Goal: Task Accomplishment & Management: Manage account settings

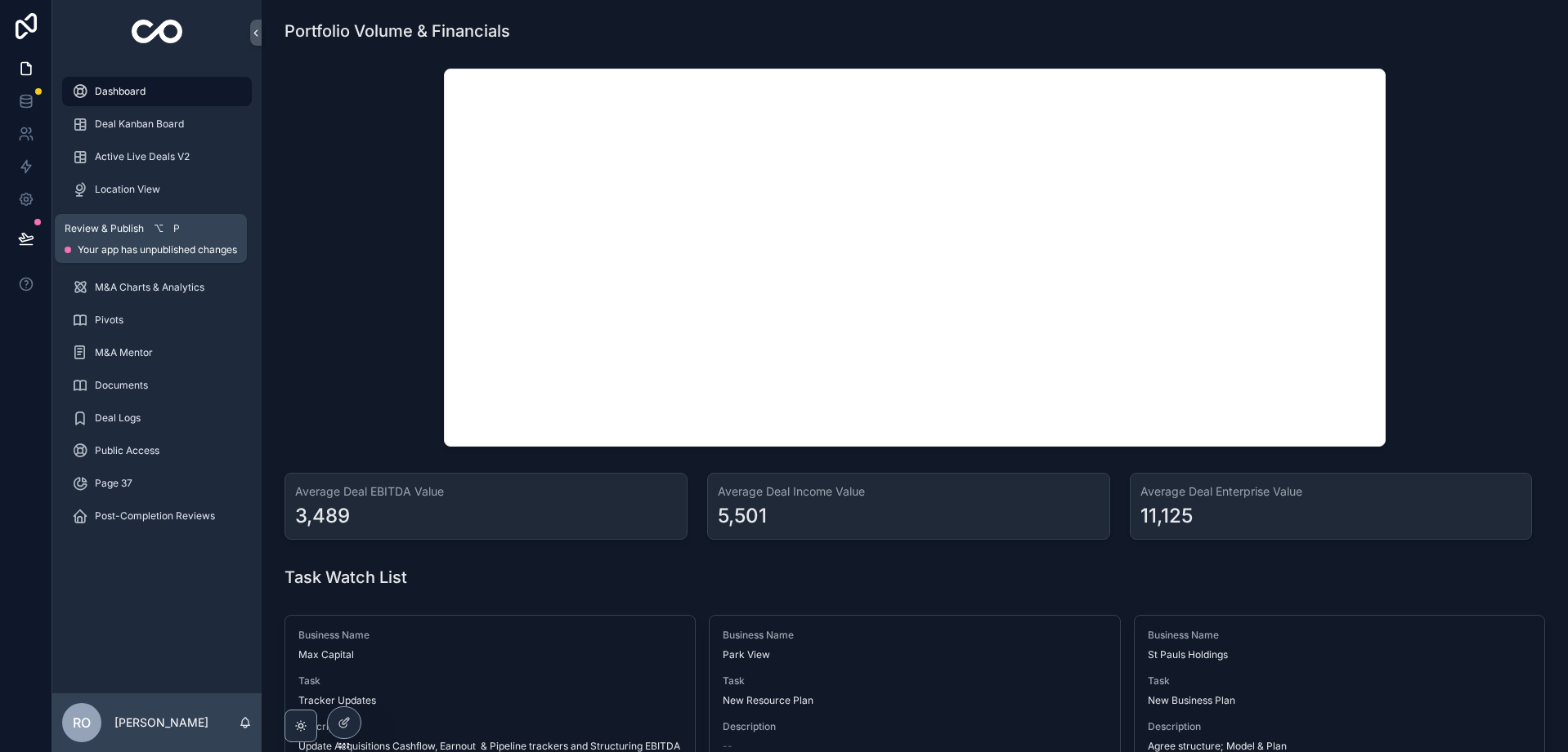
click at [22, 238] on icon at bounding box center [26, 238] width 14 height 9
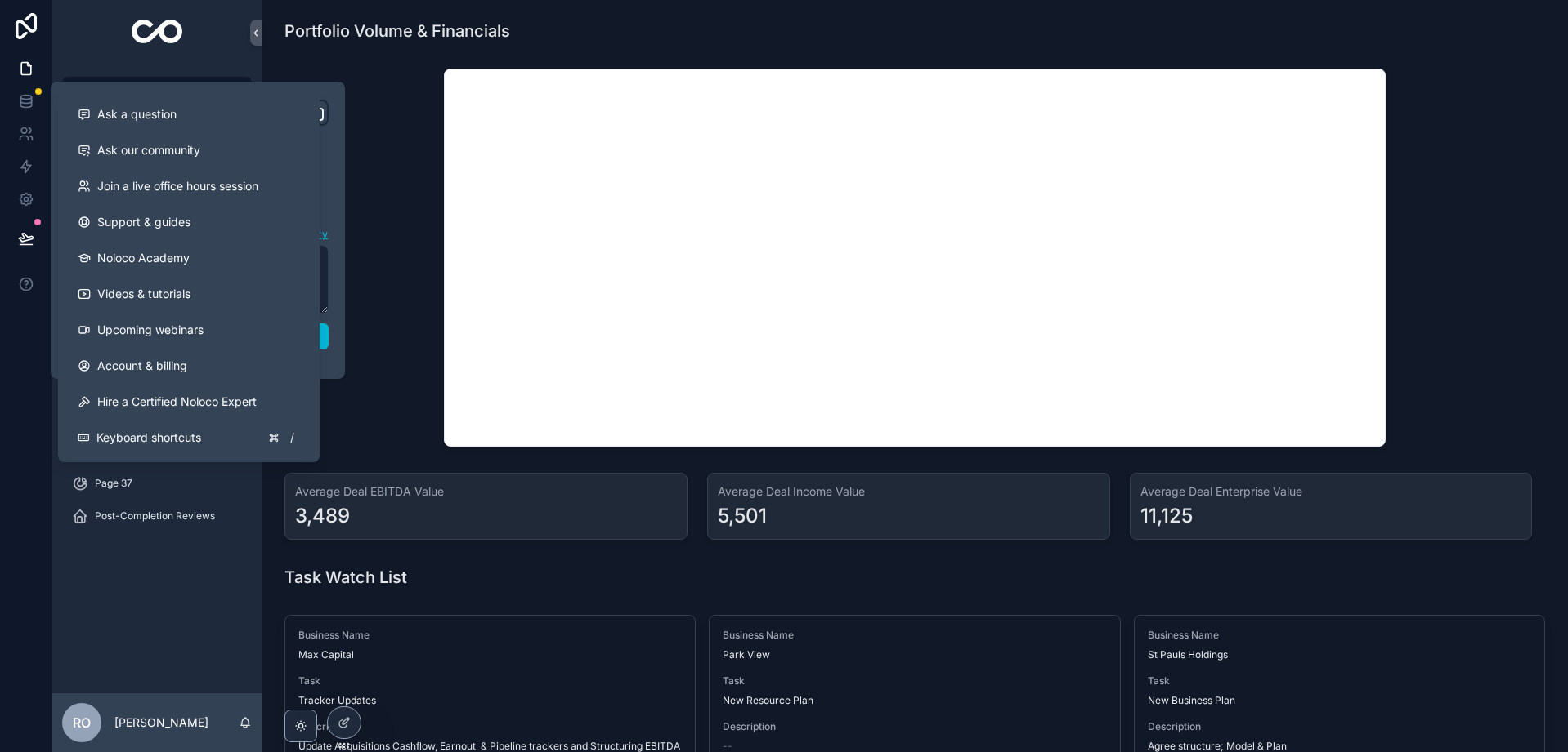
click at [390, 289] on div "scrollable content" at bounding box center [915, 257] width 1280 height 391
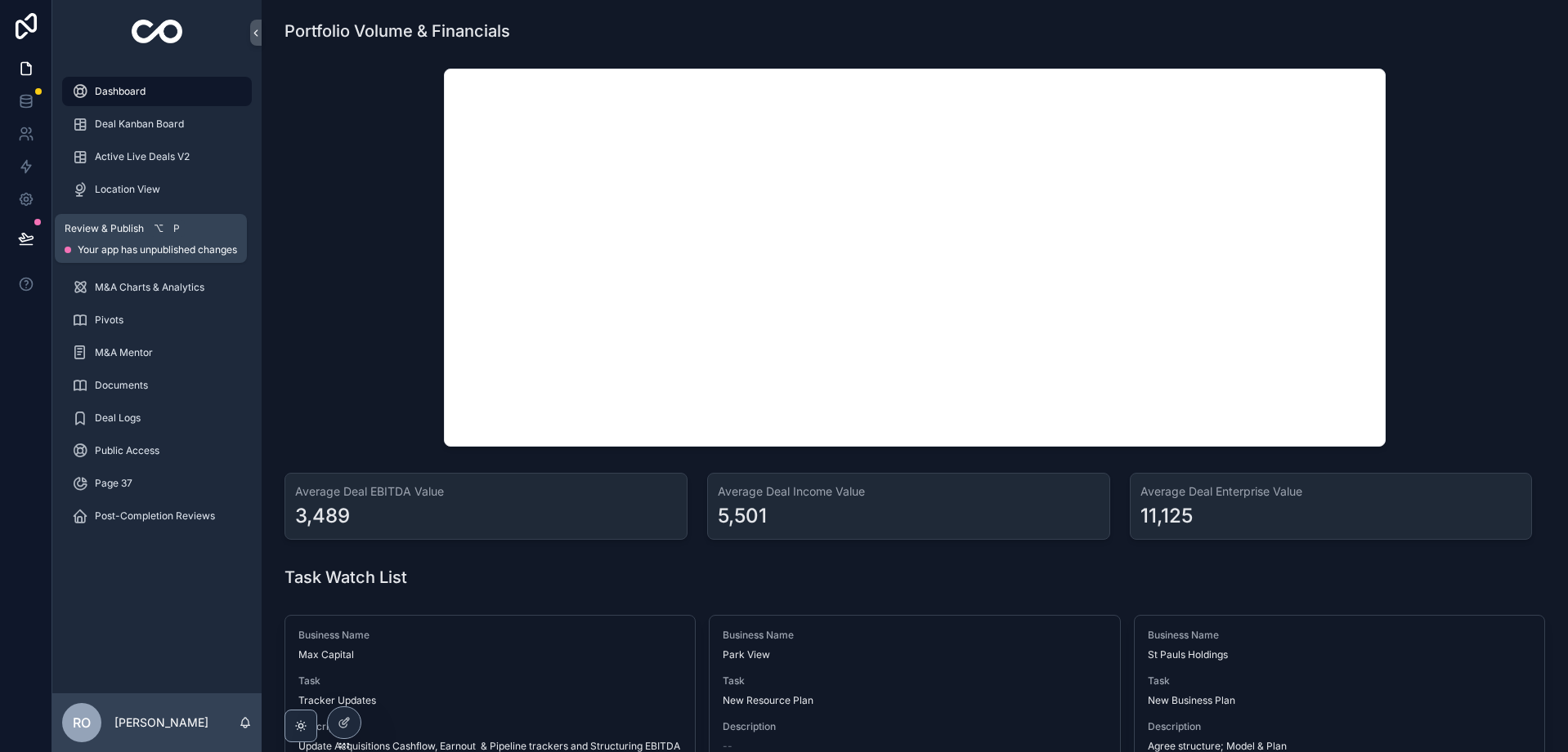
click at [18, 240] on icon at bounding box center [26, 238] width 16 height 16
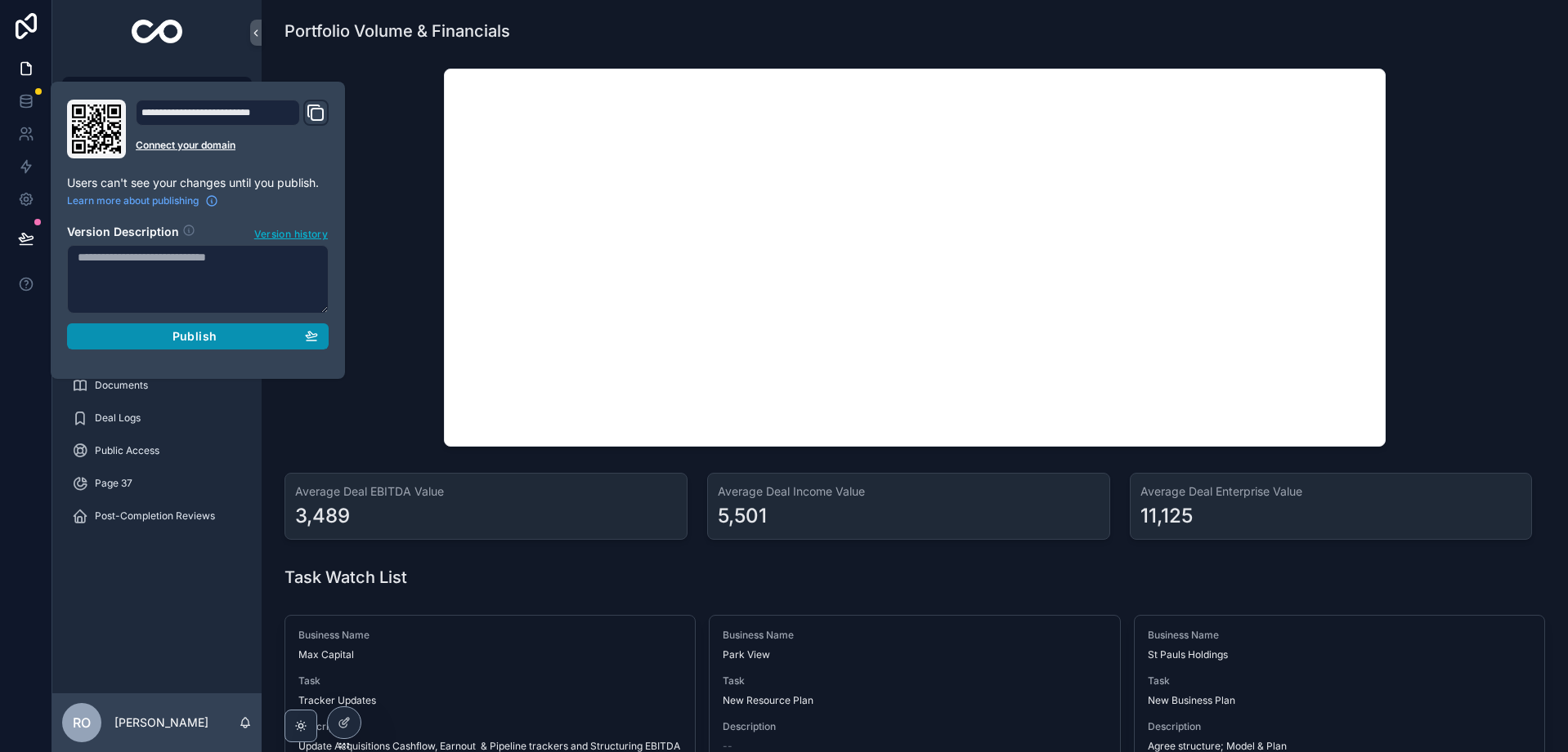
click at [203, 345] on button "Publish" at bounding box center [198, 336] width 262 height 26
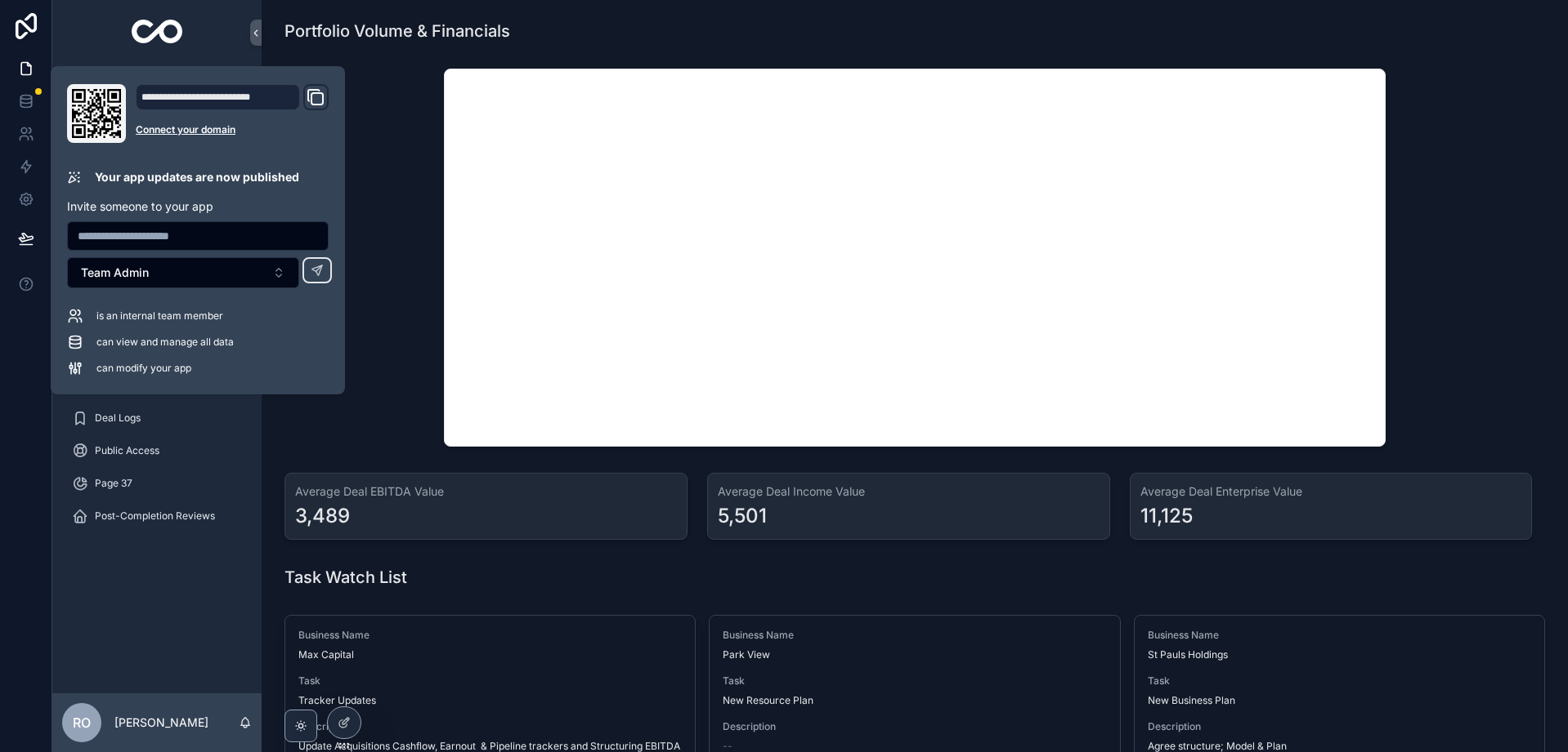
click at [389, 124] on div "scrollable content" at bounding box center [915, 257] width 1280 height 391
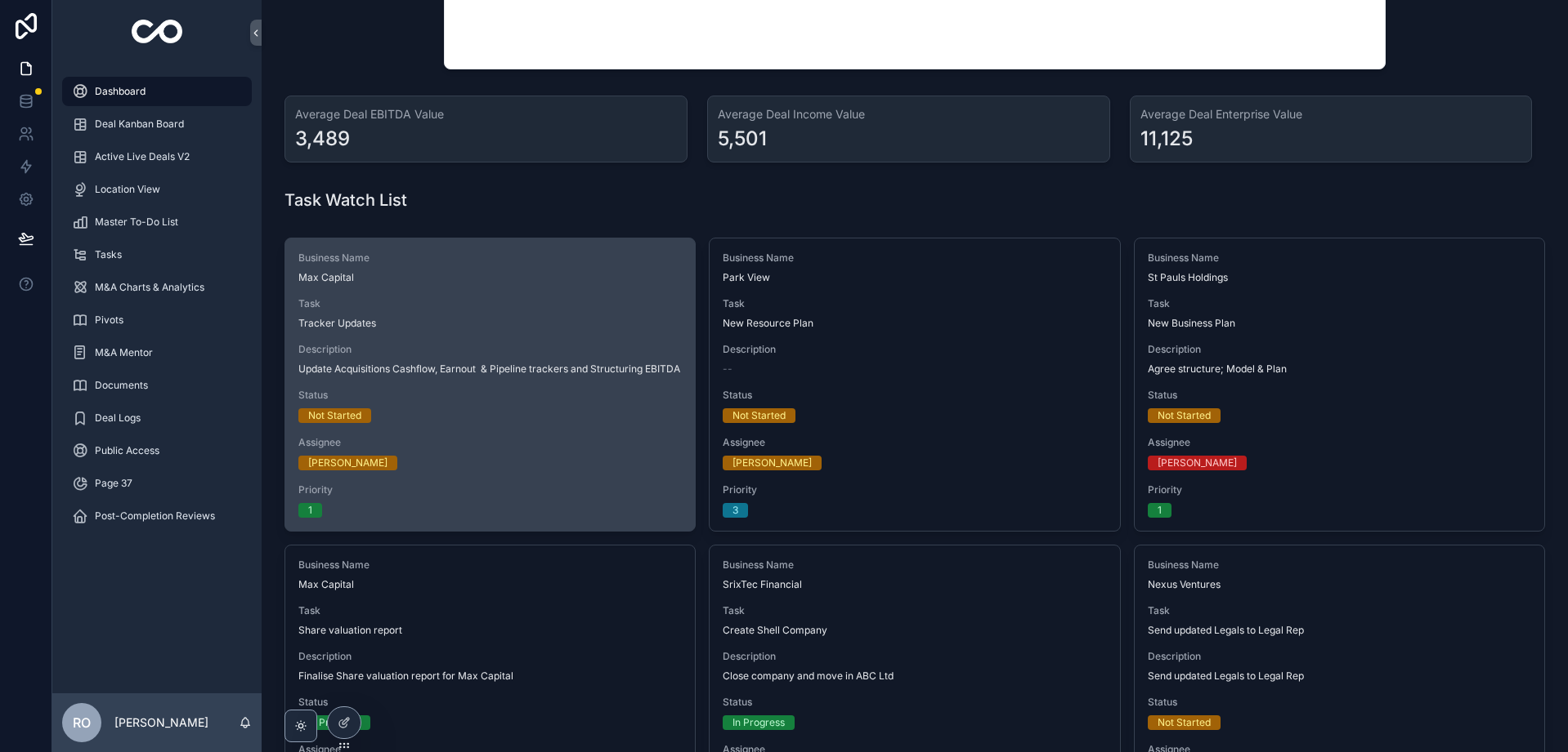
scroll to position [385, 0]
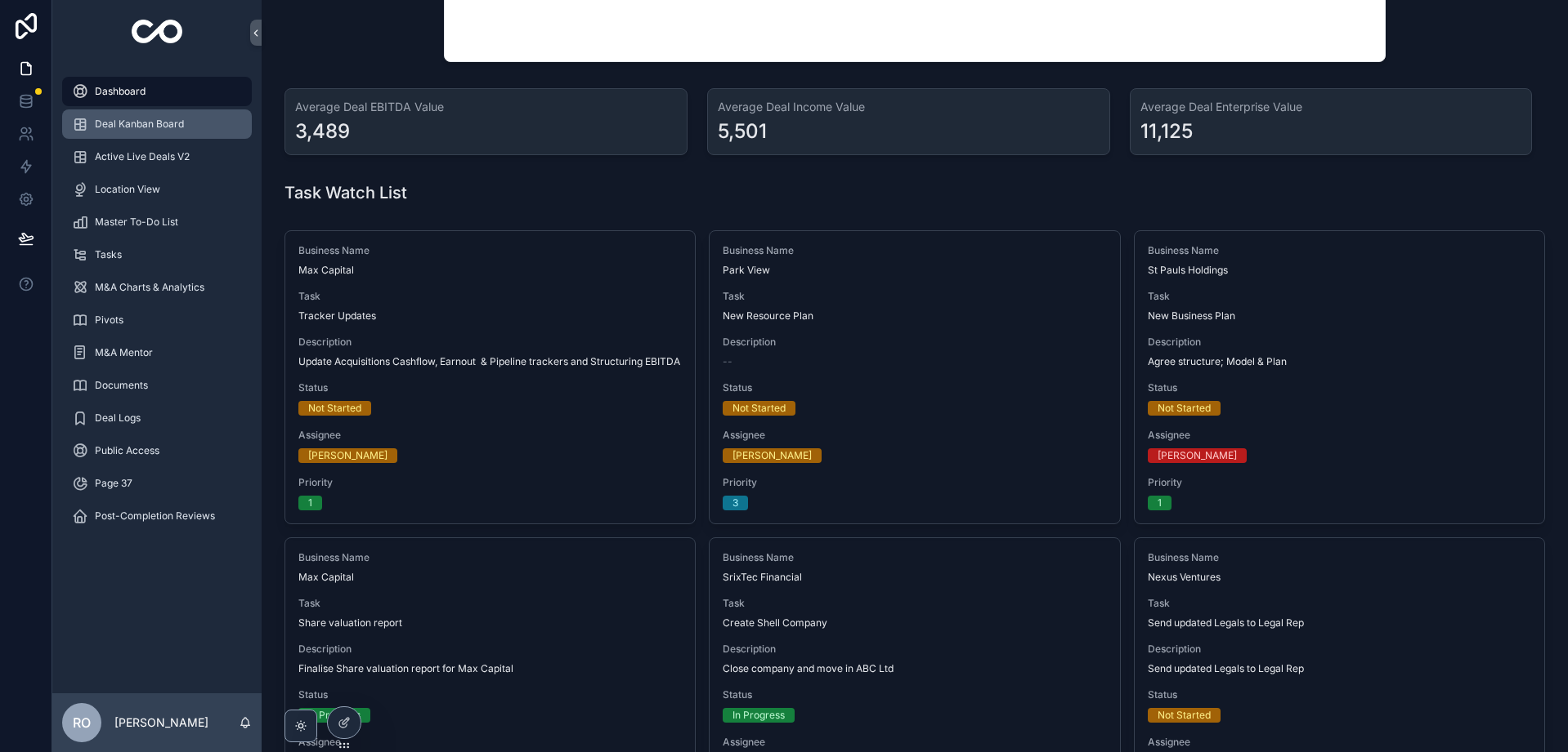
click at [160, 122] on span "Deal Kanban Board" at bounding box center [139, 124] width 89 height 13
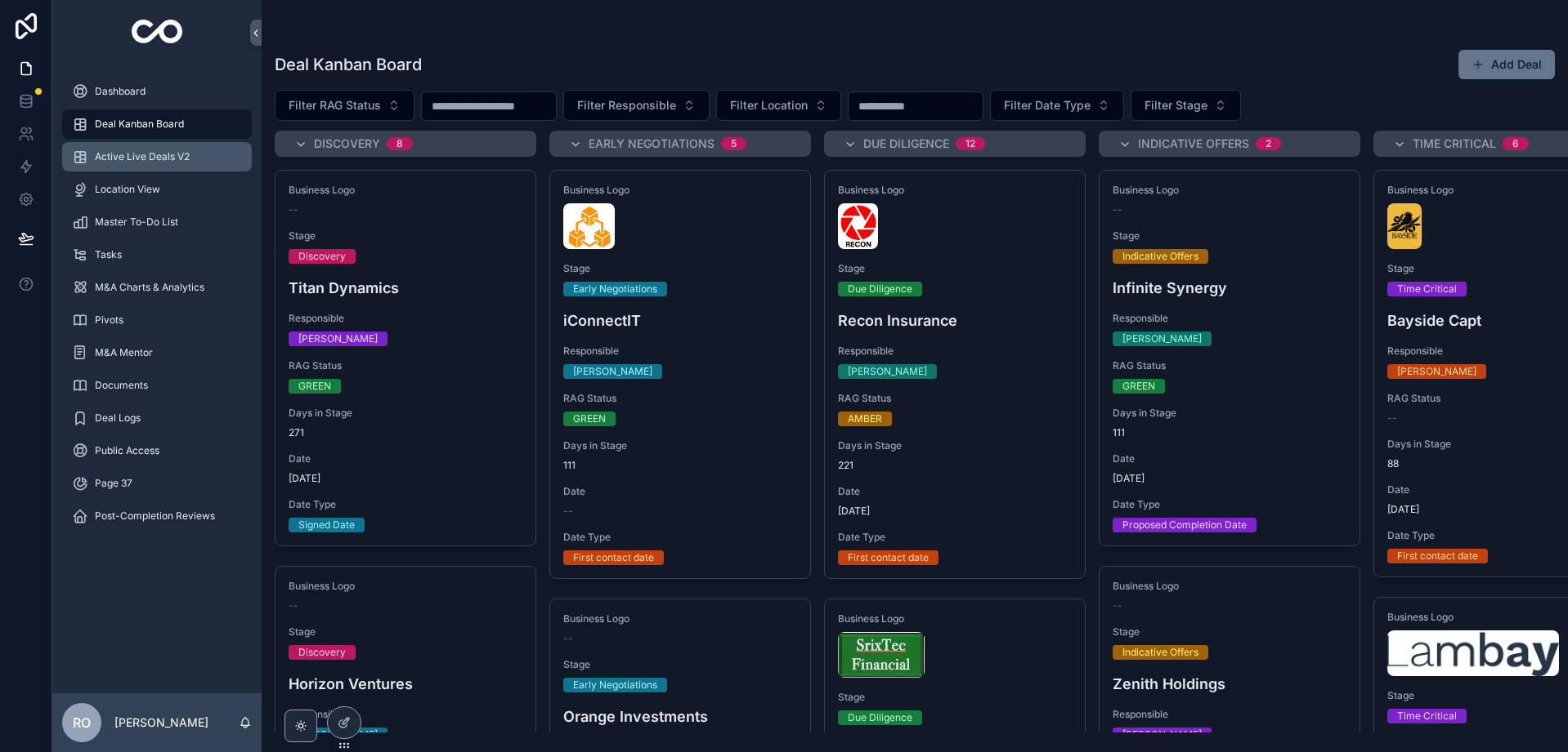
click at [115, 162] on span "Active Live Deals V2" at bounding box center [142, 156] width 95 height 13
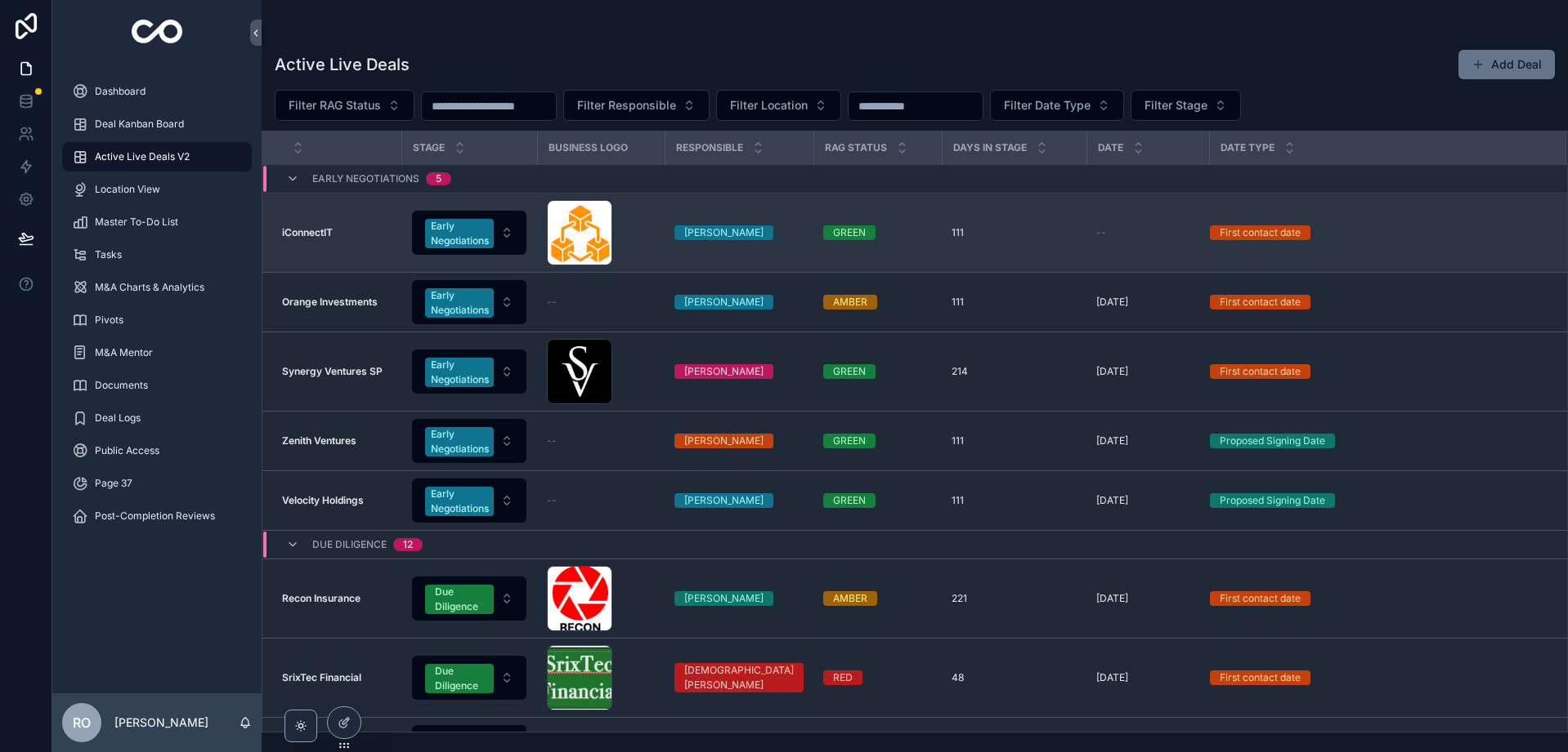
click at [336, 233] on div "iConnectIT iConnectIT" at bounding box center [337, 232] width 109 height 13
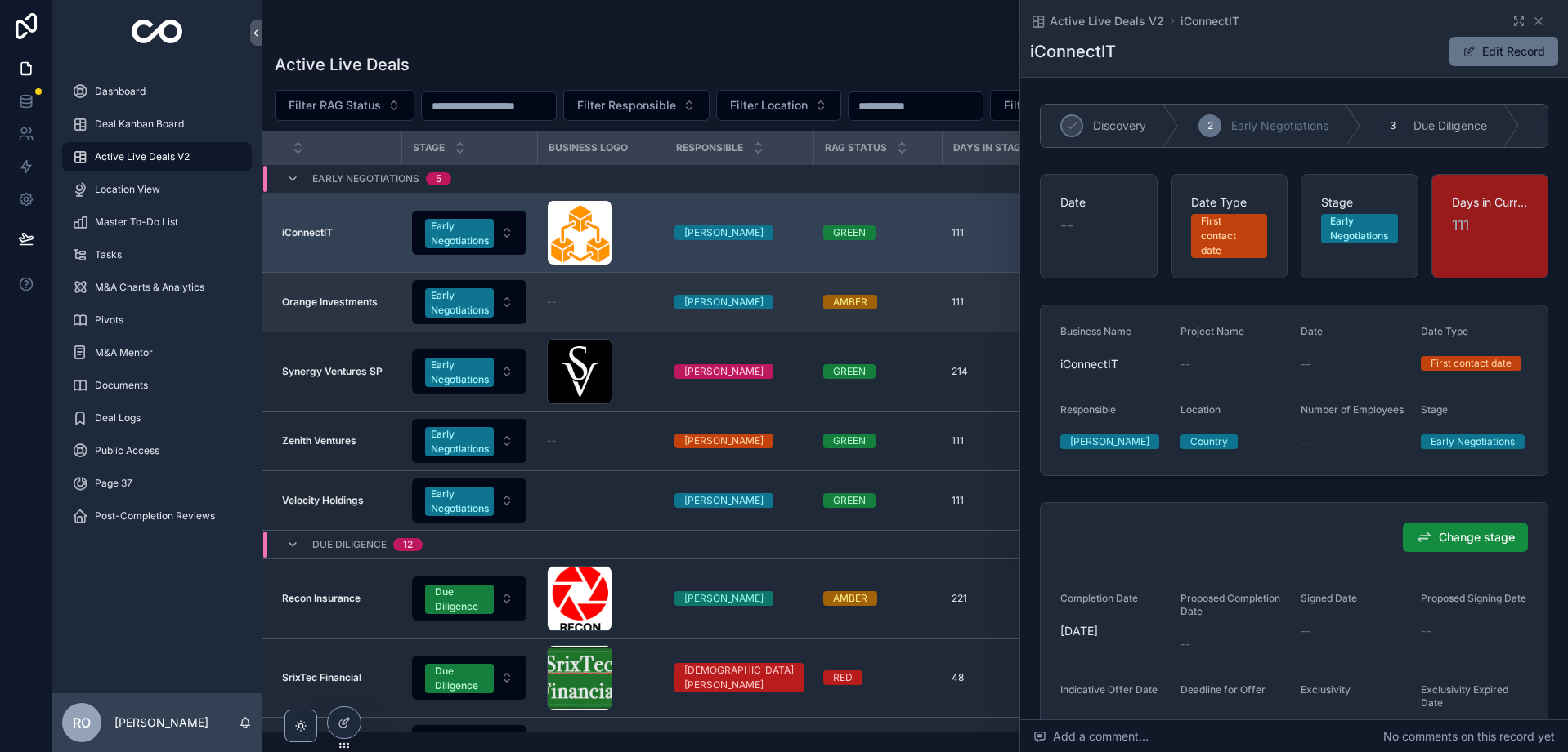
click at [370, 304] on strong "Orange Investments" at bounding box center [330, 302] width 96 height 12
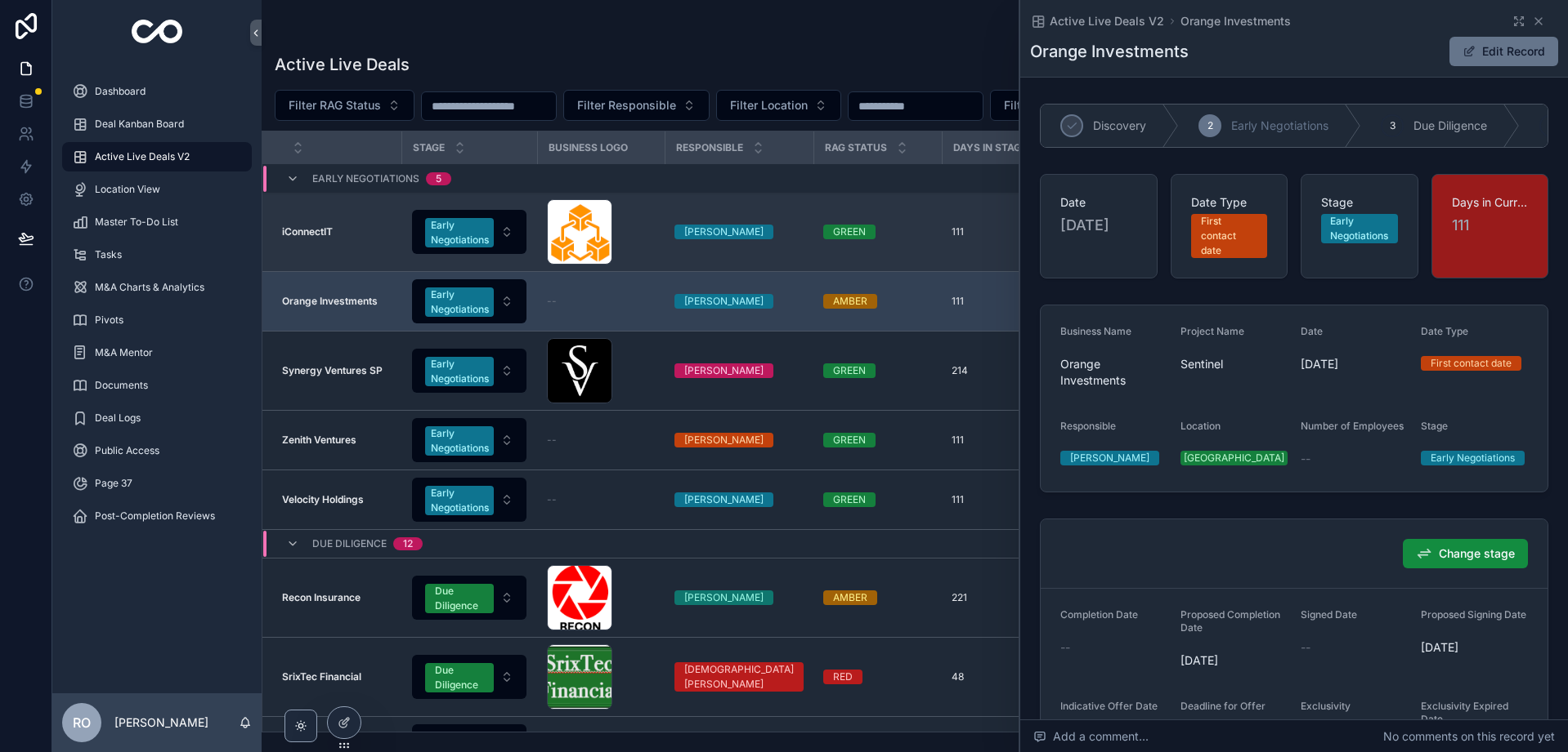
scroll to position [2, 0]
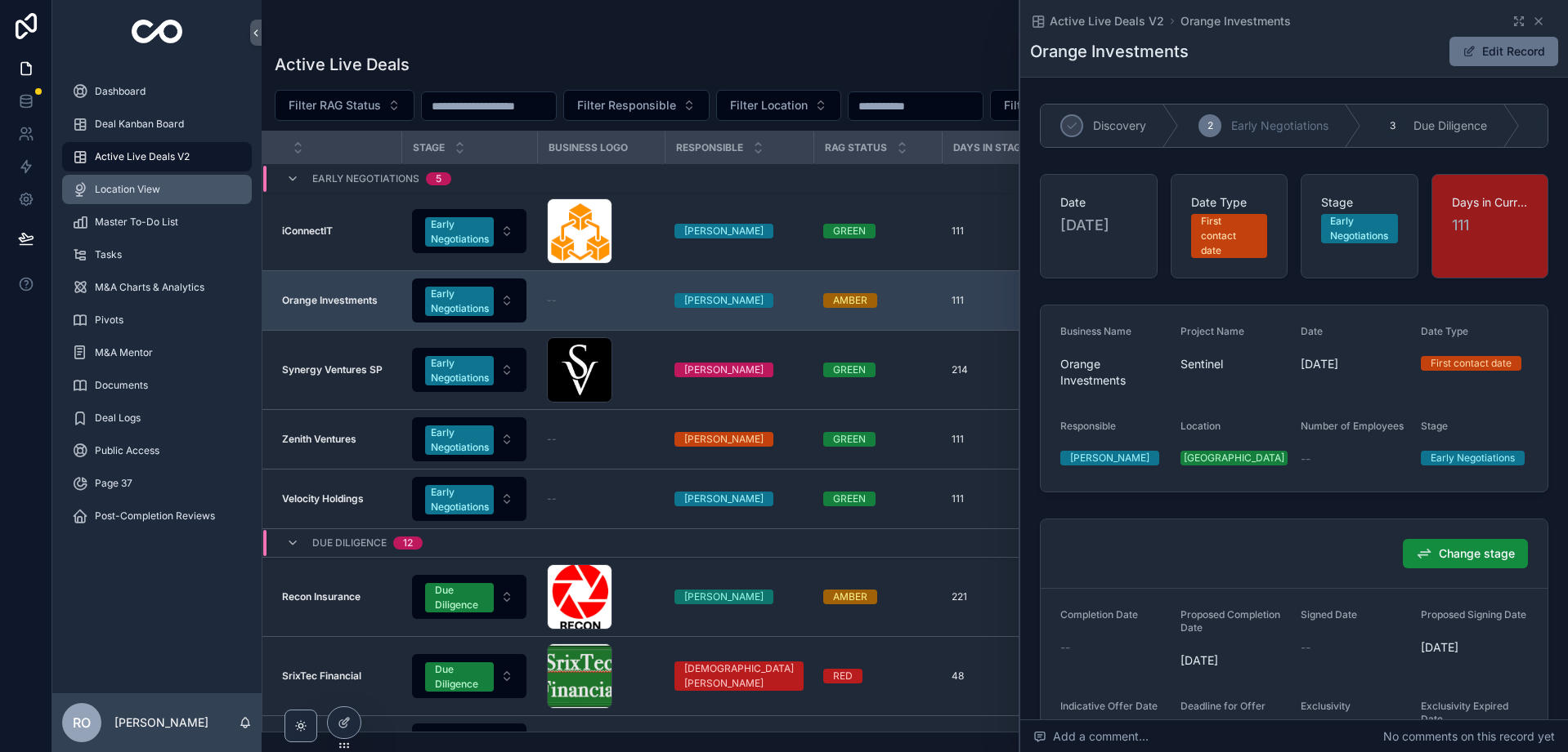
click at [135, 188] on span "Location View" at bounding box center [127, 189] width 66 height 13
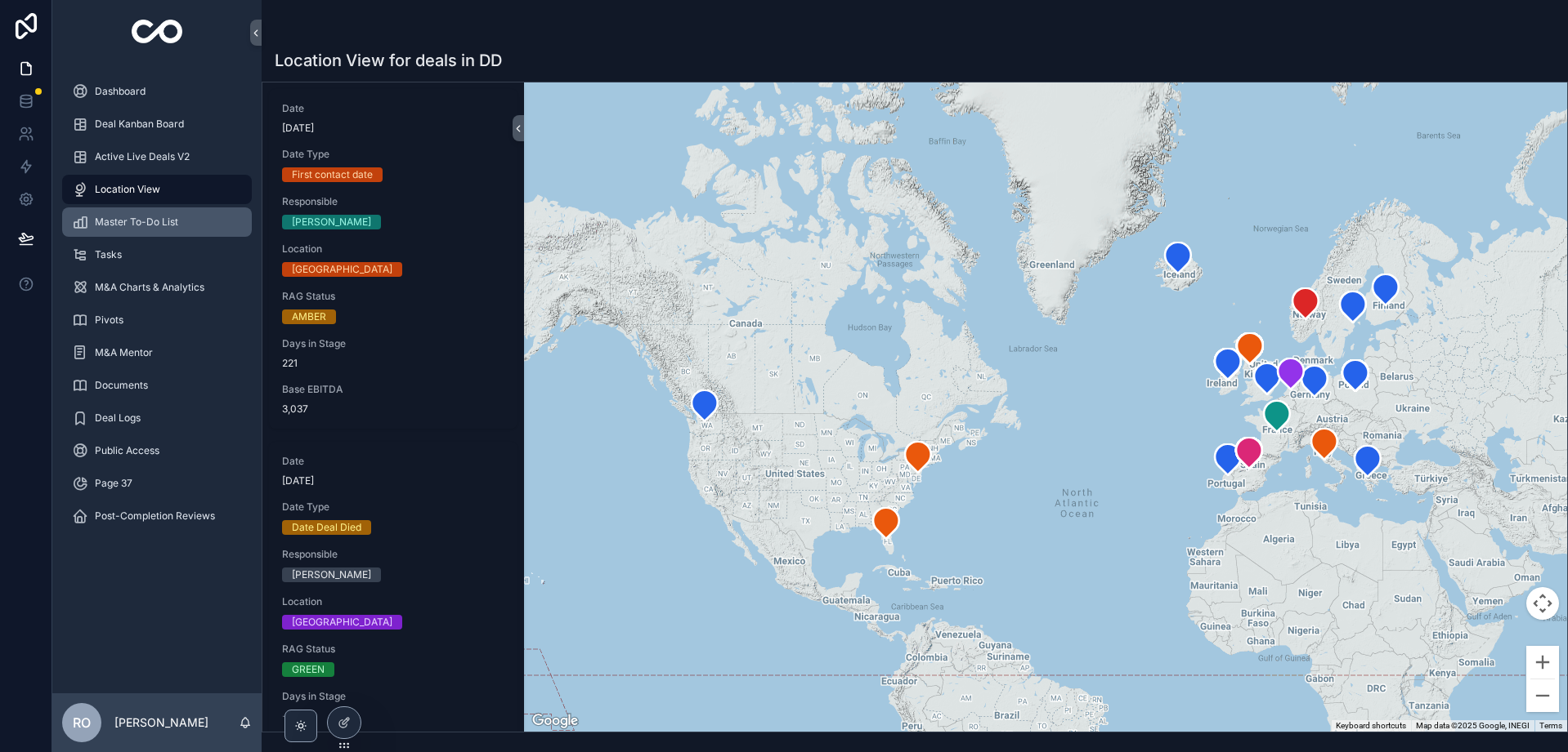
click at [126, 228] on div "Master To-Do List" at bounding box center [156, 222] width 170 height 26
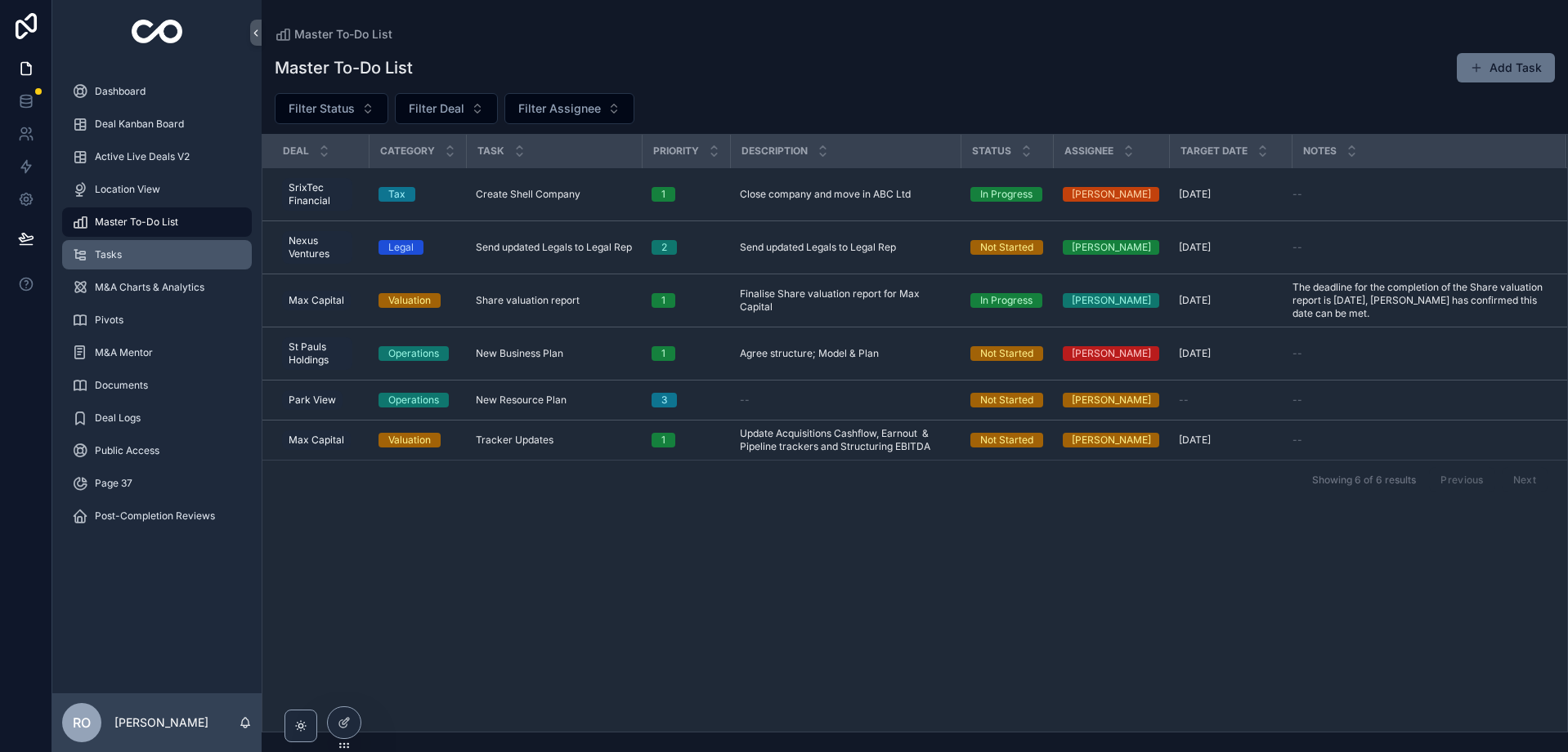
click at [112, 254] on span "Tasks" at bounding box center [108, 254] width 27 height 13
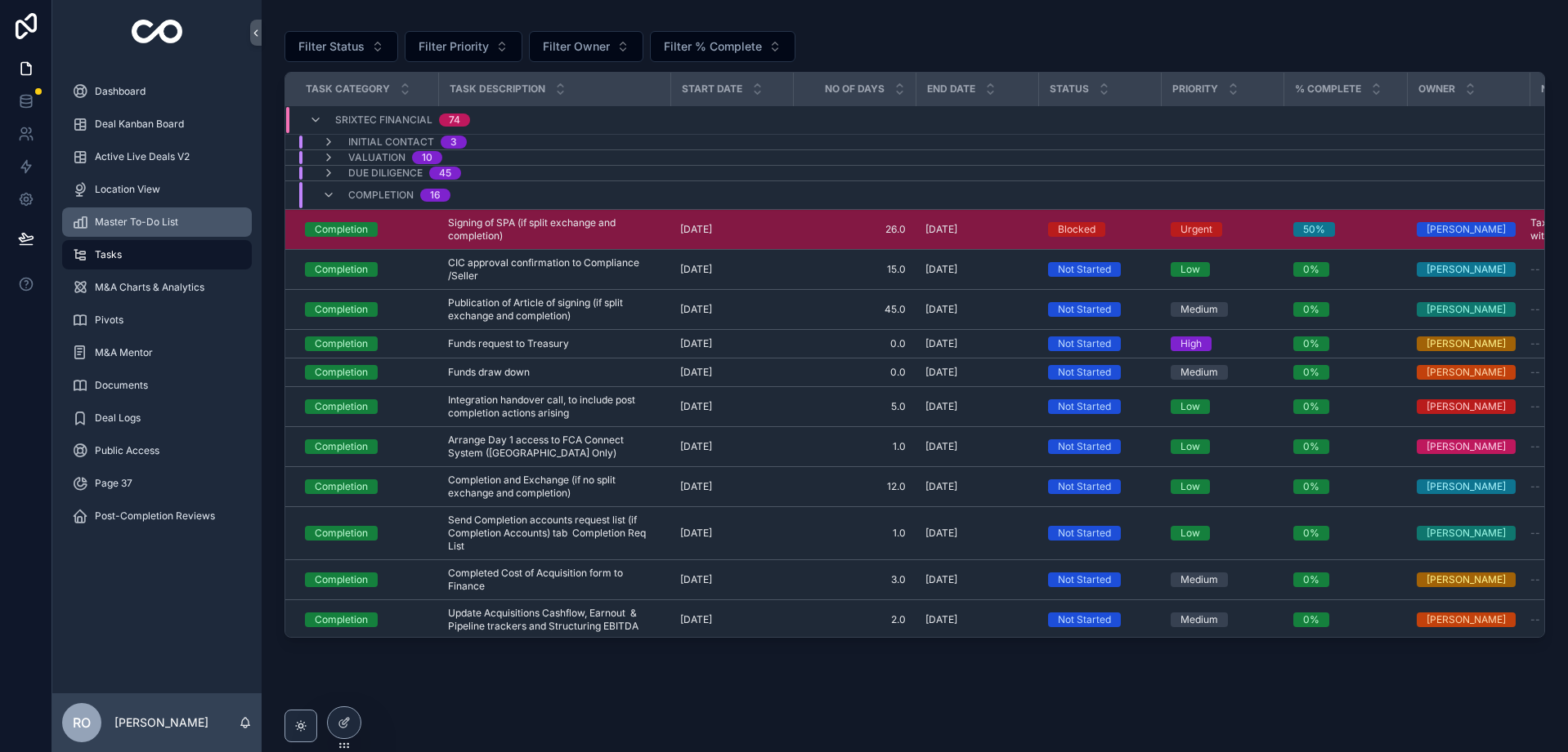
click at [113, 219] on span "Master To-Do List" at bounding box center [136, 222] width 84 height 13
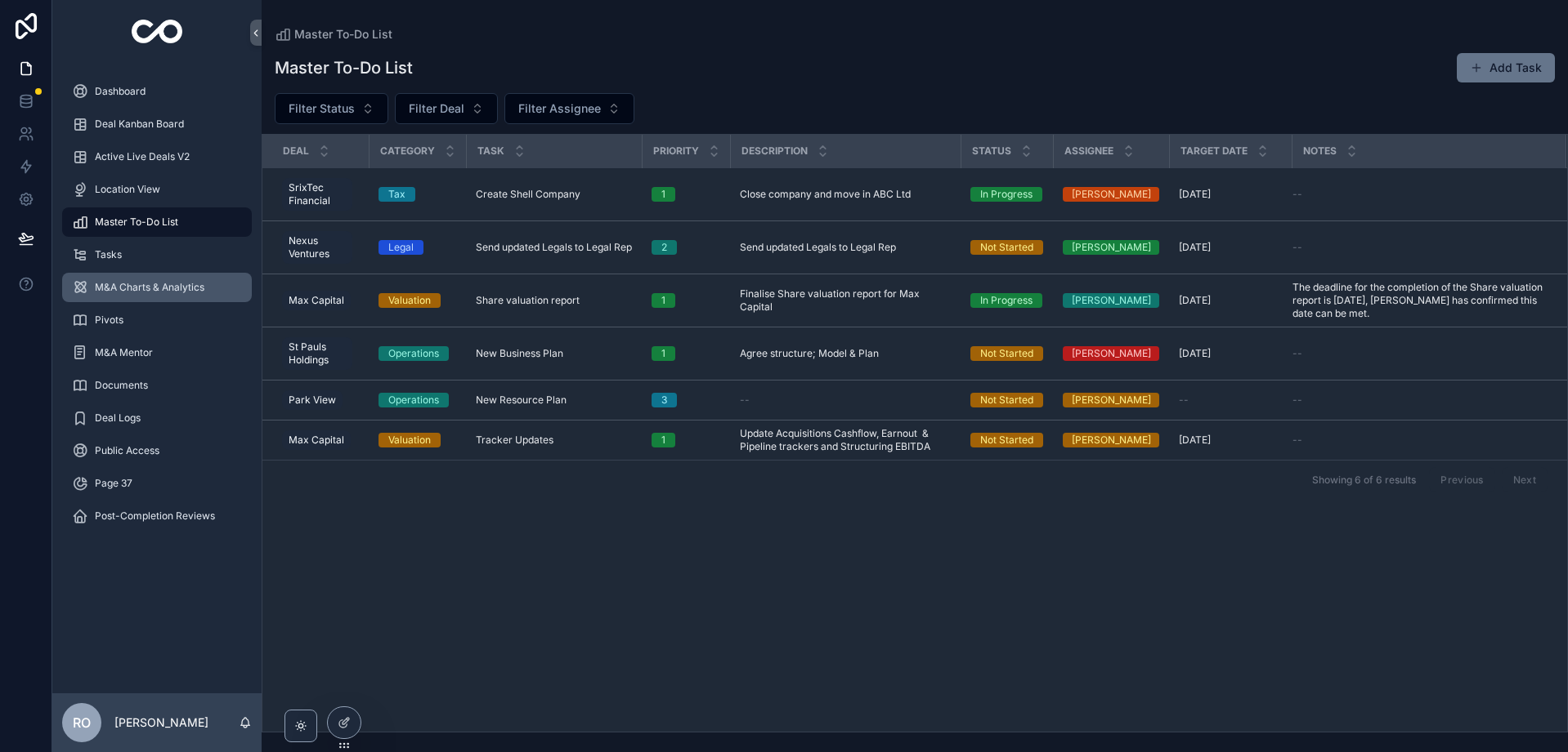
click at [125, 286] on span "M&A Charts & Analytics" at bounding box center [149, 287] width 109 height 13
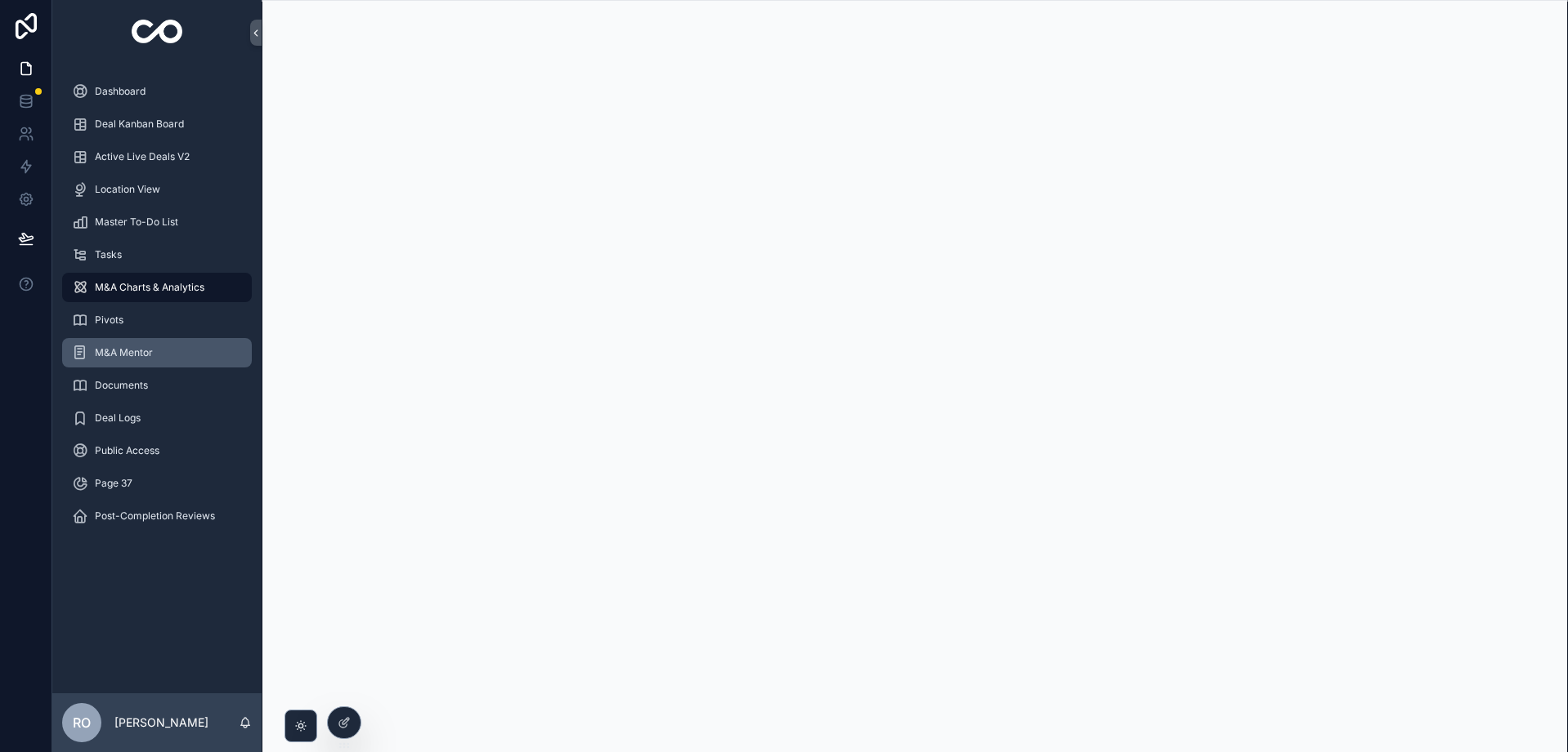
click at [152, 350] on span "M&A Mentor" at bounding box center [124, 352] width 58 height 13
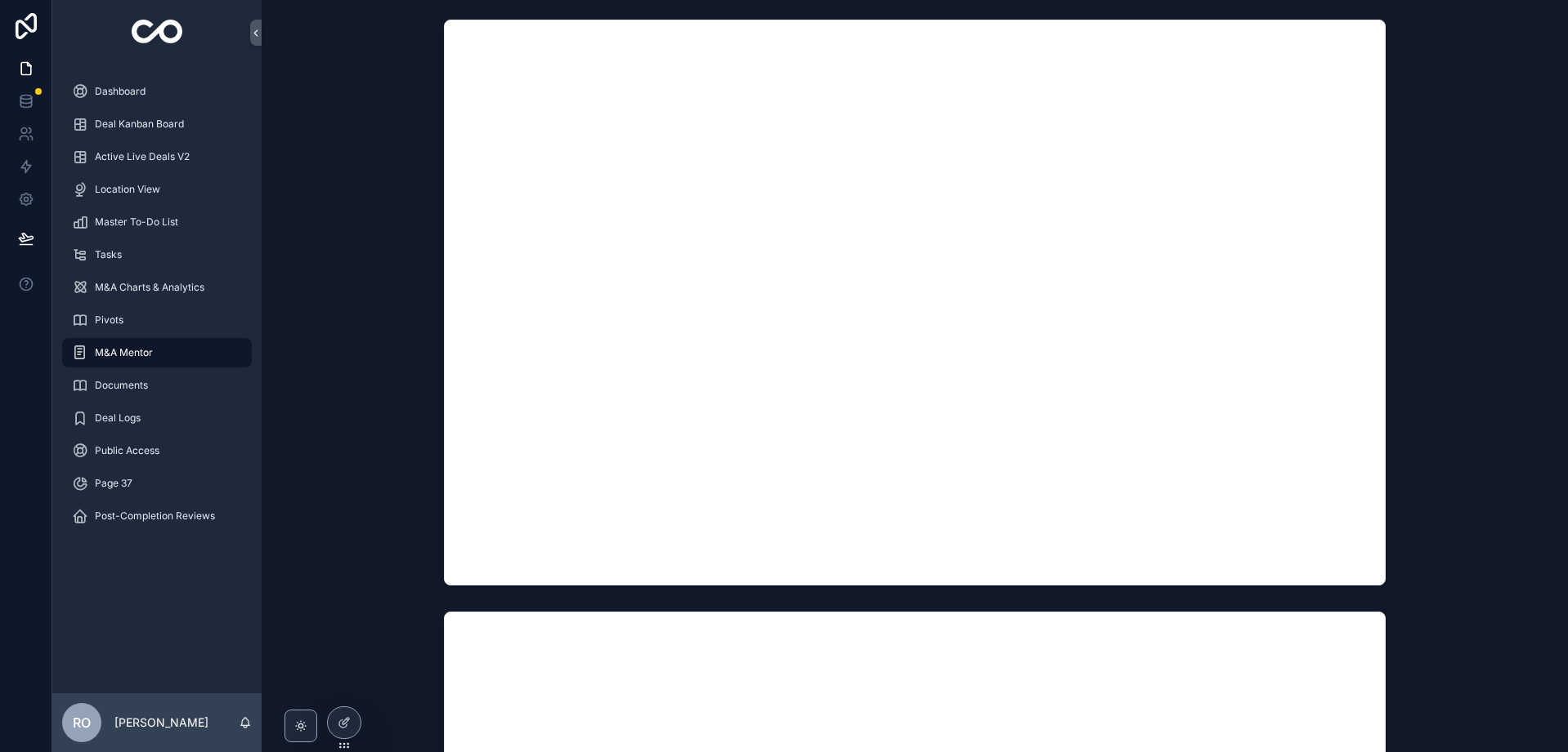
click at [113, 350] on span "M&A Mentor" at bounding box center [124, 352] width 58 height 13
click at [158, 516] on span "Post-Completion Reviews" at bounding box center [154, 516] width 120 height 13
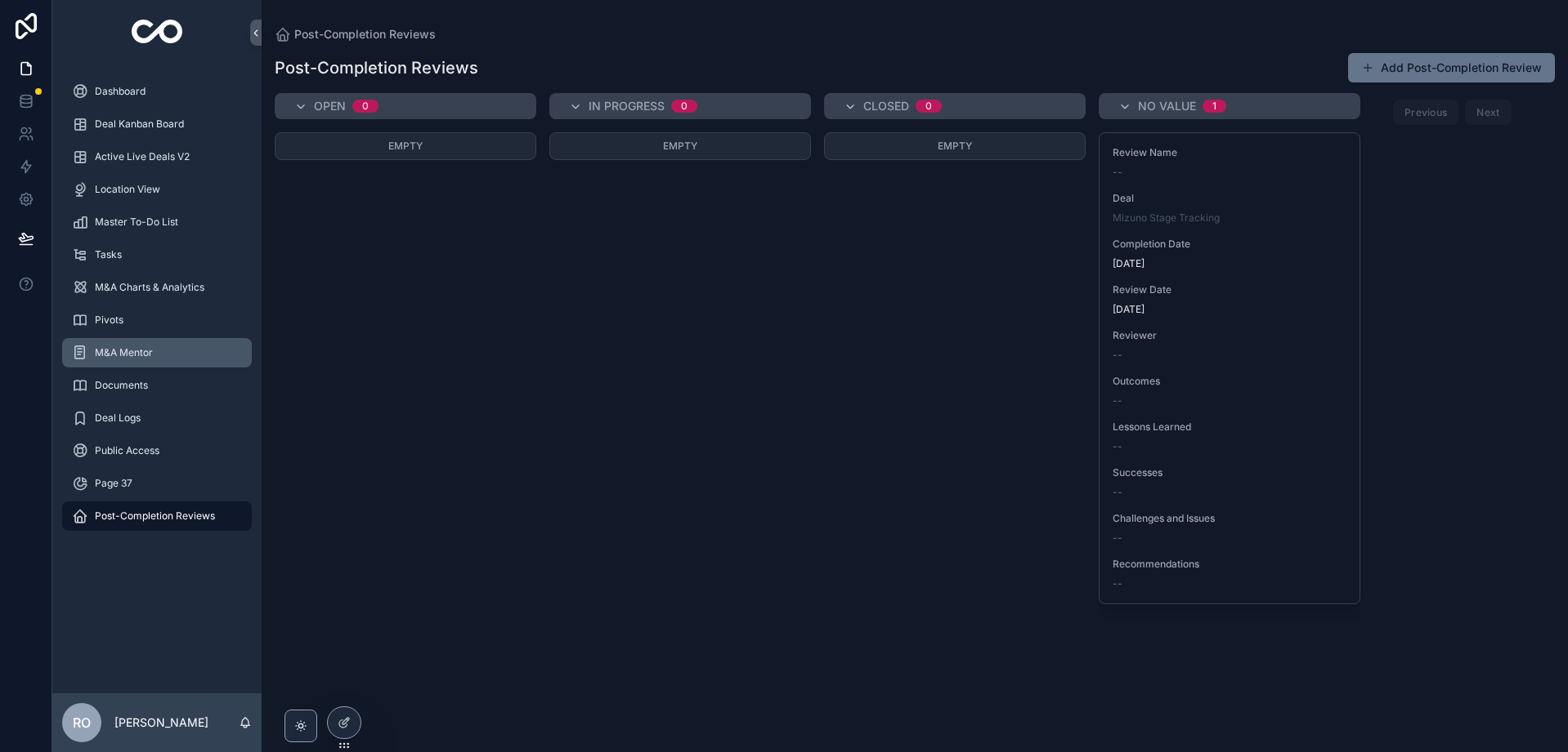
click at [109, 346] on span "M&A Mentor" at bounding box center [124, 352] width 58 height 13
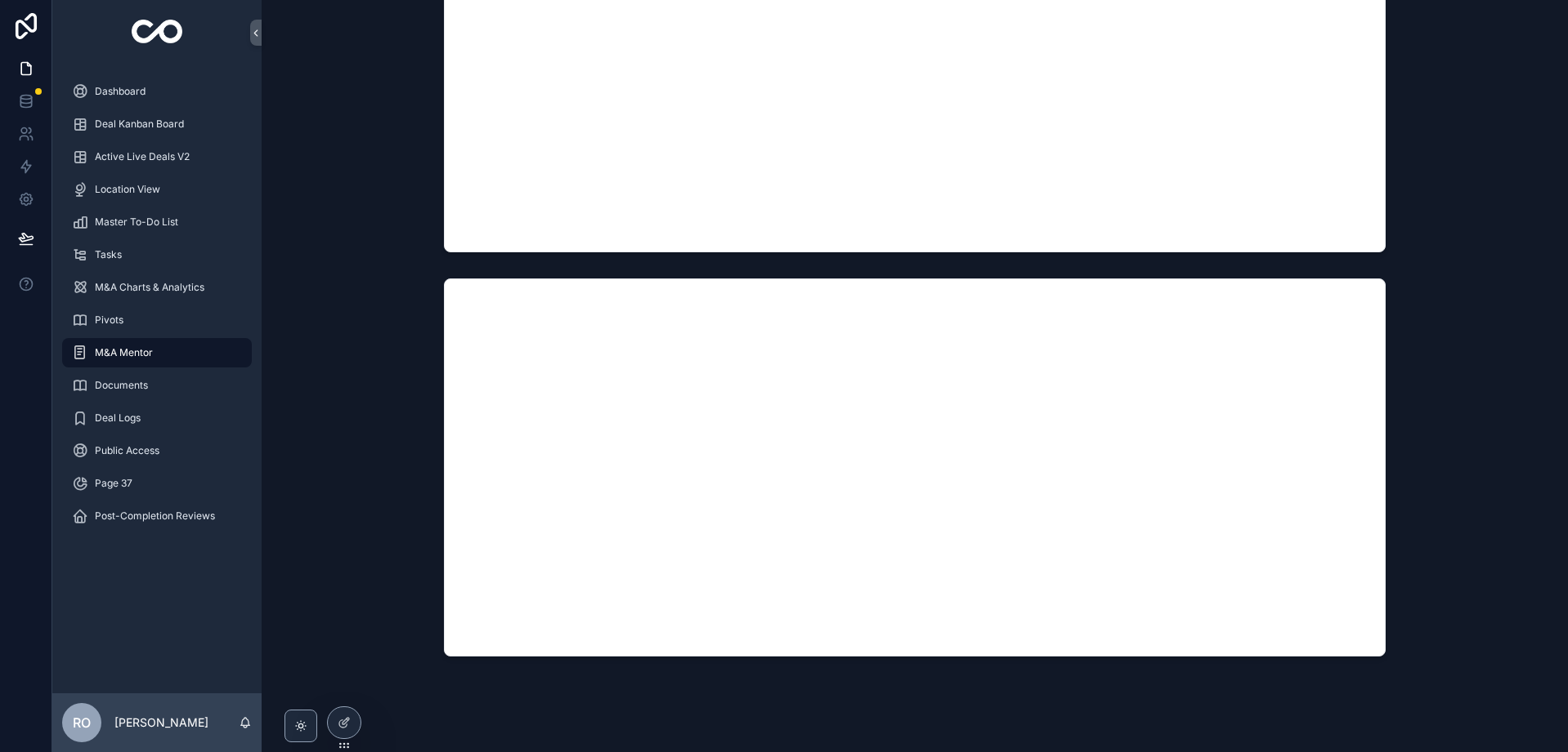
scroll to position [778, 0]
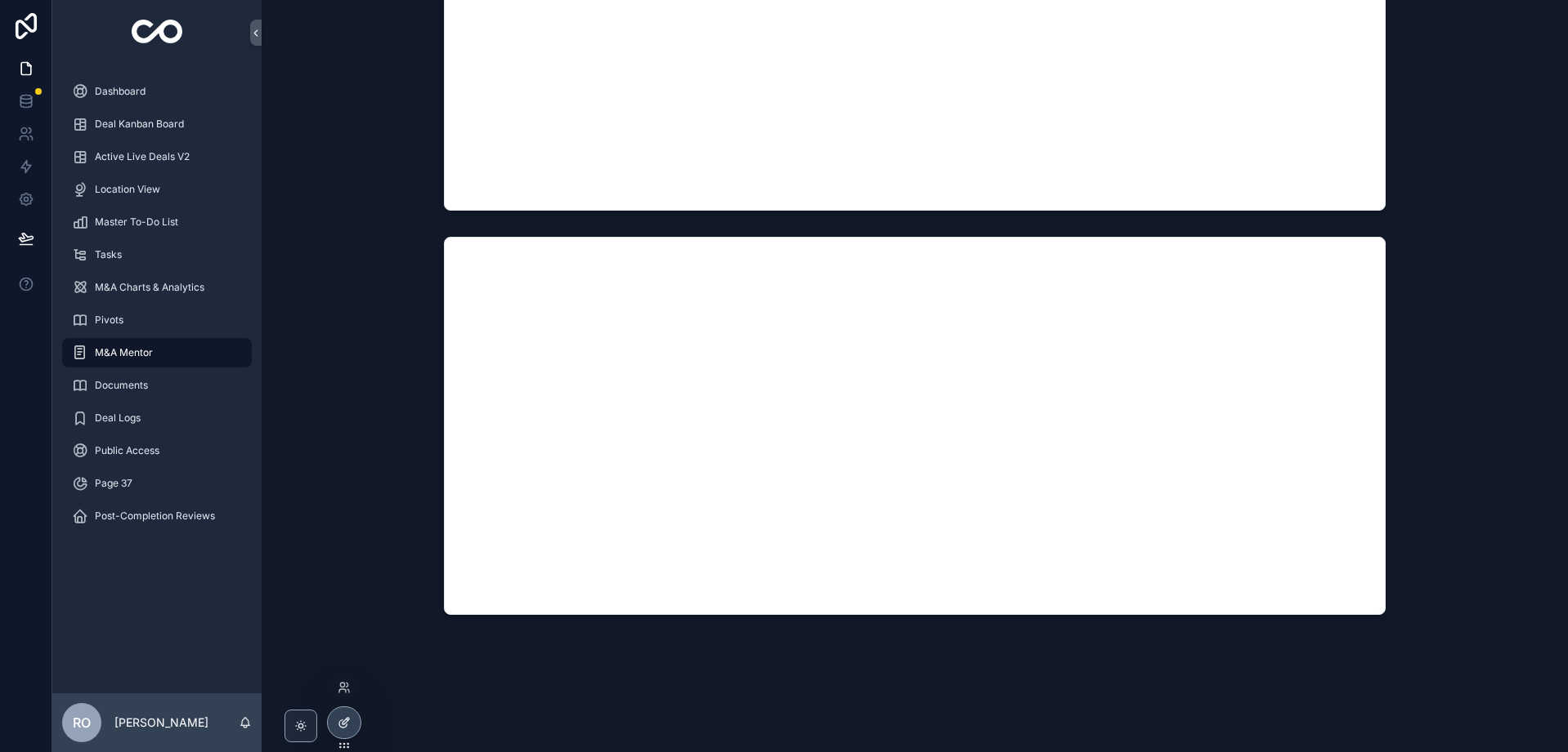
click at [350, 726] on icon at bounding box center [344, 722] width 13 height 13
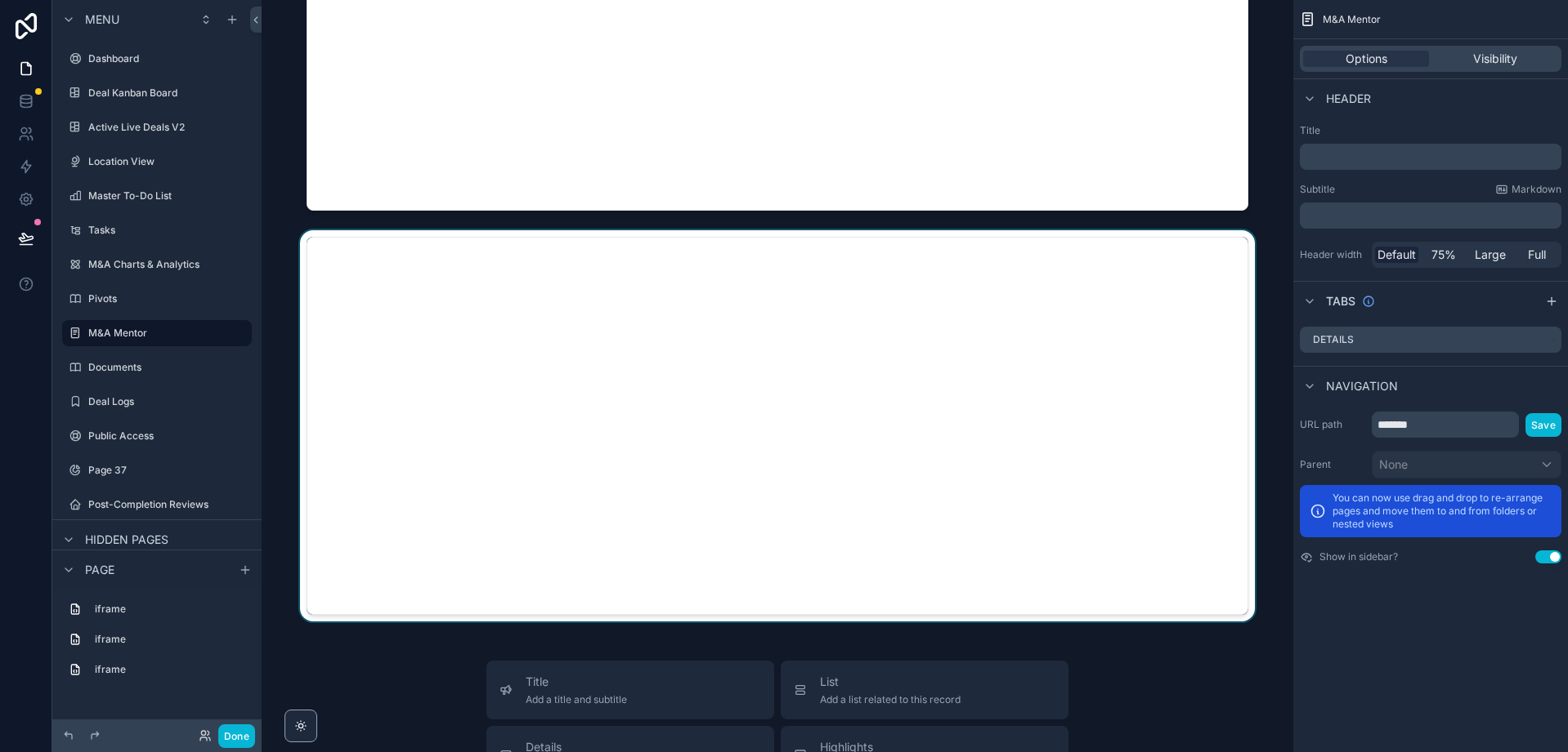
click at [973, 489] on div "scrollable content" at bounding box center [777, 425] width 1005 height 391
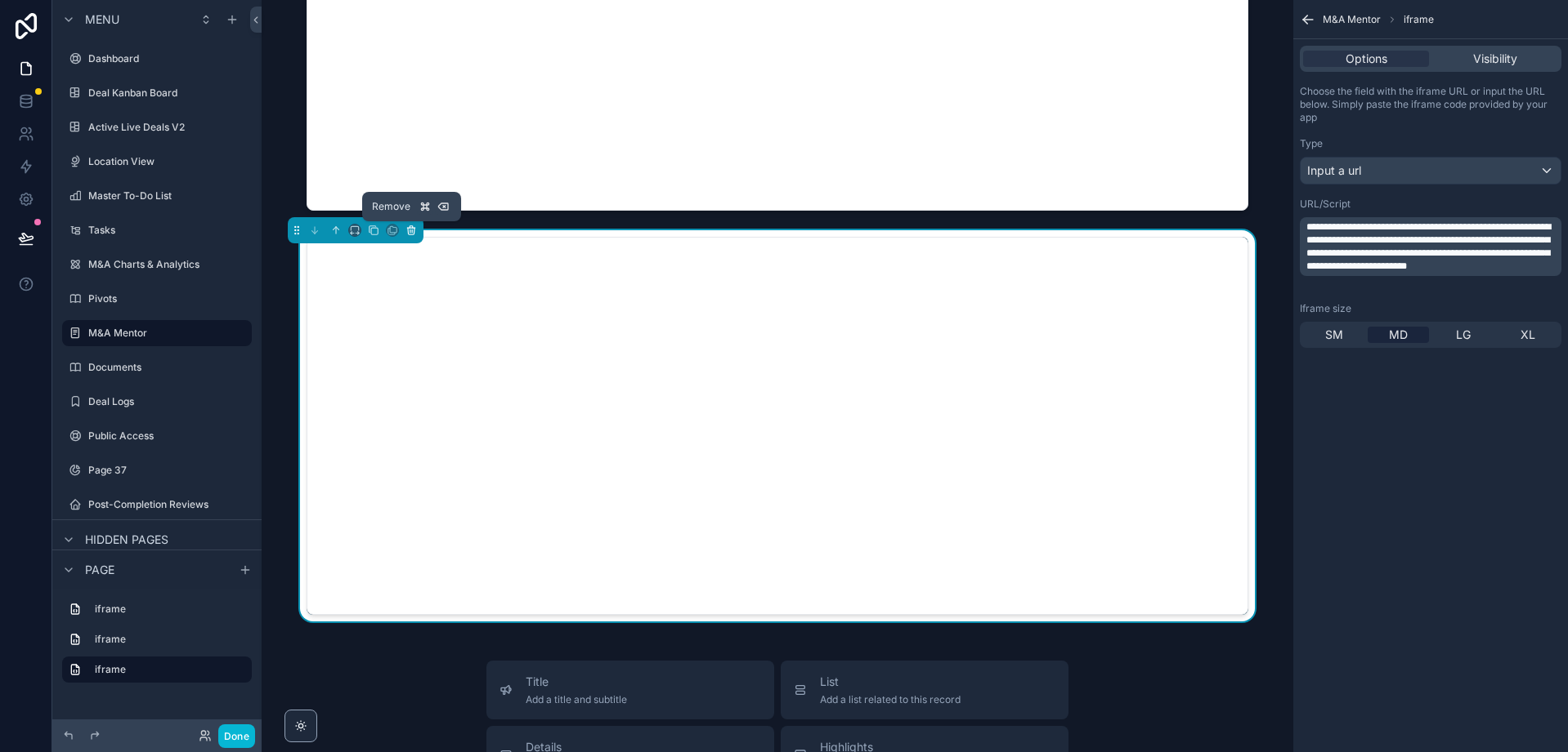
click at [414, 232] on icon "scrollable content" at bounding box center [411, 231] width 7 height 7
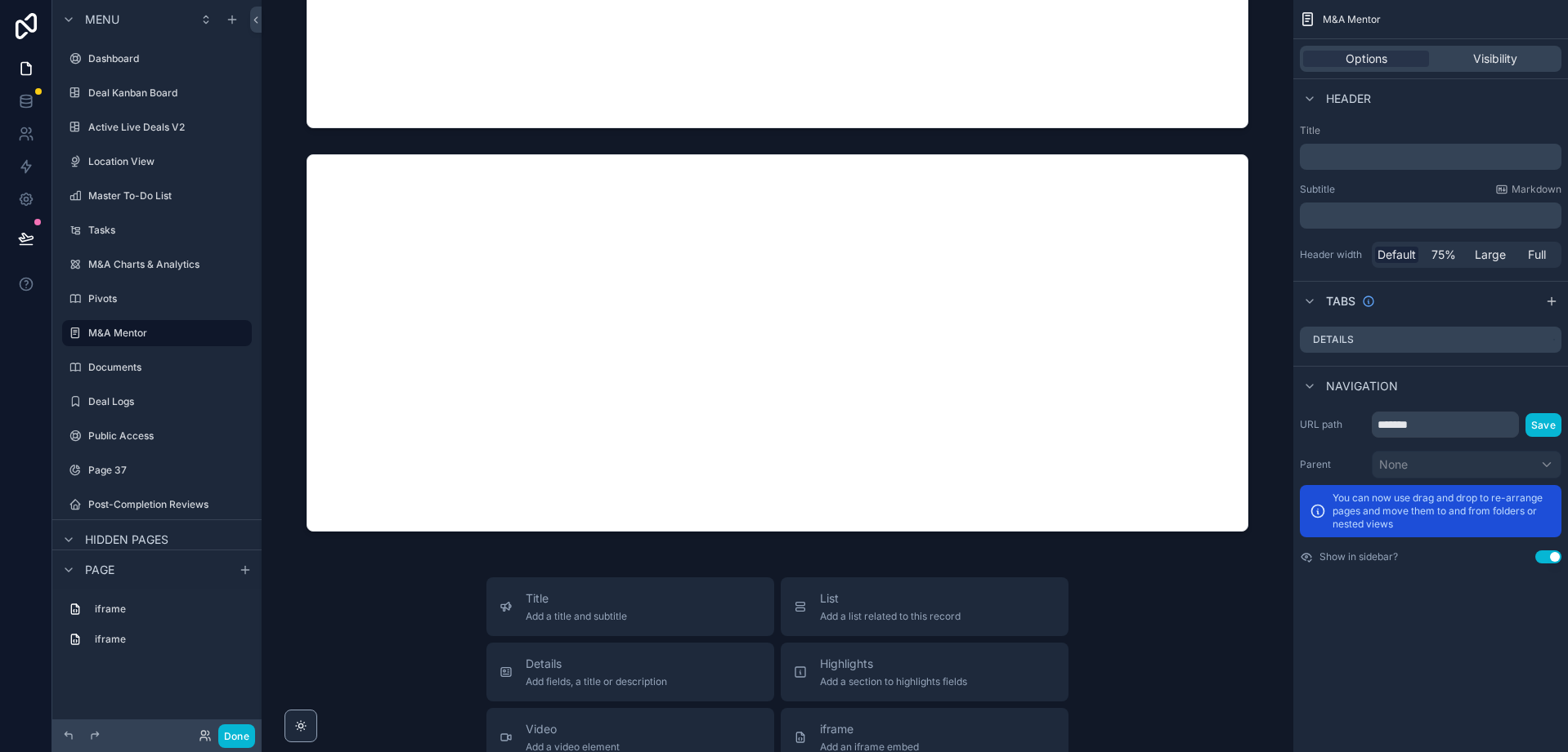
scroll to position [458, 0]
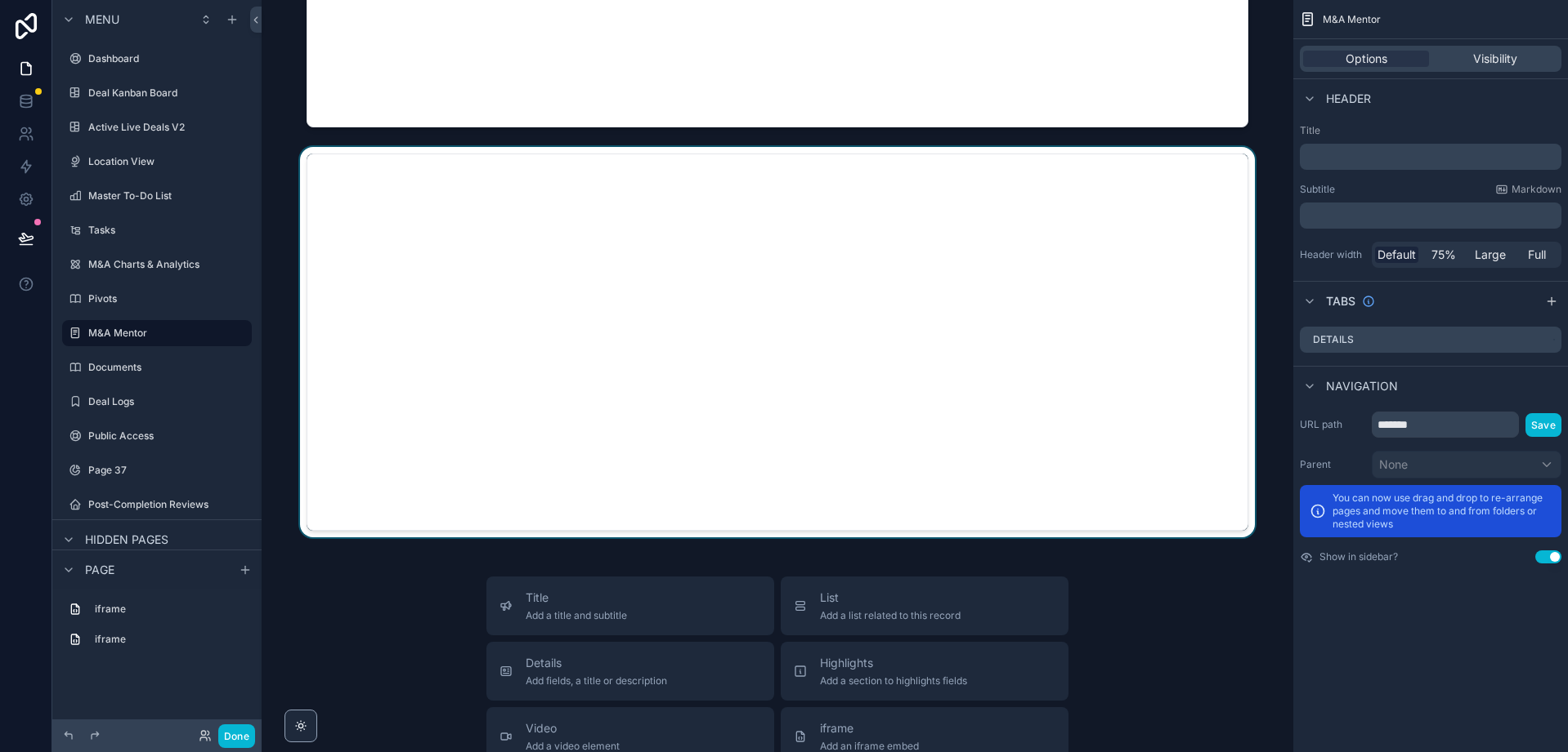
click at [667, 496] on div "scrollable content" at bounding box center [777, 342] width 1005 height 391
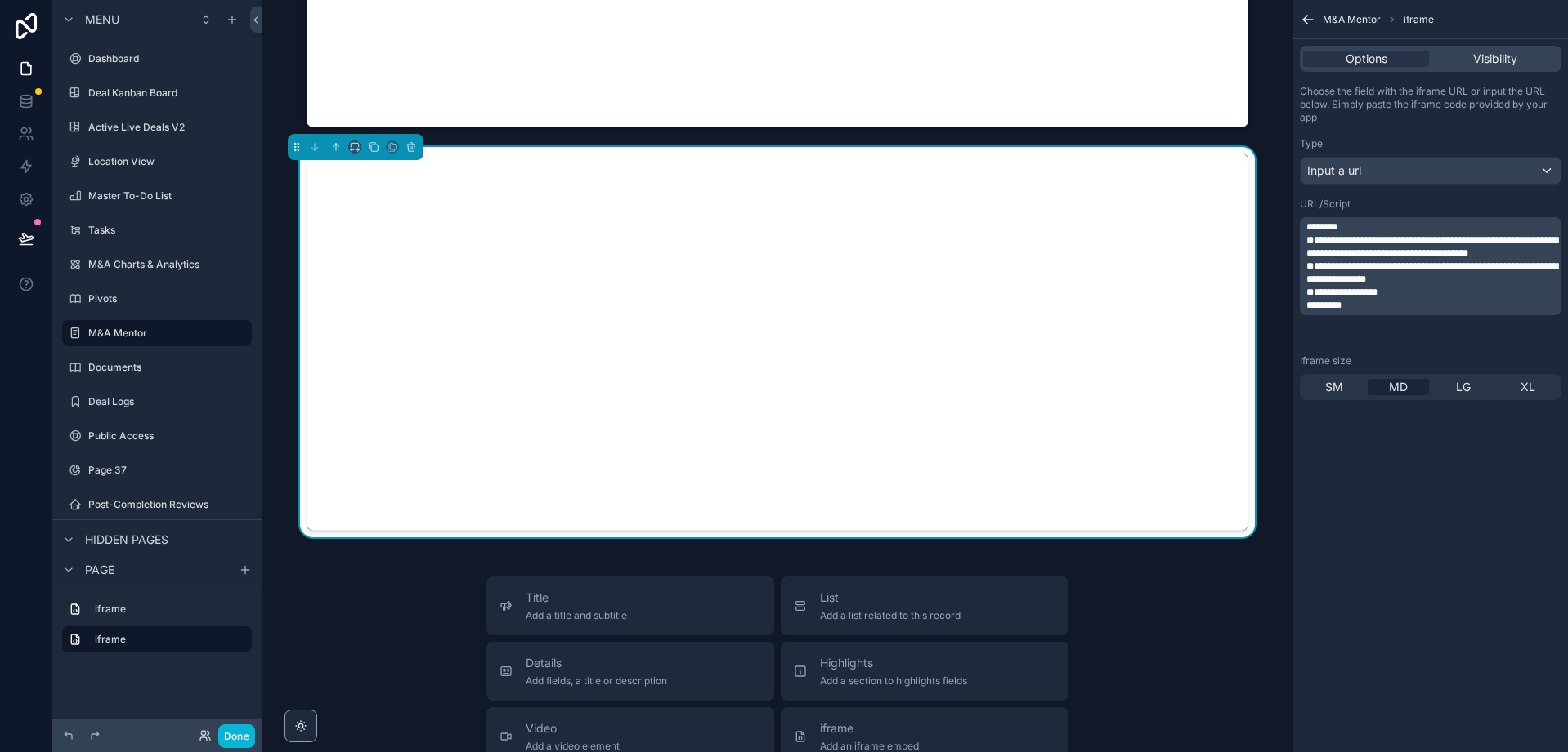
scroll to position [457, 0]
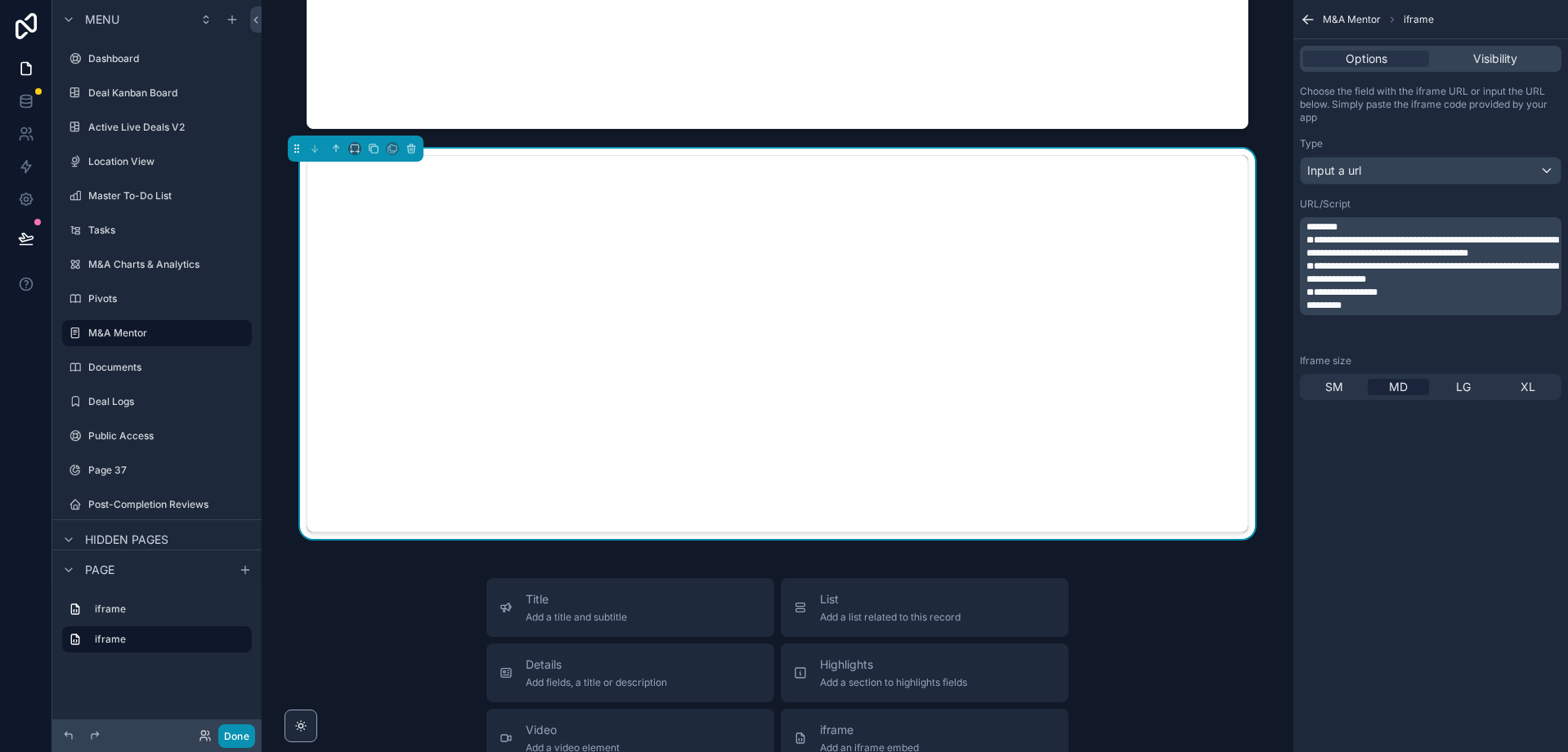
click at [245, 737] on button "Done" at bounding box center [236, 737] width 37 height 24
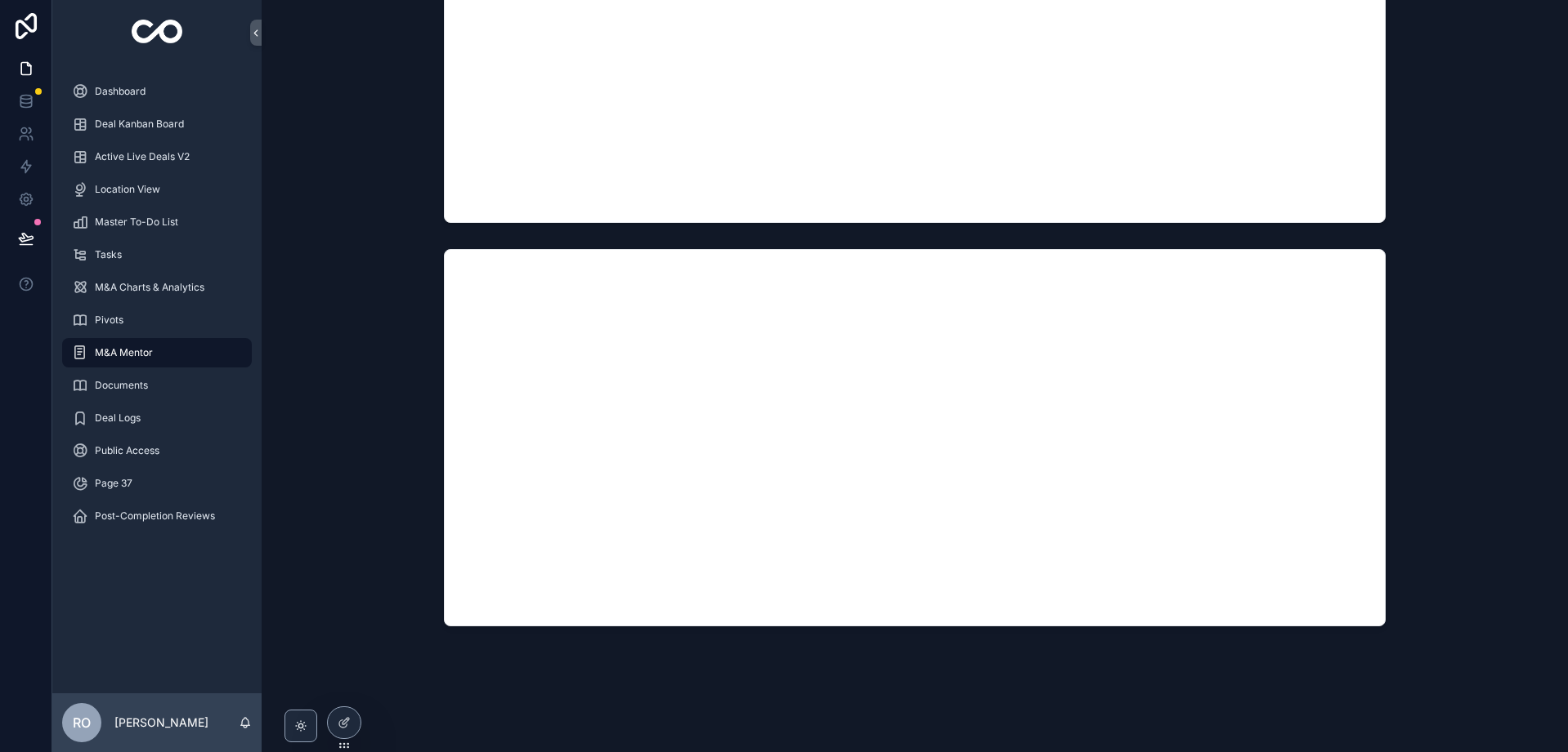
scroll to position [374, 0]
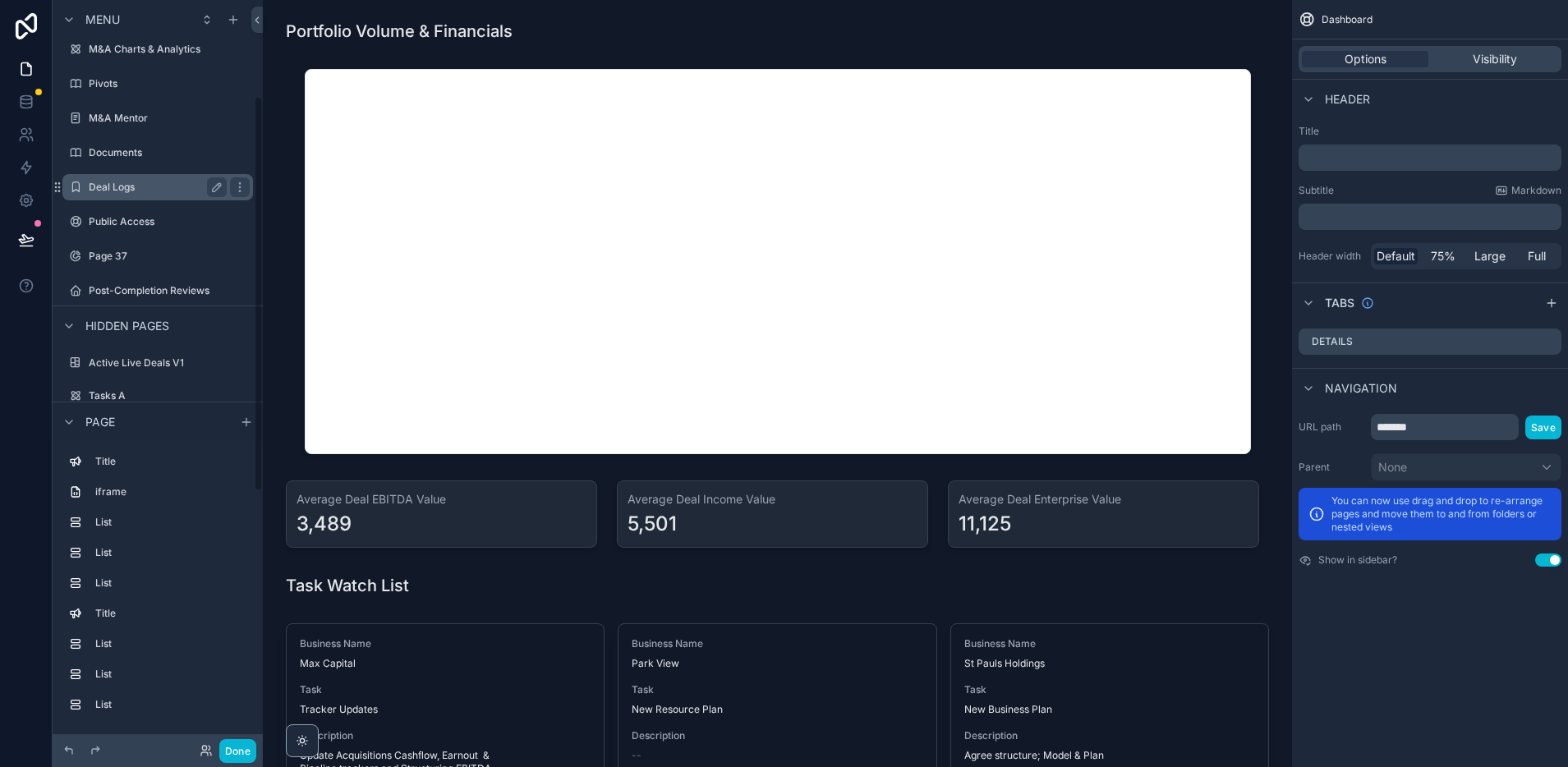
scroll to position [225, 0]
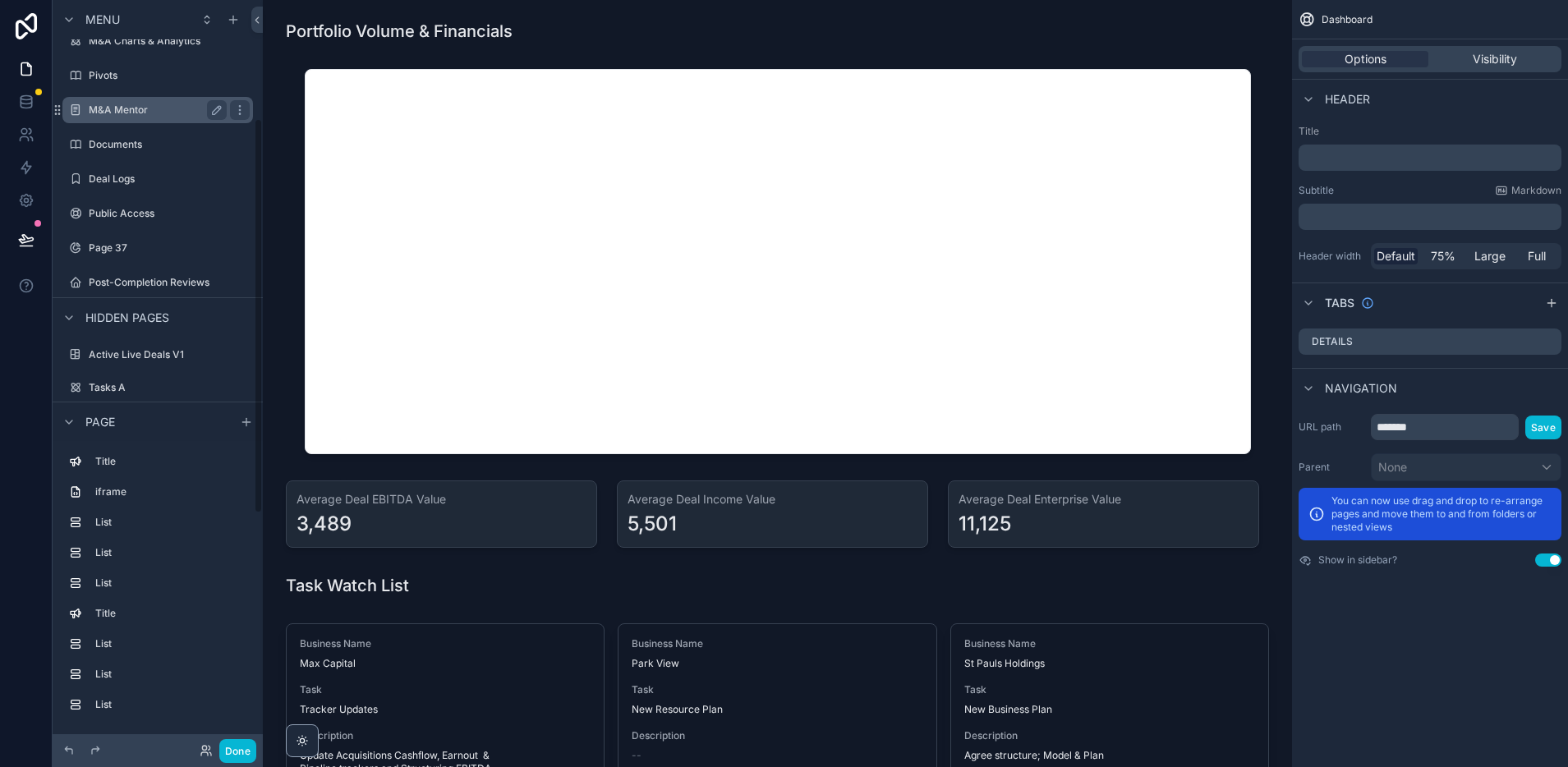
click at [127, 101] on div "M&A Mentor" at bounding box center [157, 110] width 138 height 20
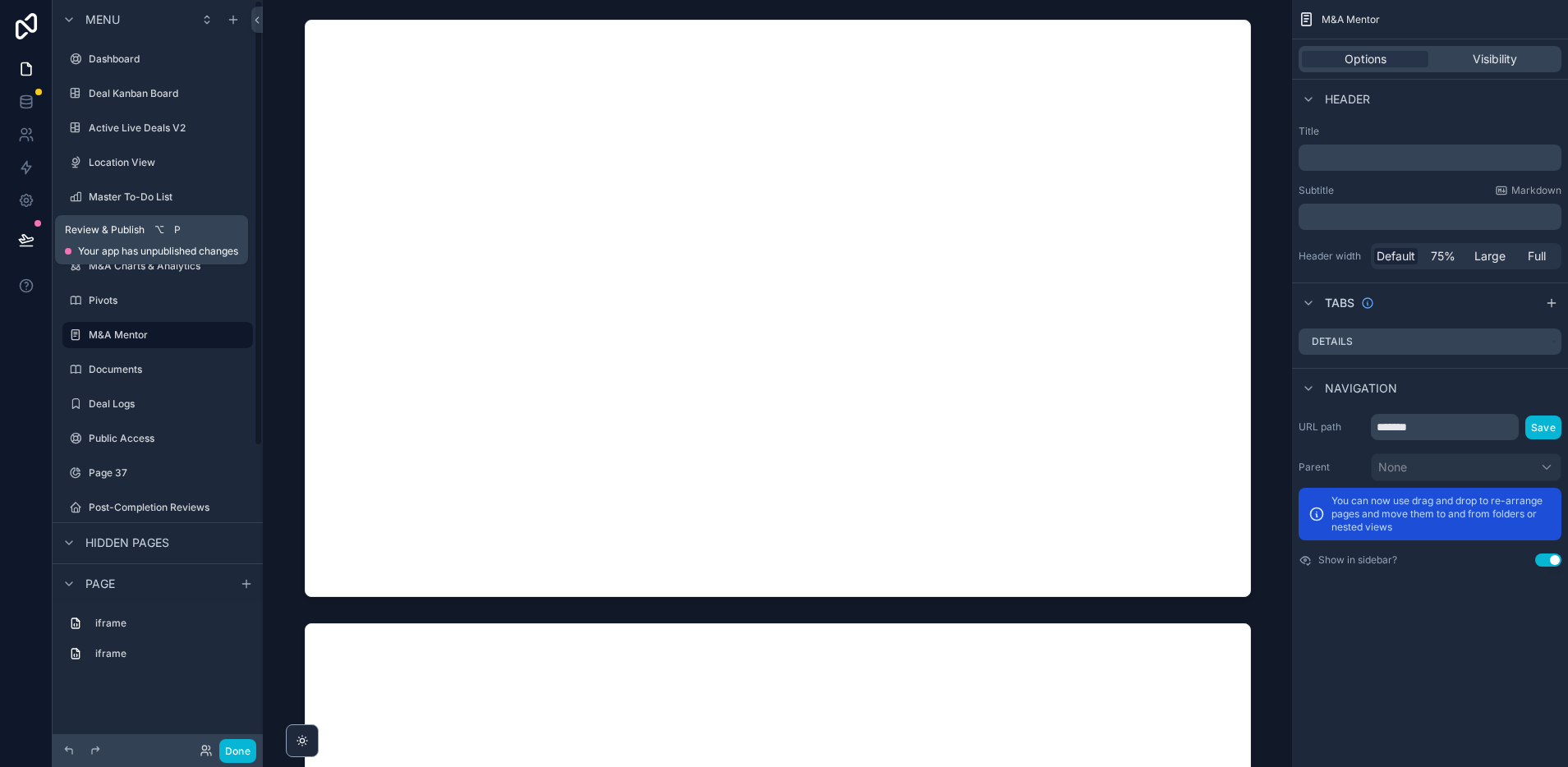
click at [21, 243] on icon at bounding box center [26, 239] width 14 height 9
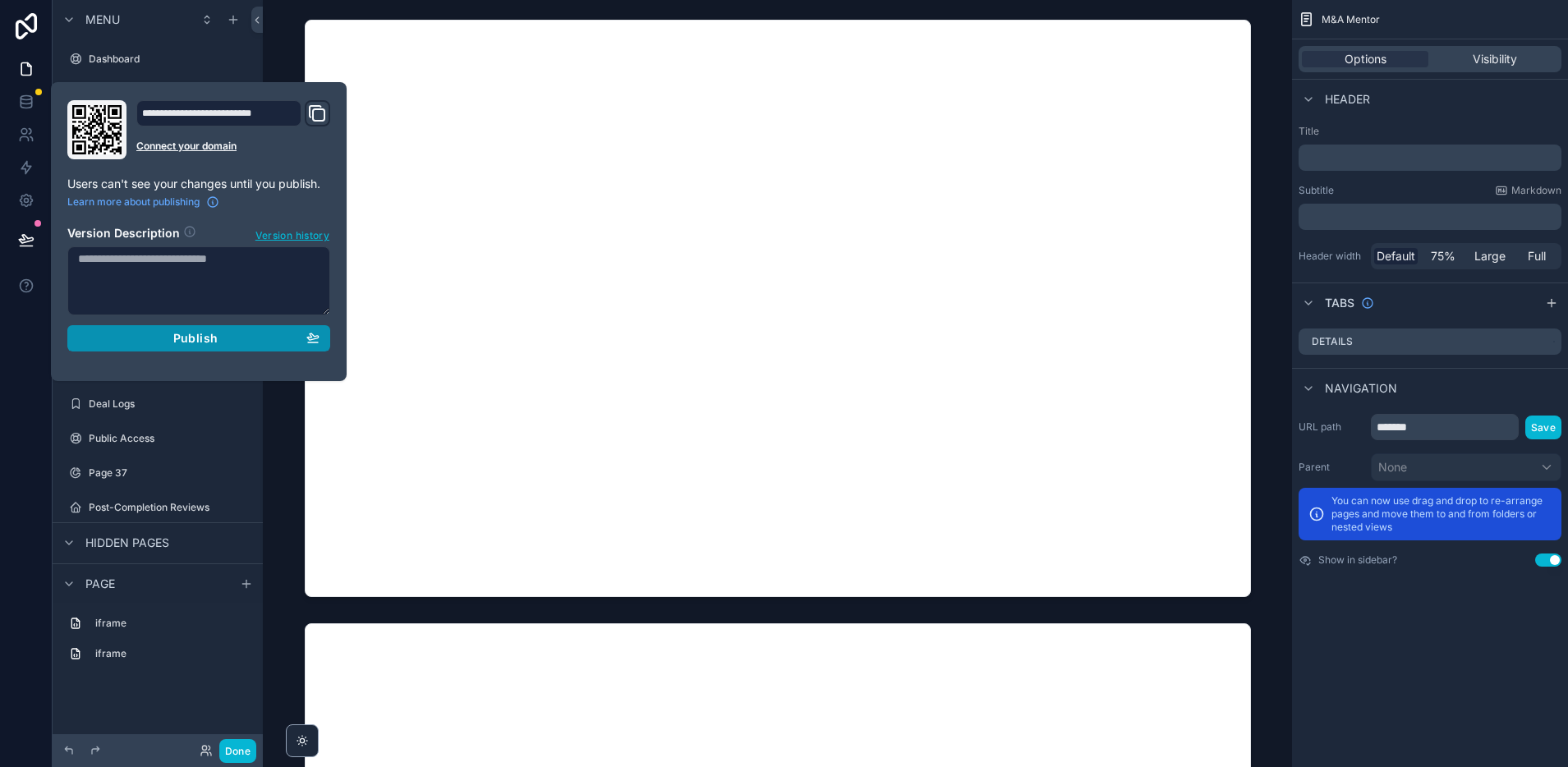
click at [210, 342] on span "Publish" at bounding box center [195, 338] width 45 height 15
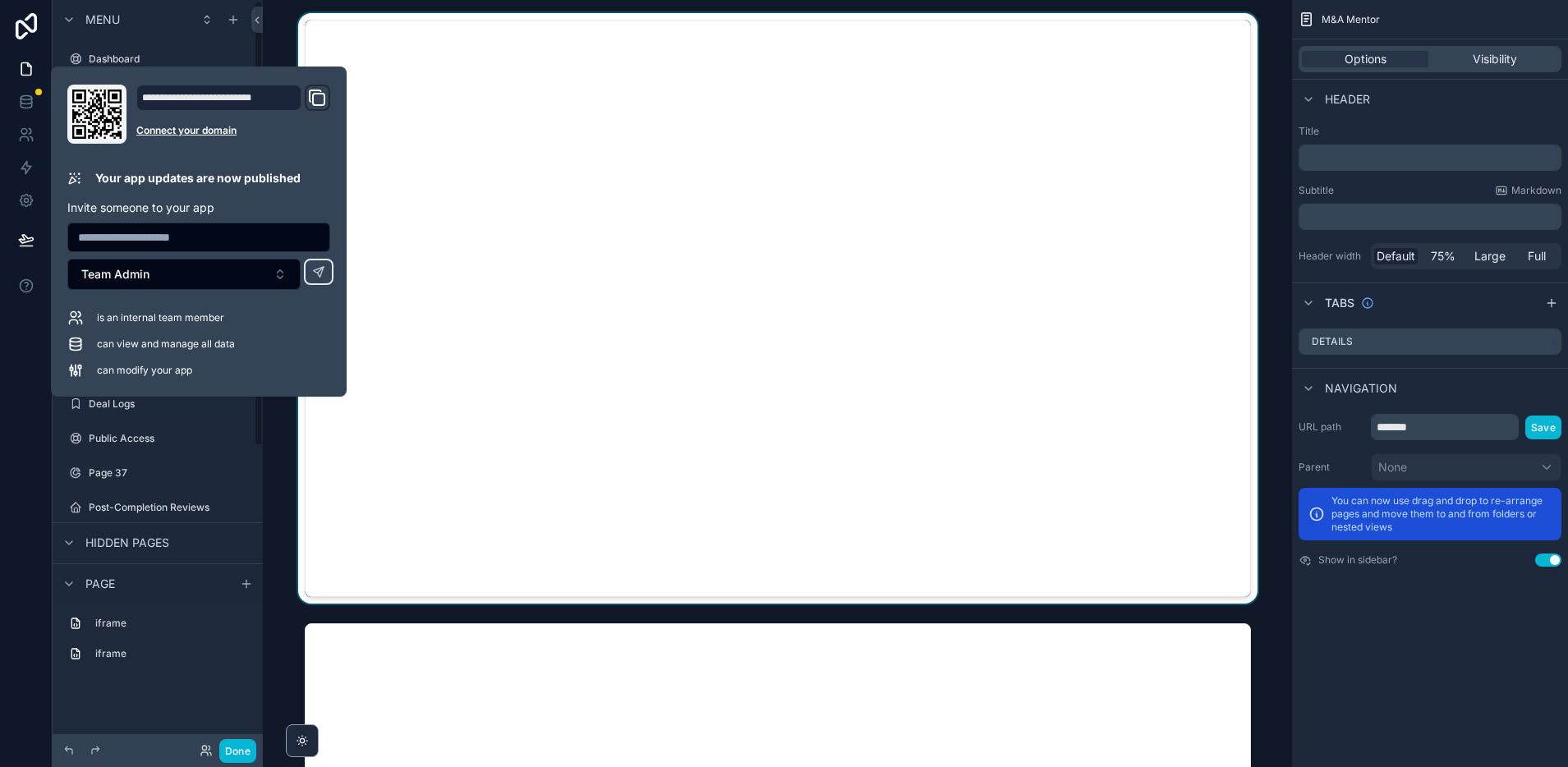
click at [277, 43] on div "scrollable content" at bounding box center [778, 308] width 1003 height 590
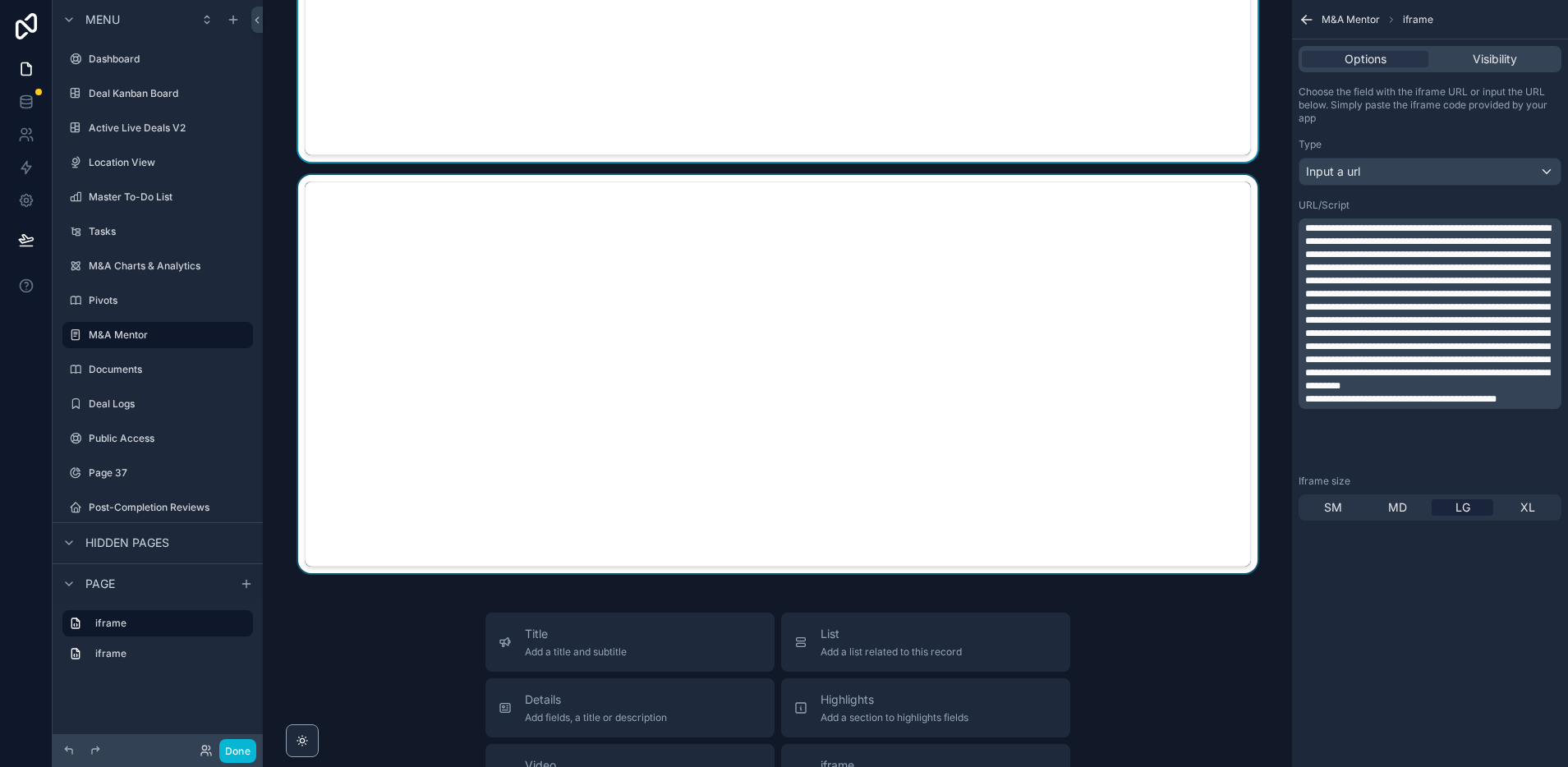
scroll to position [442, 0]
click at [519, 520] on div "scrollable content" at bounding box center [778, 373] width 1003 height 398
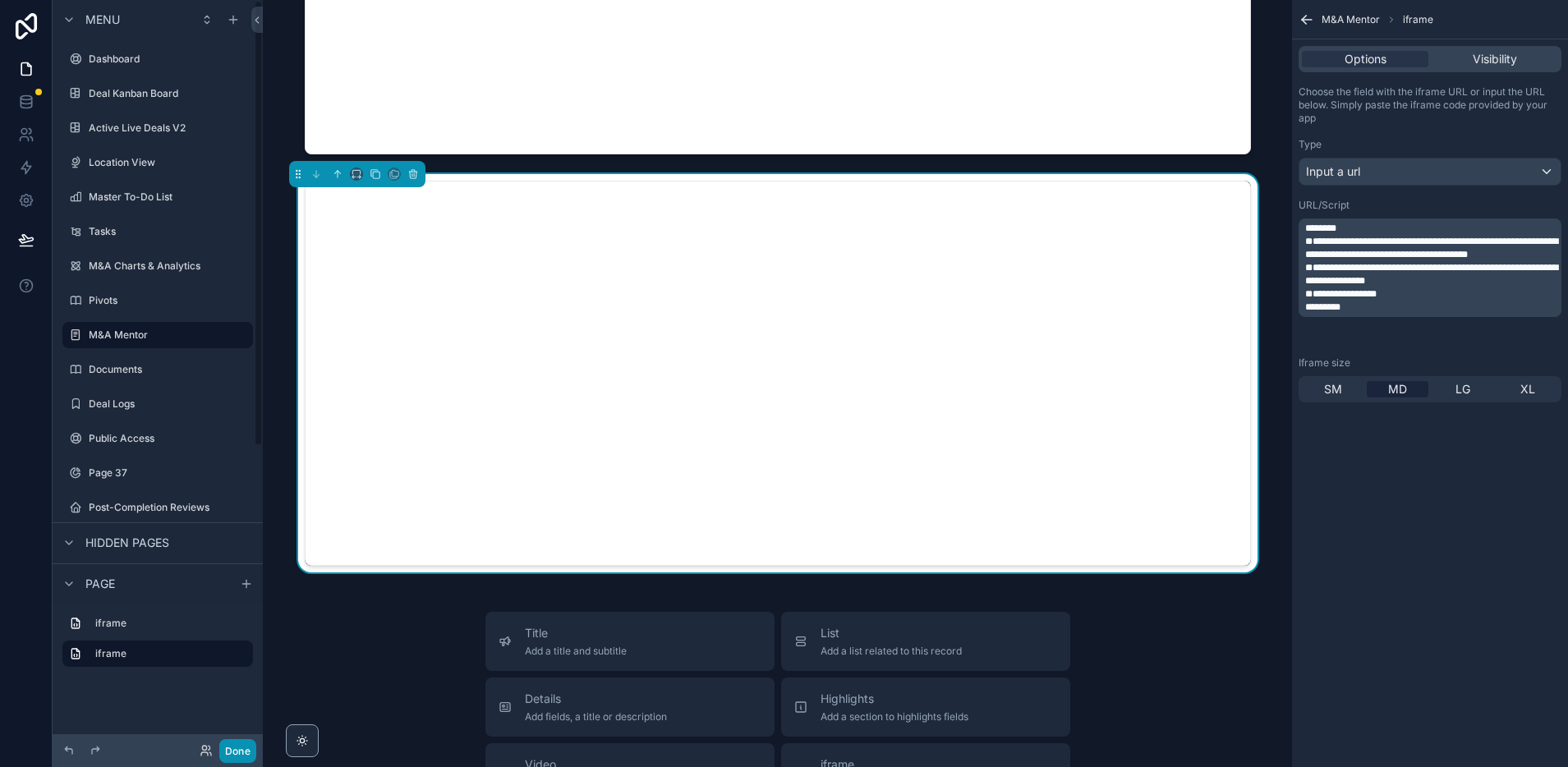
click at [238, 752] on button "Done" at bounding box center [237, 751] width 37 height 24
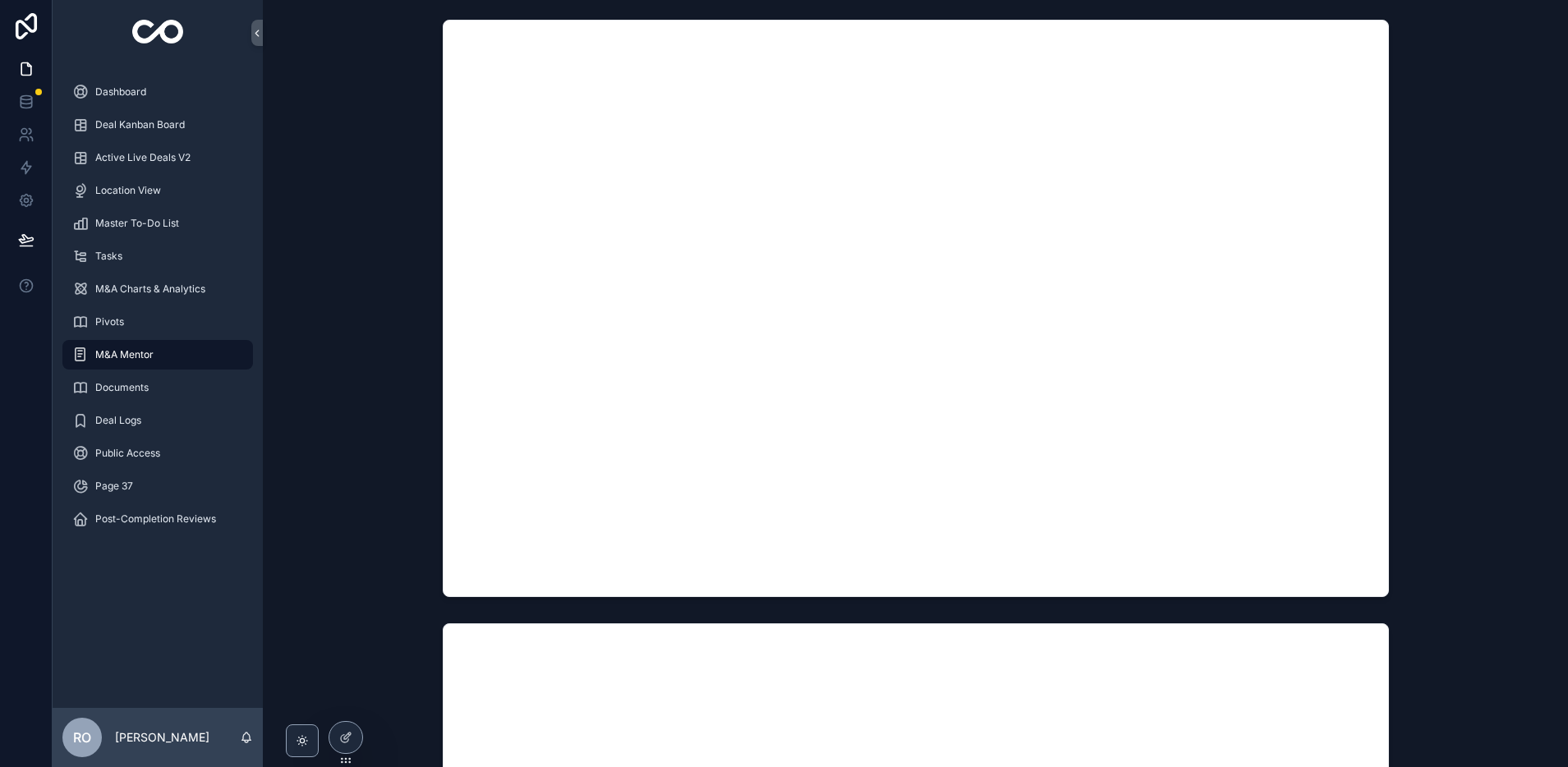
scroll to position [3, 0]
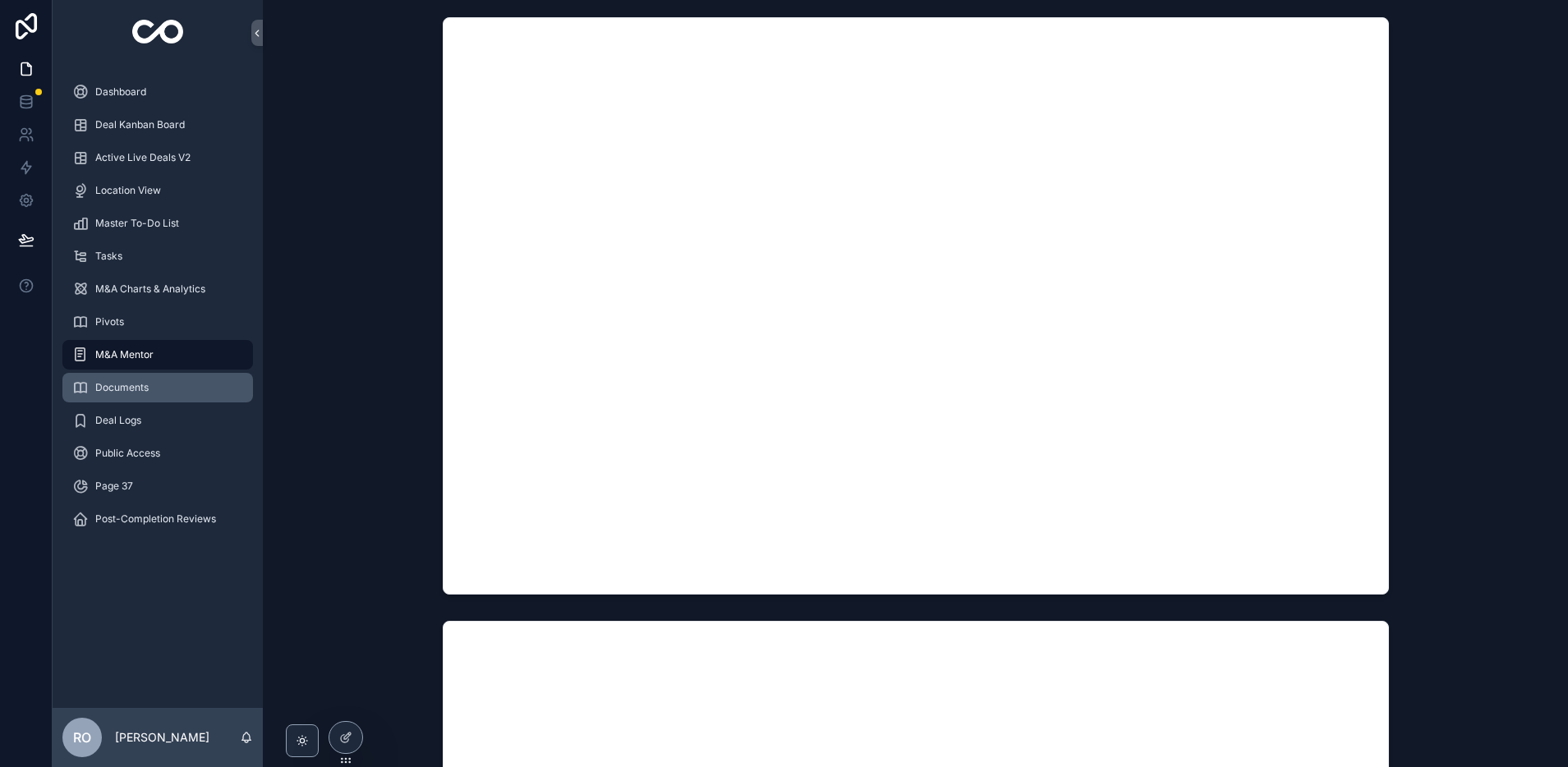
click at [135, 383] on span "Documents" at bounding box center [122, 387] width 53 height 13
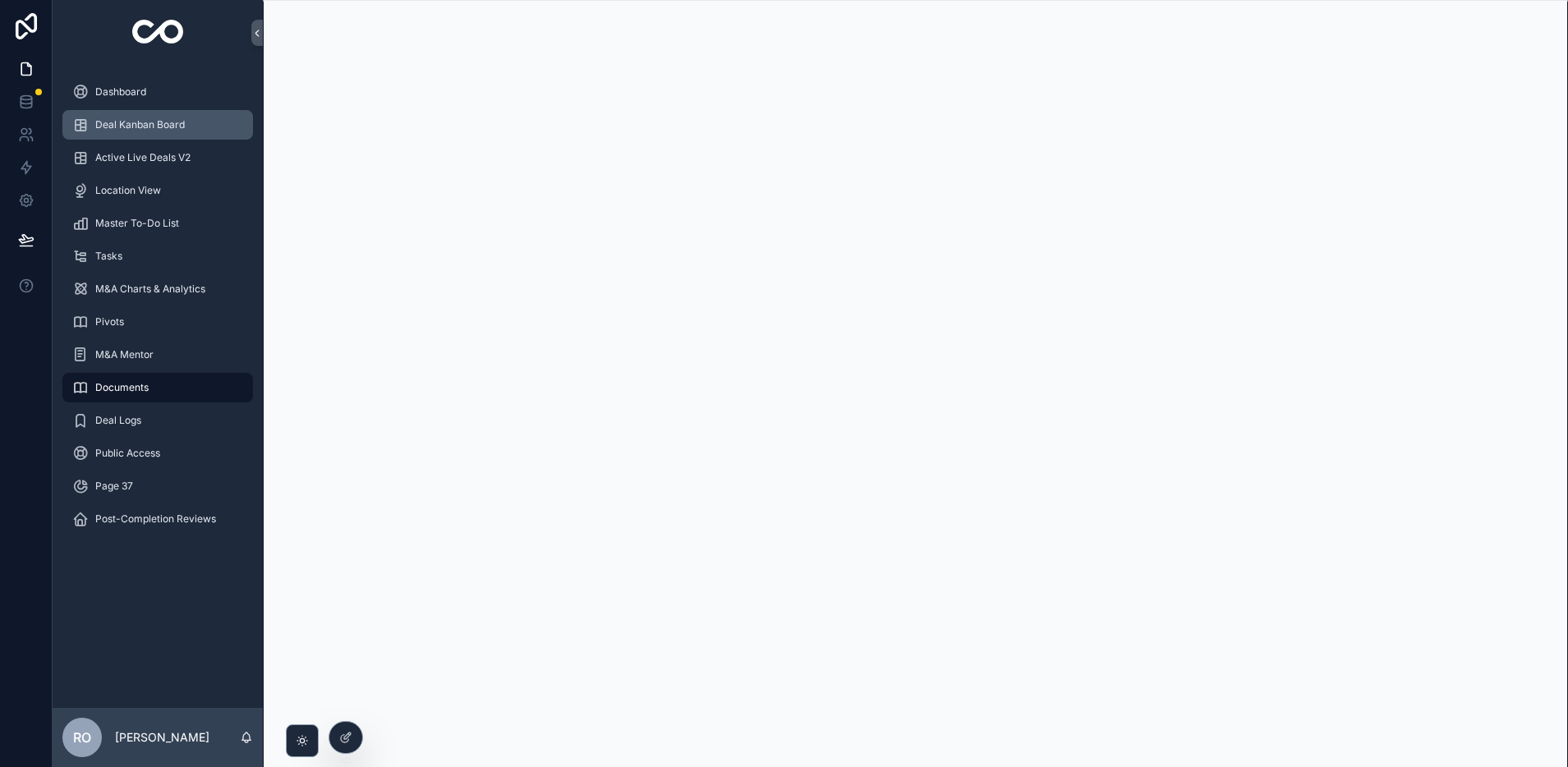
click at [138, 123] on span "Deal Kanban Board" at bounding box center [140, 124] width 89 height 13
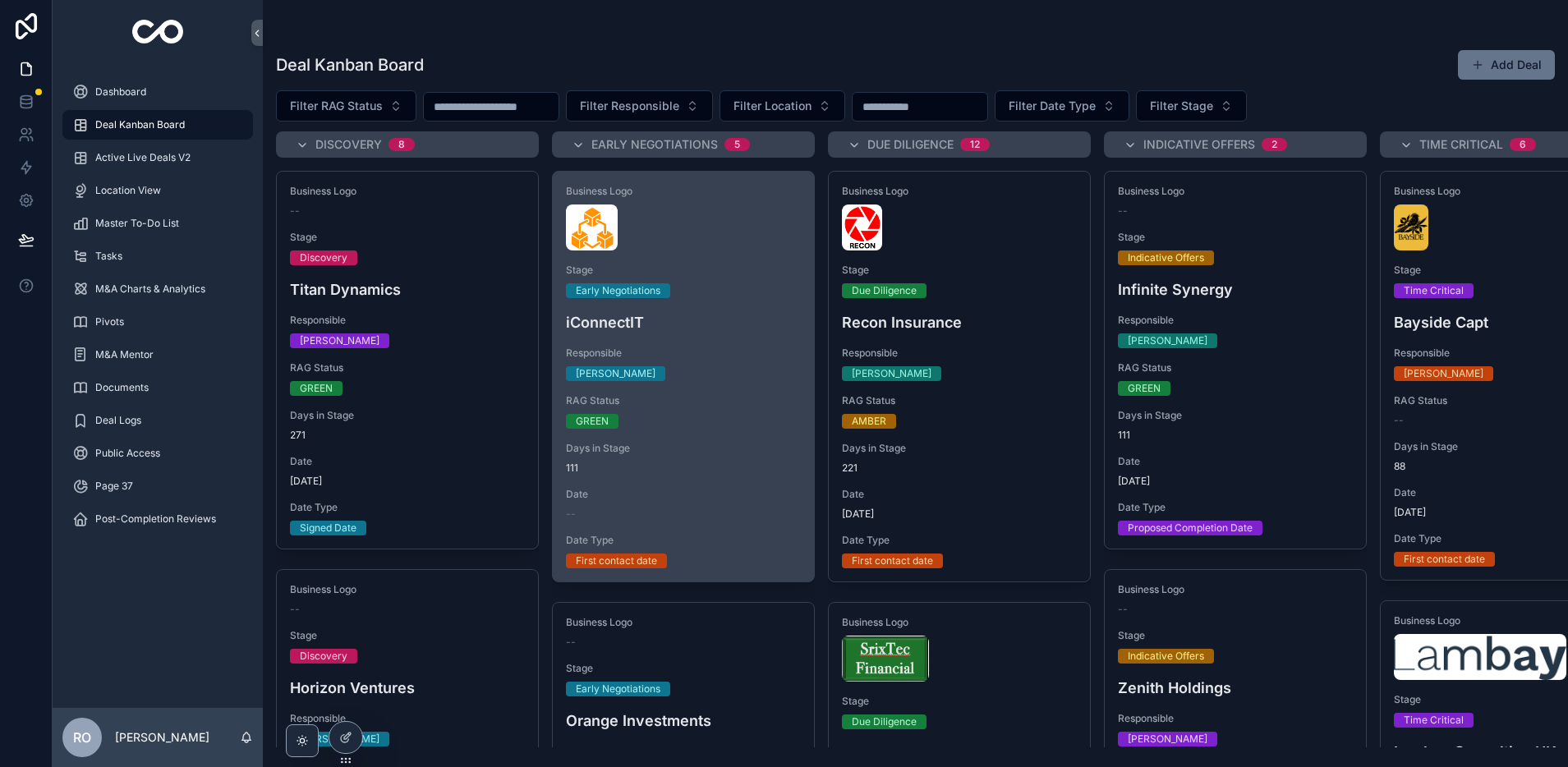
click at [711, 233] on div "scrollable content" at bounding box center [683, 228] width 235 height 46
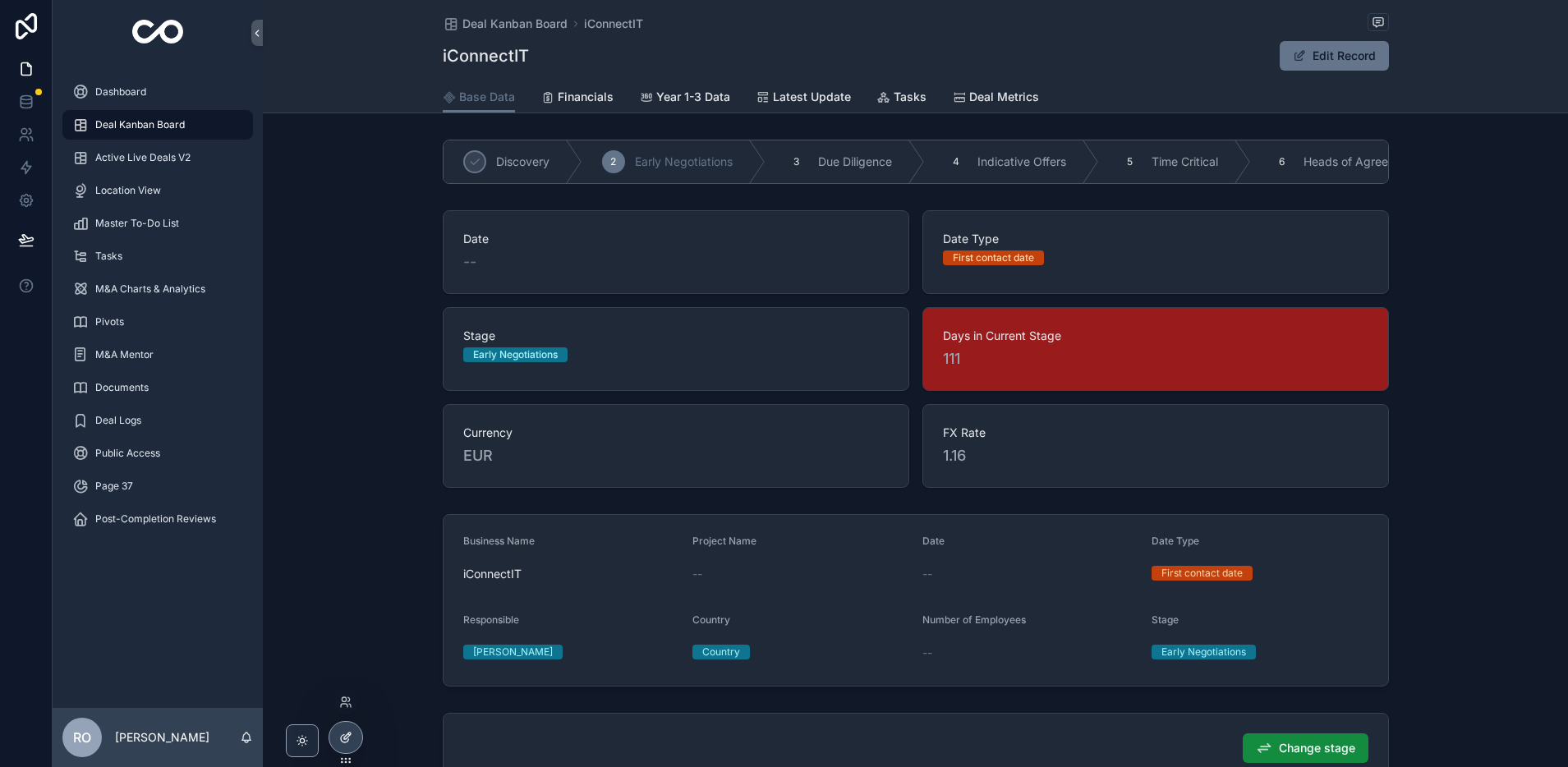
click at [342, 734] on icon at bounding box center [345, 738] width 8 height 8
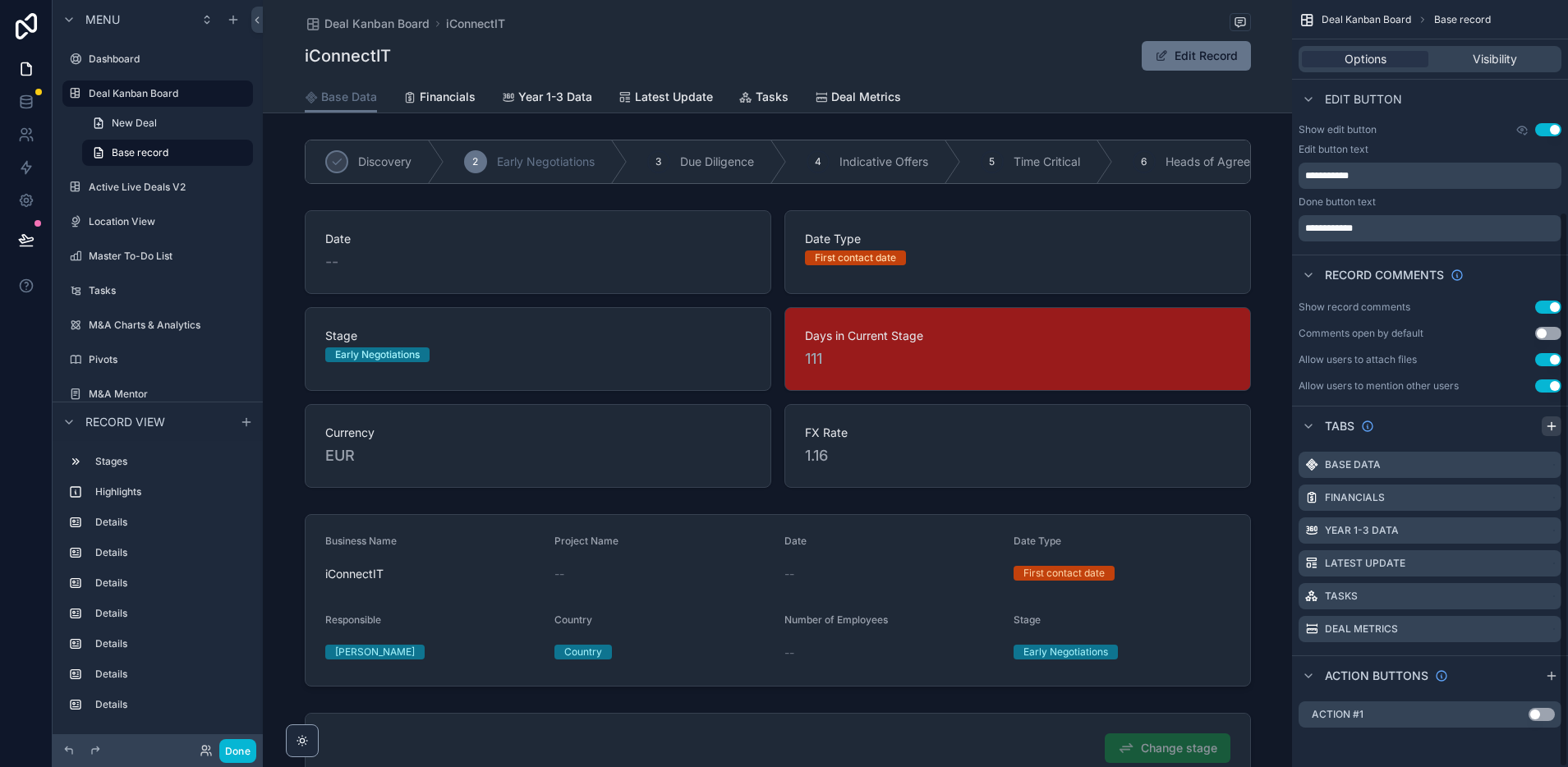
click at [1556, 426] on icon "scrollable content" at bounding box center [1551, 426] width 13 height 13
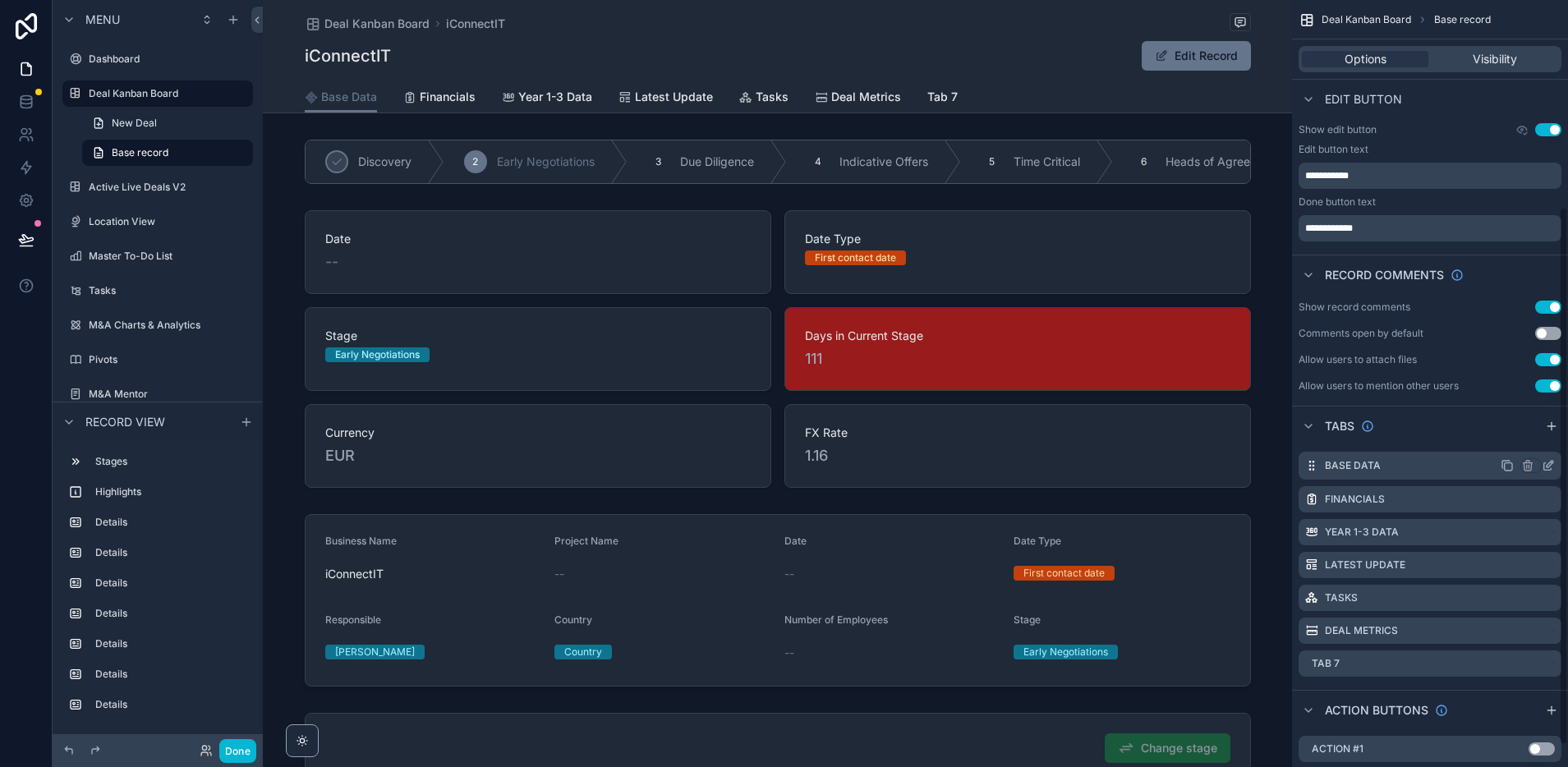
scroll to position [294, 0]
click at [1548, 662] on icon "scrollable content" at bounding box center [1550, 659] width 7 height 7
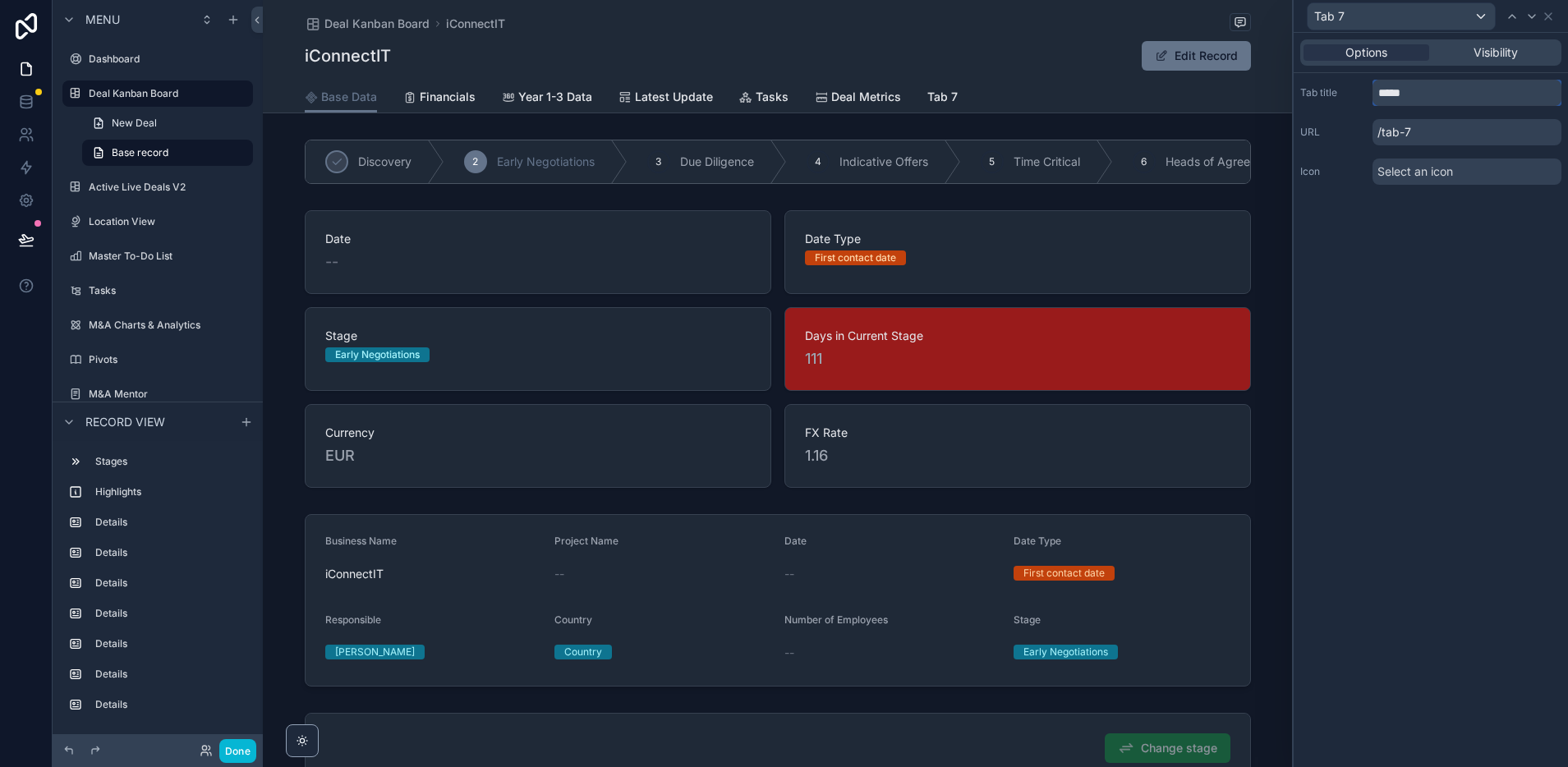
click at [1426, 91] on input "*****" at bounding box center [1467, 93] width 189 height 27
type input "**********"
click at [1552, 17] on icon at bounding box center [1547, 15] width 13 height 13
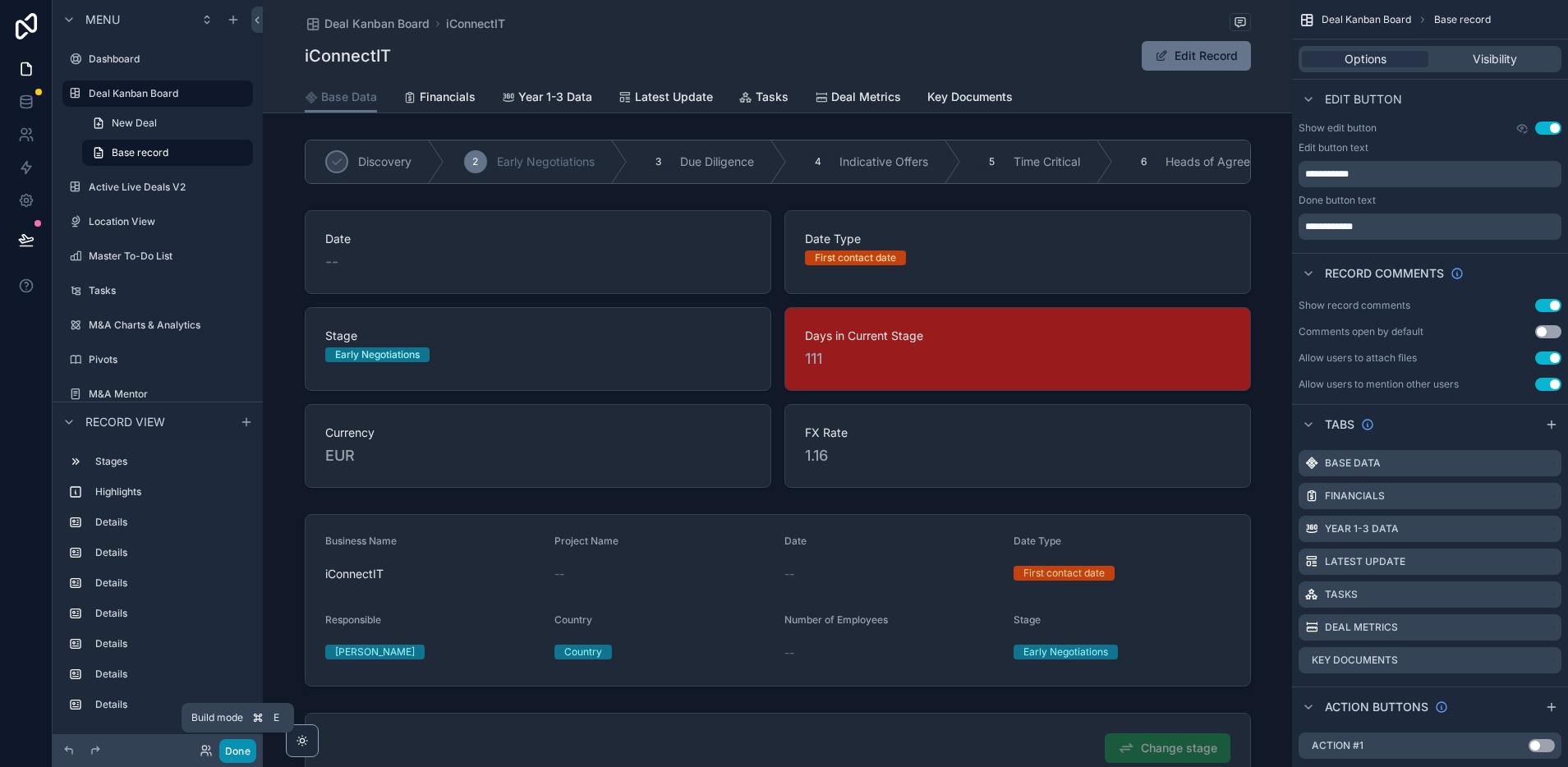
click at [248, 750] on button "Done" at bounding box center [237, 751] width 37 height 24
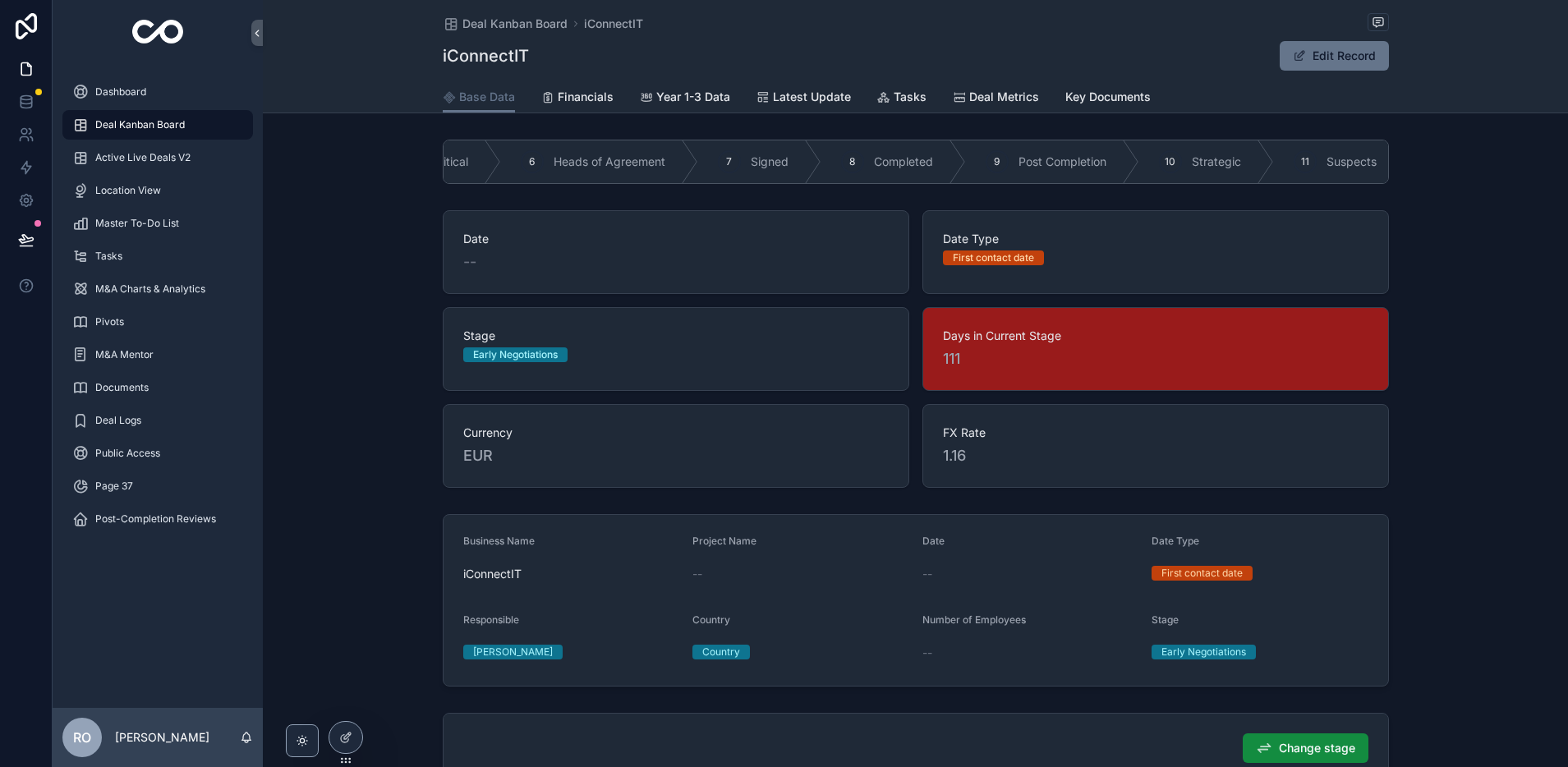
scroll to position [0, 1054]
click at [1090, 96] on span "Key Documents" at bounding box center [1108, 96] width 86 height 16
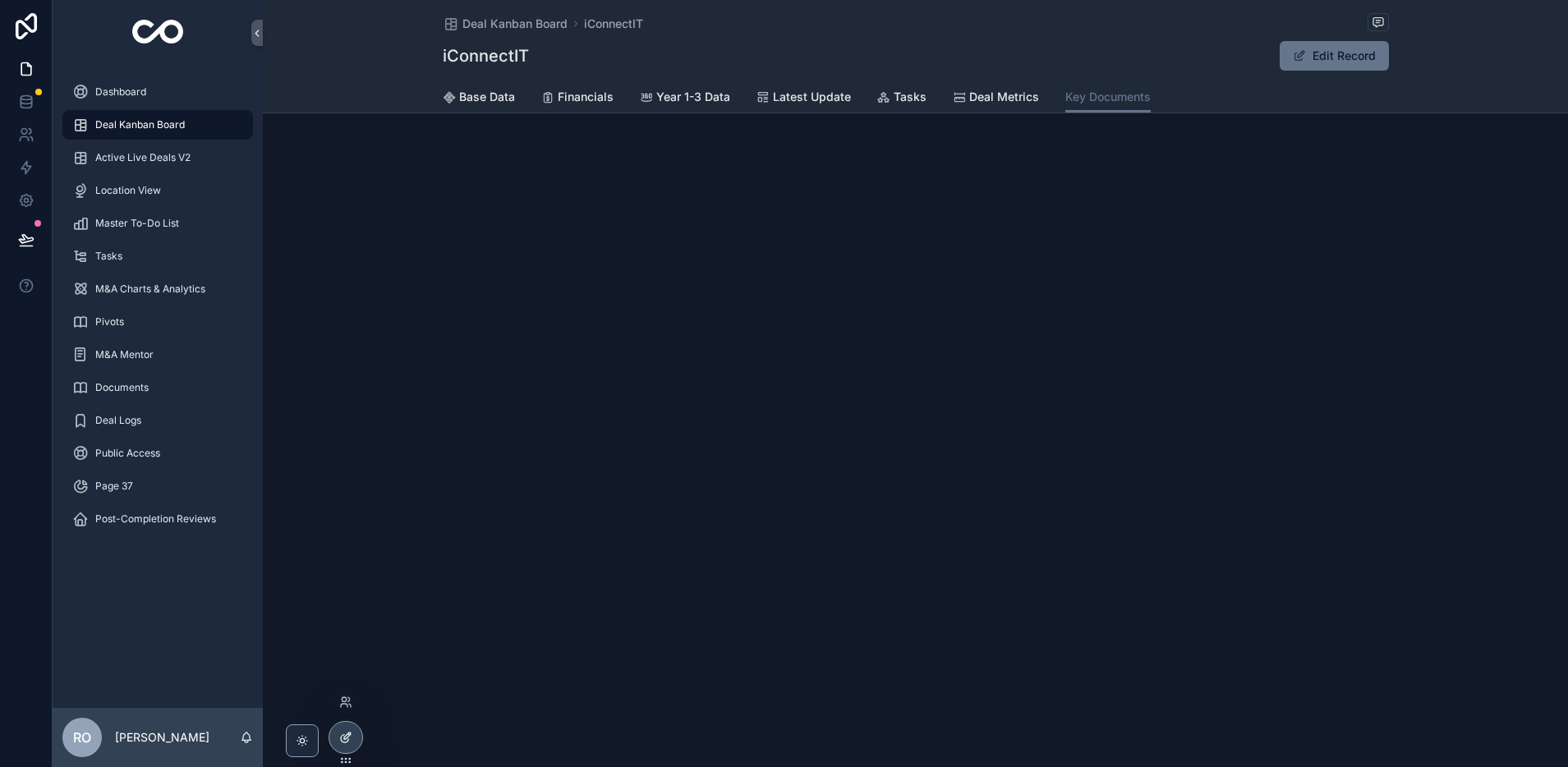
click at [344, 737] on icon at bounding box center [347, 736] width 7 height 7
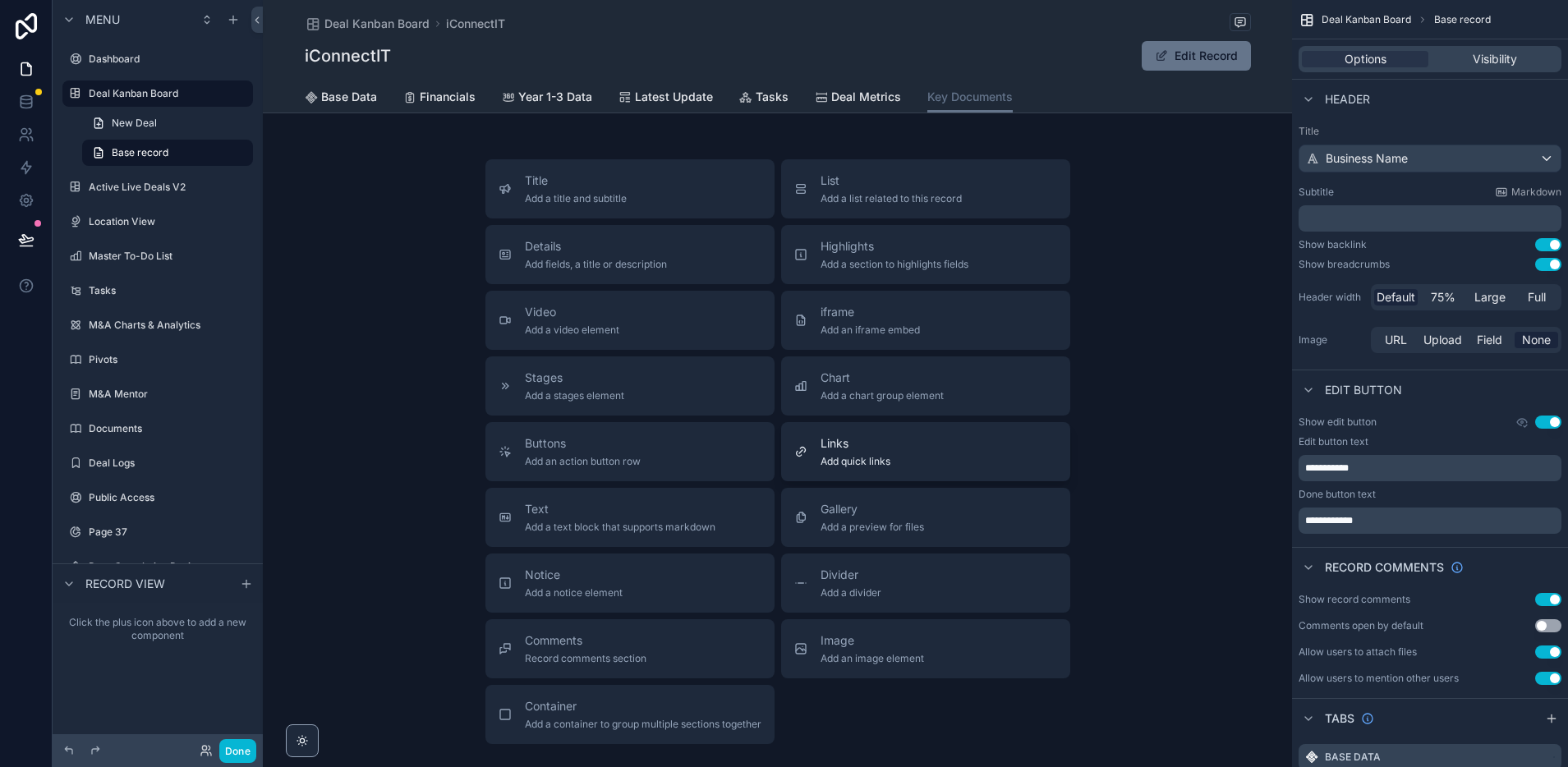
click at [850, 446] on span "Links" at bounding box center [855, 443] width 69 height 16
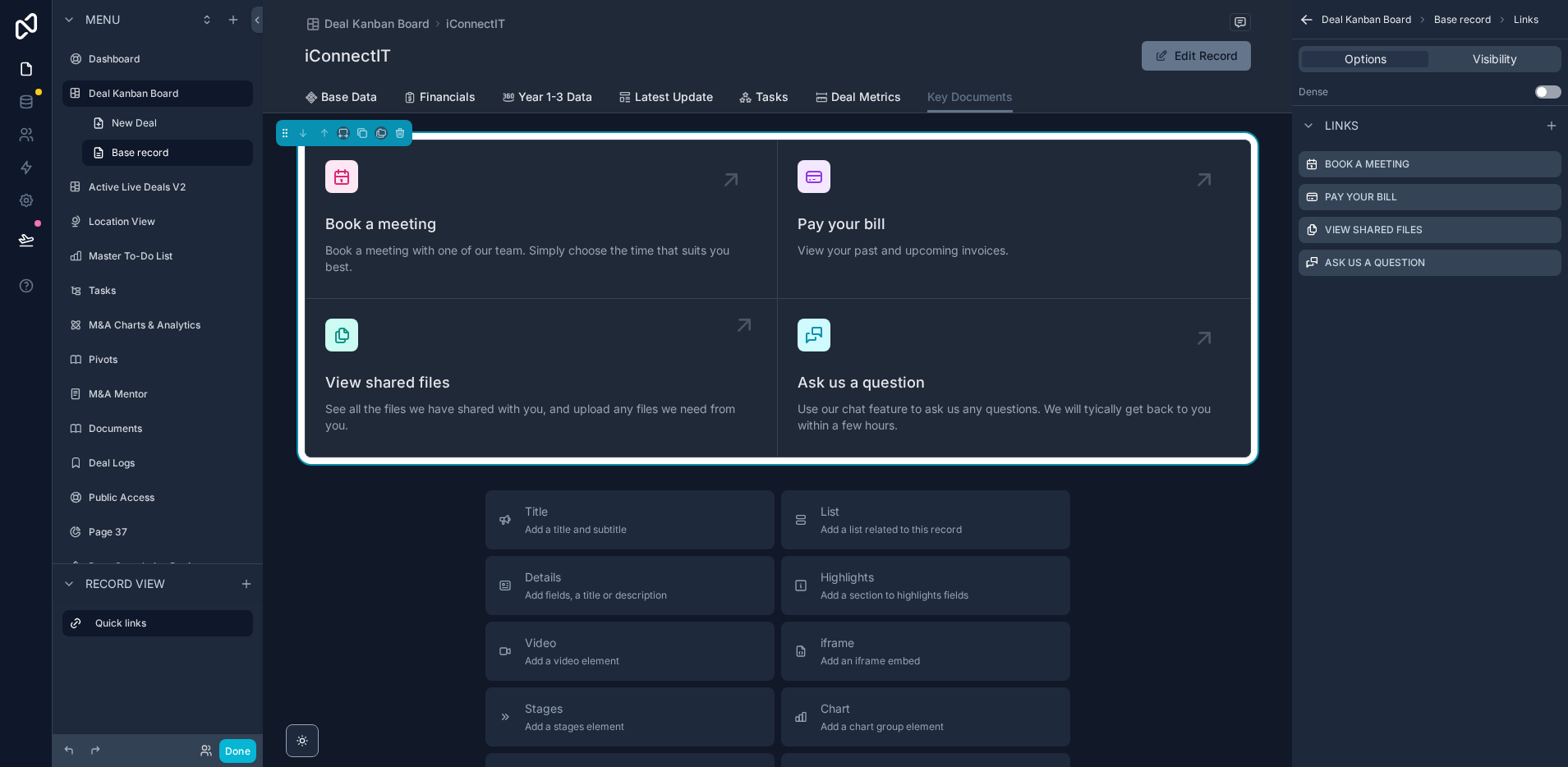
click at [345, 333] on icon "scrollable content" at bounding box center [341, 334] width 20 height 20
click at [743, 320] on icon "scrollable content" at bounding box center [743, 324] width 9 height 9
click at [711, 274] on span "Book a meeting with one of our team. Simply choose the time that suits you best." at bounding box center [541, 259] width 432 height 33
click at [340, 333] on icon "scrollable content" at bounding box center [341, 334] width 20 height 20
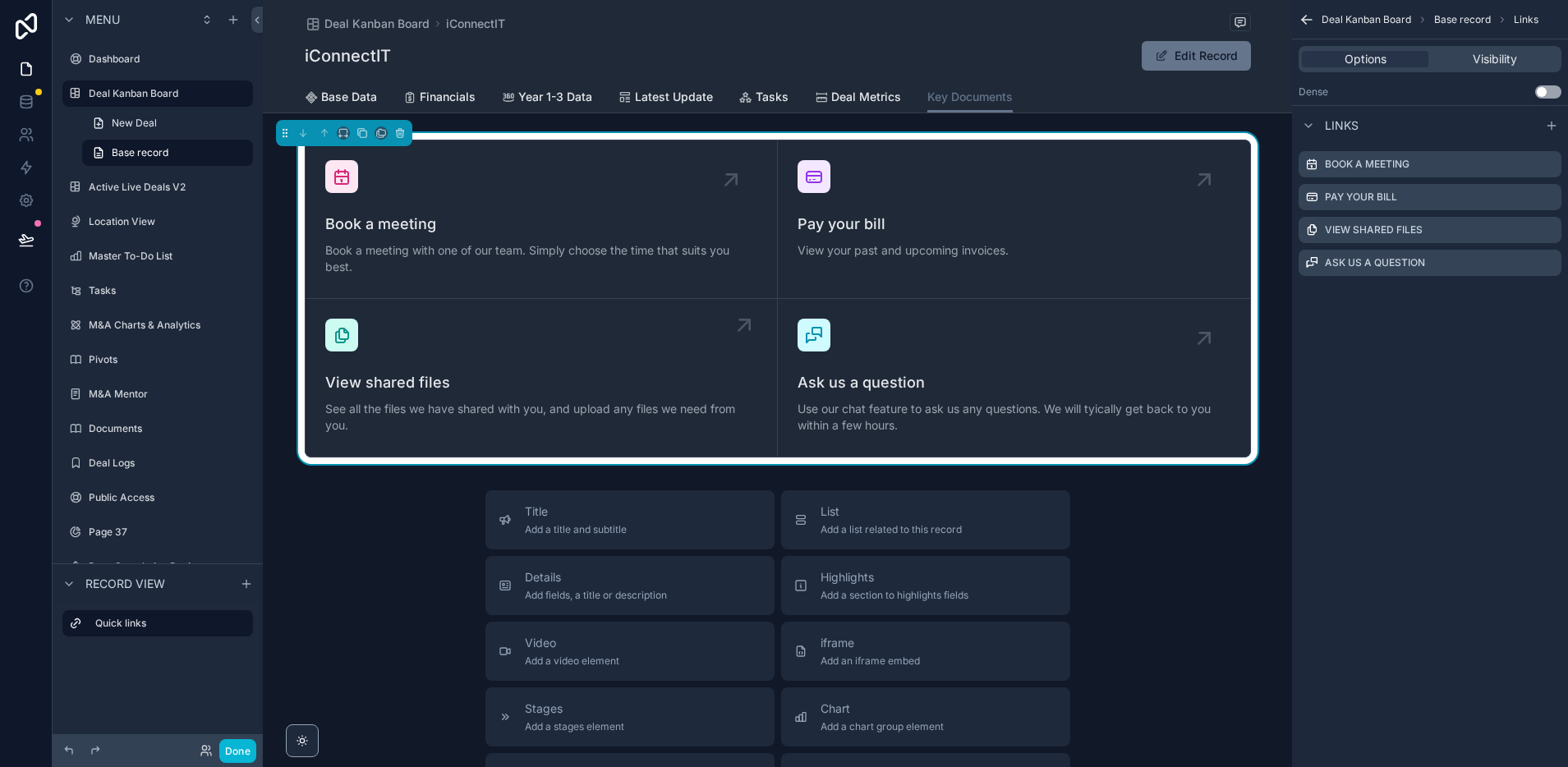
click at [384, 398] on div "View shared files See all the files we have shared with you, and upload any fil…" at bounding box center [541, 404] width 432 height 66
click at [400, 427] on span "See all the files we have shared with you, and upload any files we need from yo…" at bounding box center [541, 417] width 432 height 33
click at [1528, 166] on icon "scrollable content" at bounding box center [1528, 164] width 13 height 13
click at [1523, 138] on icon at bounding box center [1523, 139] width 0 height 3
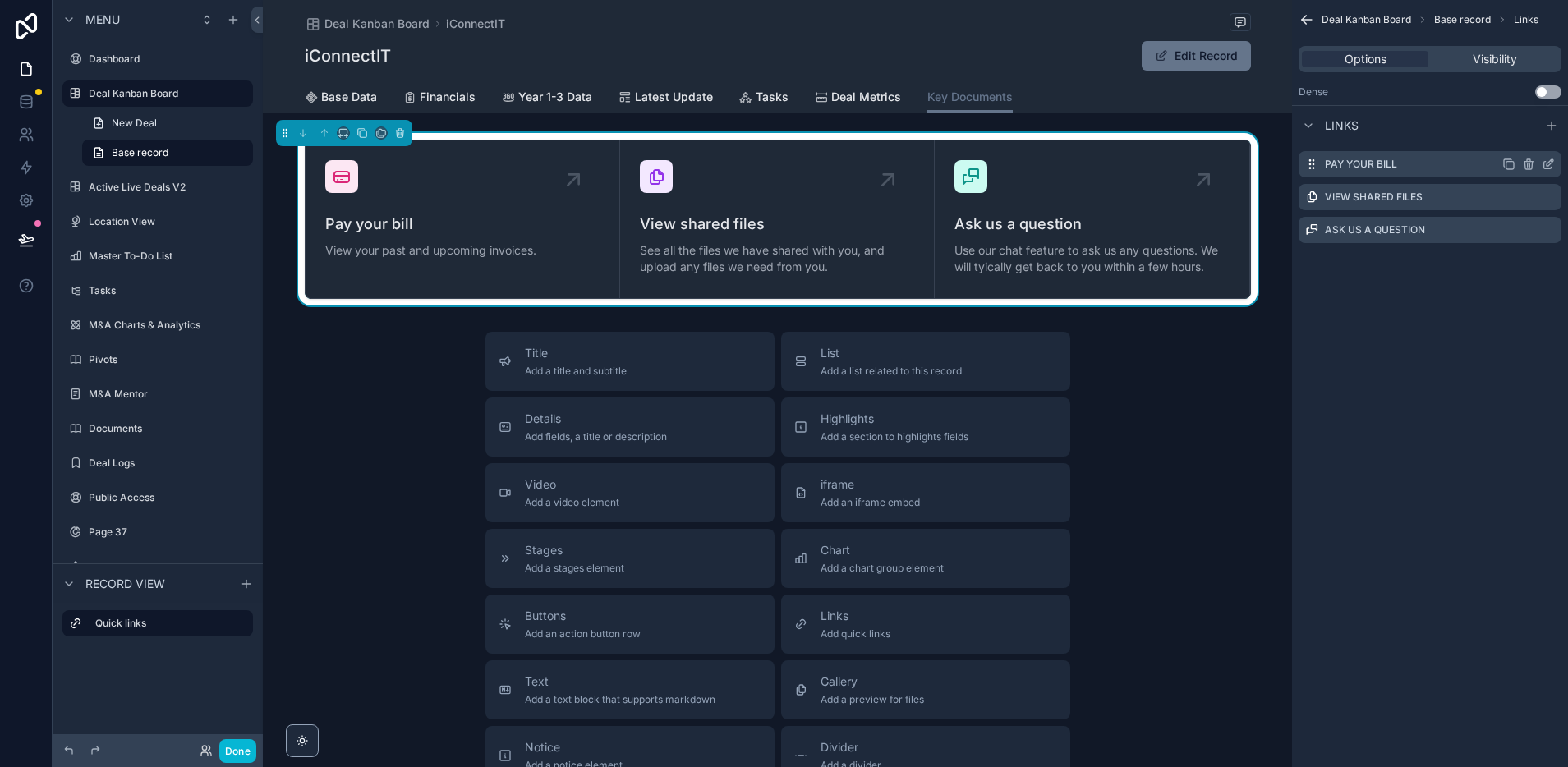
click at [1526, 165] on icon "scrollable content" at bounding box center [1528, 164] width 13 height 13
click at [1523, 138] on icon at bounding box center [1523, 139] width 0 height 3
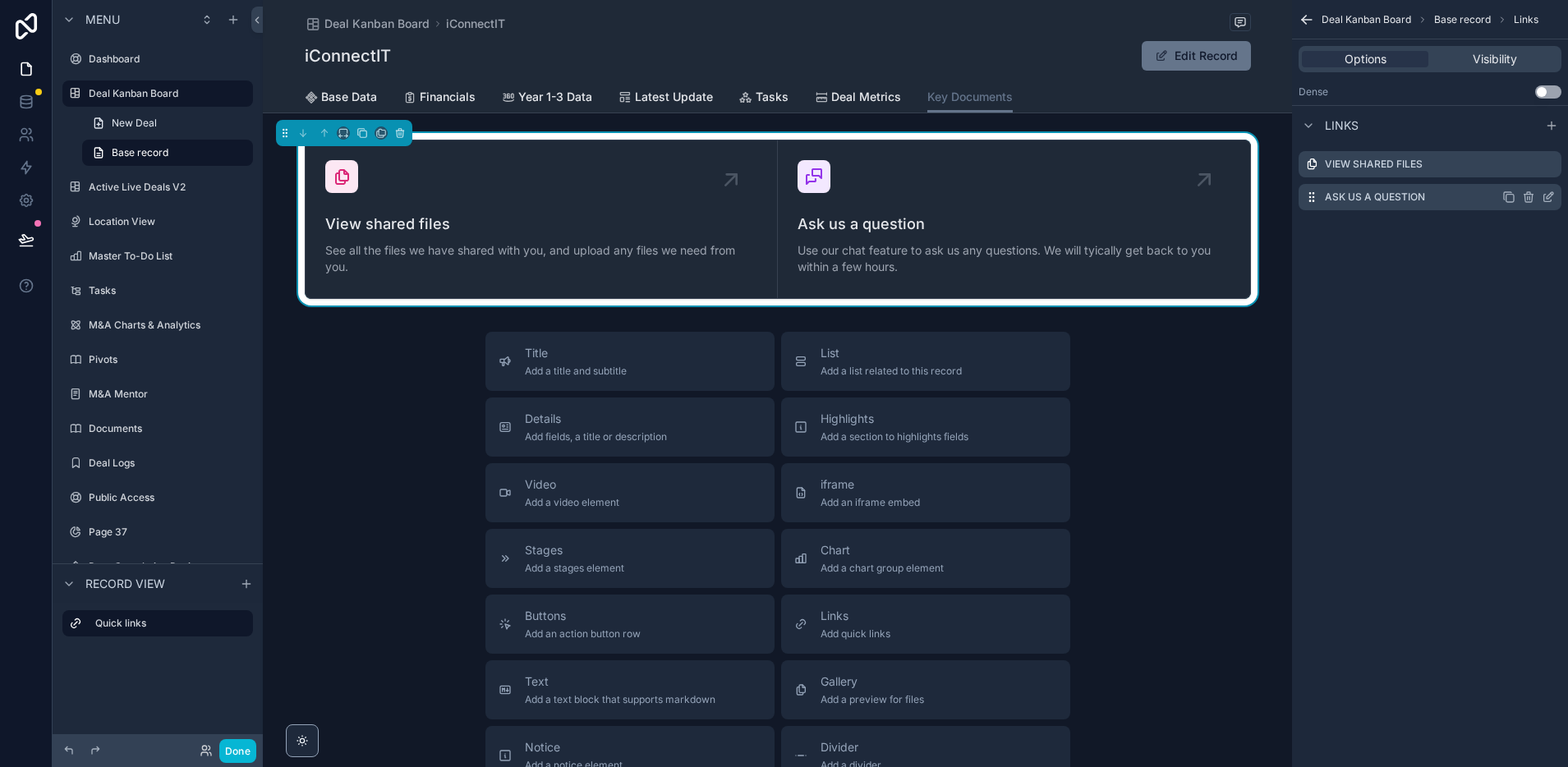
click at [1528, 199] on icon "scrollable content" at bounding box center [1528, 198] width 0 height 3
click at [1524, 174] on icon at bounding box center [1522, 171] width 13 height 13
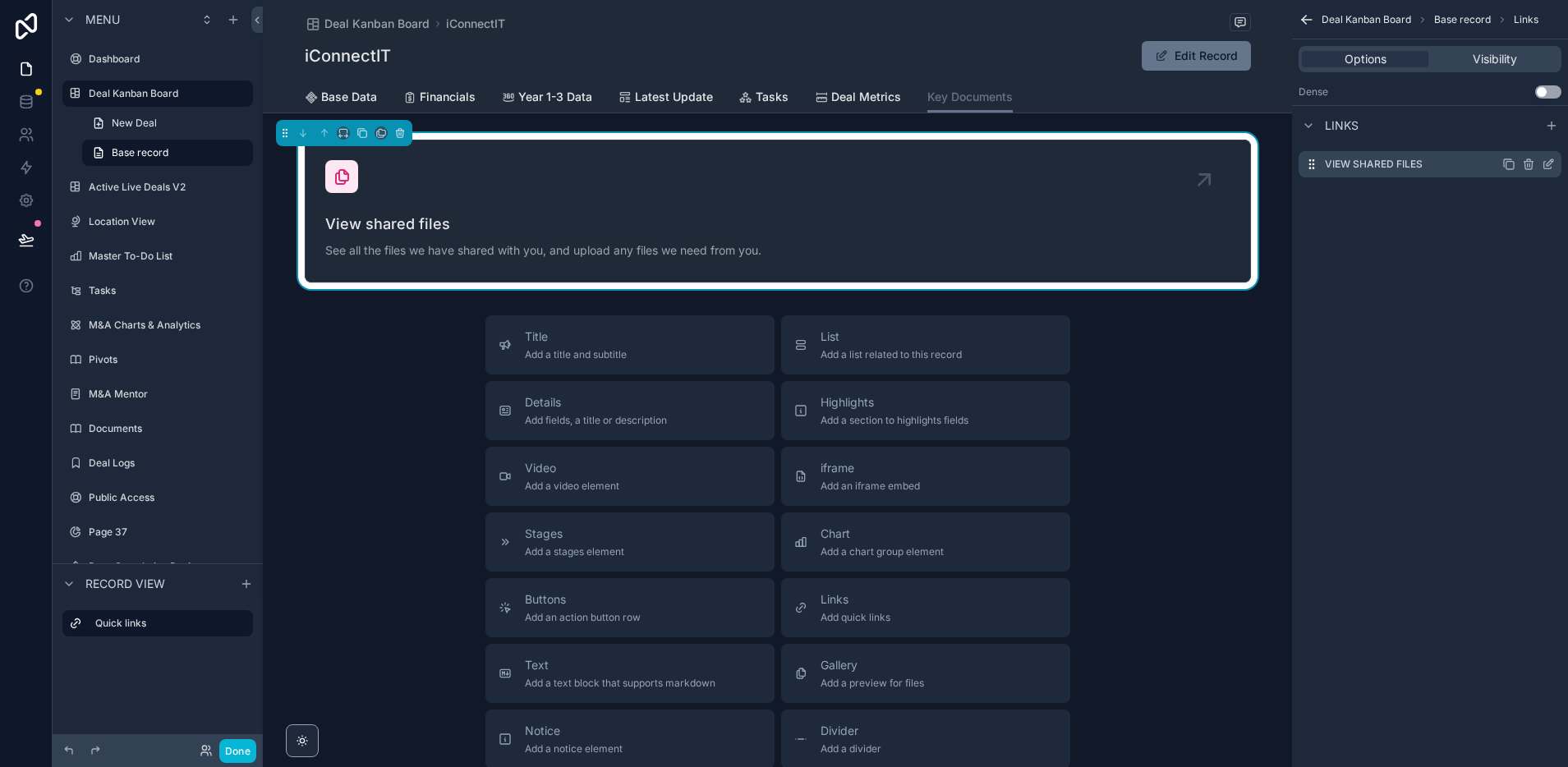
click at [1548, 165] on icon "scrollable content" at bounding box center [1550, 163] width 7 height 7
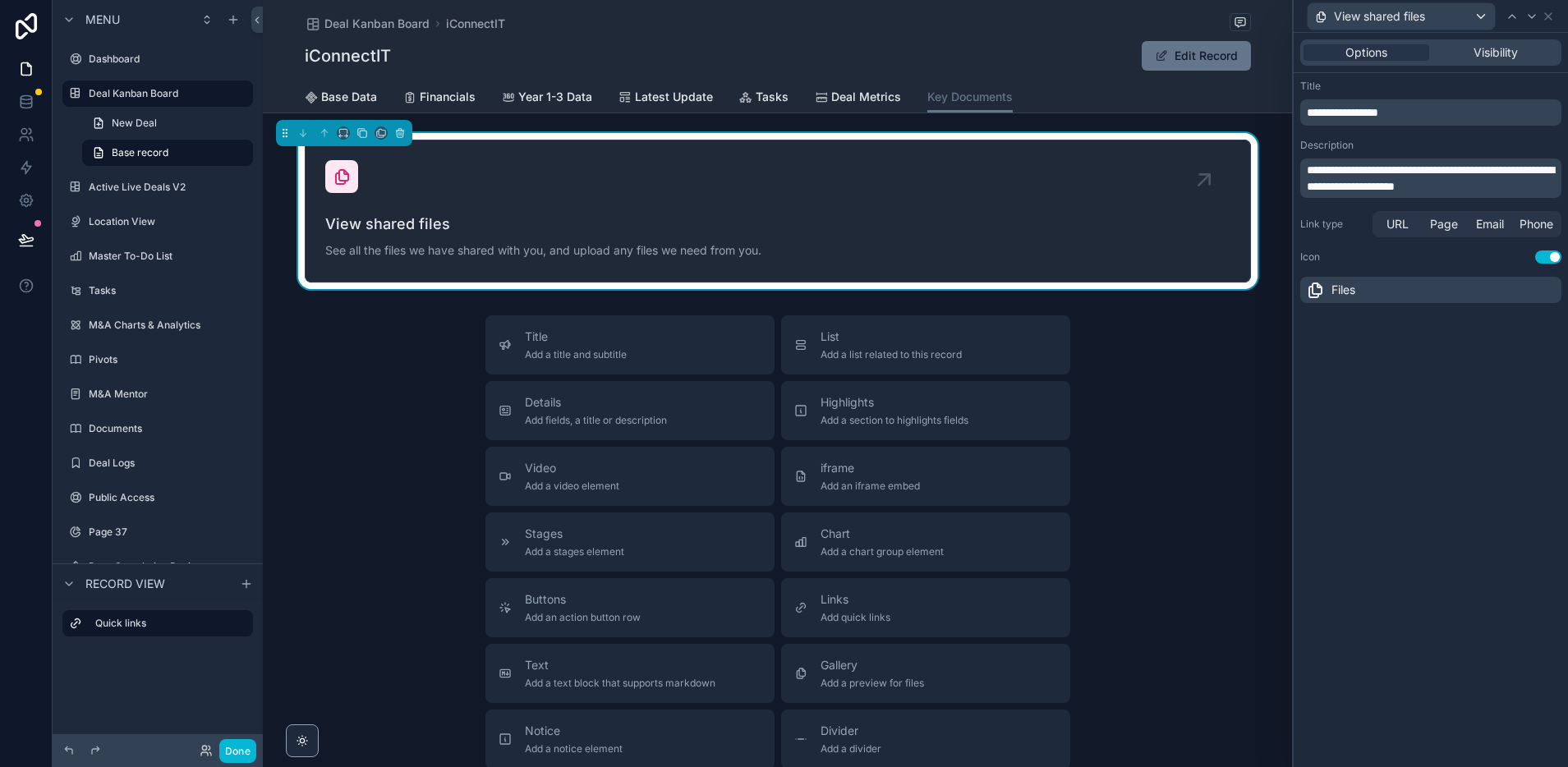
click at [1313, 292] on icon at bounding box center [1314, 290] width 20 height 20
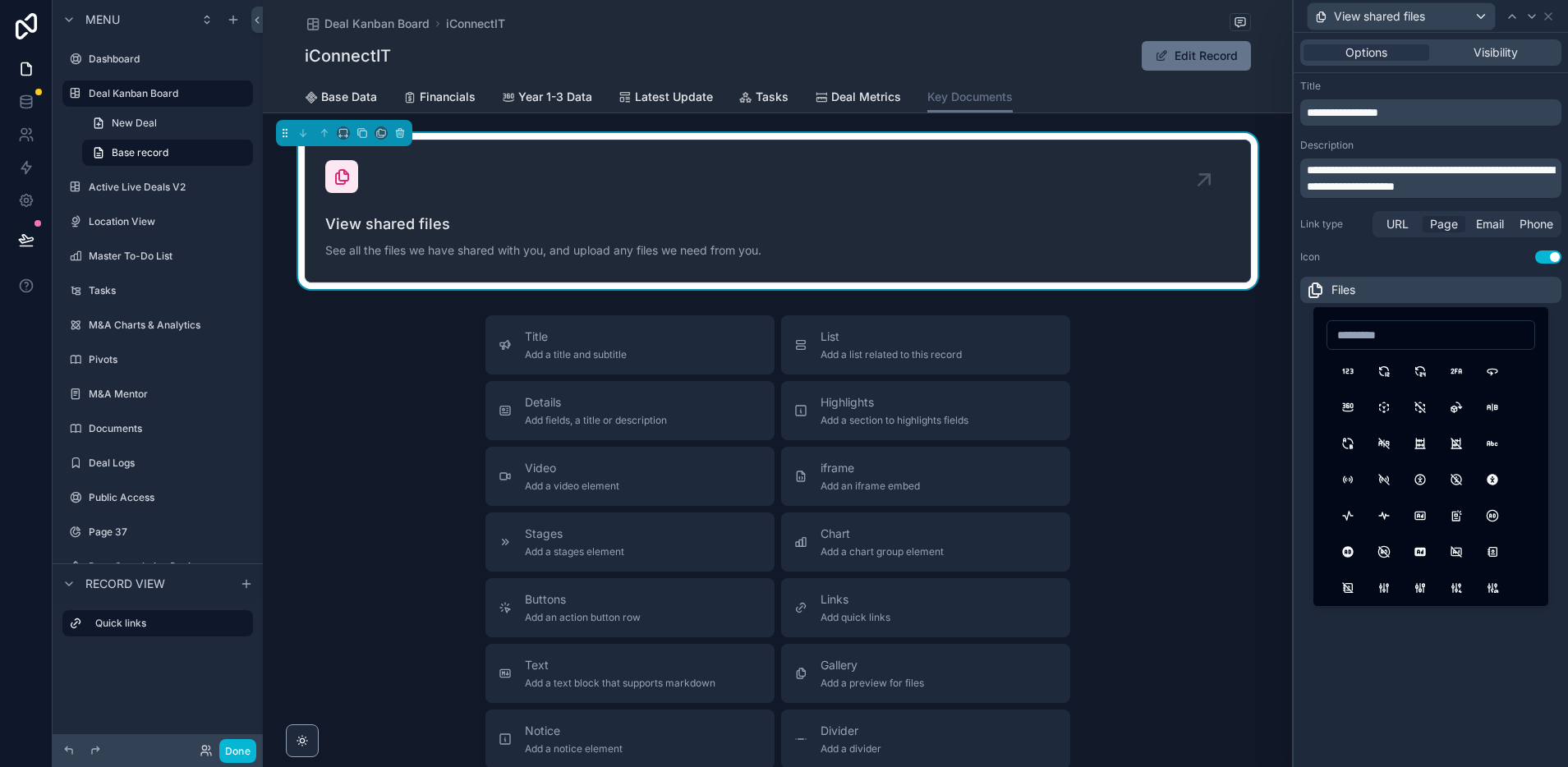
click at [1445, 222] on span "Page" at bounding box center [1444, 224] width 28 height 16
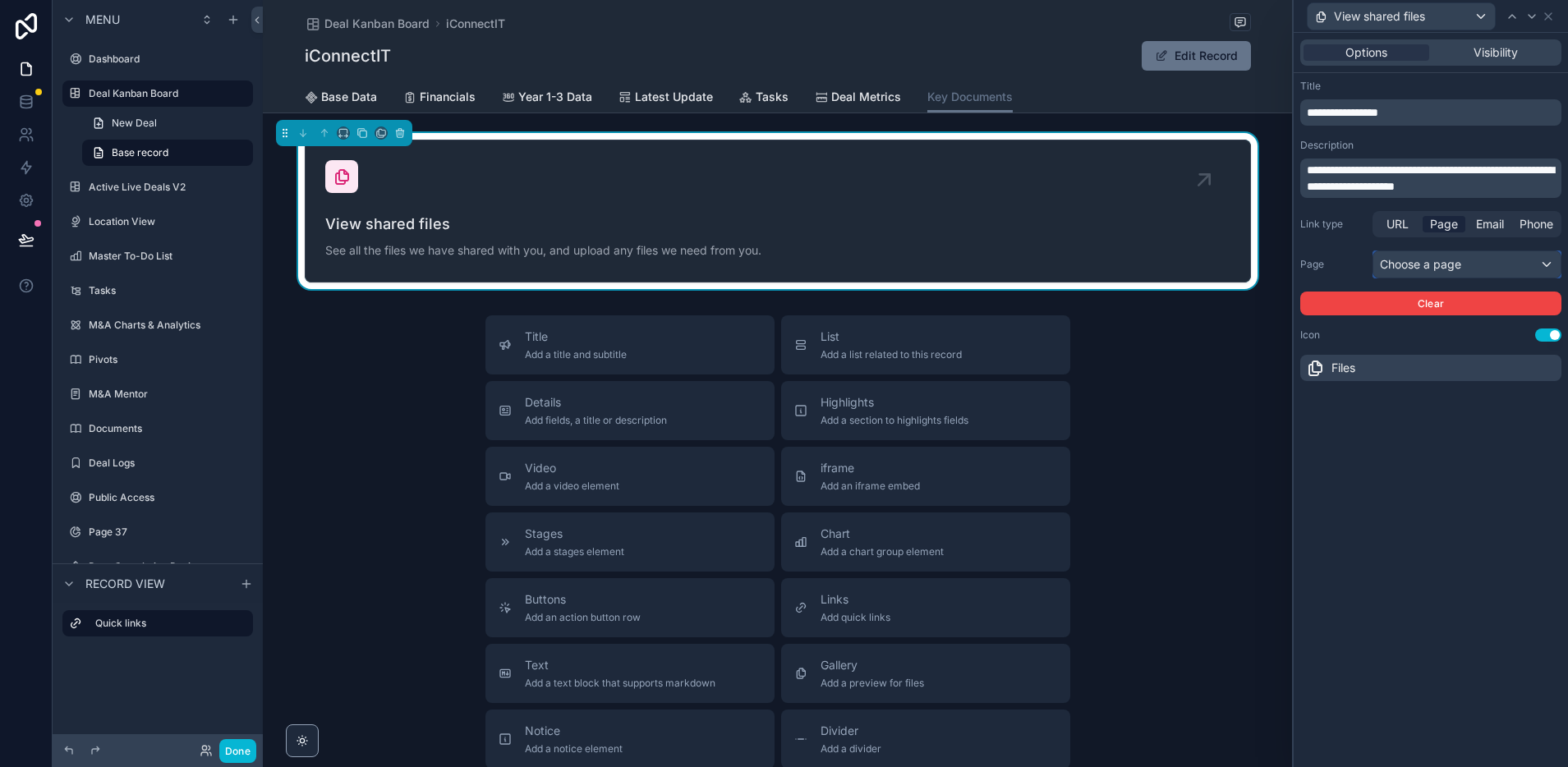
click at [1499, 266] on div "Choose a page" at bounding box center [1467, 264] width 187 height 27
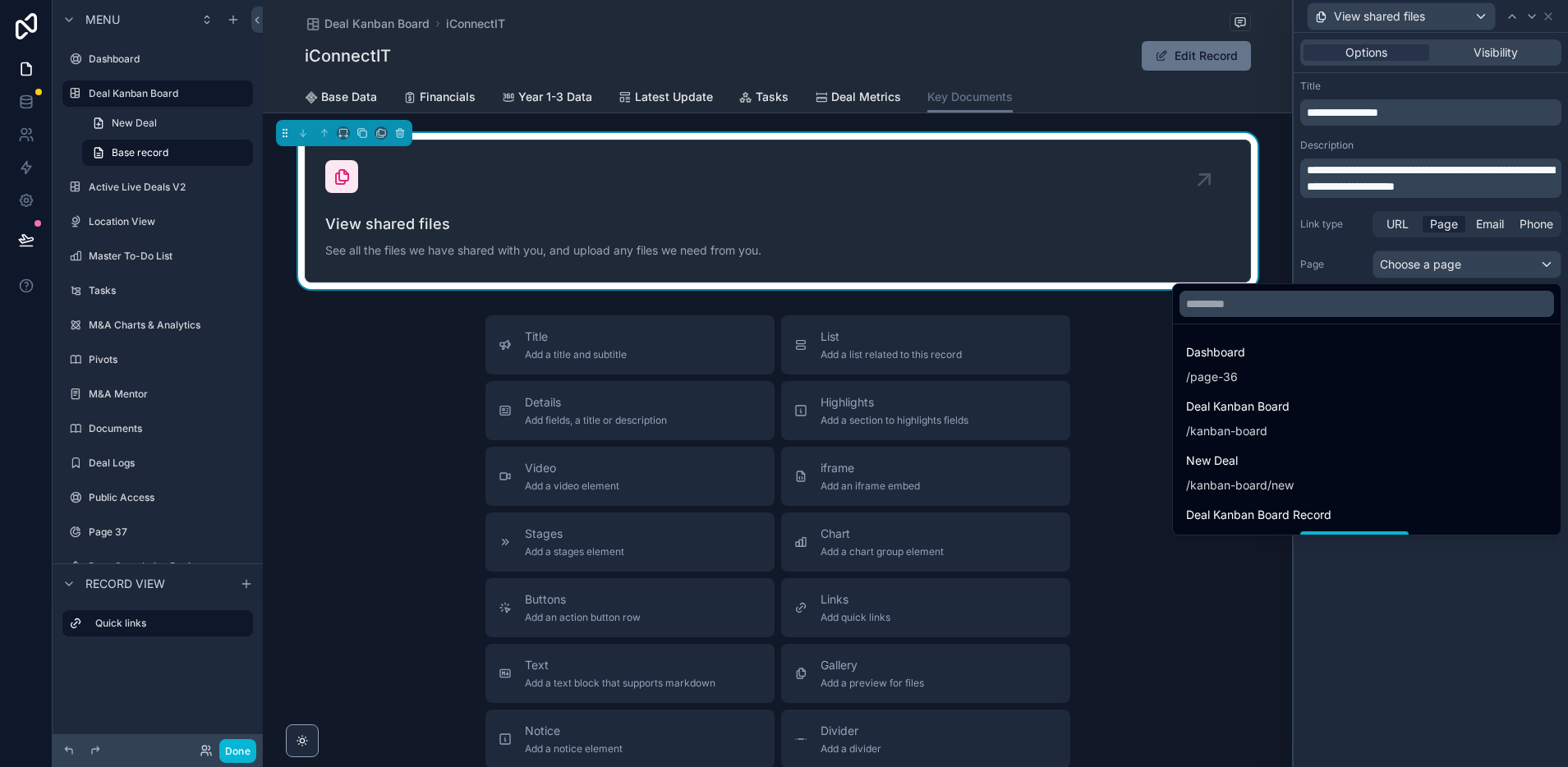
click at [1487, 143] on div at bounding box center [1431, 383] width 274 height 767
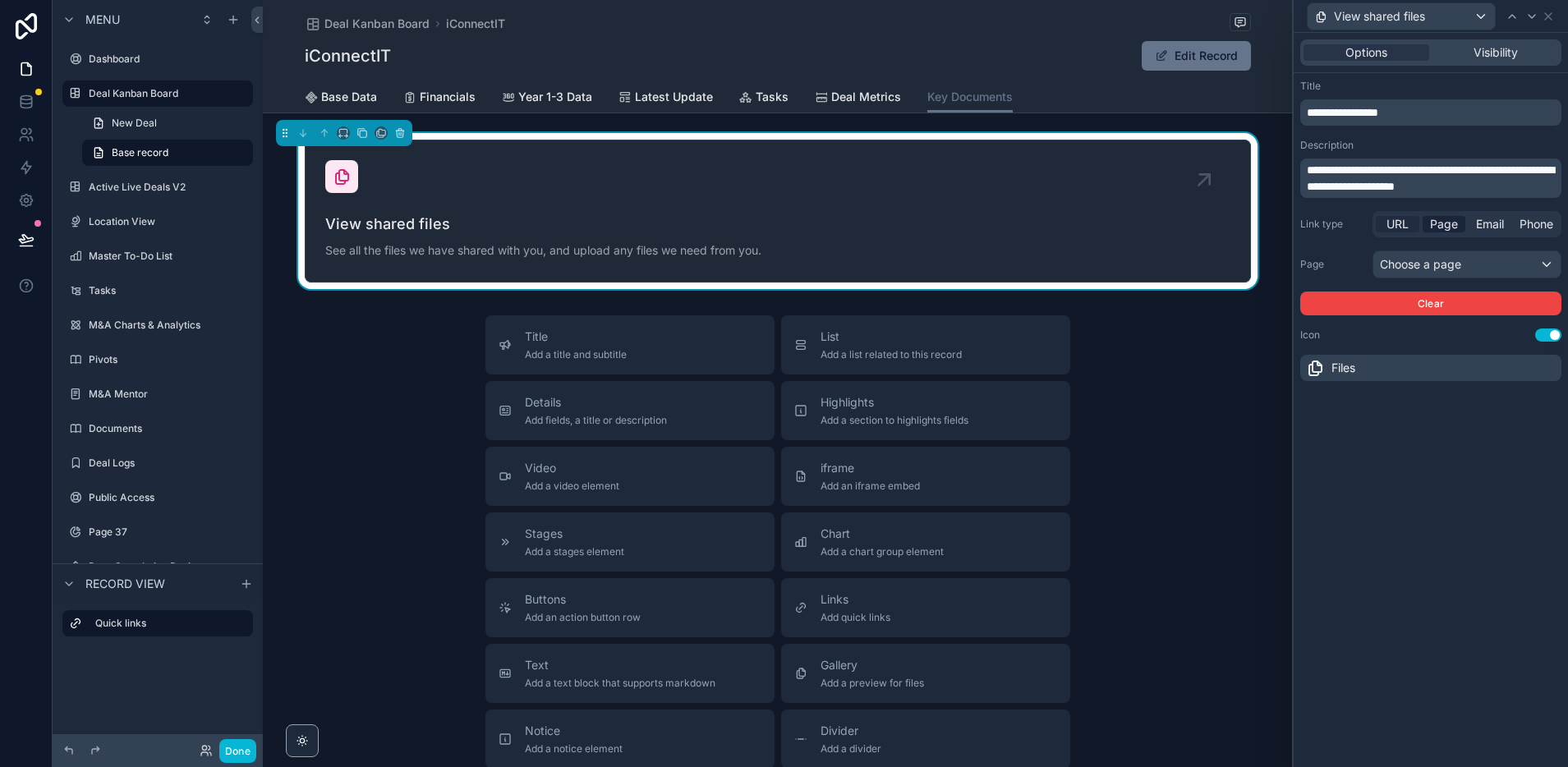
click at [1398, 225] on span "URL" at bounding box center [1397, 224] width 22 height 16
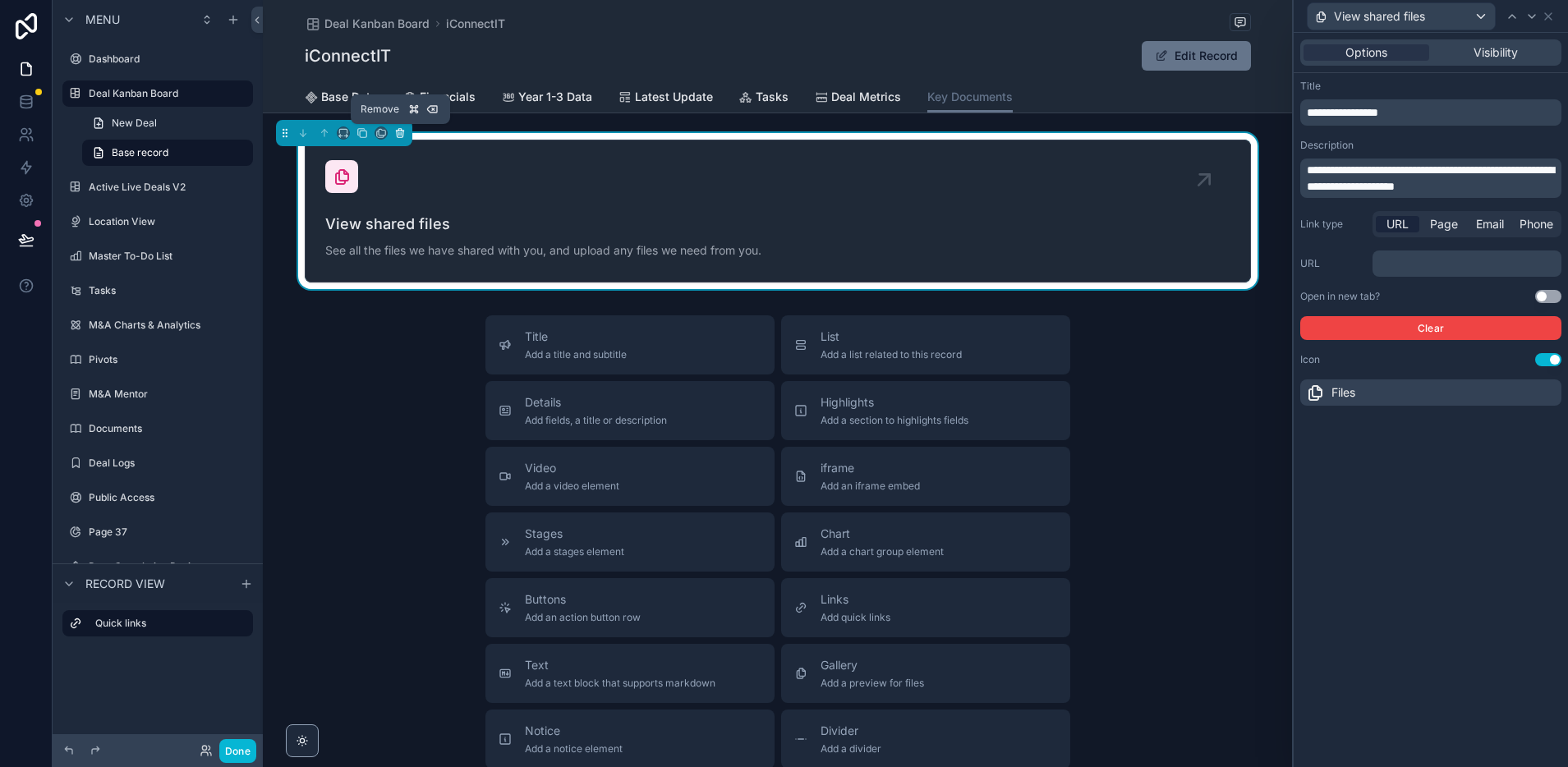
click at [401, 131] on icon "scrollable content" at bounding box center [400, 132] width 11 height 11
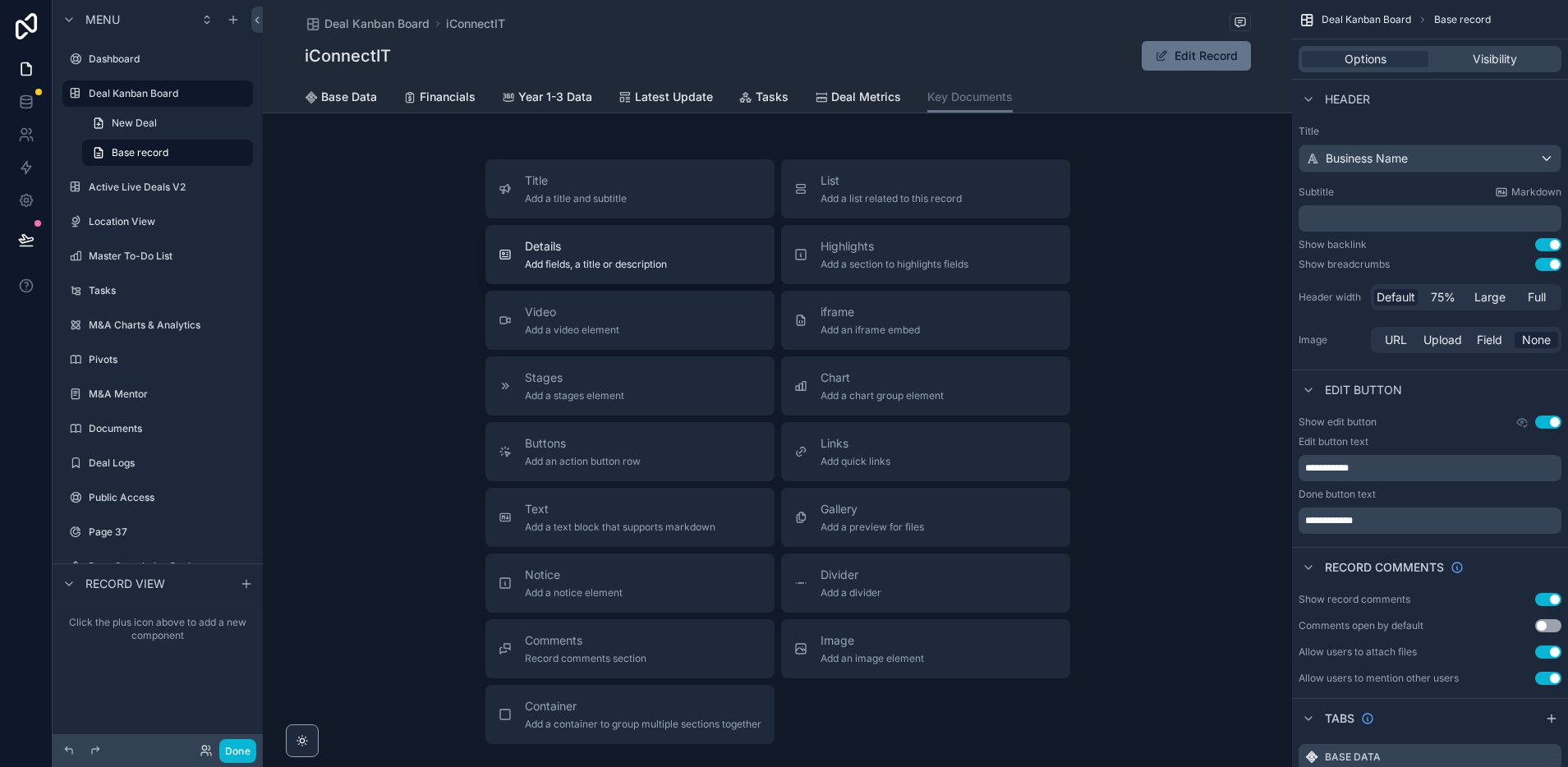
click at [592, 256] on div "Details Add fields, a title or description" at bounding box center [596, 255] width 142 height 33
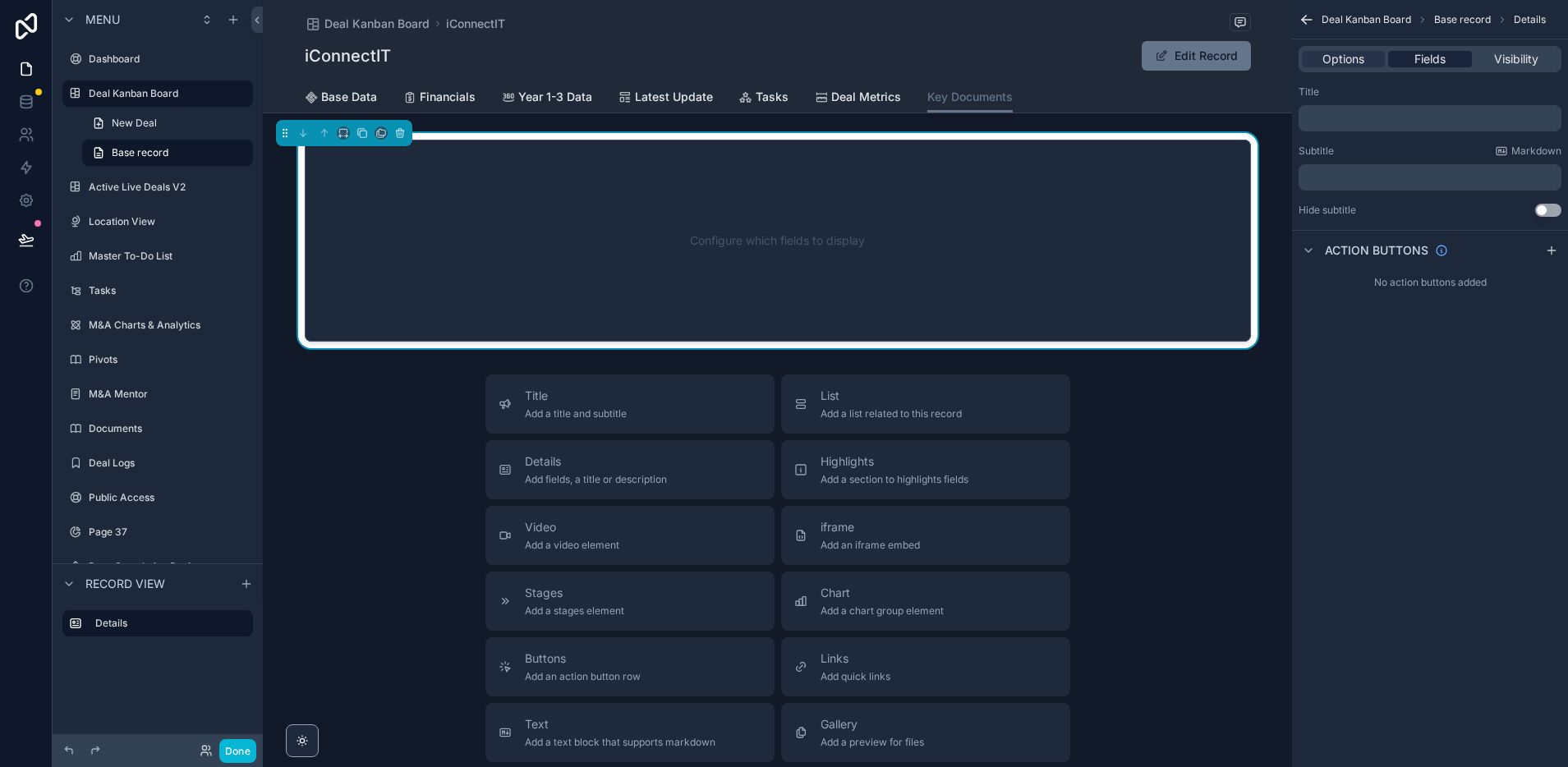
click at [1433, 53] on span "Fields" at bounding box center [1430, 58] width 31 height 16
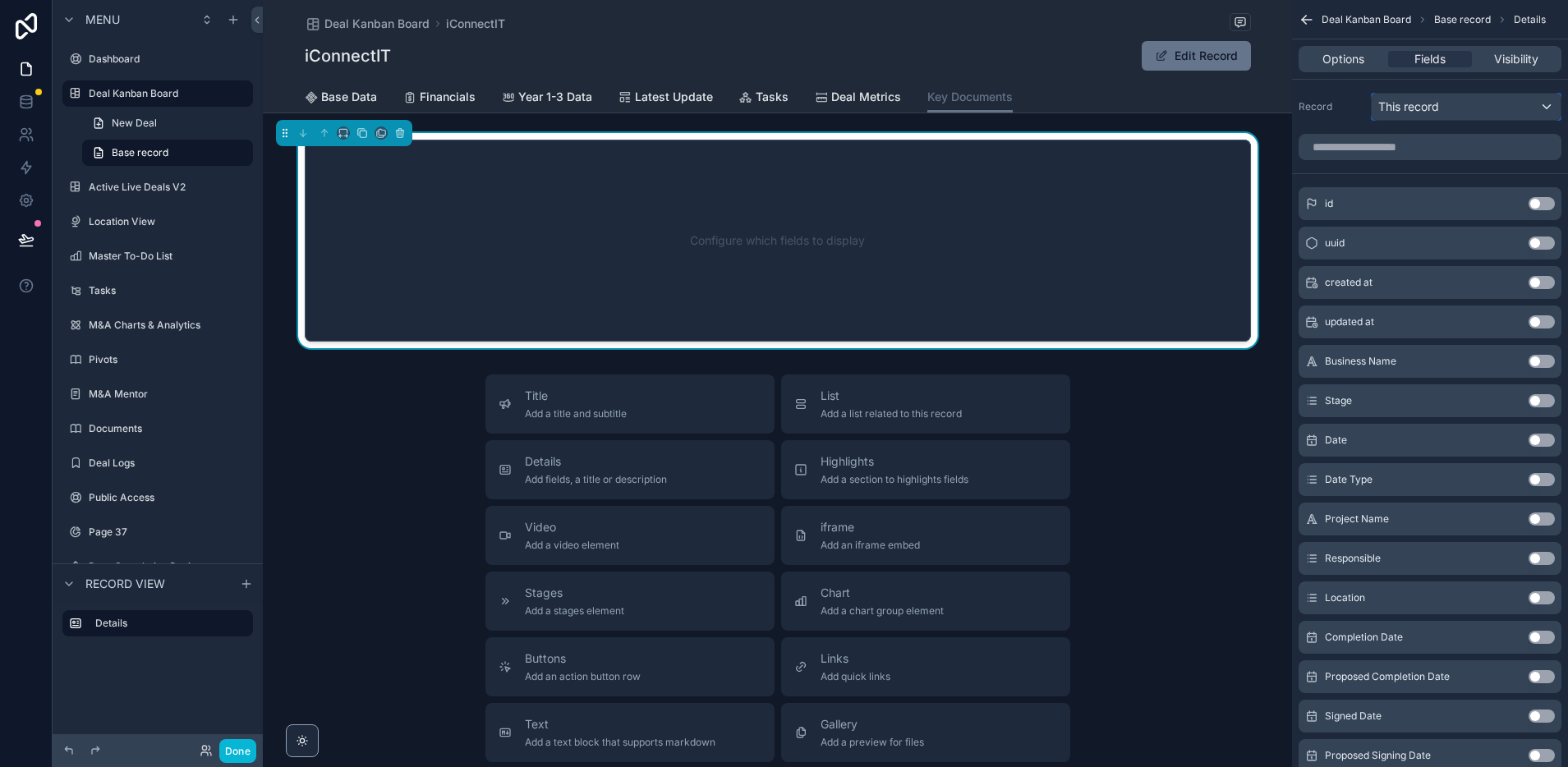
click at [1478, 109] on div "This record" at bounding box center [1466, 106] width 189 height 27
click at [1348, 119] on div "scrollable content" at bounding box center [784, 383] width 1568 height 767
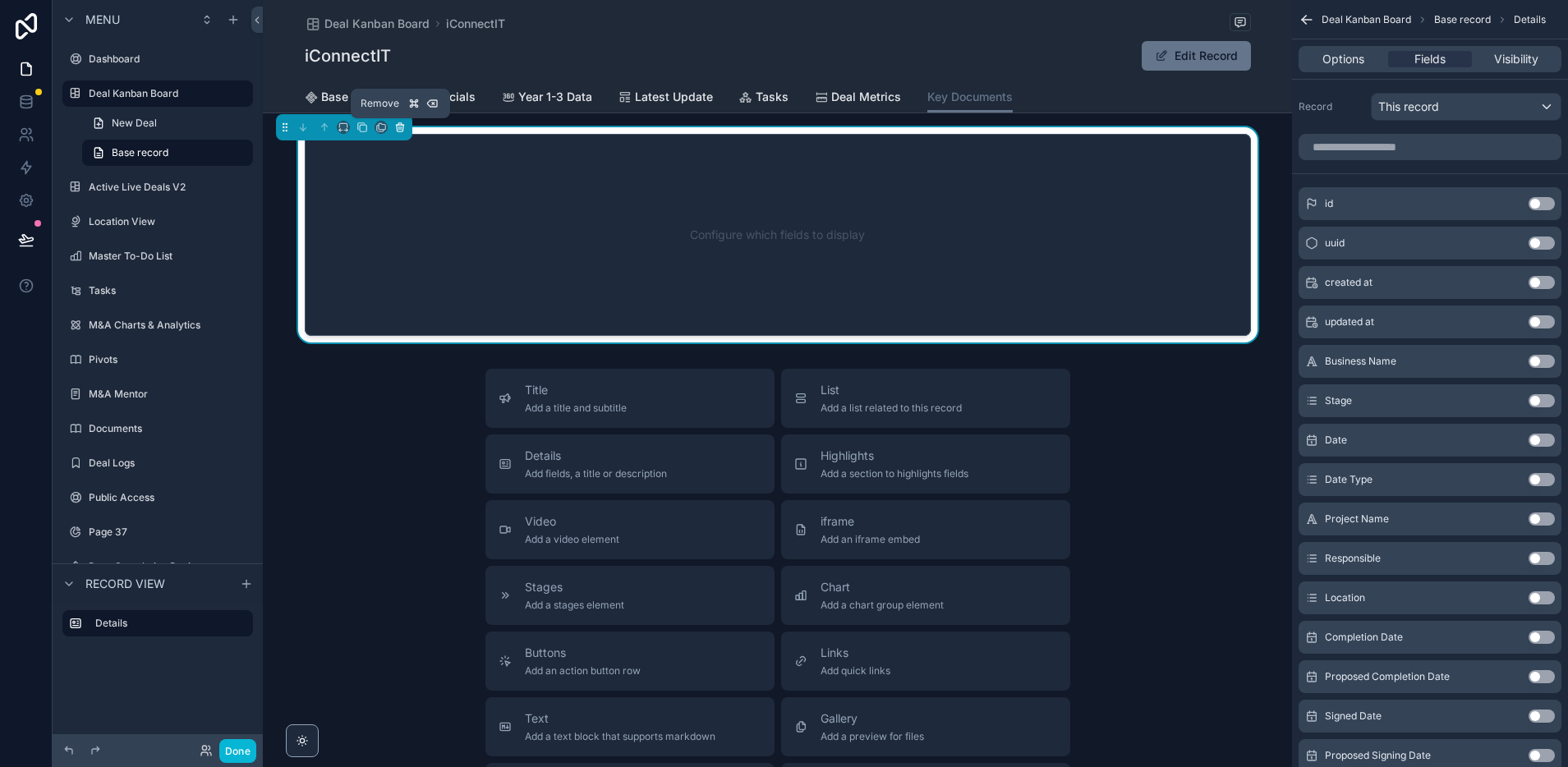
click at [402, 134] on button "scrollable content" at bounding box center [400, 127] width 18 height 18
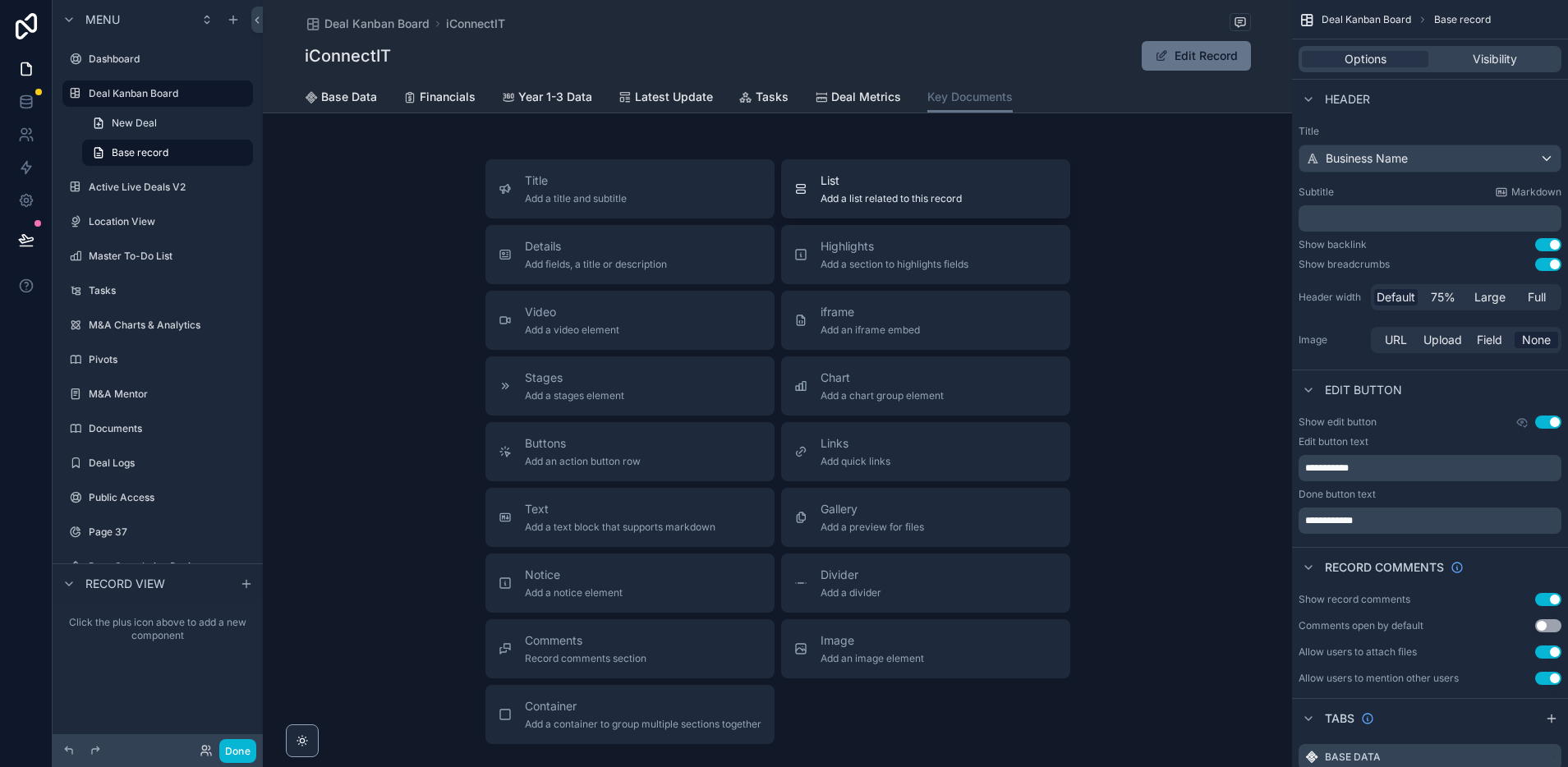
click at [928, 192] on span "Add a list related to this record" at bounding box center [891, 198] width 141 height 13
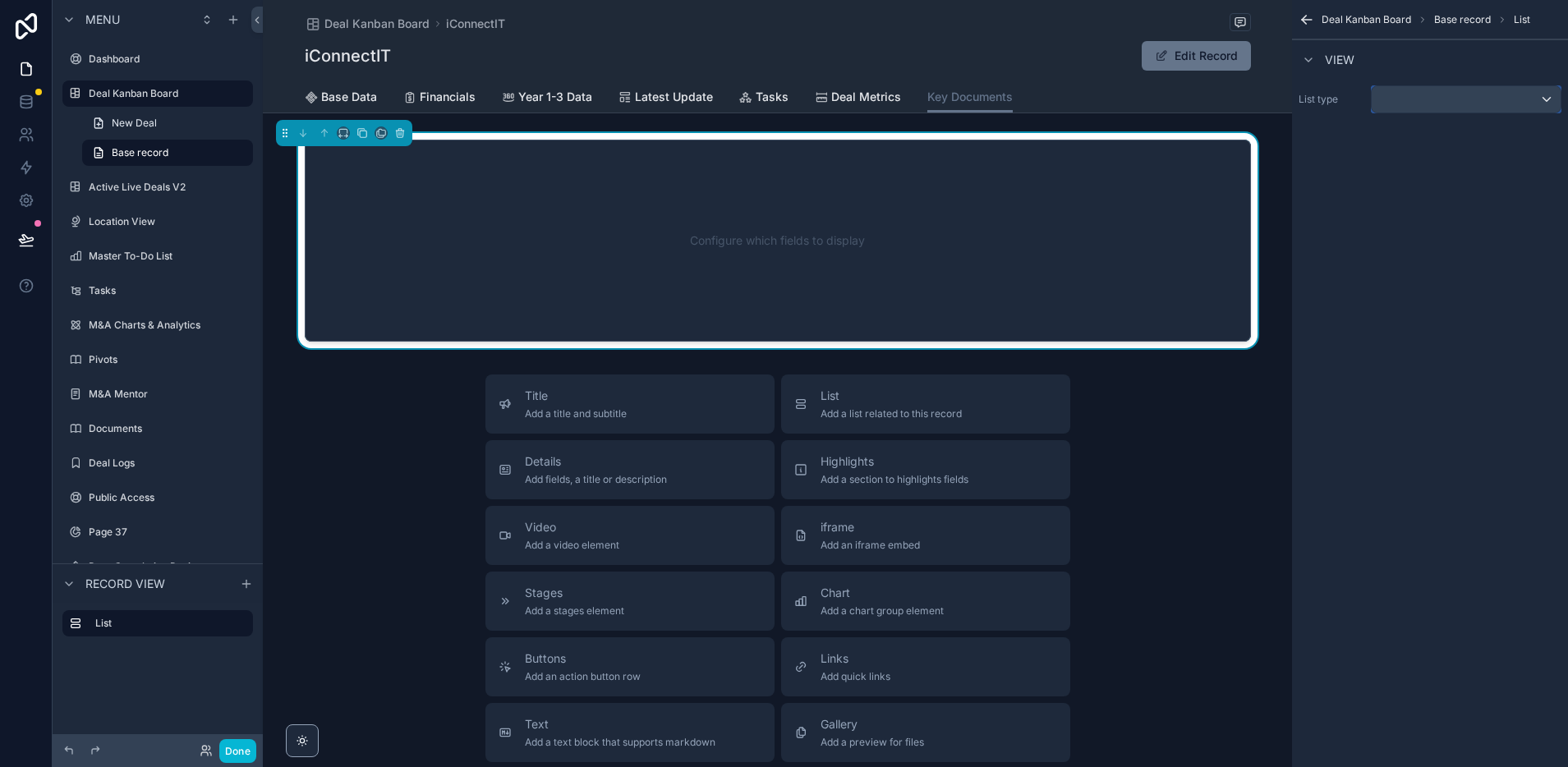
click at [1475, 99] on div "scrollable content" at bounding box center [1466, 99] width 189 height 27
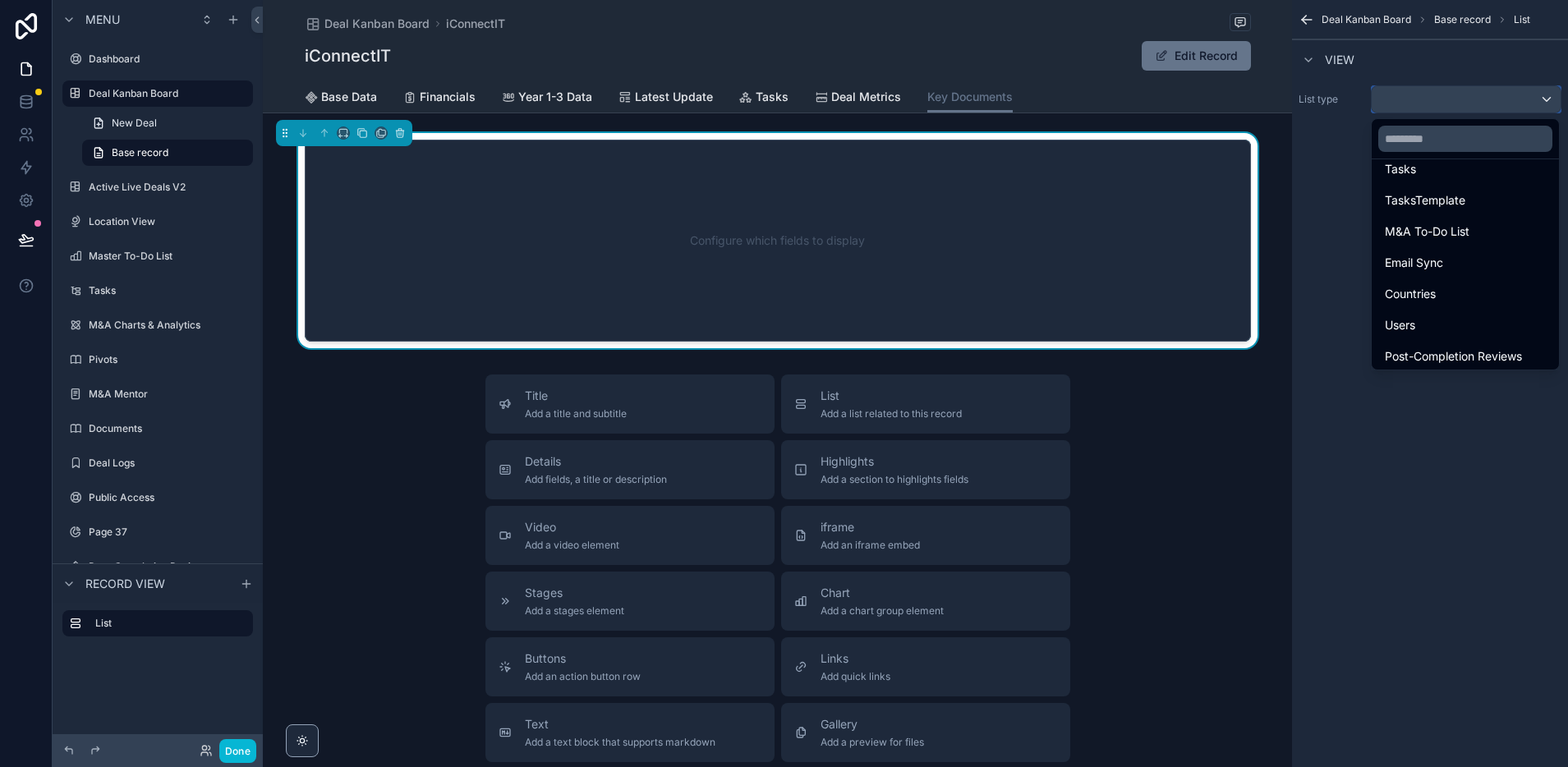
scroll to position [322, 0]
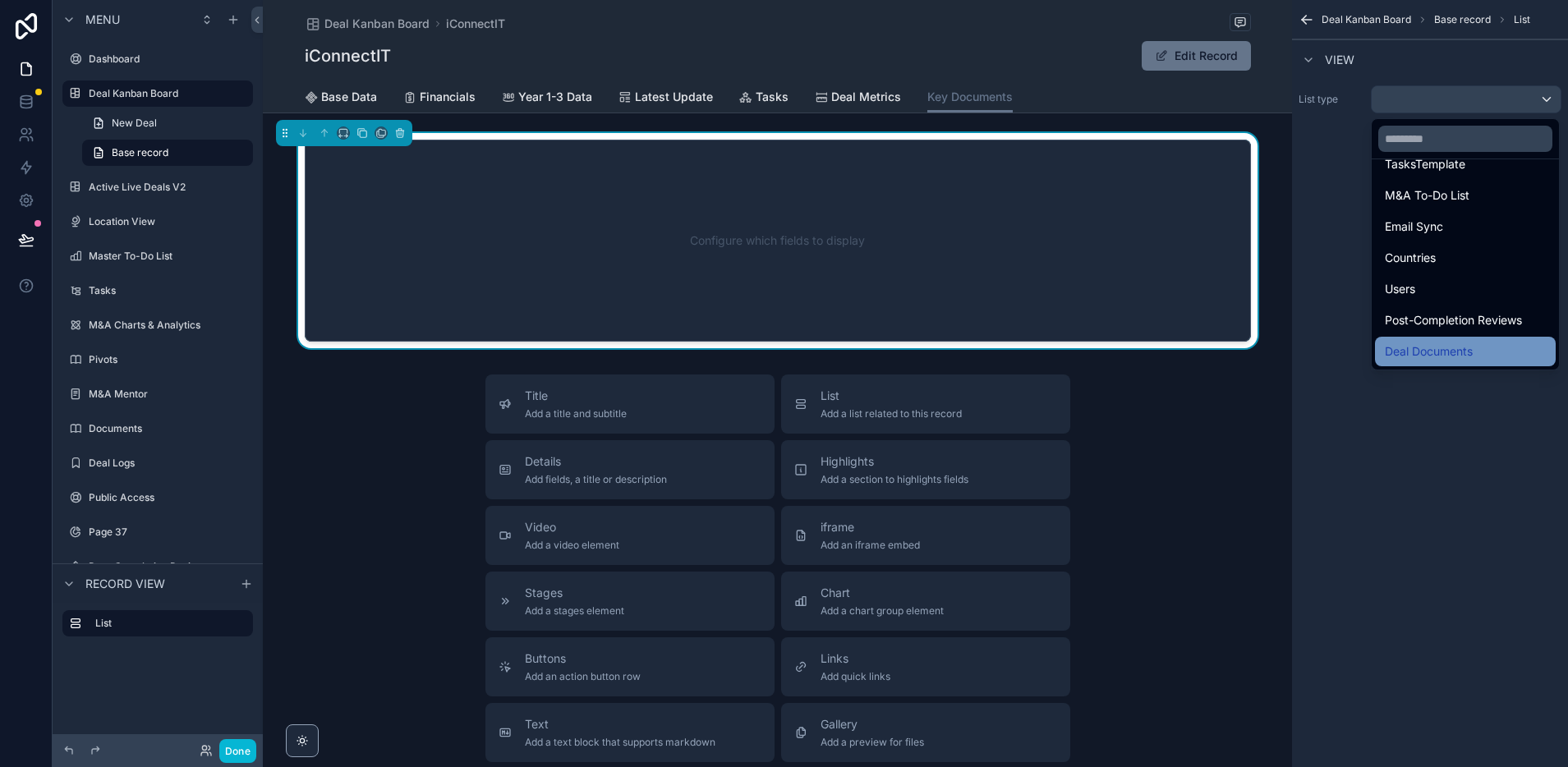
click at [1413, 350] on span "Deal Documents" at bounding box center [1428, 351] width 88 height 20
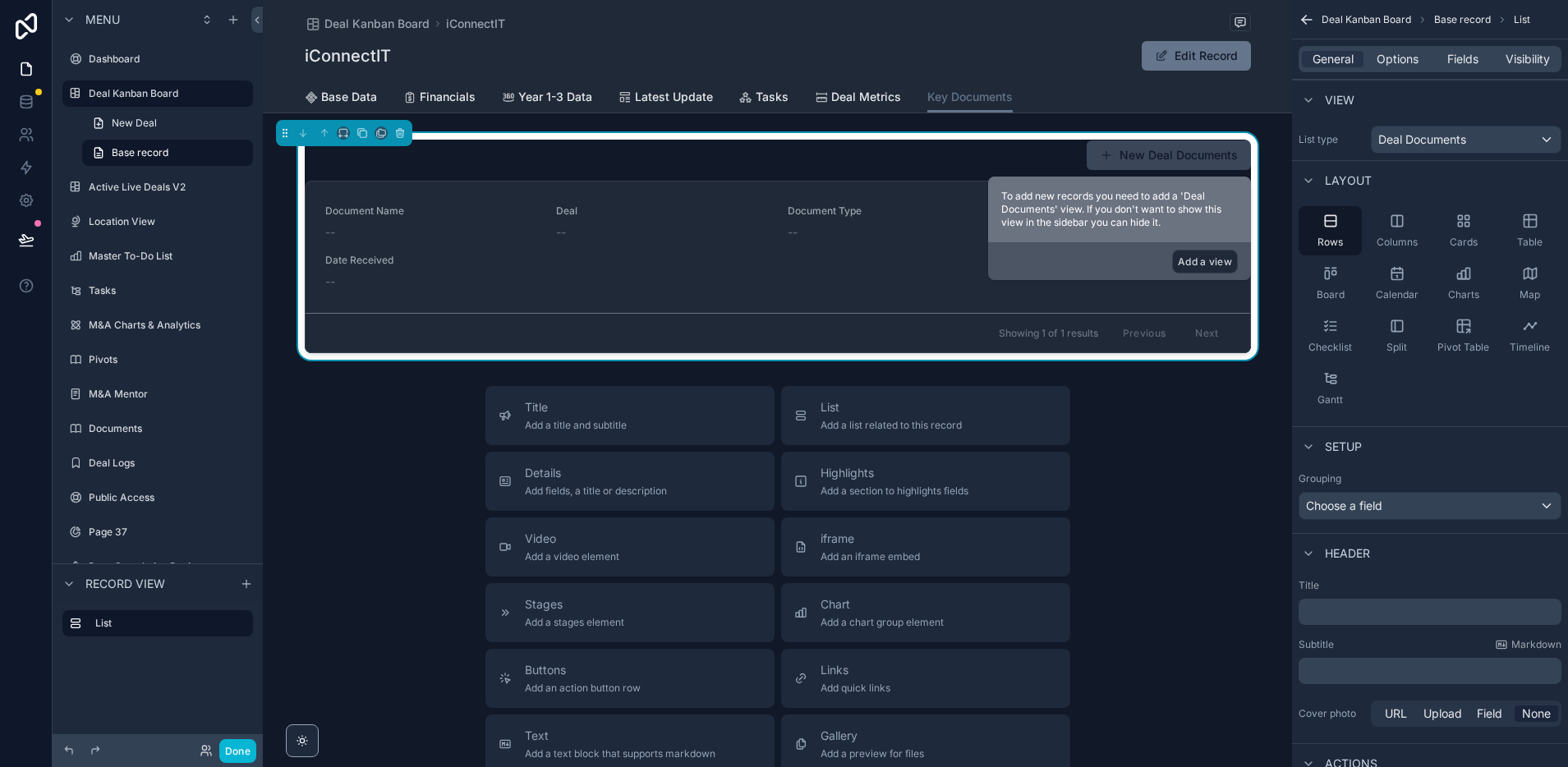
click at [1211, 264] on button "Add a view" at bounding box center [1205, 261] width 66 height 24
click at [1196, 257] on button "Add a view" at bounding box center [1205, 261] width 66 height 24
click at [1060, 209] on span "To add new records you need to add a 'Deal Documents' view. If you don't want t…" at bounding box center [1111, 208] width 220 height 39
click at [1203, 259] on button "Add a view" at bounding box center [1205, 261] width 66 height 24
click at [1204, 264] on button "Add a view" at bounding box center [1205, 261] width 66 height 24
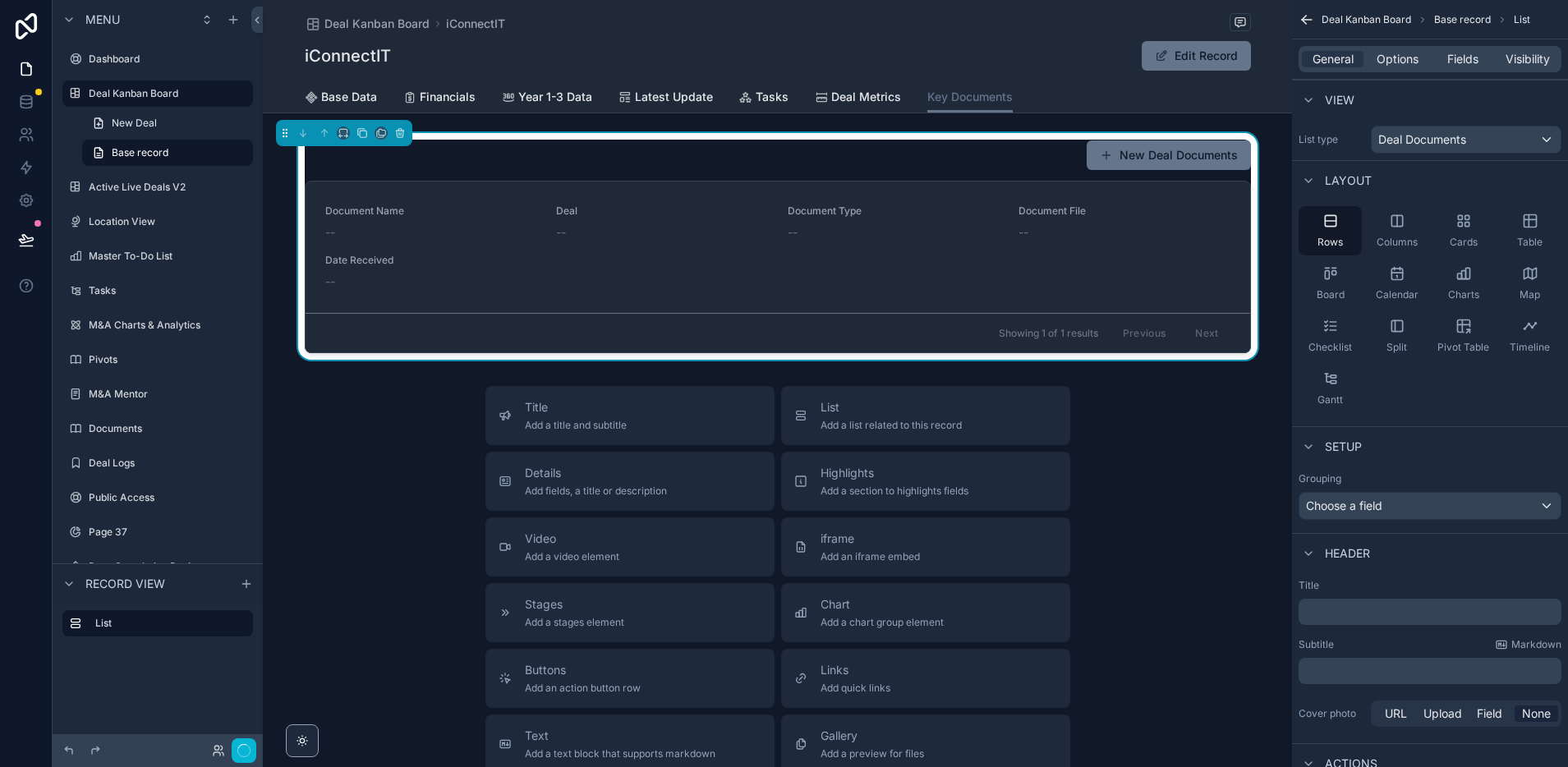
scroll to position [150, 0]
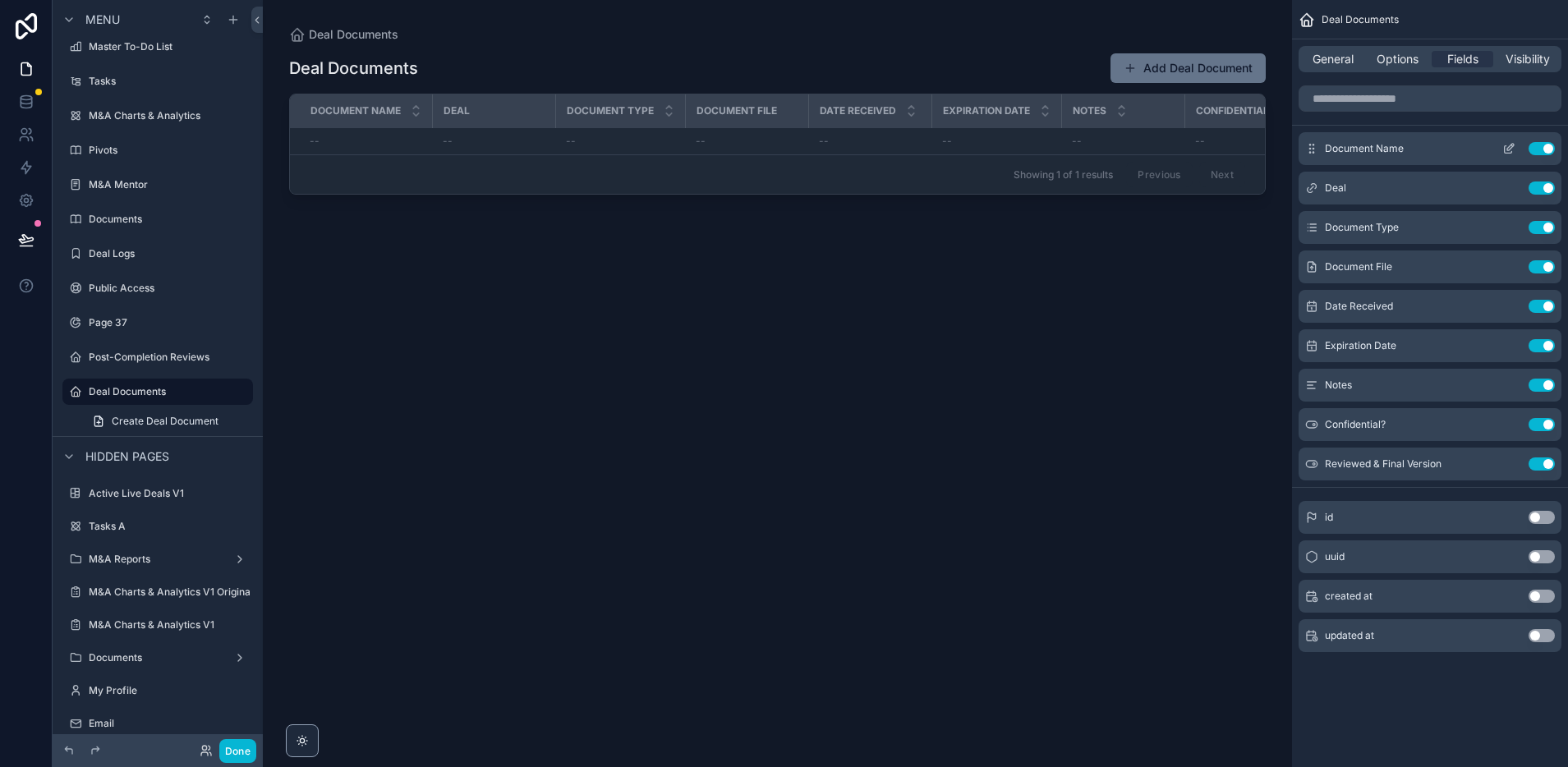
click at [1541, 146] on button "Use setting" at bounding box center [1541, 148] width 27 height 13
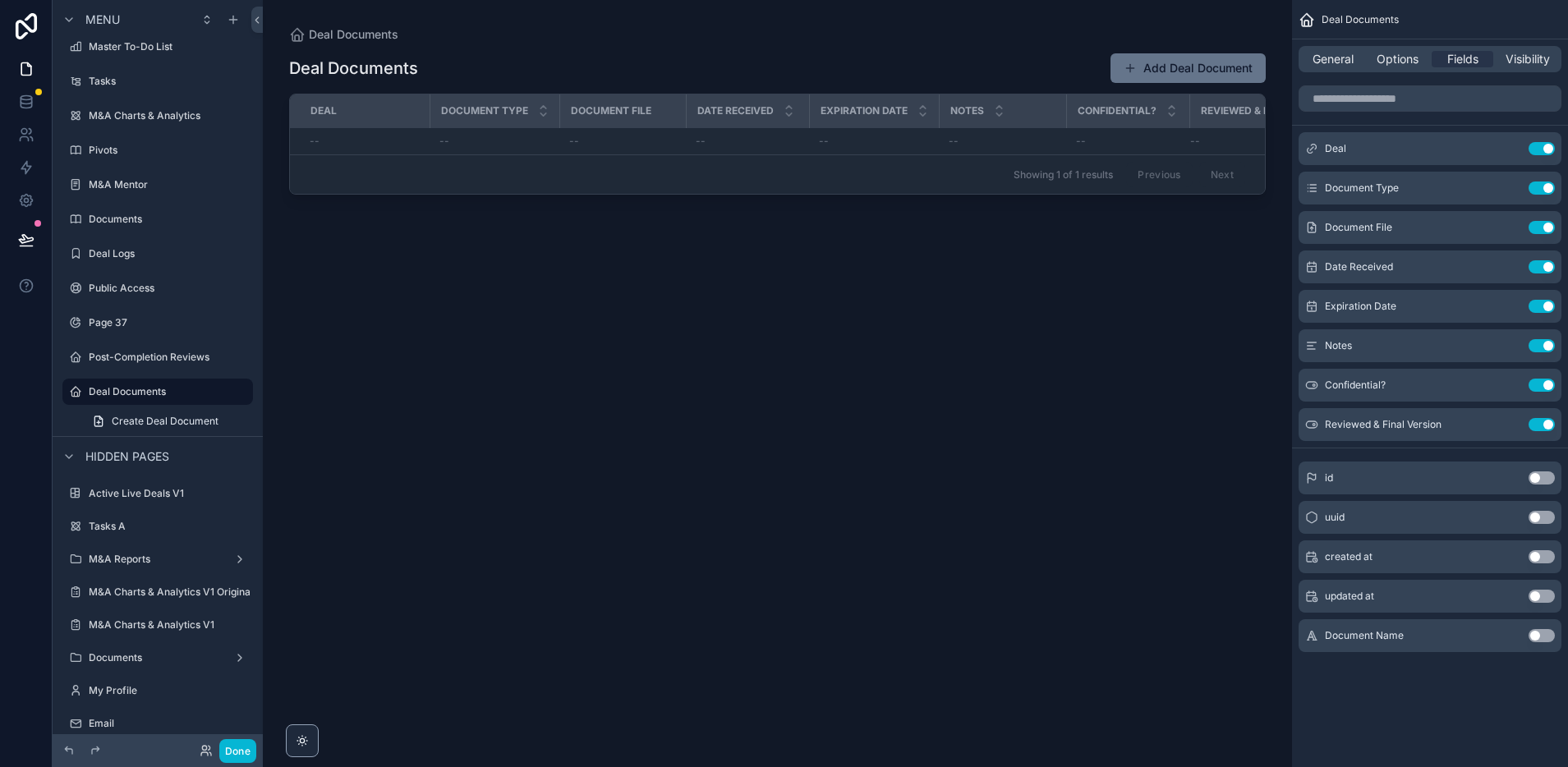
click at [1164, 75] on div "scrollable content" at bounding box center [778, 374] width 1029 height 747
click at [28, 240] on icon at bounding box center [26, 239] width 16 height 16
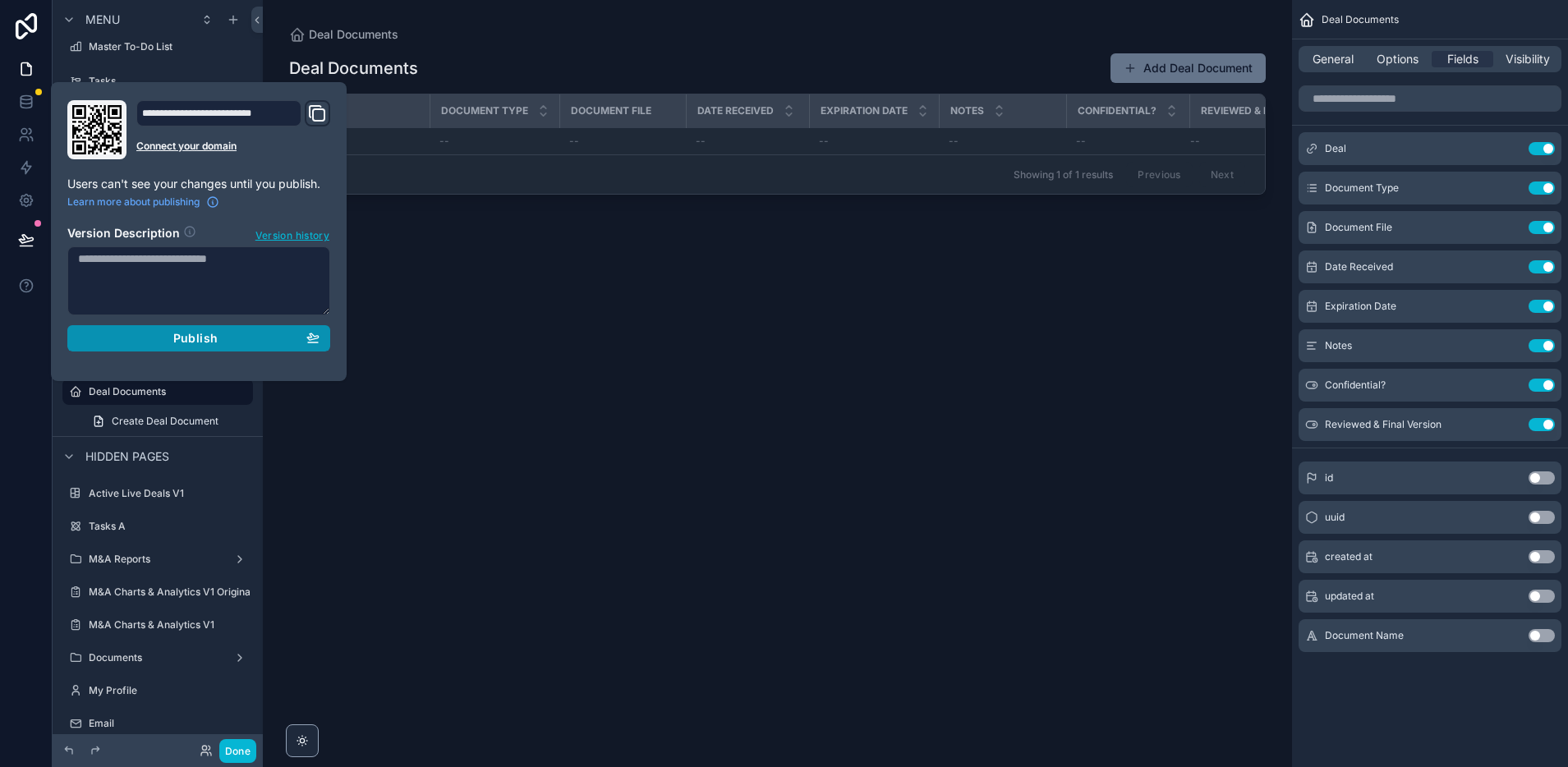
click at [199, 341] on span "Publish" at bounding box center [195, 338] width 45 height 15
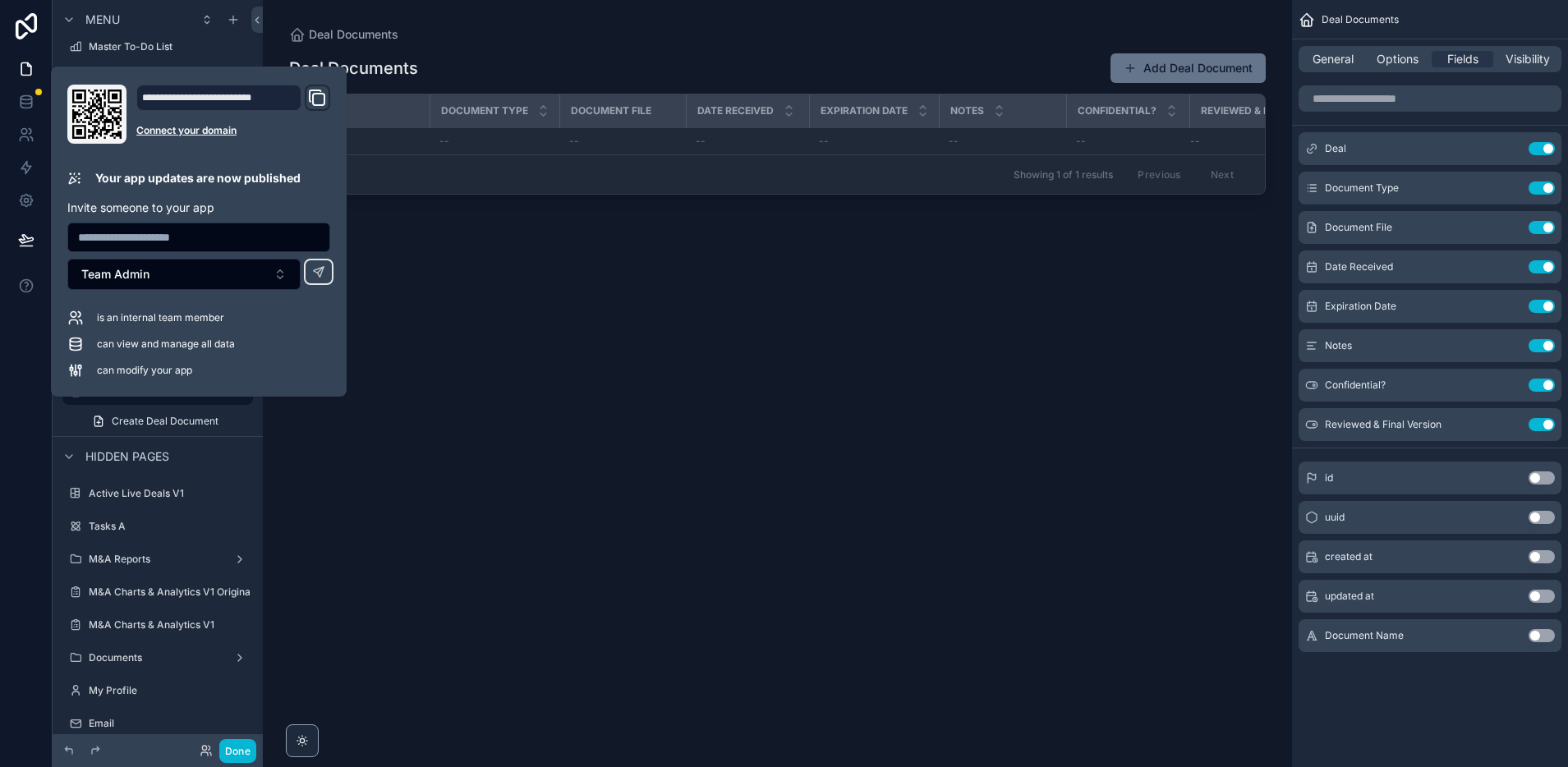
click at [658, 402] on div "Deal Documents Add Deal Document Deal Document Type Document File Date Received…" at bounding box center [777, 395] width 976 height 704
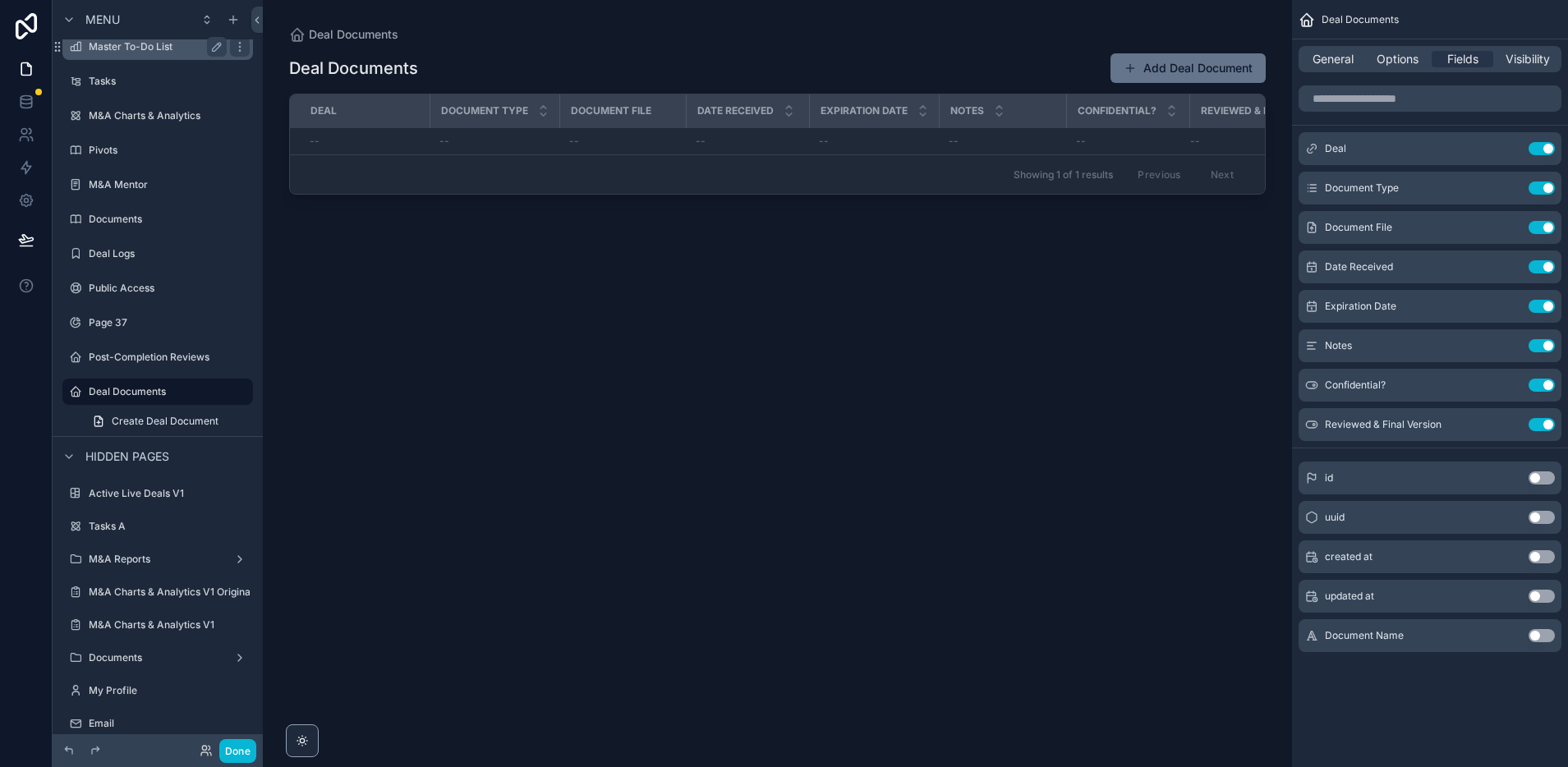
click at [123, 46] on label "Master To-Do List" at bounding box center [153, 46] width 131 height 13
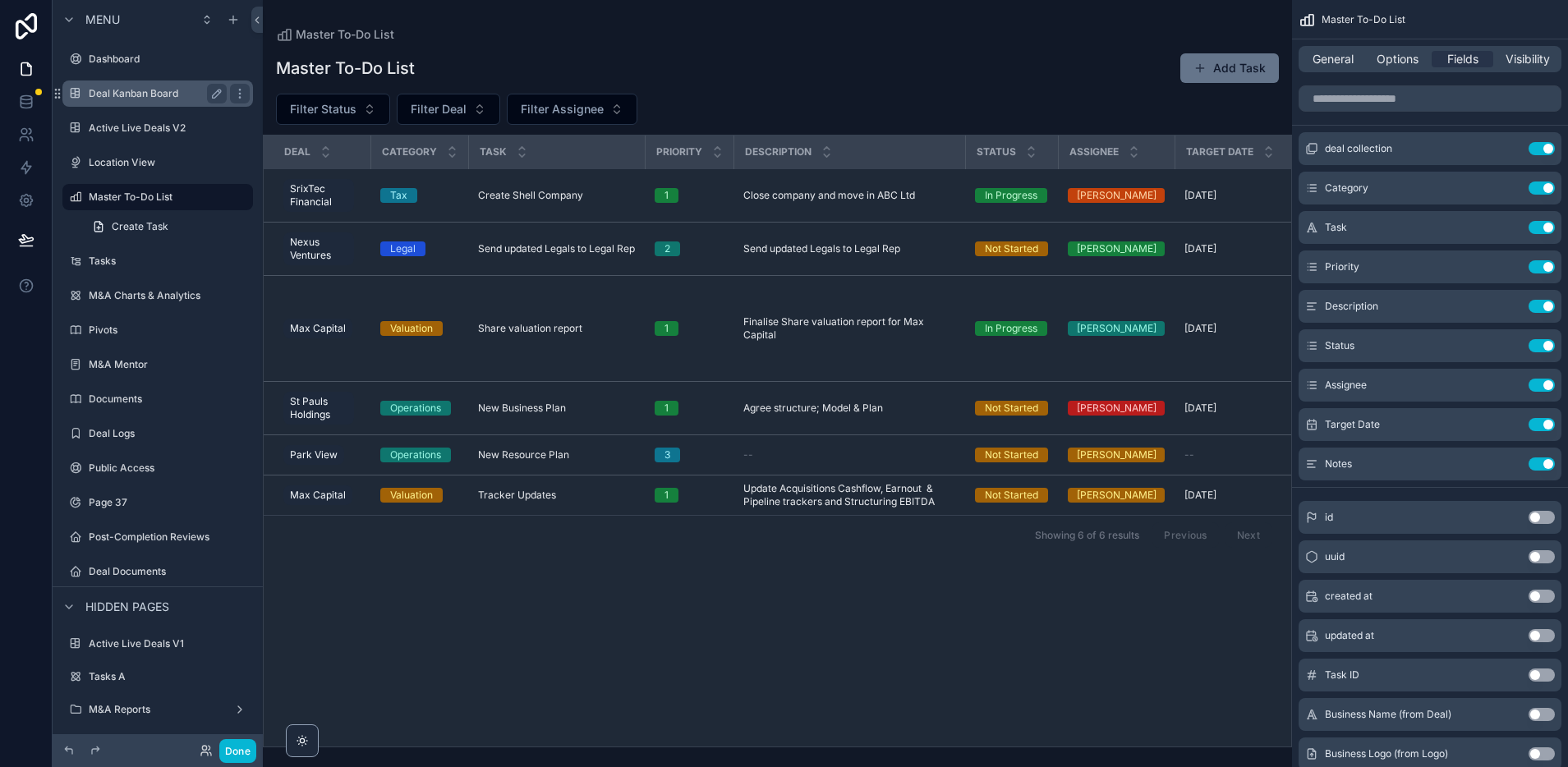
click at [121, 91] on label "Deal Kanban Board" at bounding box center [153, 93] width 131 height 13
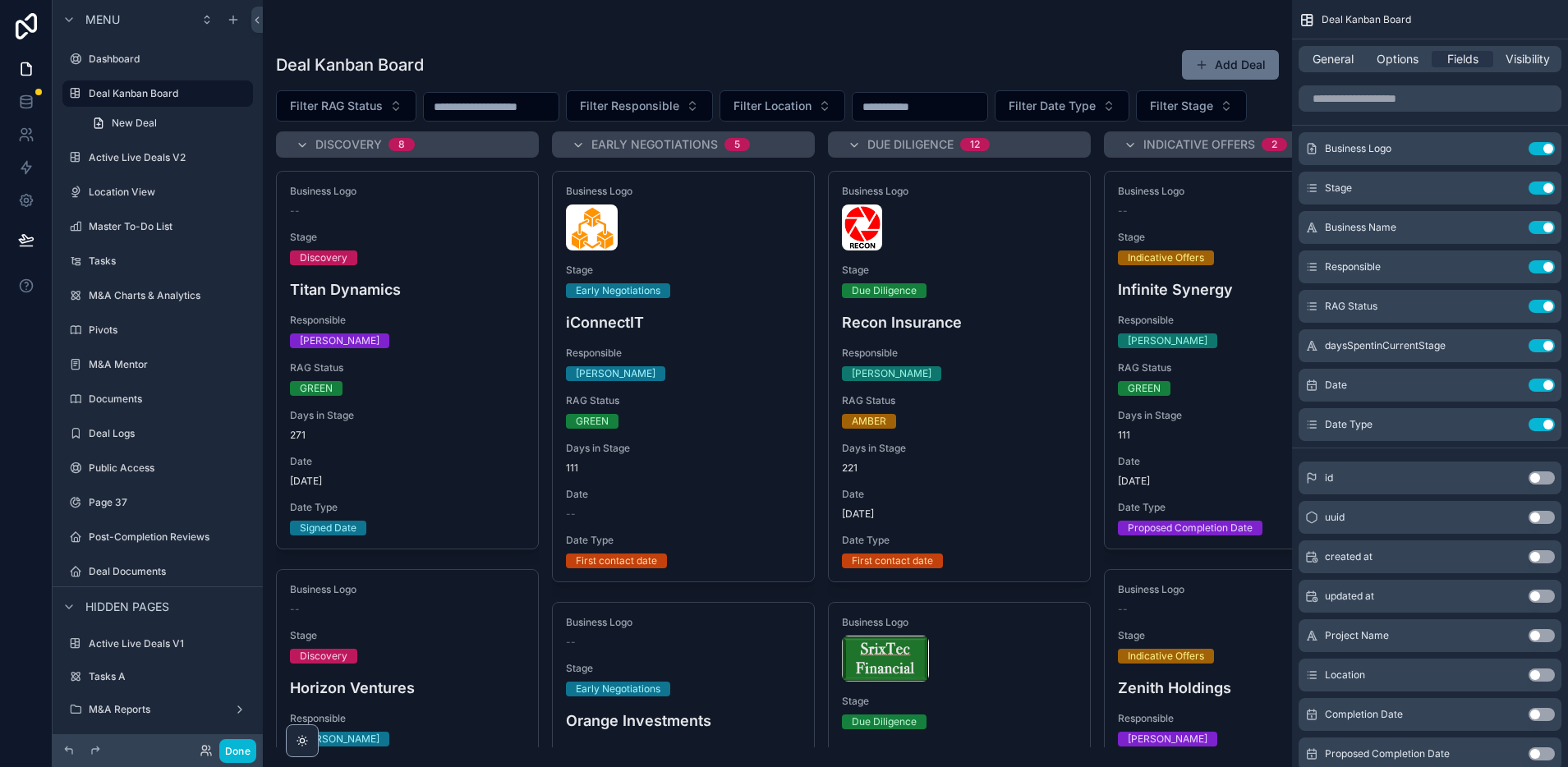
click at [962, 352] on div "scrollable content" at bounding box center [778, 383] width 1029 height 767
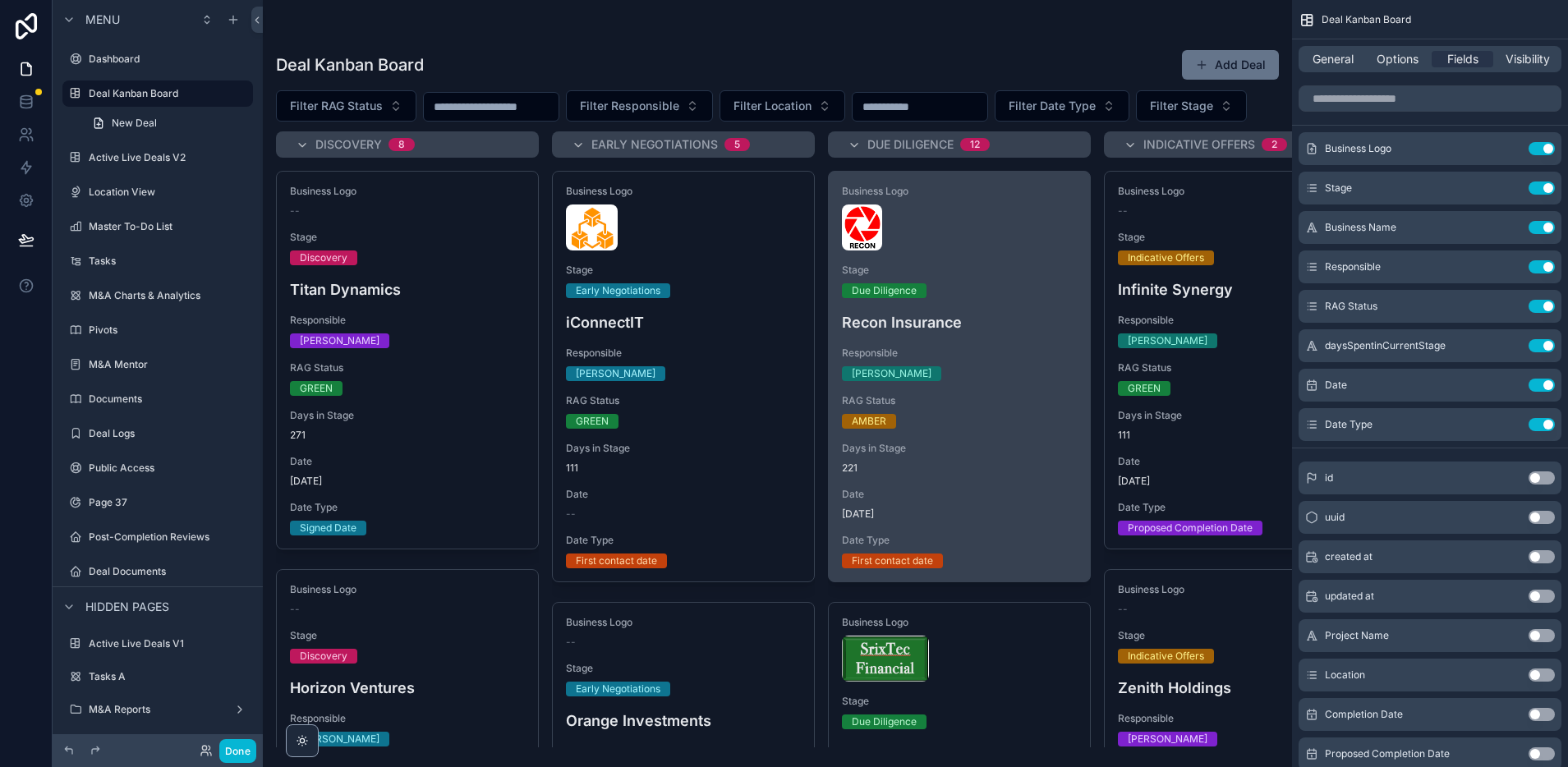
click at [1004, 292] on div "Business Logo Stage Due Diligence Recon Insurance Responsible [PERSON_NAME] RAG…" at bounding box center [959, 376] width 261 height 410
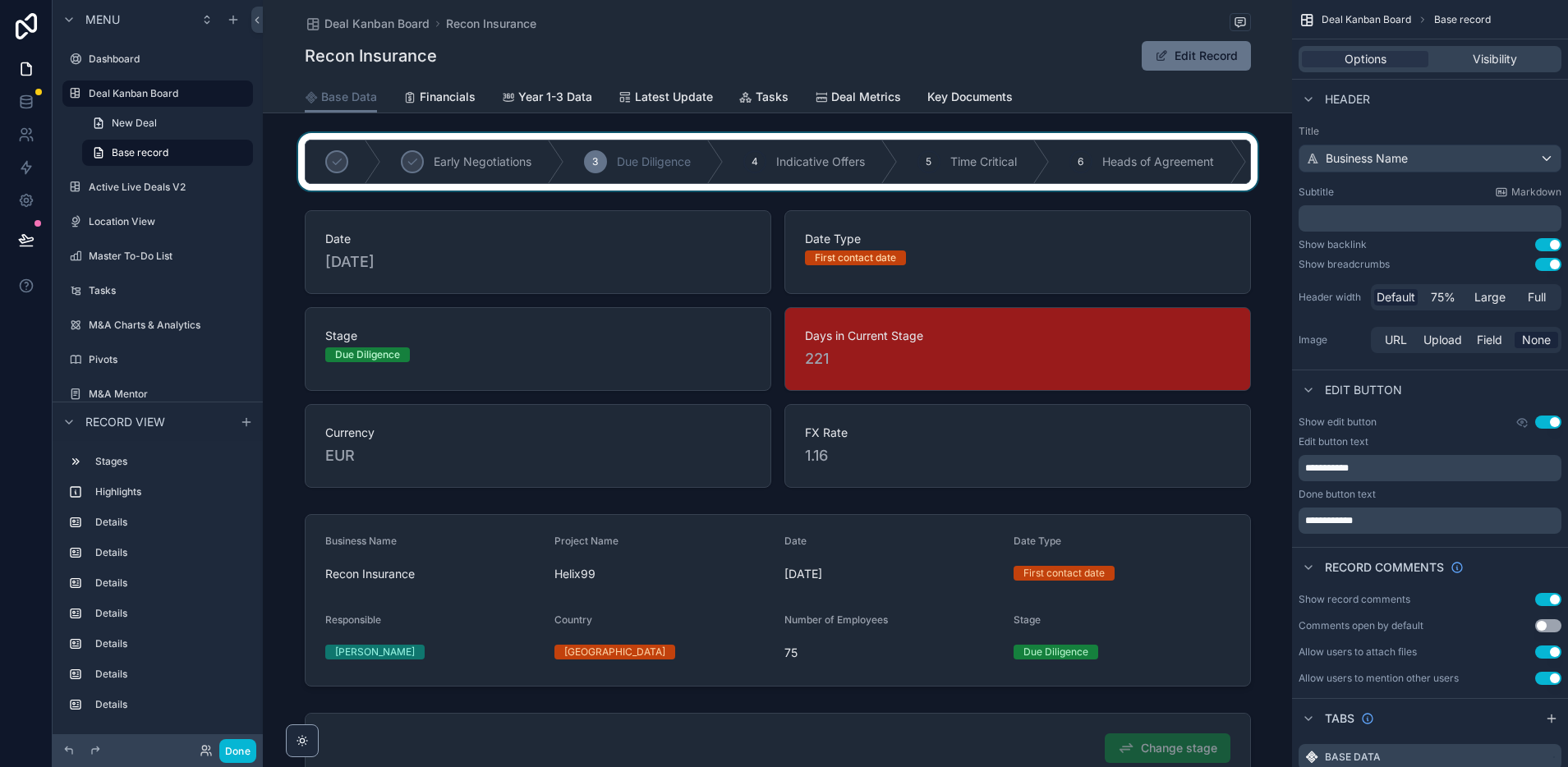
click at [842, 164] on div "scrollable content" at bounding box center [778, 161] width 1029 height 57
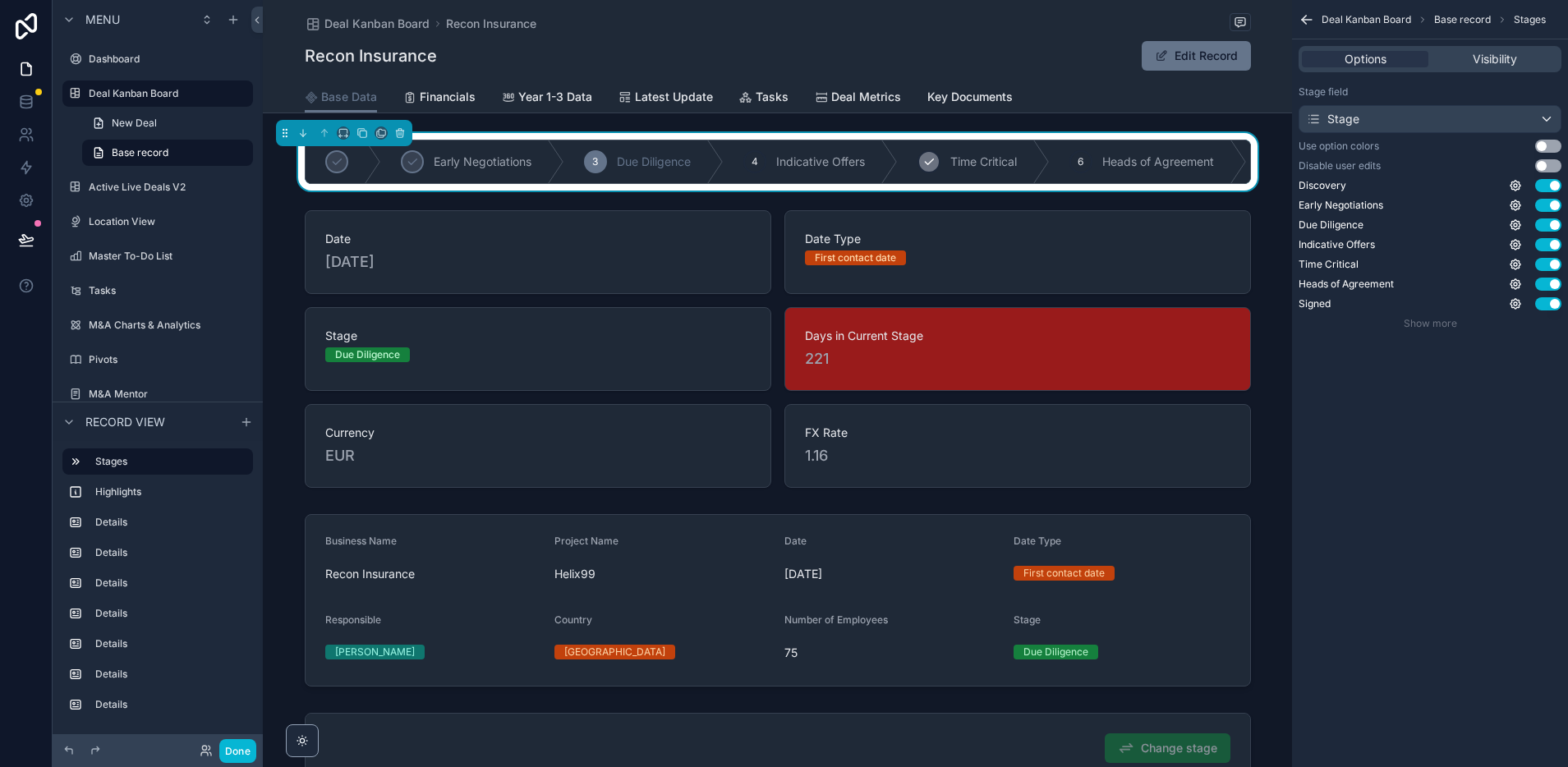
click at [965, 153] on span "Time Critical" at bounding box center [983, 161] width 67 height 16
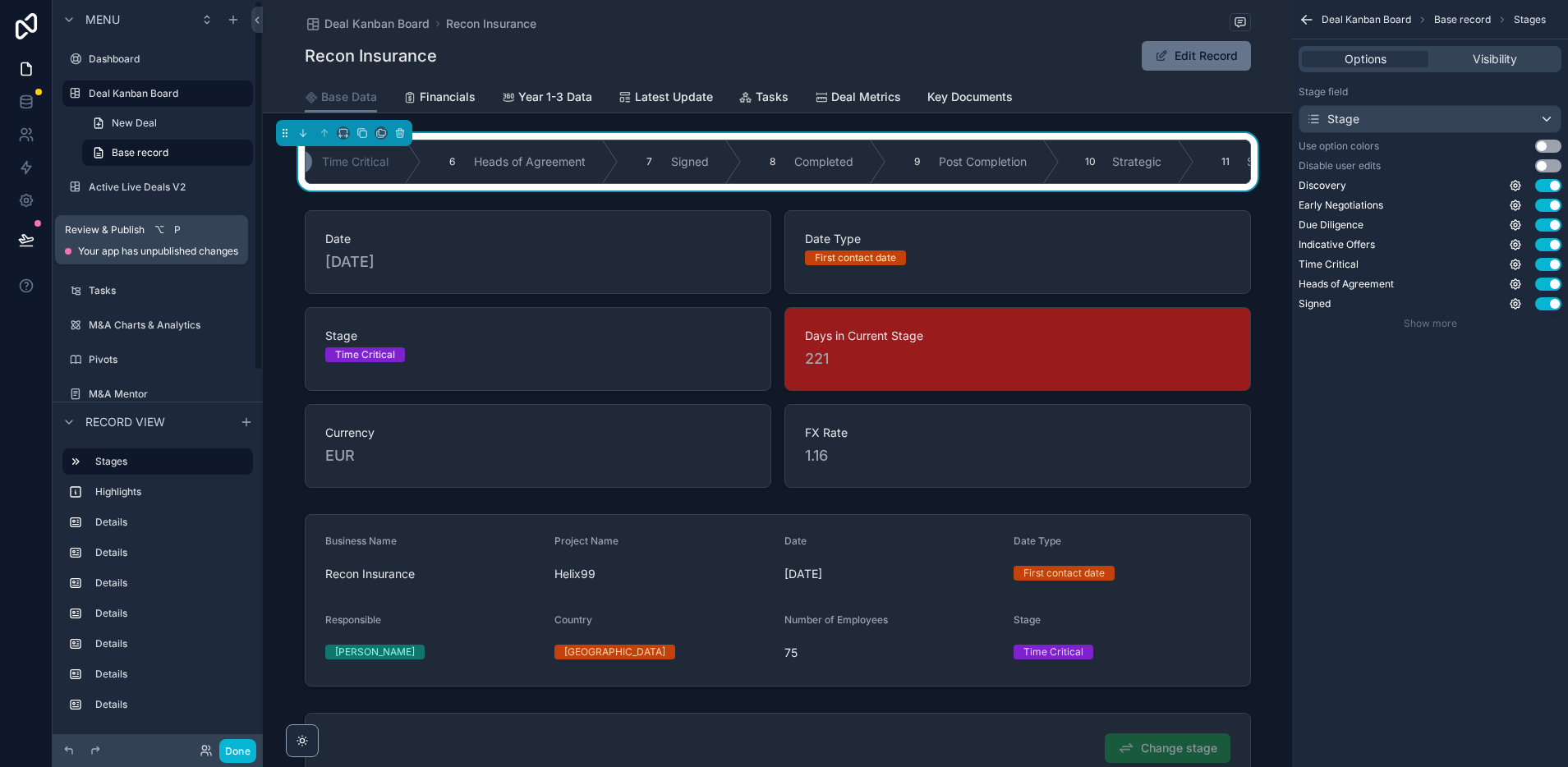
click at [26, 237] on icon at bounding box center [26, 239] width 14 height 9
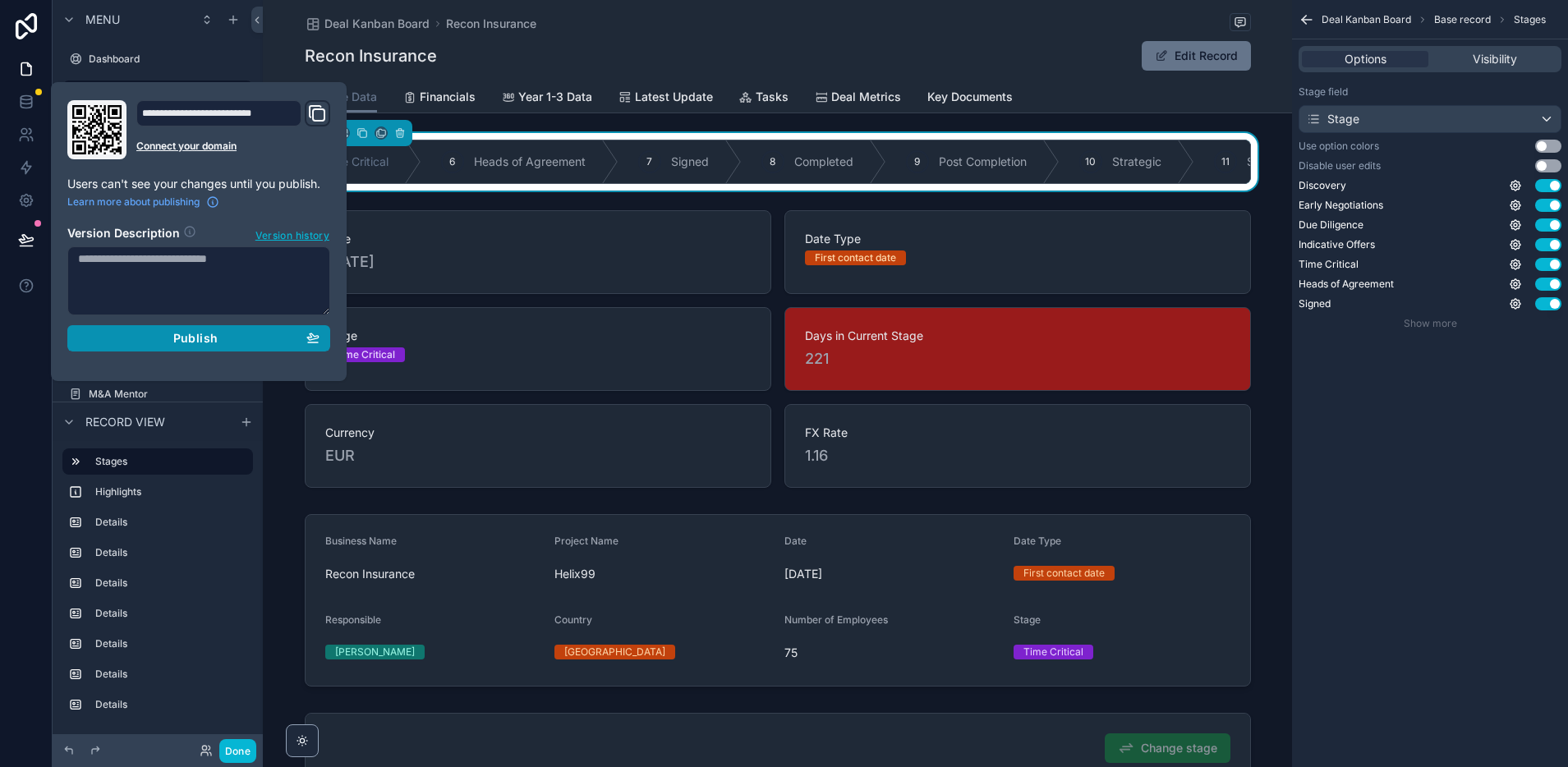
click at [191, 342] on span "Publish" at bounding box center [195, 338] width 45 height 15
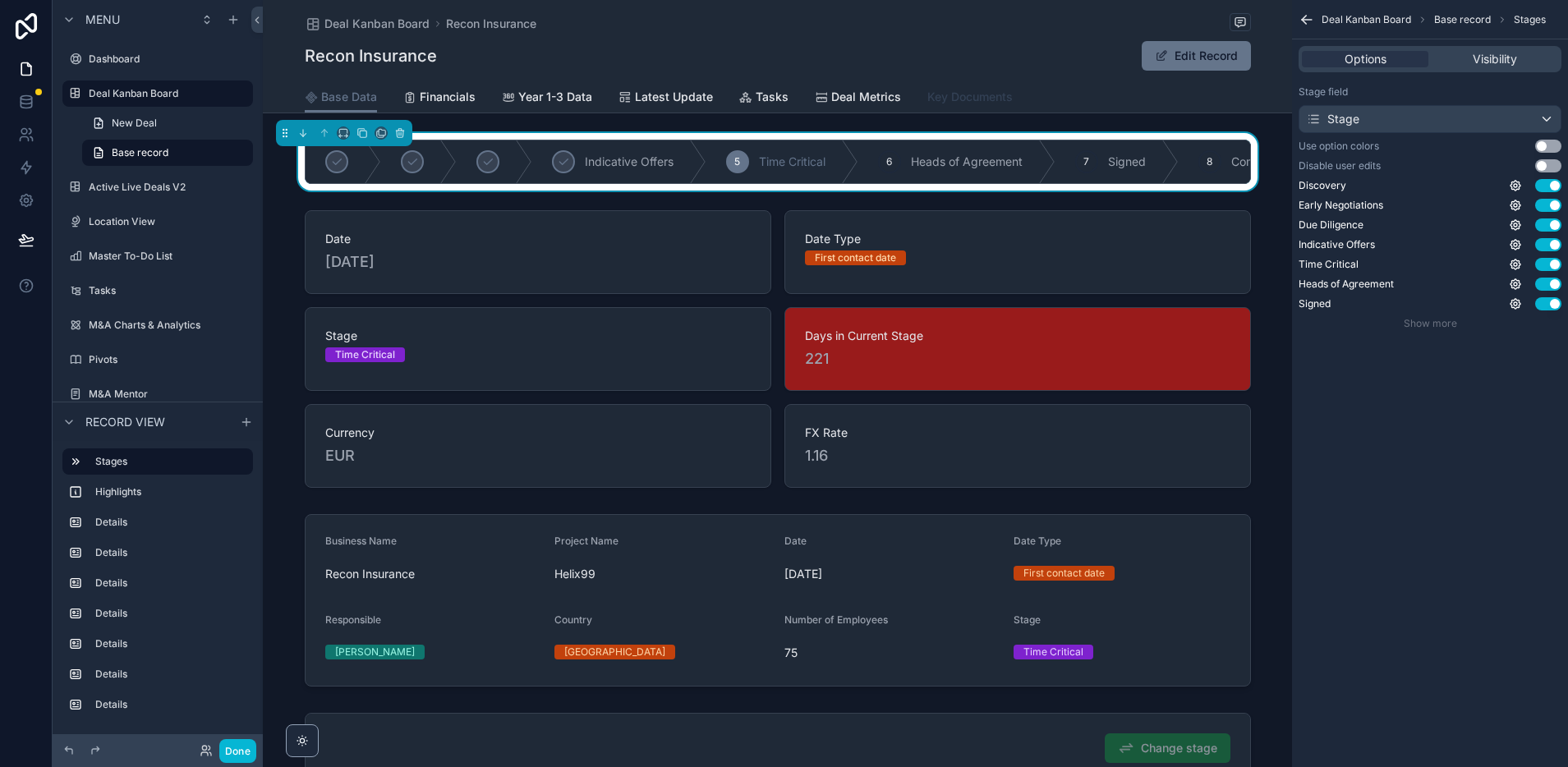
click at [956, 97] on span "Key Documents" at bounding box center [970, 96] width 86 height 16
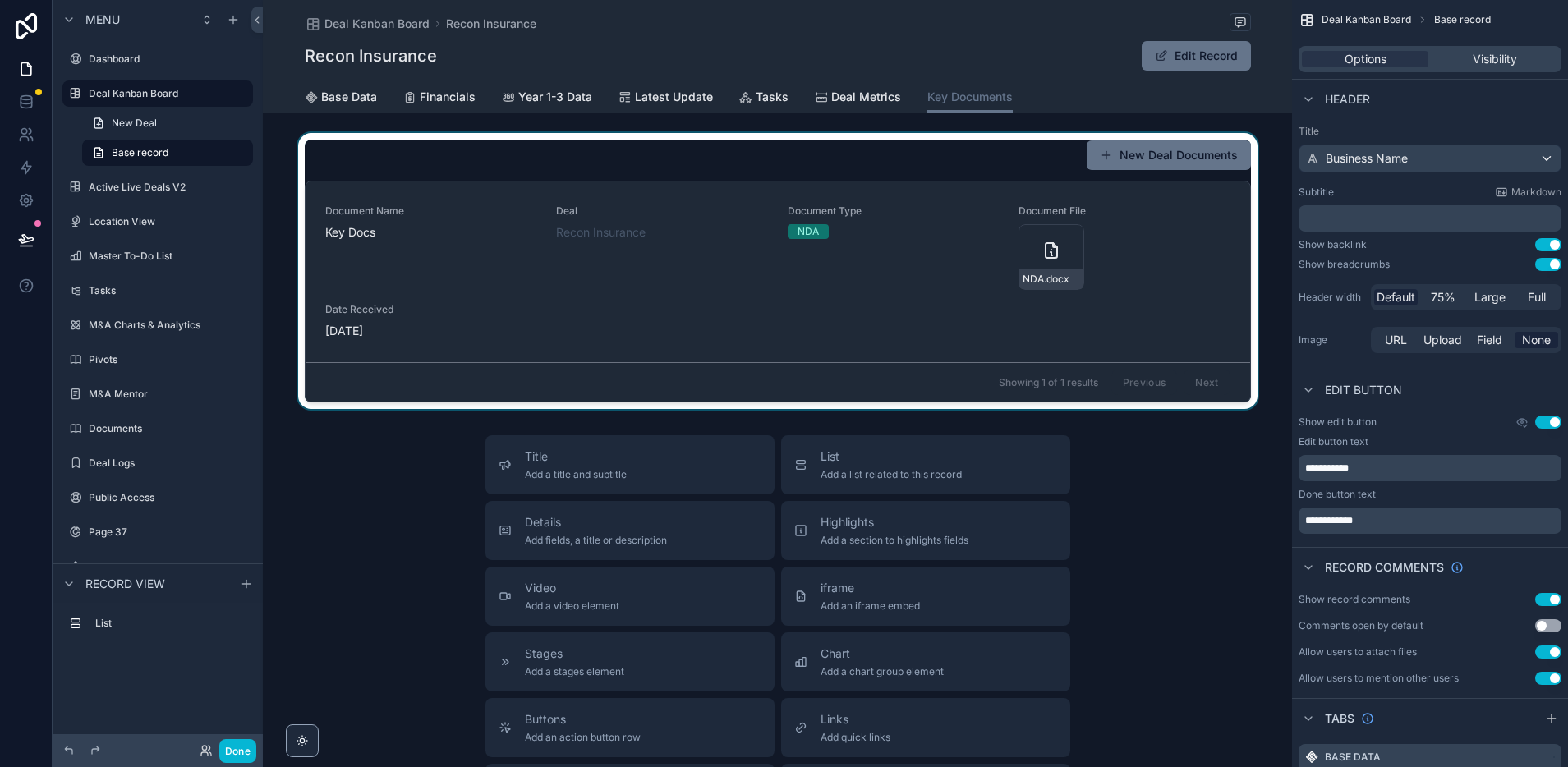
click at [955, 257] on div "scrollable content" at bounding box center [778, 271] width 1029 height 276
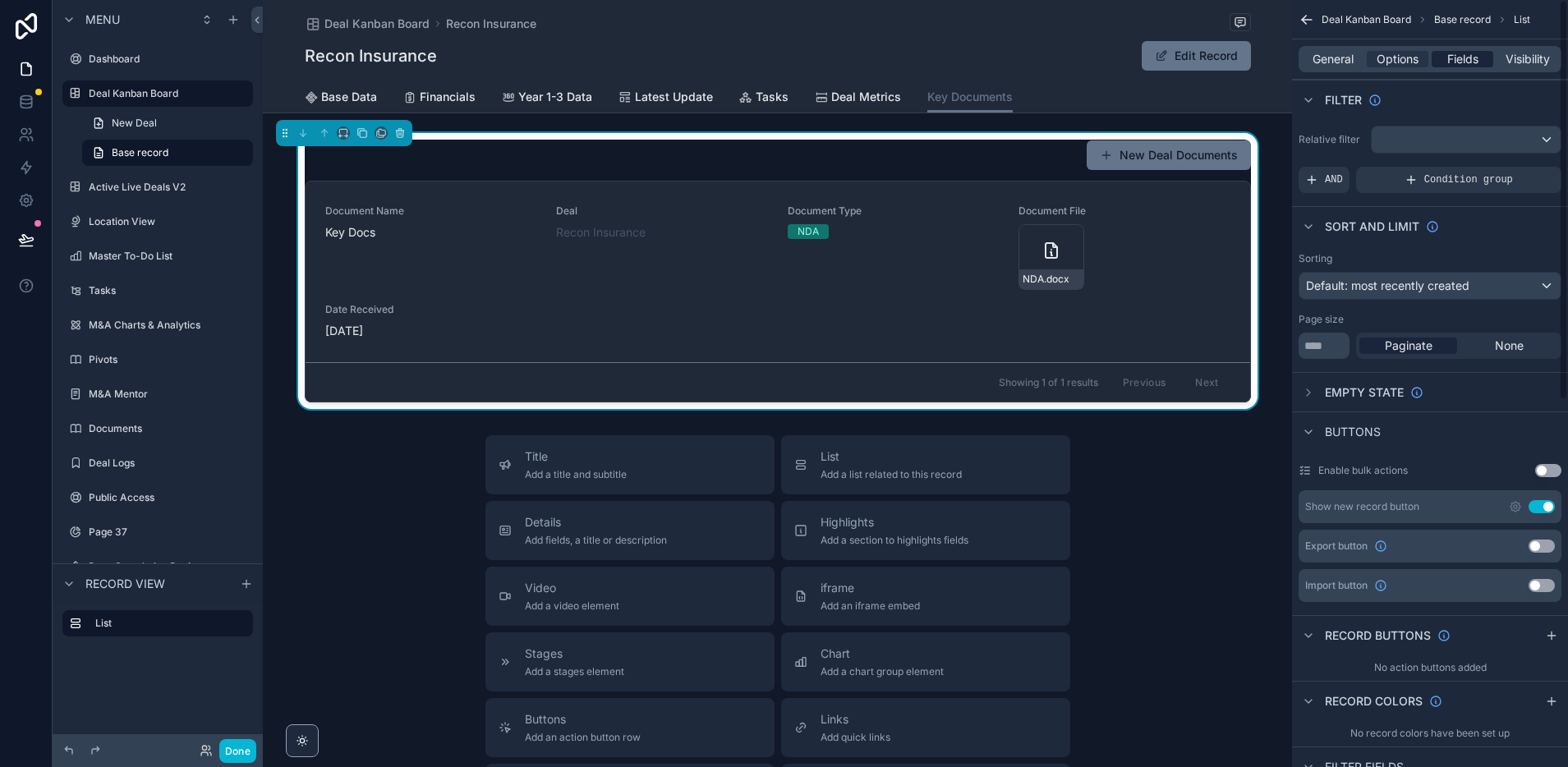
click at [1455, 58] on span "Fields" at bounding box center [1463, 58] width 31 height 16
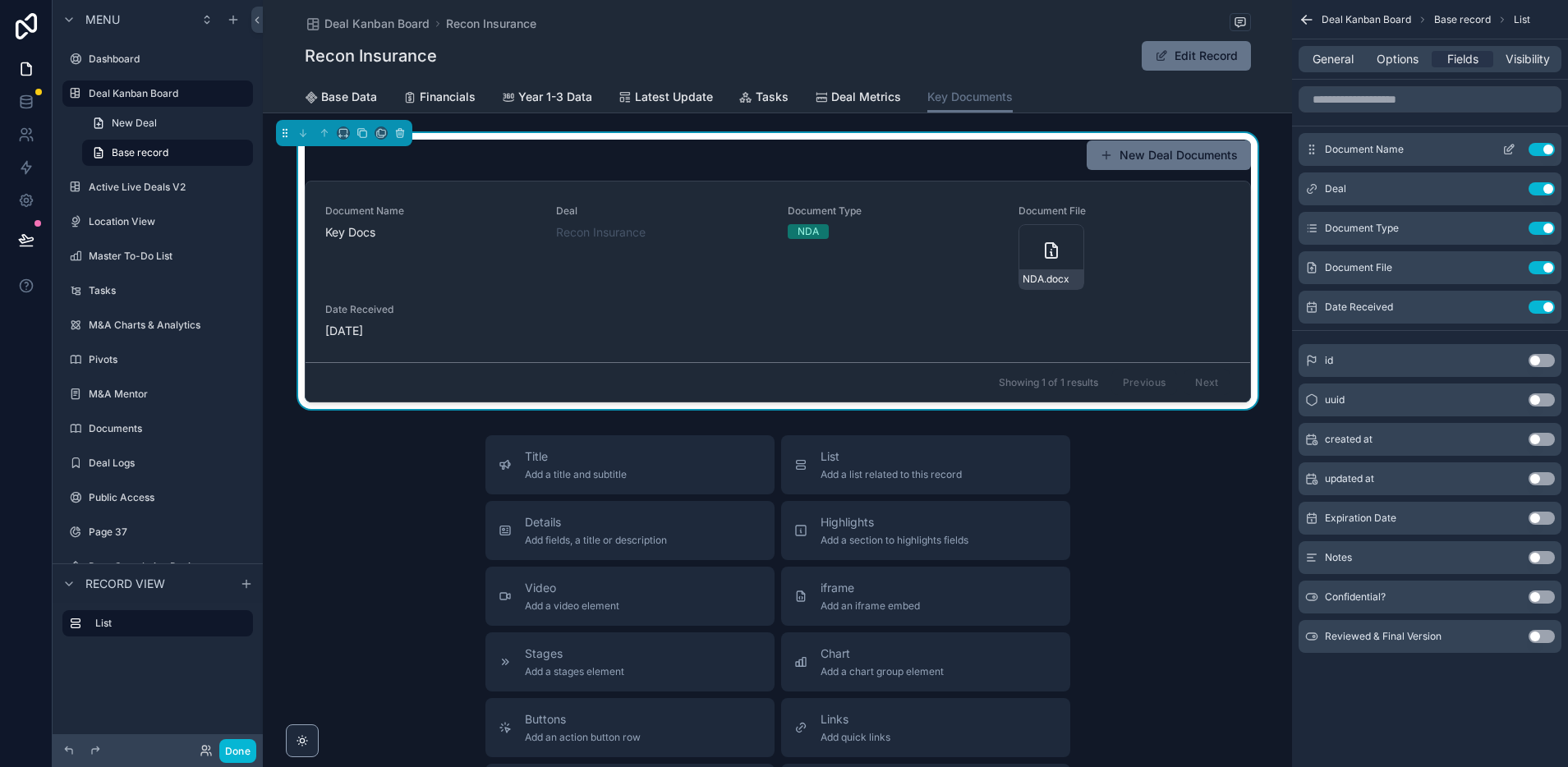
click at [1537, 149] on button "Use setting" at bounding box center [1541, 149] width 27 height 13
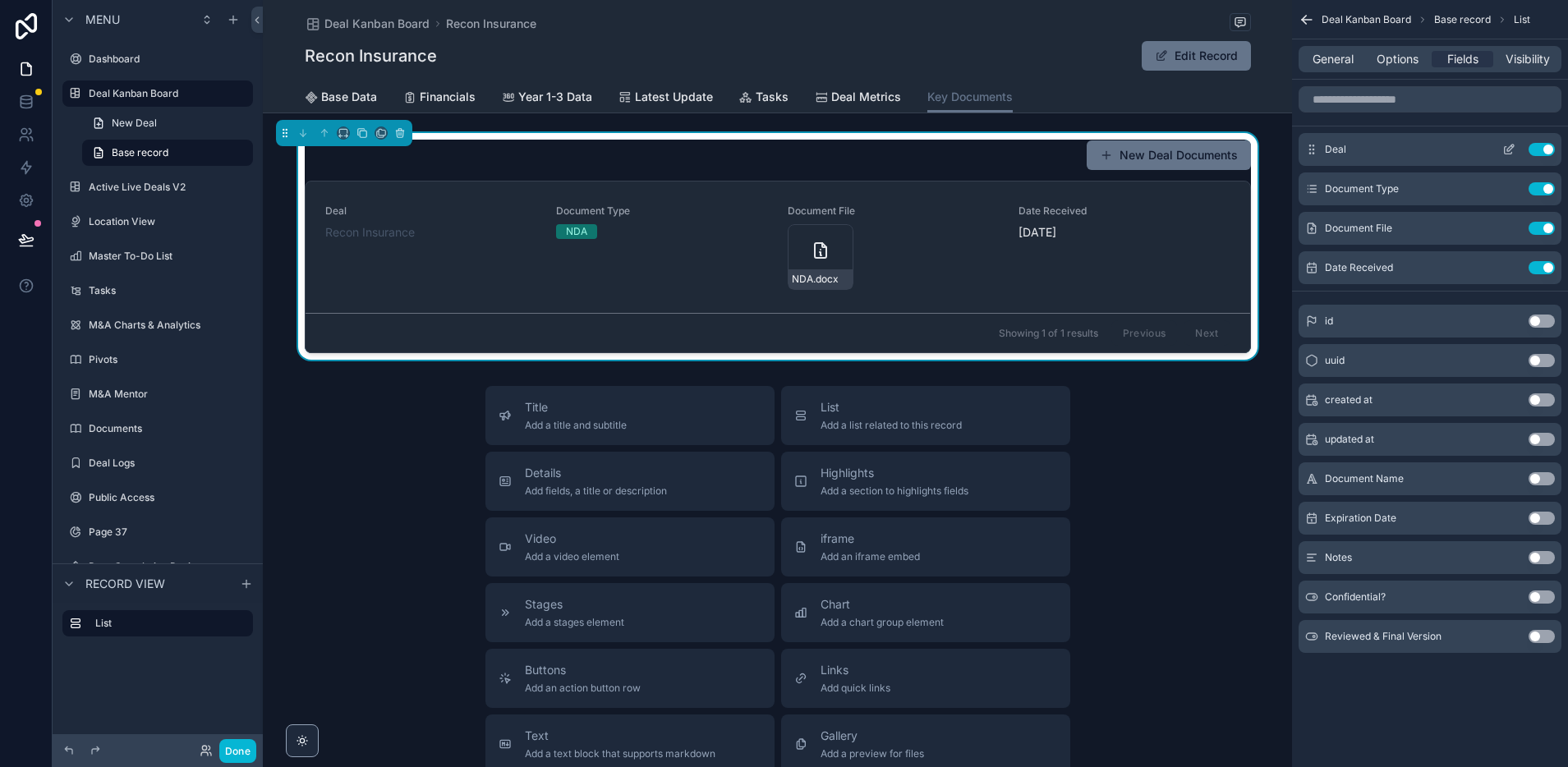
click at [1537, 149] on button "Use setting" at bounding box center [1541, 149] width 27 height 13
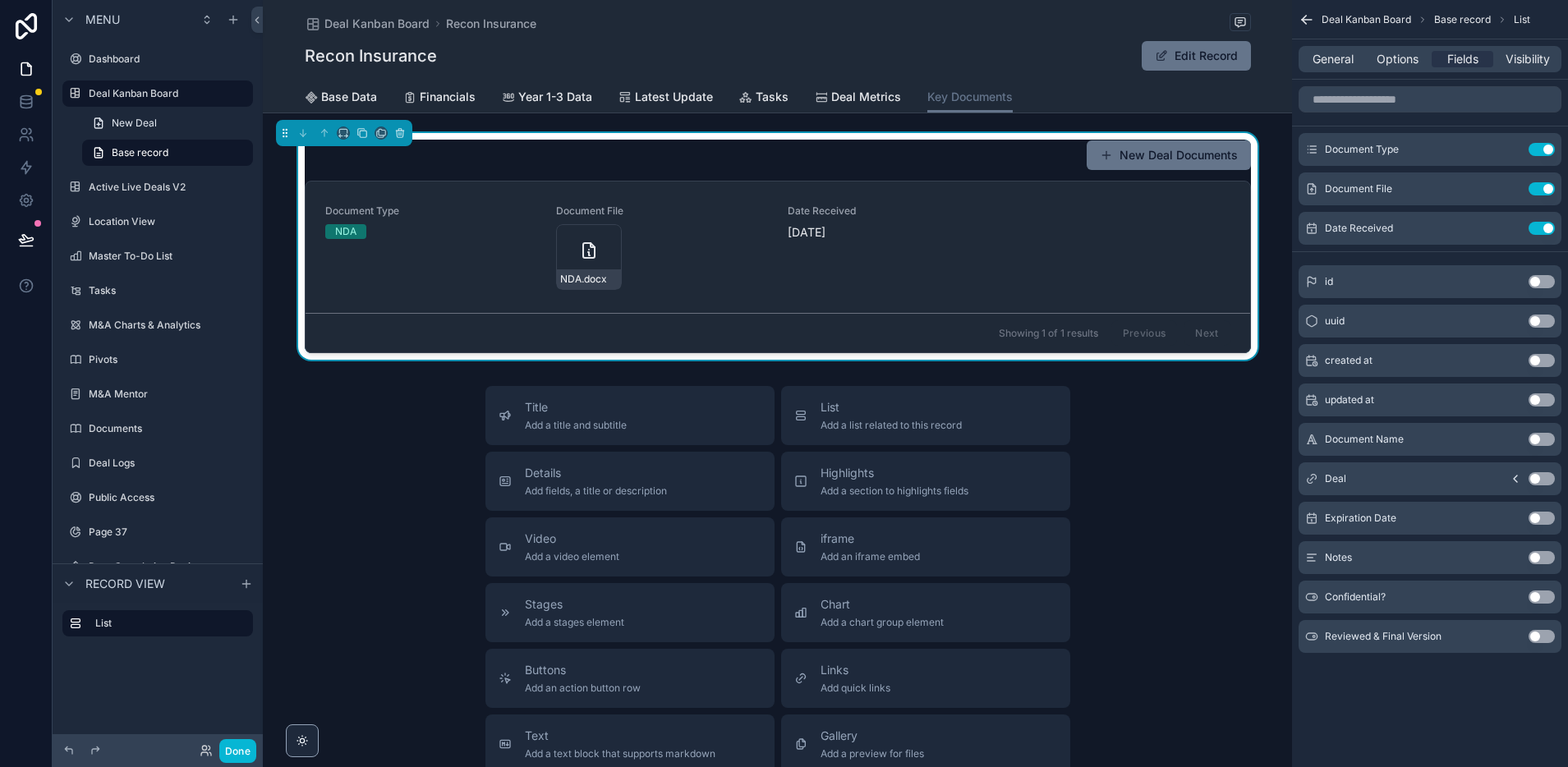
click at [1544, 518] on button "Use setting" at bounding box center [1541, 518] width 27 height 13
click at [1543, 596] on button "Use setting" at bounding box center [1541, 596] width 27 height 13
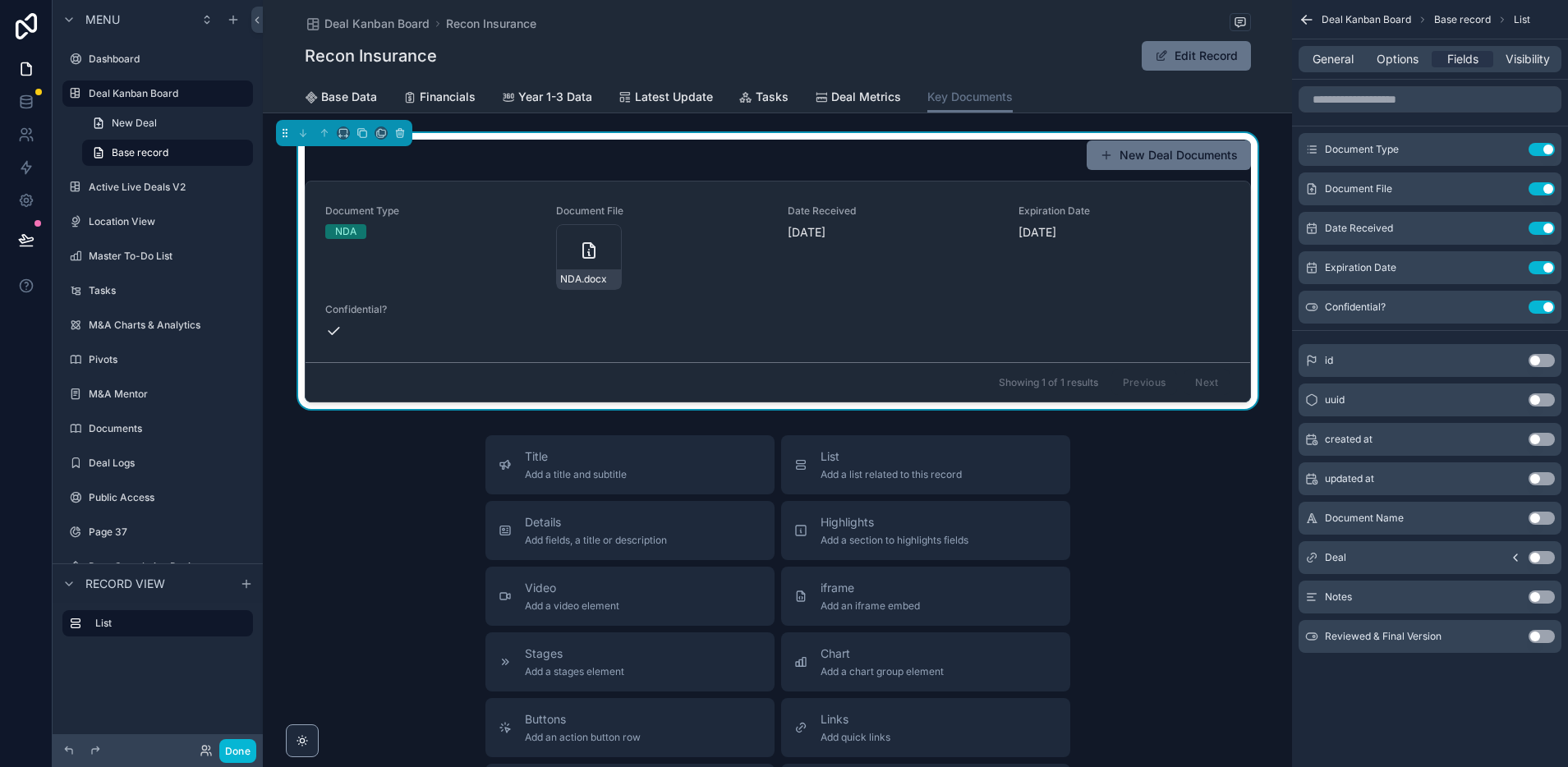
click at [1544, 634] on button "Use setting" at bounding box center [1541, 636] width 27 height 13
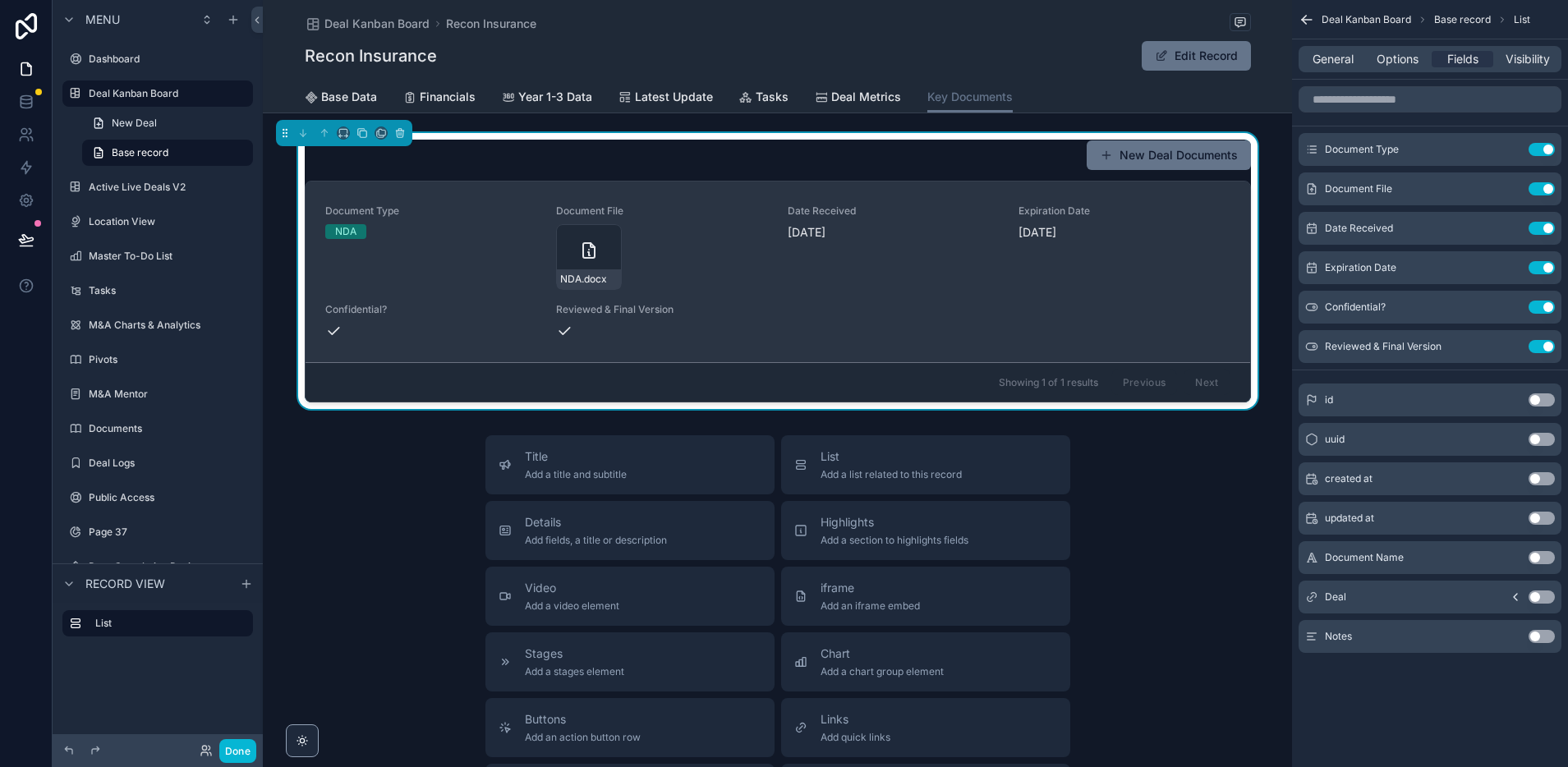
click at [873, 300] on div "Document Type NDA Document File NDA .docx Date Received [DATE] Expiration Date …" at bounding box center [778, 272] width 905 height 135
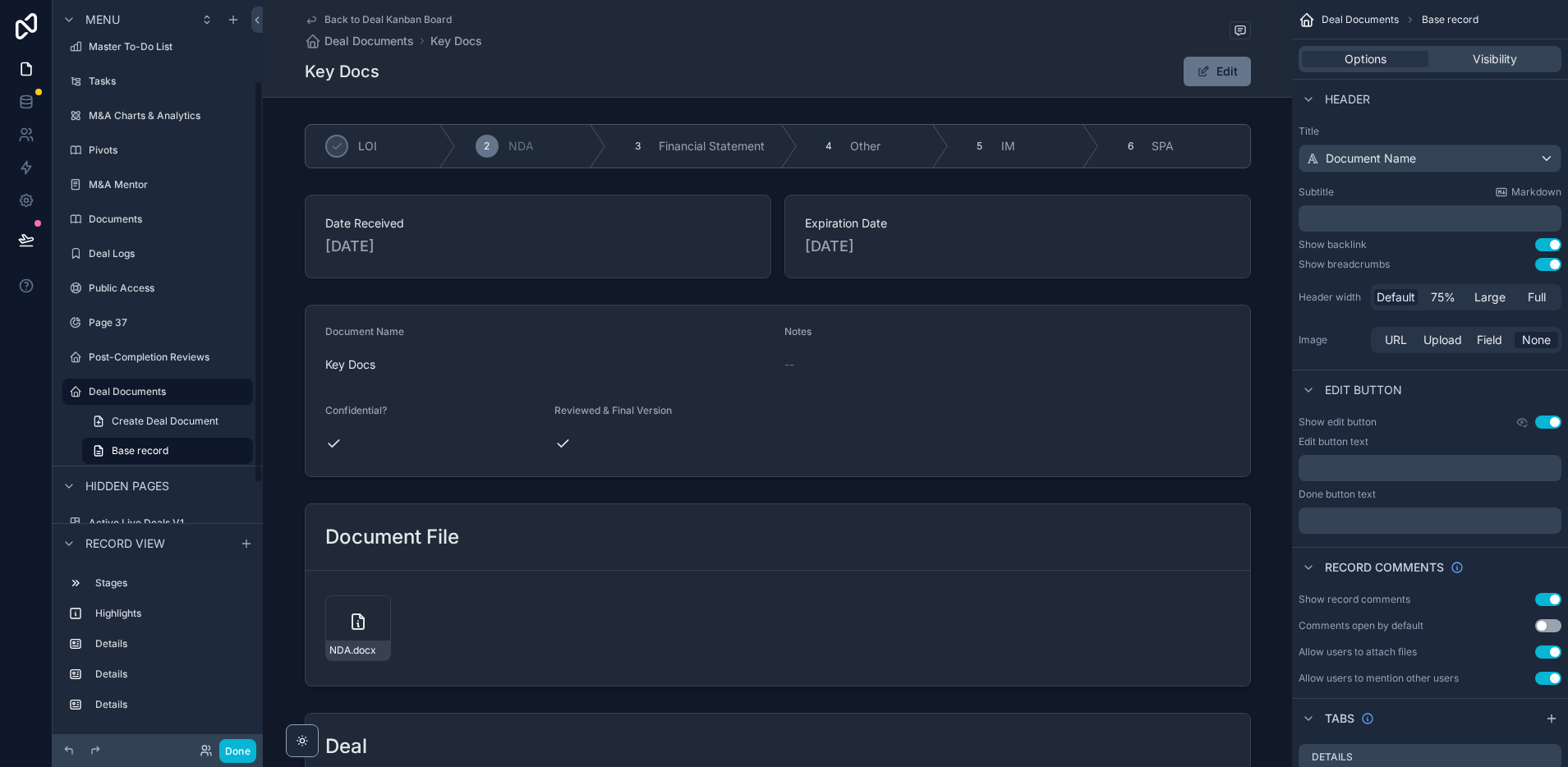
scroll to position [159, 0]
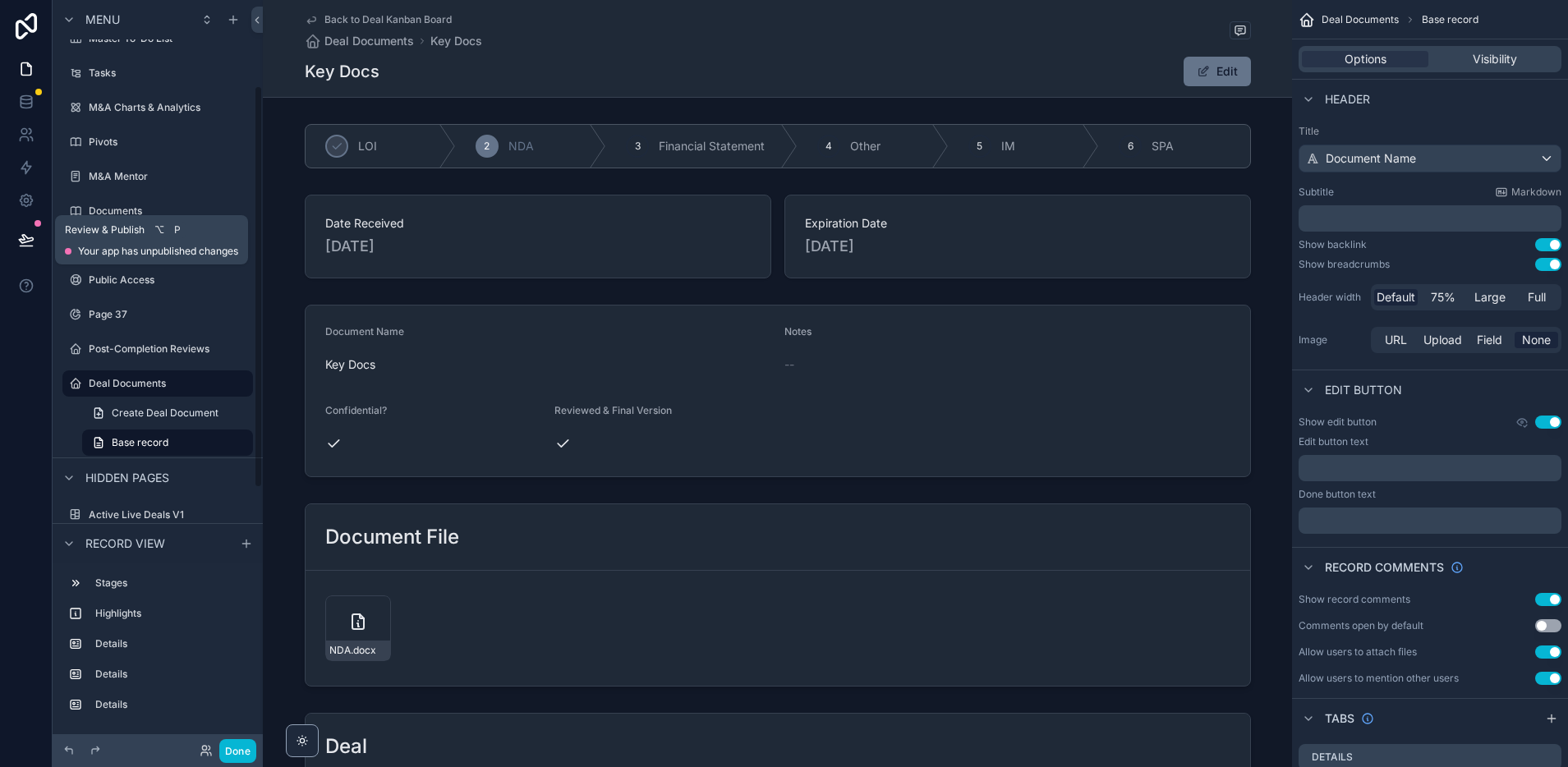
click at [36, 230] on button at bounding box center [27, 240] width 36 height 46
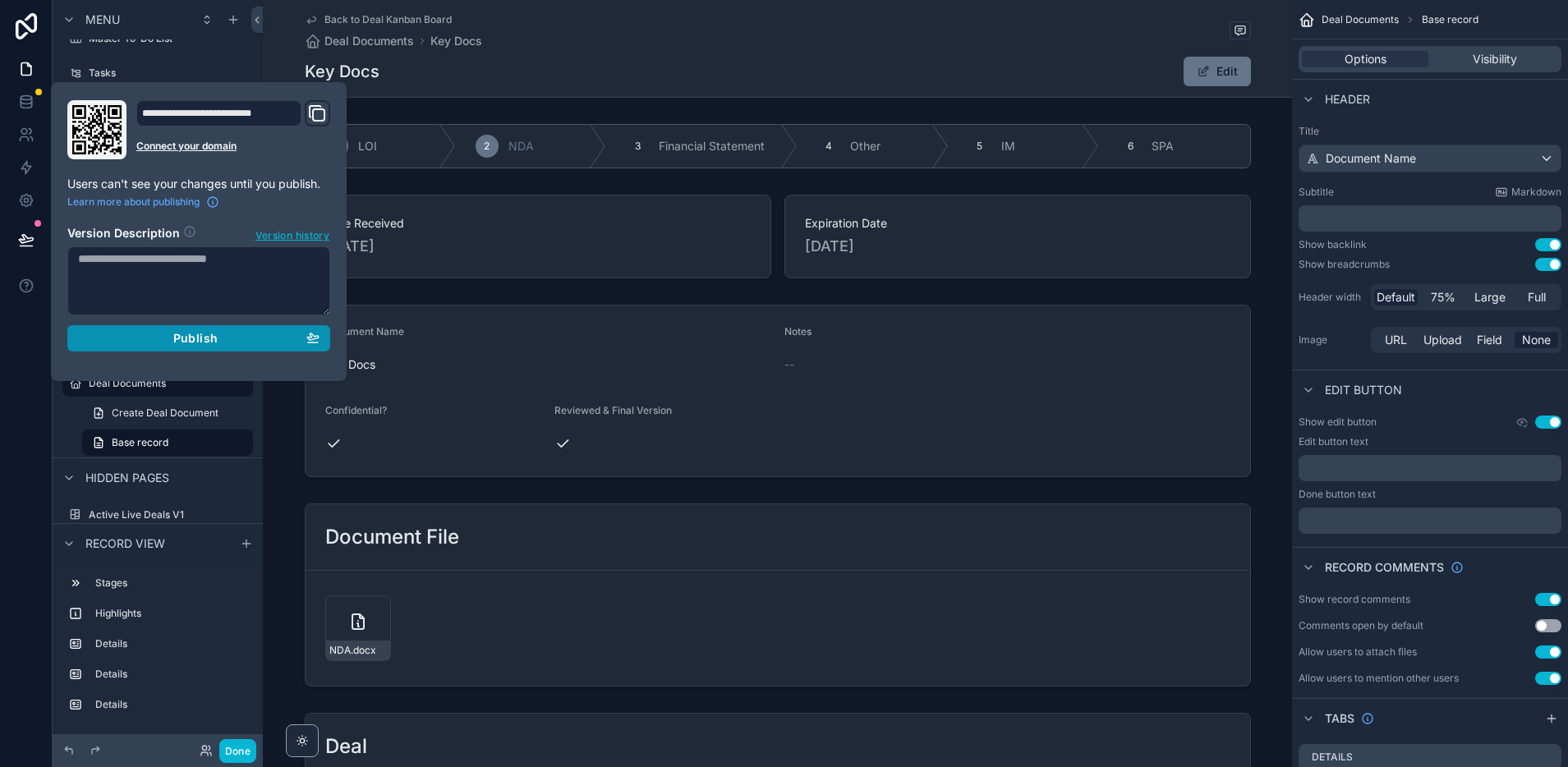
click at [192, 333] on span "Publish" at bounding box center [195, 338] width 45 height 15
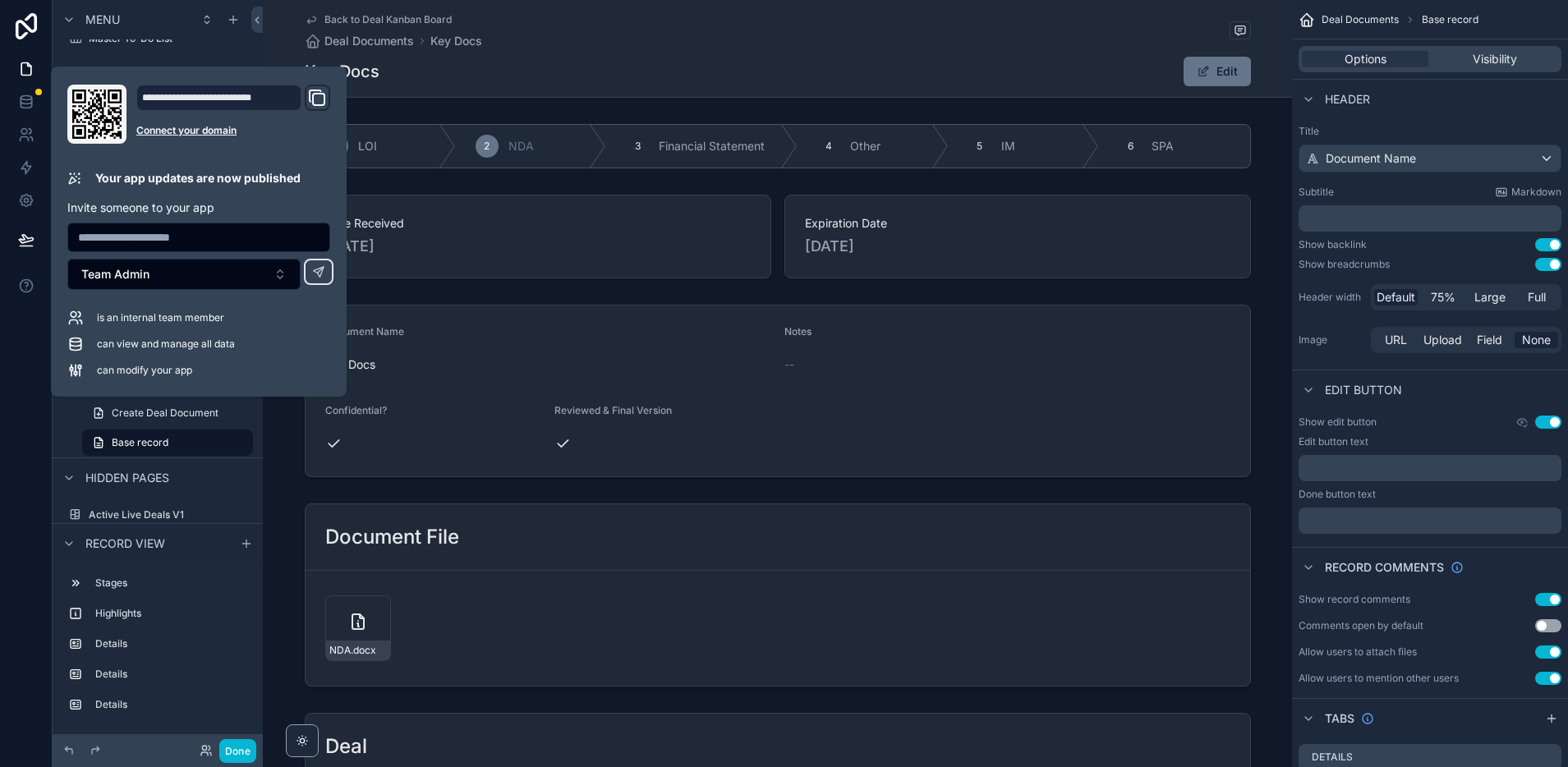
click at [656, 45] on div "Back to Deal Kanban Board Deal Documents Key Docs" at bounding box center [778, 31] width 946 height 36
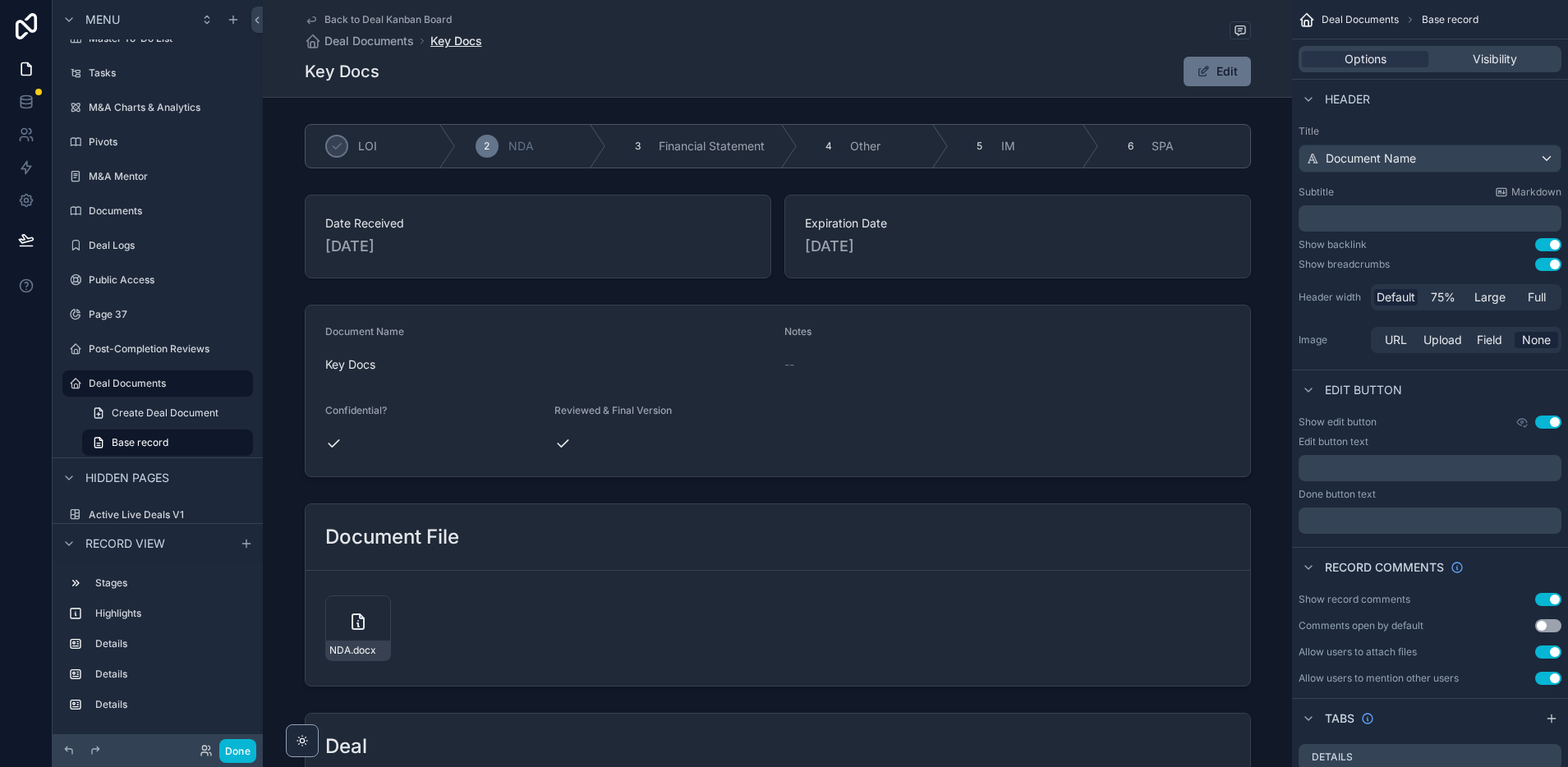
click at [471, 44] on span "Key Docs" at bounding box center [456, 40] width 51 height 16
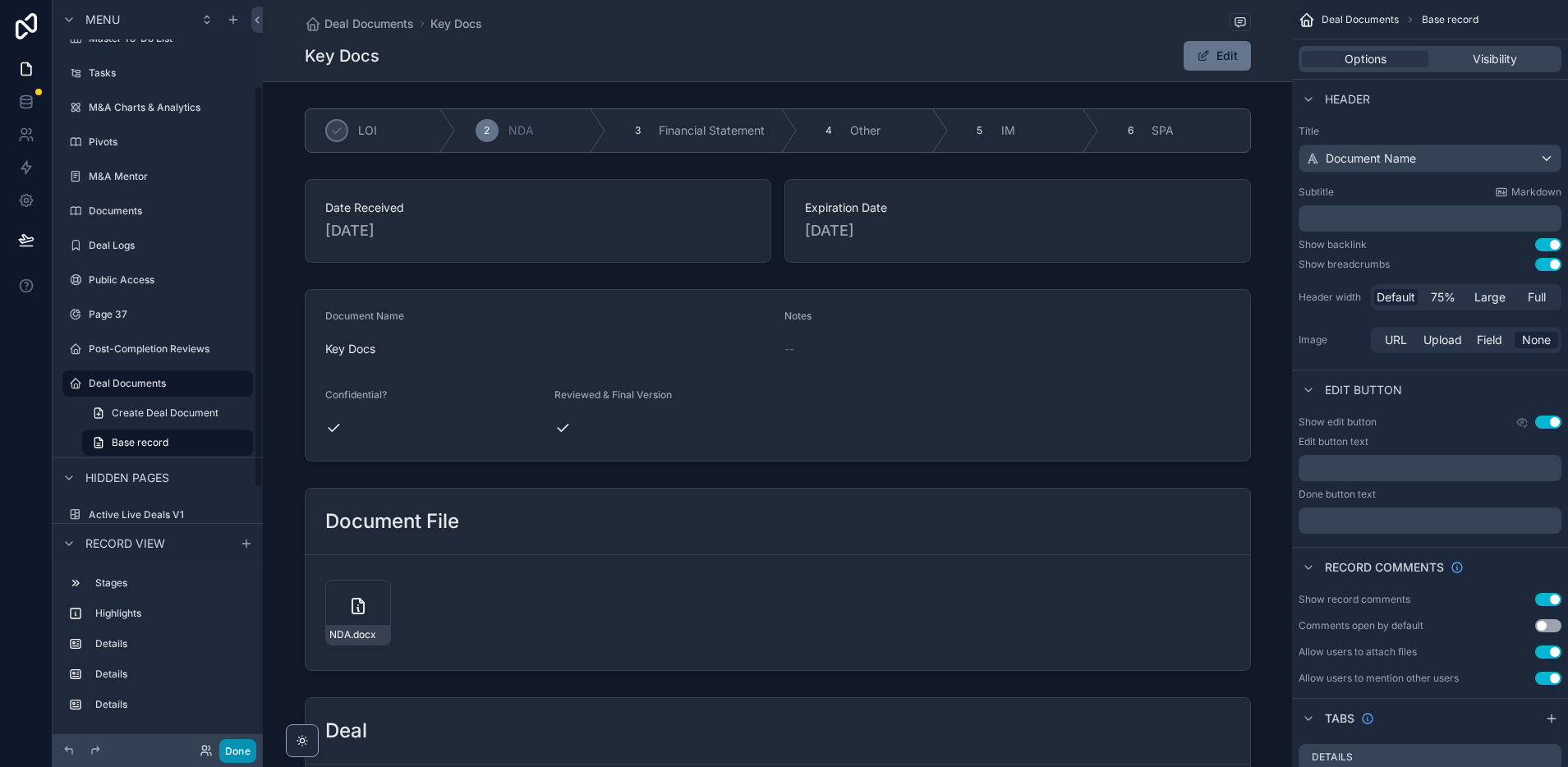
click at [243, 751] on button "Done" at bounding box center [237, 751] width 37 height 24
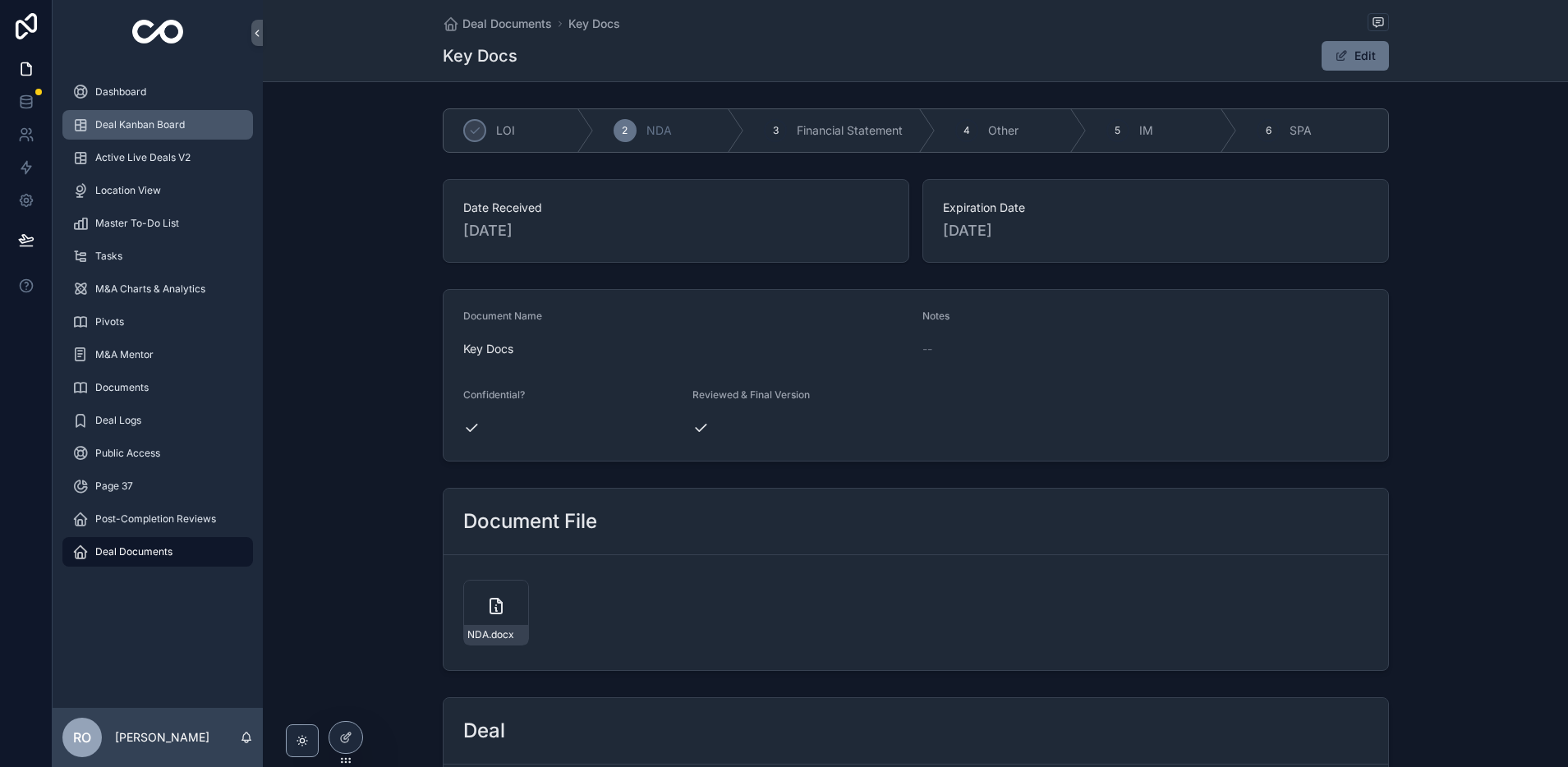
click at [123, 117] on div "Deal Kanban Board" at bounding box center [157, 124] width 171 height 27
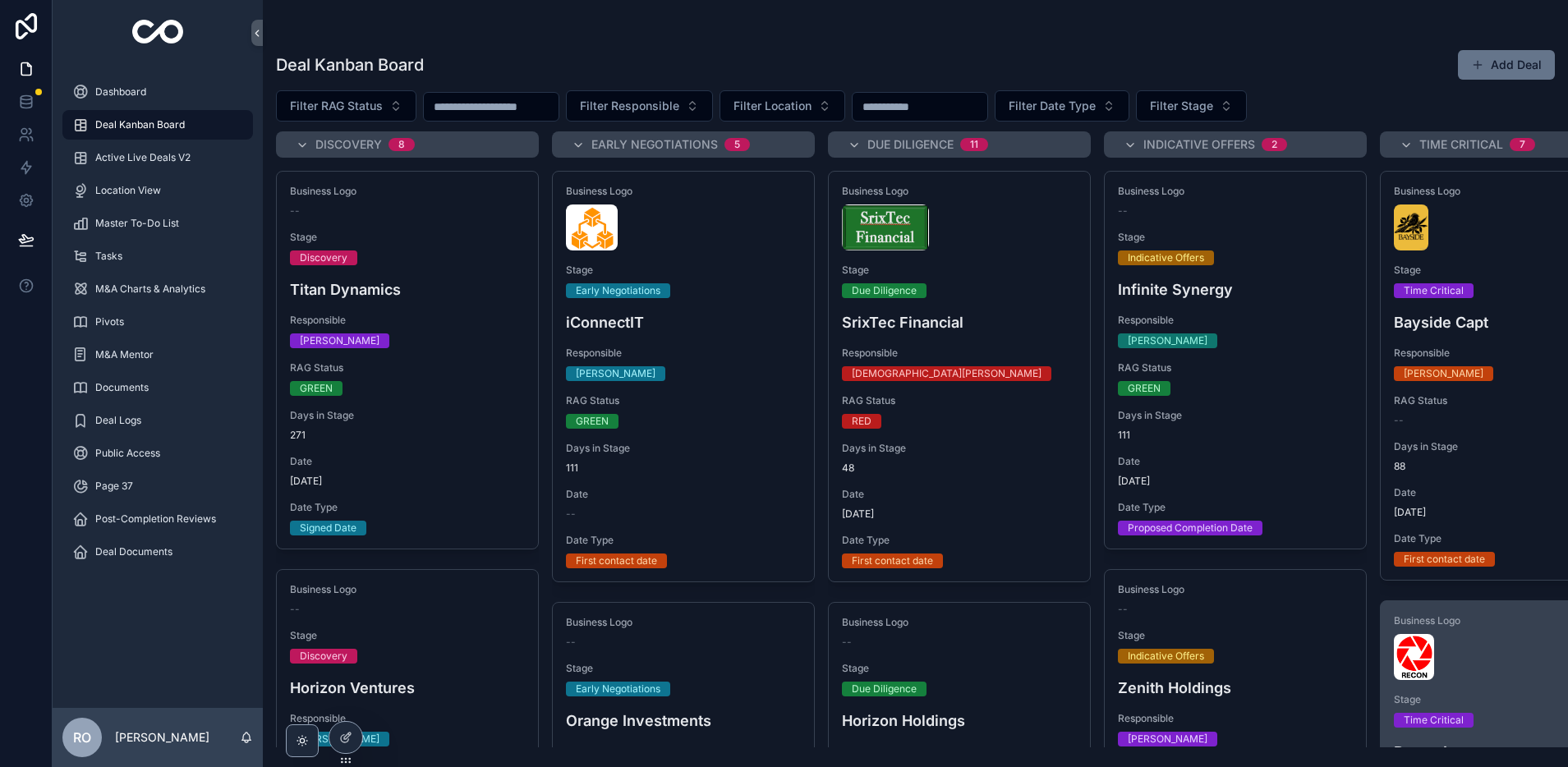
click at [1481, 650] on div "scrollable content" at bounding box center [1511, 657] width 235 height 46
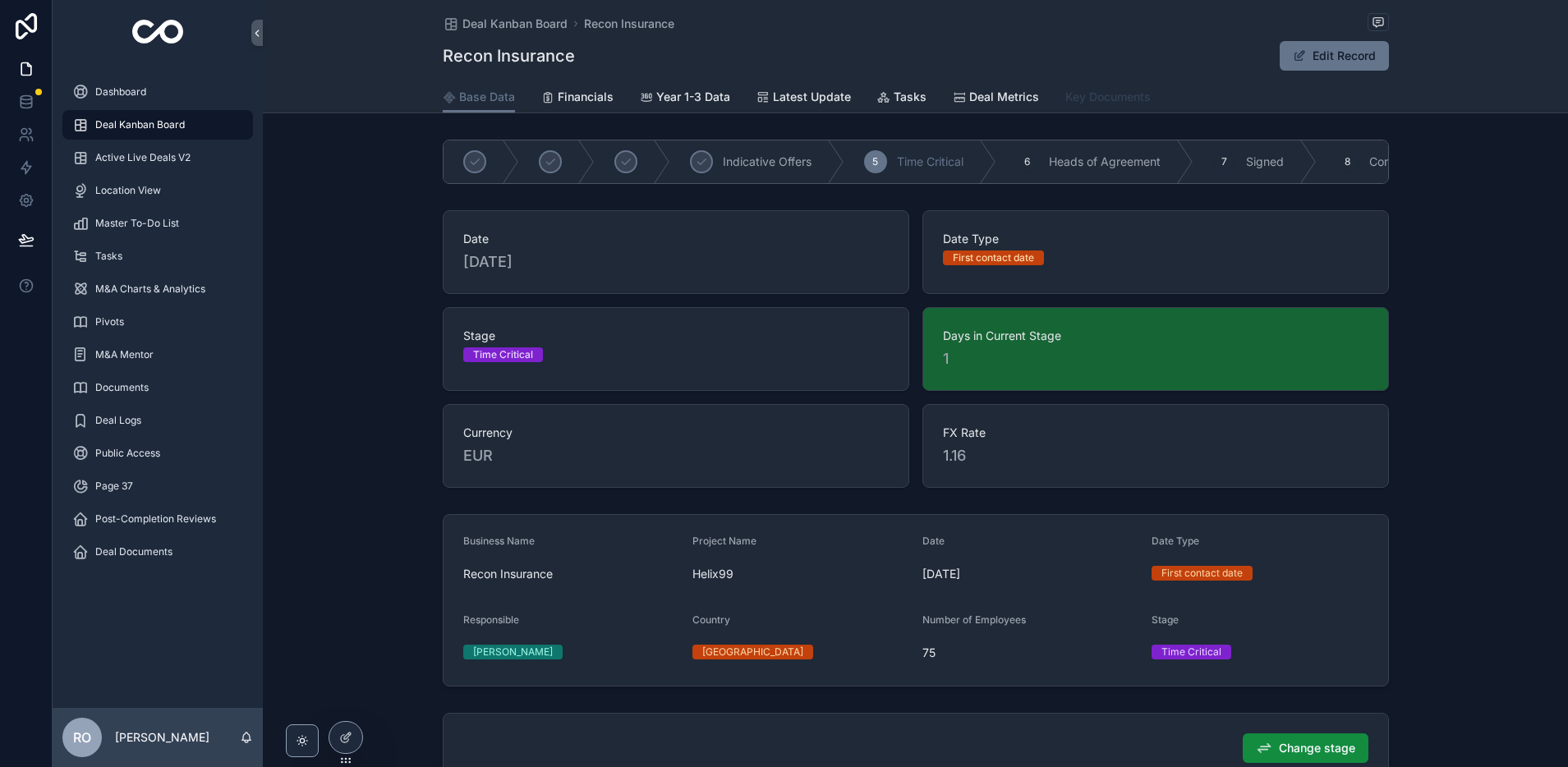
click at [1111, 99] on span "Key Documents" at bounding box center [1108, 96] width 86 height 16
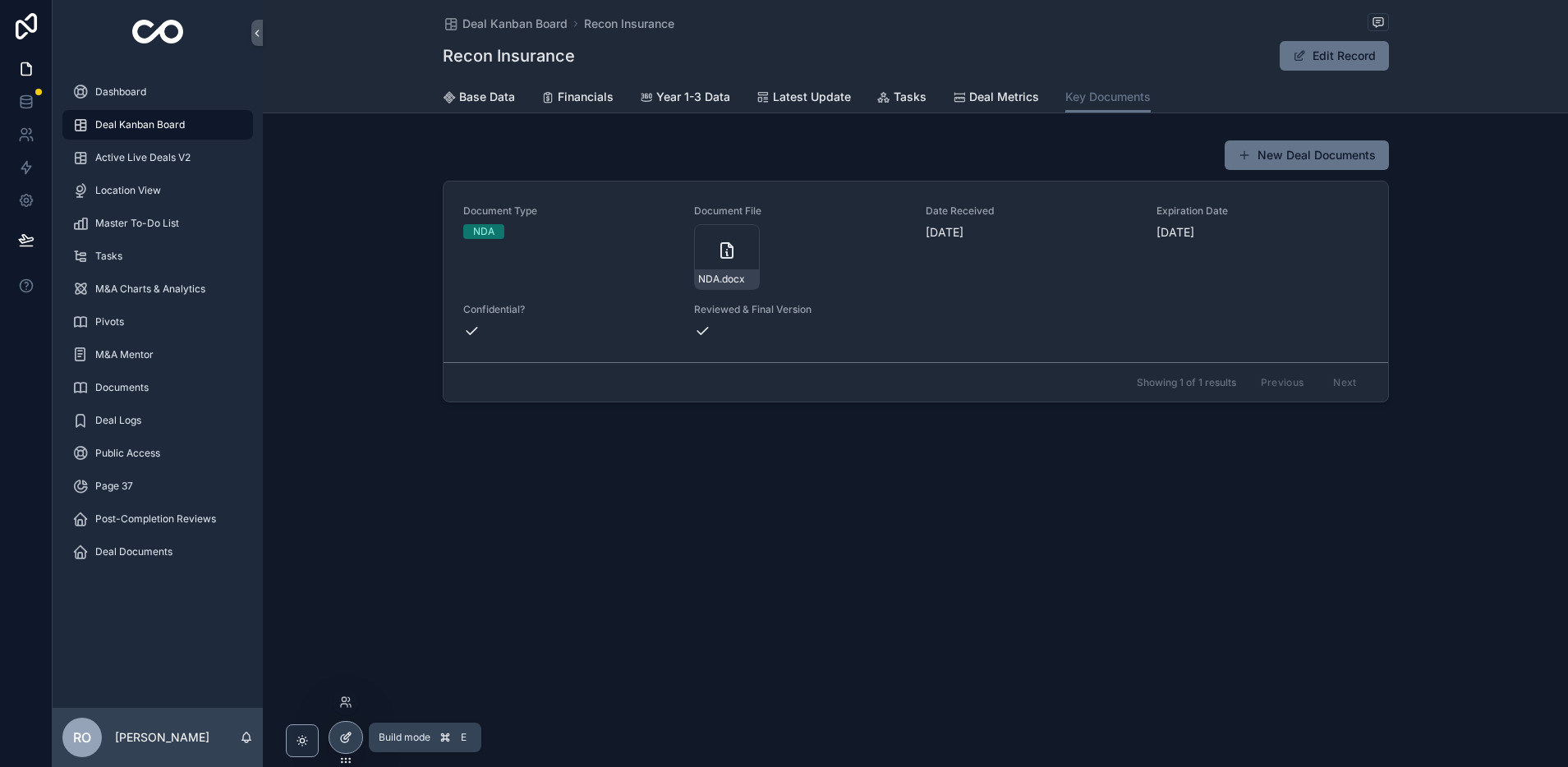
click at [349, 738] on icon at bounding box center [345, 737] width 13 height 13
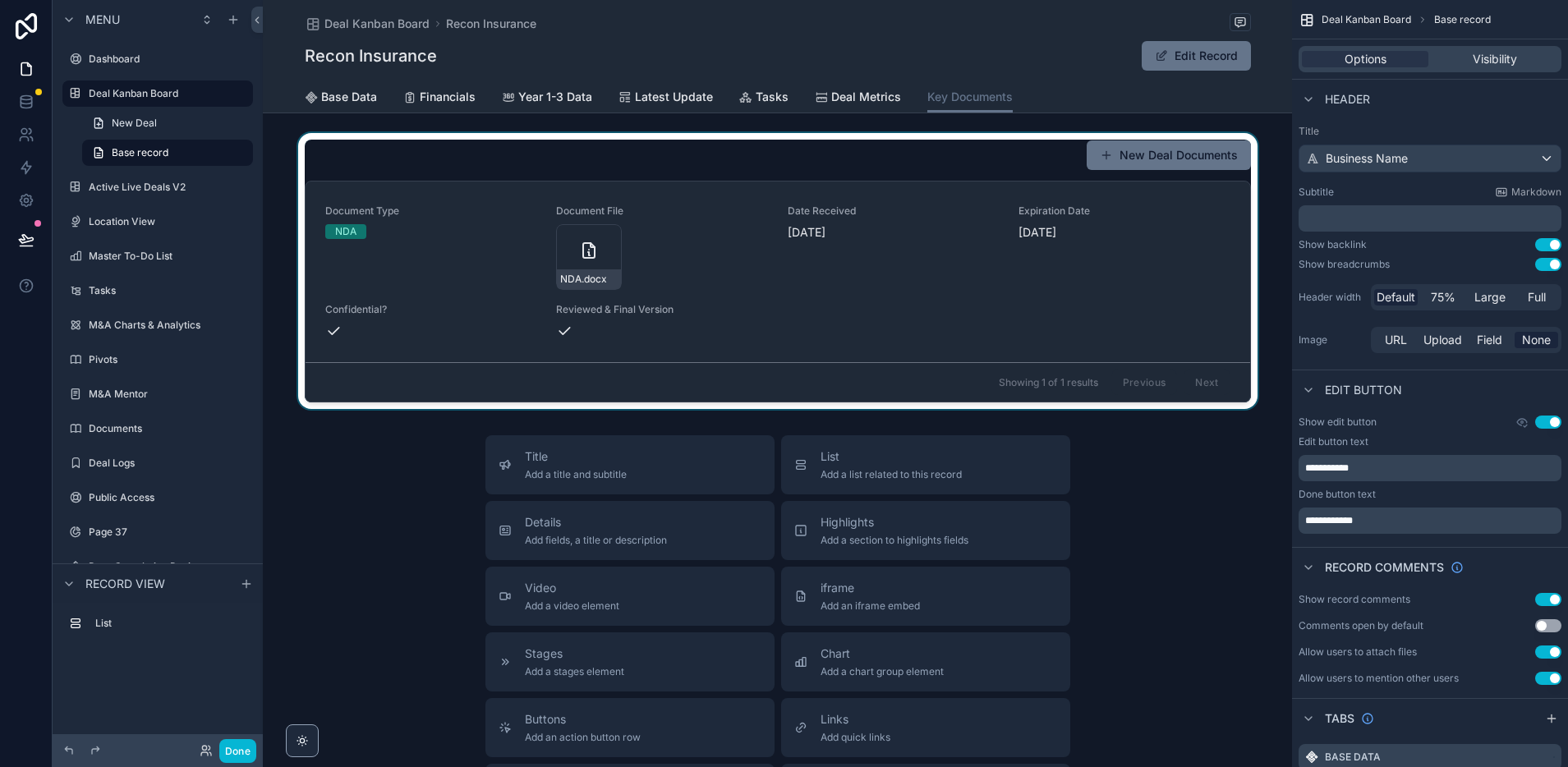
click at [1116, 289] on div "scrollable content" at bounding box center [778, 271] width 1029 height 276
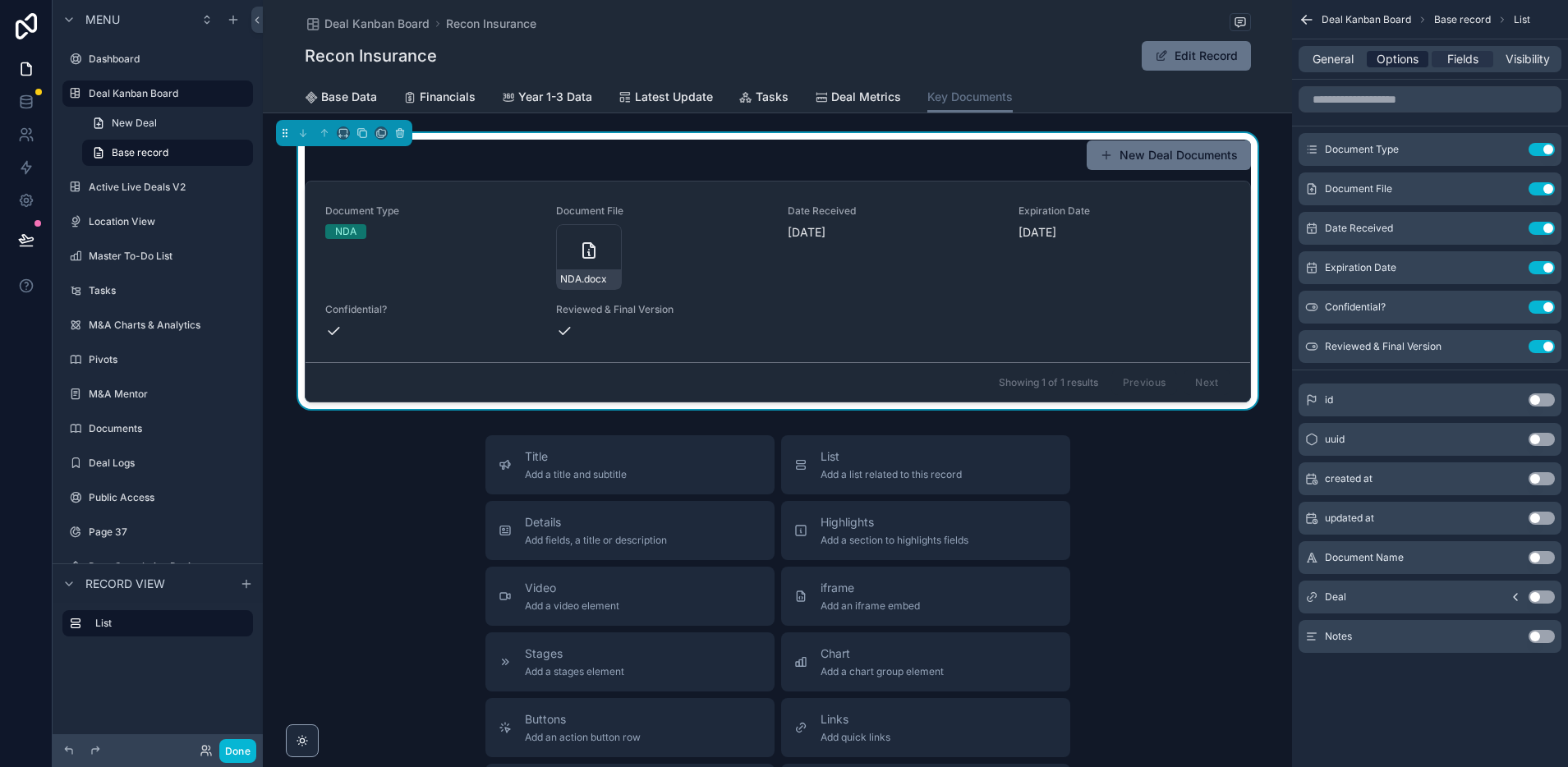
click at [1402, 61] on span "Options" at bounding box center [1397, 58] width 42 height 16
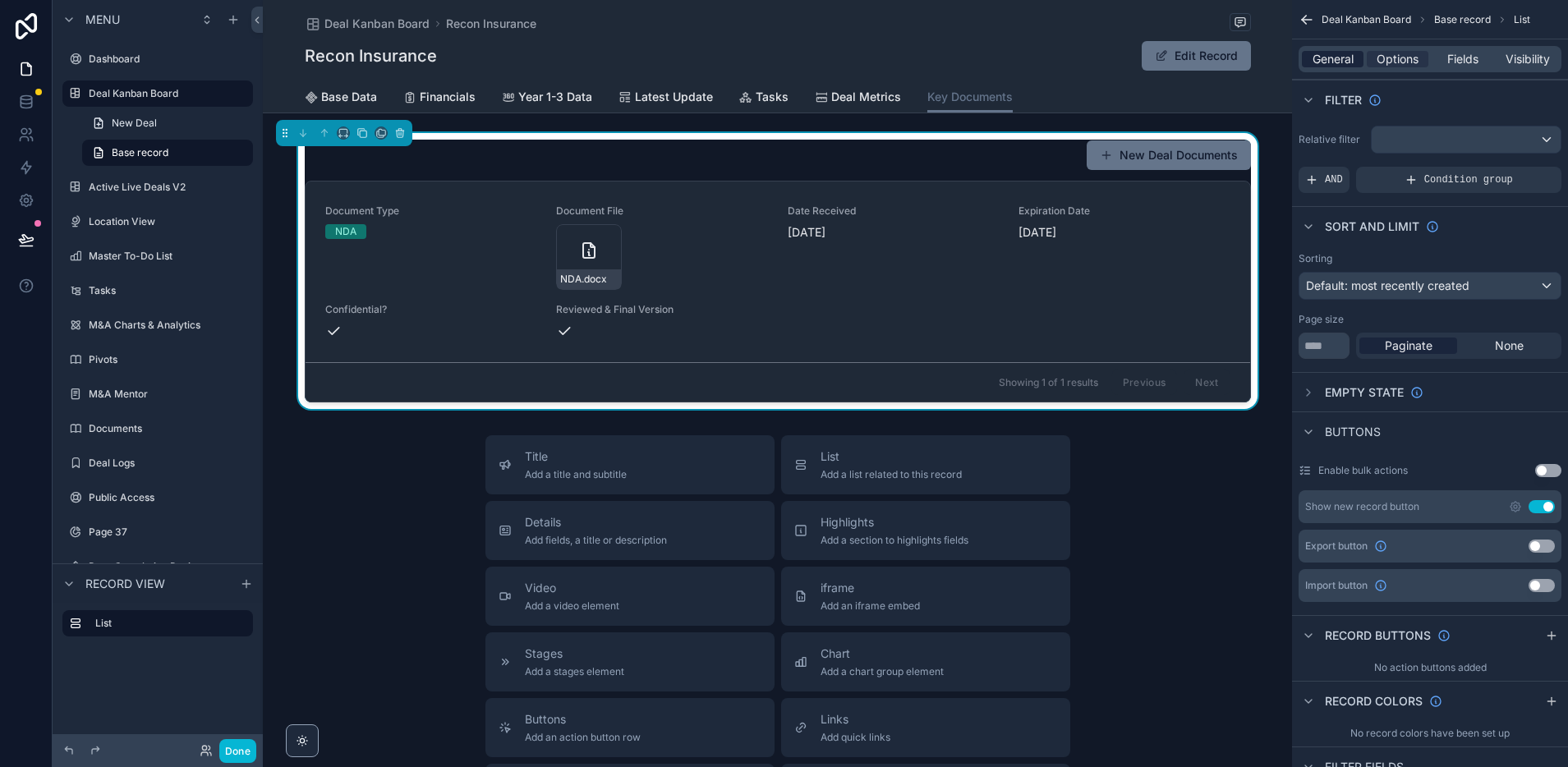
click at [1336, 57] on span "General" at bounding box center [1333, 58] width 41 height 16
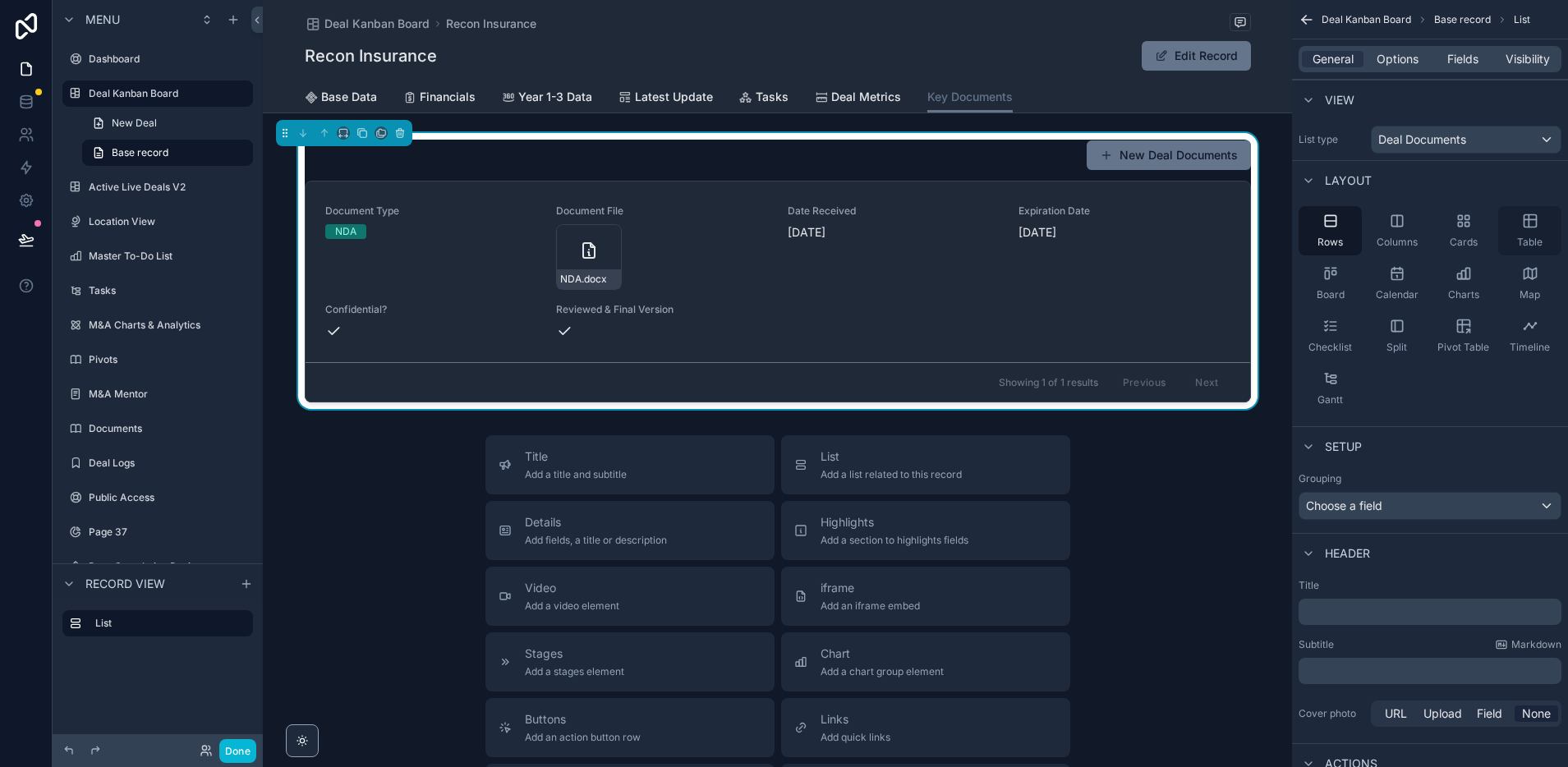
click at [1530, 224] on icon "scrollable content" at bounding box center [1529, 220] width 16 height 16
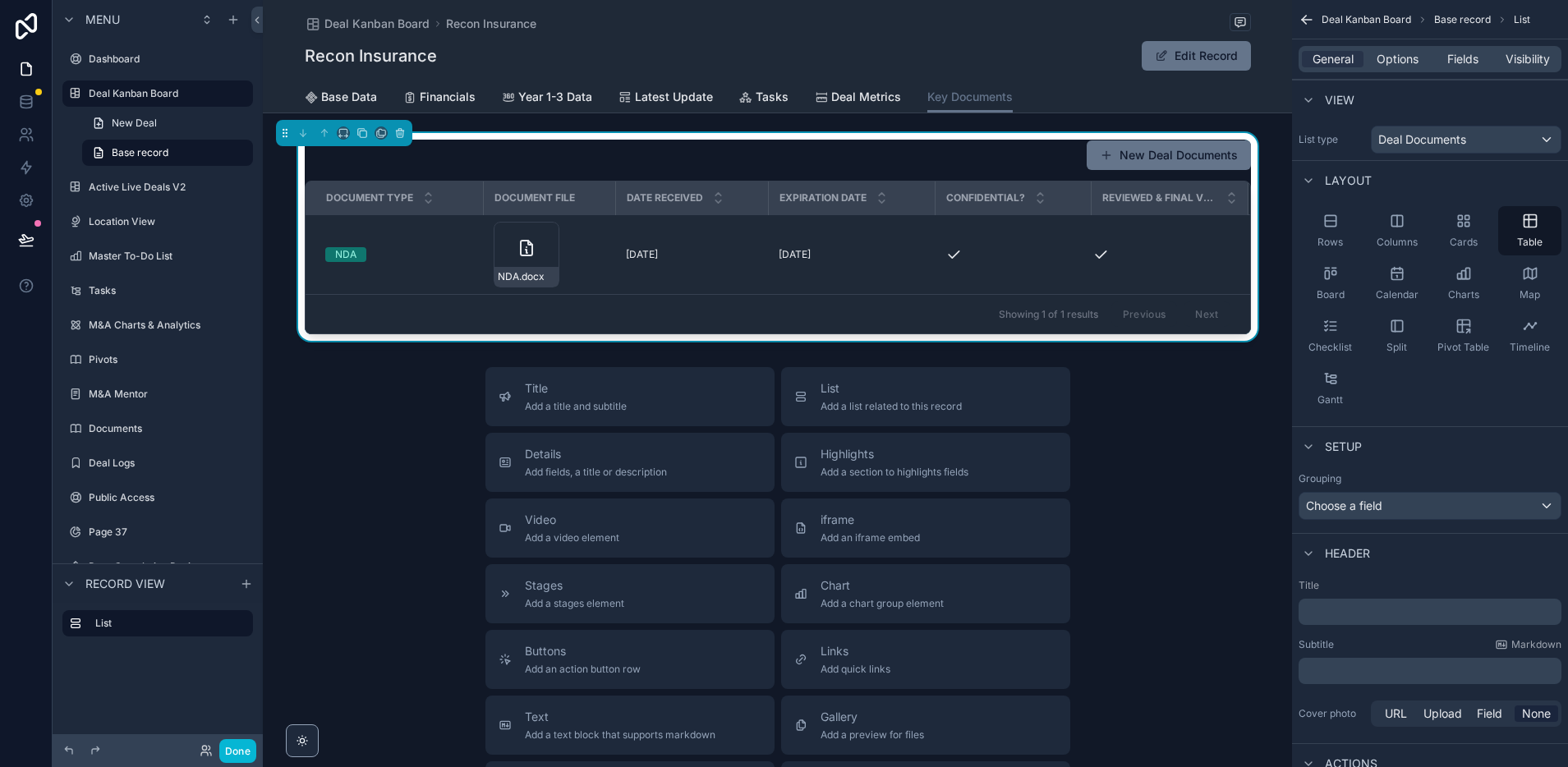
click at [1091, 195] on th "Reviewed & Final Version" at bounding box center [1169, 198] width 157 height 33
drag, startPoint x: 1089, startPoint y: 196, endPoint x: 1051, endPoint y: 197, distance: 38.0
click at [1051, 197] on th "Confidential?" at bounding box center [996, 198] width 122 height 33
drag, startPoint x: 933, startPoint y: 195, endPoint x: 871, endPoint y: 199, distance: 62.1
click at [873, 198] on th "Expiration Date" at bounding box center [833, 198] width 129 height 33
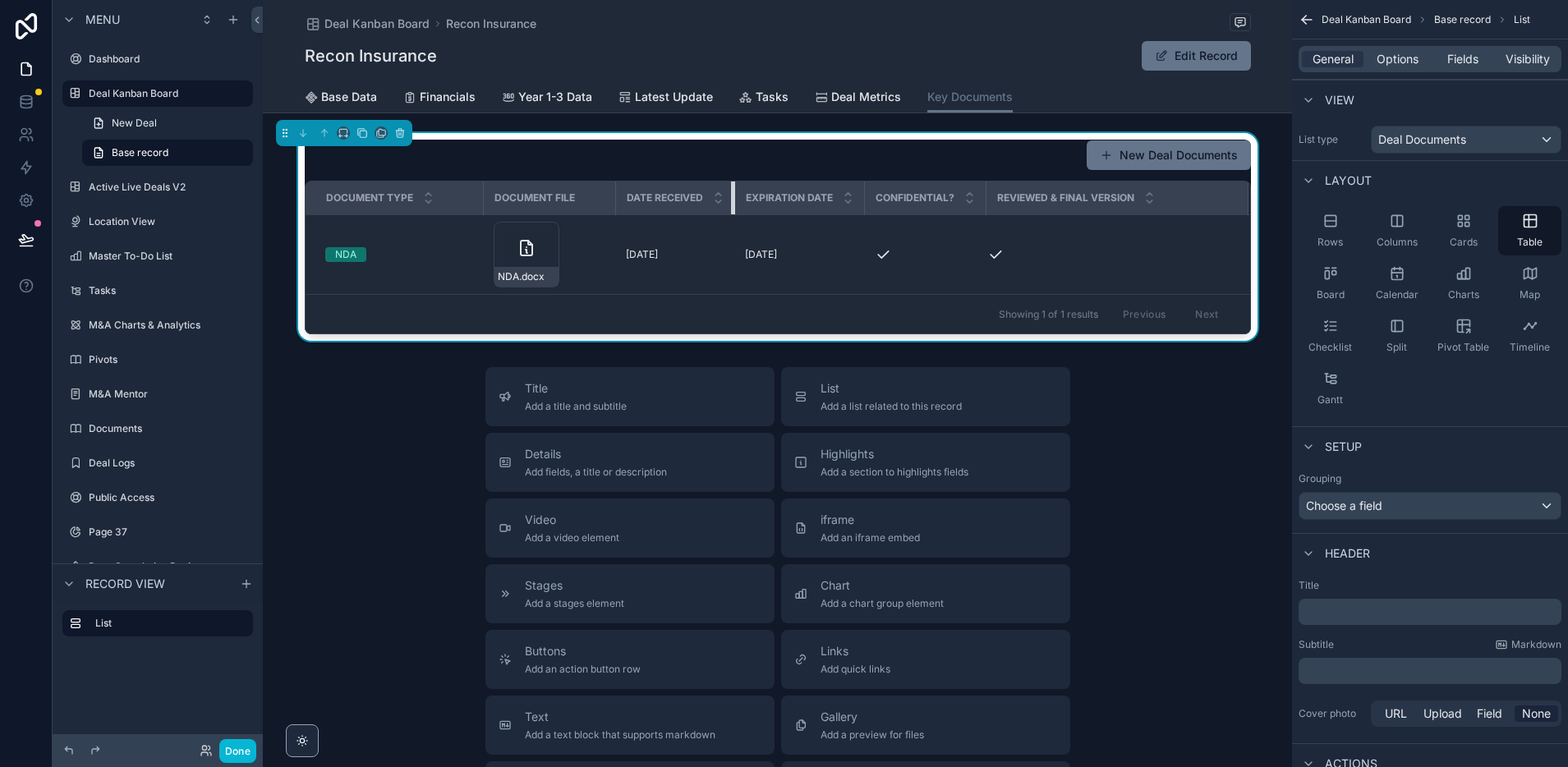
drag, startPoint x: 757, startPoint y: 196, endPoint x: 688, endPoint y: 201, distance: 69.2
click at [708, 198] on th "Date Received" at bounding box center [676, 198] width 119 height 33
drag, startPoint x: 598, startPoint y: 200, endPoint x: 572, endPoint y: 201, distance: 26.0
click at [572, 201] on th "Document File" at bounding box center [542, 198] width 117 height 33
drag, startPoint x: 481, startPoint y: 193, endPoint x: 434, endPoint y: 201, distance: 47.7
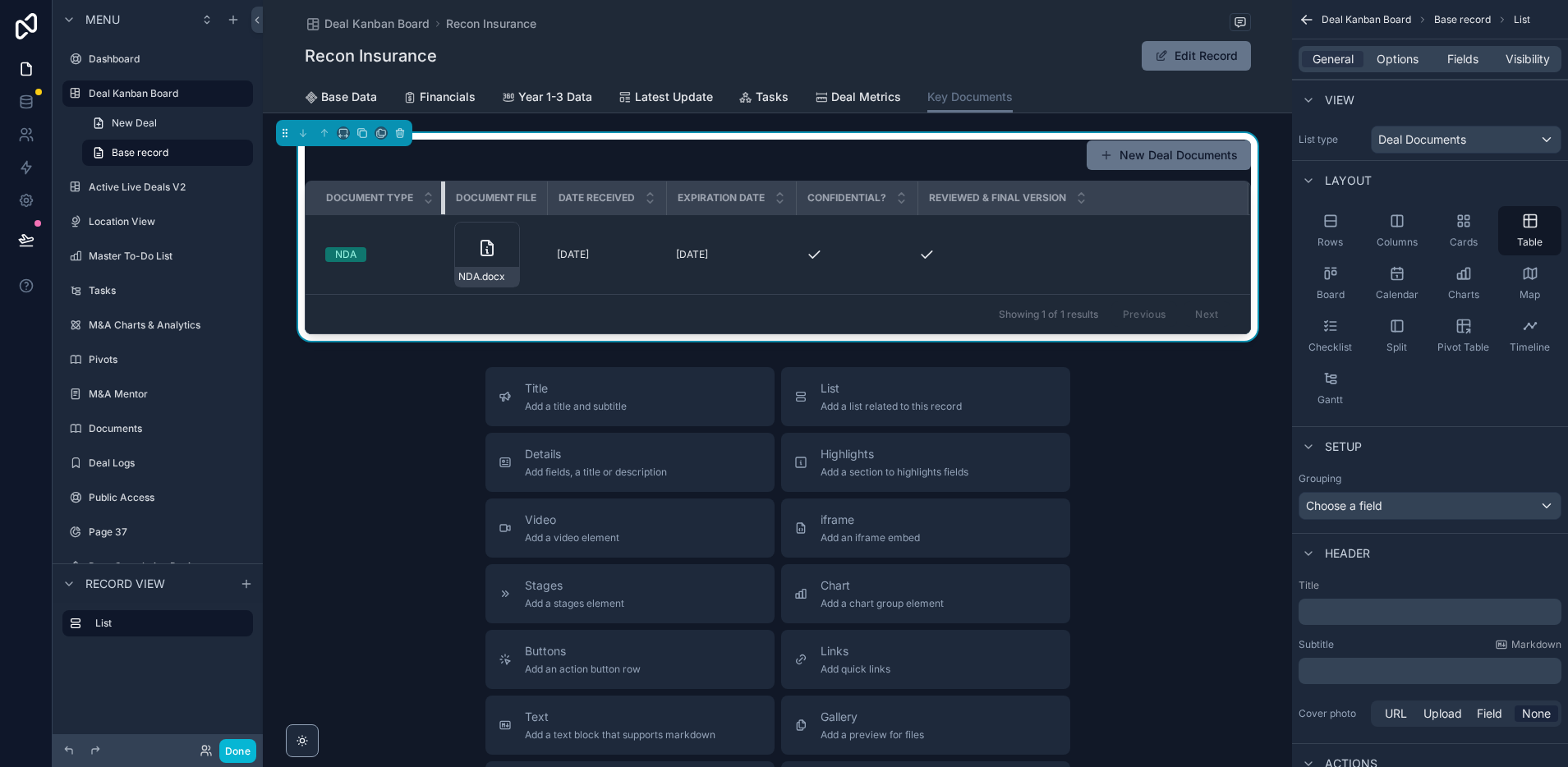
click at [434, 201] on th "Document Type" at bounding box center [375, 198] width 140 height 33
click at [1247, 426] on div "Title Add a title and subtitle List Add a list related to this record Details A…" at bounding box center [778, 659] width 1029 height 584
click at [235, 749] on button "Done" at bounding box center [237, 751] width 37 height 24
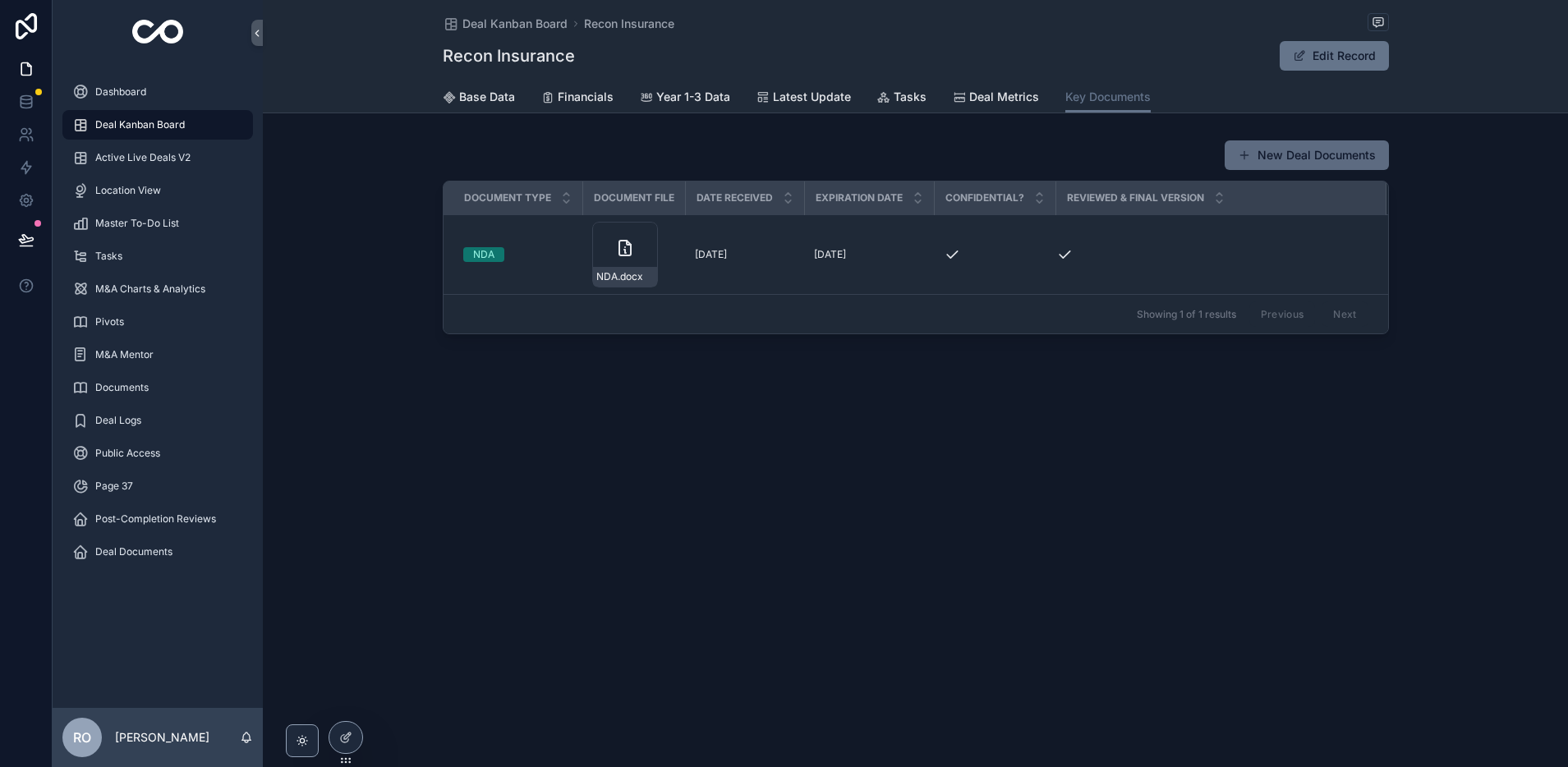
click at [1330, 155] on button "New Deal Documents" at bounding box center [1307, 155] width 165 height 29
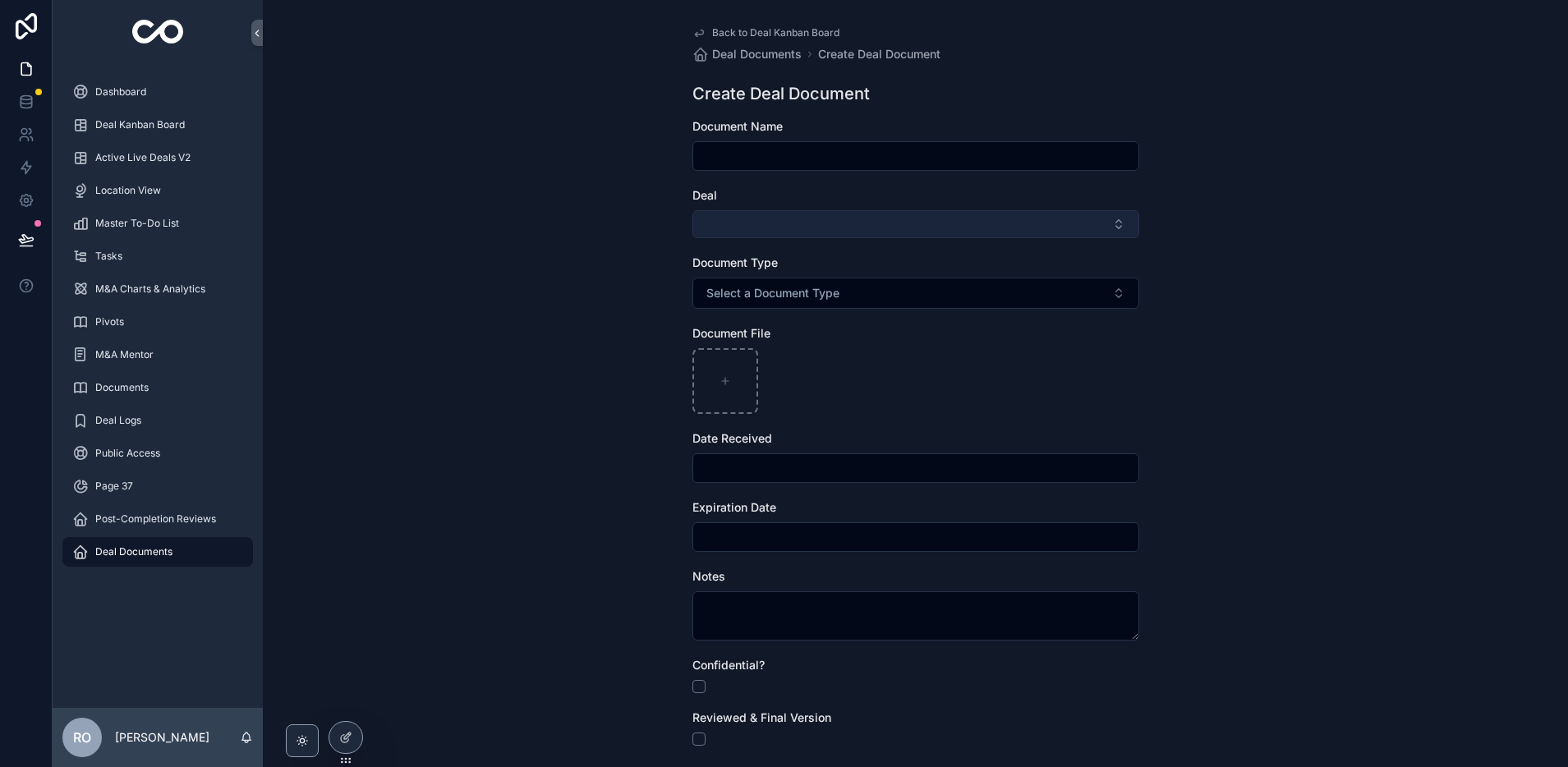
click at [929, 234] on button "Select Button" at bounding box center [916, 224] width 447 height 28
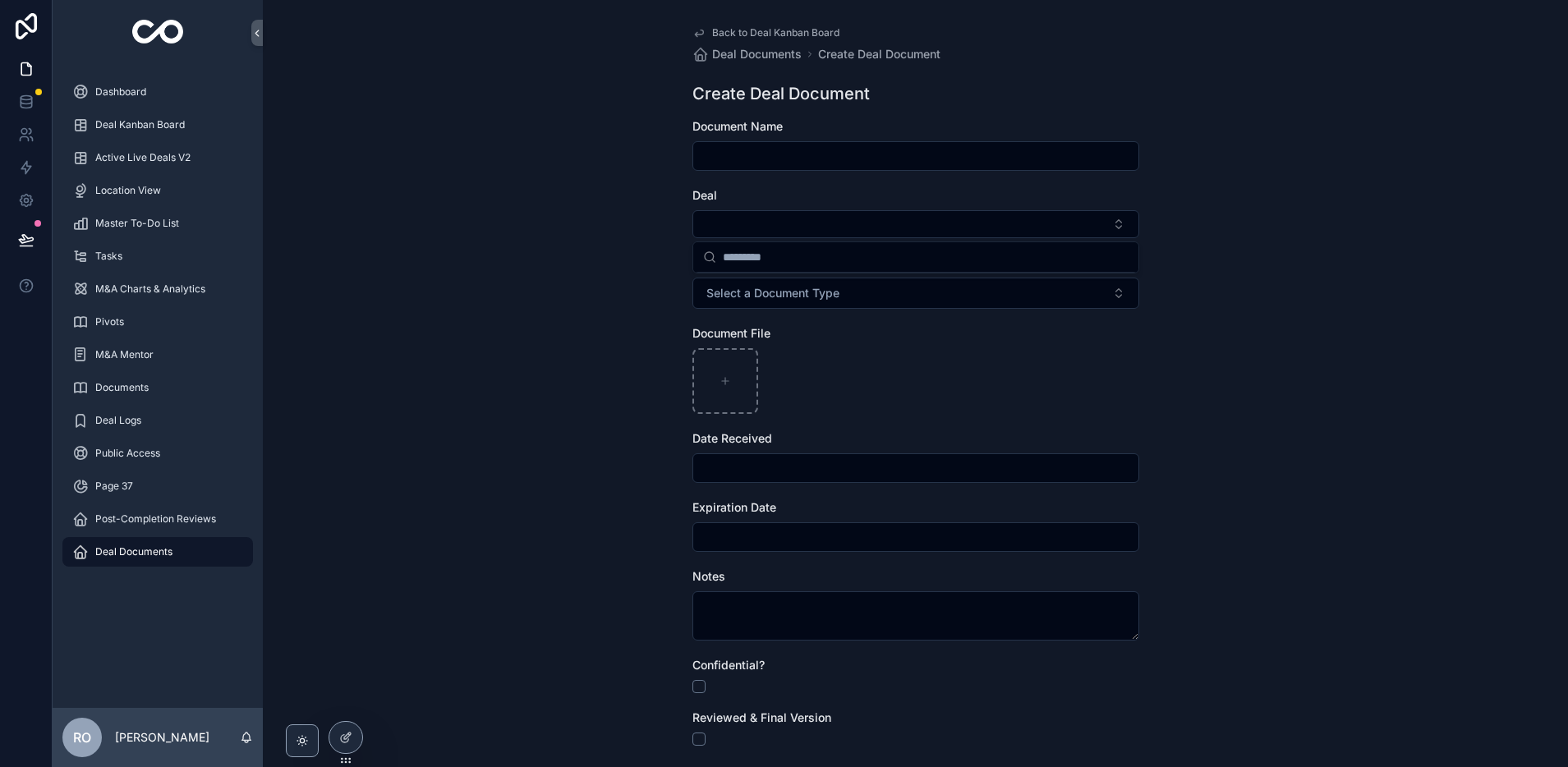
click at [873, 153] on input "scrollable content" at bounding box center [916, 156] width 445 height 23
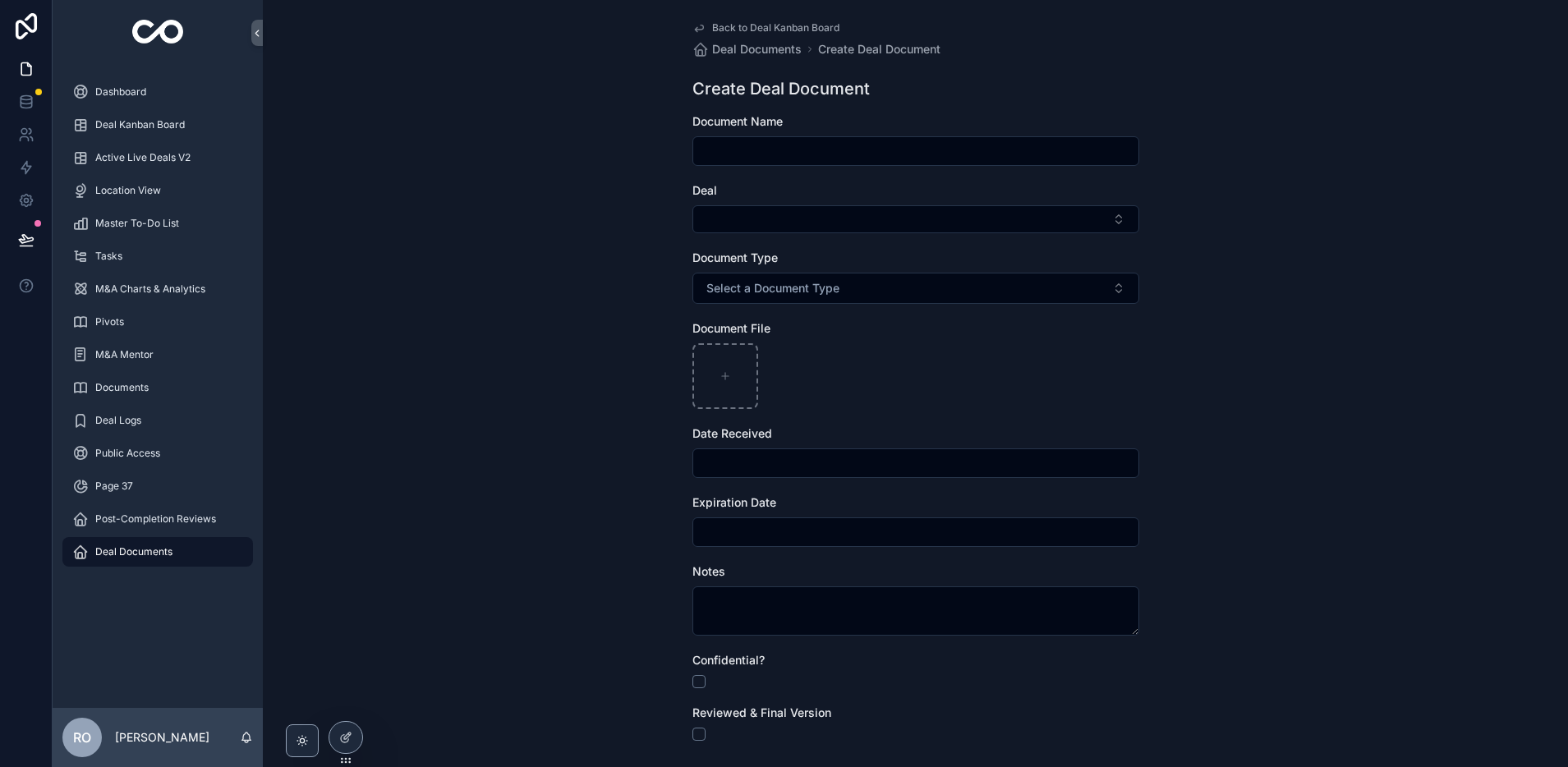
click at [815, 27] on span "Back to Deal Kanban Board" at bounding box center [776, 27] width 127 height 13
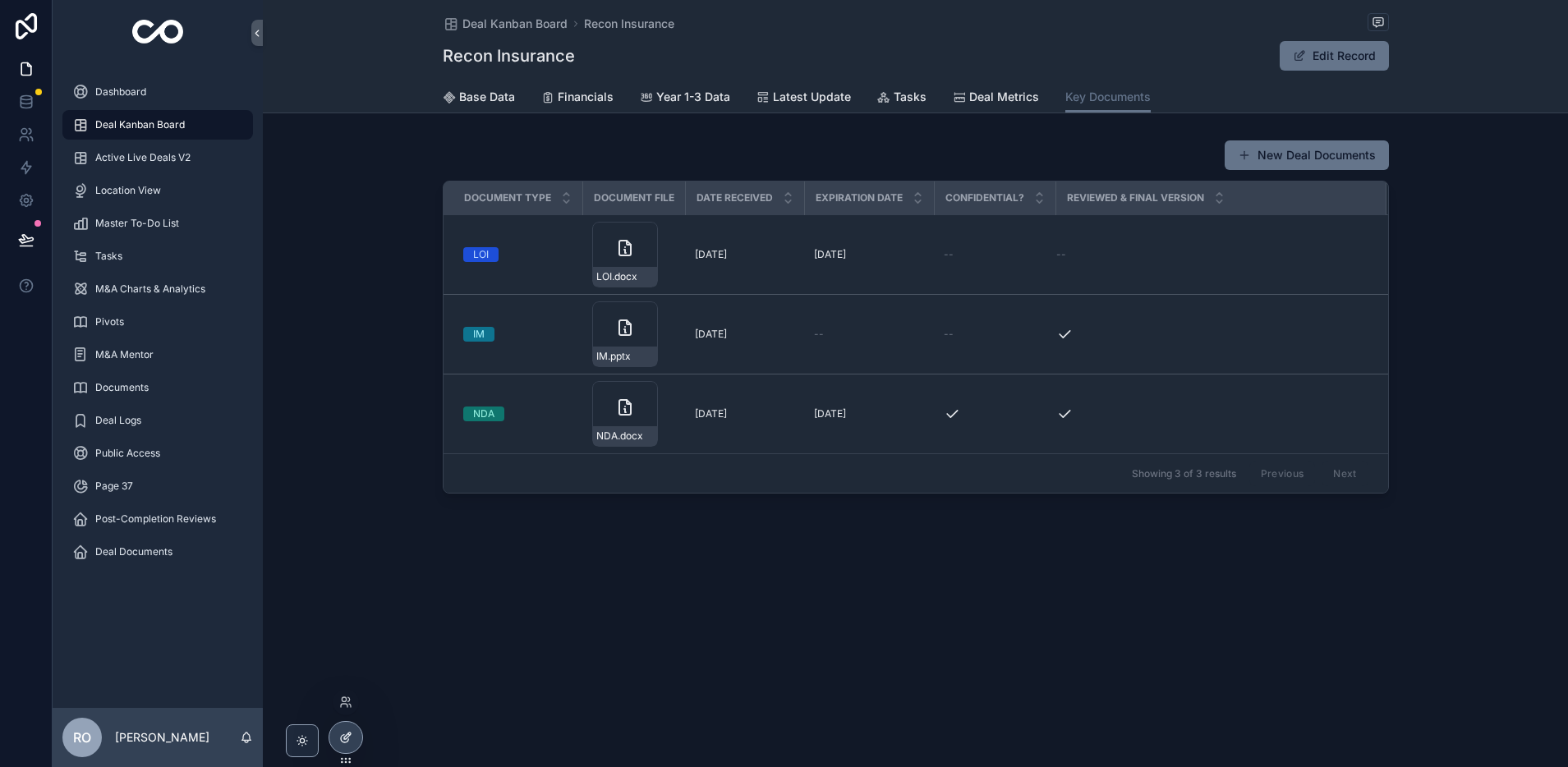
click at [345, 739] on icon at bounding box center [345, 737] width 13 height 13
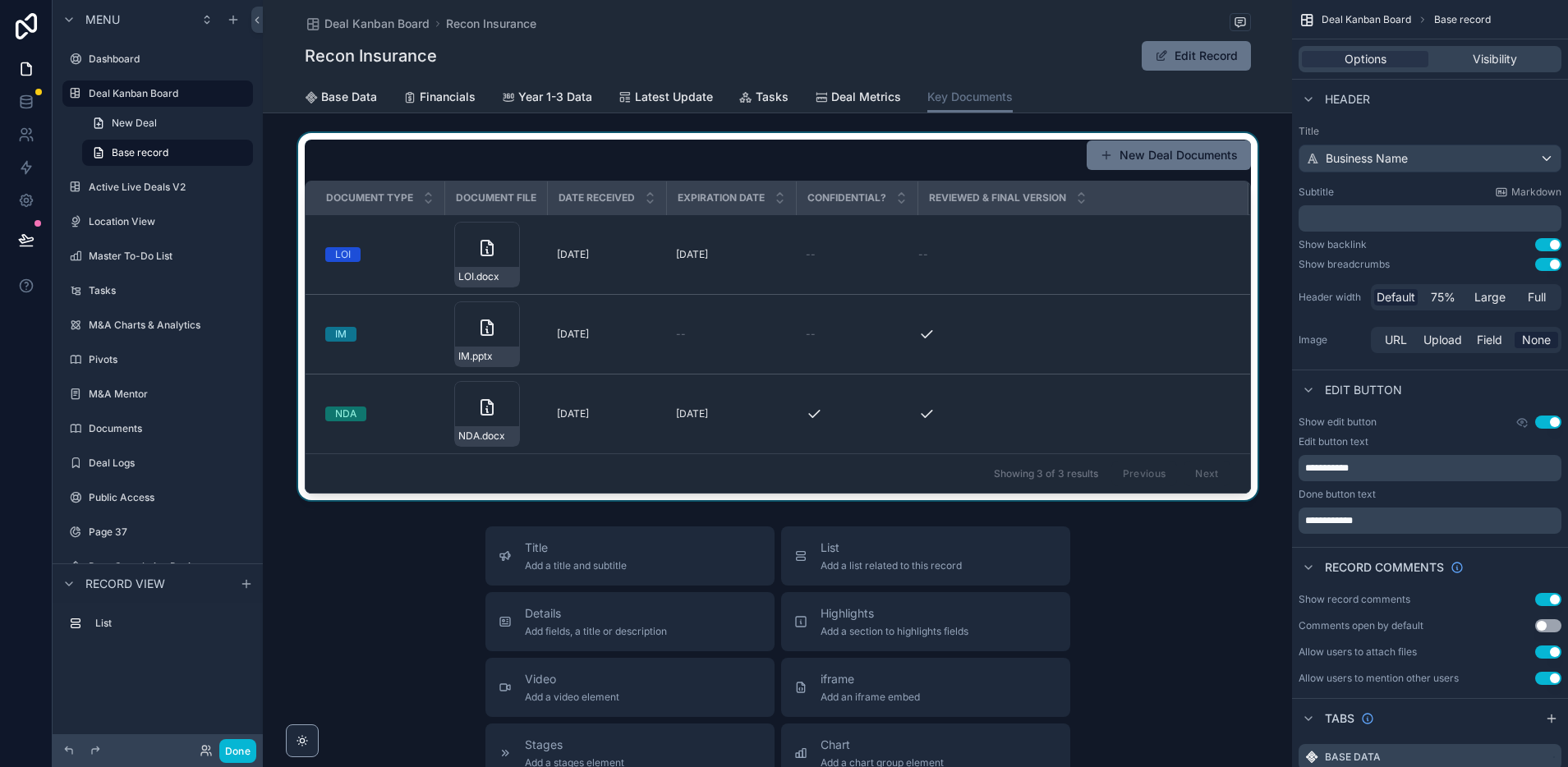
click at [1182, 241] on div "scrollable content" at bounding box center [778, 316] width 1029 height 367
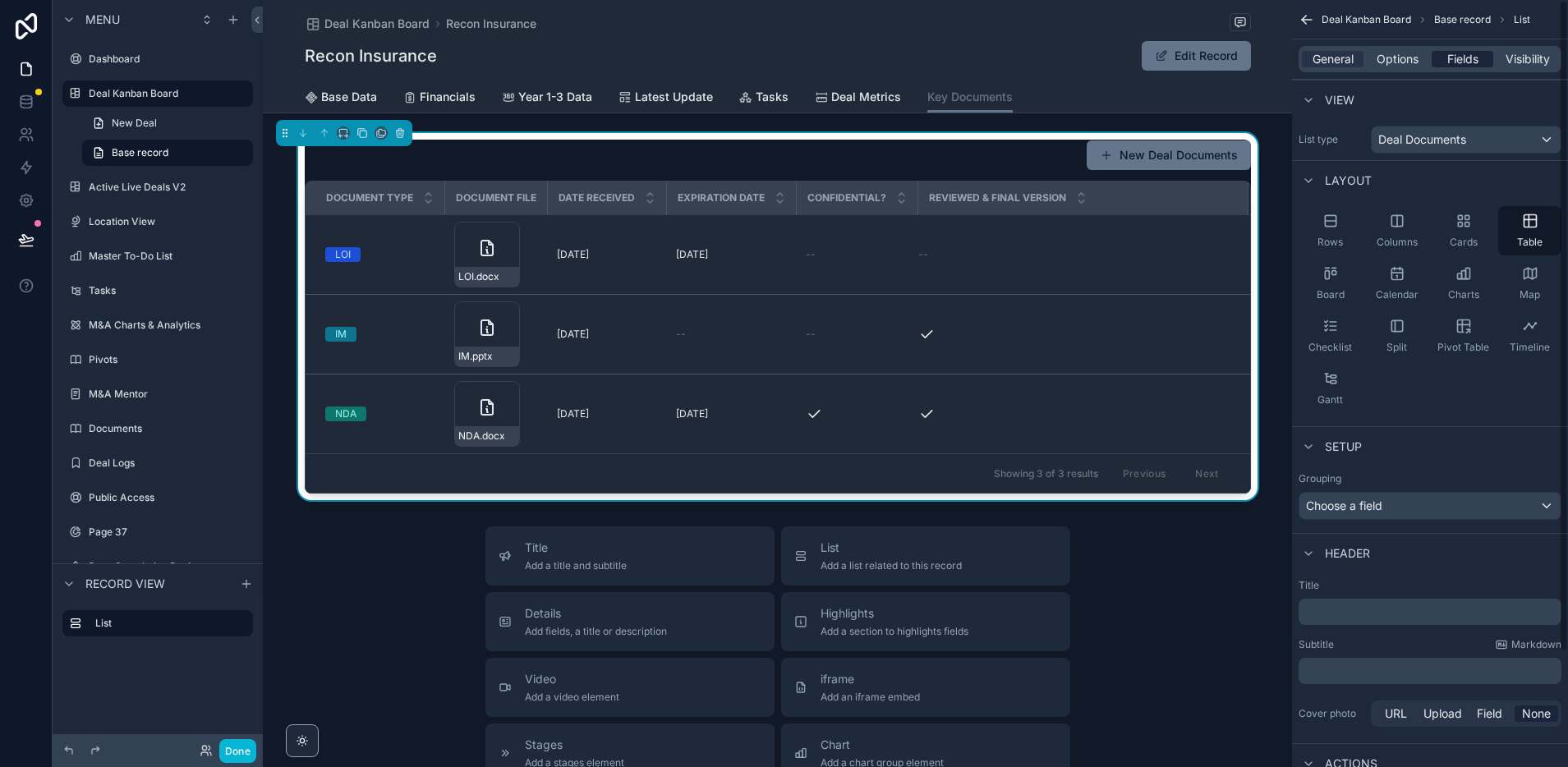
click at [1472, 57] on span "Fields" at bounding box center [1463, 58] width 31 height 16
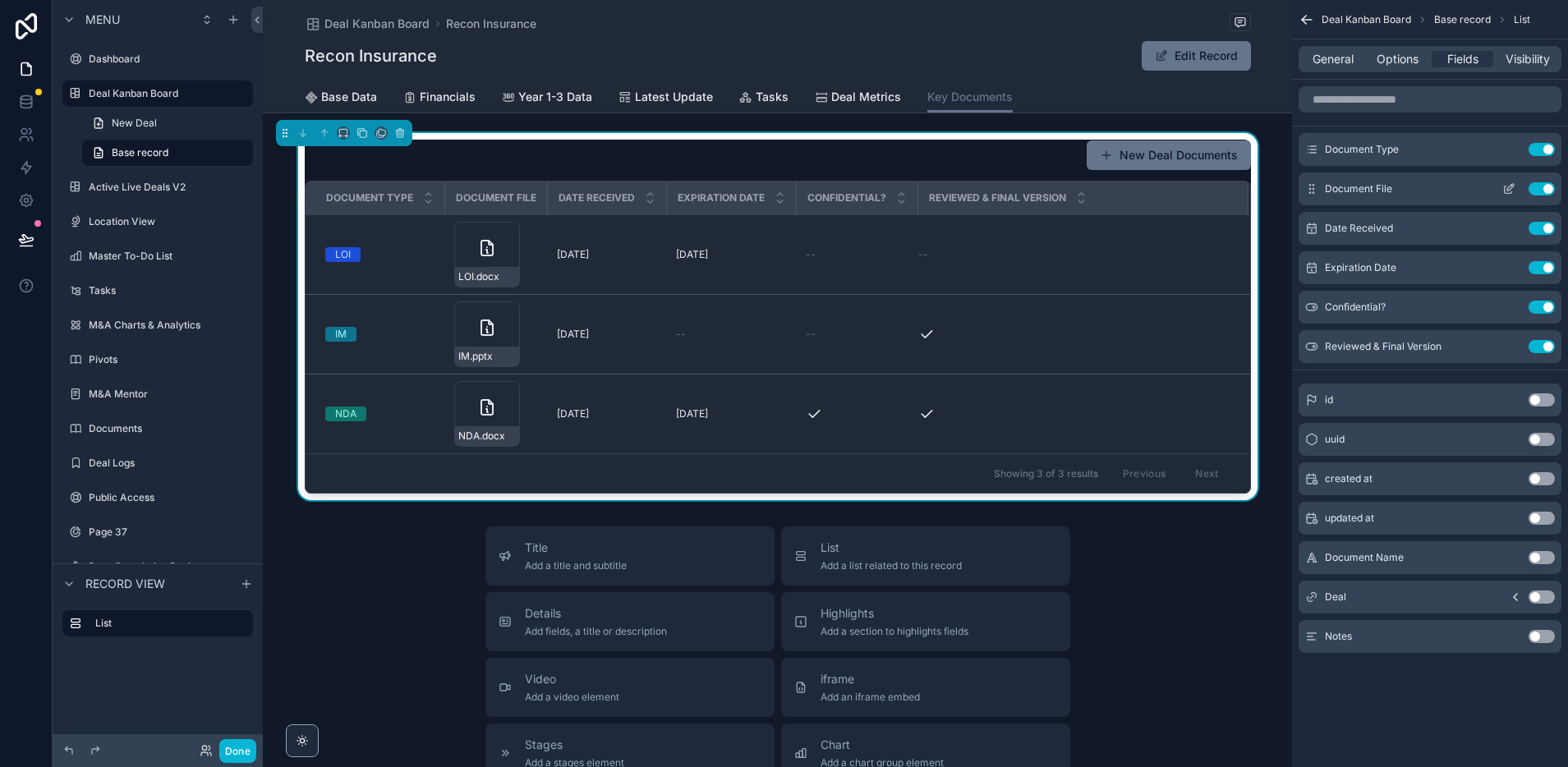
click at [1510, 189] on icon "scrollable content" at bounding box center [1511, 188] width 7 height 7
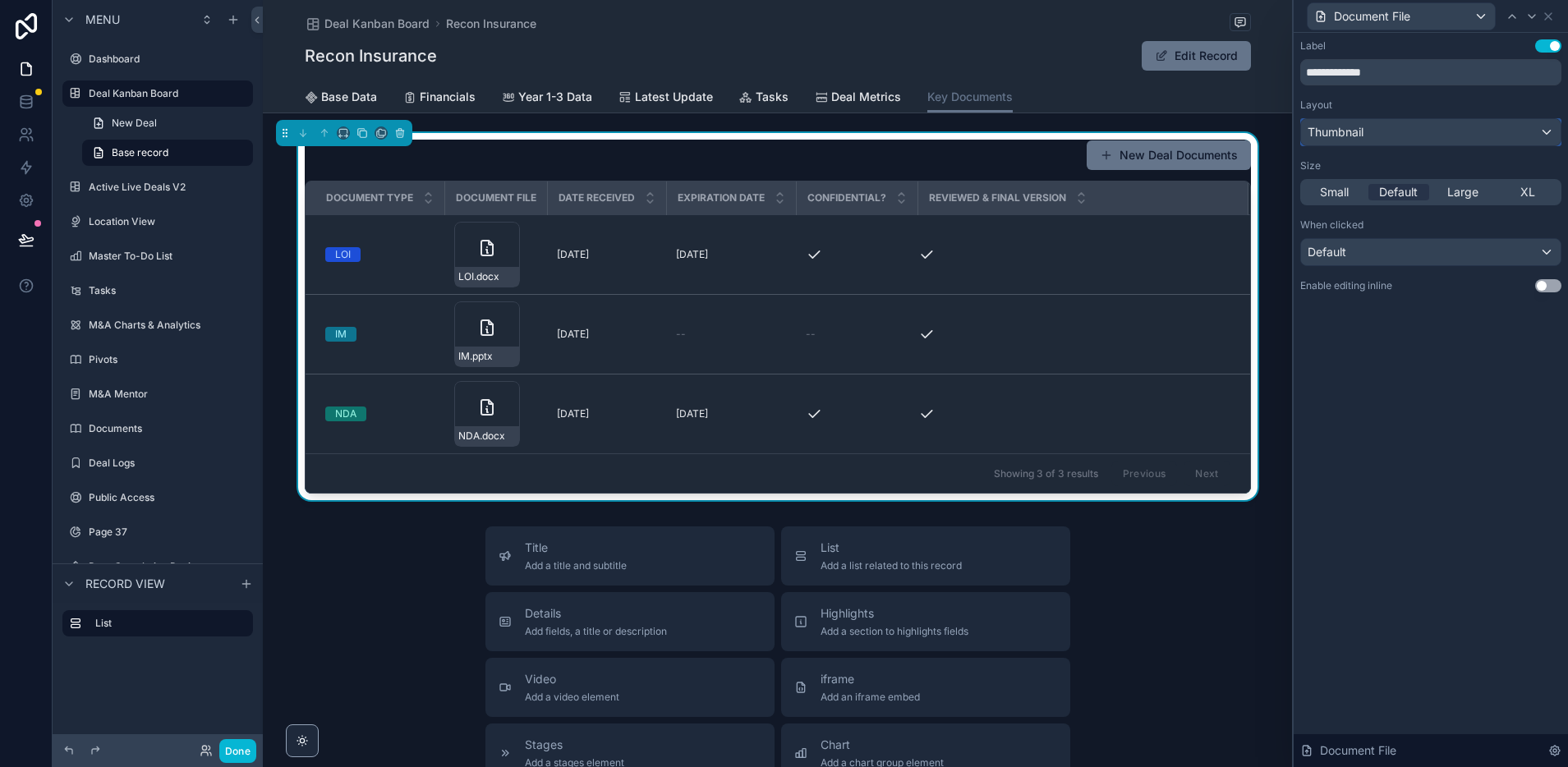
click at [1388, 132] on div "Thumbnail" at bounding box center [1431, 132] width 260 height 27
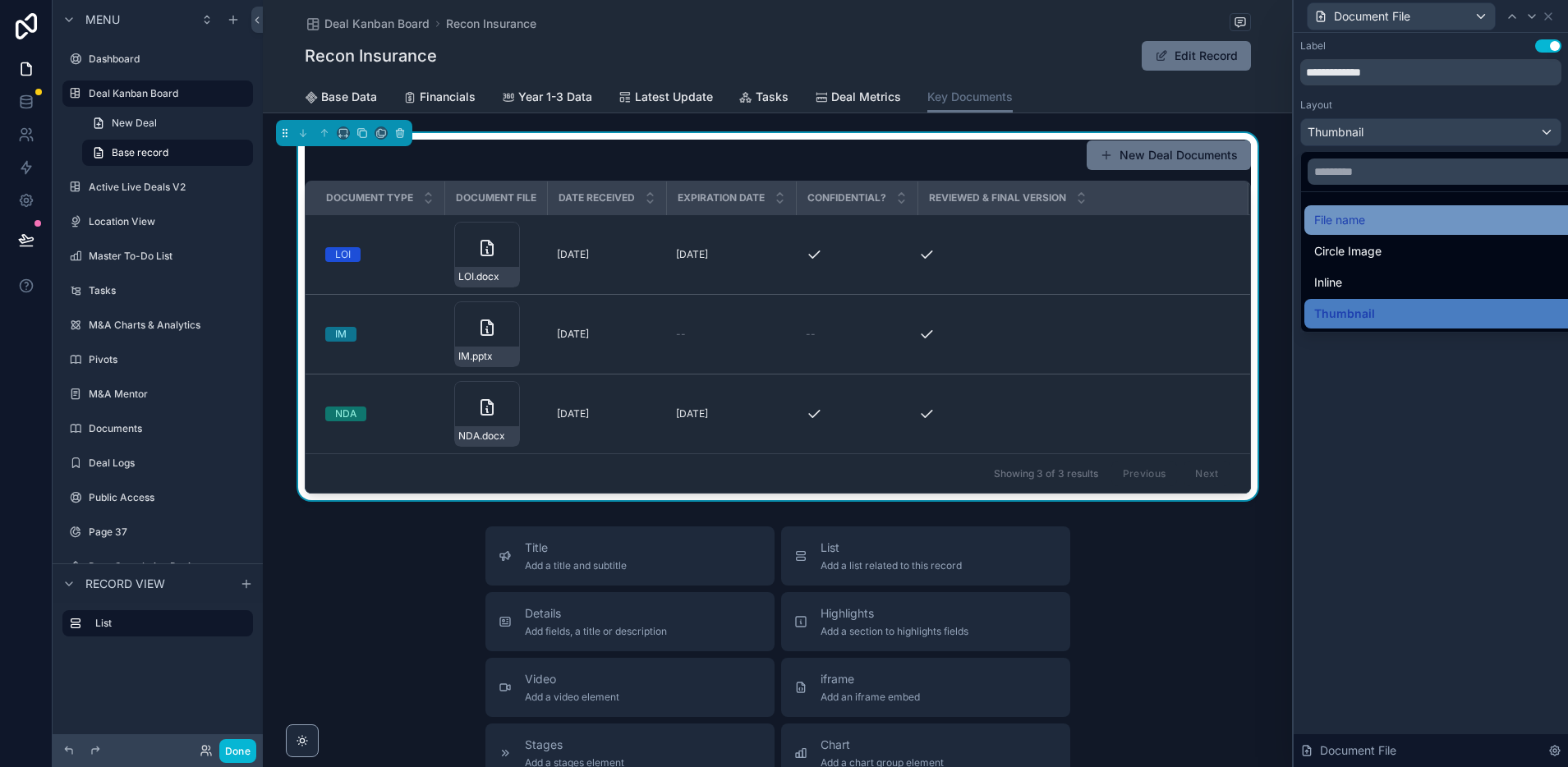
click at [1342, 219] on span "File name" at bounding box center [1339, 219] width 51 height 20
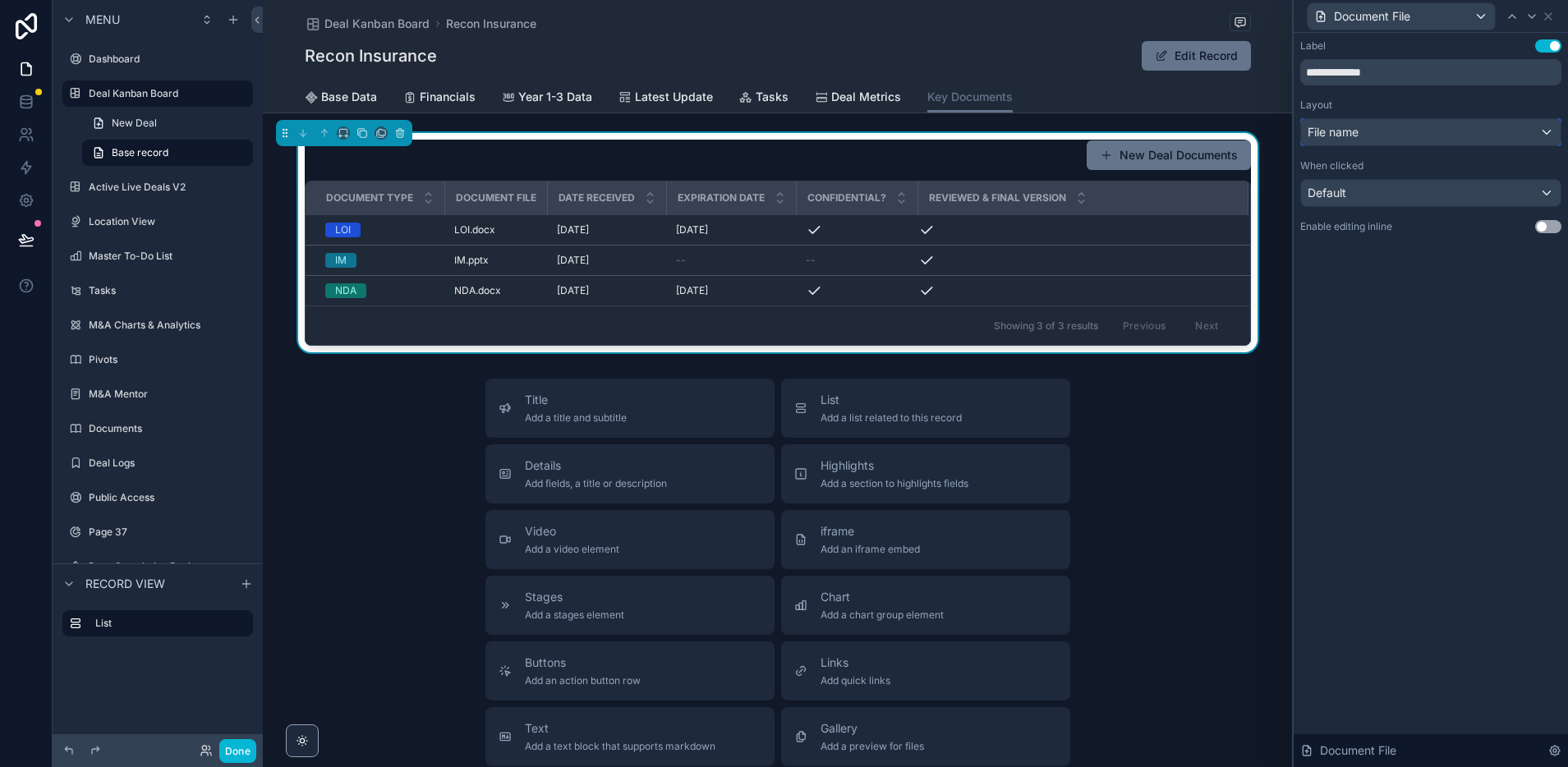
click at [1373, 128] on div "File name" at bounding box center [1431, 132] width 260 height 27
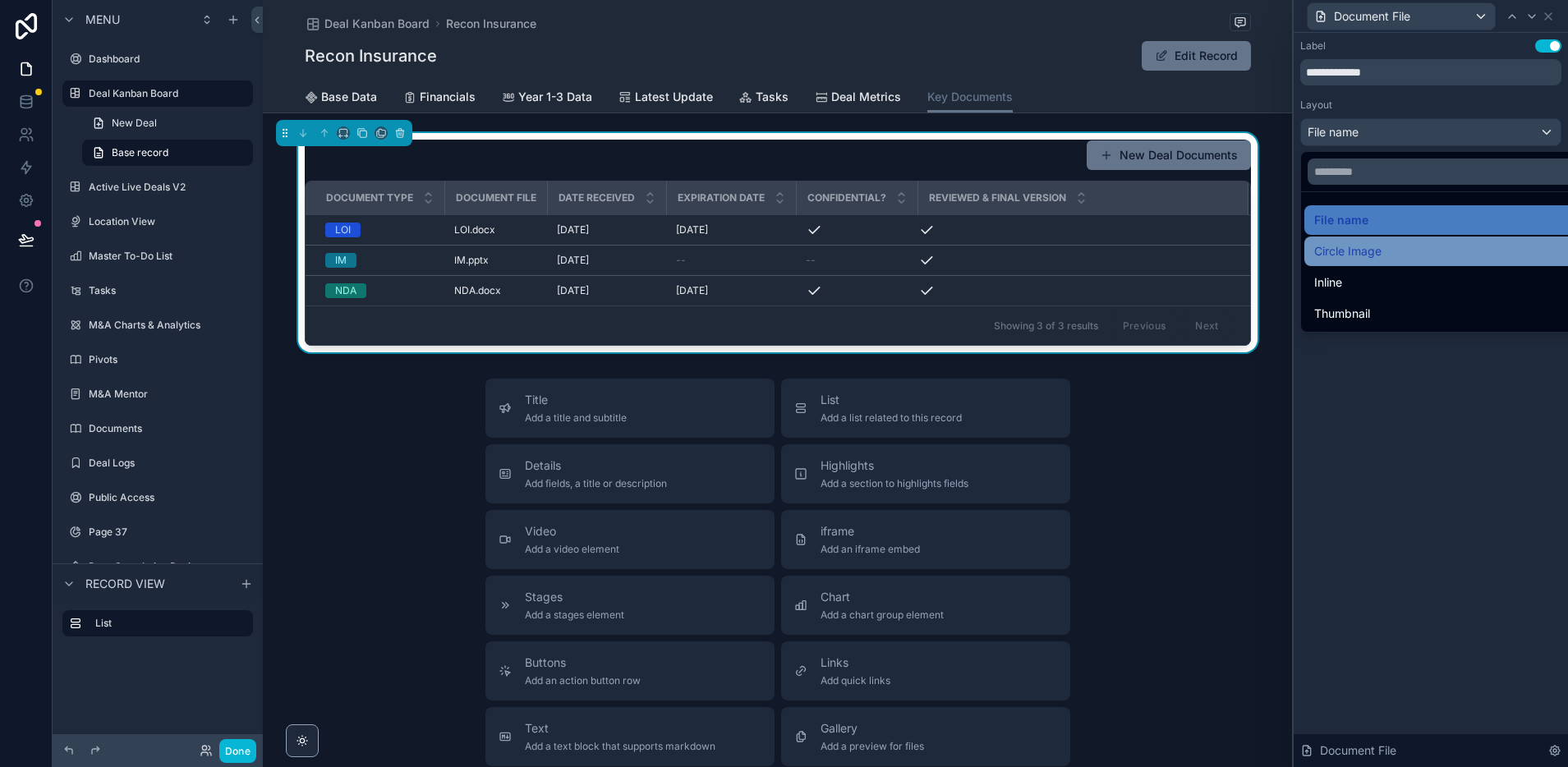
click at [1348, 250] on span "Circle Image" at bounding box center [1348, 251] width 68 height 20
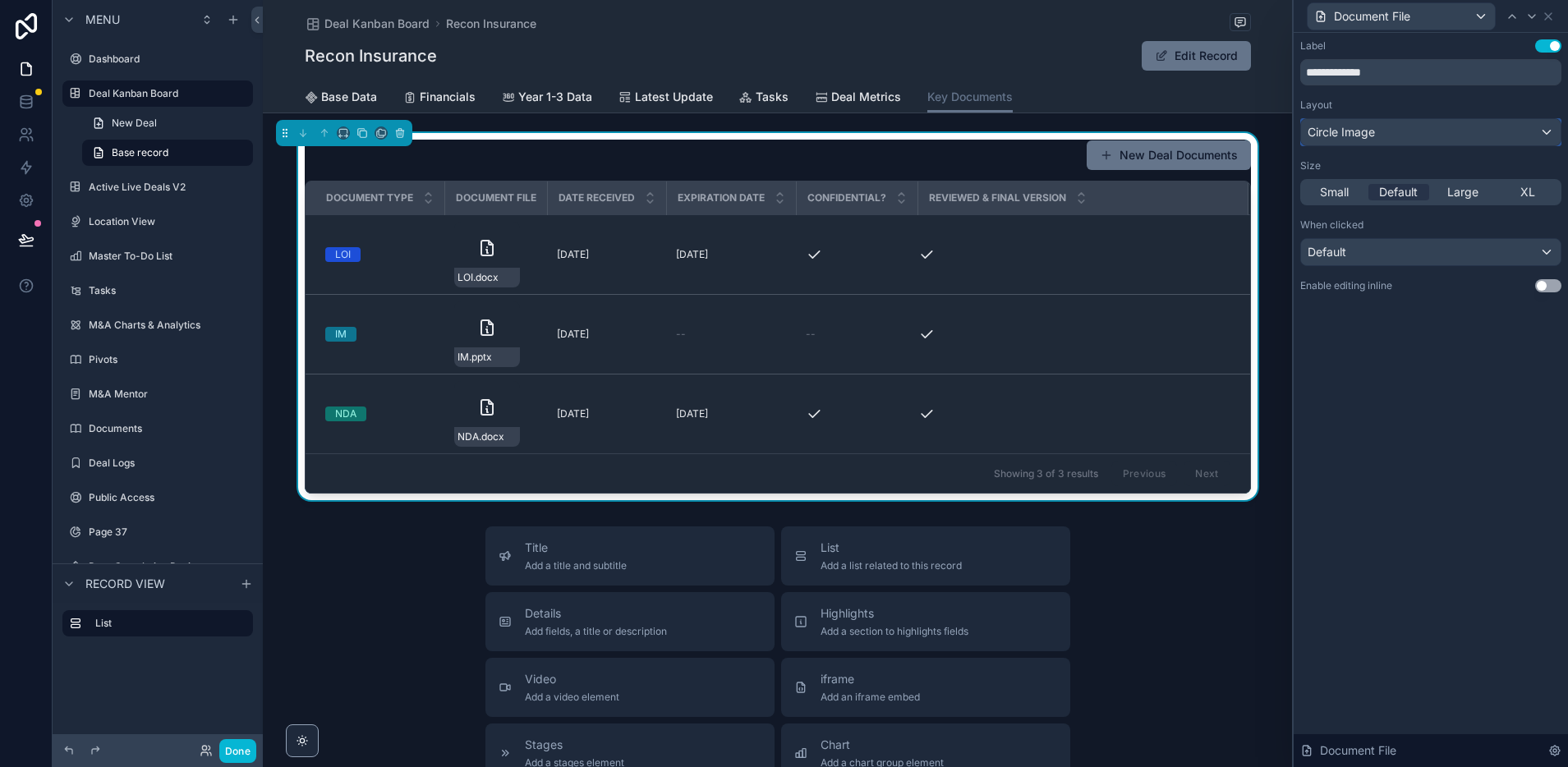
click at [1366, 134] on span "Circle Image" at bounding box center [1341, 132] width 68 height 16
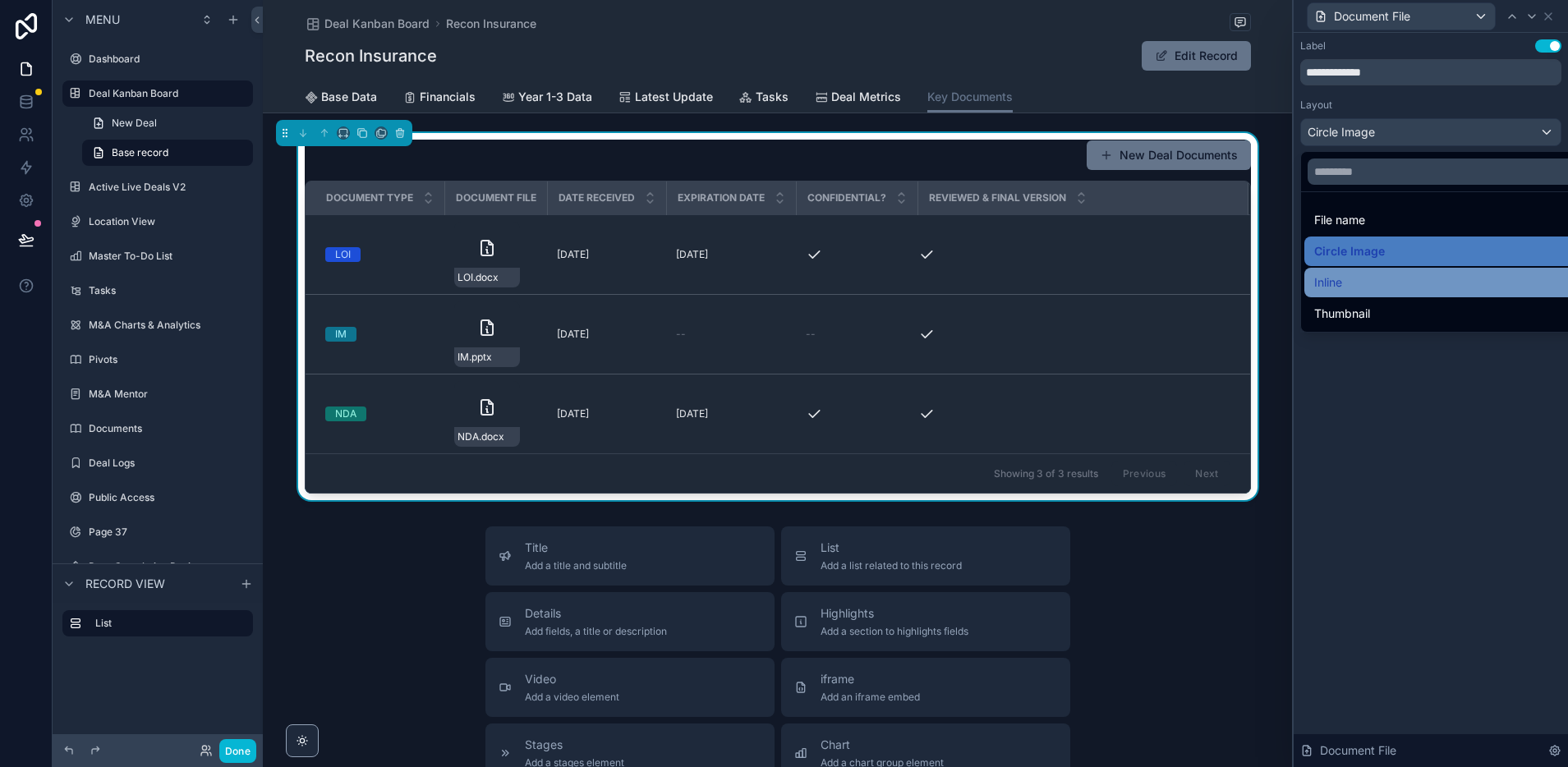
click at [1360, 273] on div "Inline" at bounding box center [1450, 282] width 271 height 20
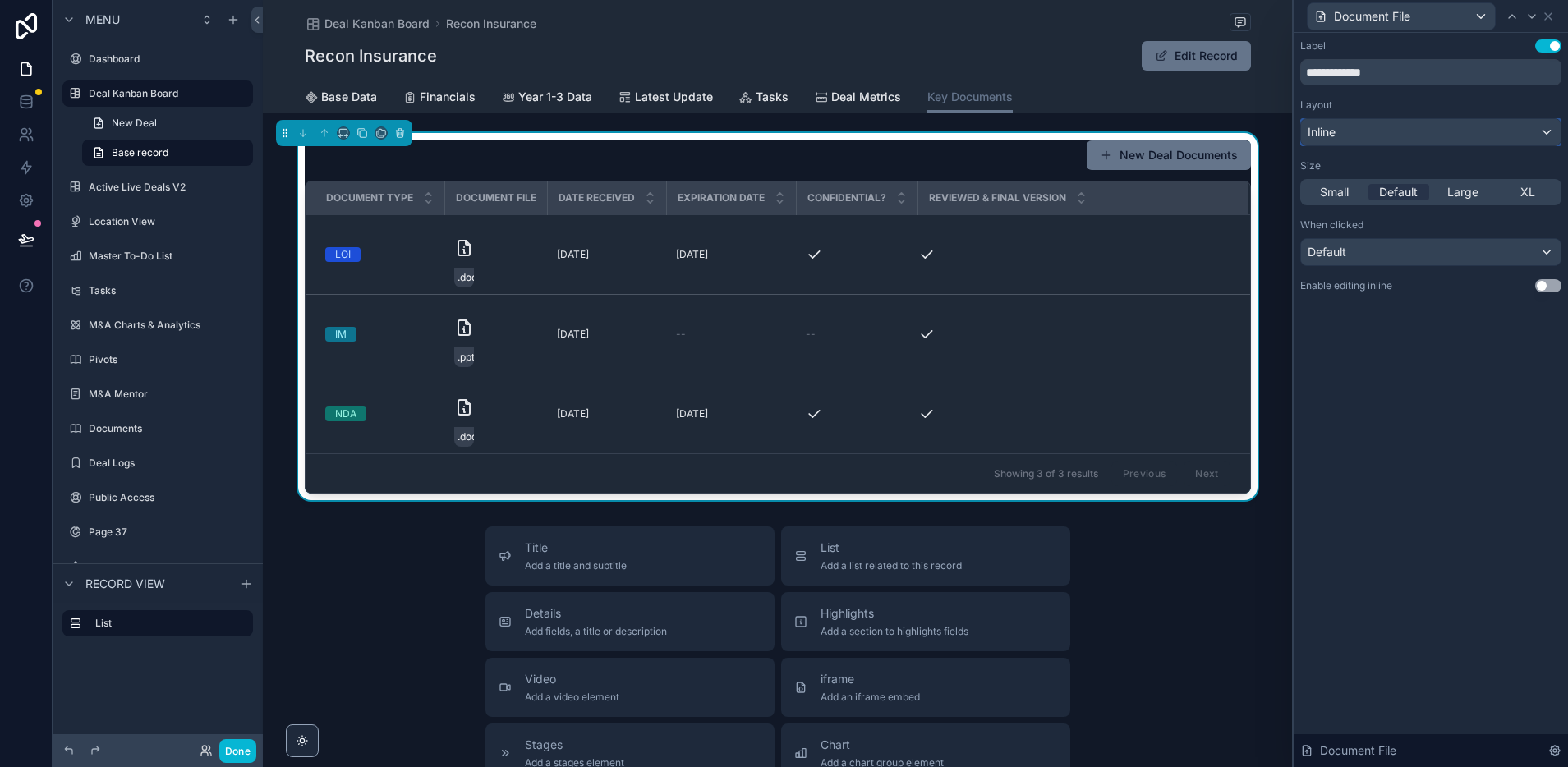
click at [1347, 123] on div "Inline" at bounding box center [1431, 132] width 260 height 27
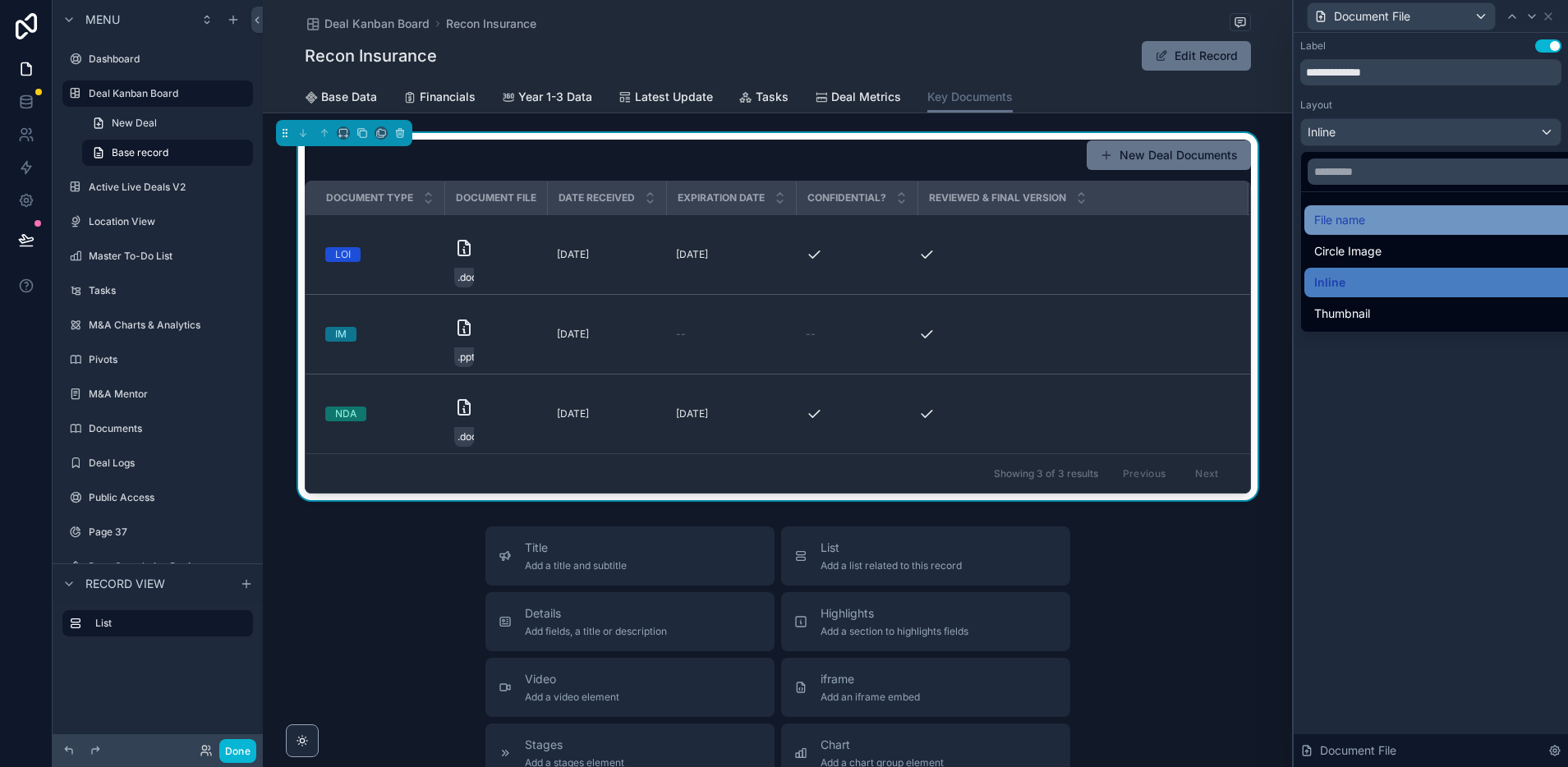
click at [1360, 214] on span "File name" at bounding box center [1339, 219] width 51 height 20
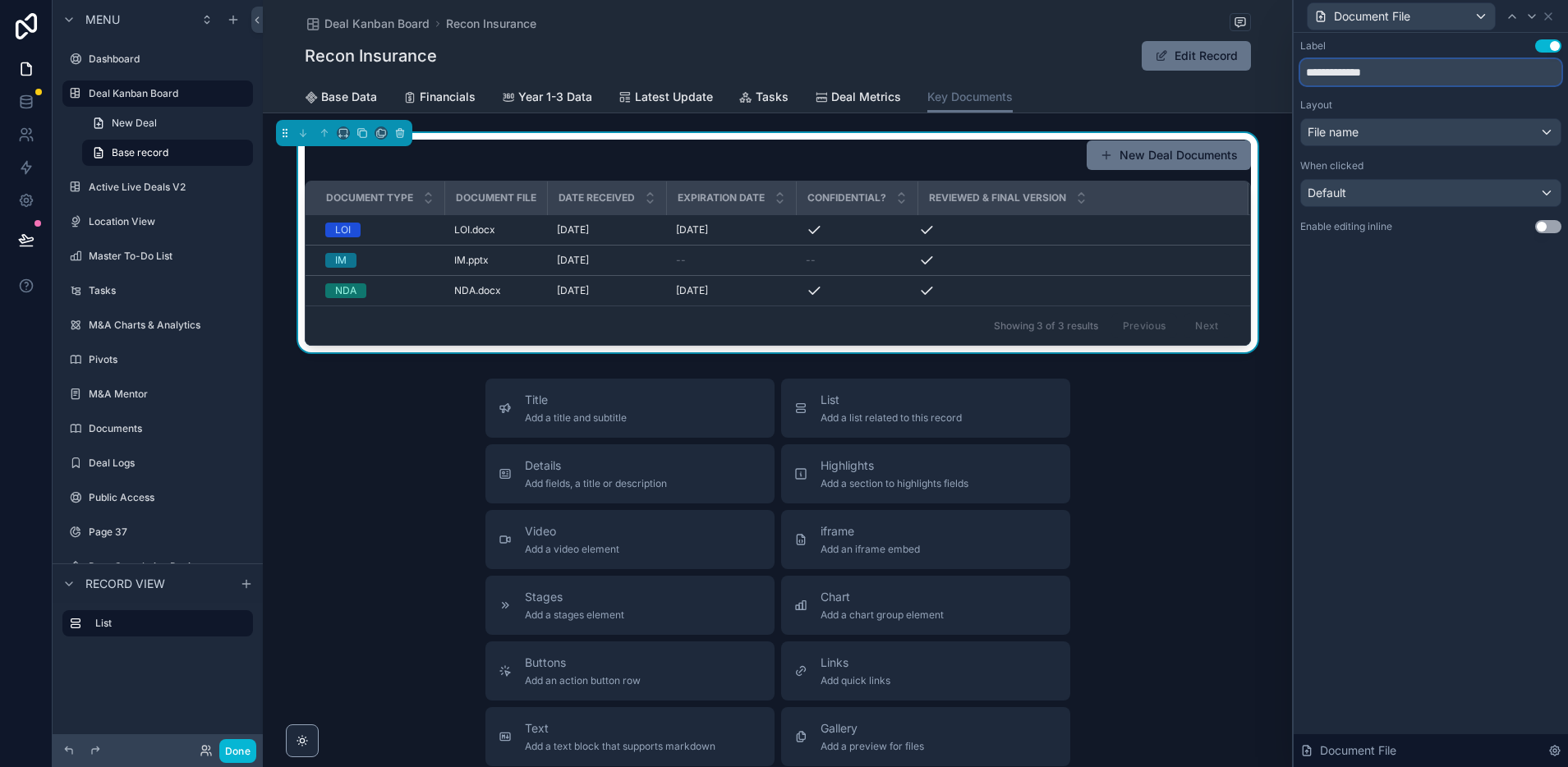
drag, startPoint x: 1362, startPoint y: 75, endPoint x: 1416, endPoint y: 73, distance: 54.0
click at [1416, 73] on input "**********" at bounding box center [1431, 72] width 261 height 27
type input "********"
click at [1552, 16] on icon at bounding box center [1547, 15] width 13 height 13
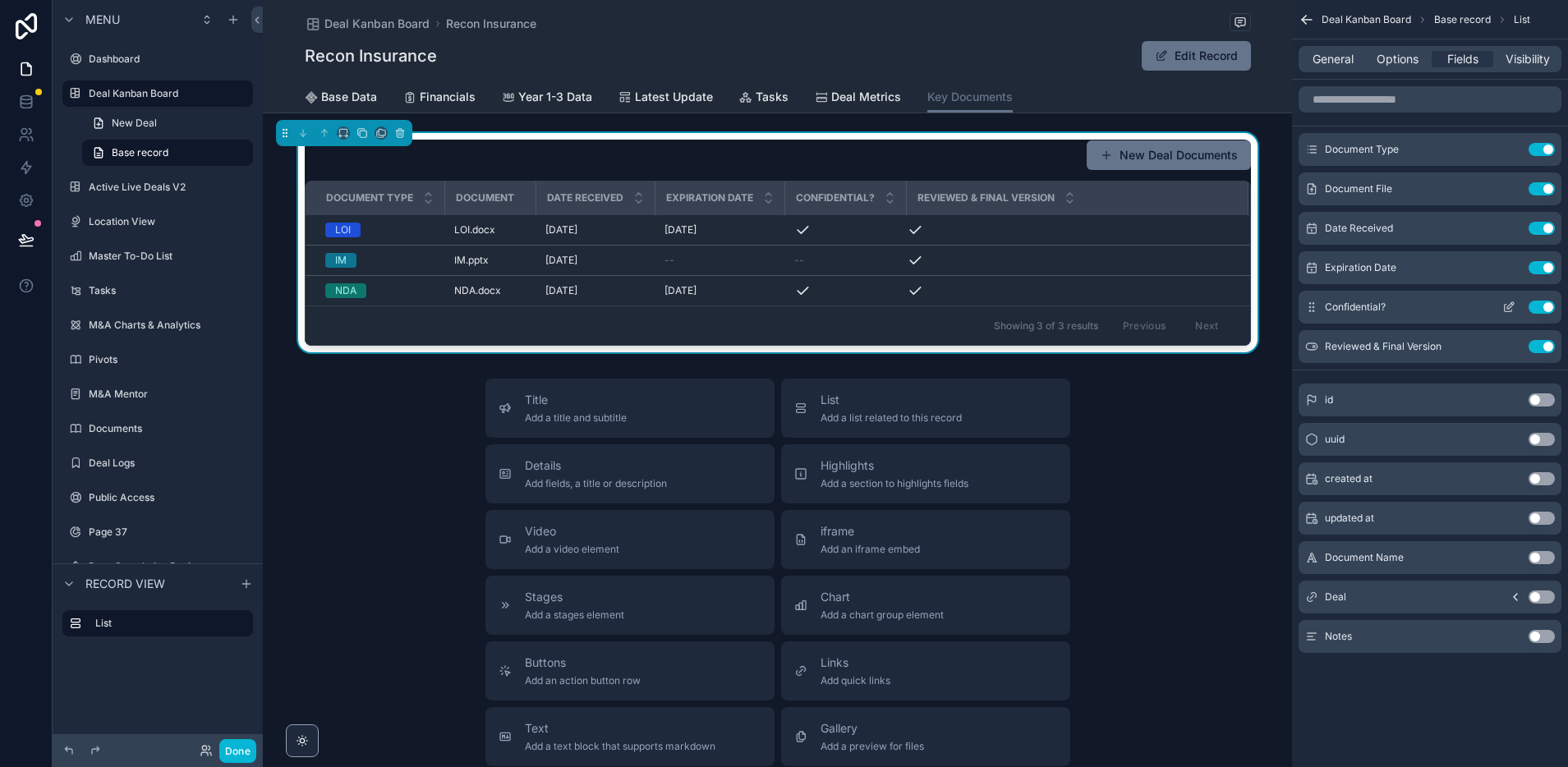
click at [1510, 307] on icon "scrollable content" at bounding box center [1511, 306] width 7 height 7
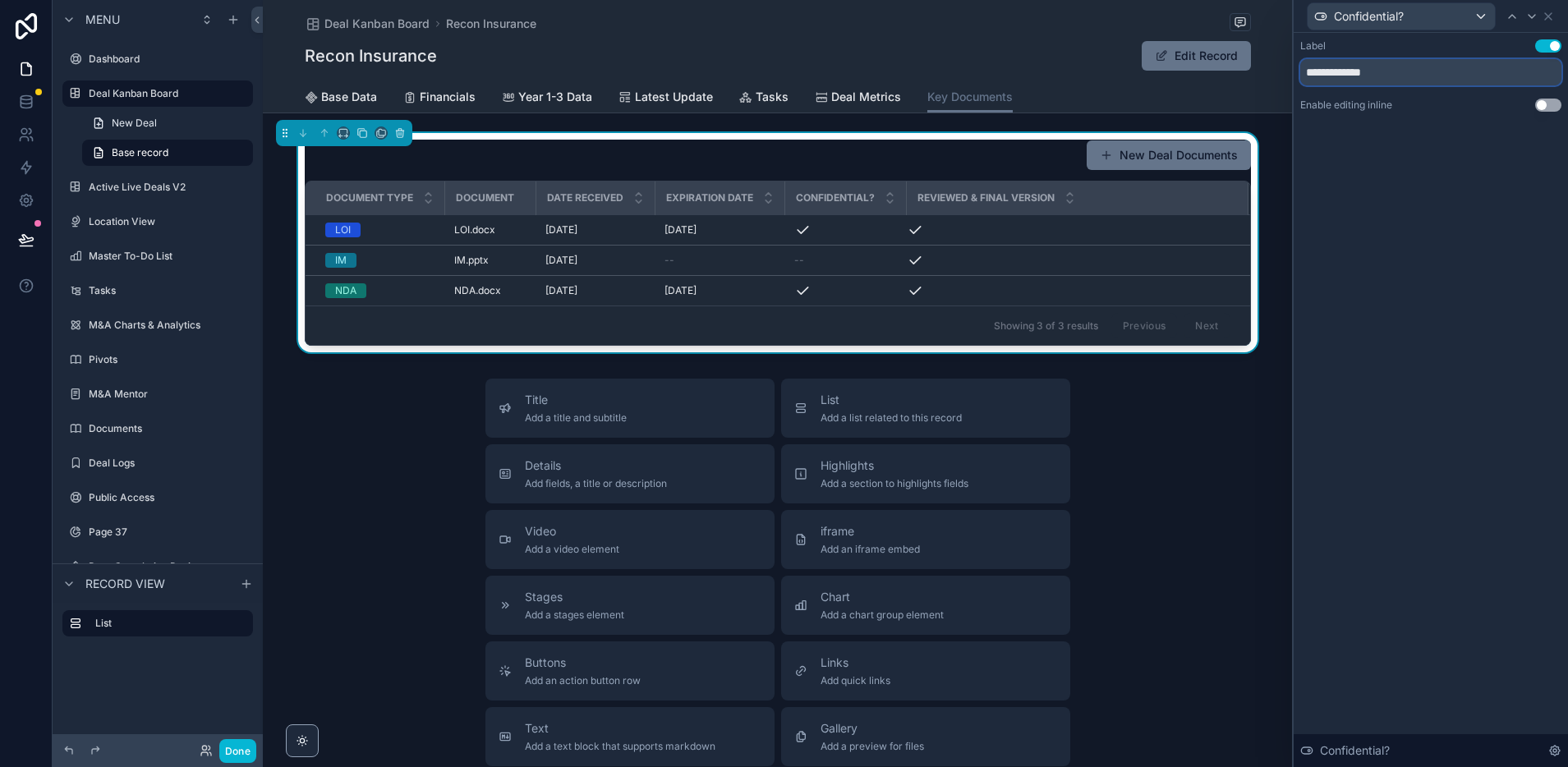
click at [1391, 77] on input "**********" at bounding box center [1431, 72] width 261 height 27
type input "**********"
click at [1553, 13] on icon at bounding box center [1547, 15] width 13 height 13
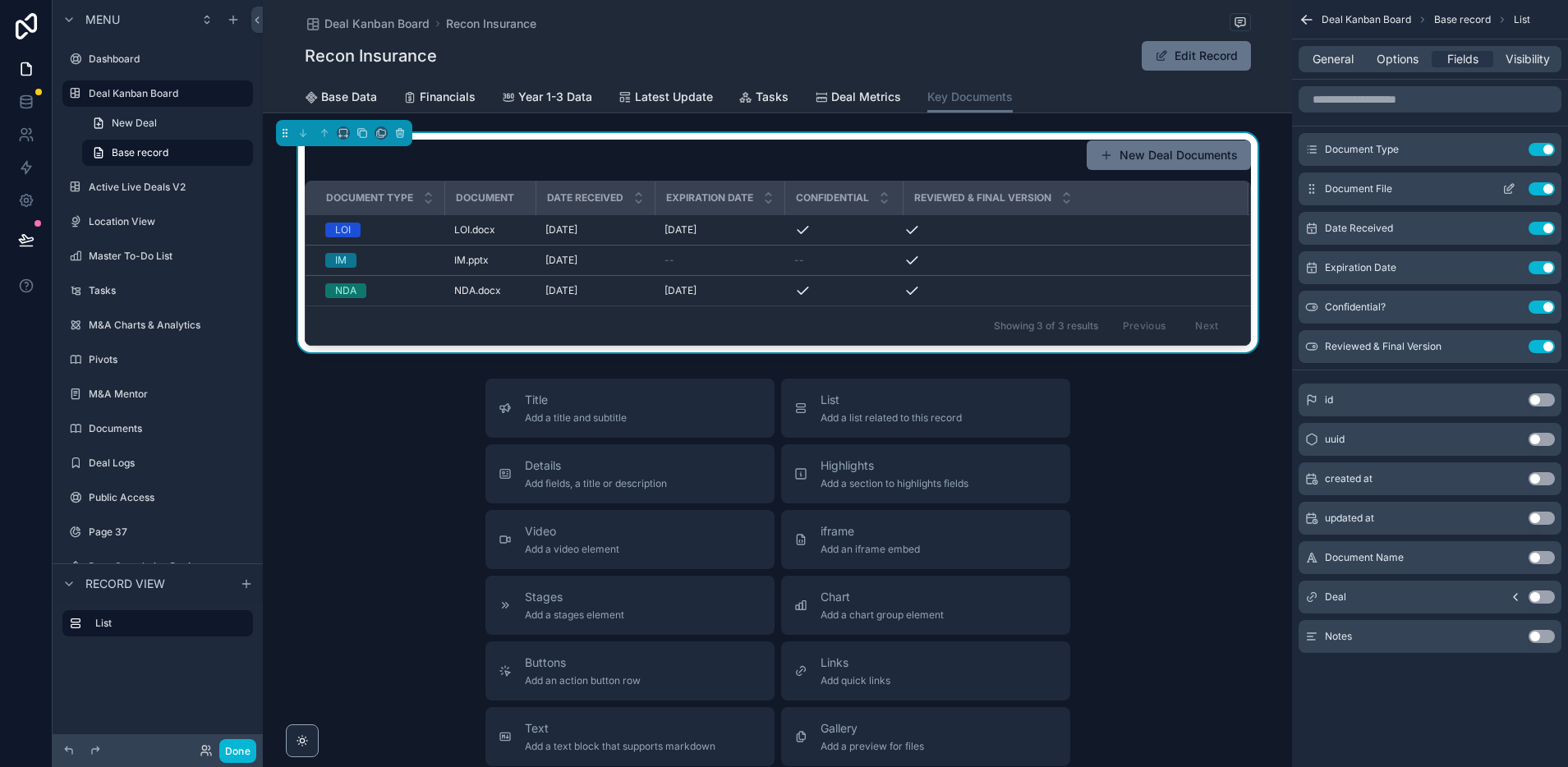
click at [1511, 186] on icon "scrollable content" at bounding box center [1508, 189] width 13 height 13
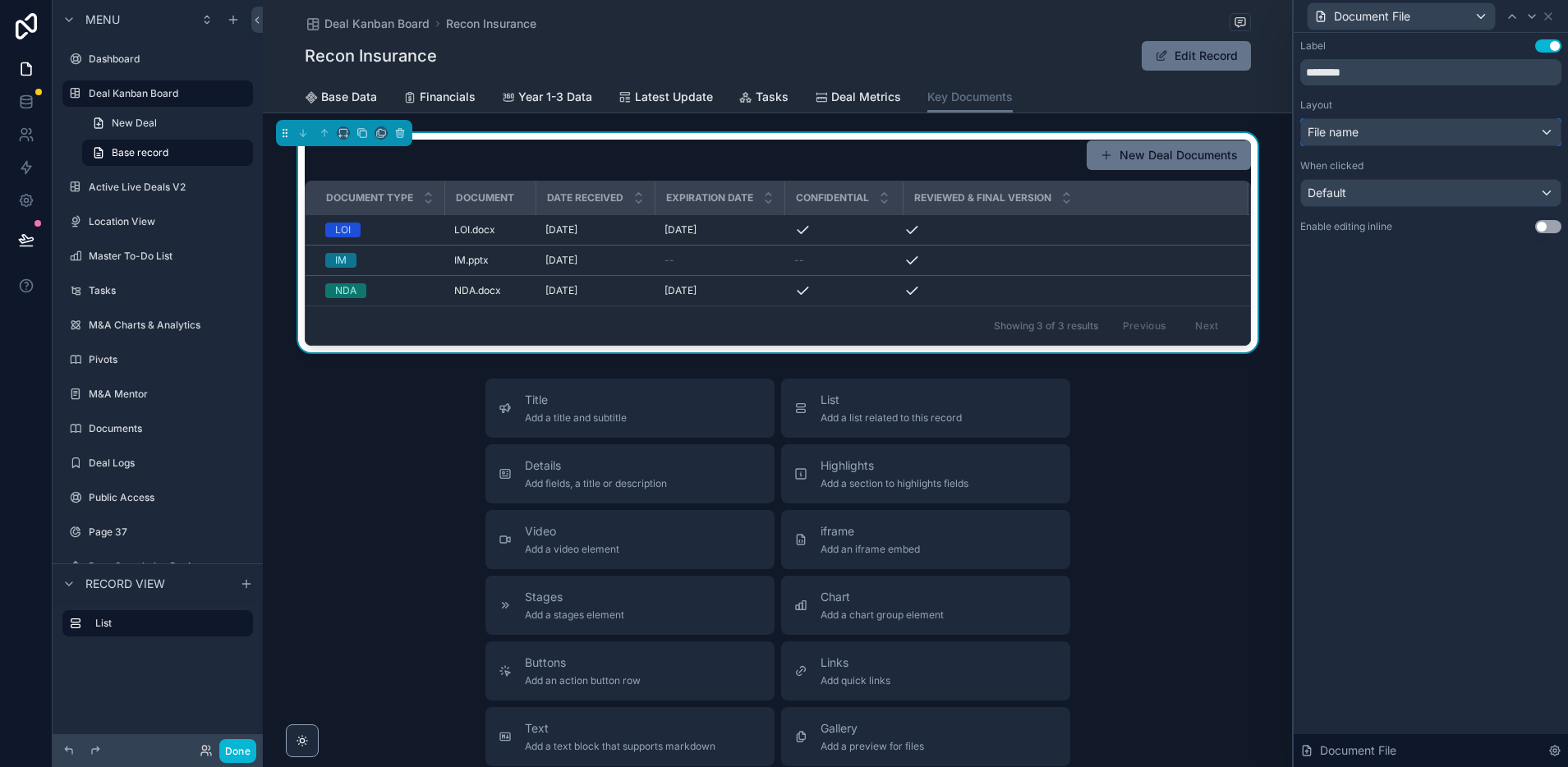
click at [1402, 128] on div "File name" at bounding box center [1431, 132] width 260 height 27
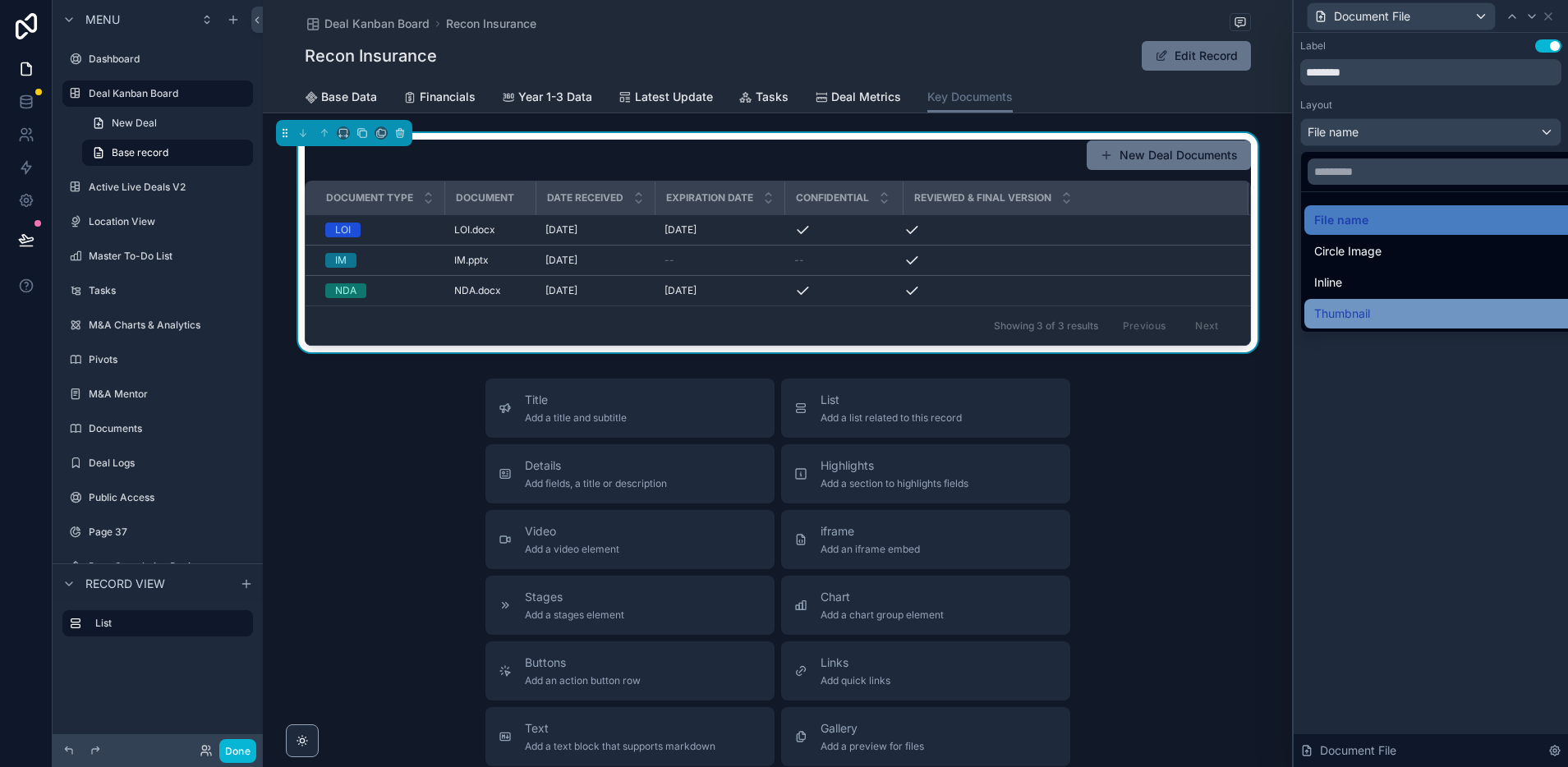
click at [1341, 310] on span "Thumbnail" at bounding box center [1342, 313] width 56 height 20
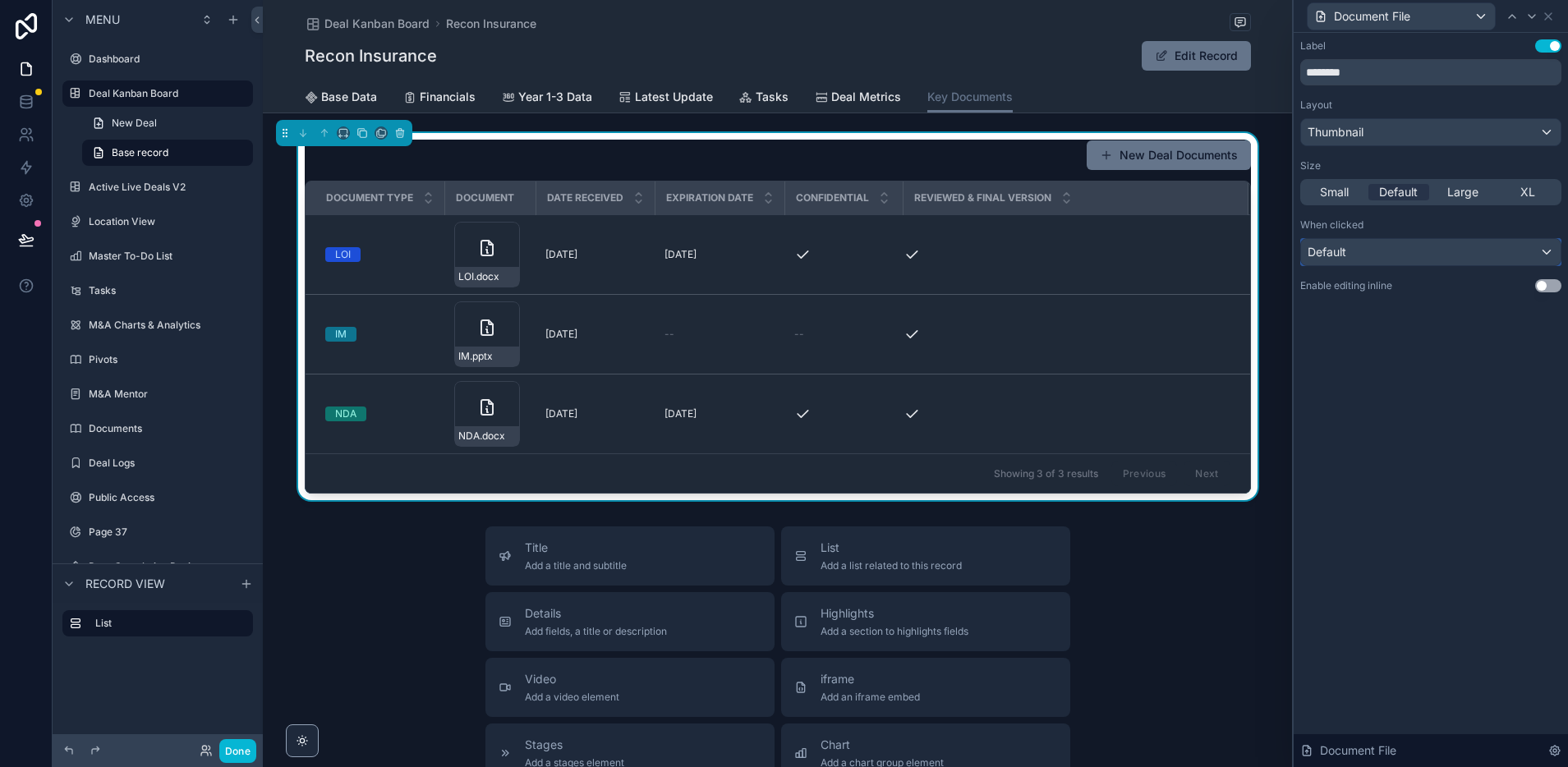
click at [1347, 249] on div "Default" at bounding box center [1431, 252] width 260 height 27
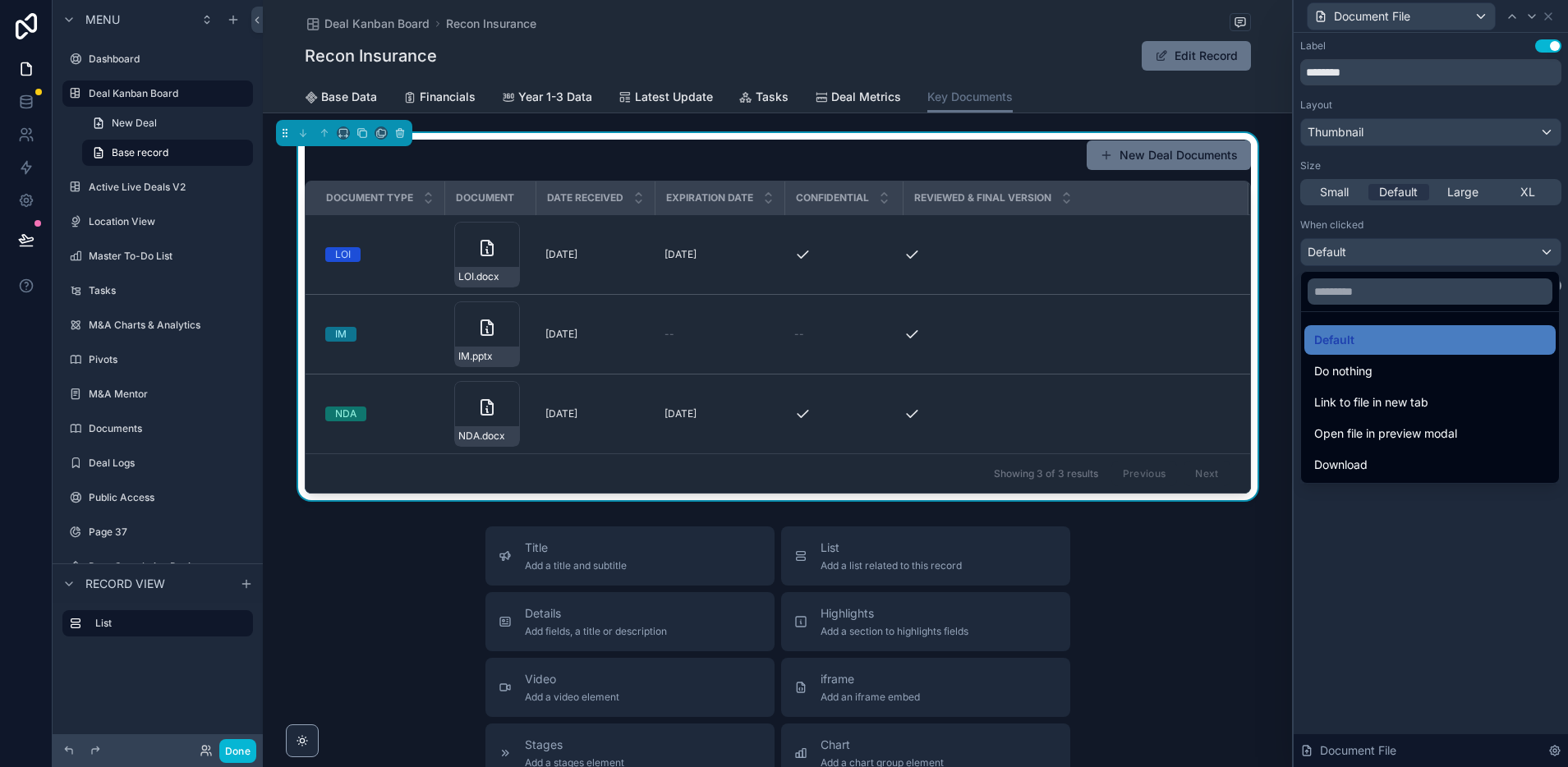
click at [1326, 193] on div at bounding box center [1431, 383] width 274 height 767
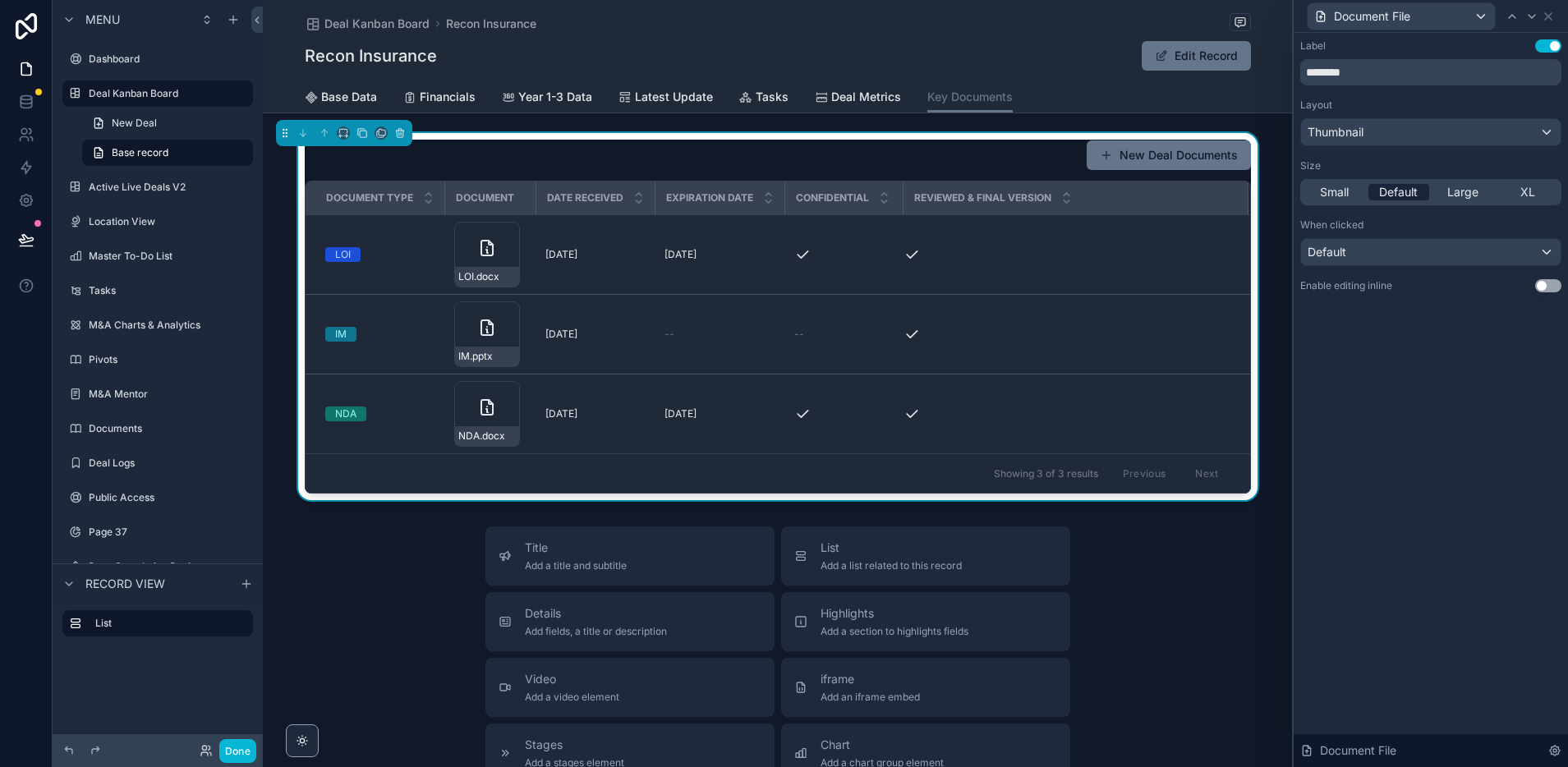
click at [1410, 194] on span "Default" at bounding box center [1398, 192] width 39 height 16
click at [1458, 192] on span "Large" at bounding box center [1463, 192] width 31 height 16
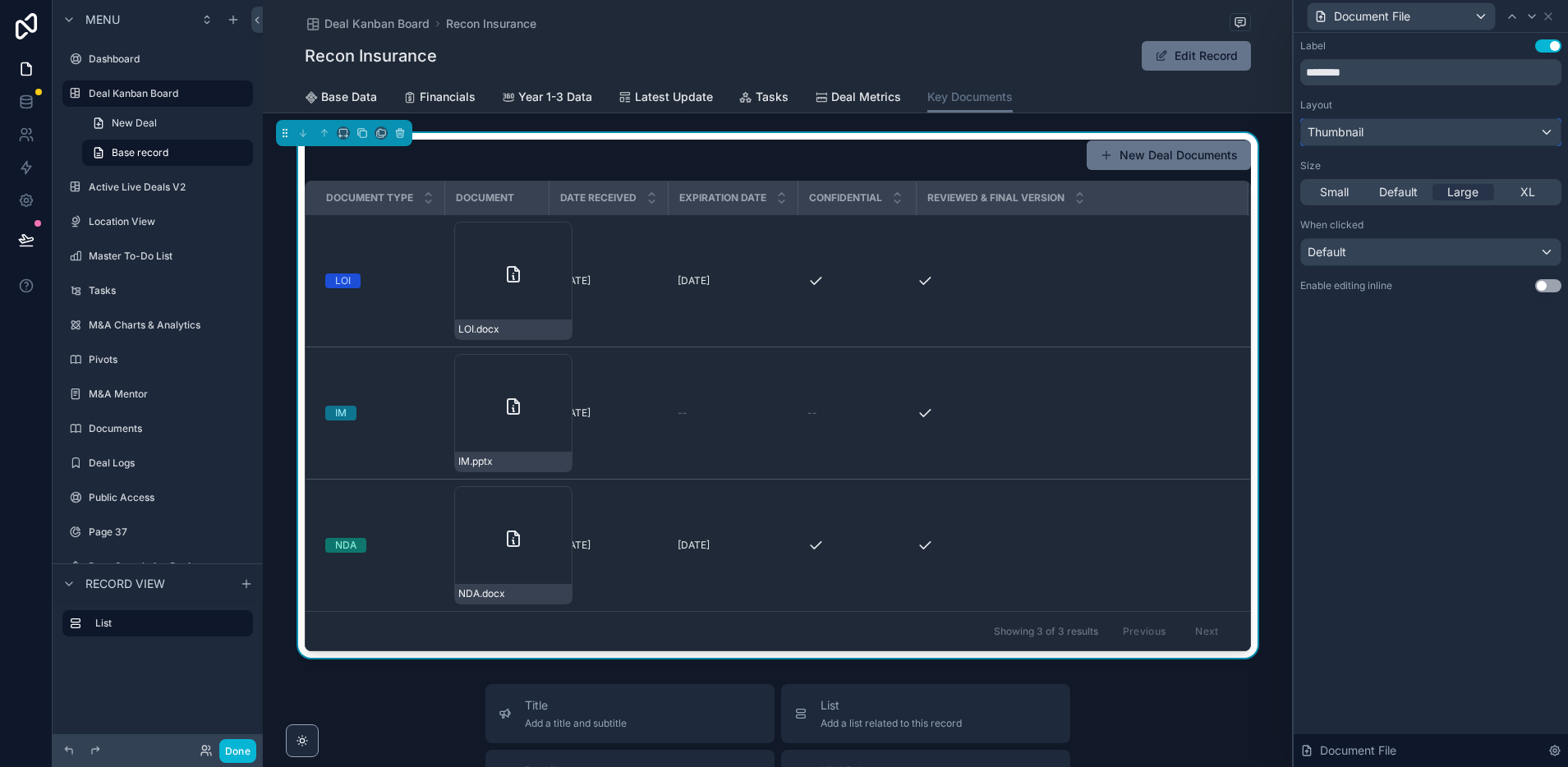
click at [1434, 131] on div "Thumbnail" at bounding box center [1431, 132] width 260 height 27
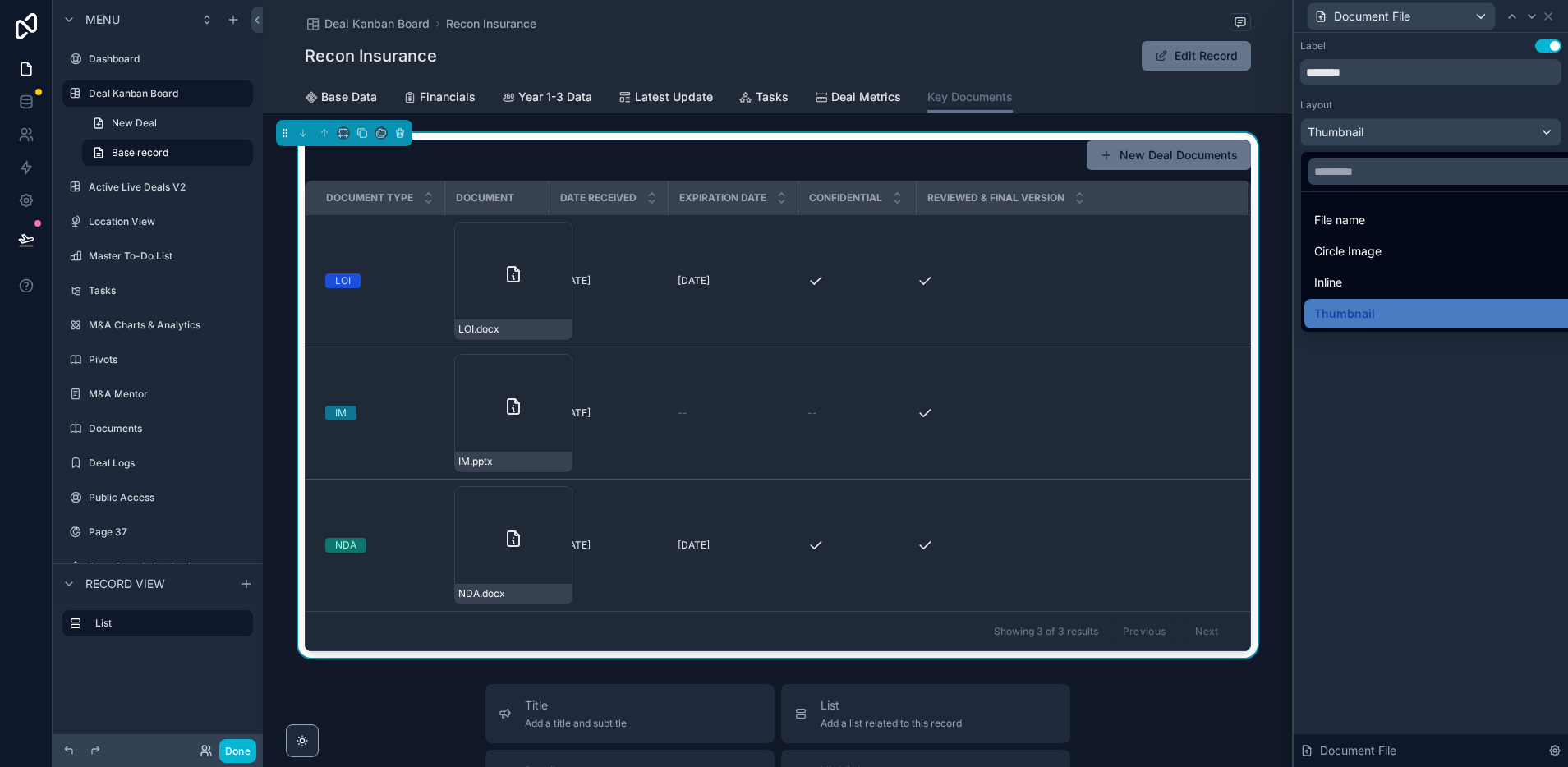
click at [1361, 225] on span "File name" at bounding box center [1339, 219] width 51 height 20
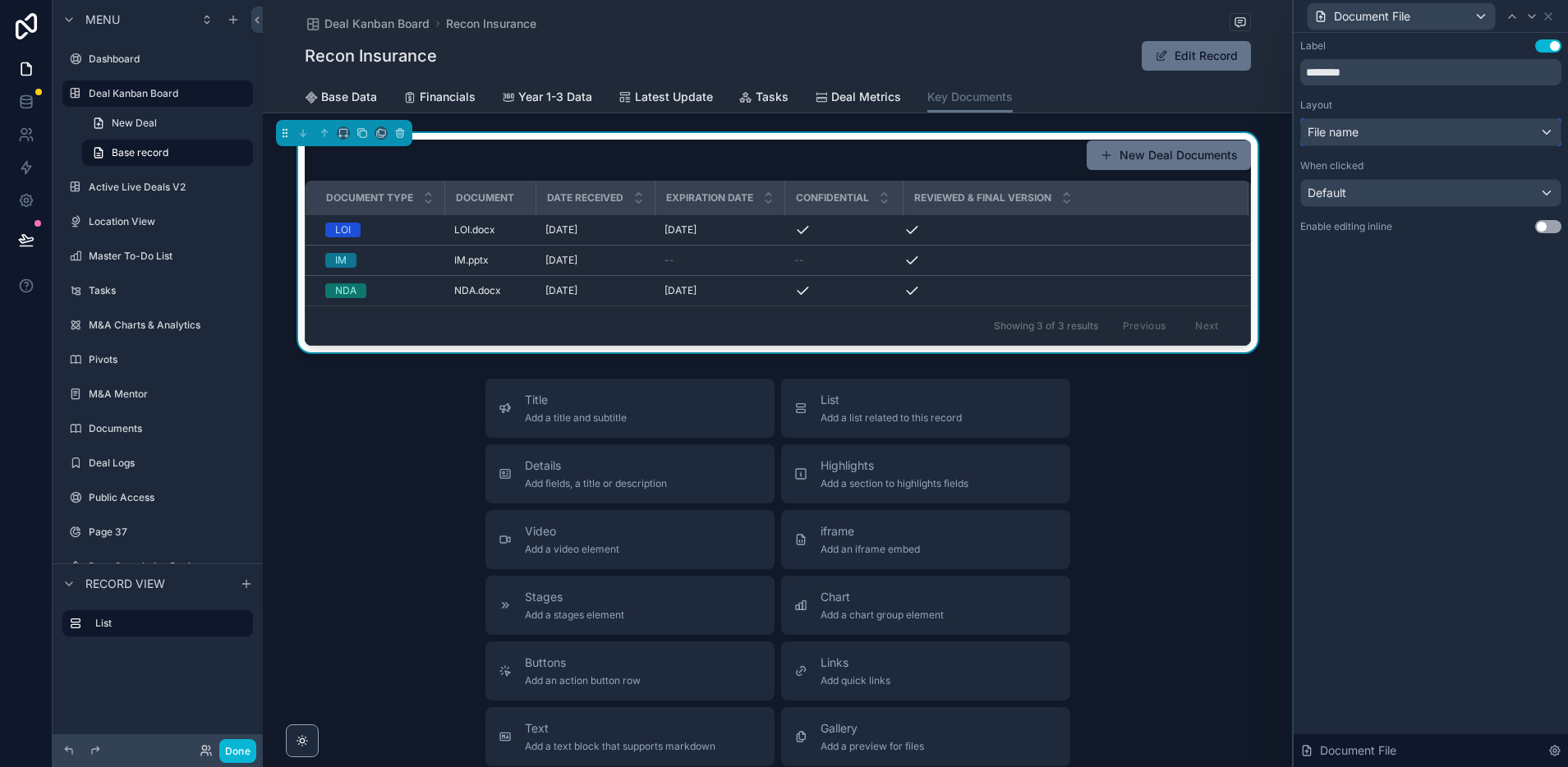
click at [1421, 129] on div "File name" at bounding box center [1431, 132] width 260 height 27
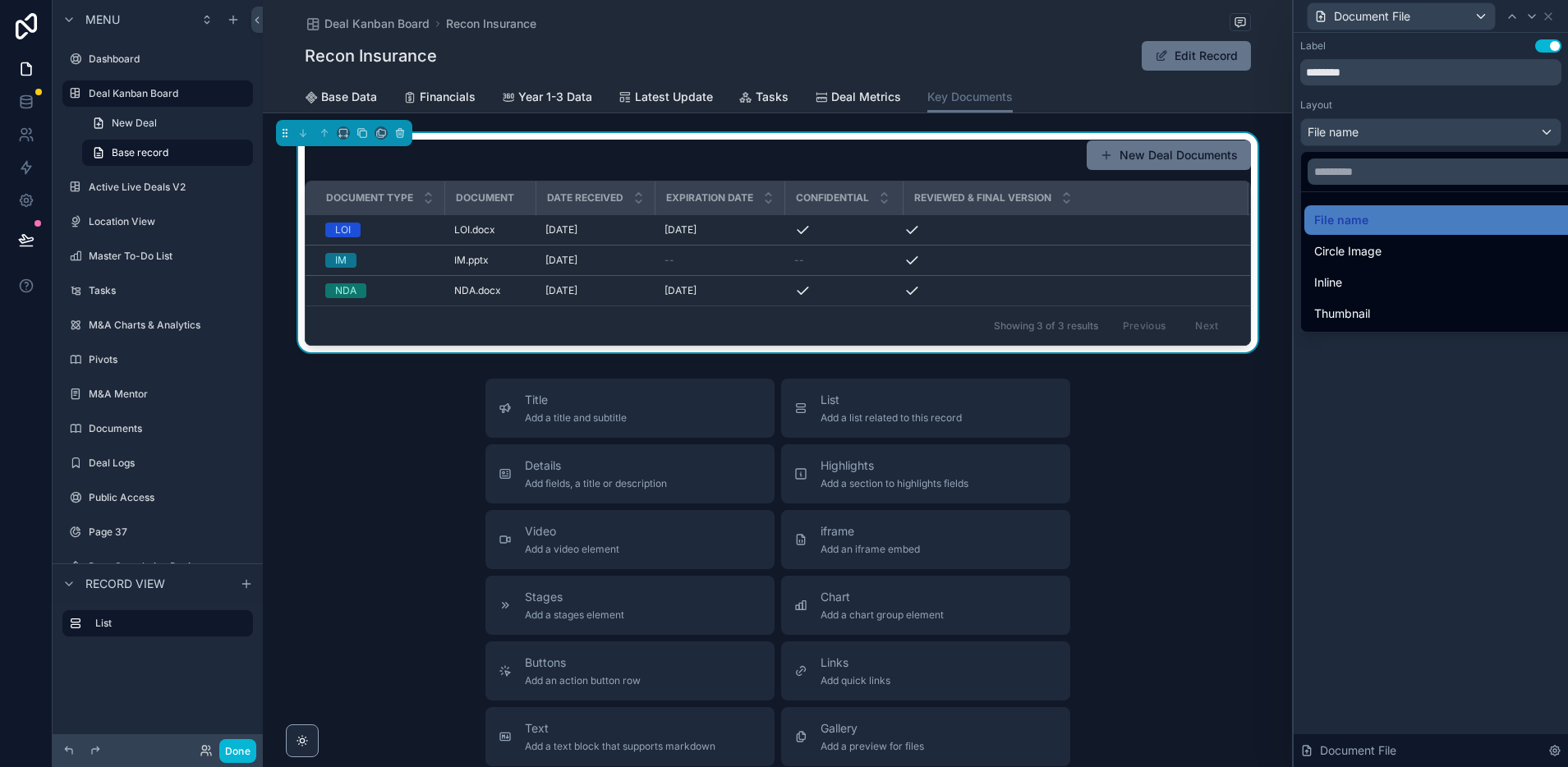
click at [1360, 251] on span "Circle Image" at bounding box center [1348, 251] width 68 height 20
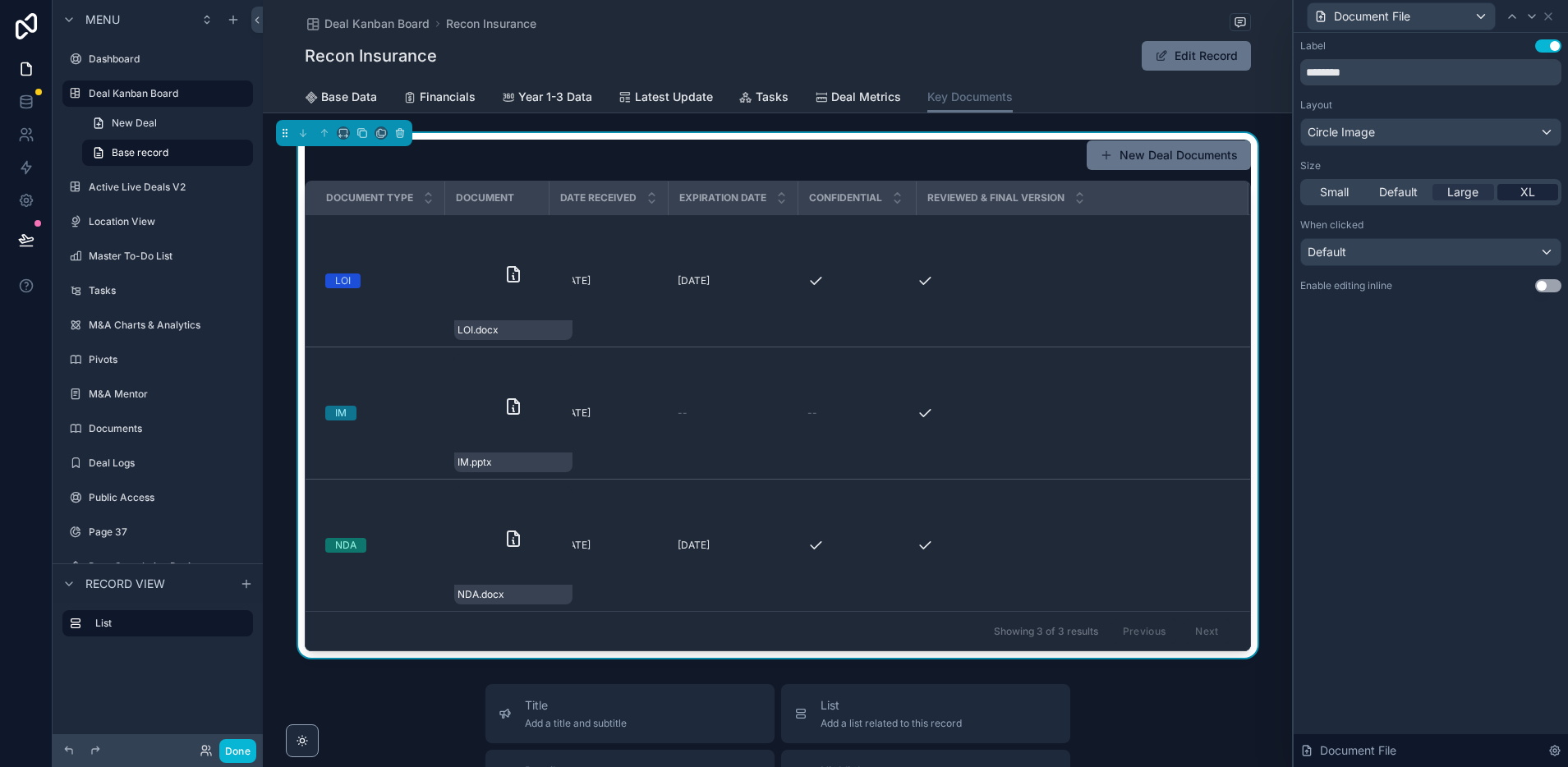
click at [1531, 189] on span "XL" at bounding box center [1527, 192] width 15 height 16
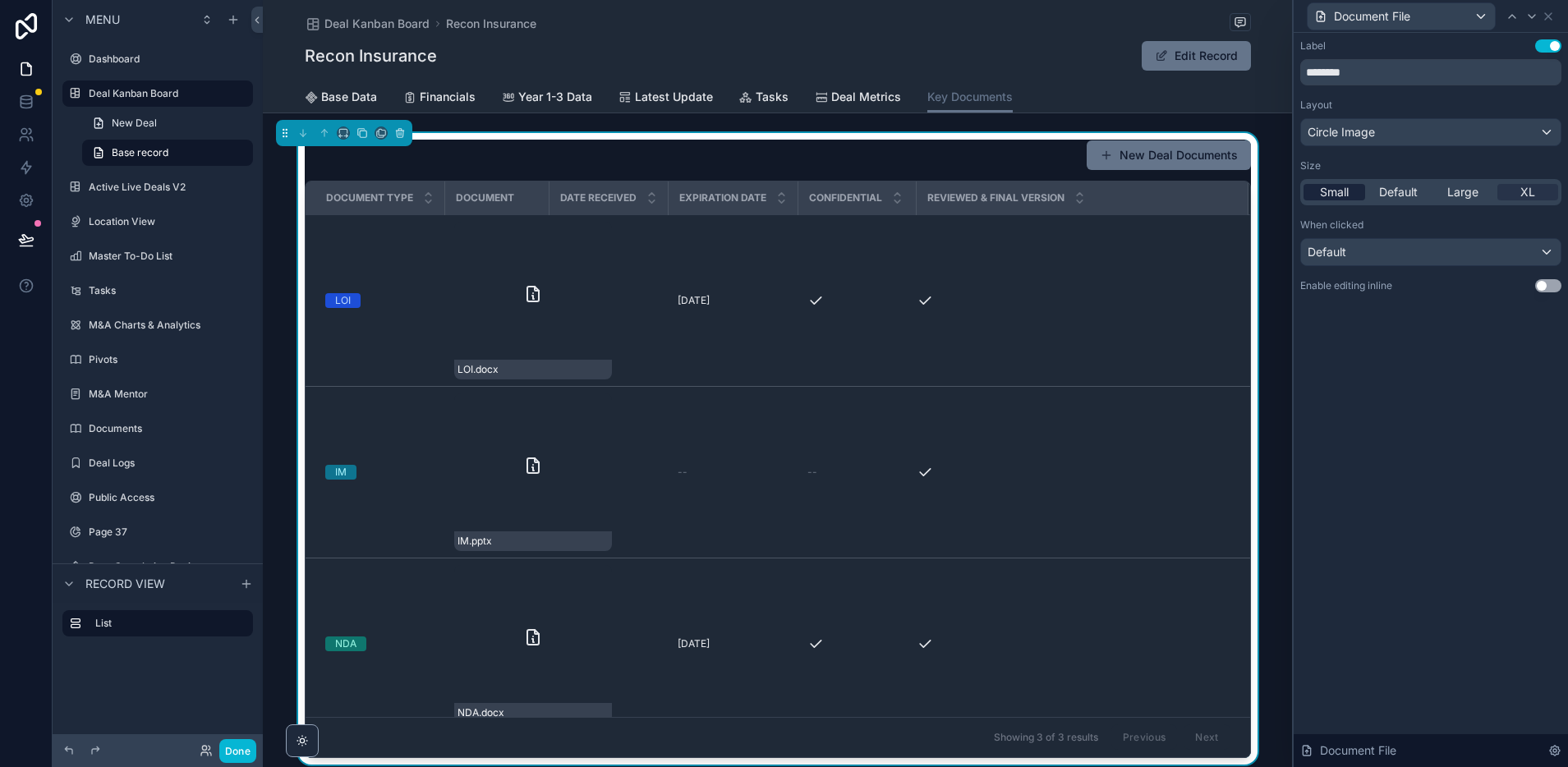
click at [1350, 191] on div "Small" at bounding box center [1334, 192] width 62 height 16
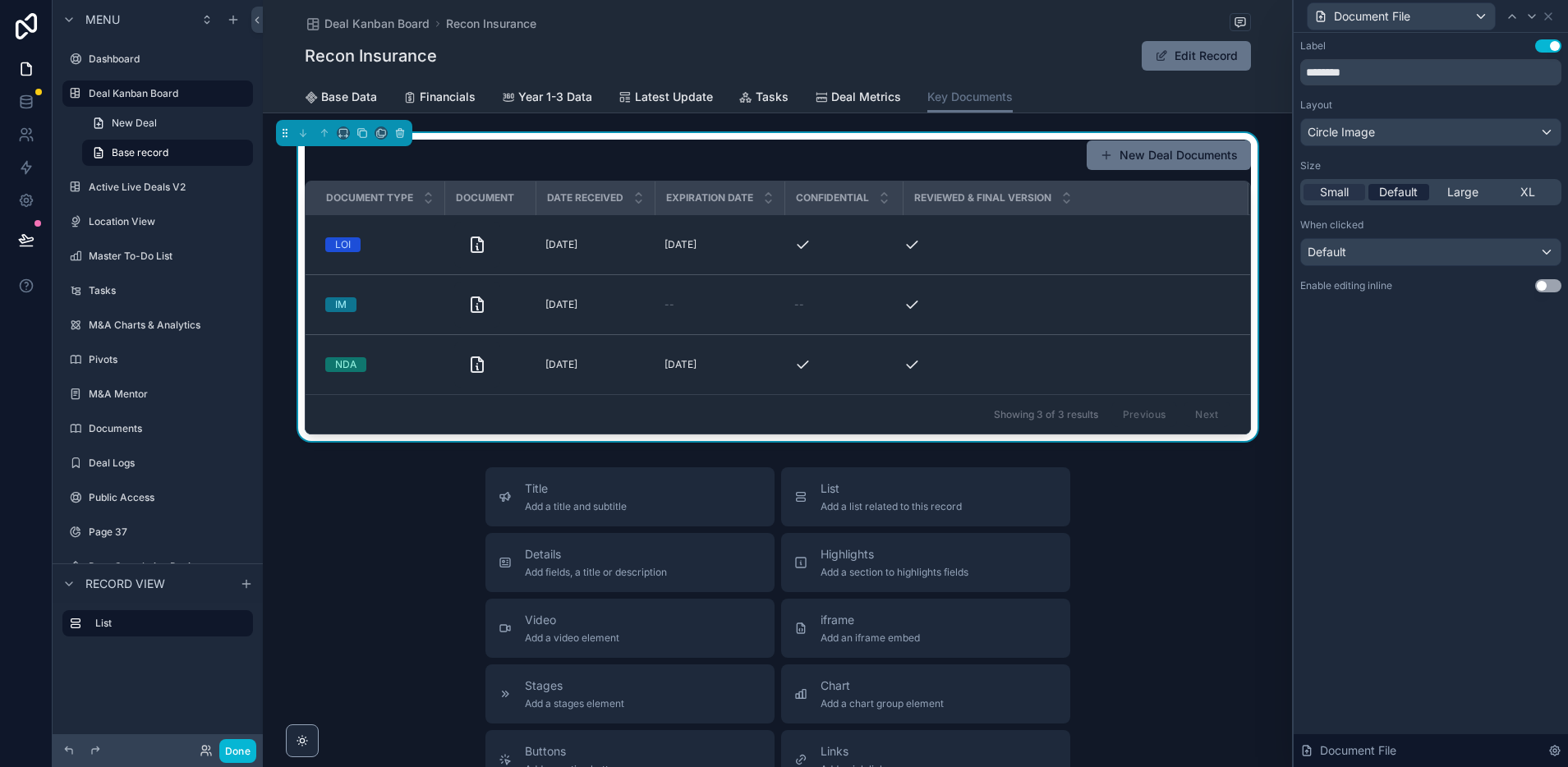
click at [1385, 192] on span "Default" at bounding box center [1398, 192] width 39 height 16
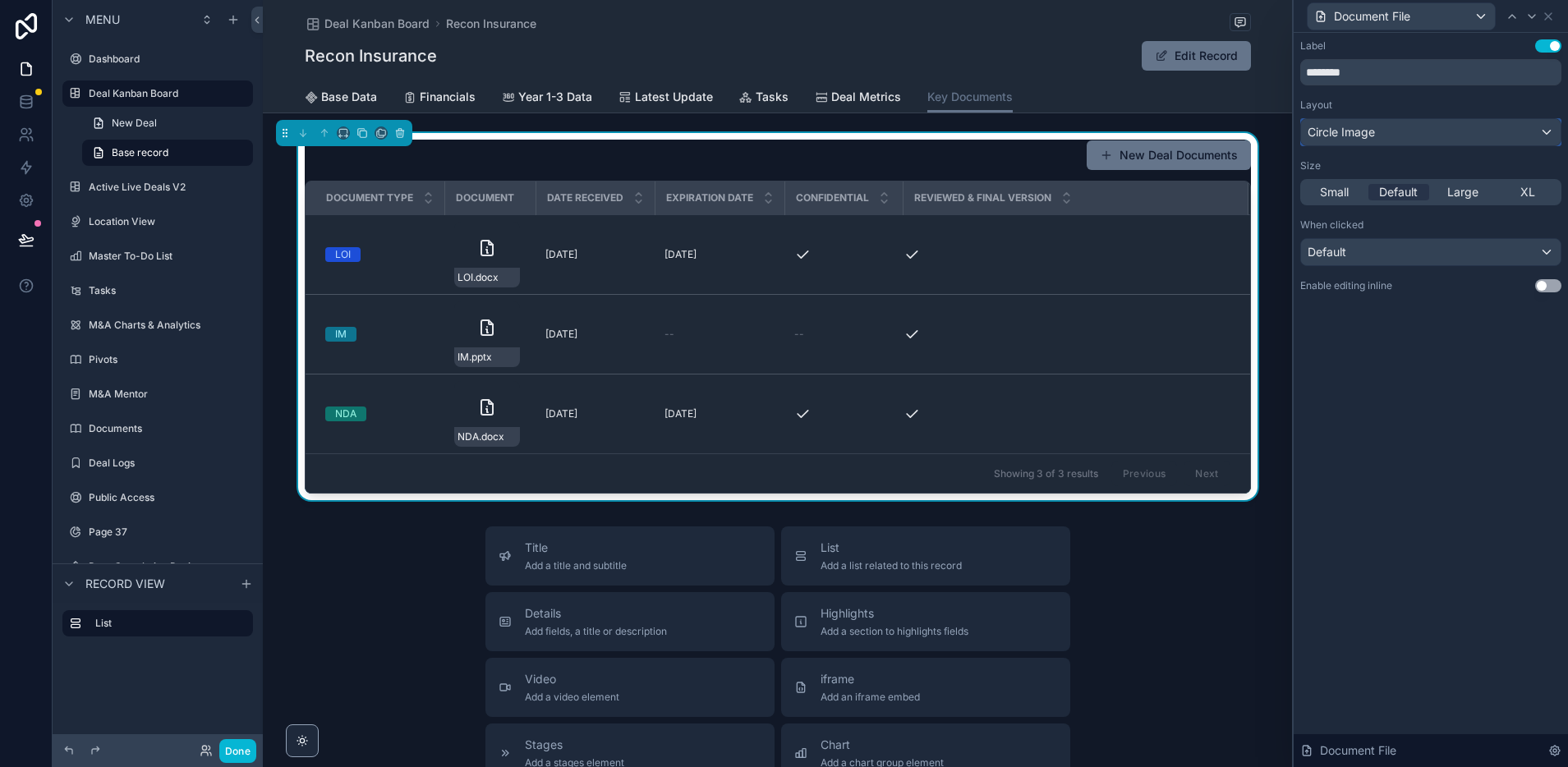
click at [1403, 135] on div "Circle Image" at bounding box center [1431, 132] width 260 height 27
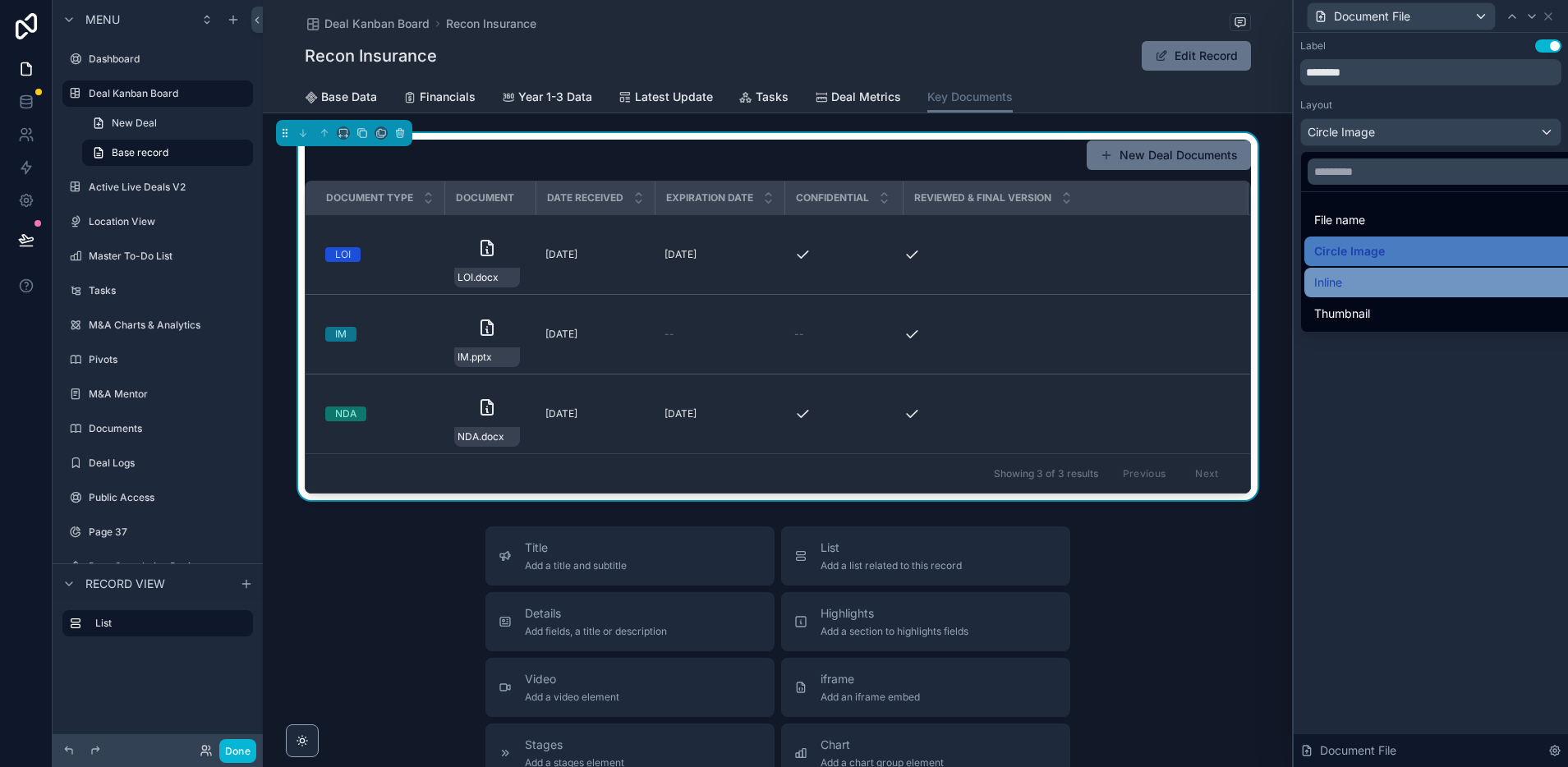
click at [1349, 277] on div "Inline" at bounding box center [1450, 282] width 271 height 20
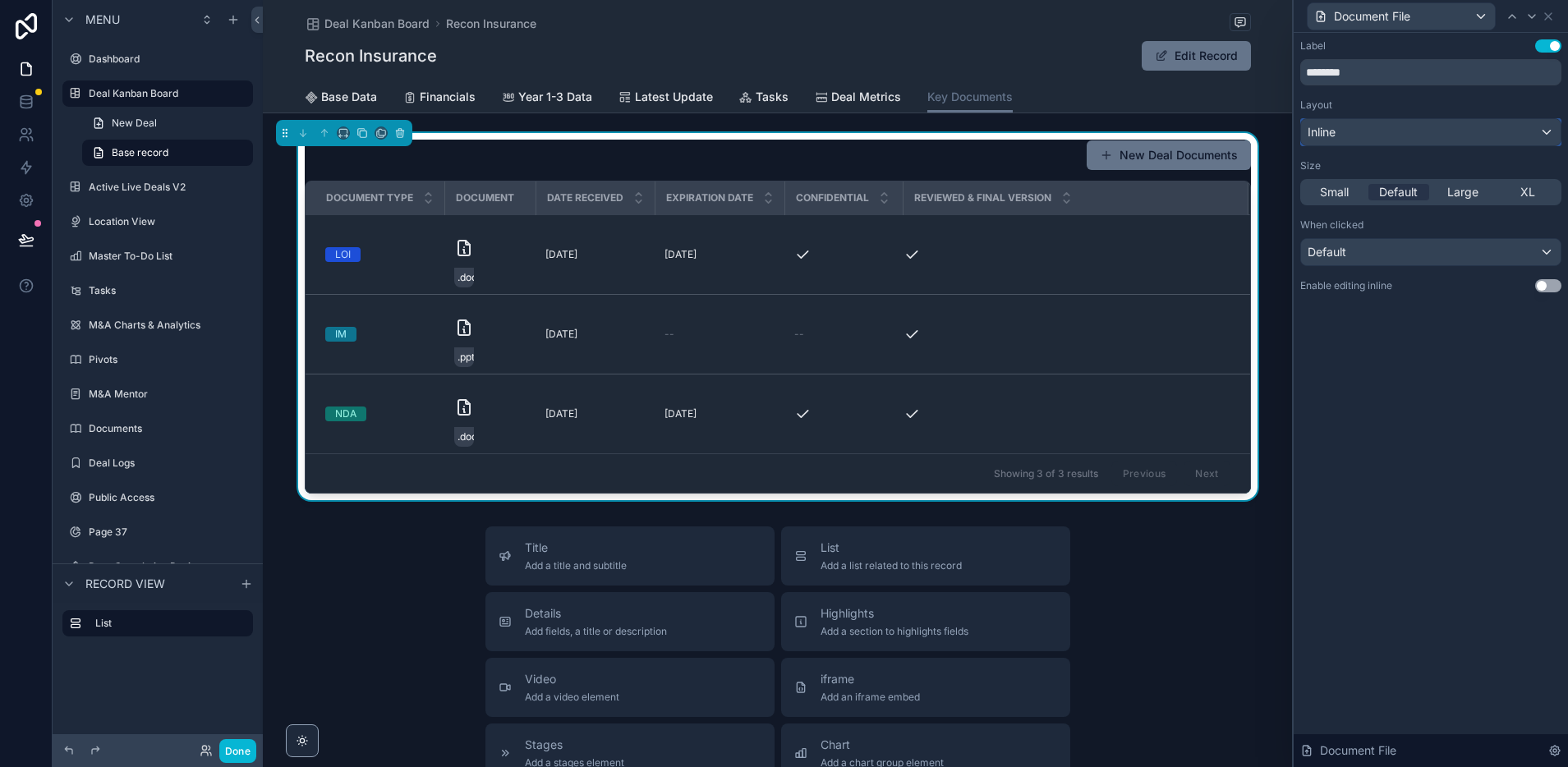
click at [1364, 135] on div "Inline" at bounding box center [1431, 132] width 260 height 27
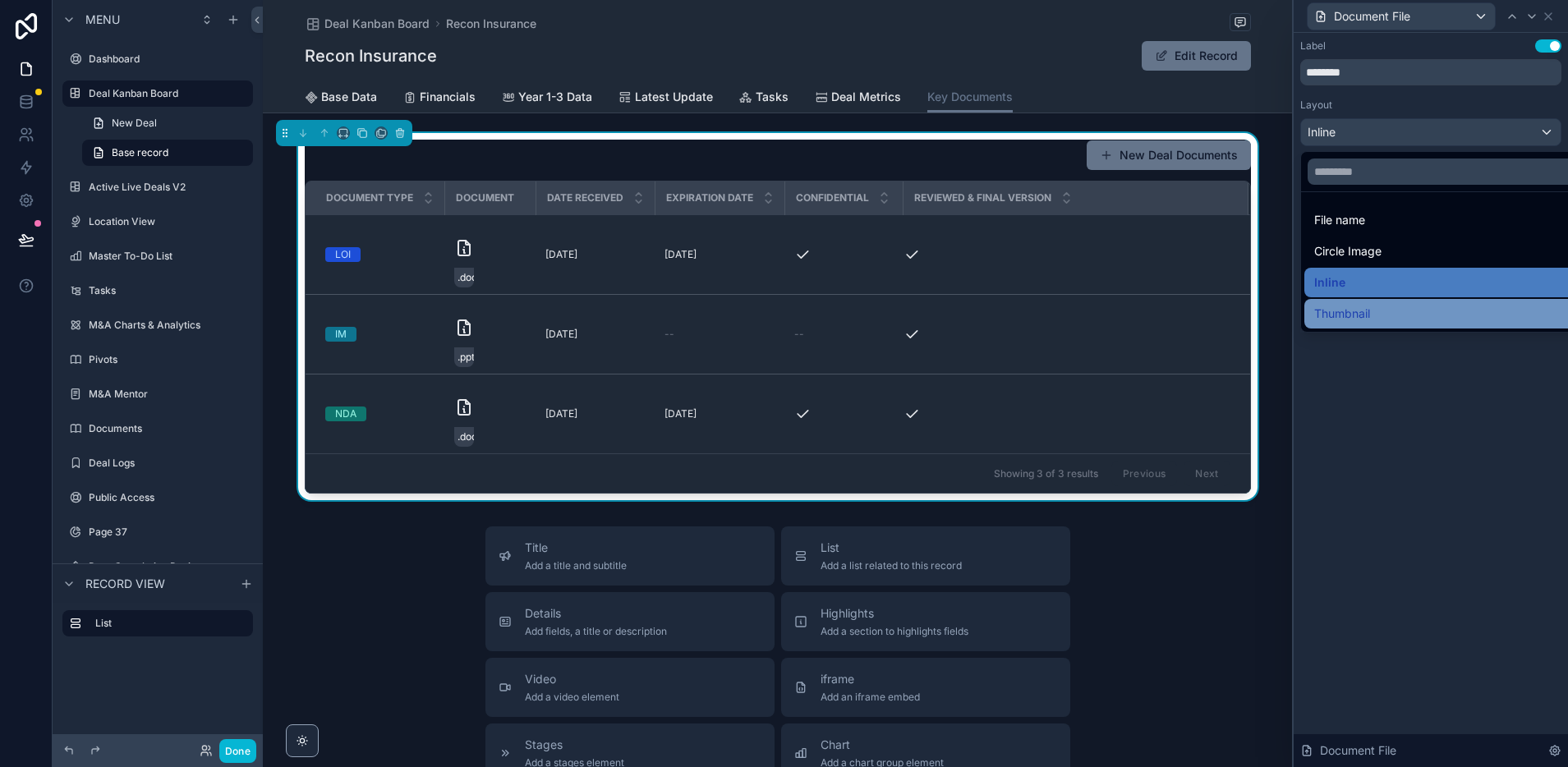
click at [1354, 314] on span "Thumbnail" at bounding box center [1342, 313] width 56 height 20
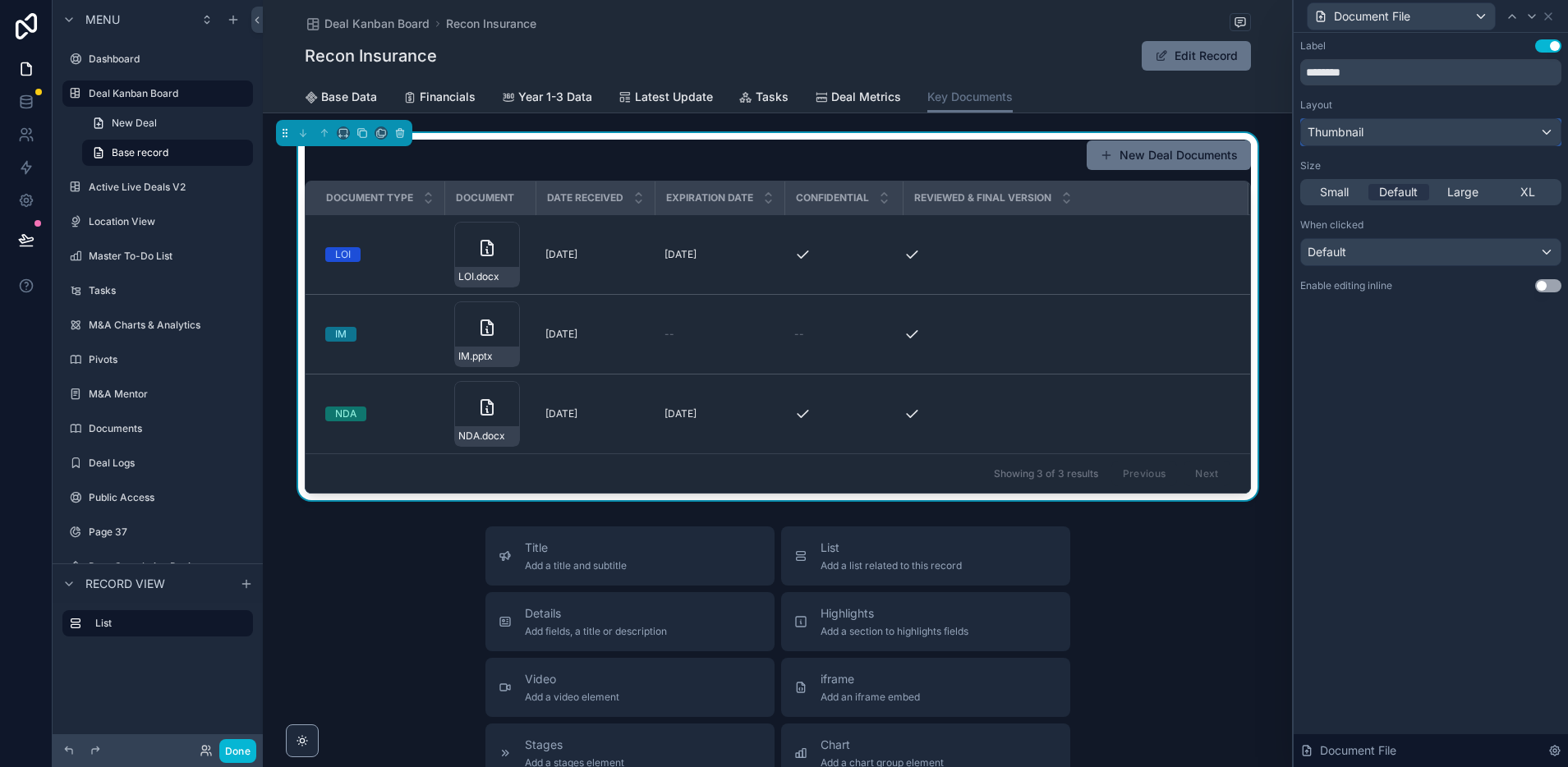
click at [1343, 136] on span "Thumbnail" at bounding box center [1335, 132] width 56 height 16
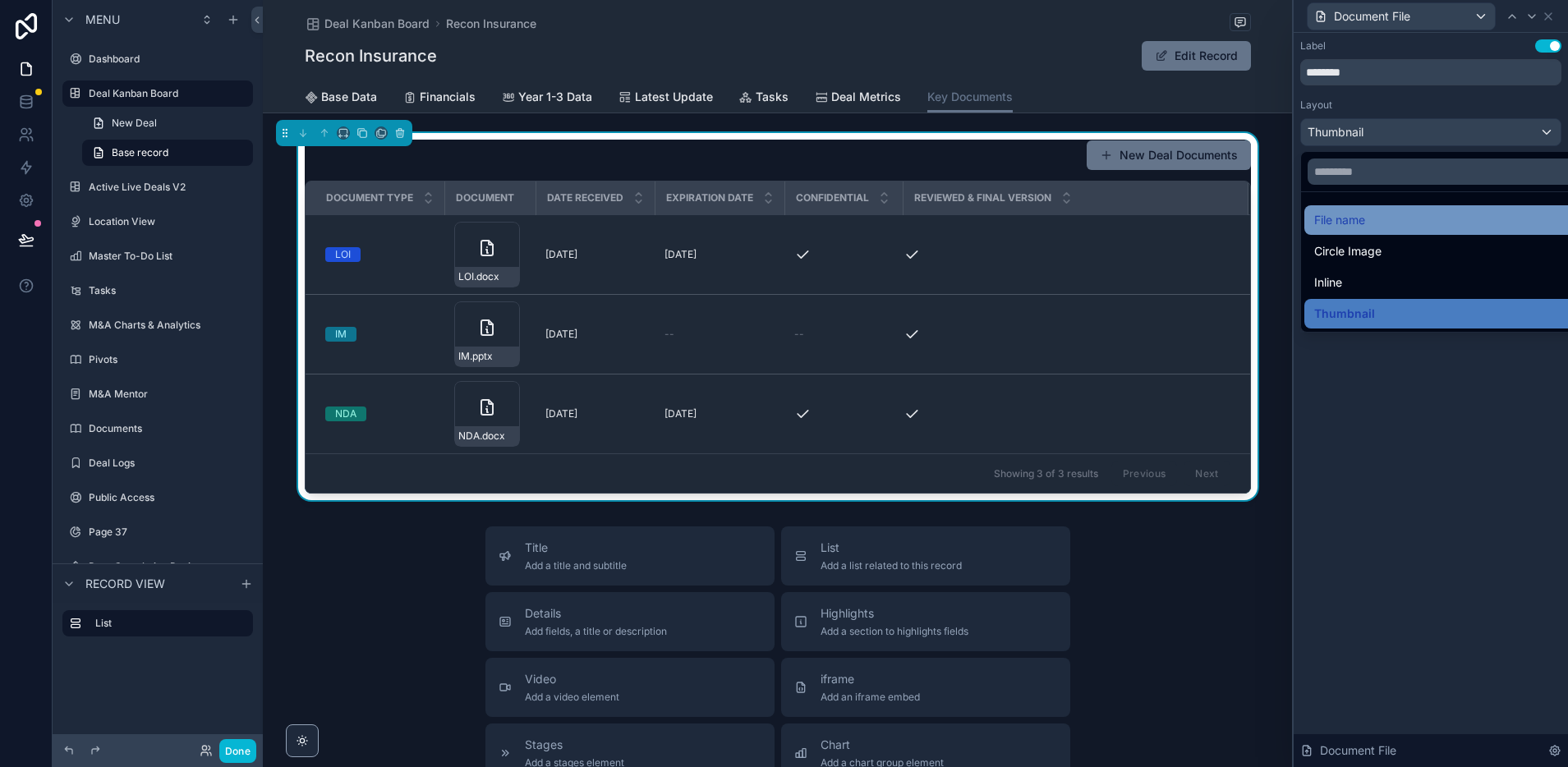
click at [1344, 219] on span "File name" at bounding box center [1339, 219] width 51 height 20
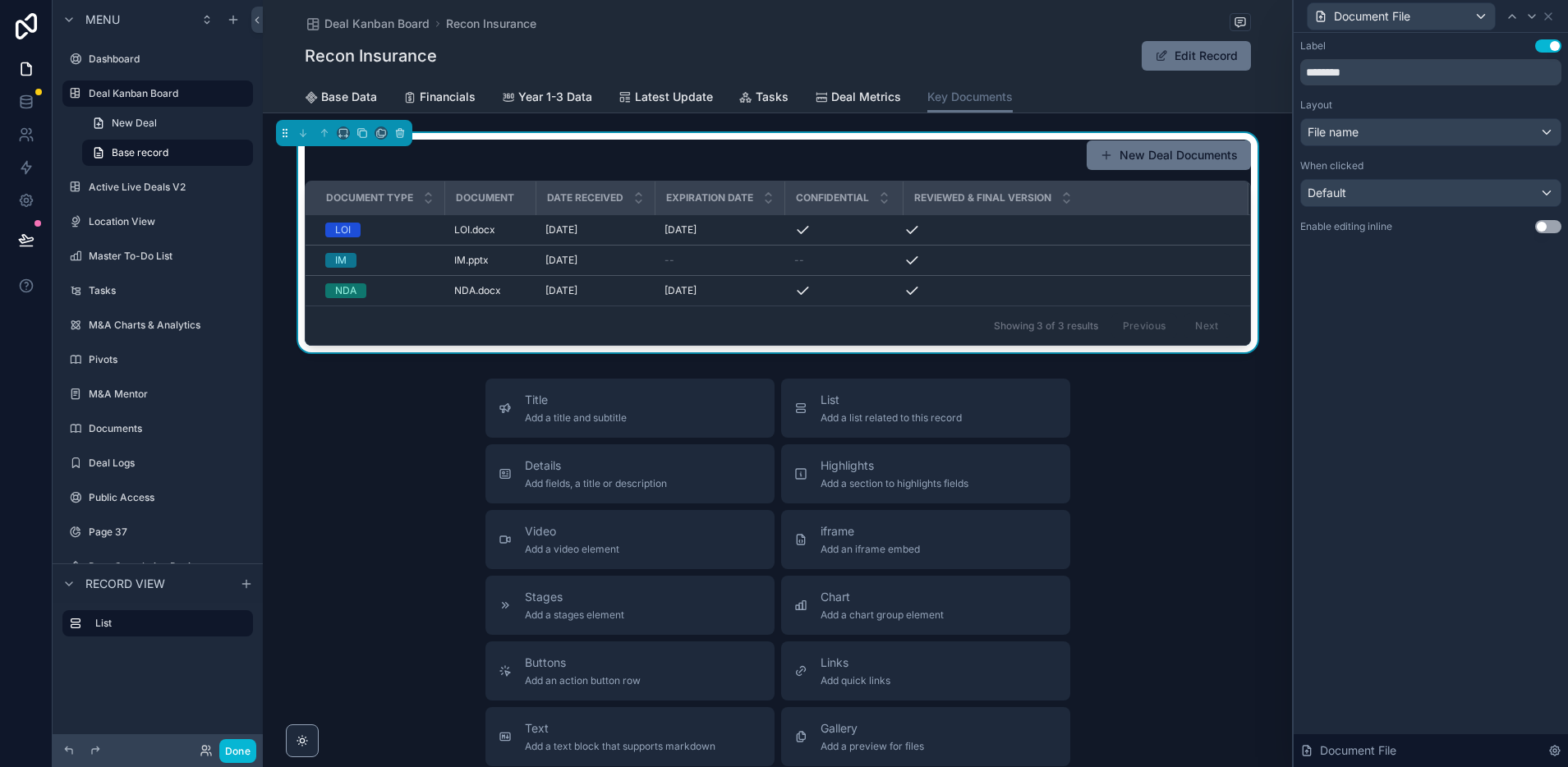
click at [1471, 433] on div "Label Use setting ******** Layout File name When clicked Default Enable editing…" at bounding box center [1431, 399] width 274 height 734
drag, startPoint x: 1550, startPoint y: 15, endPoint x: 1520, endPoint y: 30, distance: 33.5
click at [1550, 15] on icon at bounding box center [1547, 15] width 13 height 13
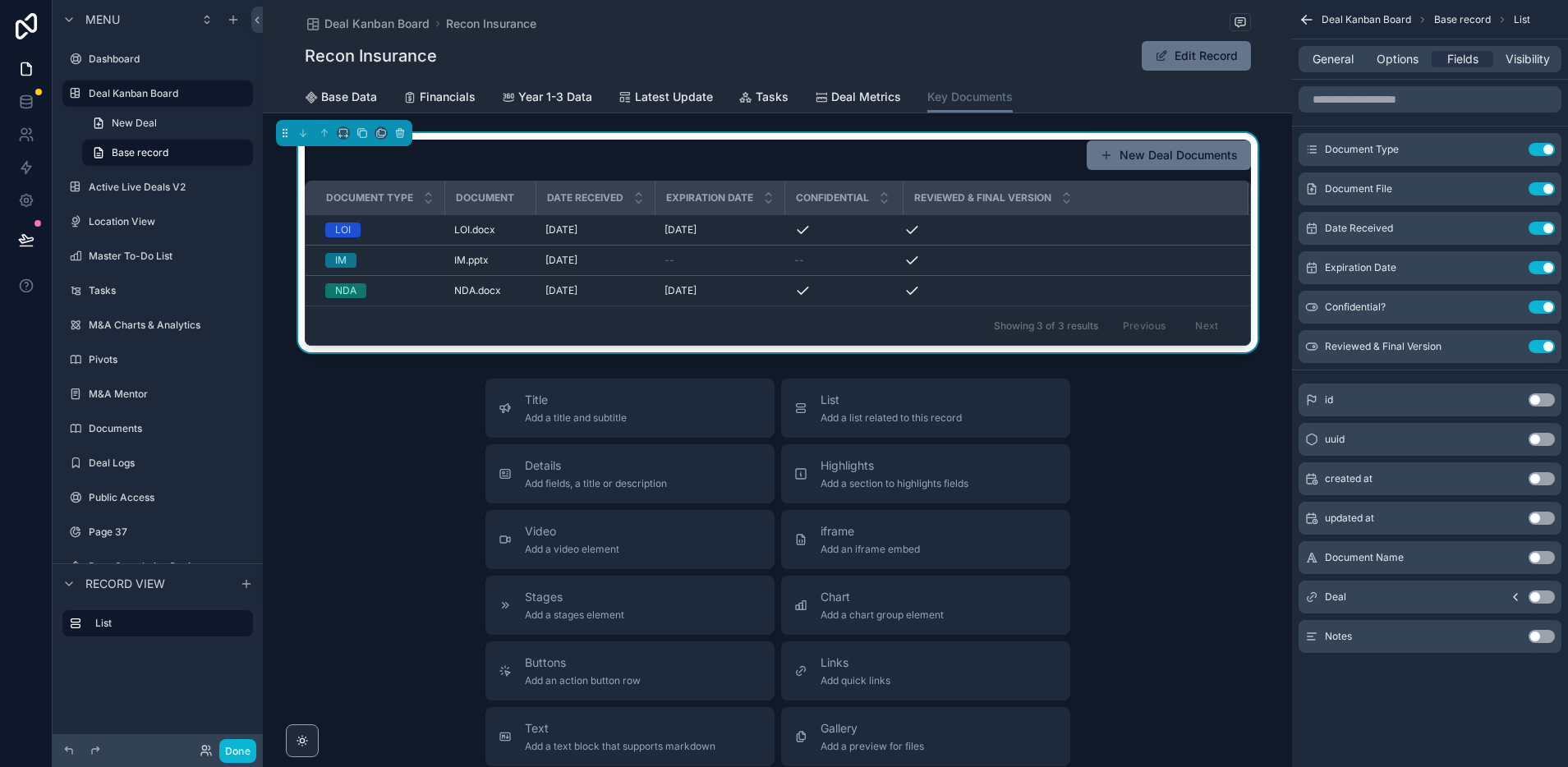
click at [410, 472] on div "Title Add a title and subtitle List Add a list related to this record Details A…" at bounding box center [778, 671] width 1029 height 584
click at [332, 98] on span "Base Data" at bounding box center [349, 96] width 56 height 16
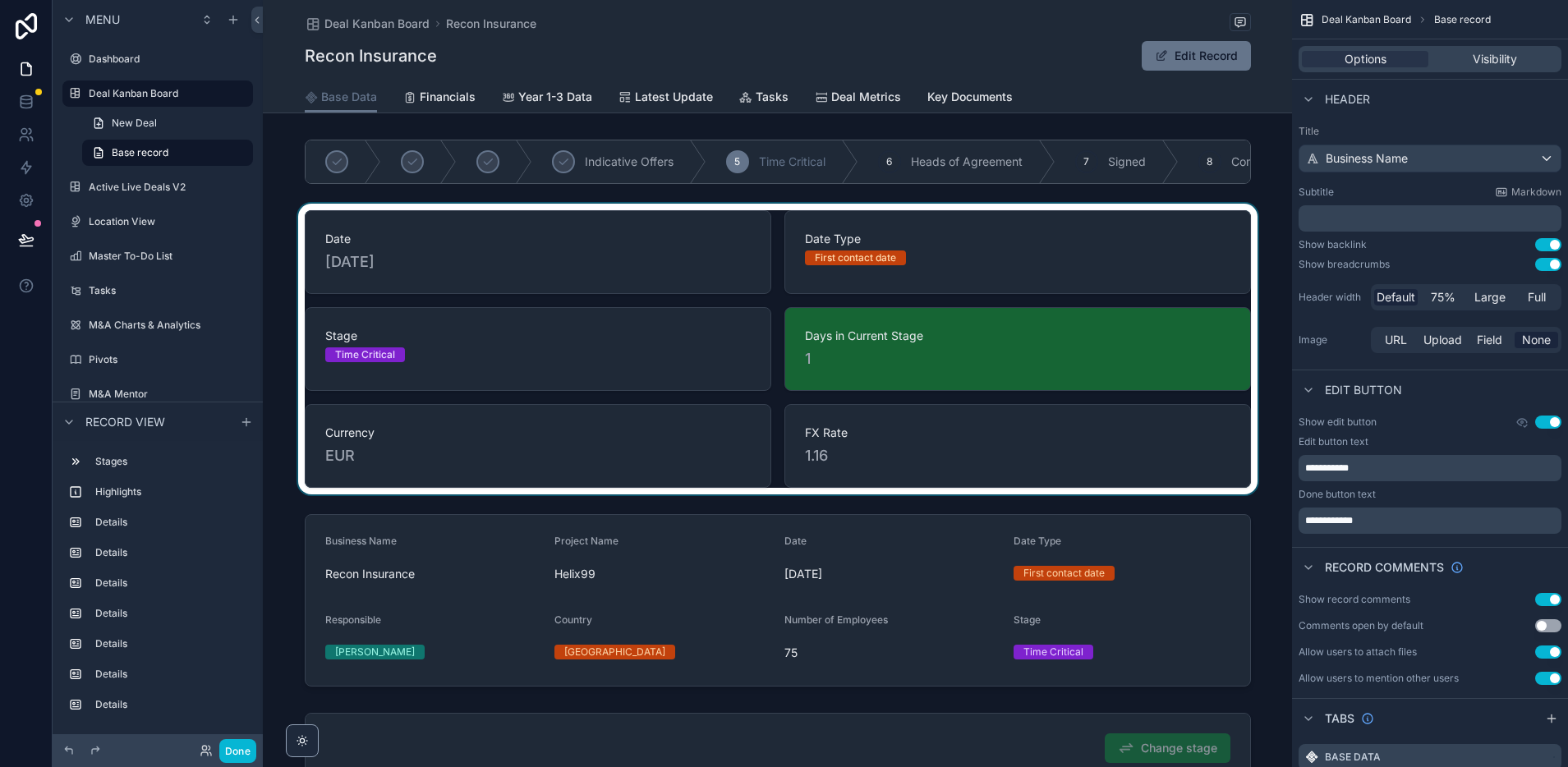
click at [372, 353] on div "scrollable content" at bounding box center [778, 349] width 1029 height 291
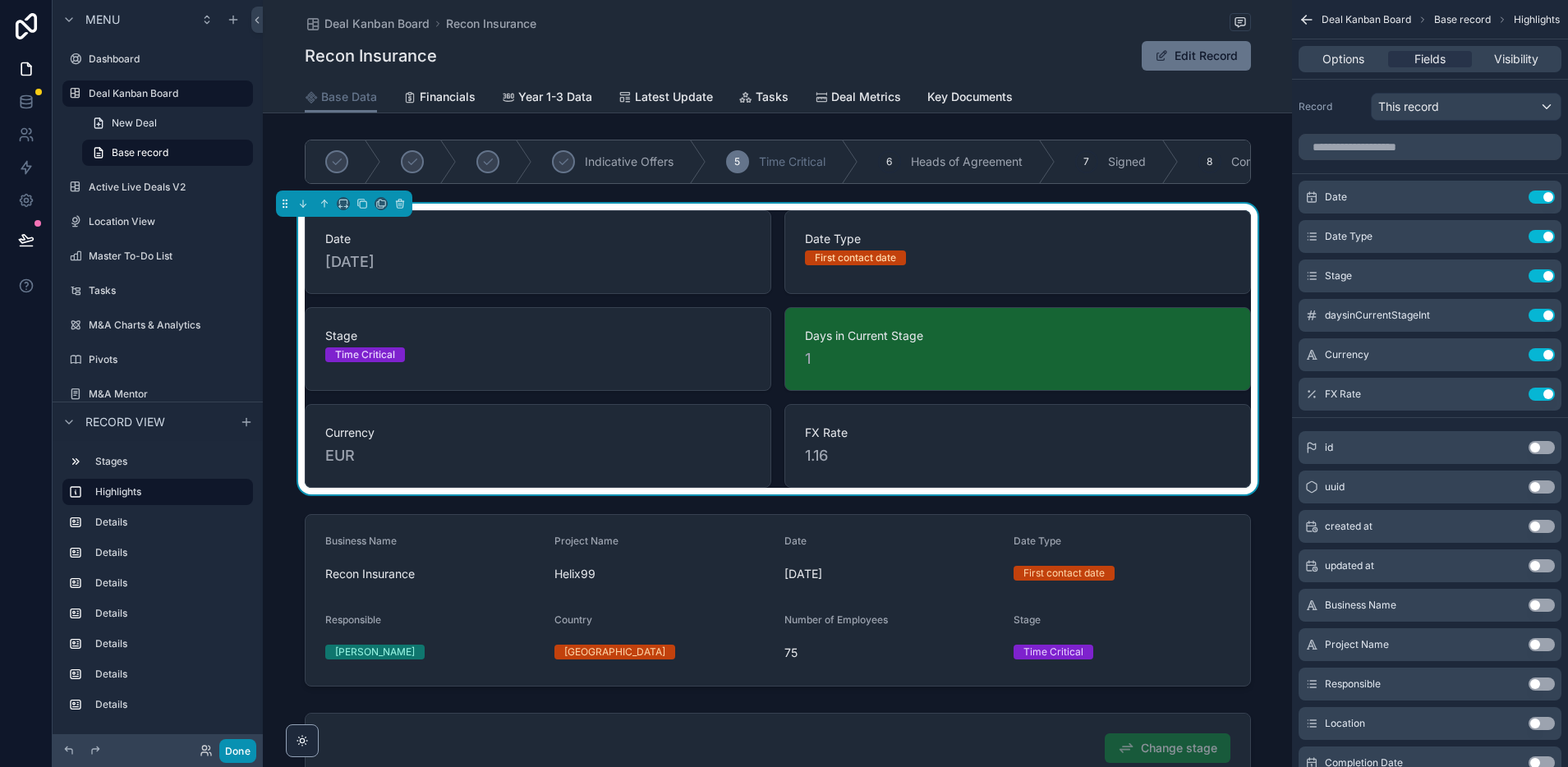
click at [240, 747] on button "Done" at bounding box center [237, 751] width 37 height 24
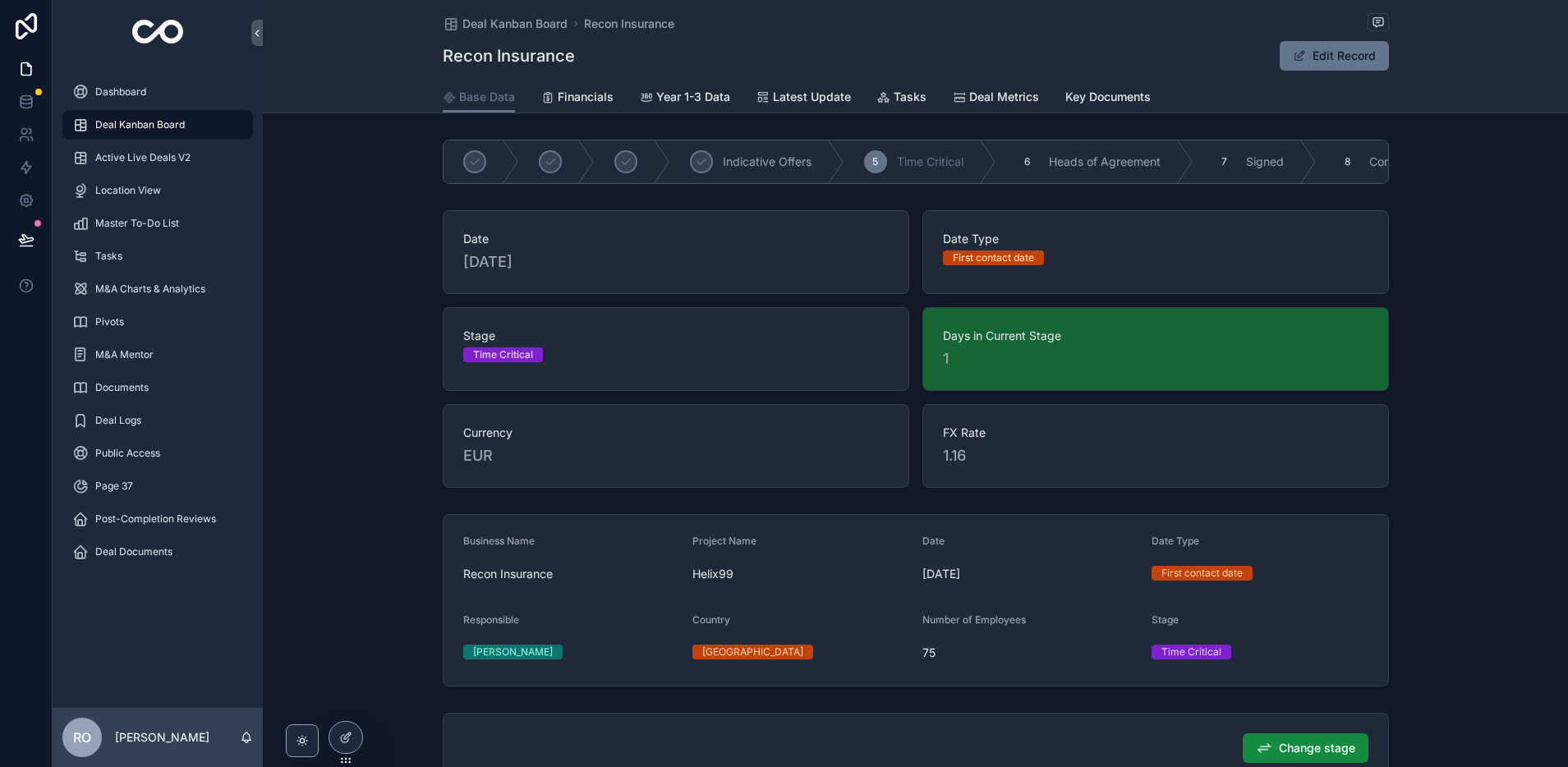
click at [122, 123] on span "Deal Kanban Board" at bounding box center [140, 124] width 89 height 13
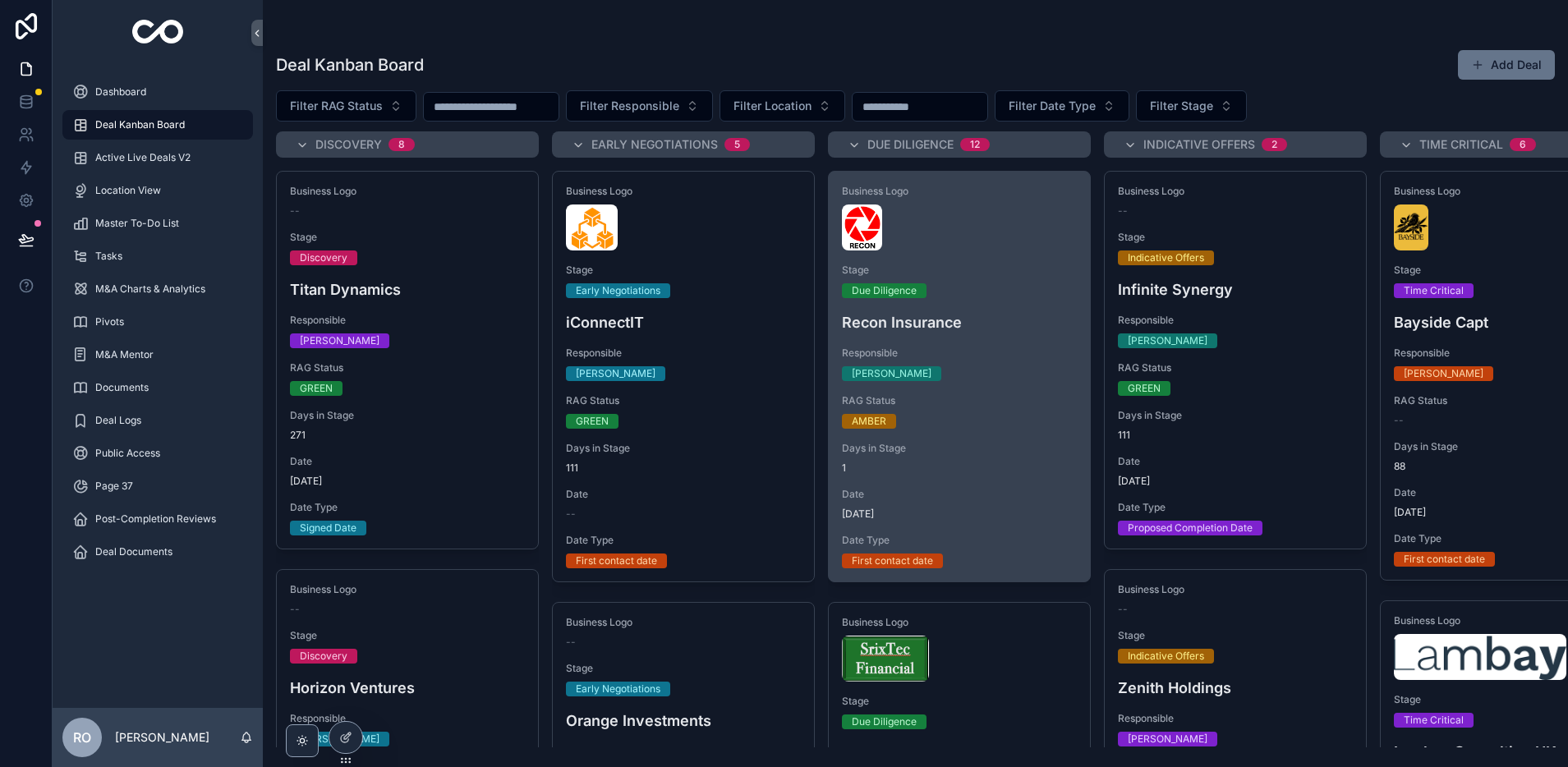
click at [922, 225] on div "scrollable content" at bounding box center [959, 228] width 235 height 46
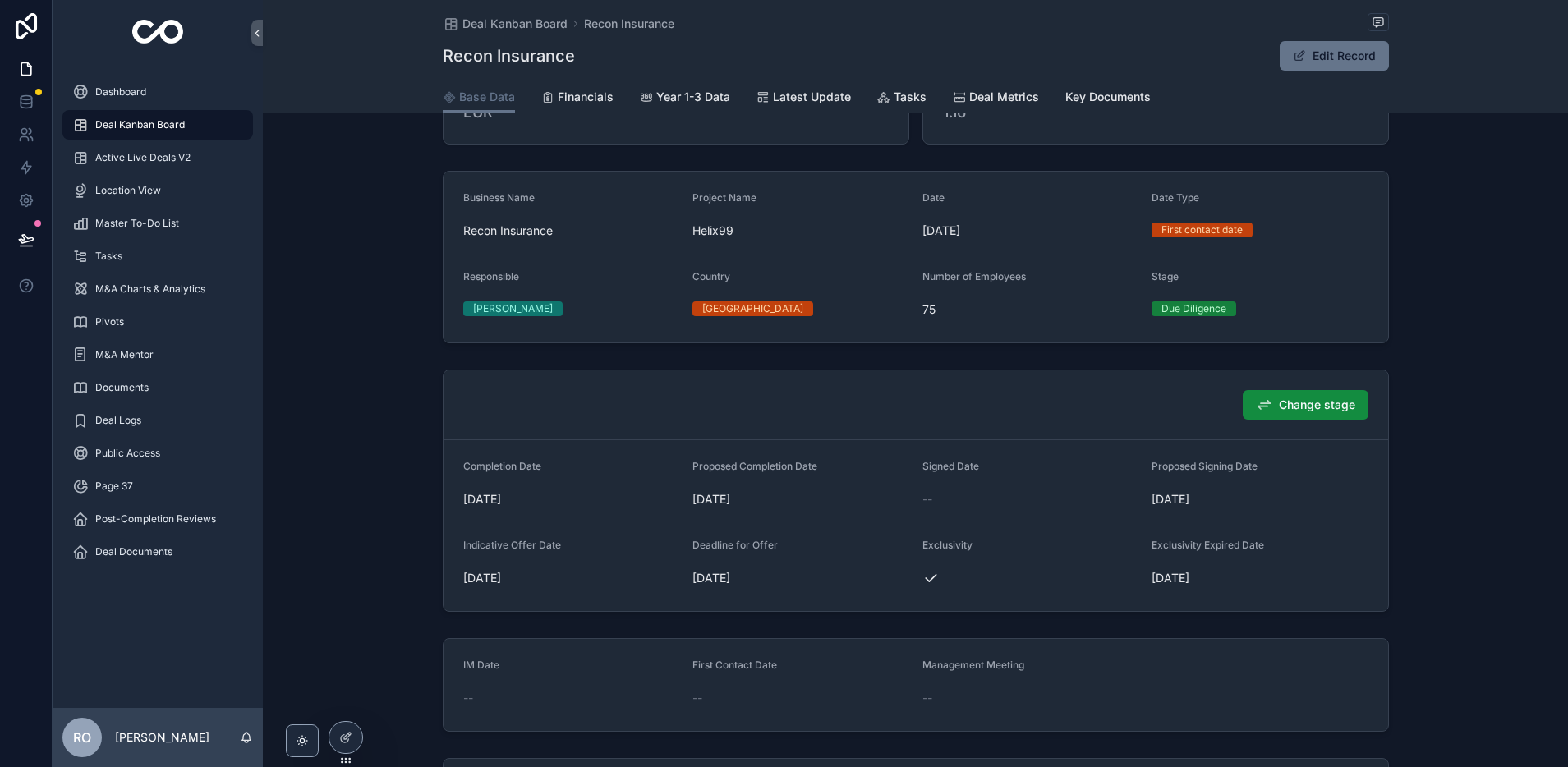
scroll to position [394, 0]
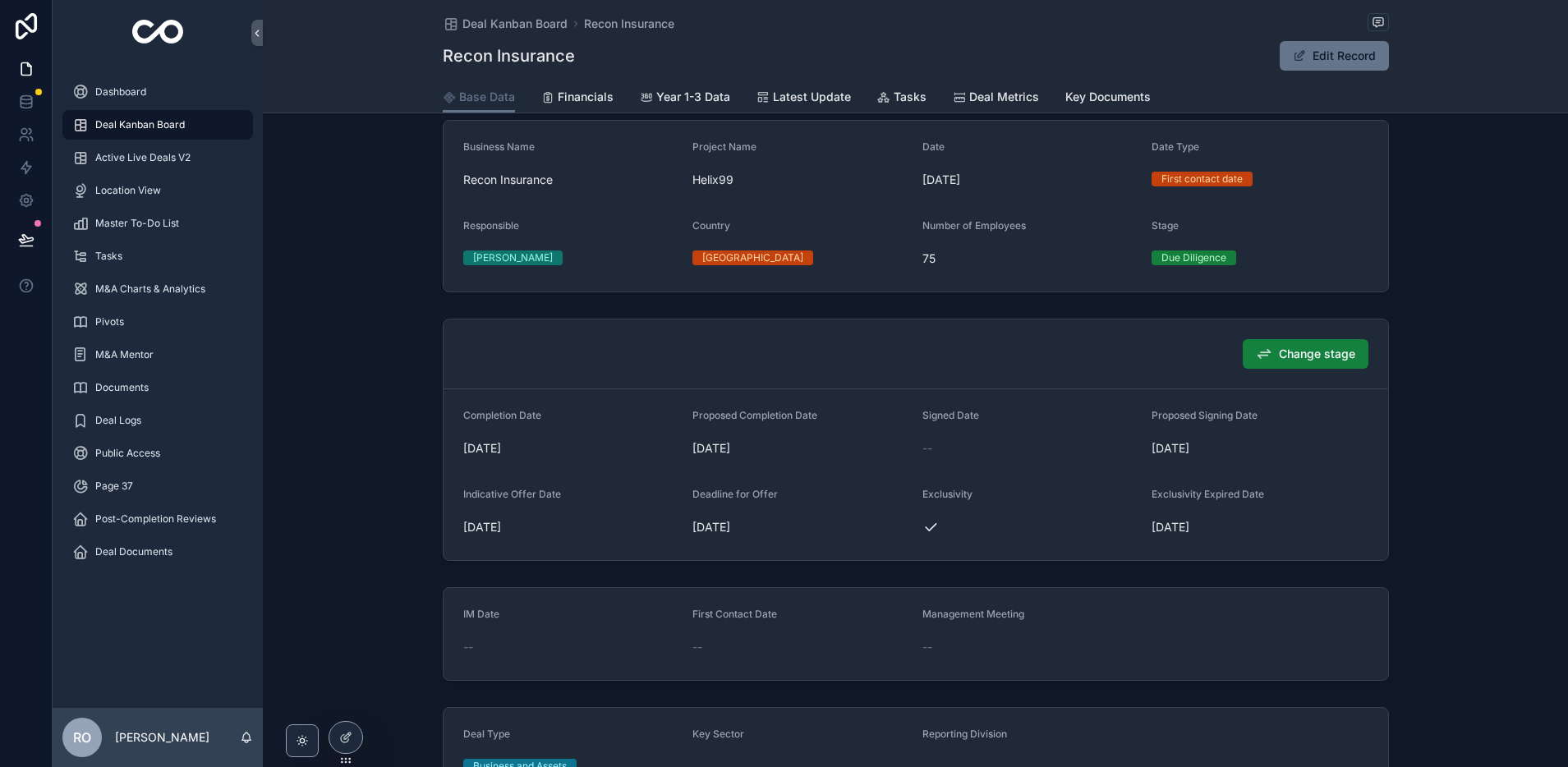
click at [1337, 357] on span "Change stage" at bounding box center [1317, 353] width 76 height 16
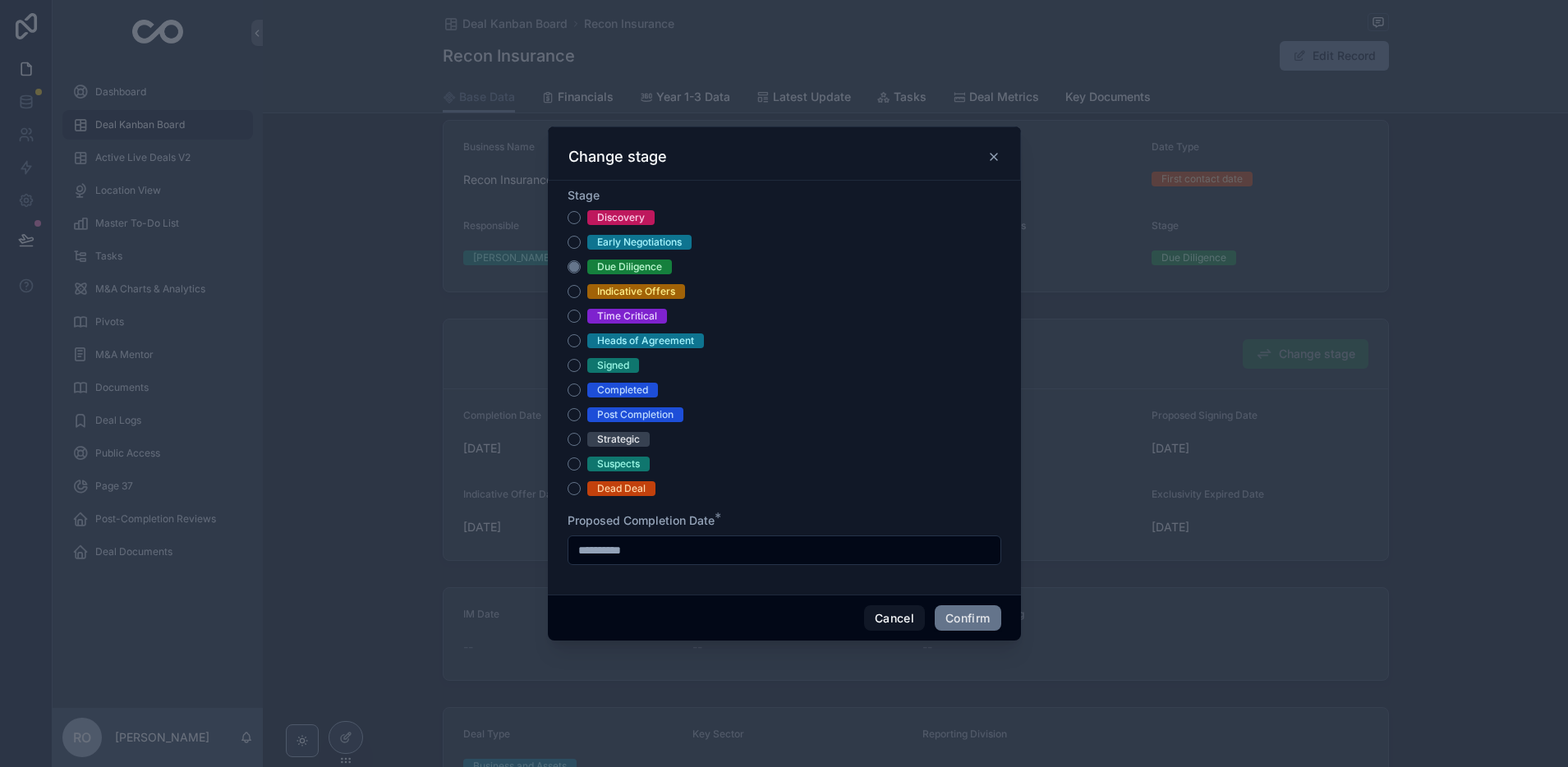
click at [633, 317] on div "Time Critical" at bounding box center [627, 315] width 60 height 15
click at [580, 317] on button "Time Critical" at bounding box center [574, 315] width 13 height 13
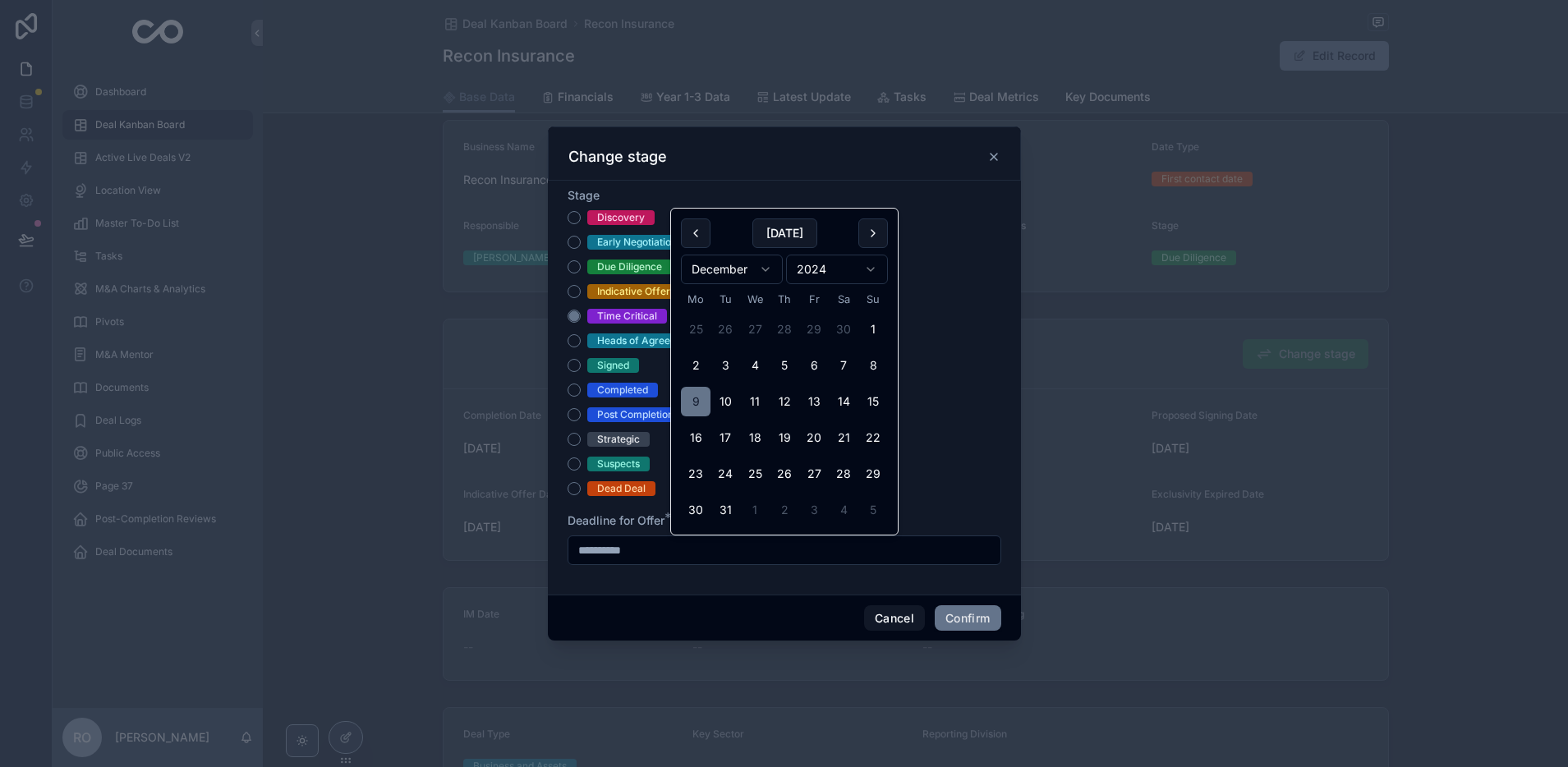
click at [662, 549] on input "**********" at bounding box center [784, 549] width 432 height 23
drag, startPoint x: 662, startPoint y: 549, endPoint x: 551, endPoint y: 547, distance: 111.0
click at [551, 547] on div "**********" at bounding box center [784, 387] width 473 height 414
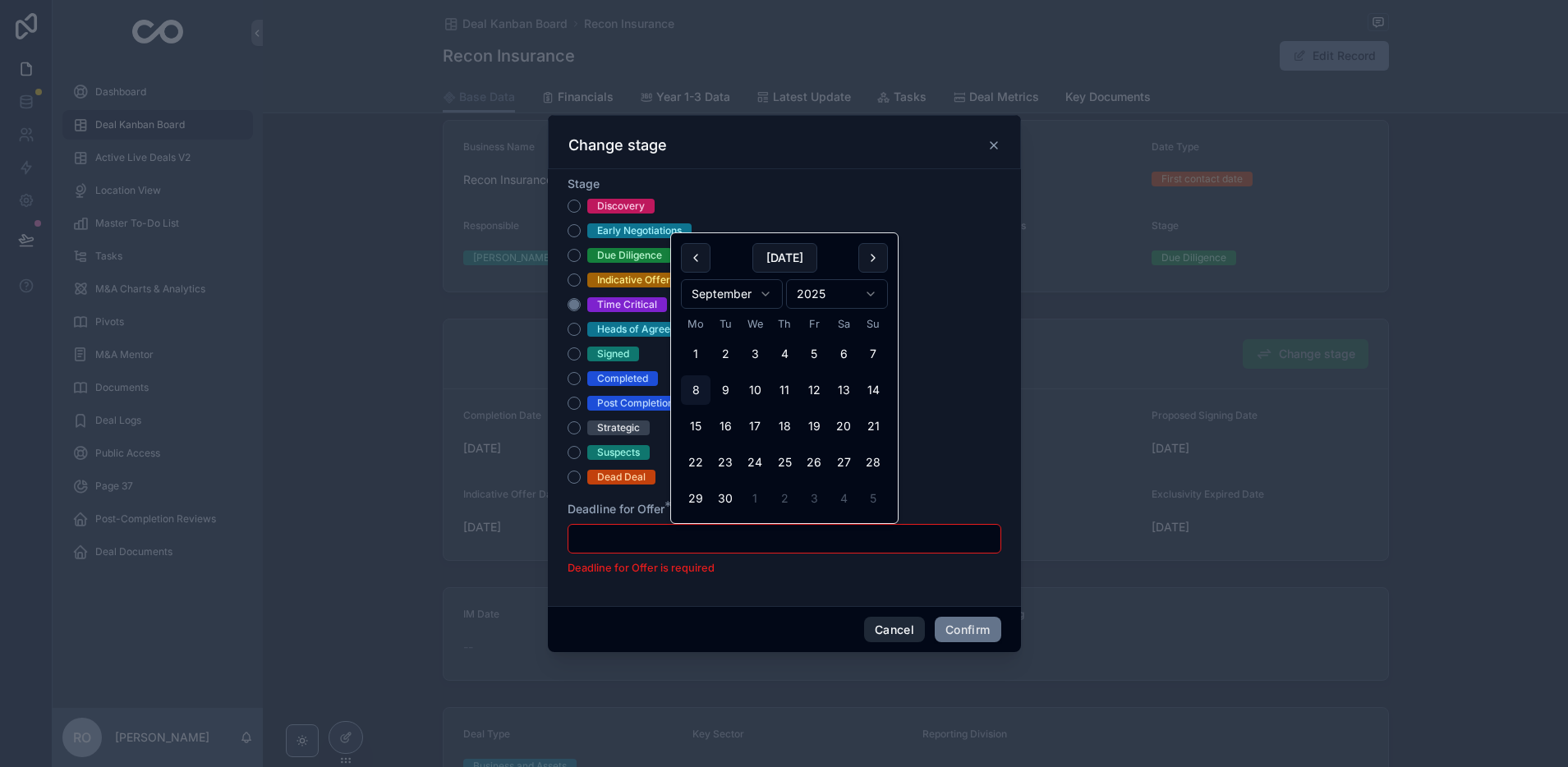
click at [905, 635] on button "Cancel" at bounding box center [894, 629] width 61 height 27
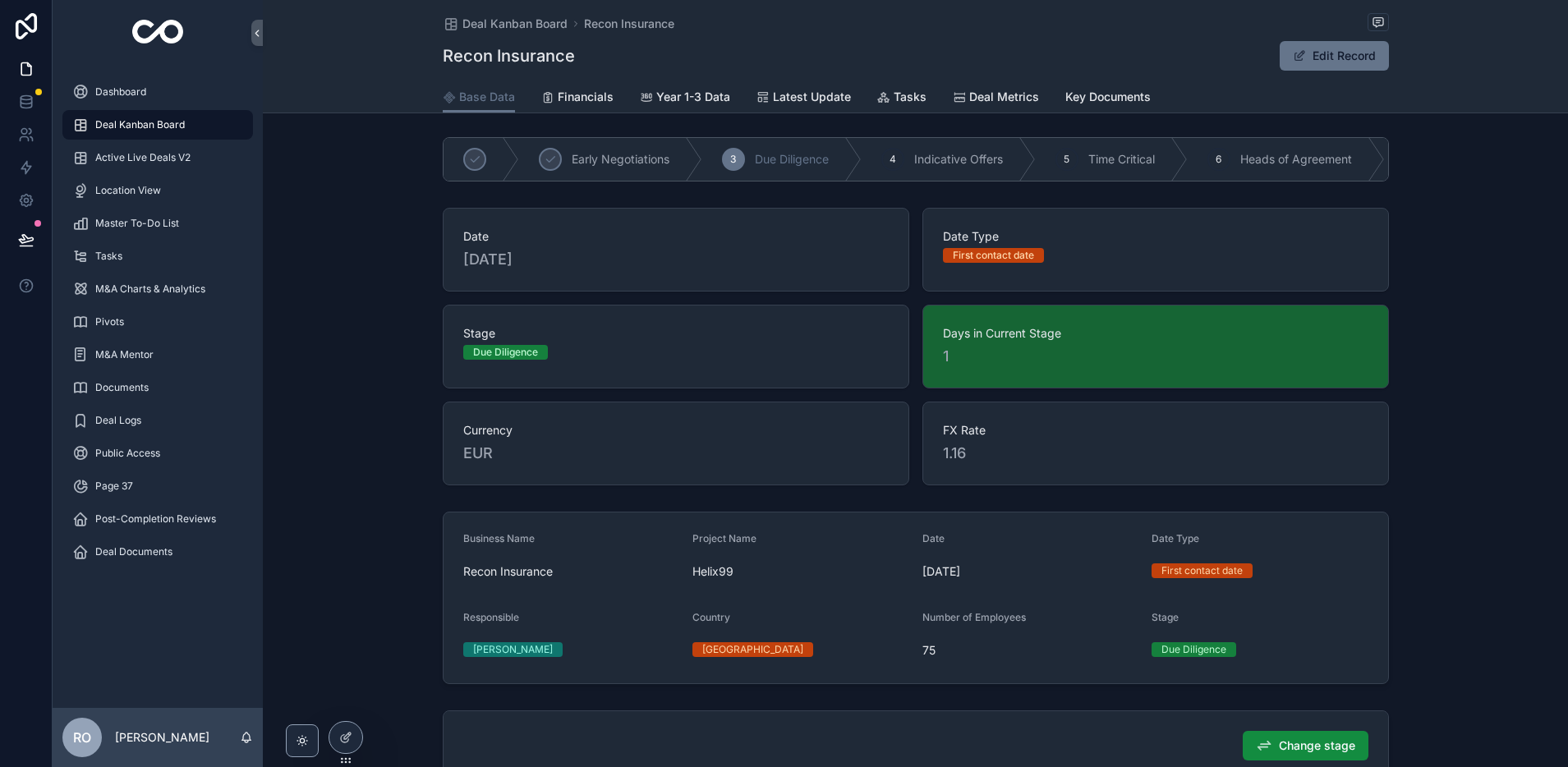
scroll to position [0, 0]
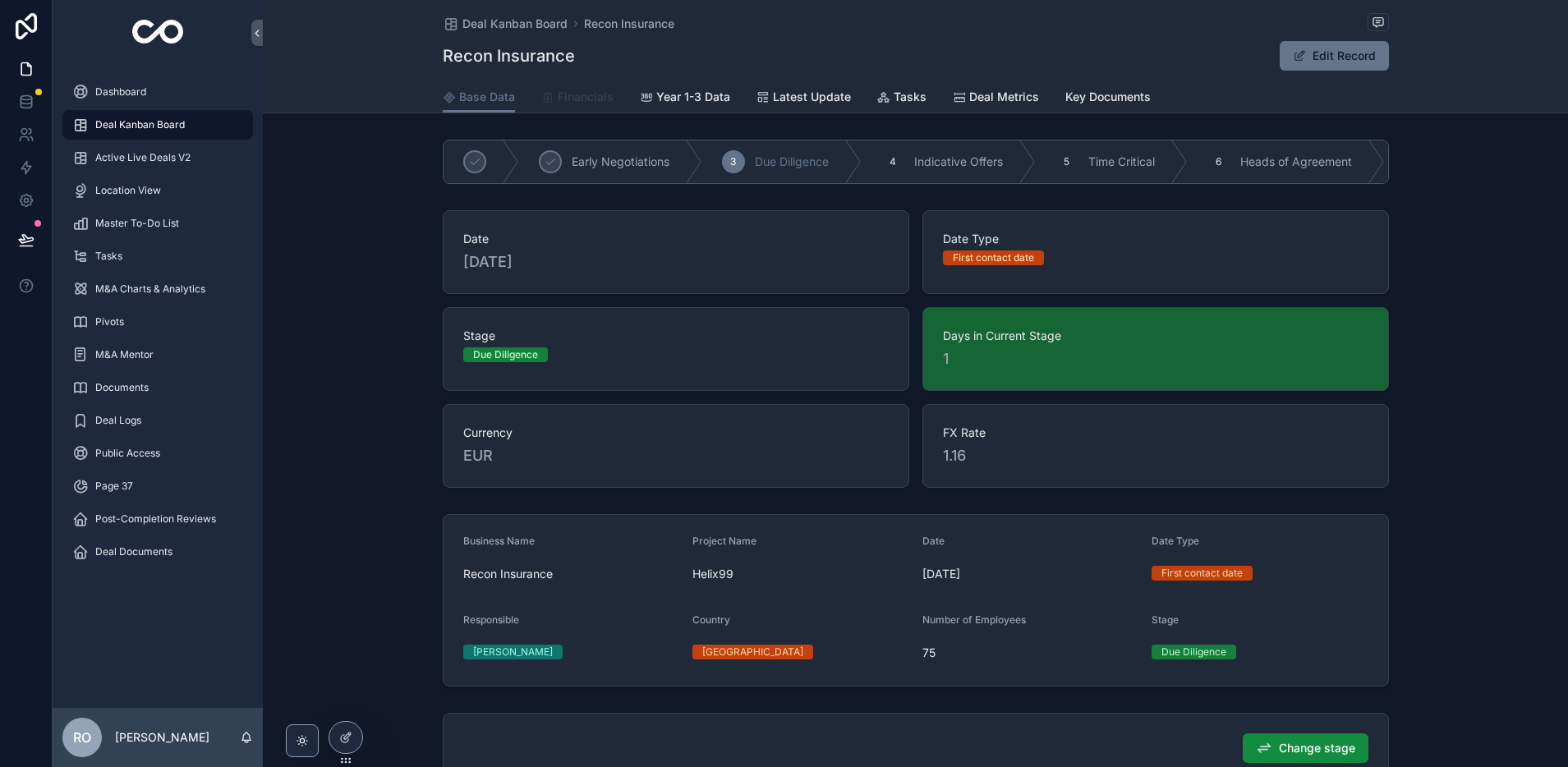
click at [578, 93] on span "Financials" at bounding box center [586, 96] width 56 height 16
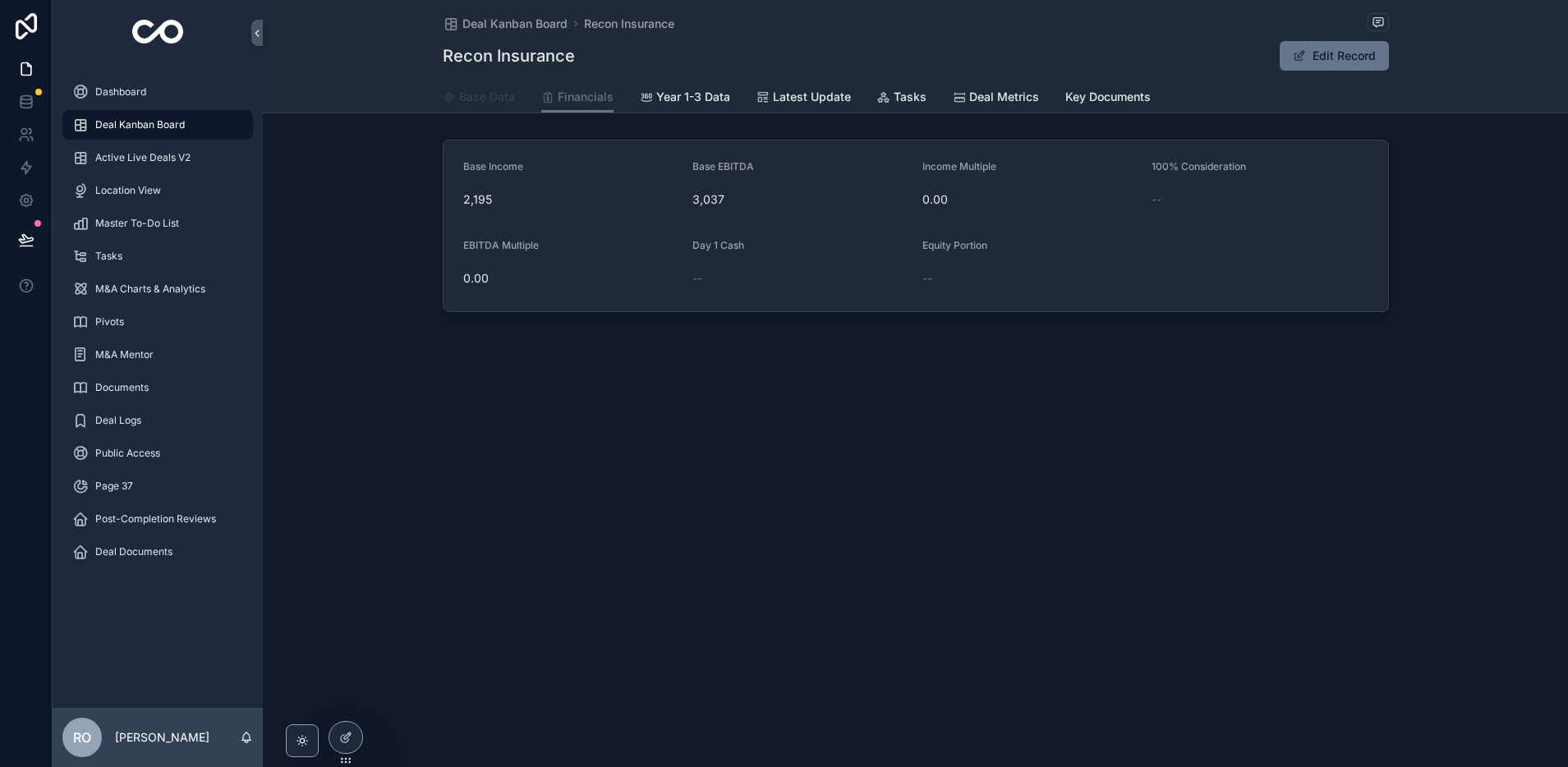
click at [472, 99] on span "Base Data" at bounding box center [487, 96] width 56 height 16
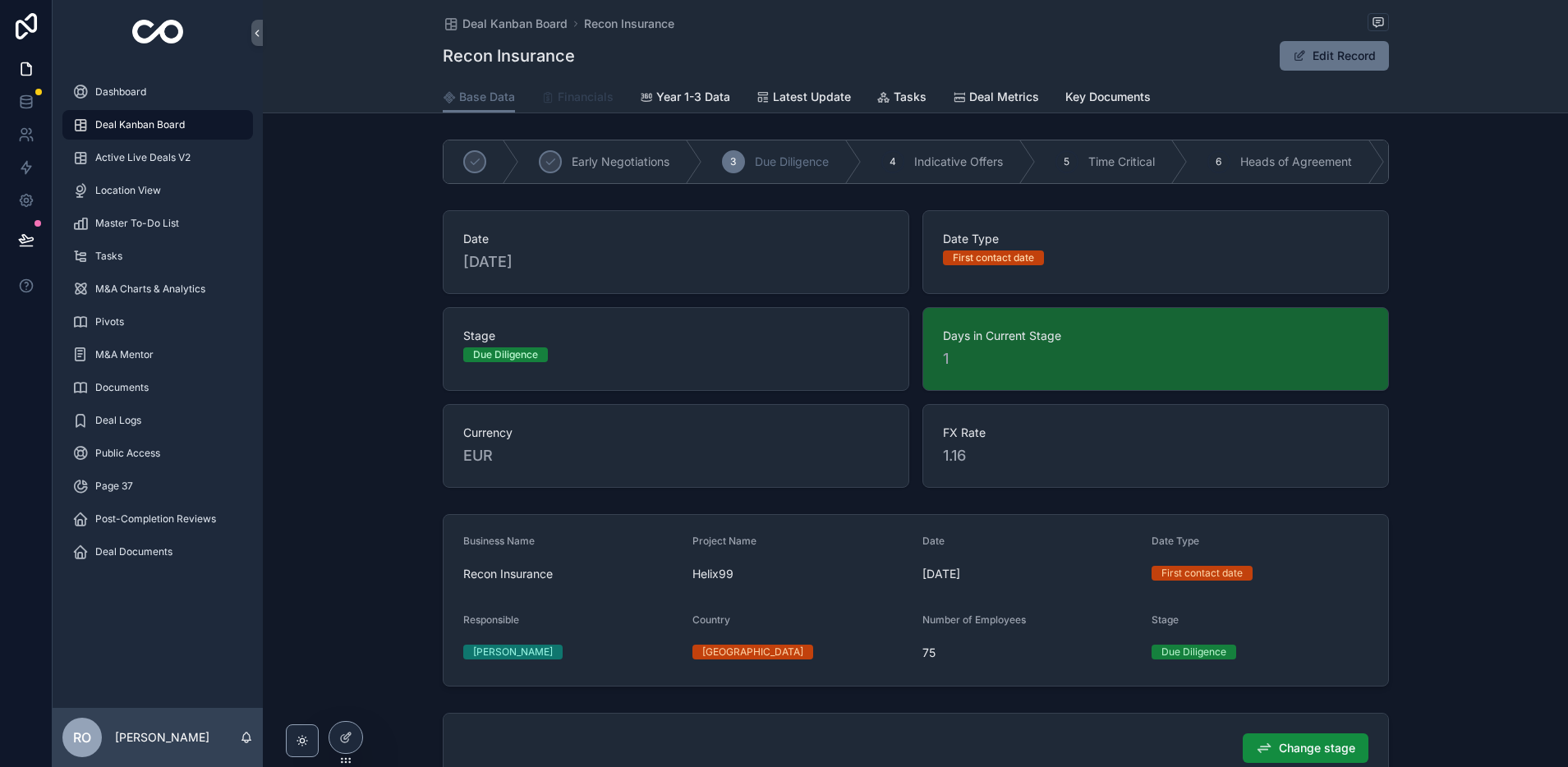
click at [592, 93] on span "Financials" at bounding box center [586, 96] width 56 height 16
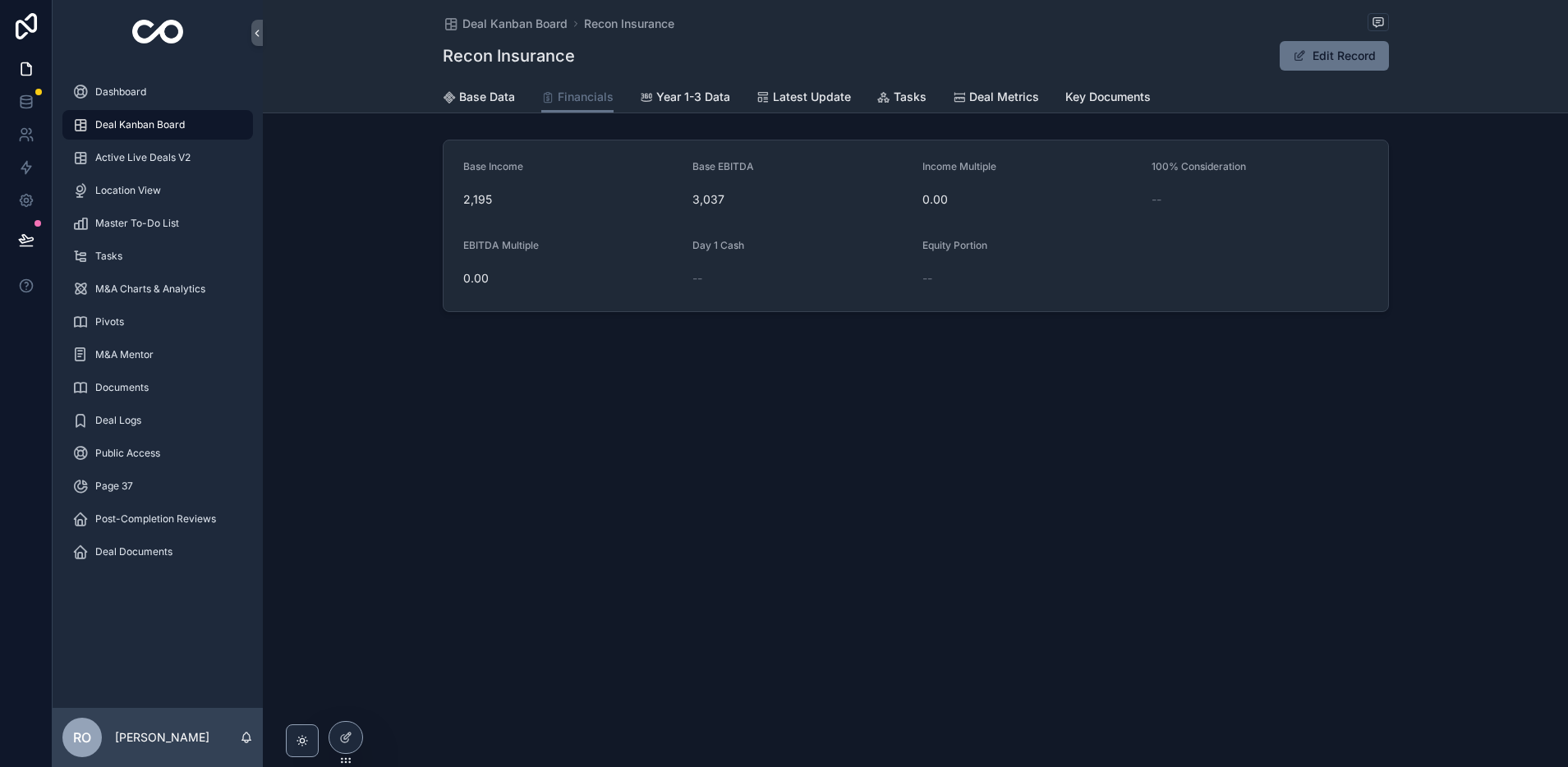
click at [155, 122] on span "Deal Kanban Board" at bounding box center [140, 124] width 89 height 13
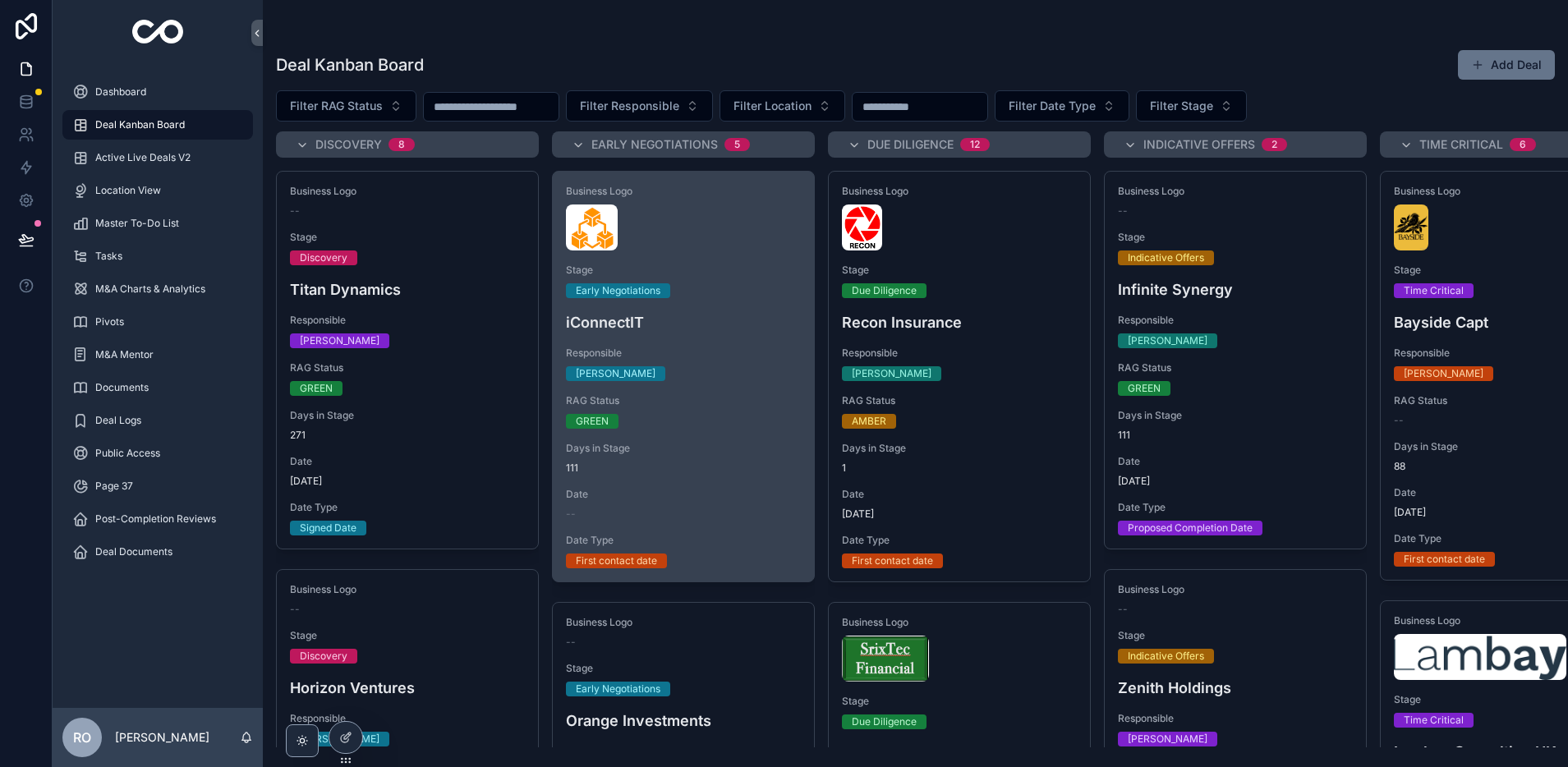
click at [694, 298] on div "Business Logo Stage Early Negotiations iConnectIT Responsible [PERSON_NAME] RAG…" at bounding box center [683, 376] width 261 height 410
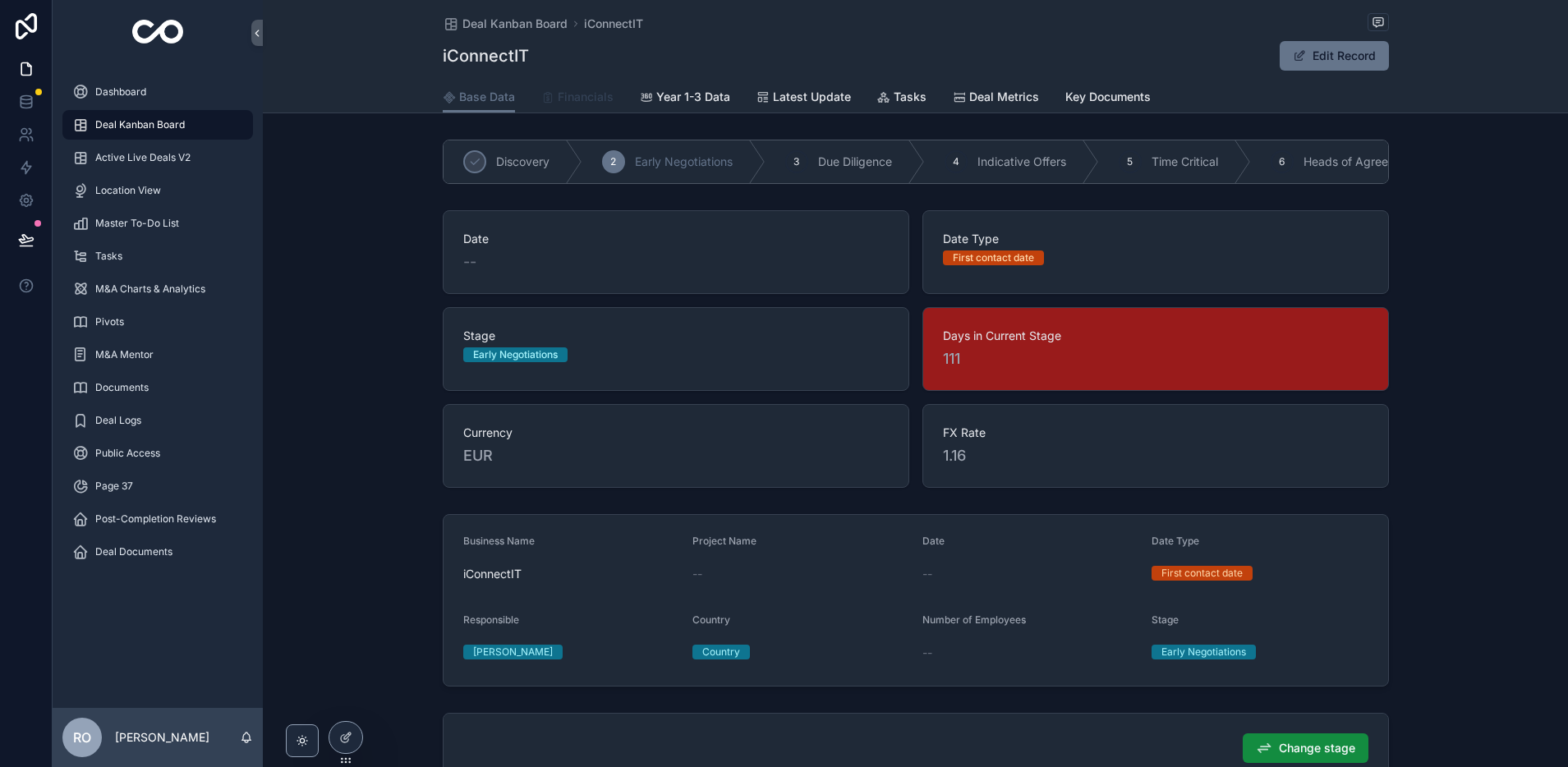
click at [577, 82] on link "Financials" at bounding box center [577, 99] width 72 height 33
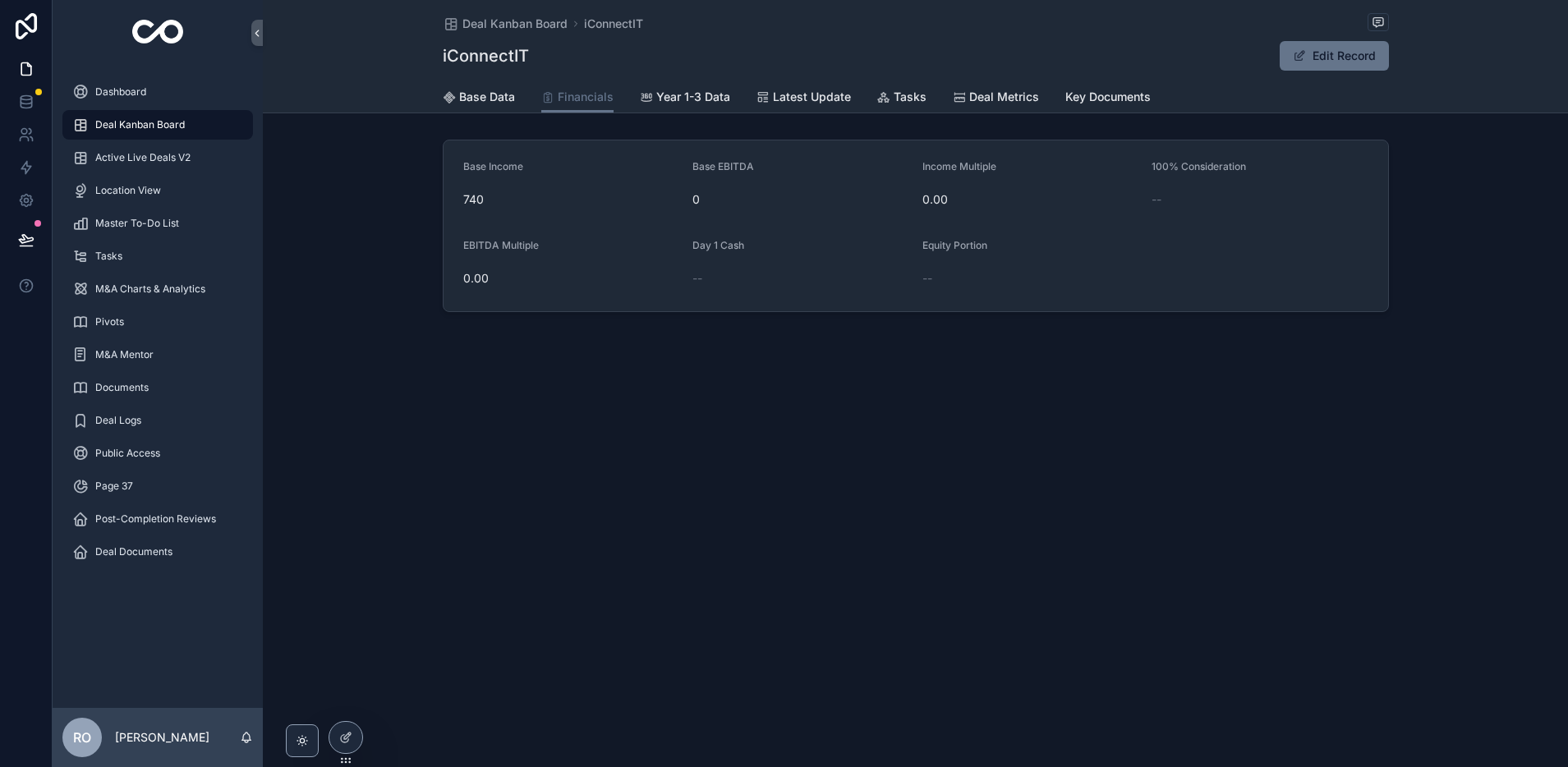
click at [131, 122] on span "Deal Kanban Board" at bounding box center [140, 124] width 89 height 13
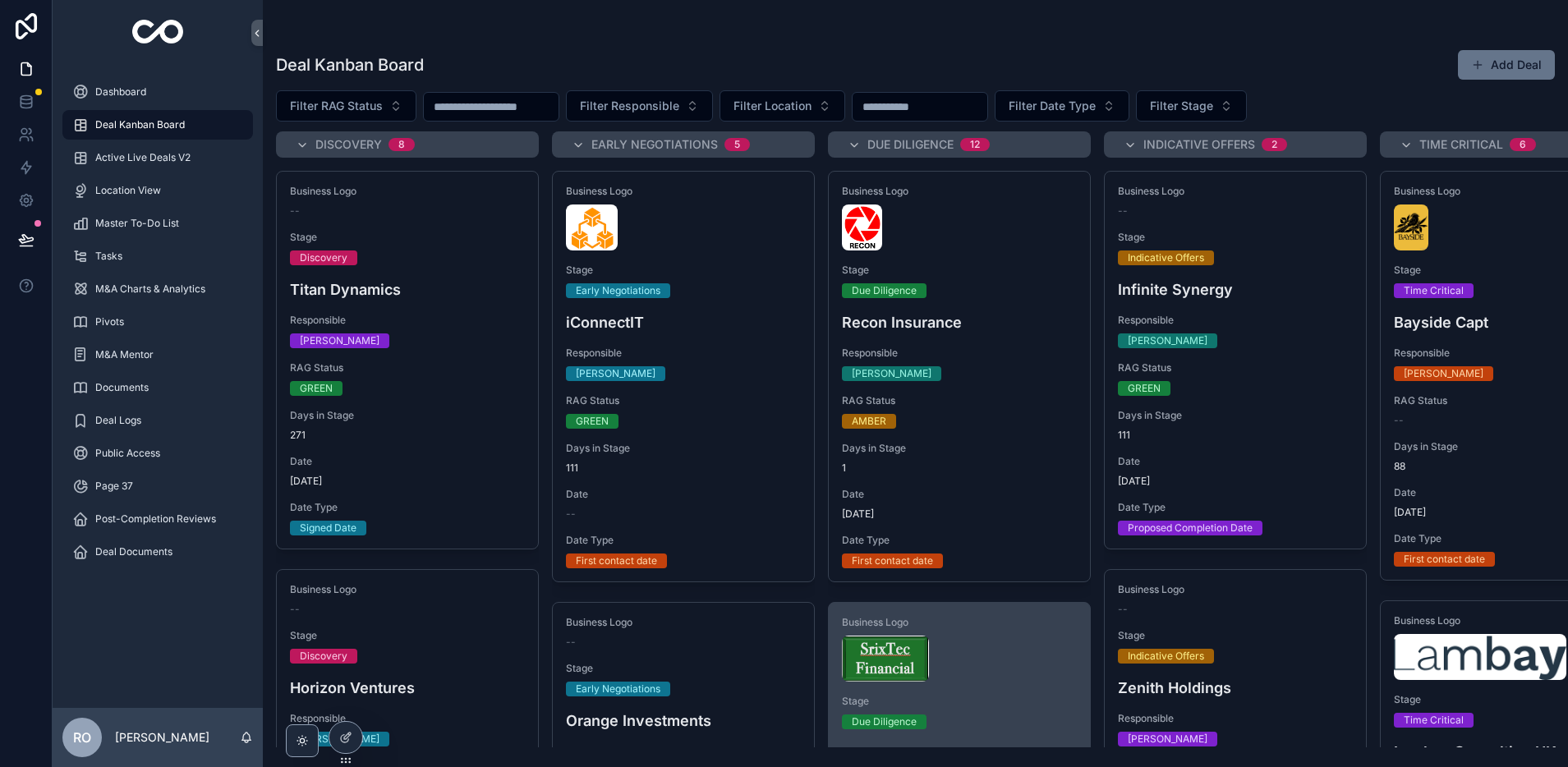
click at [980, 670] on div "scrollable content" at bounding box center [959, 659] width 235 height 46
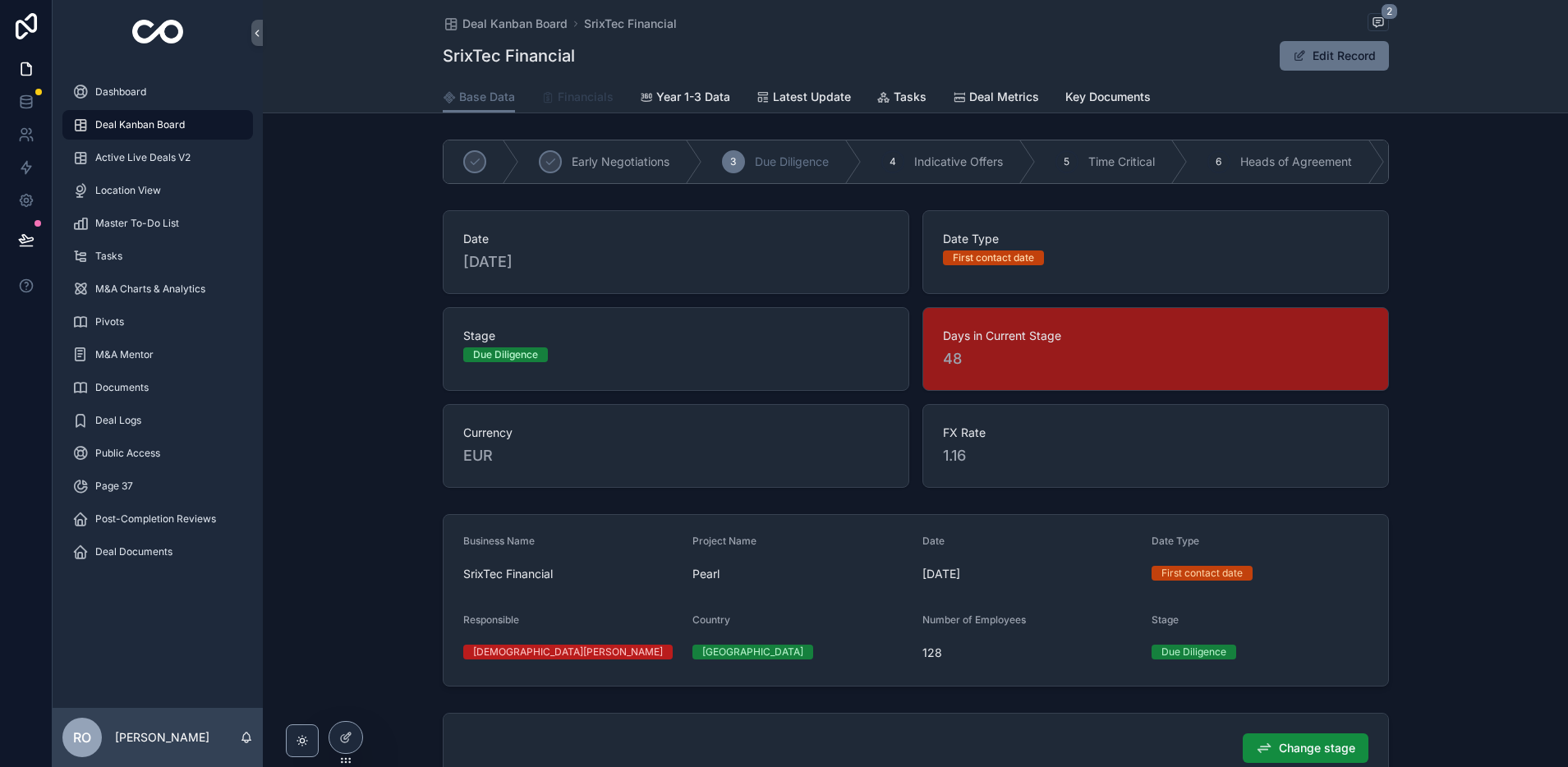
click at [558, 97] on span "Financials" at bounding box center [586, 96] width 56 height 16
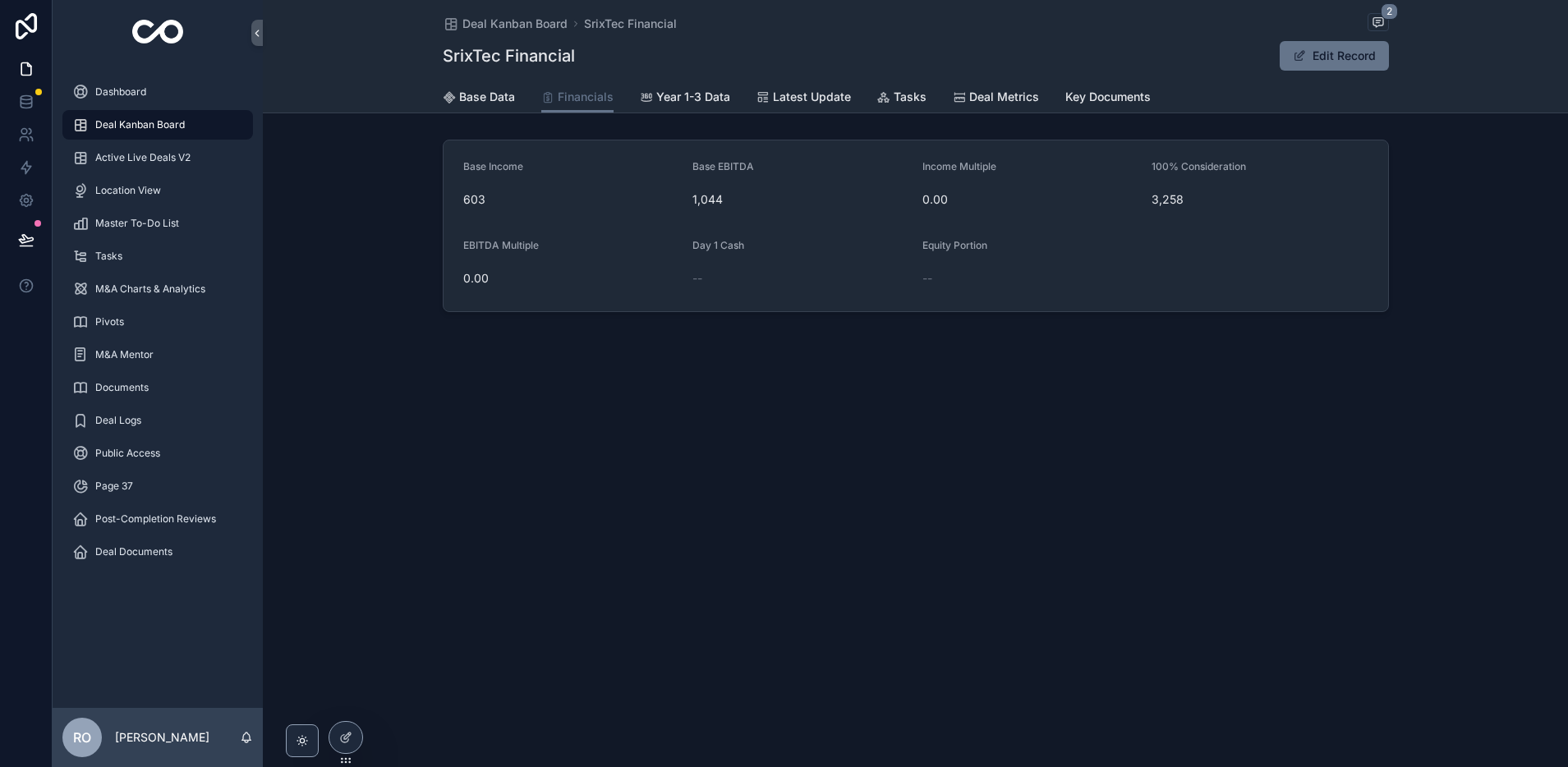
click at [138, 121] on span "Deal Kanban Board" at bounding box center [140, 124] width 89 height 13
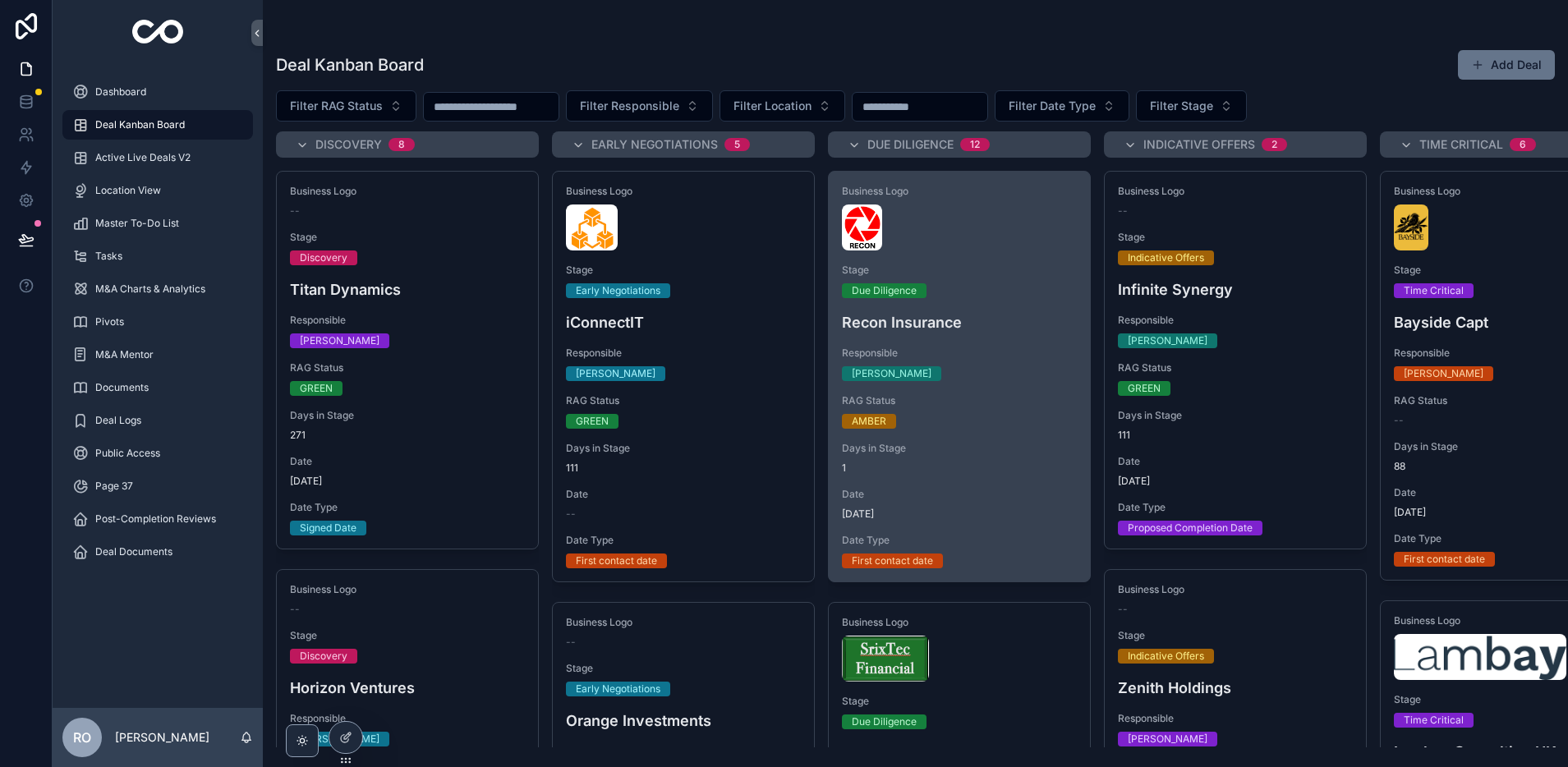
click at [922, 262] on div "Business Logo Stage Due Diligence Recon Insurance Responsible [PERSON_NAME] RAG…" at bounding box center [959, 376] width 261 height 410
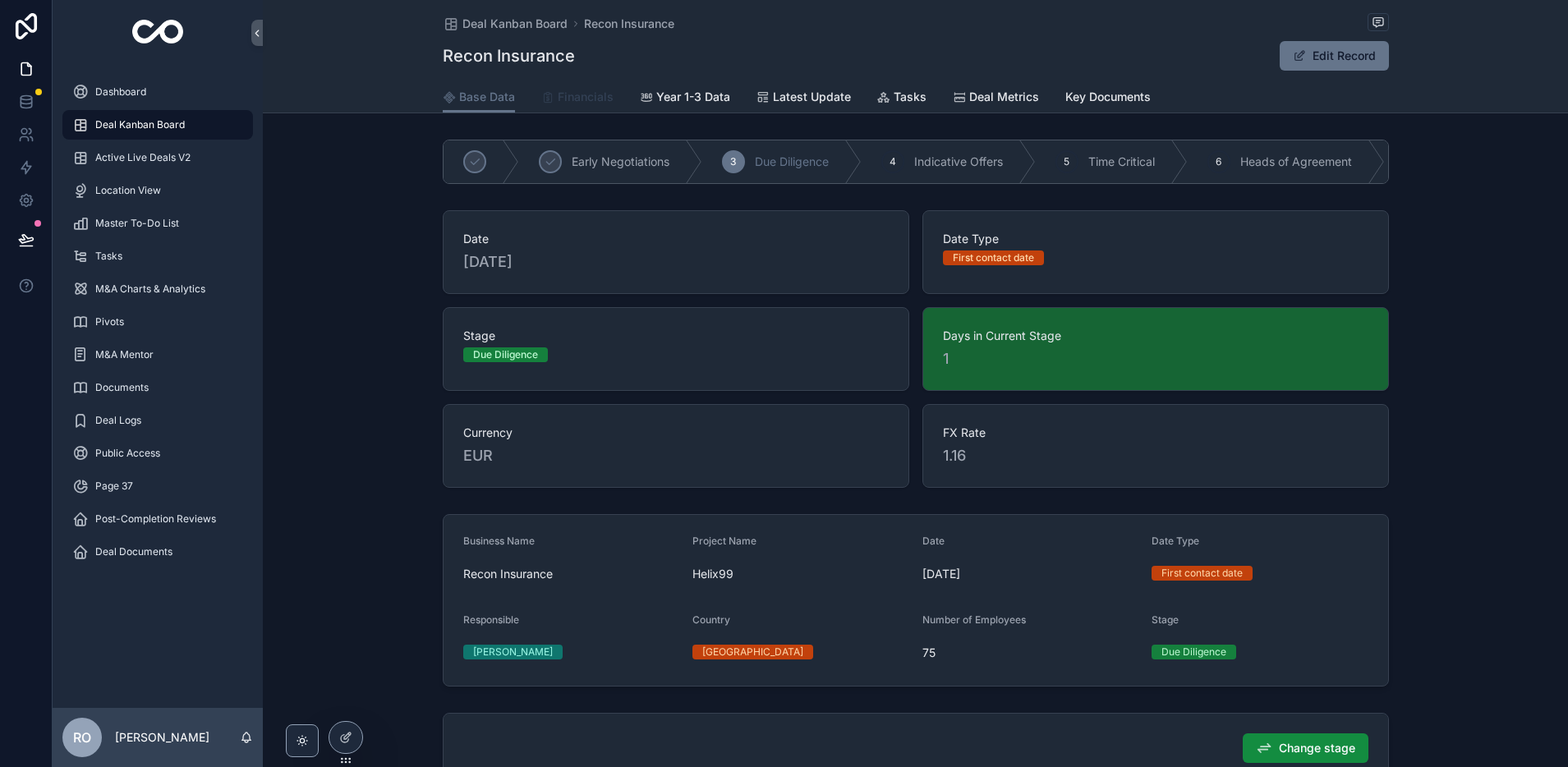
click at [586, 99] on span "Financials" at bounding box center [586, 96] width 56 height 16
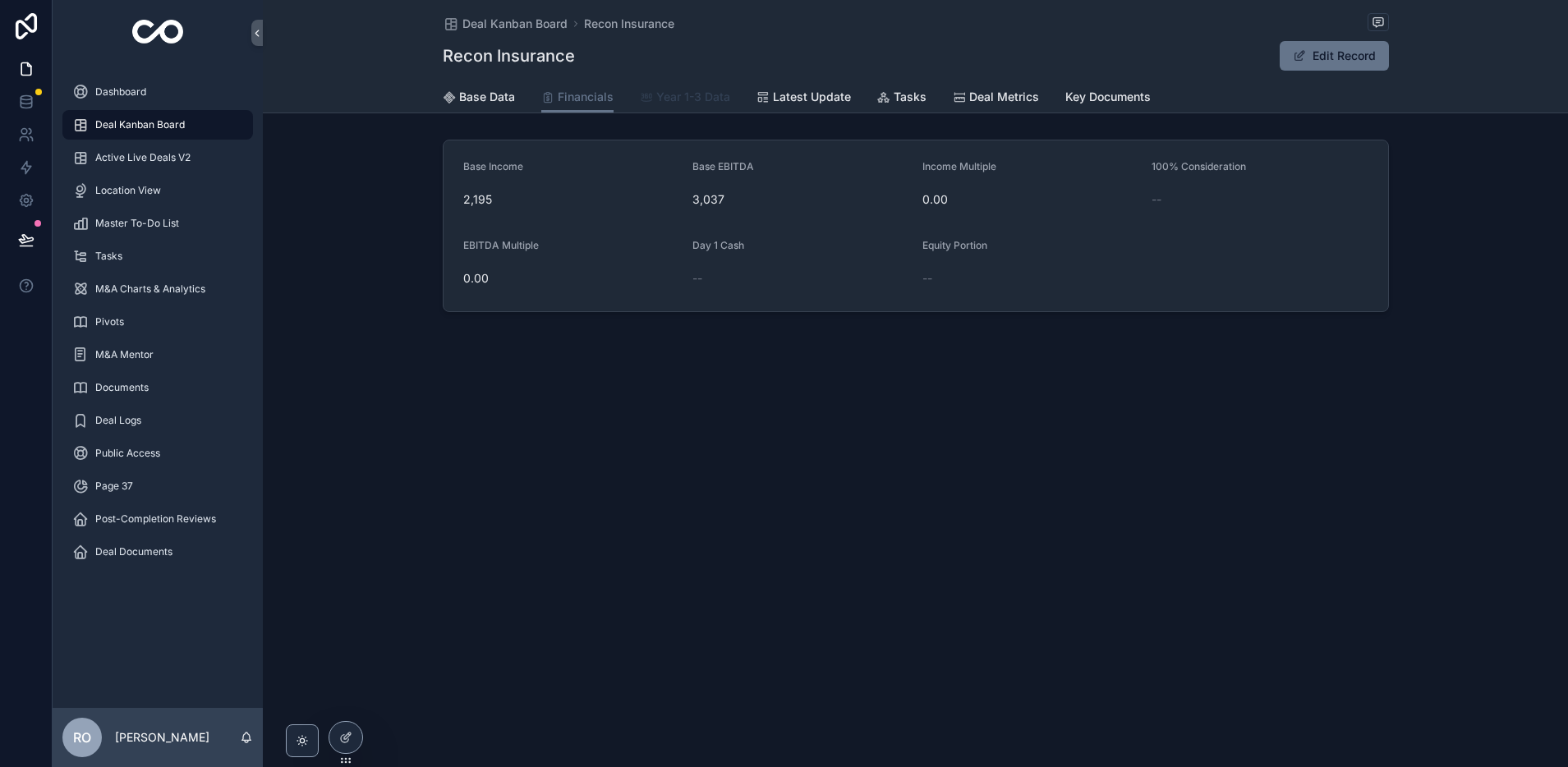
click at [698, 99] on span "Year 1-3 Data" at bounding box center [693, 96] width 74 height 16
click at [489, 99] on span "Base Data" at bounding box center [487, 96] width 56 height 16
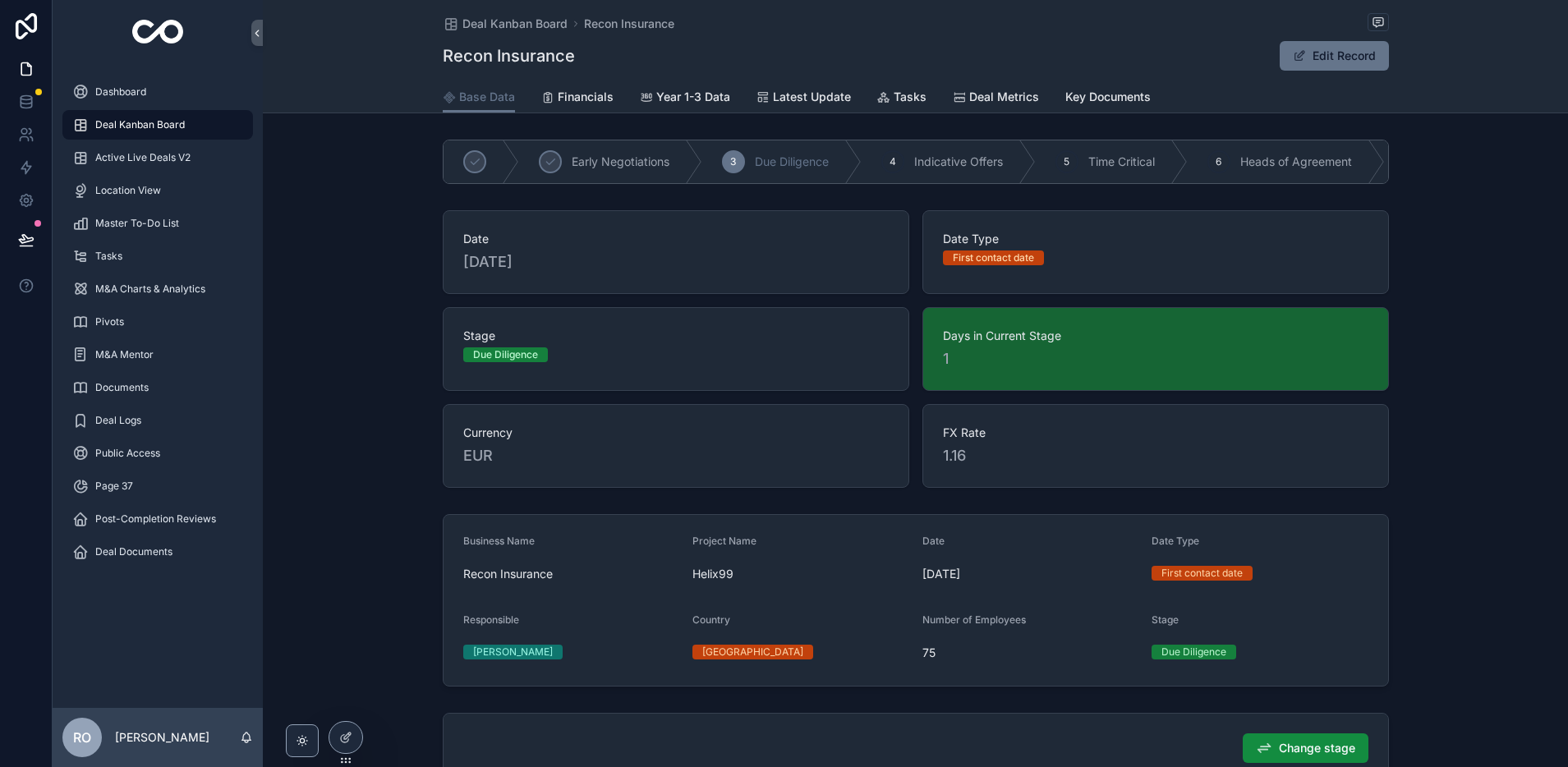
click at [140, 122] on span "Deal Kanban Board" at bounding box center [140, 124] width 89 height 13
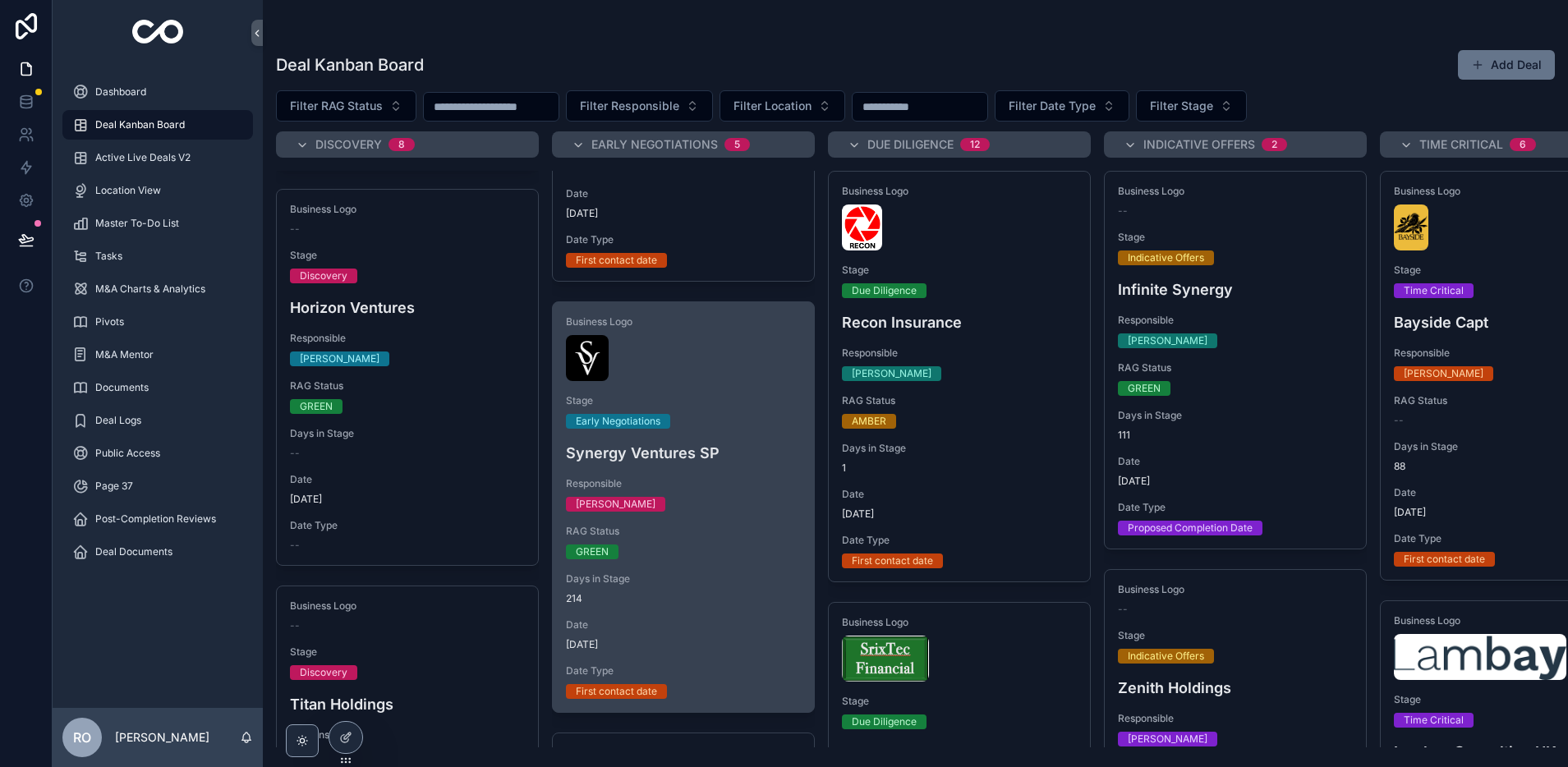
scroll to position [0, 1]
click at [706, 502] on div "[PERSON_NAME]" at bounding box center [682, 504] width 235 height 15
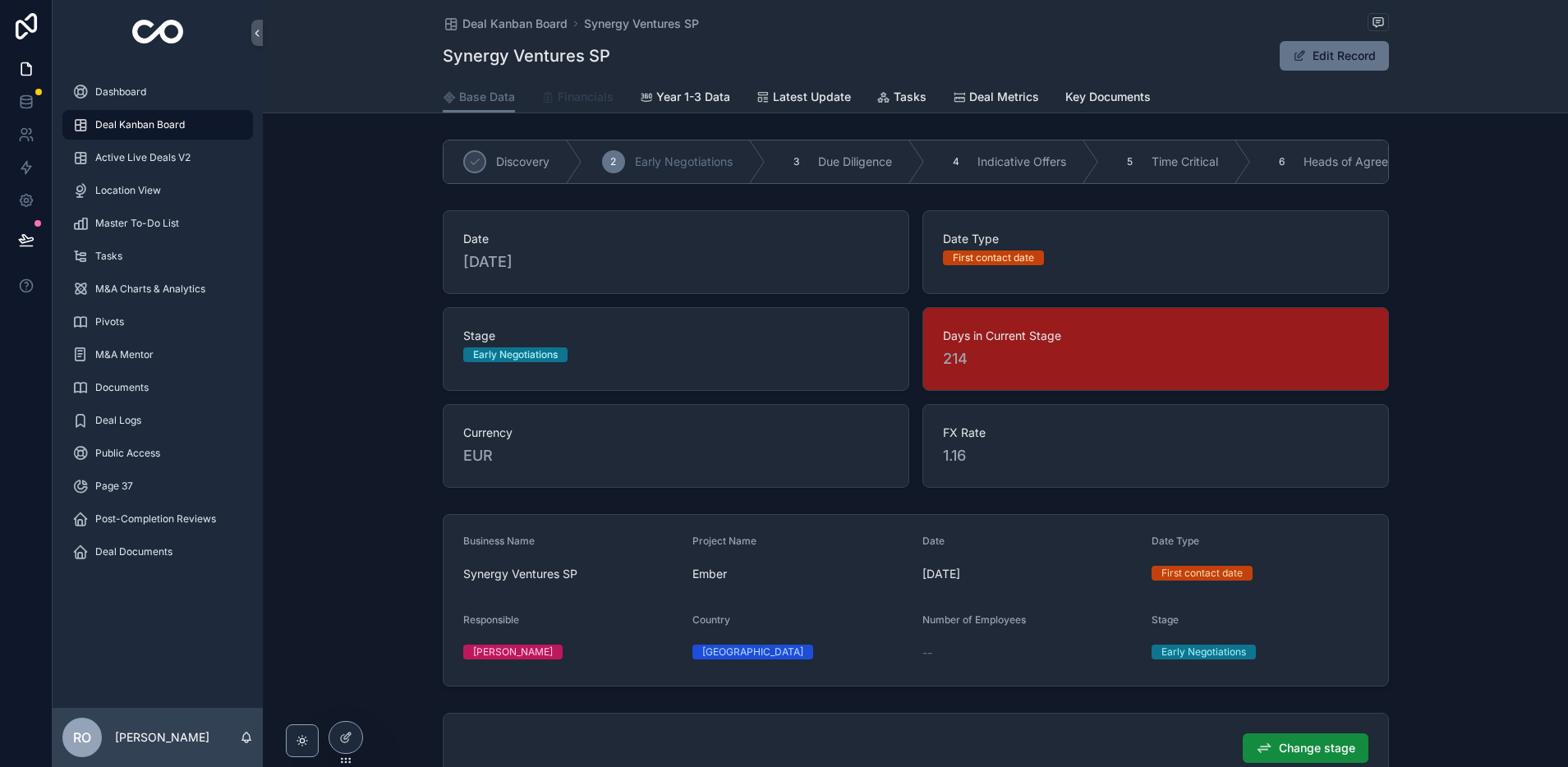
click at [576, 93] on span "Financials" at bounding box center [586, 96] width 56 height 16
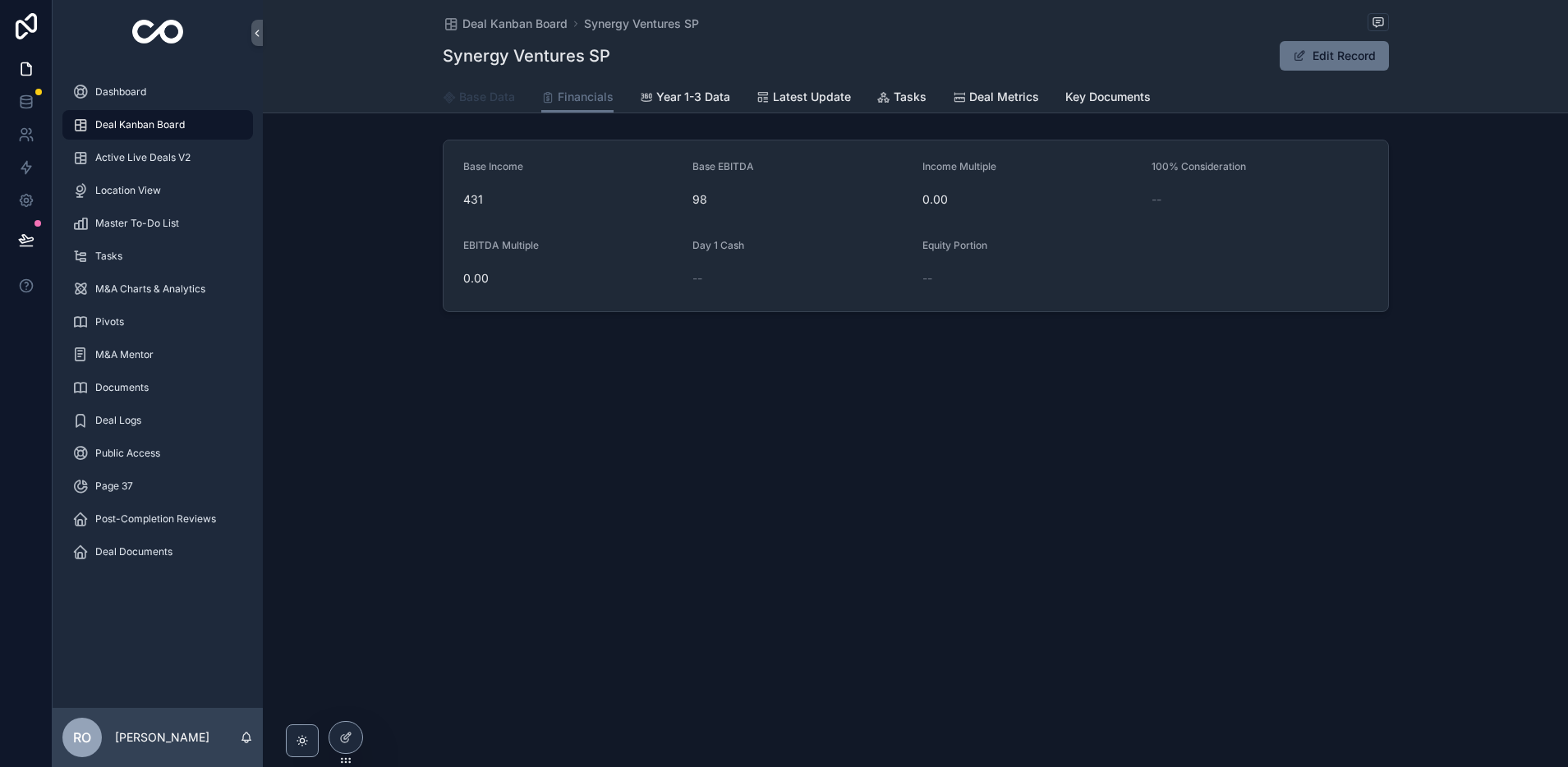
click at [490, 93] on span "Base Data" at bounding box center [487, 96] width 56 height 16
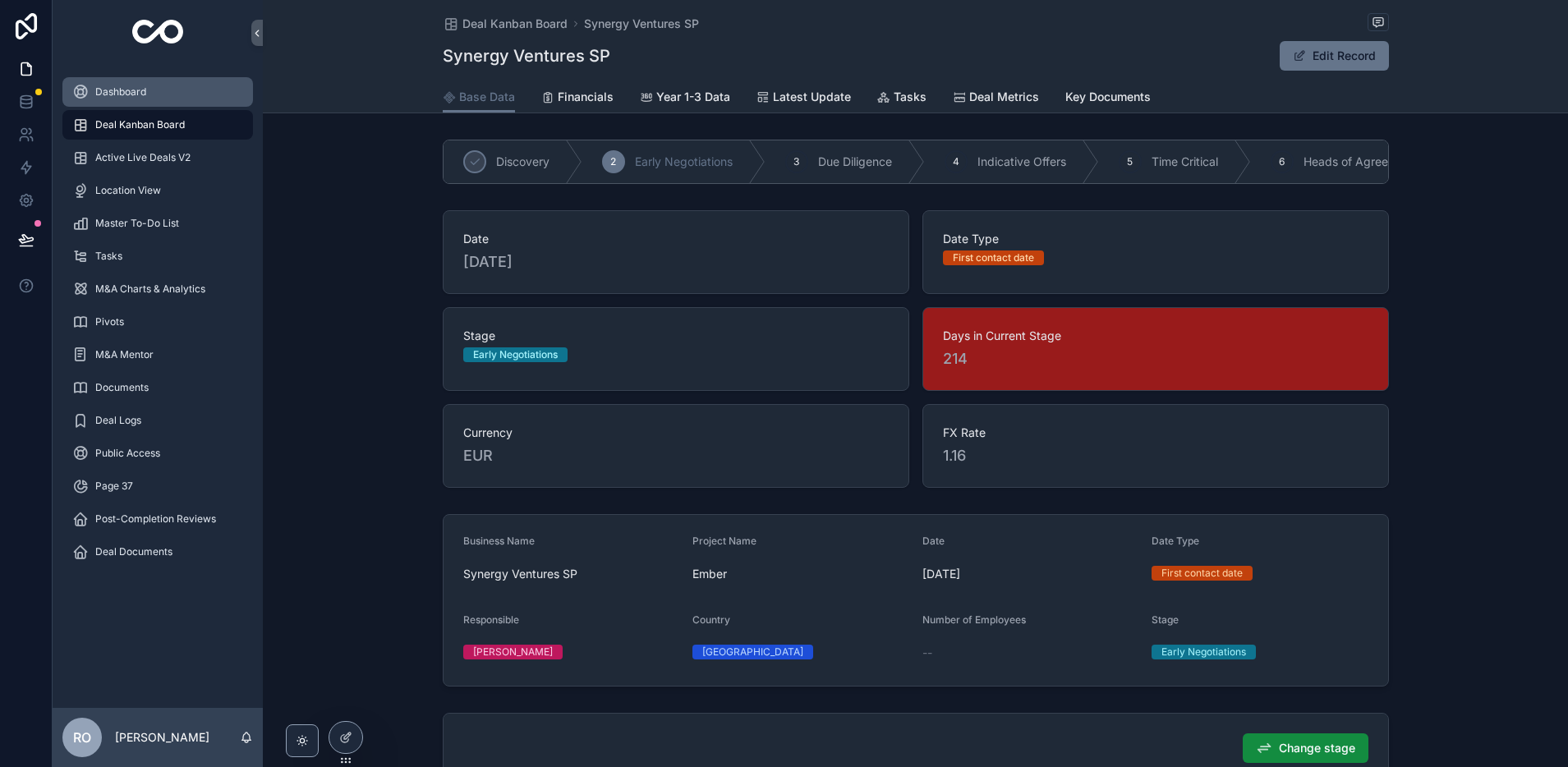
click at [113, 87] on span "Dashboard" at bounding box center [120, 92] width 51 height 13
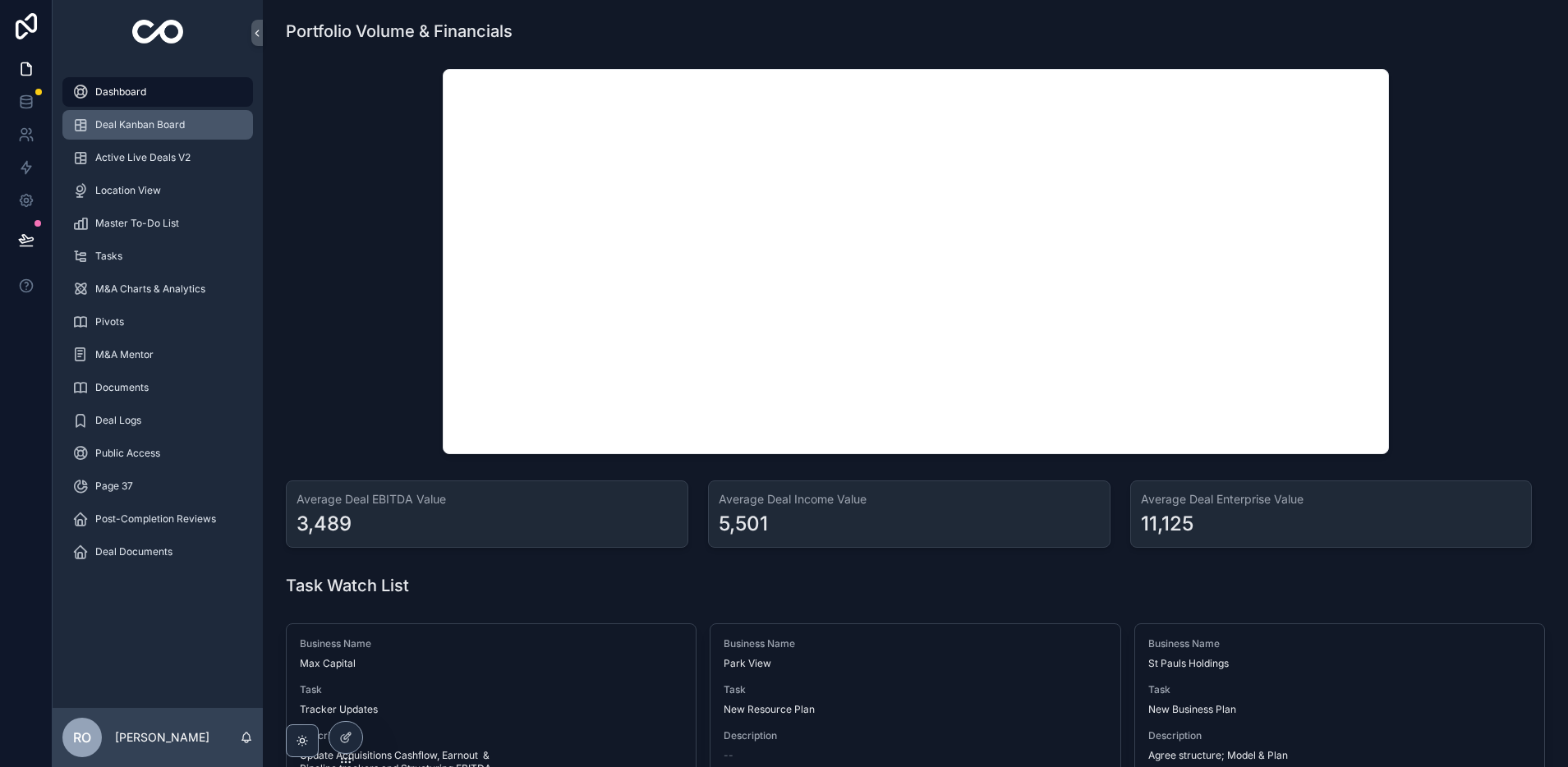
click at [137, 124] on span "Deal Kanban Board" at bounding box center [140, 124] width 89 height 13
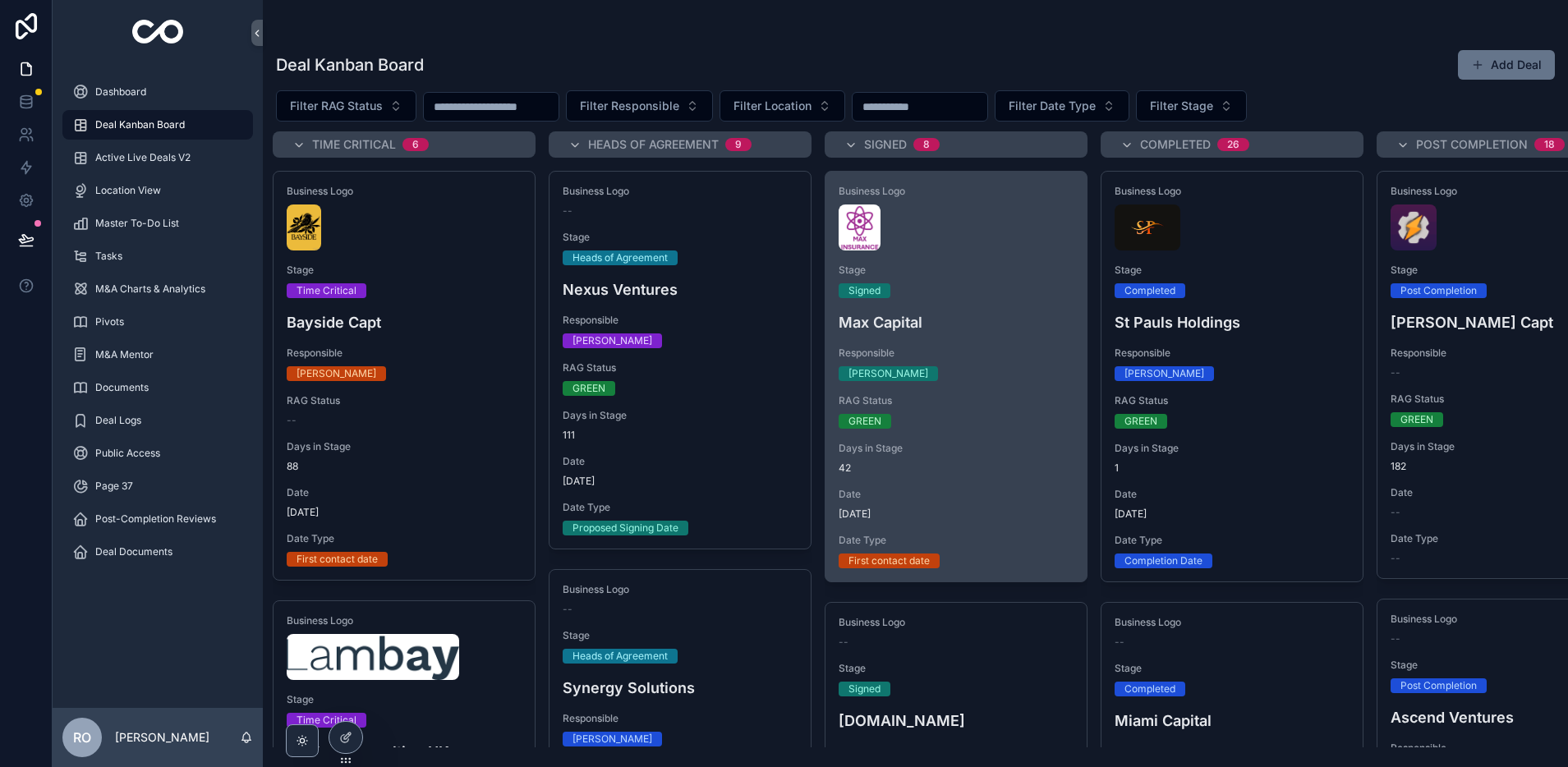
scroll to position [0, 1141]
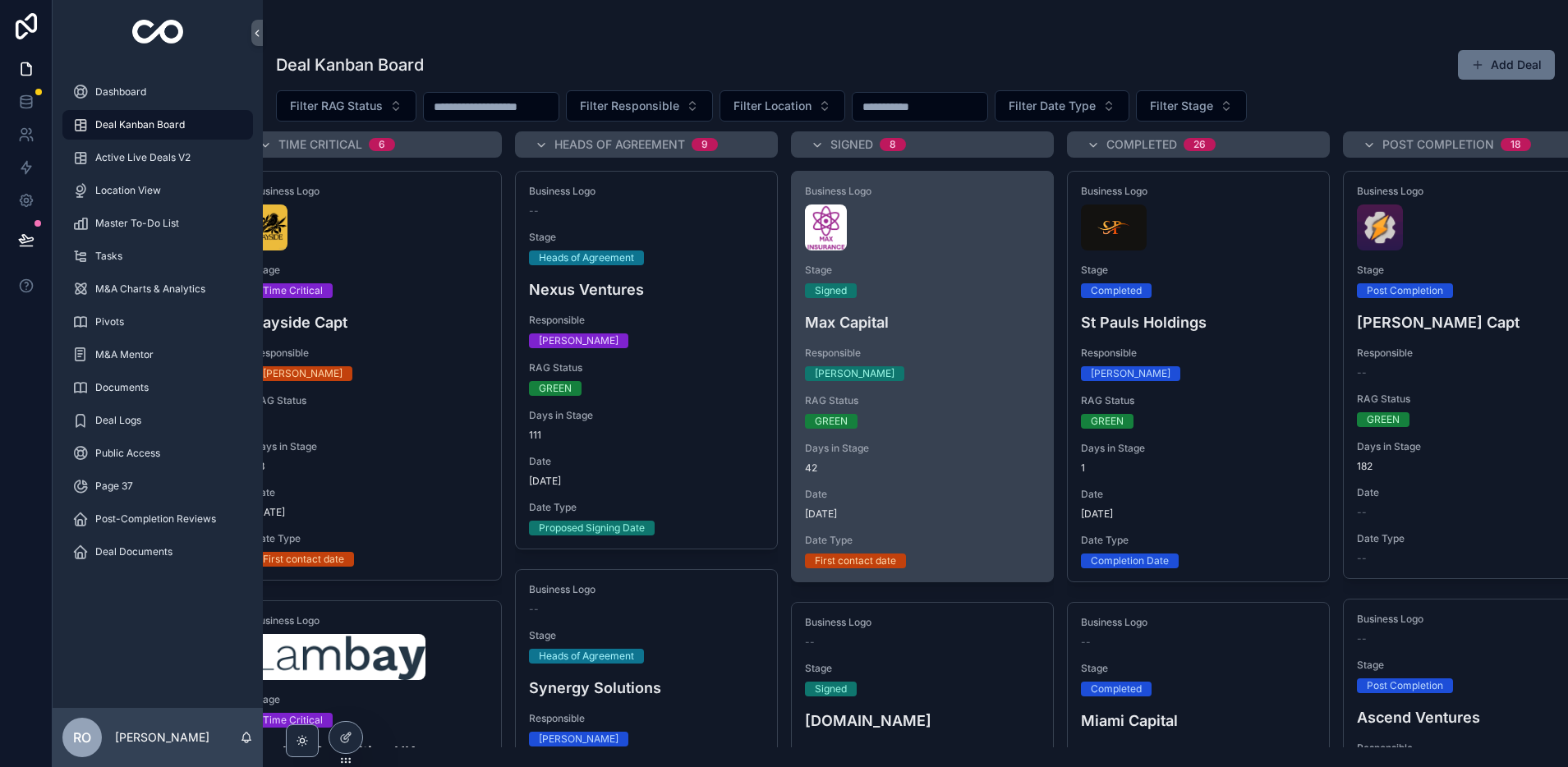
click at [939, 232] on div "scrollable content" at bounding box center [922, 228] width 235 height 46
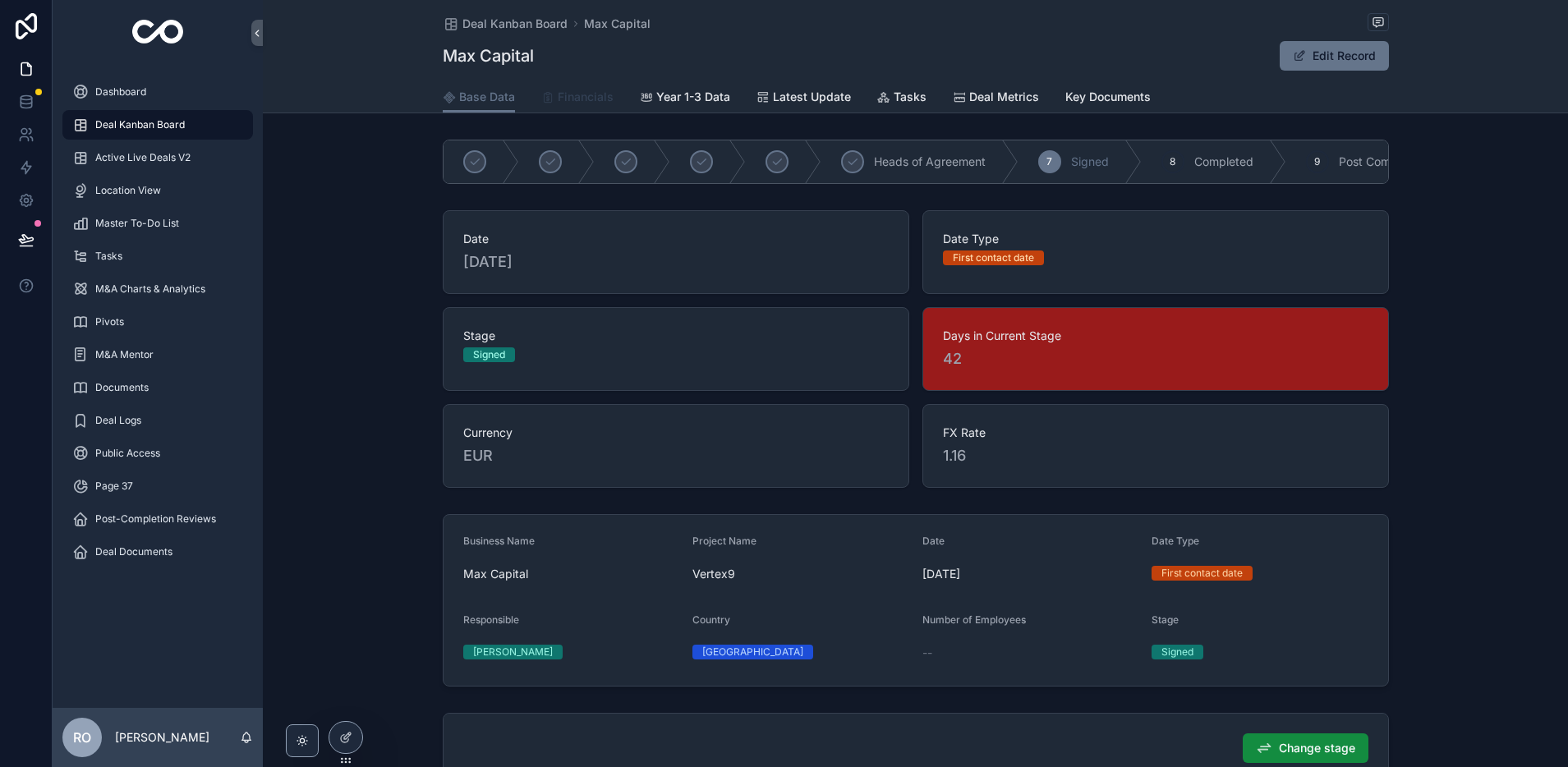
click at [598, 85] on link "Financials" at bounding box center [577, 99] width 72 height 33
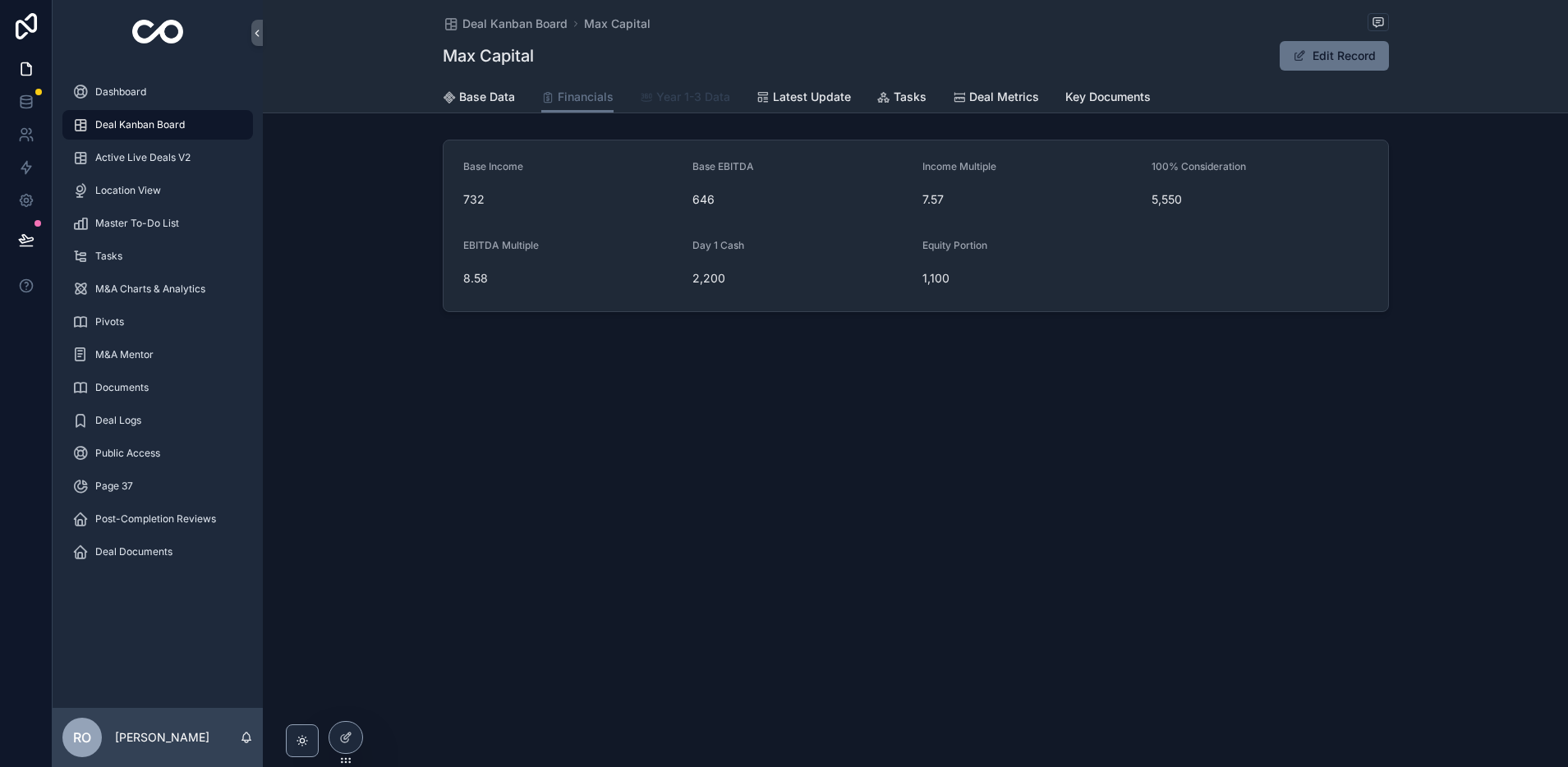
click at [662, 94] on span "Year 1-3 Data" at bounding box center [693, 96] width 74 height 16
click at [791, 96] on span "Latest Update" at bounding box center [812, 96] width 78 height 16
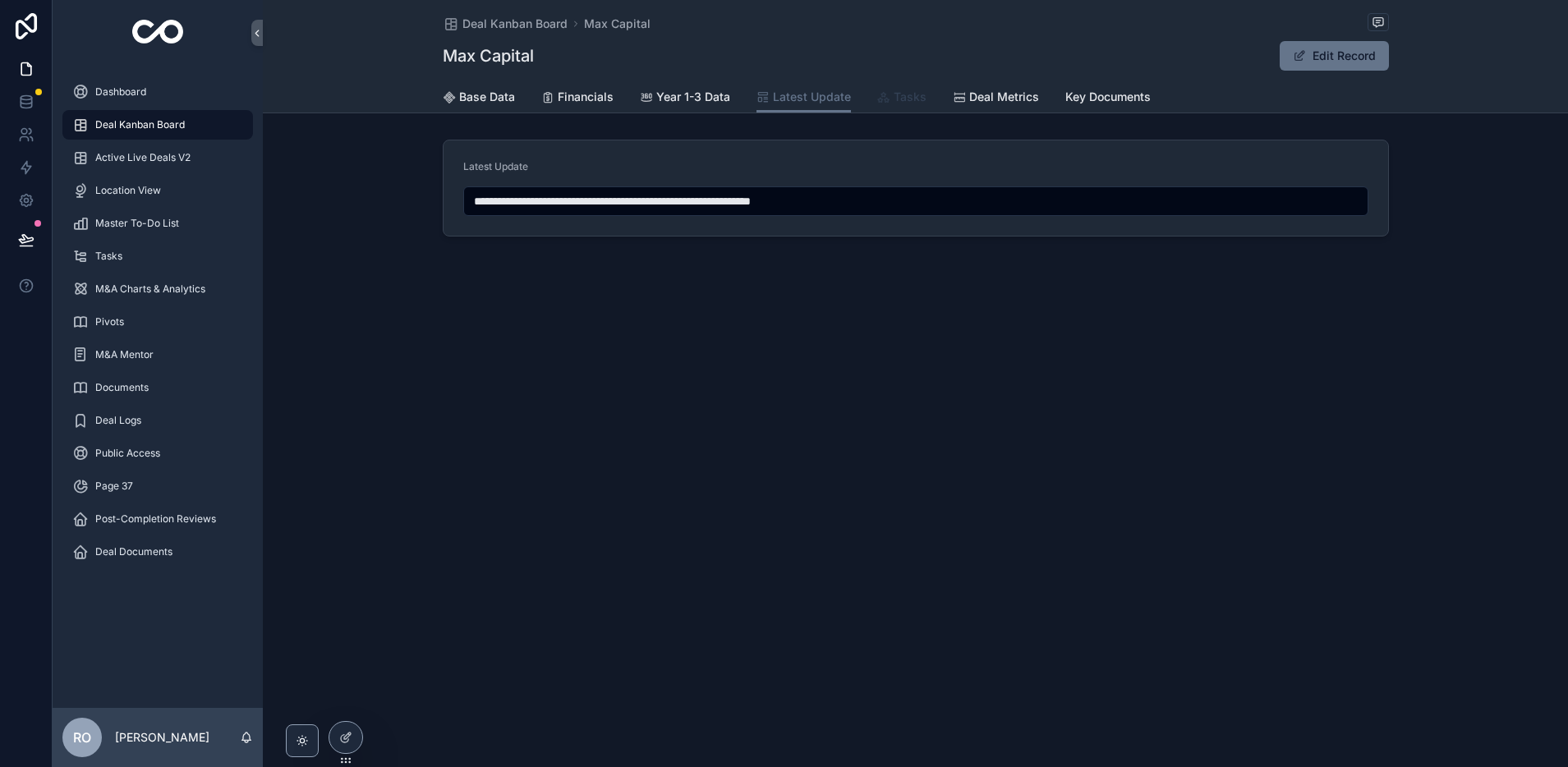
click at [894, 99] on span "Tasks" at bounding box center [910, 96] width 33 height 16
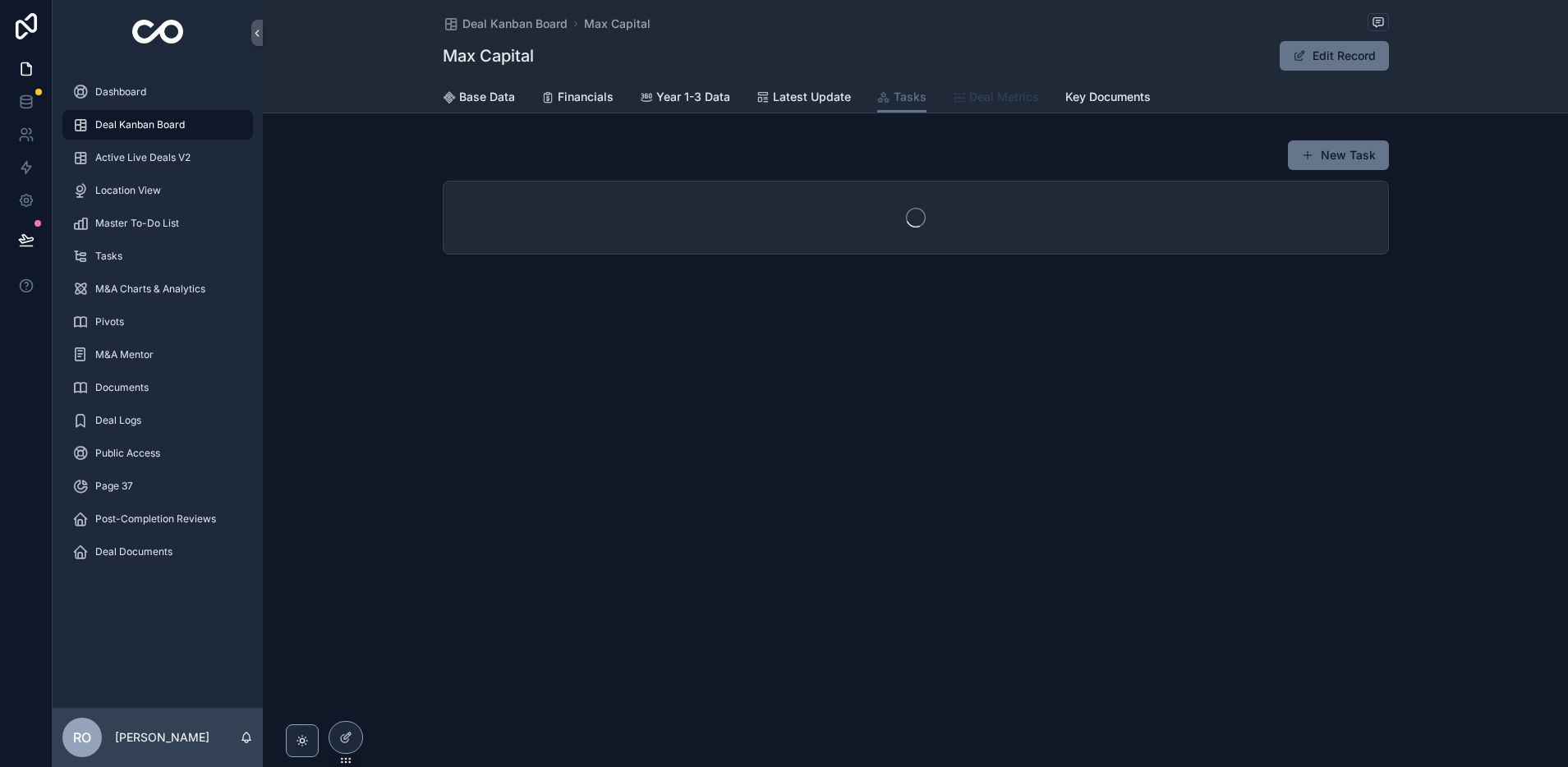
click at [994, 100] on span "Deal Metrics" at bounding box center [1003, 96] width 69 height 16
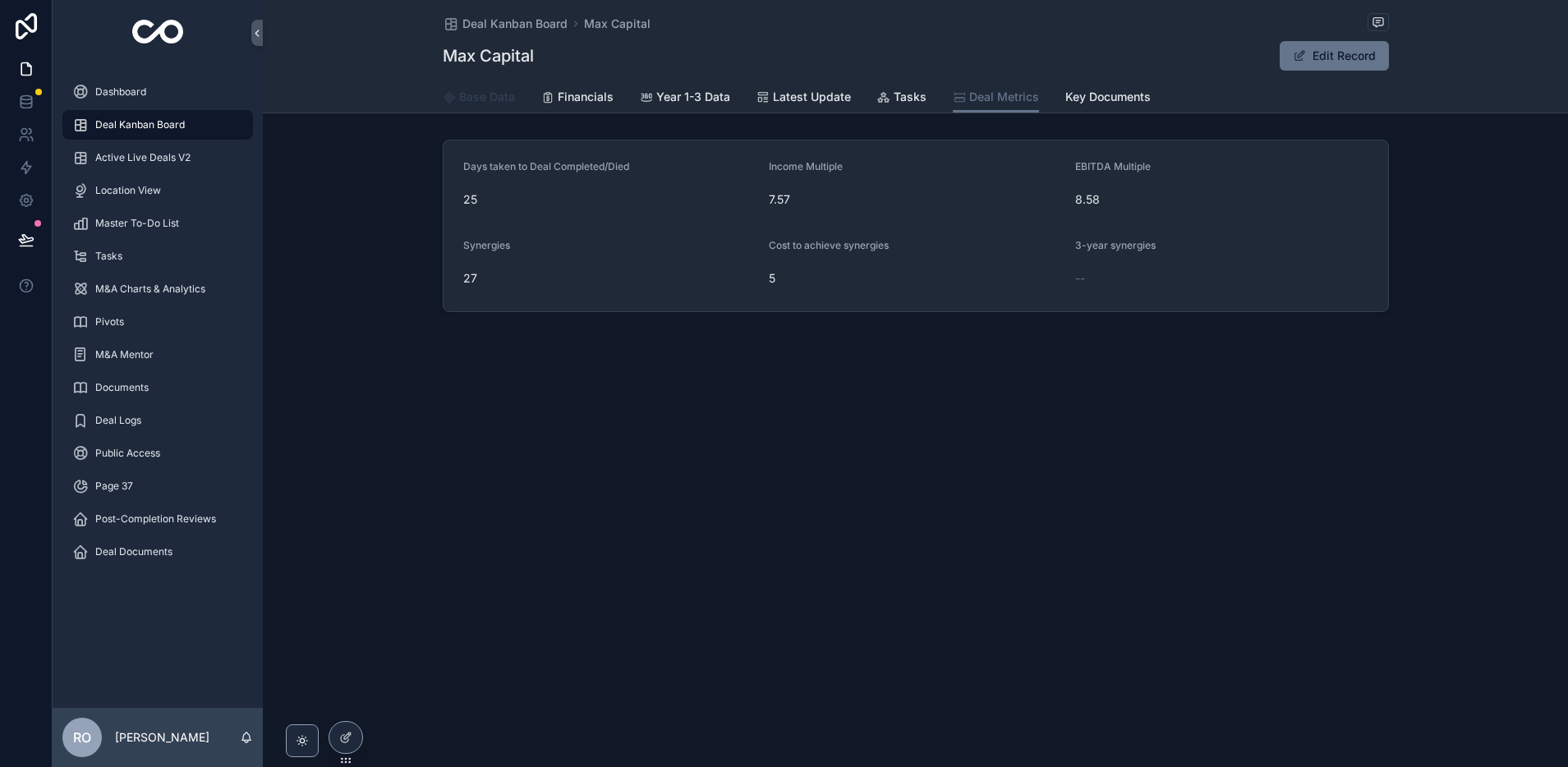
click at [484, 99] on span "Base Data" at bounding box center [487, 96] width 56 height 16
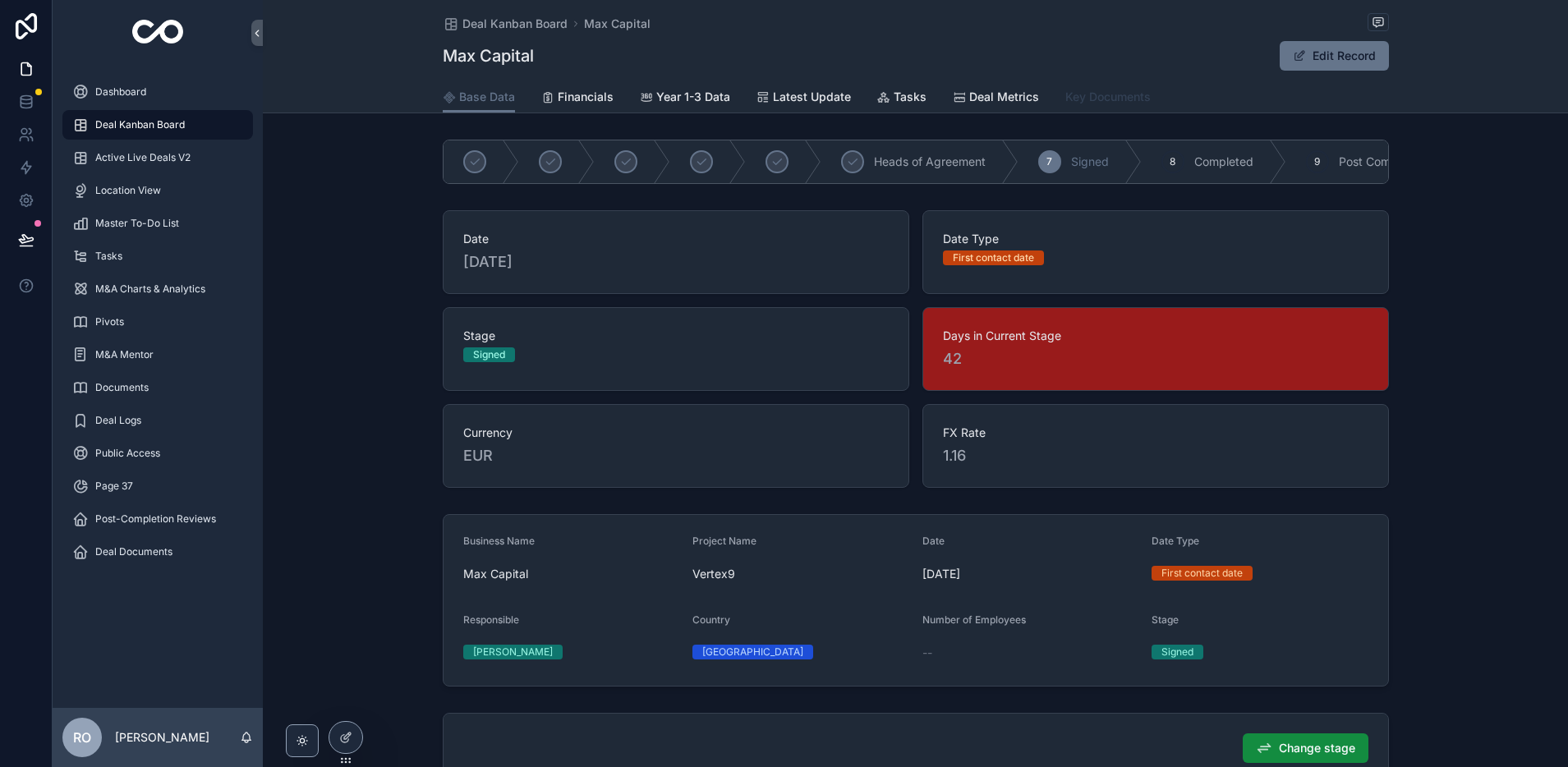
click at [1105, 99] on span "Key Documents" at bounding box center [1108, 96] width 86 height 16
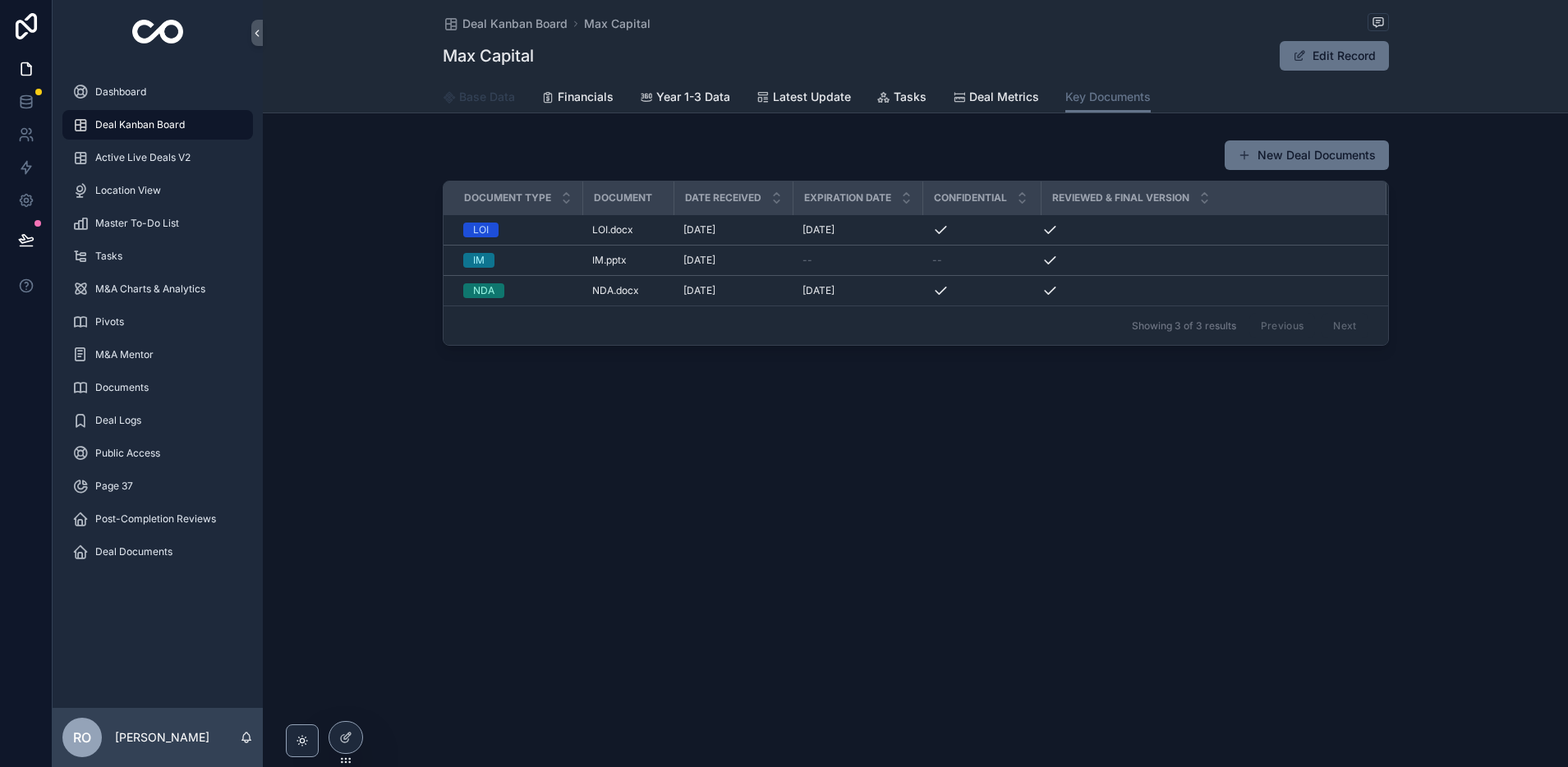
click at [487, 96] on span "Base Data" at bounding box center [487, 96] width 56 height 16
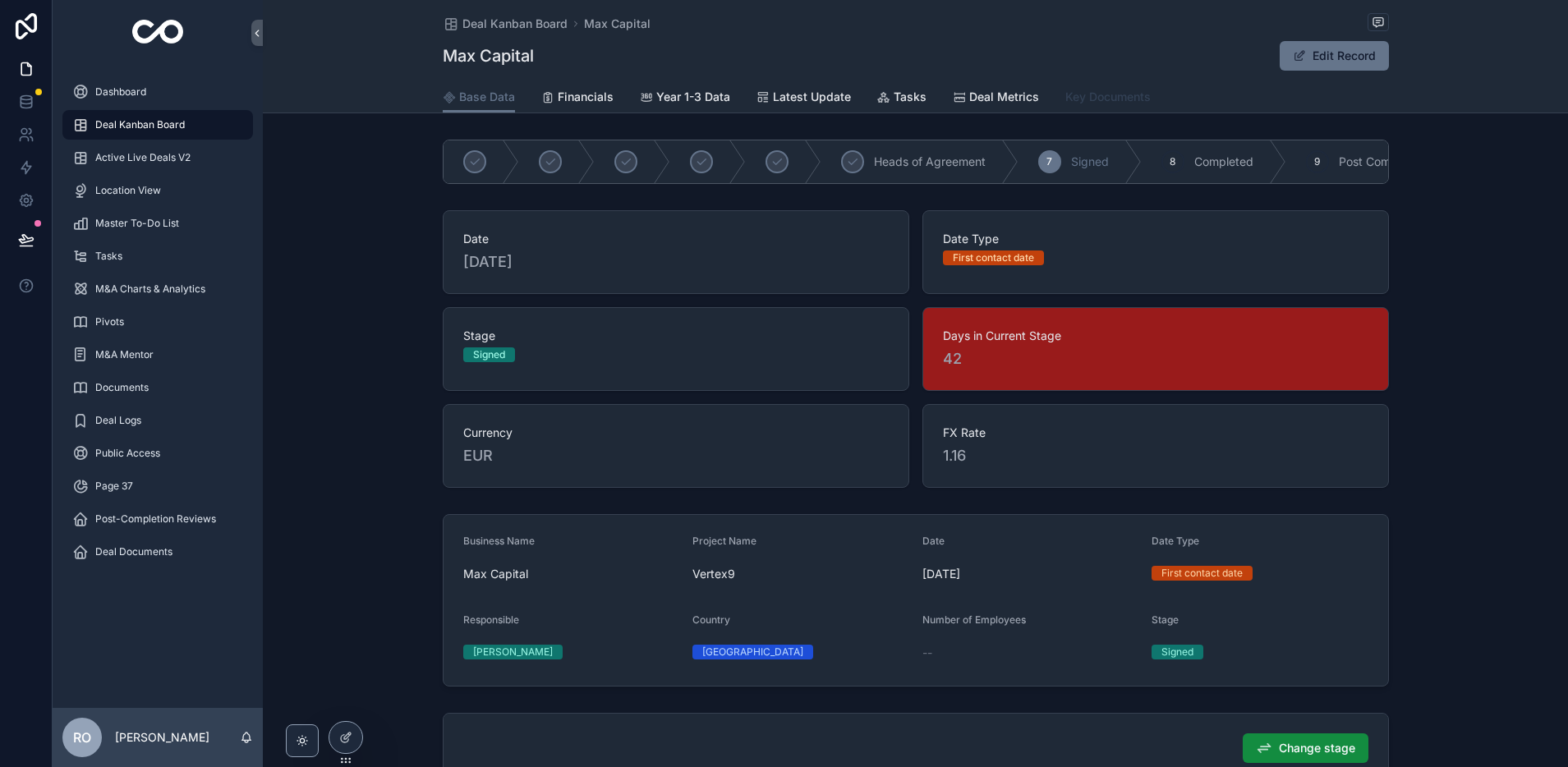
click at [1102, 91] on span "Key Documents" at bounding box center [1108, 96] width 86 height 16
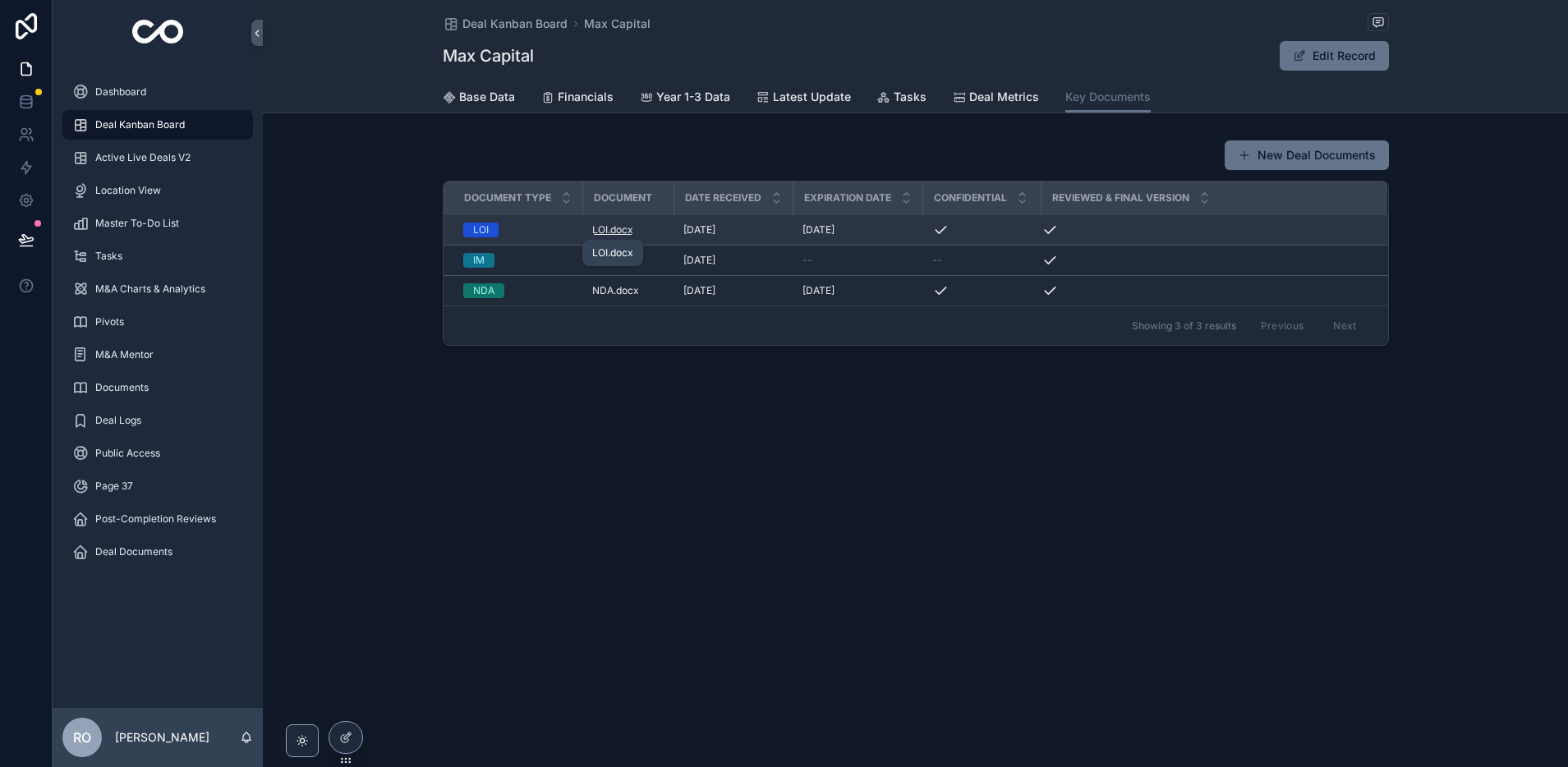
click at [616, 231] on span ".docx" at bounding box center [621, 230] width 26 height 13
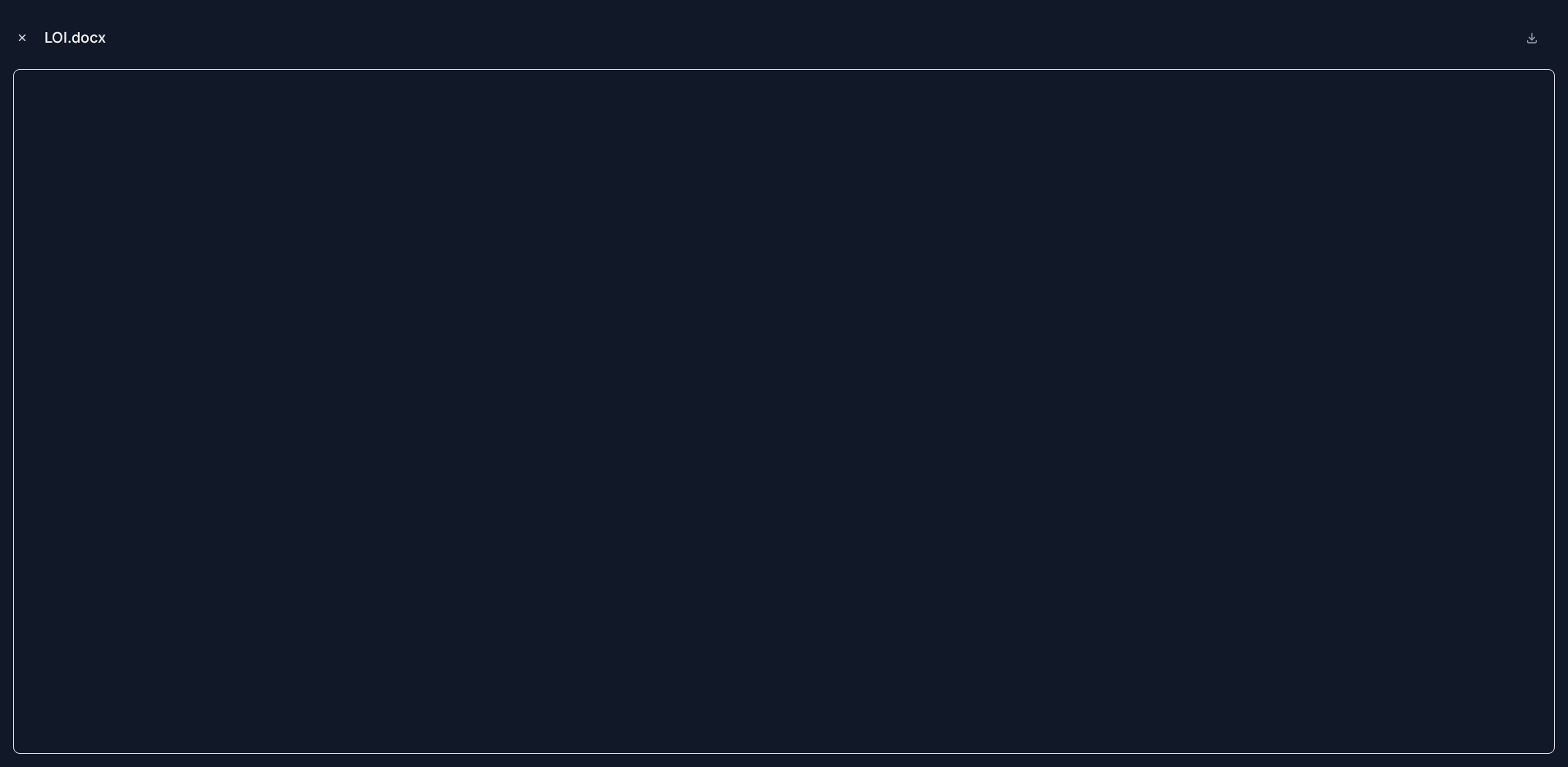
click at [25, 39] on icon "Close modal" at bounding box center [21, 37] width 11 height 11
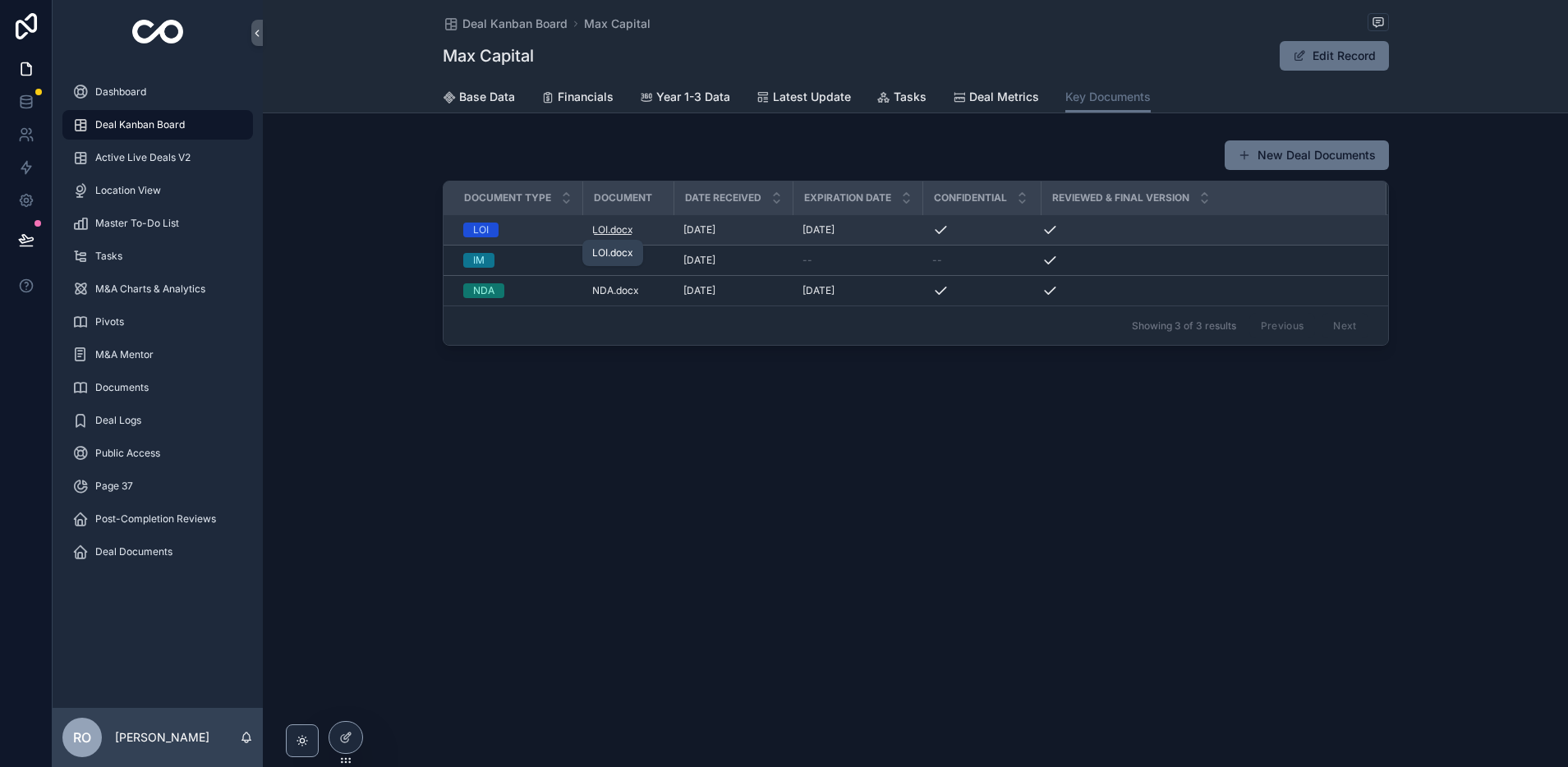
click at [614, 228] on span ".docx" at bounding box center [621, 230] width 26 height 13
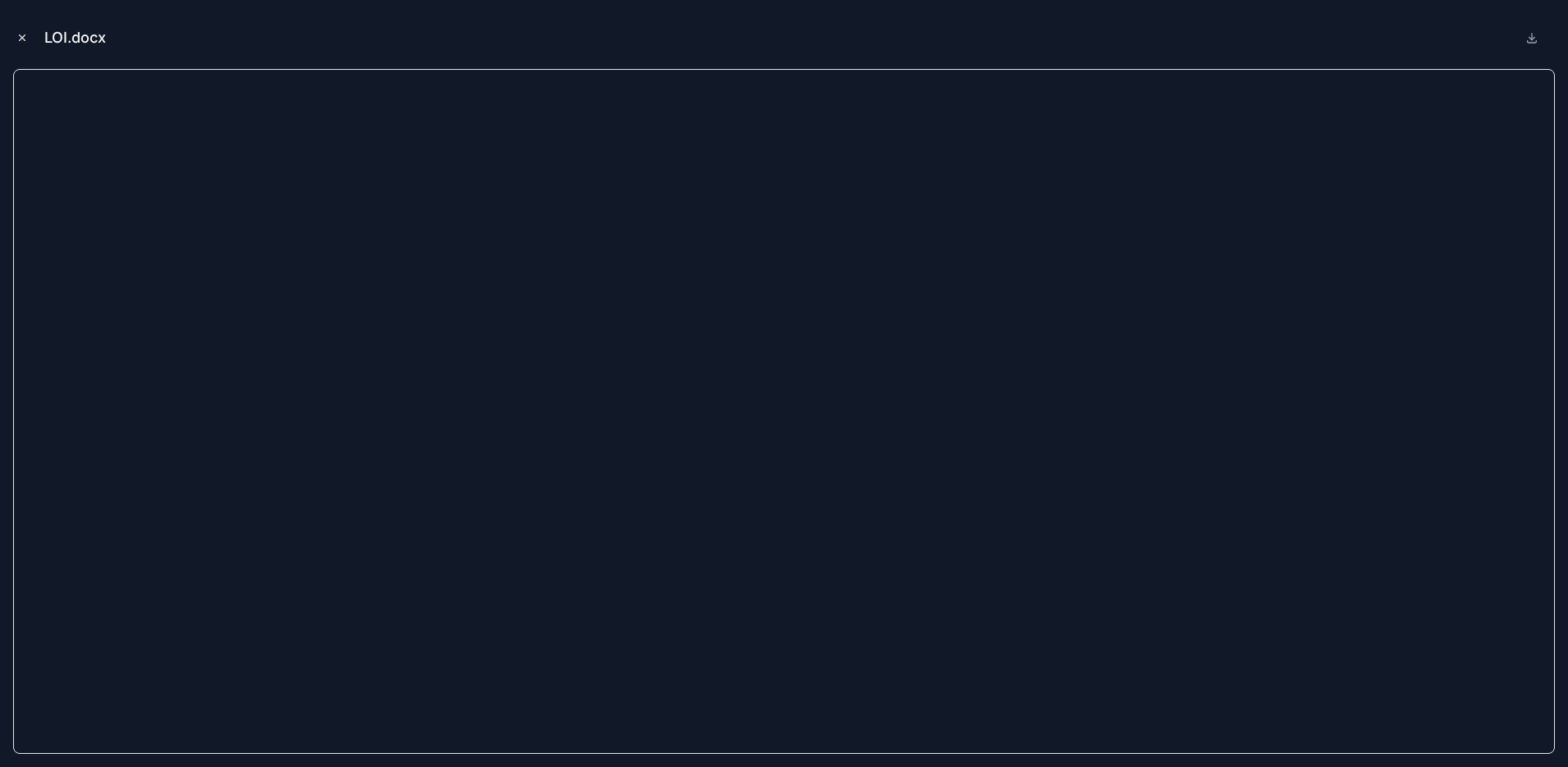
click at [24, 40] on icon "Close modal" at bounding box center [21, 37] width 11 height 11
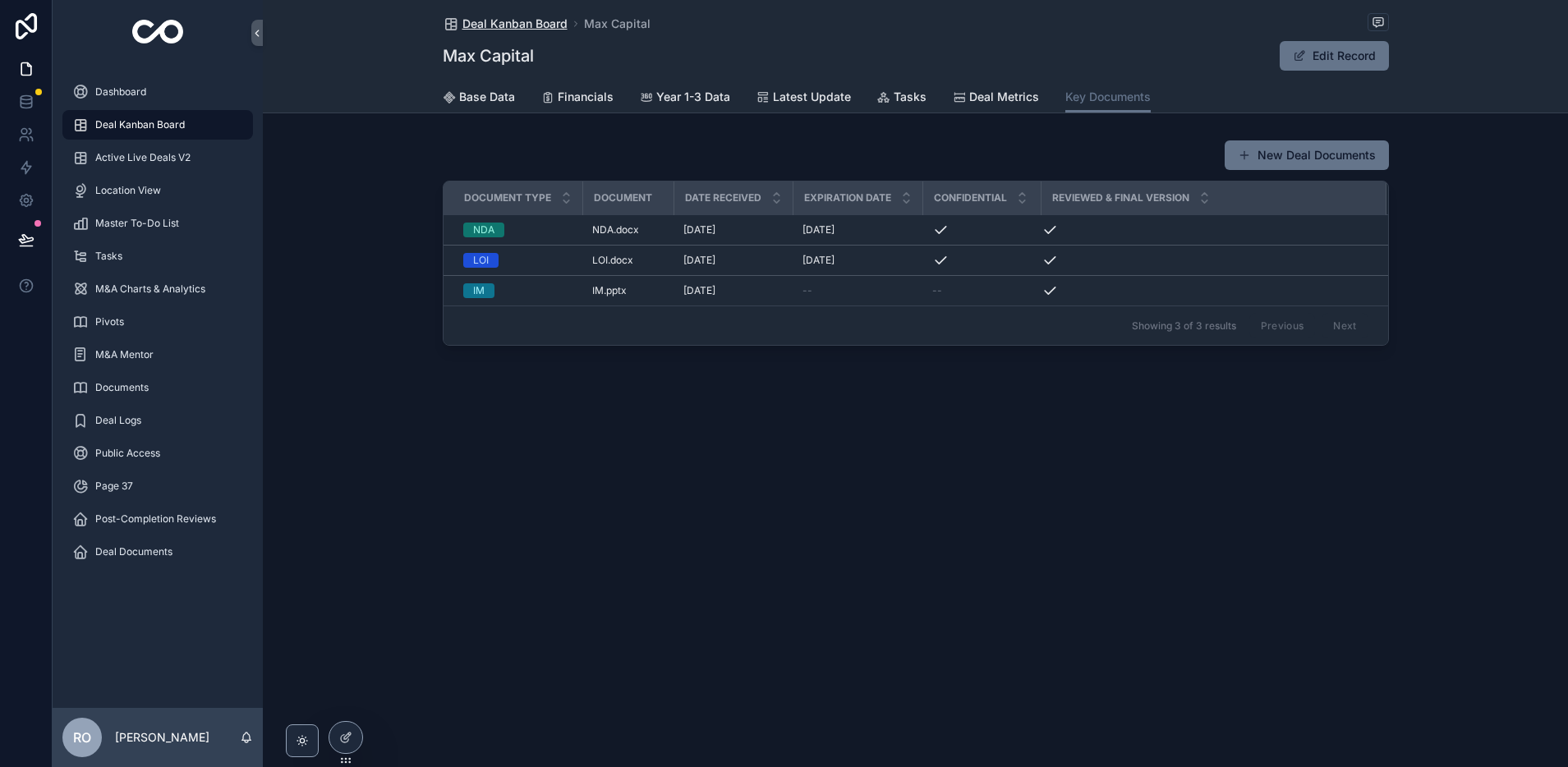
click at [505, 26] on span "Deal Kanban Board" at bounding box center [514, 23] width 105 height 16
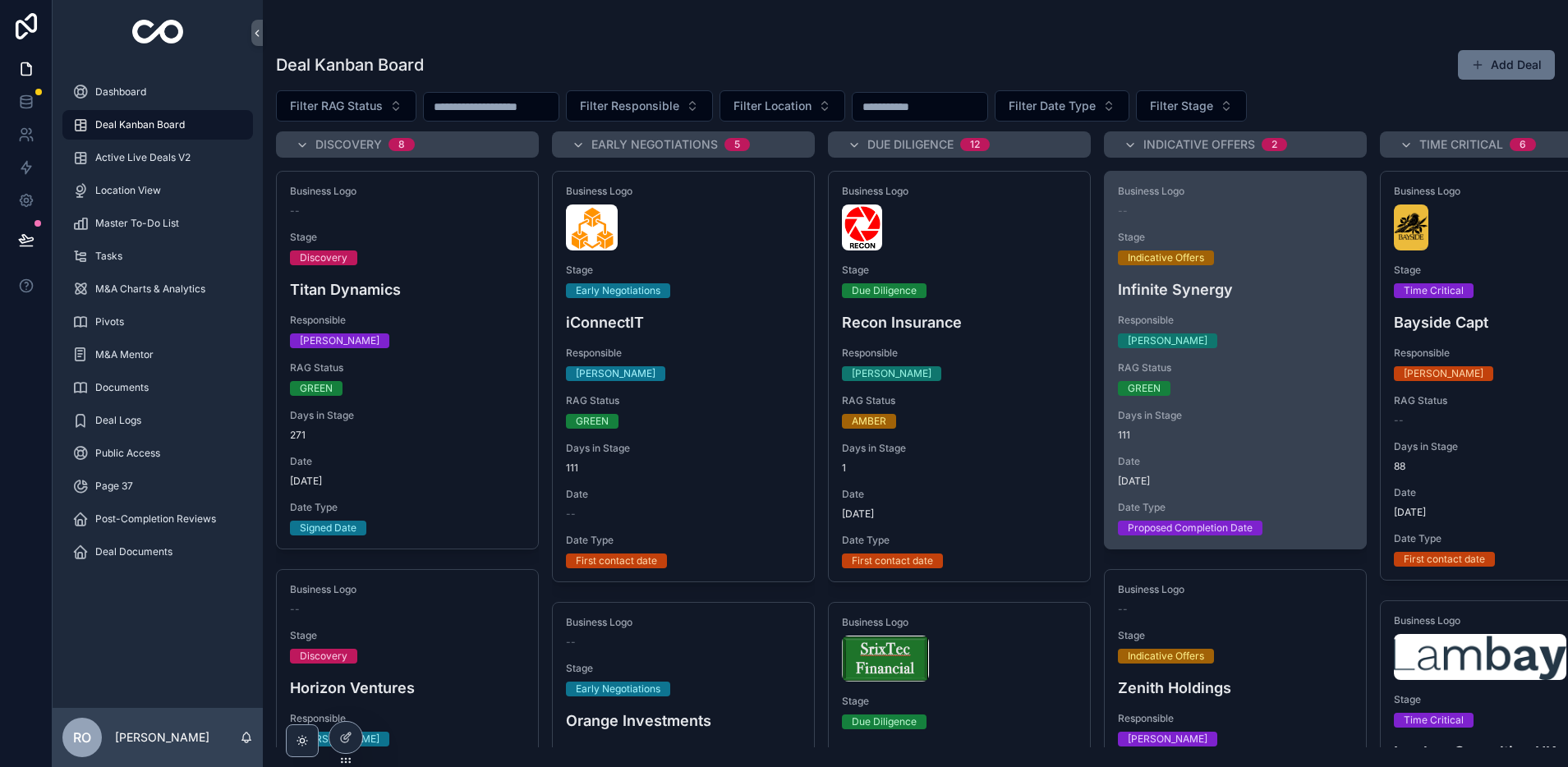
click at [1189, 333] on div "[PERSON_NAME]" at bounding box center [1167, 340] width 80 height 15
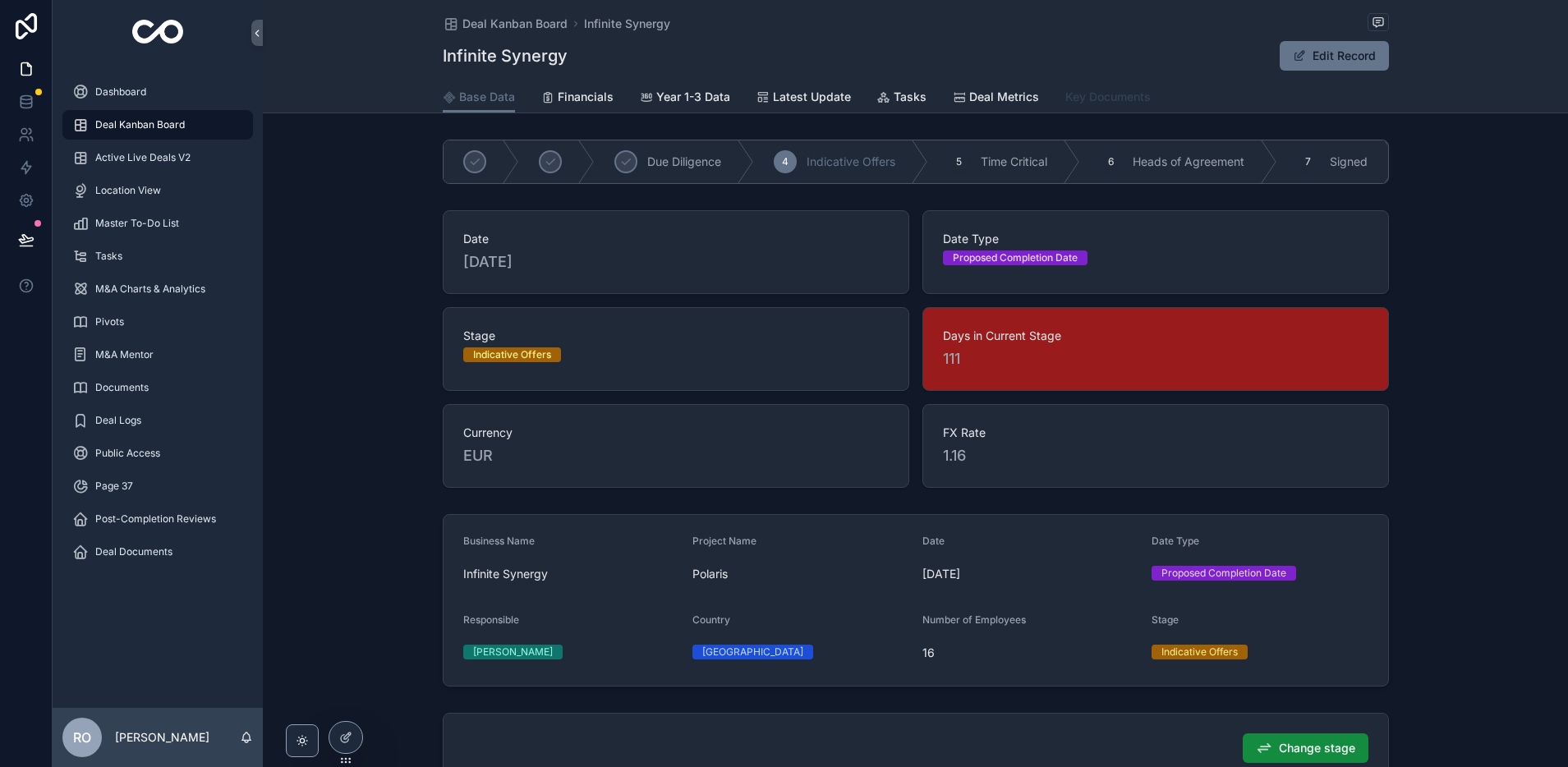
click at [1108, 98] on span "Key Documents" at bounding box center [1108, 96] width 86 height 16
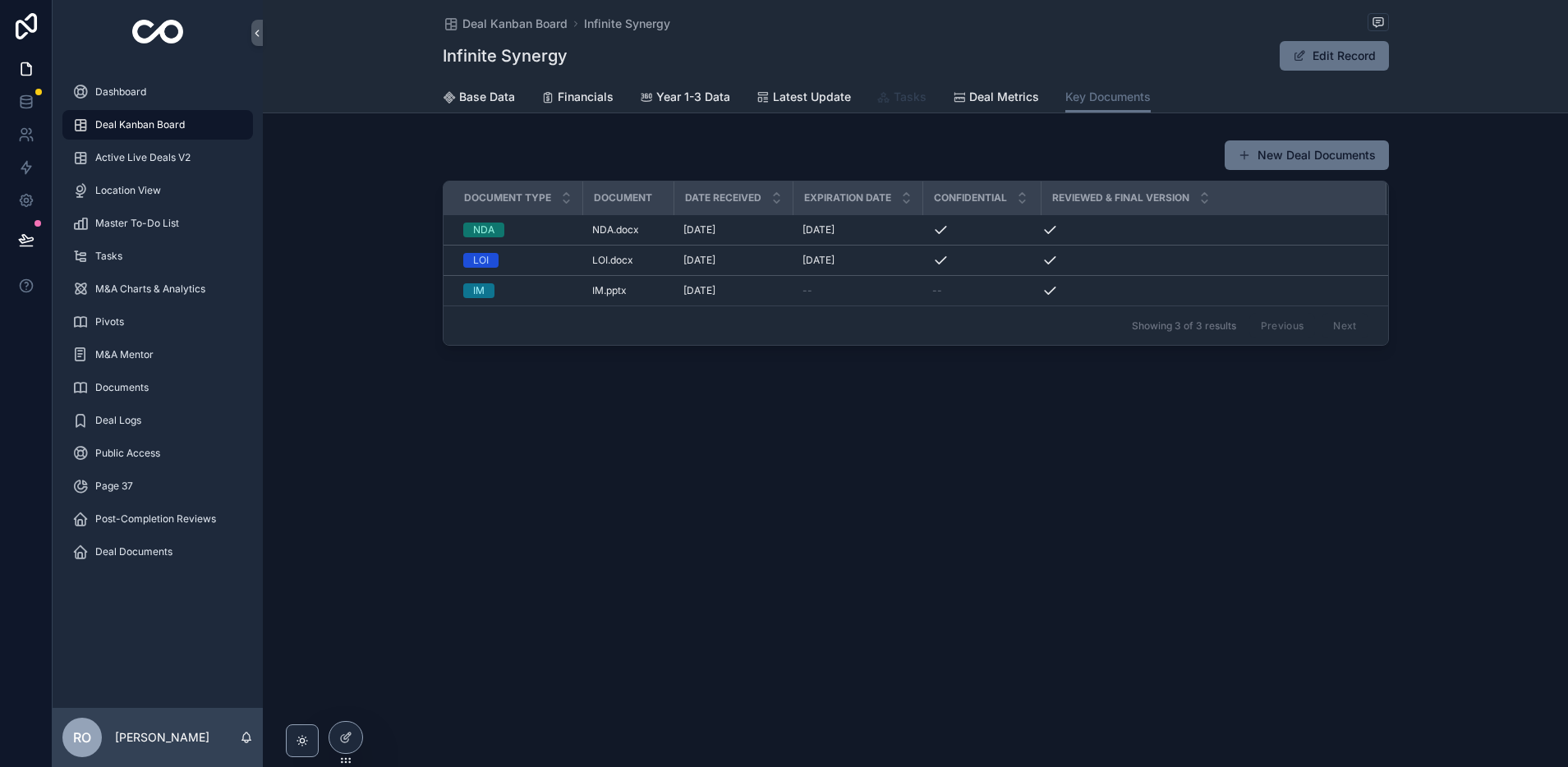
click at [900, 101] on span "Tasks" at bounding box center [910, 96] width 33 height 16
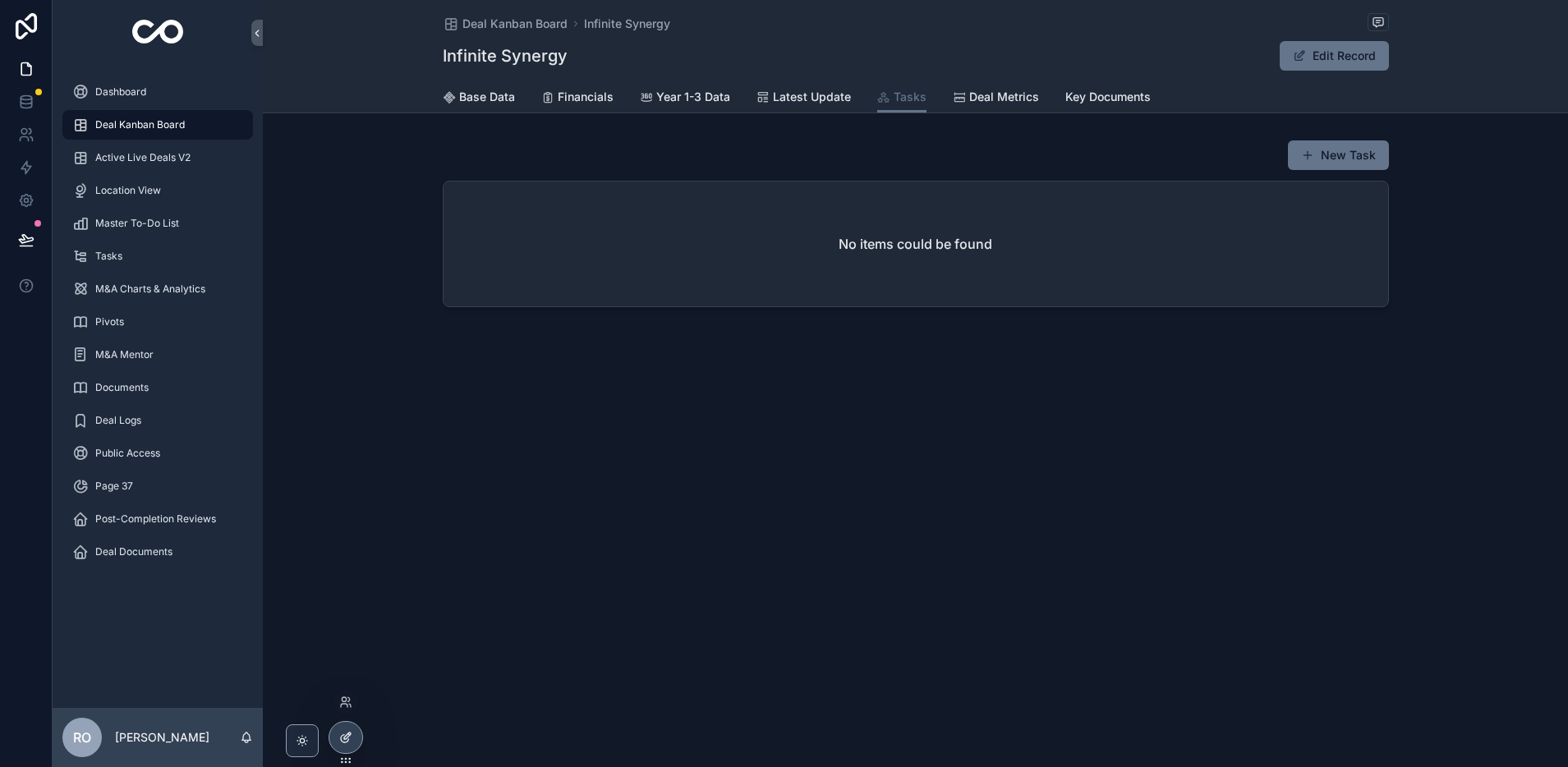
click at [345, 748] on div at bounding box center [345, 737] width 33 height 31
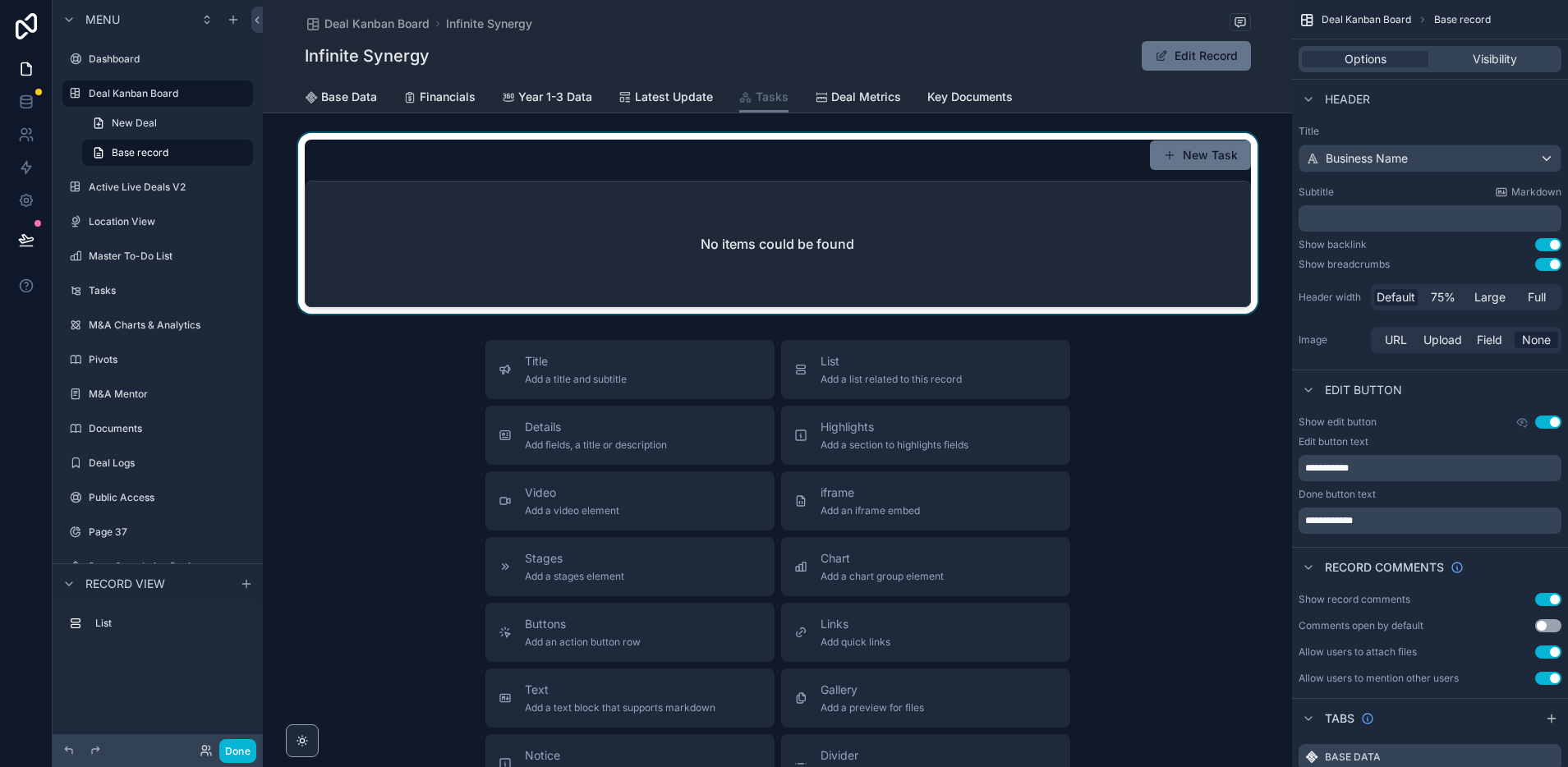
click at [951, 205] on div "scrollable content" at bounding box center [778, 223] width 1029 height 181
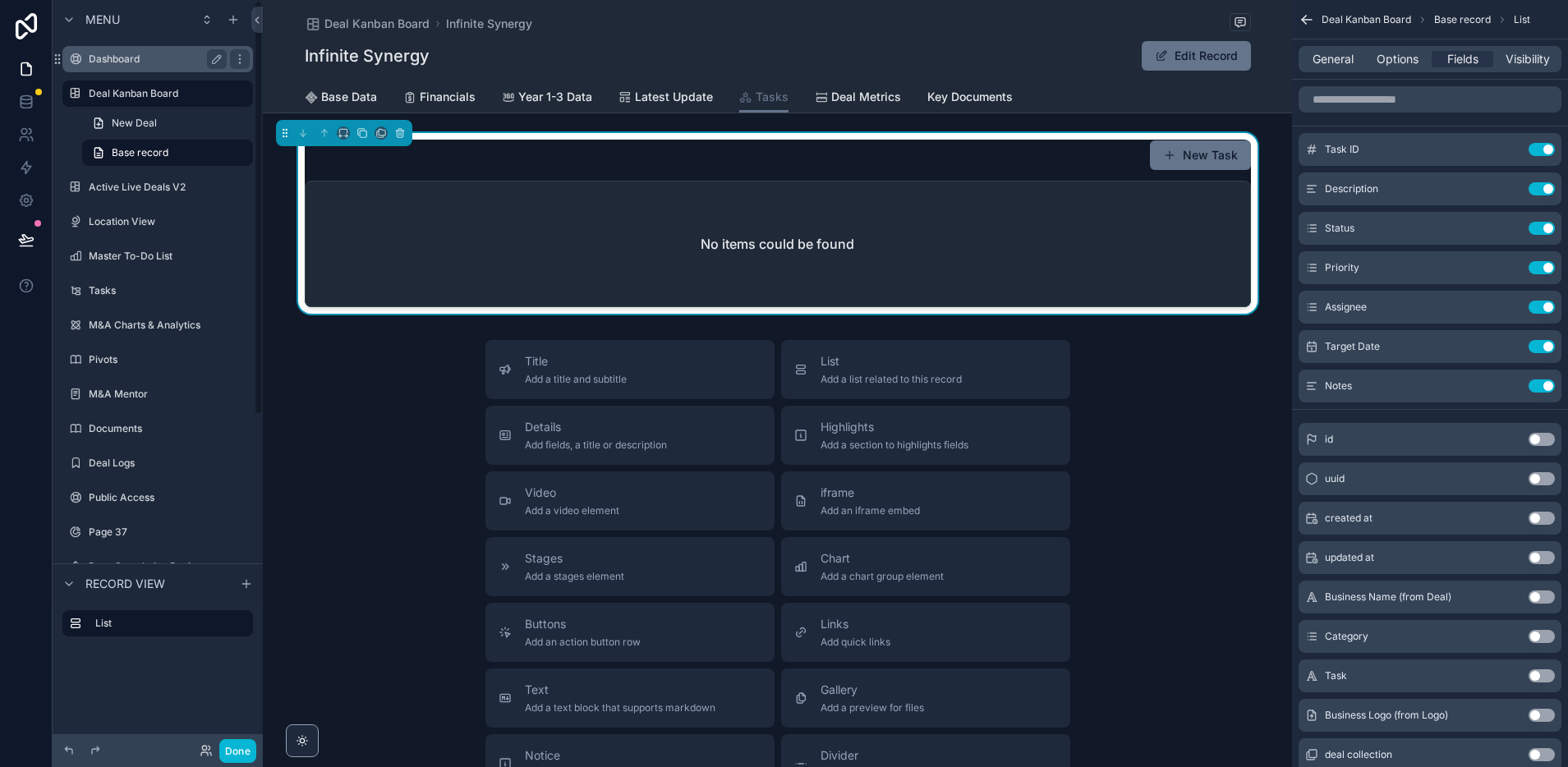
click at [115, 57] on label "Dashboard" at bounding box center [153, 58] width 131 height 13
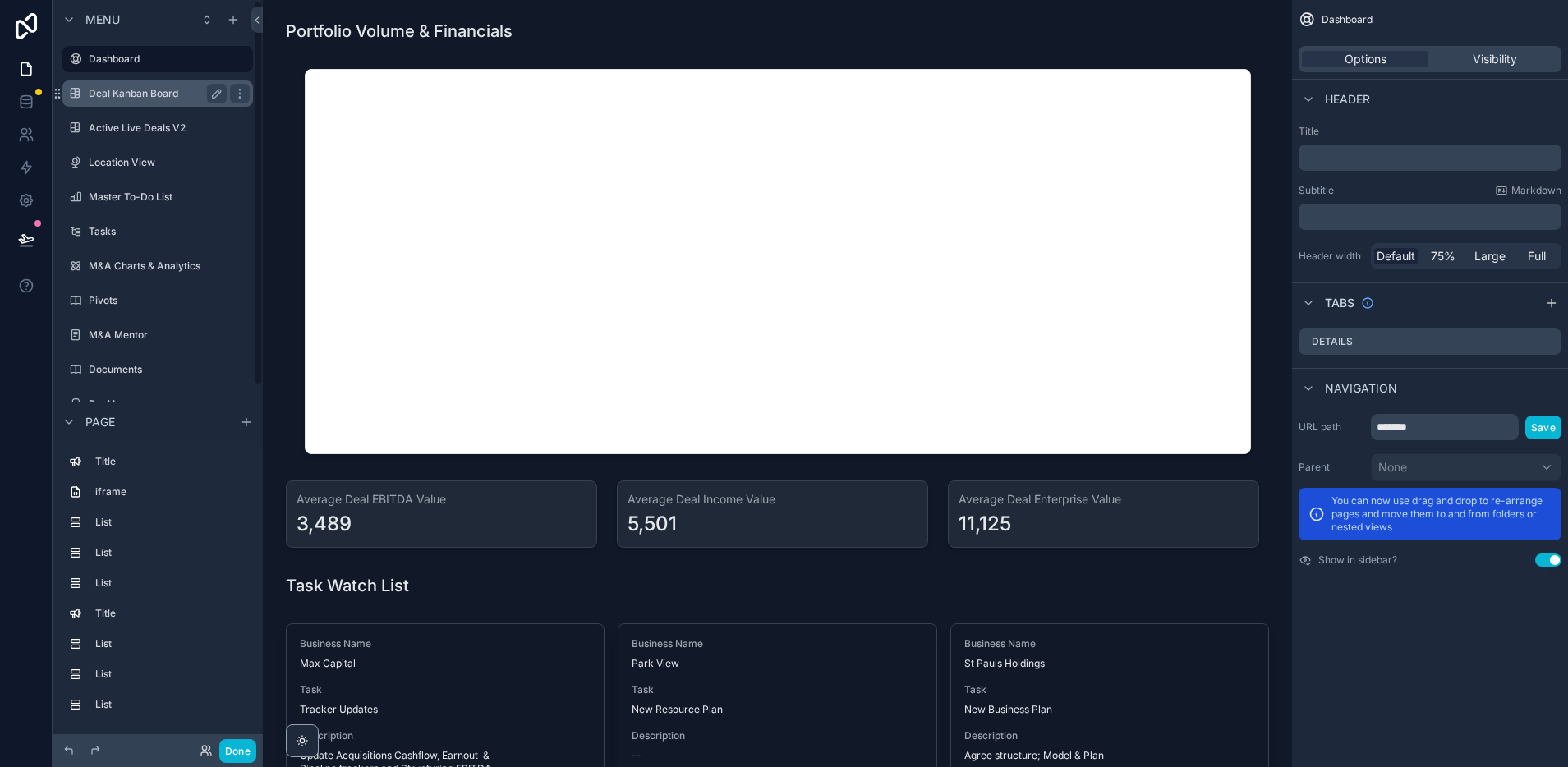
click at [117, 97] on label "Deal Kanban Board" at bounding box center [153, 93] width 131 height 13
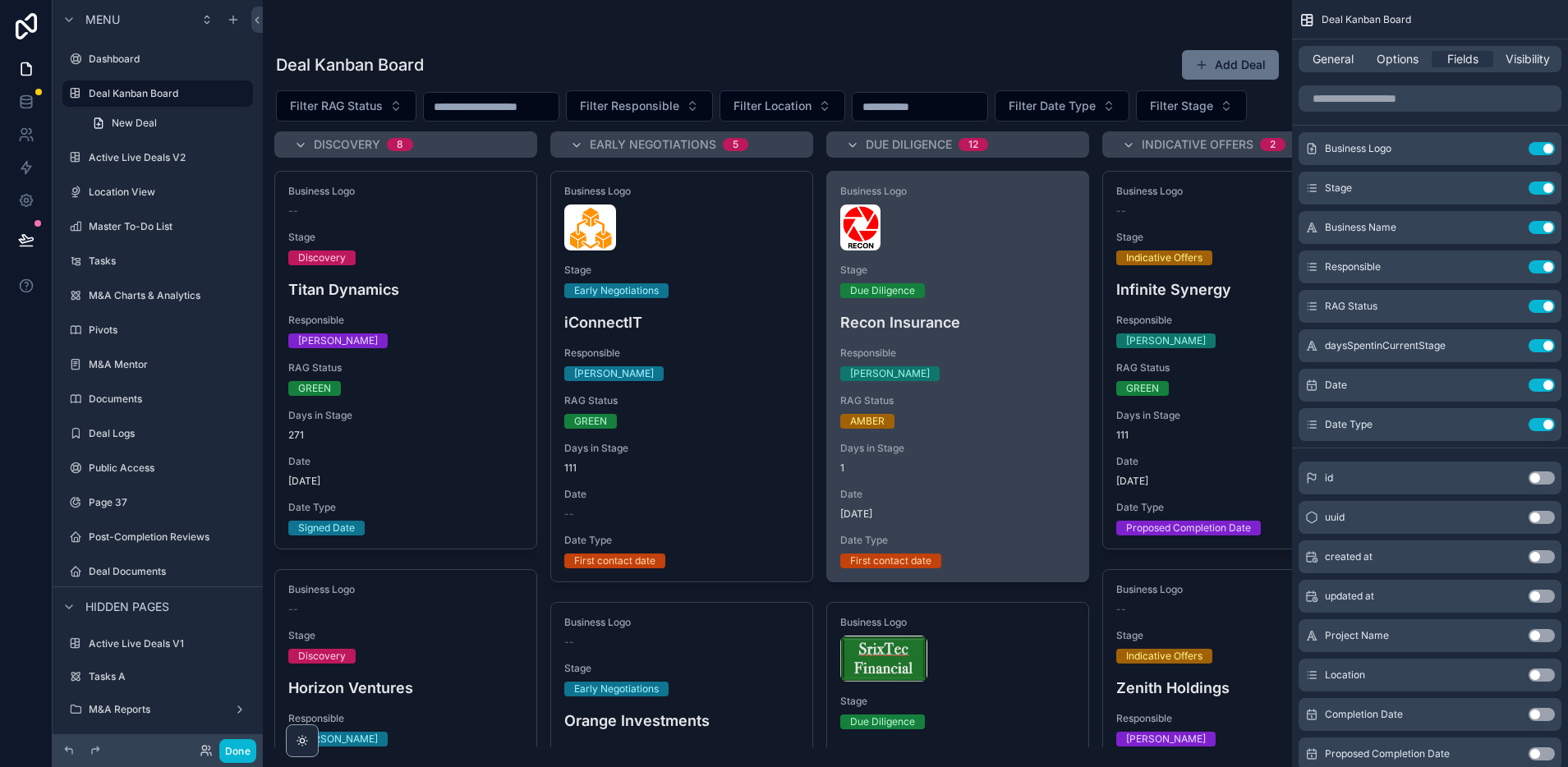
click at [990, 338] on div "Business Logo Stage Due Diligence Recon Insurance Responsible [PERSON_NAME] RAG…" at bounding box center [958, 376] width 261 height 410
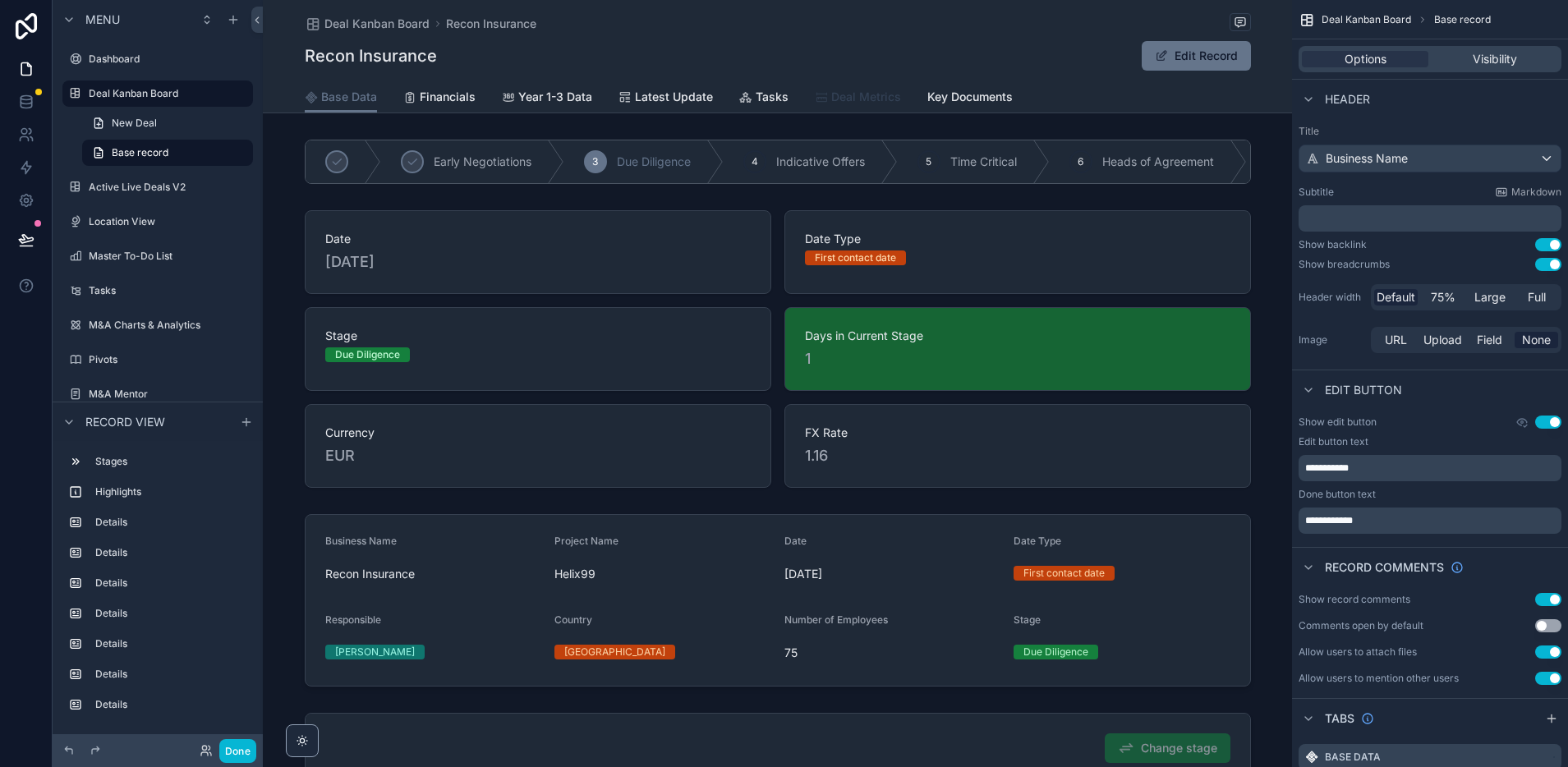
click at [840, 99] on span "Deal Metrics" at bounding box center [866, 96] width 69 height 16
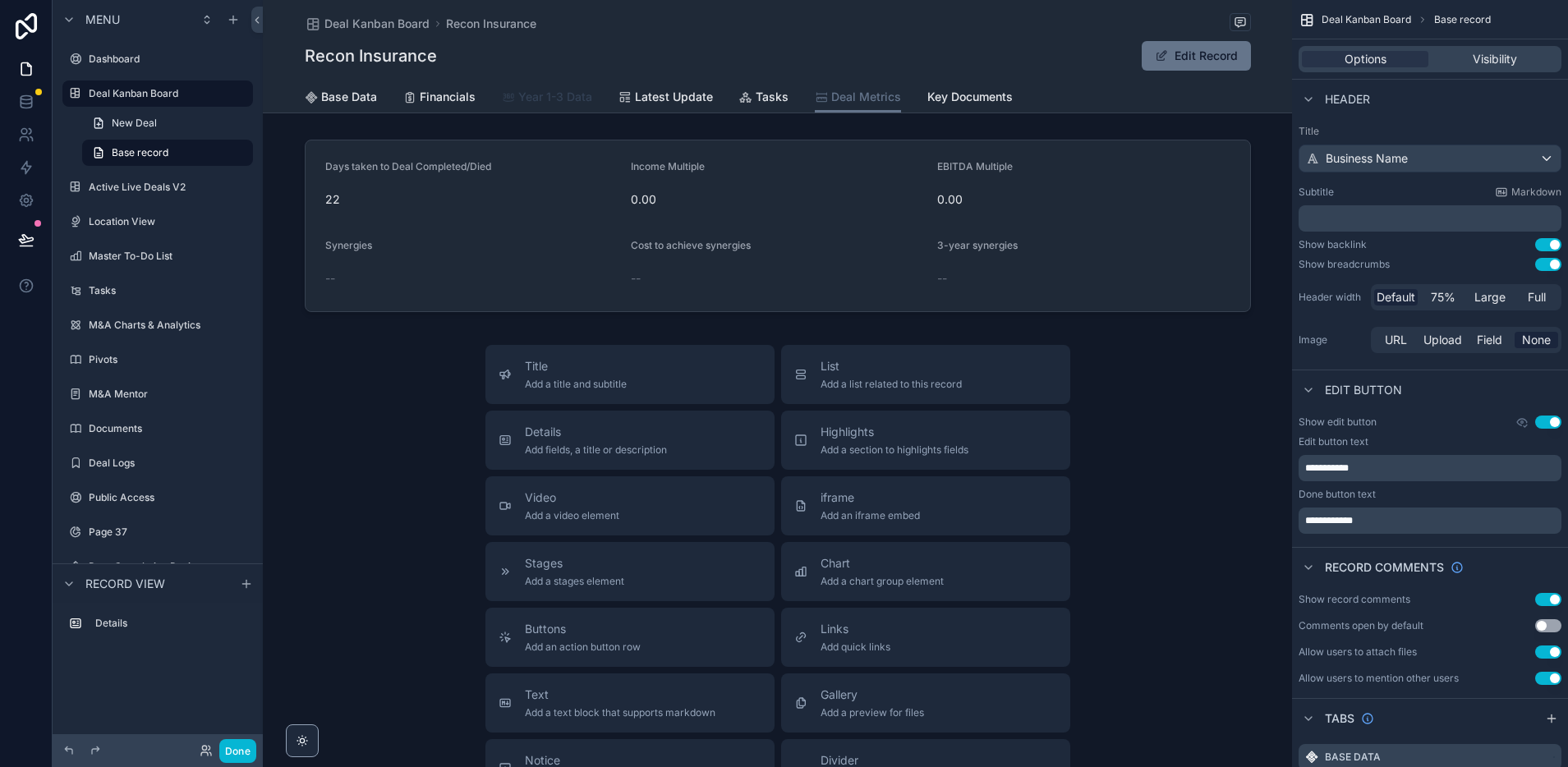
click at [559, 93] on span "Year 1-3 Data" at bounding box center [556, 96] width 74 height 16
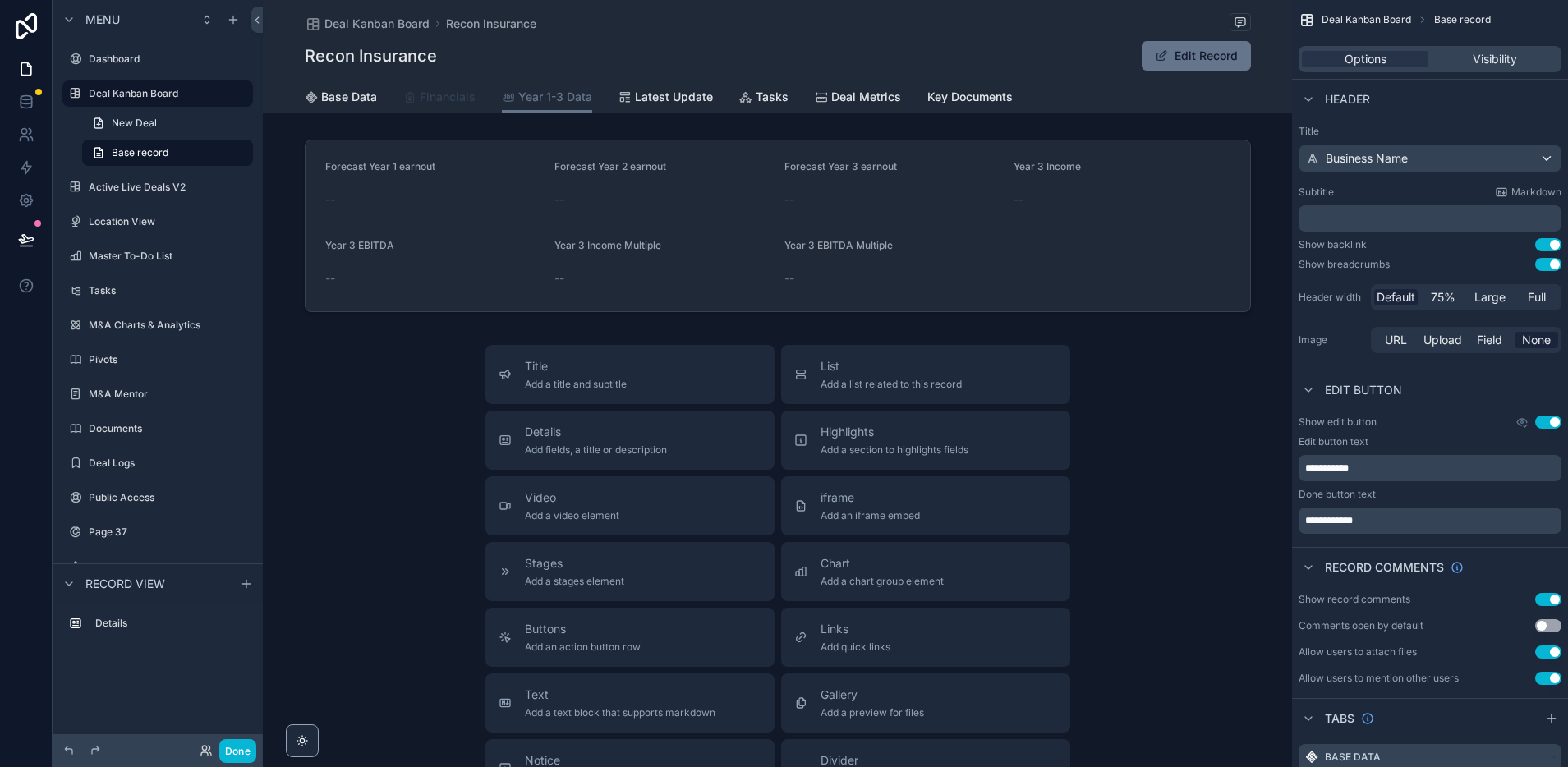
click at [438, 101] on span "Financials" at bounding box center [448, 96] width 56 height 16
click at [335, 100] on span "Base Data" at bounding box center [349, 96] width 56 height 16
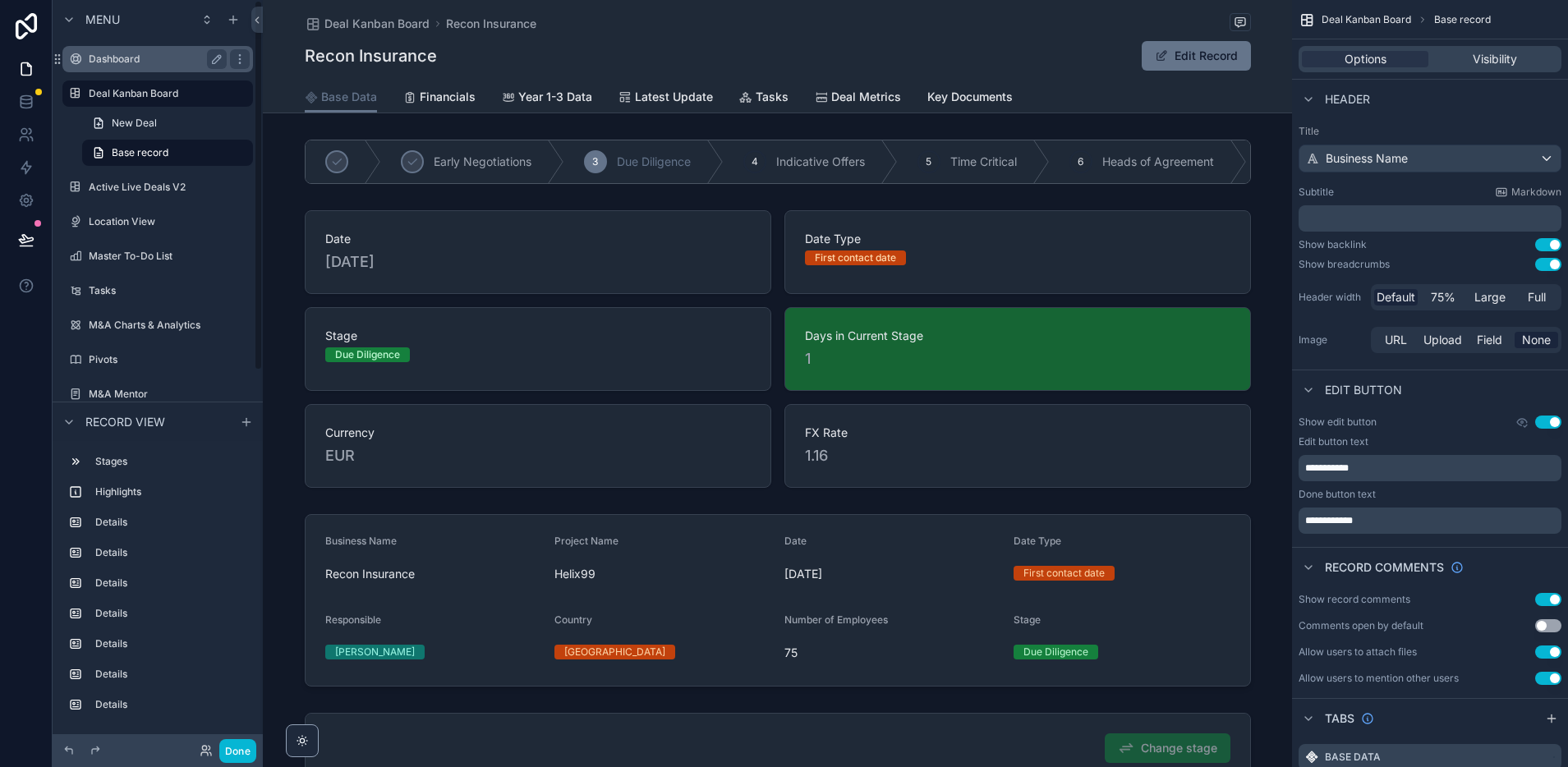
click at [96, 61] on label "Dashboard" at bounding box center [153, 58] width 131 height 13
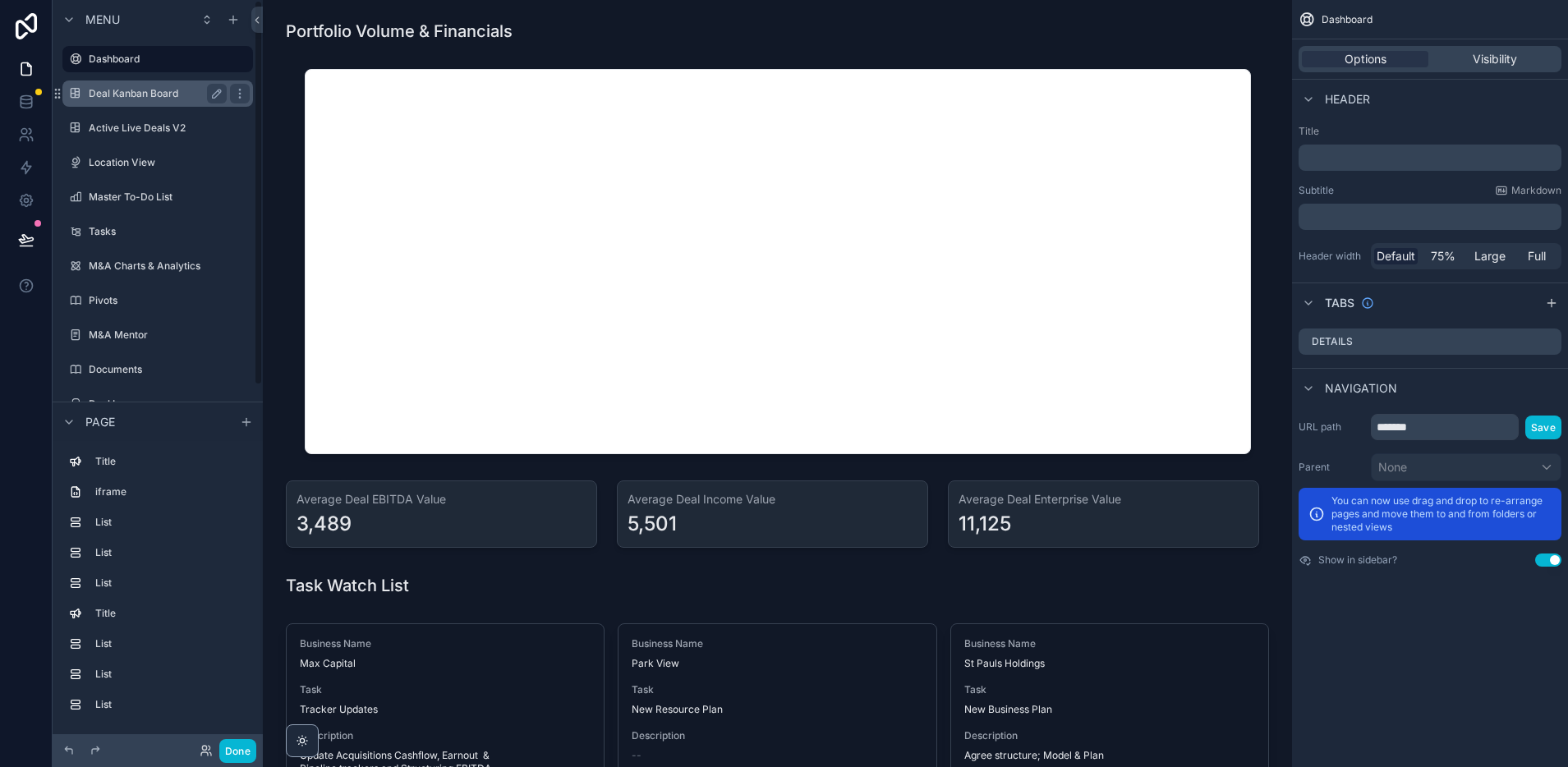
click at [134, 88] on label "Deal Kanban Board" at bounding box center [153, 93] width 131 height 13
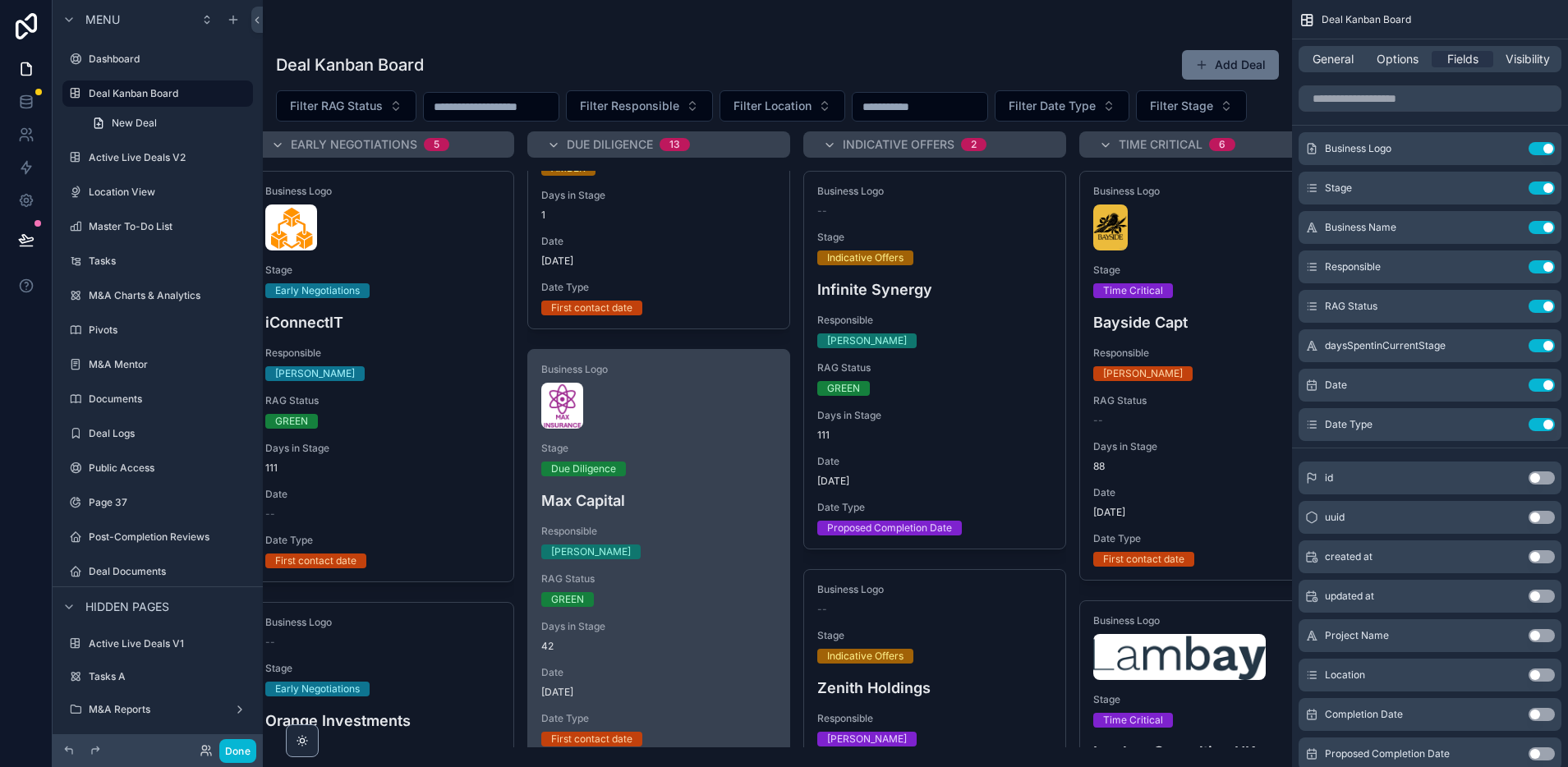
scroll to position [264, 0]
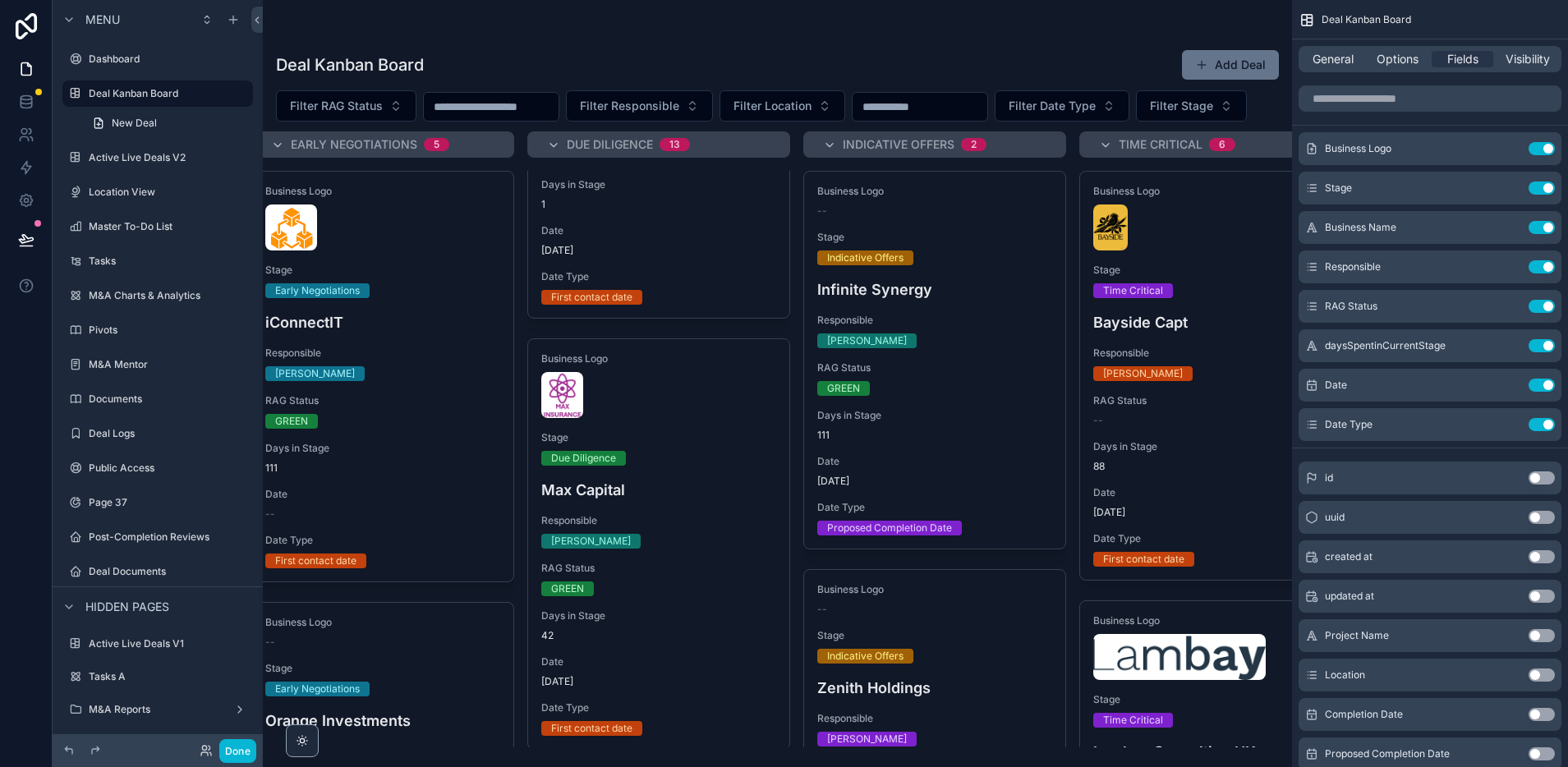
click at [700, 418] on div "scrollable content" at bounding box center [658, 395] width 235 height 46
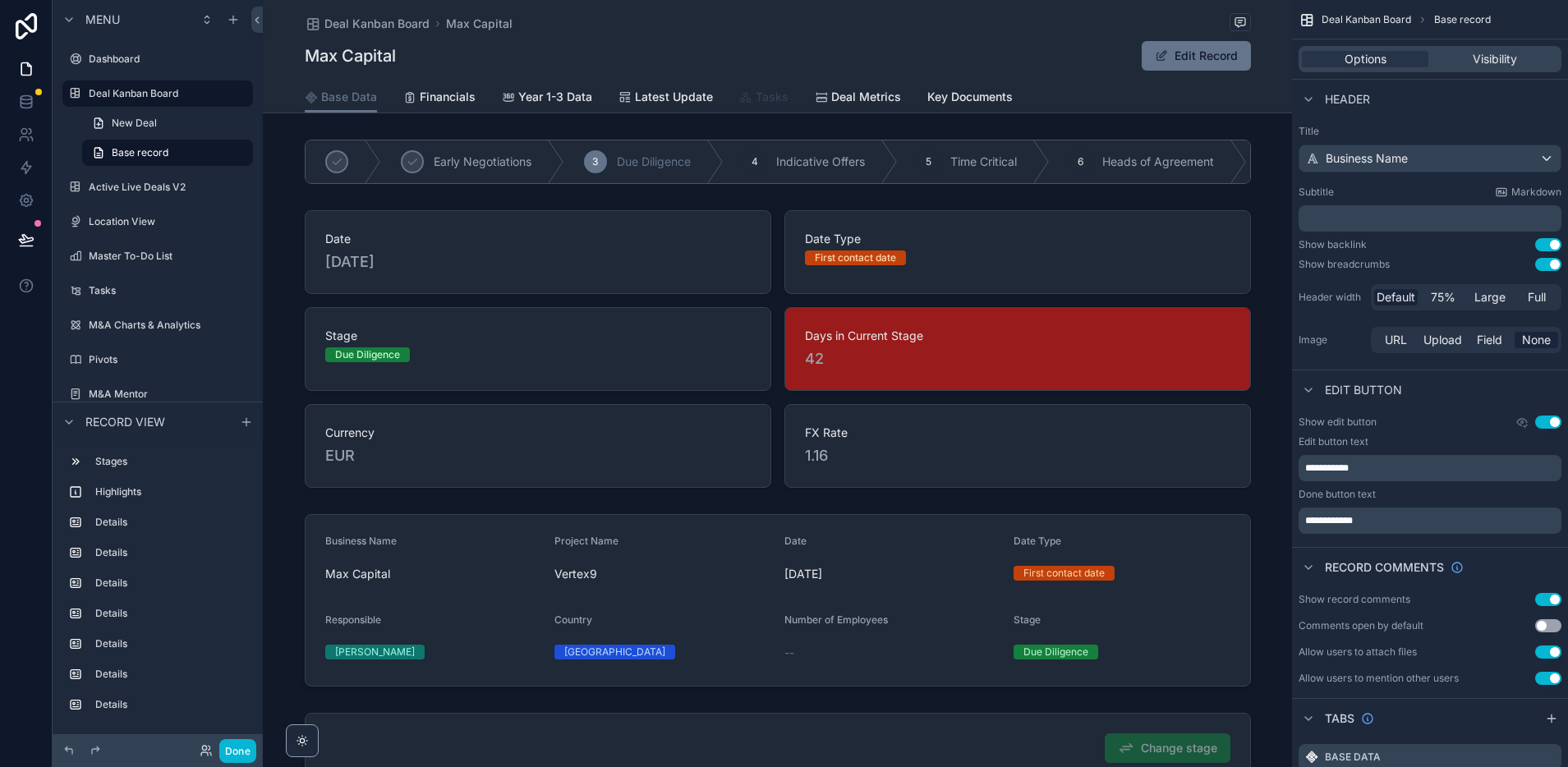
click at [767, 99] on span "Tasks" at bounding box center [772, 96] width 33 height 16
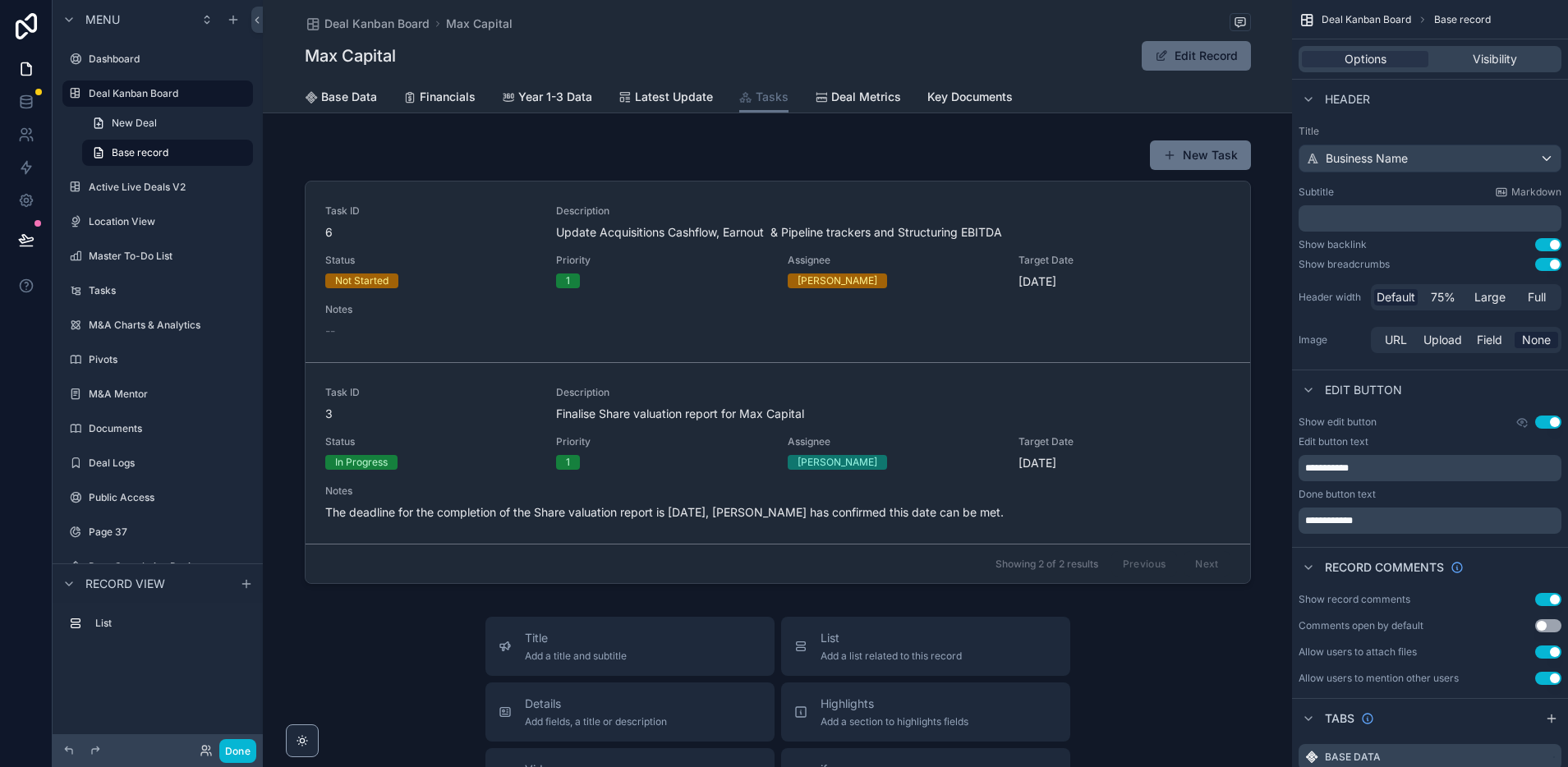
click at [1187, 55] on button "Edit Record" at bounding box center [1196, 56] width 109 height 29
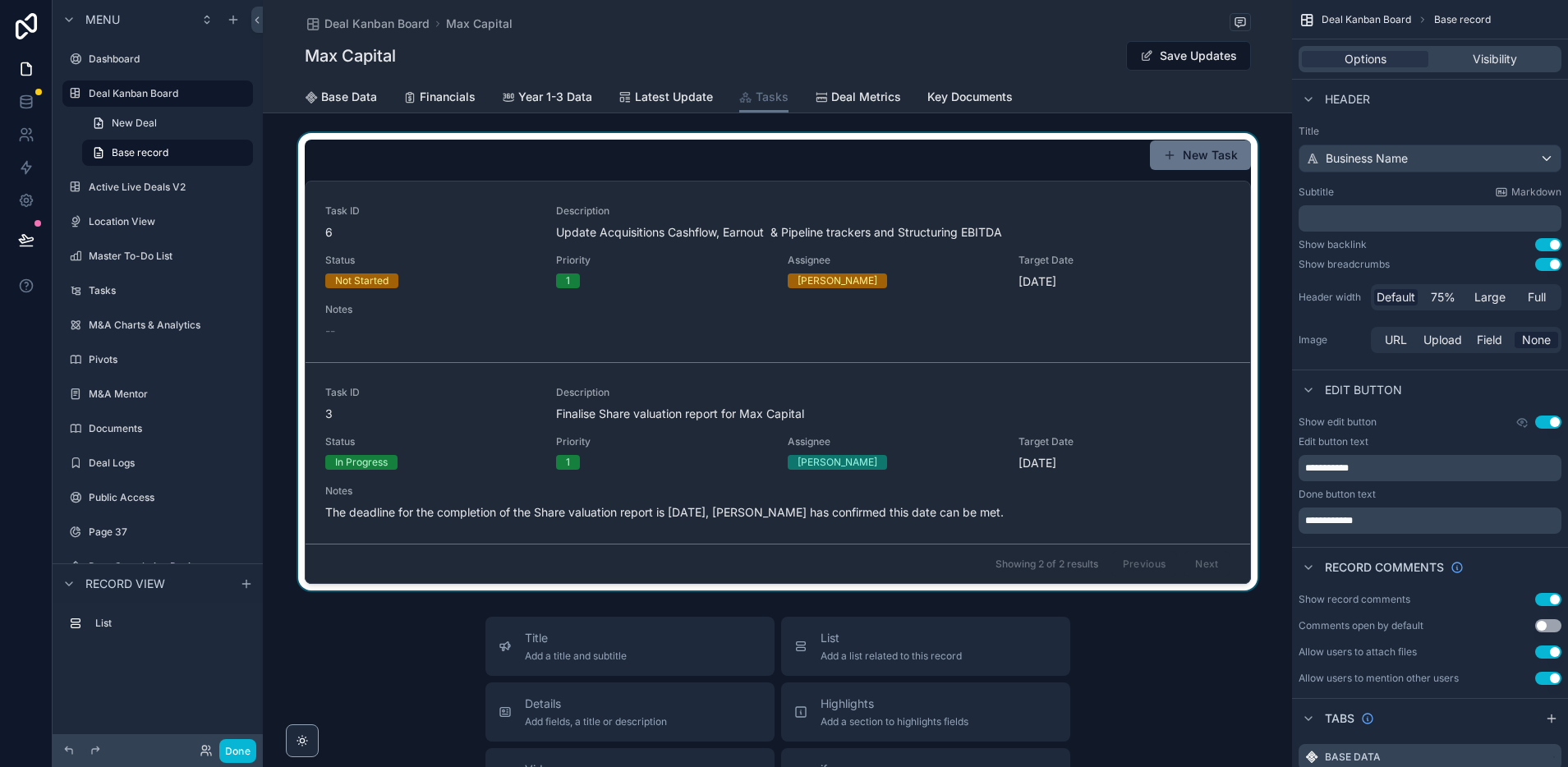
click at [1045, 282] on div "scrollable content" at bounding box center [778, 362] width 1029 height 458
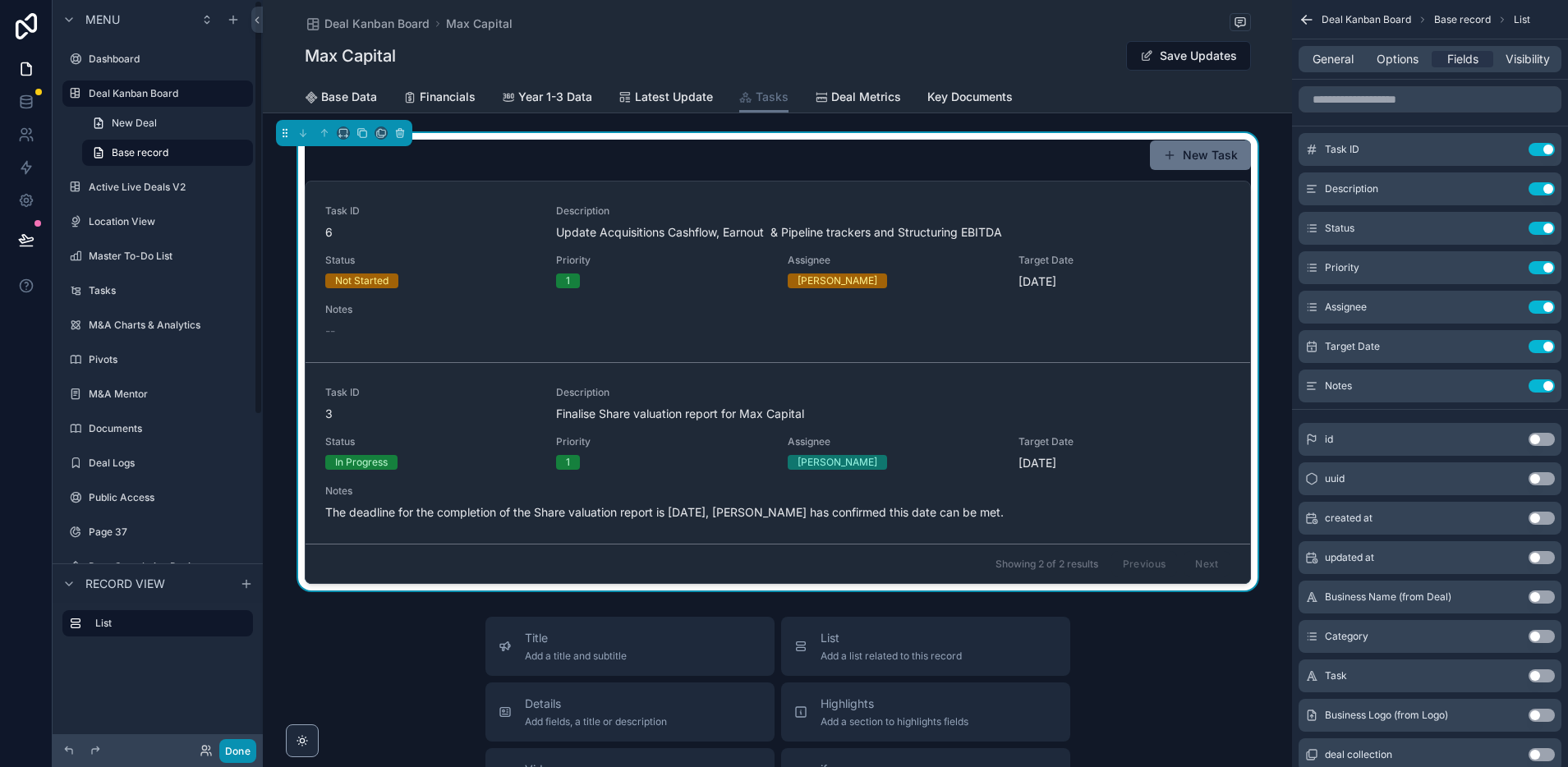
click at [232, 746] on button "Done" at bounding box center [237, 751] width 37 height 24
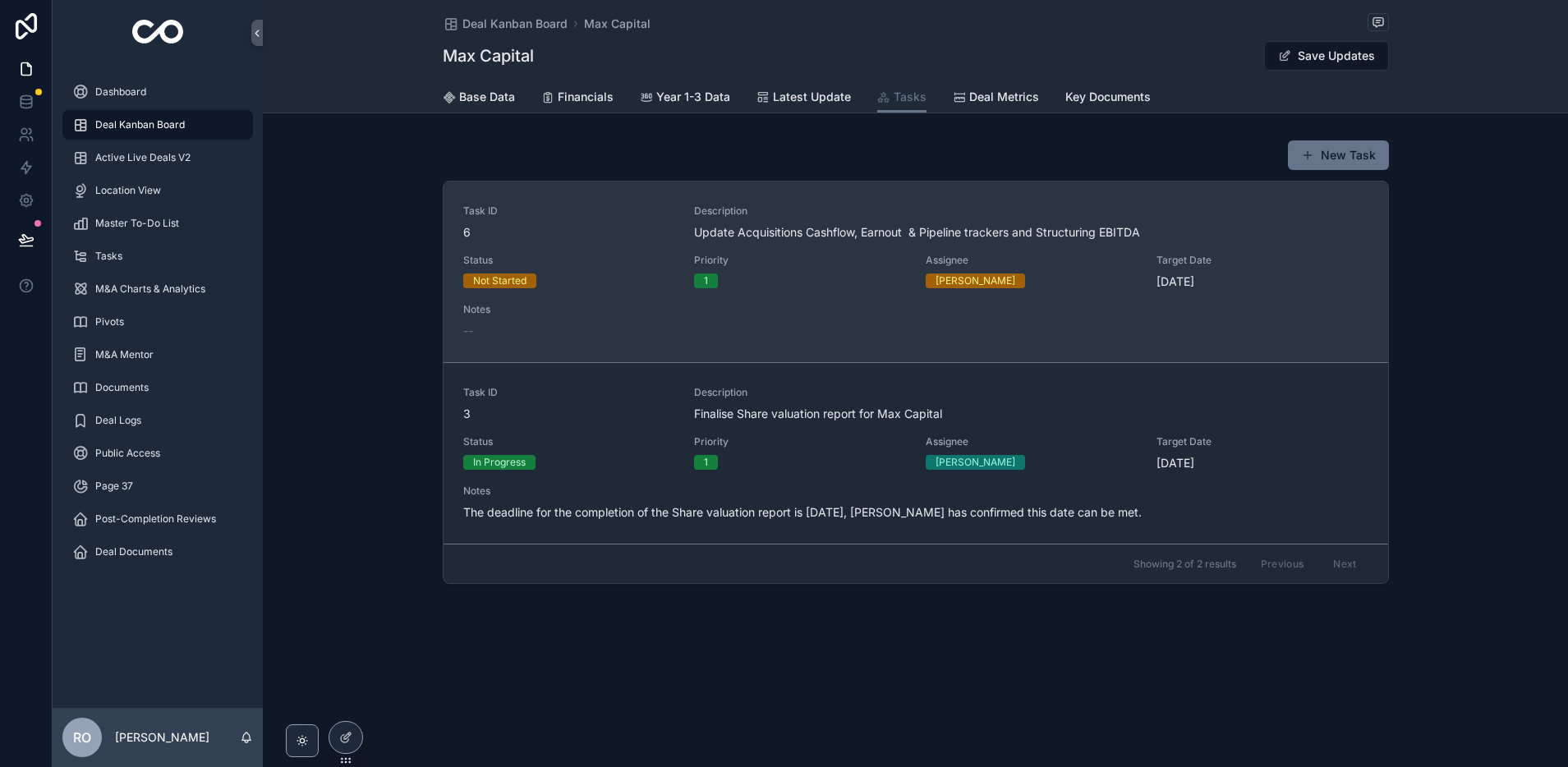
click at [1203, 273] on span "[DATE]" at bounding box center [1262, 281] width 212 height 16
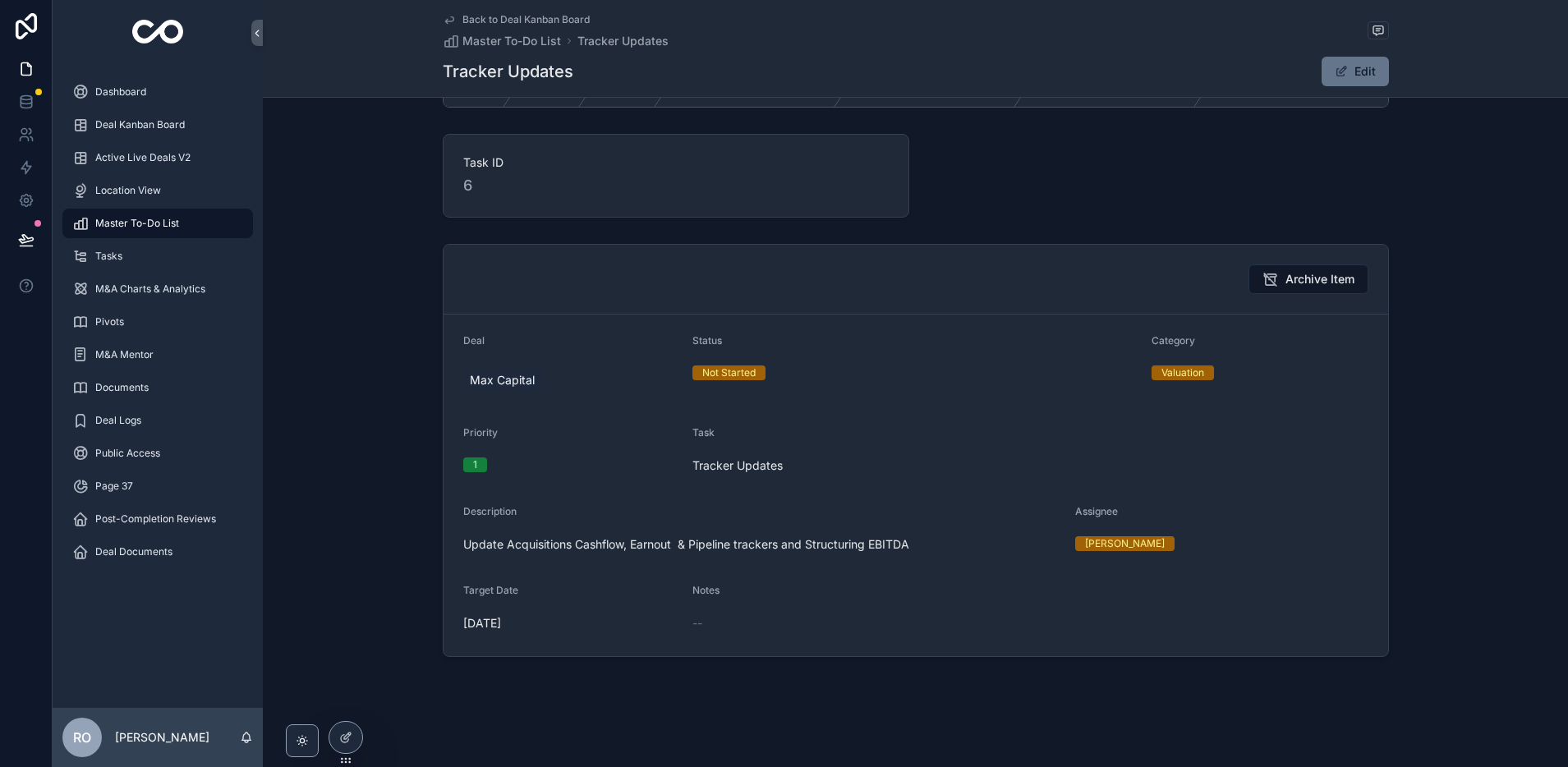
scroll to position [63, 0]
click at [510, 614] on span "[DATE]" at bounding box center [571, 621] width 217 height 16
click at [1367, 65] on button "Edit" at bounding box center [1355, 71] width 68 height 29
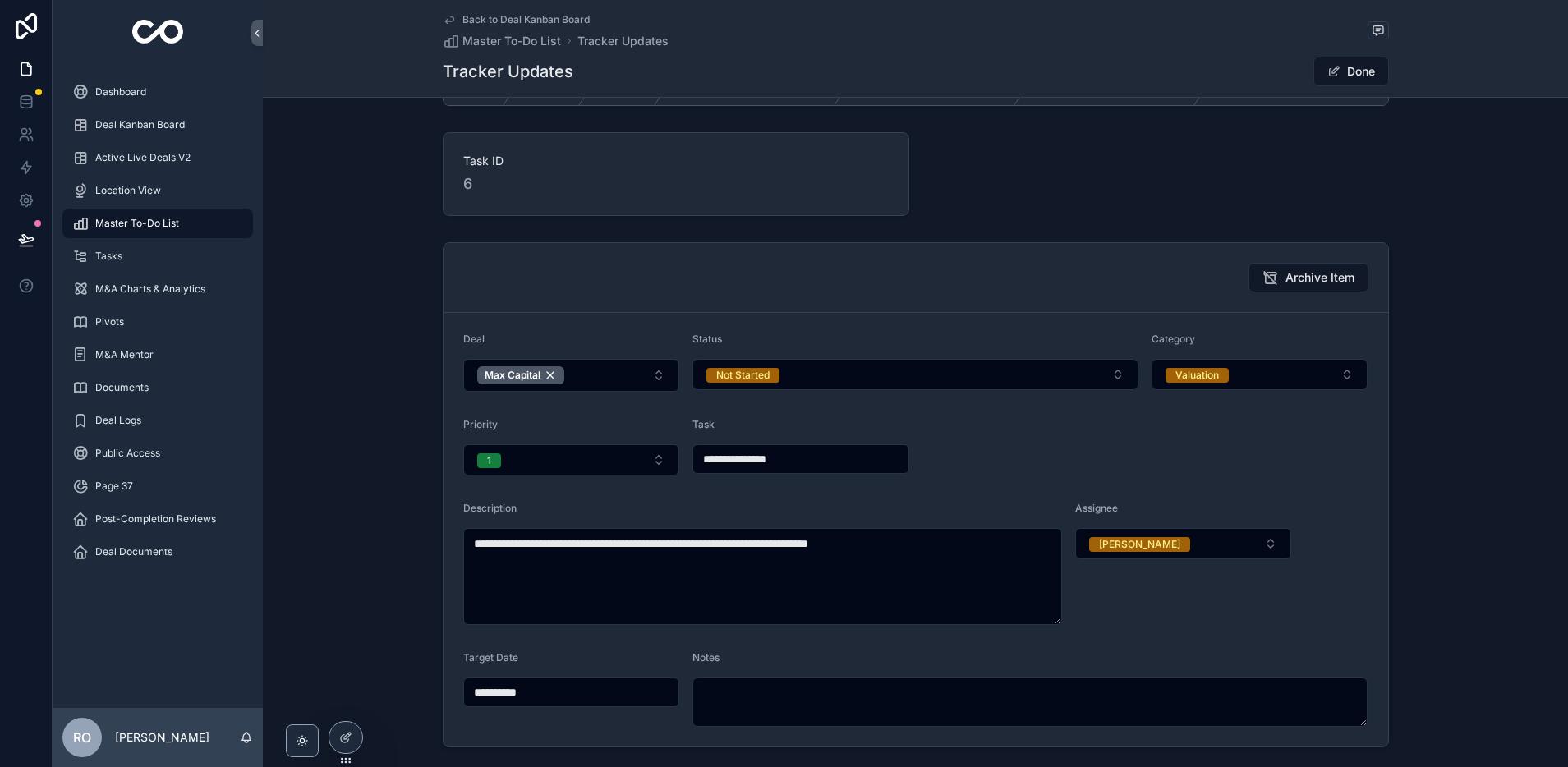
click at [538, 690] on input "**********" at bounding box center [571, 692] width 215 height 23
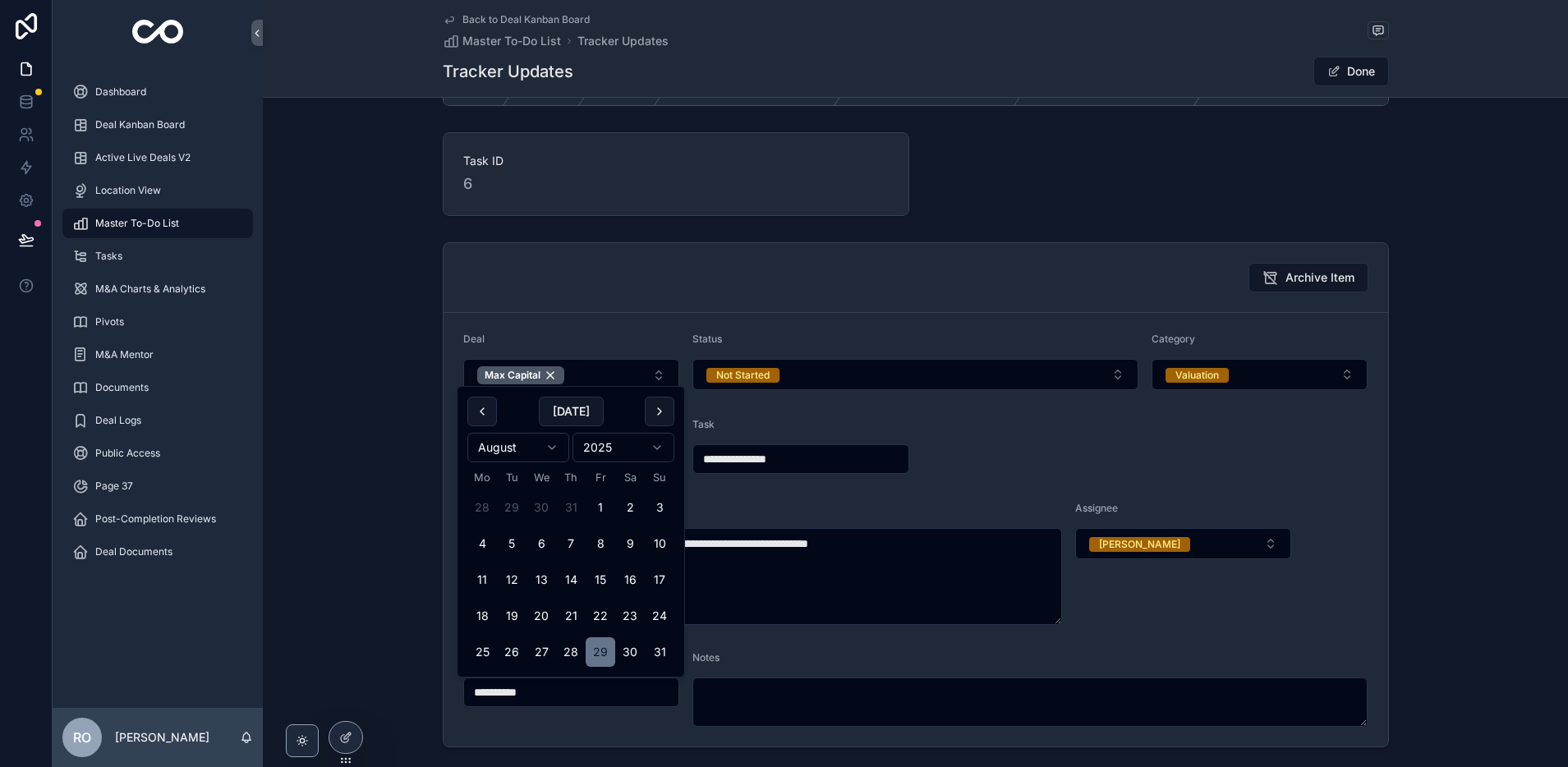
click at [552, 450] on html "**********" at bounding box center [784, 383] width 1568 height 767
click at [604, 611] on button "26" at bounding box center [600, 615] width 29 height 29
type input "**********"
click at [1369, 69] on button "Done" at bounding box center [1351, 71] width 75 height 29
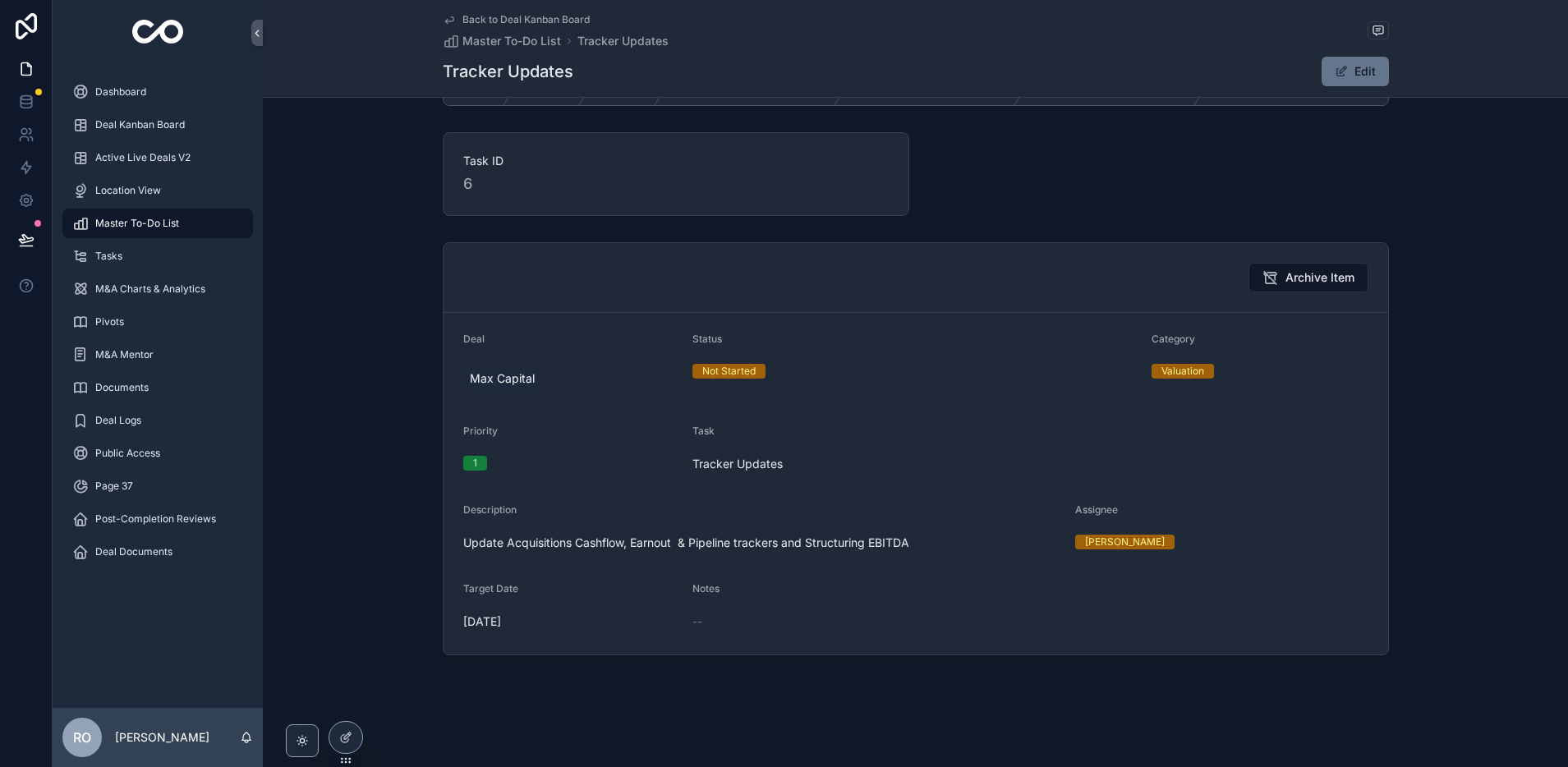
scroll to position [0, 0]
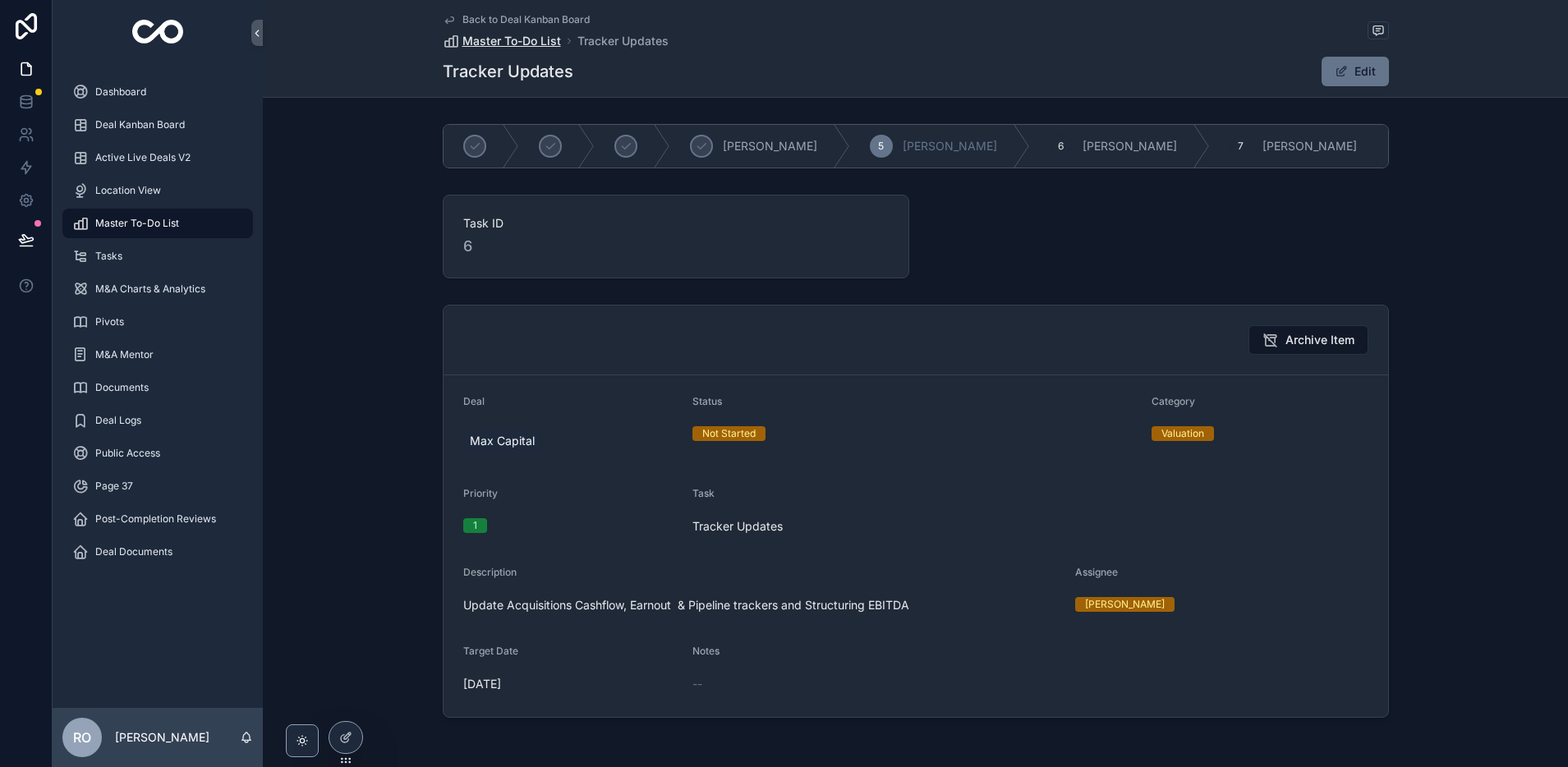
click at [550, 44] on span "Master To-Do List" at bounding box center [511, 40] width 99 height 16
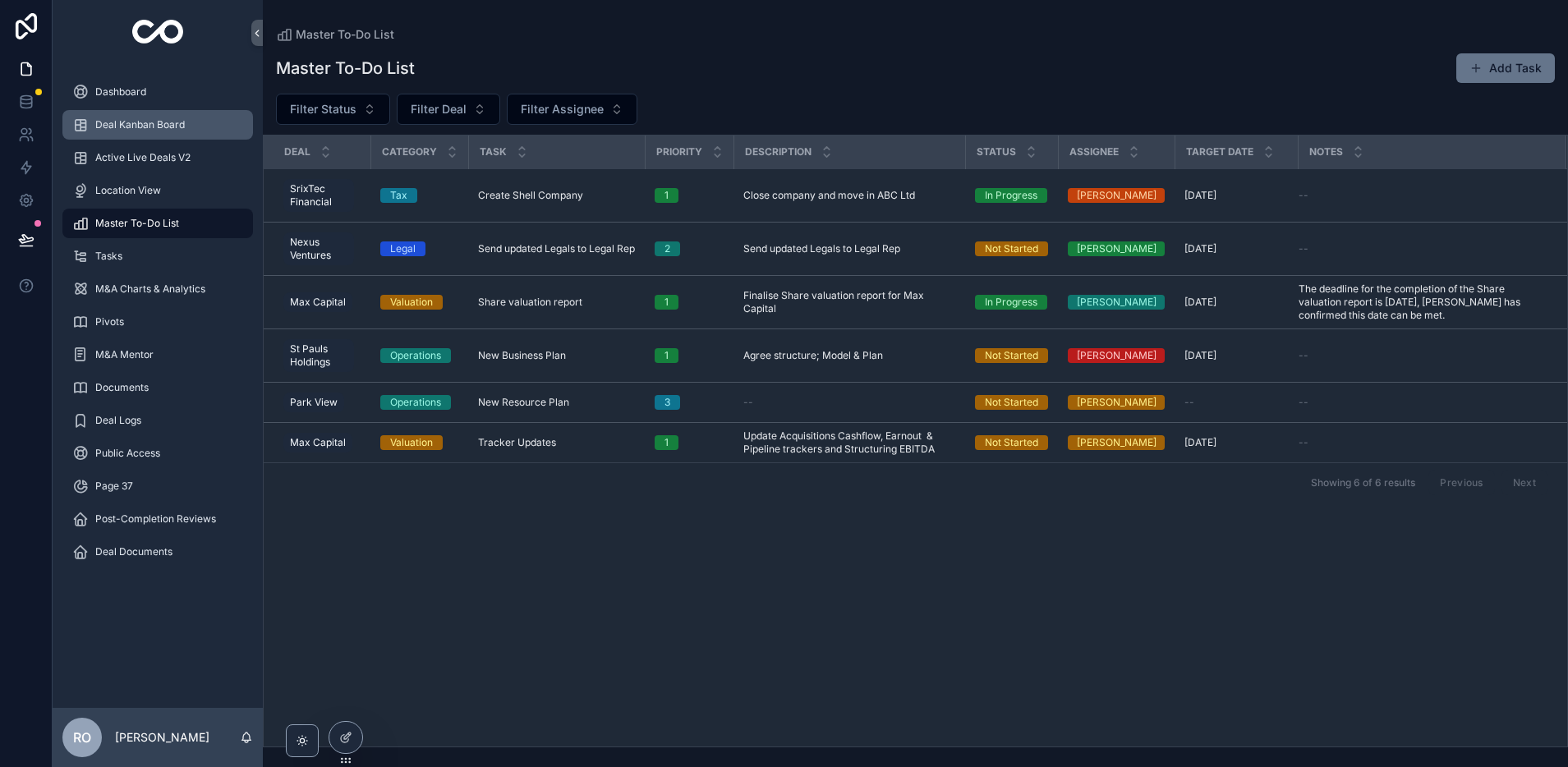
click at [141, 120] on span "Deal Kanban Board" at bounding box center [140, 124] width 89 height 13
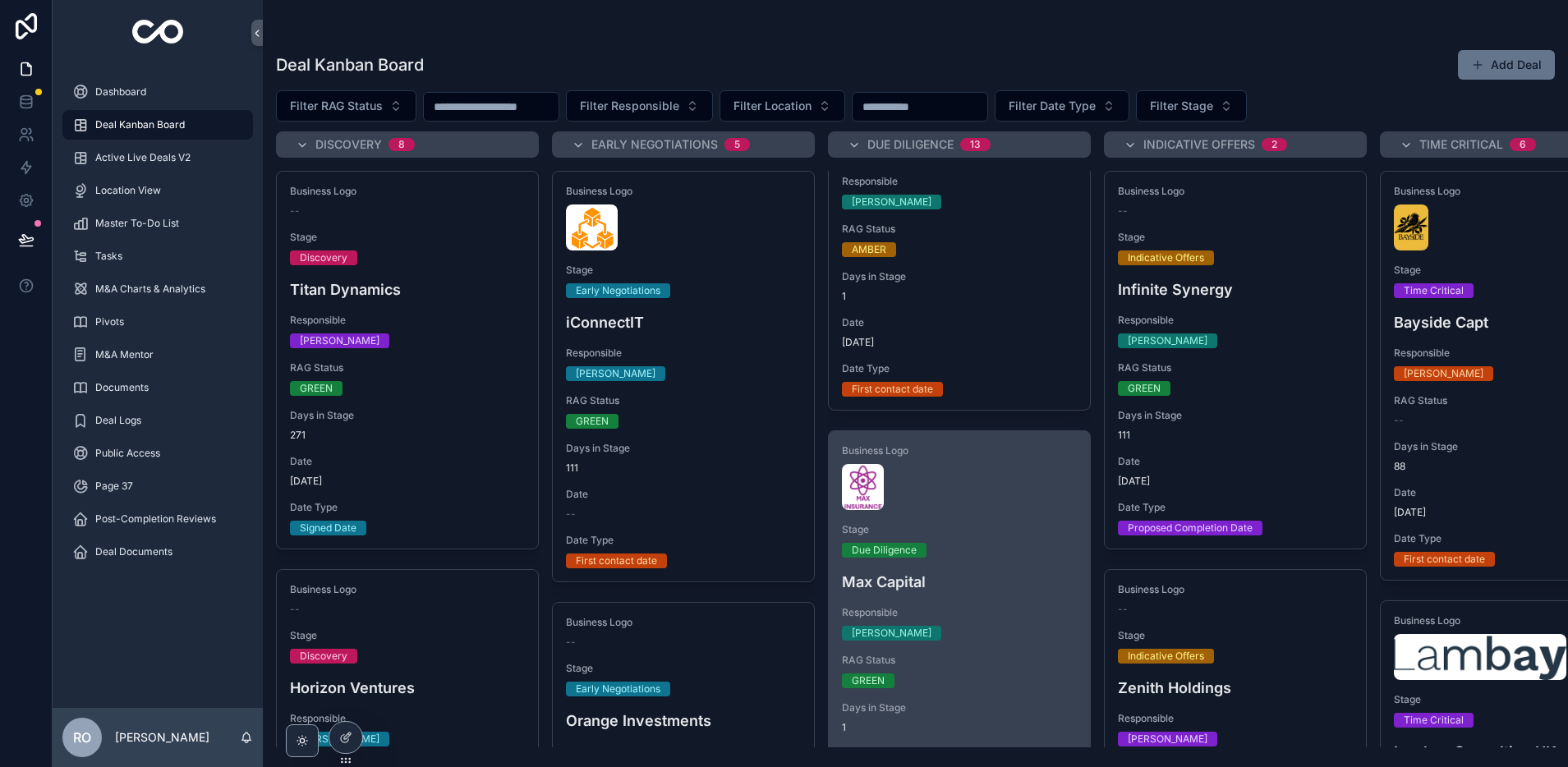
scroll to position [182, 0]
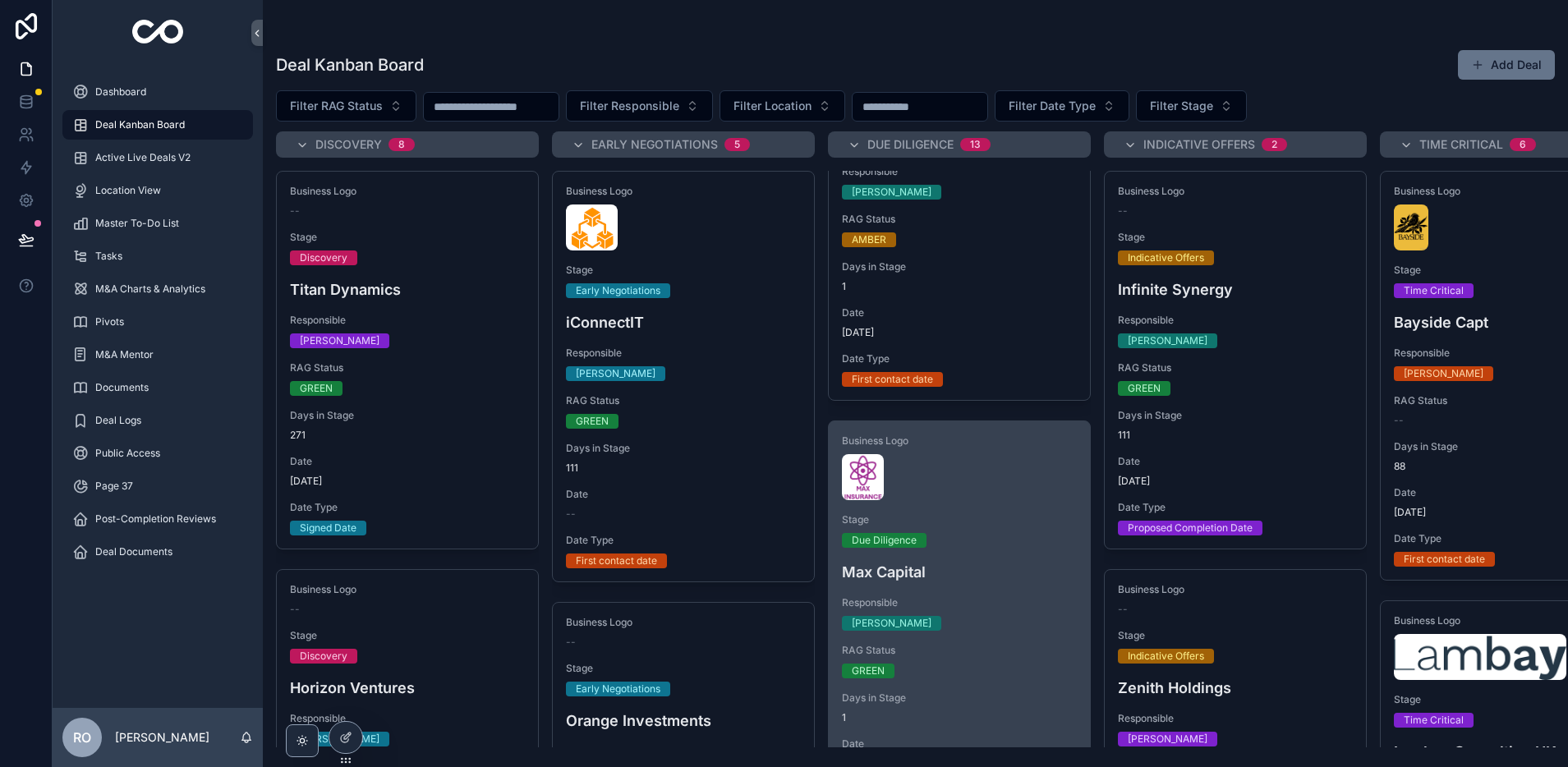
click at [954, 521] on span "Stage" at bounding box center [959, 519] width 235 height 13
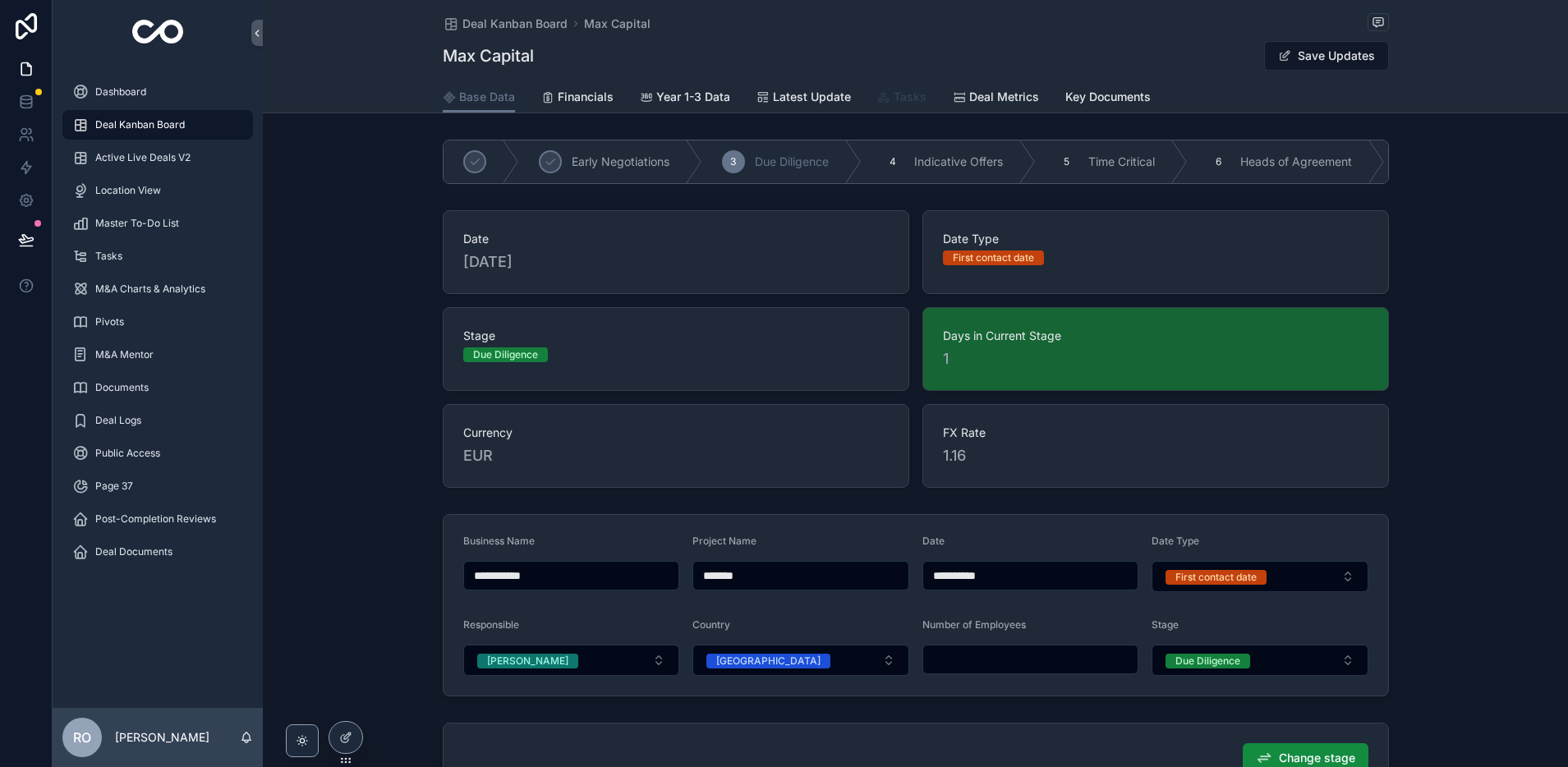
click at [904, 88] on span "Tasks" at bounding box center [910, 96] width 33 height 16
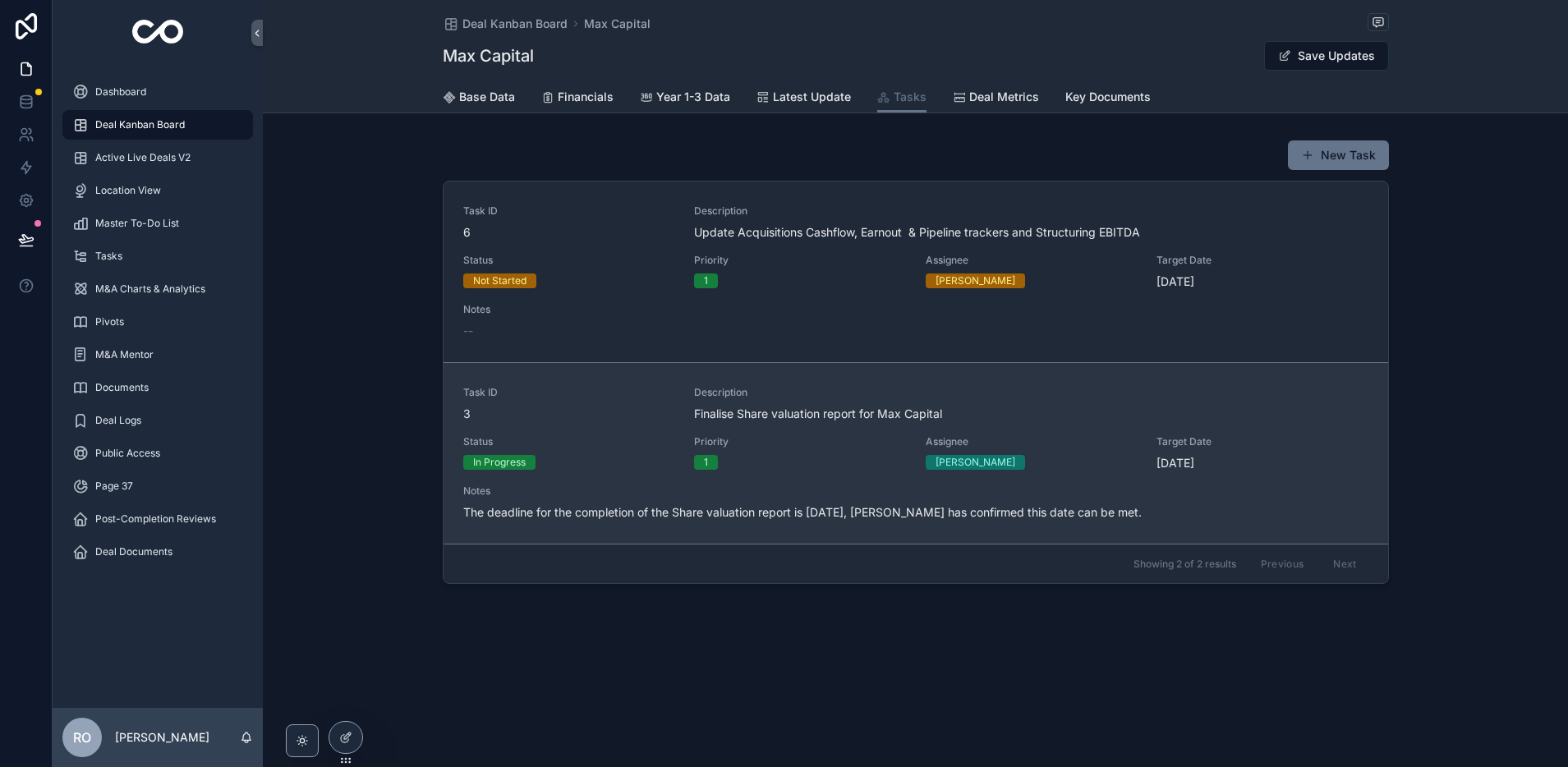
click at [1244, 427] on div "Task ID 3 Description Finalise Share valuation report for Max Capital Status In…" at bounding box center [916, 452] width 905 height 135
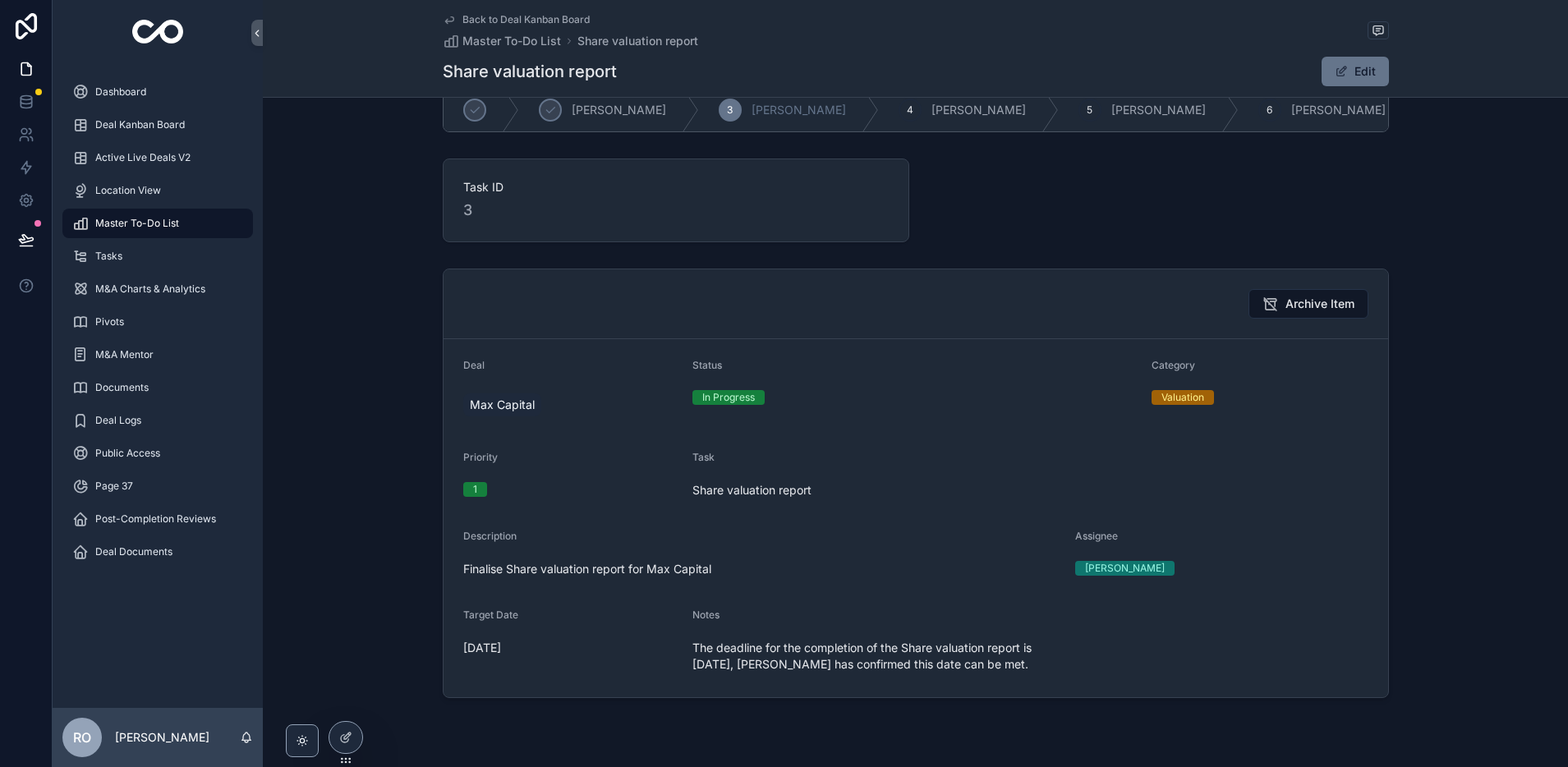
scroll to position [63, 0]
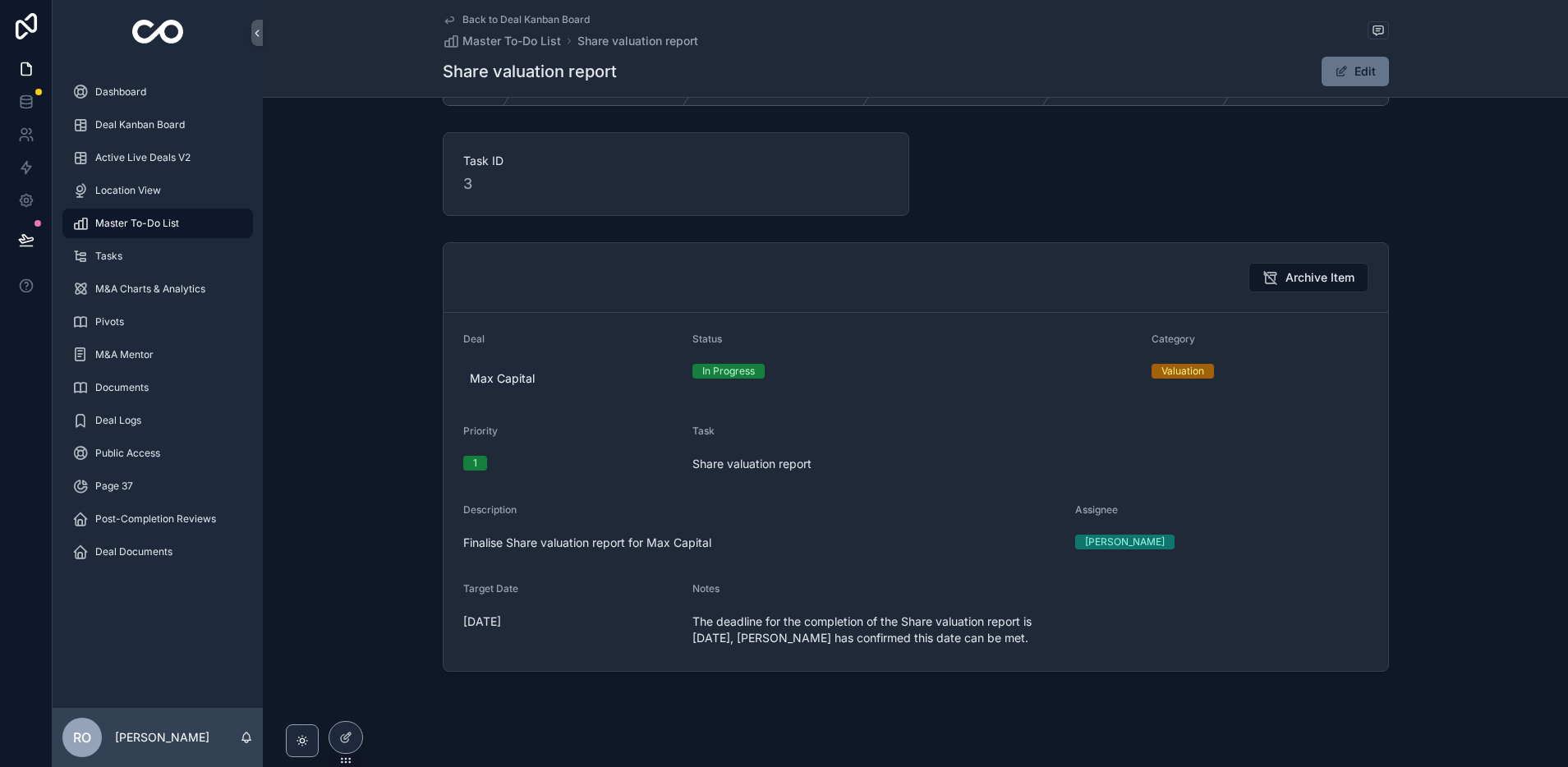
drag, startPoint x: 1349, startPoint y: 72, endPoint x: 1325, endPoint y: 141, distance: 73.1
click at [1349, 72] on button "Edit" at bounding box center [1355, 71] width 68 height 29
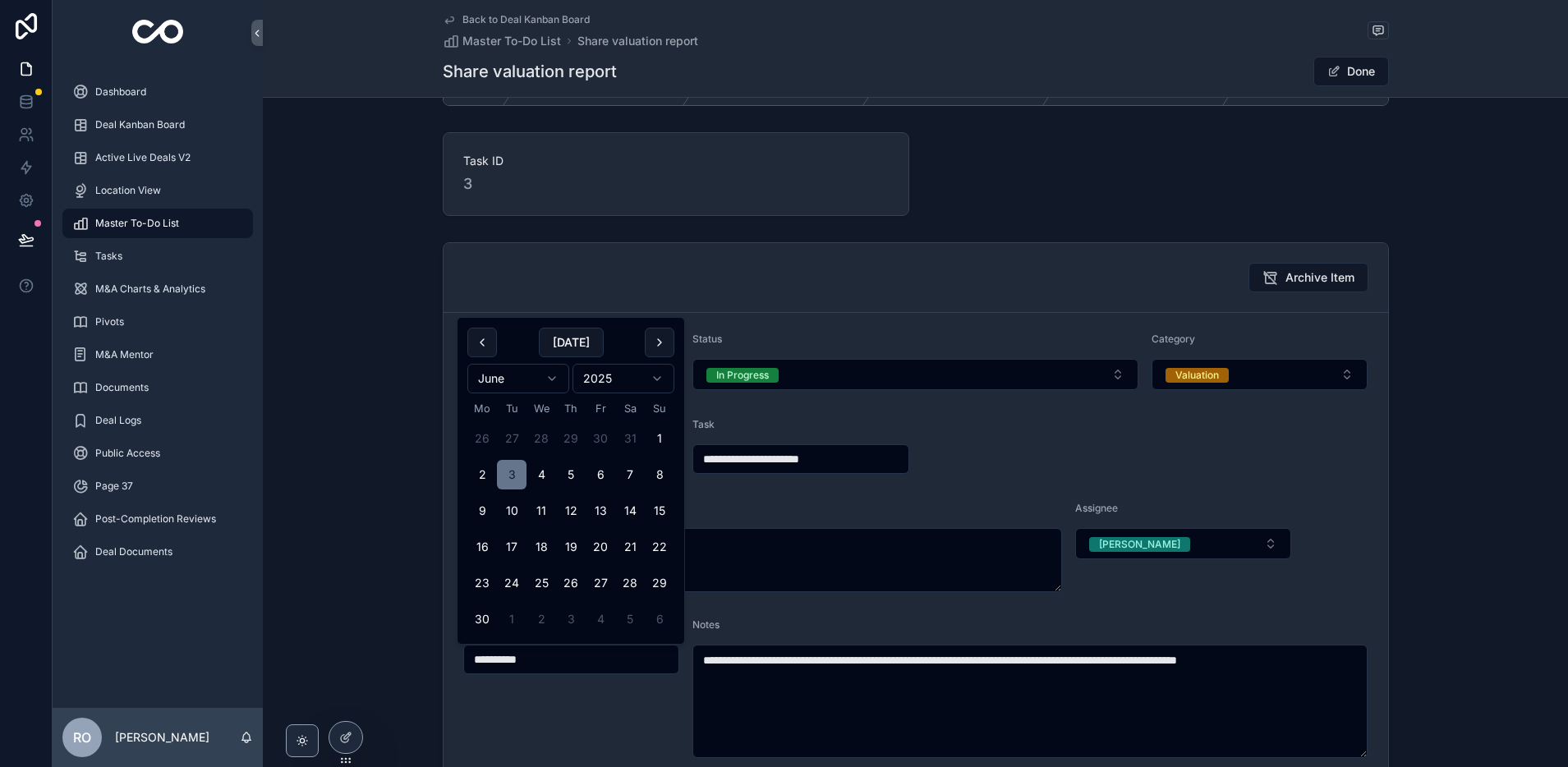
click at [574, 655] on input "**********" at bounding box center [571, 659] width 215 height 23
click at [554, 380] on html "**********" at bounding box center [784, 383] width 1568 height 767
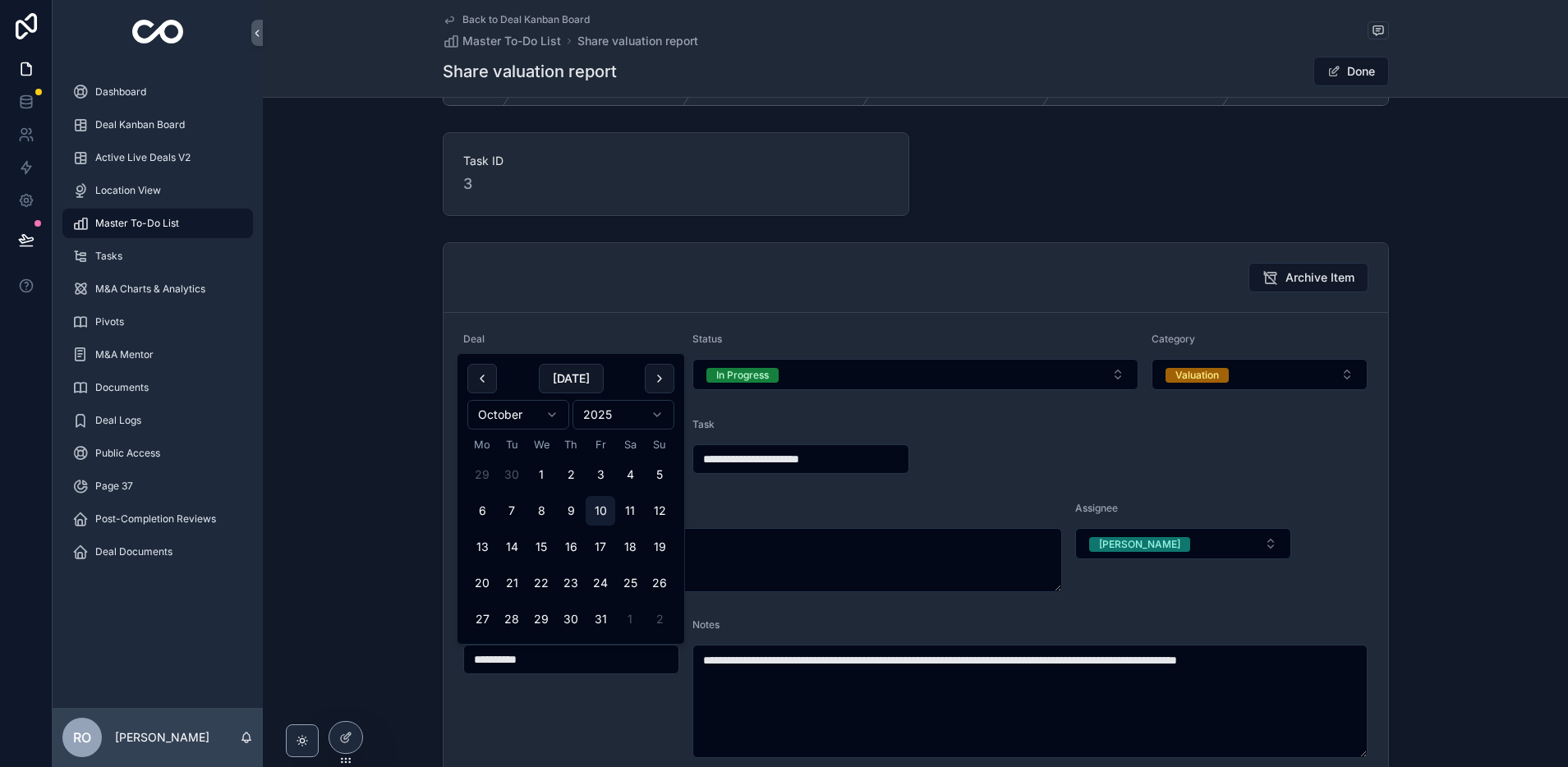
click at [598, 509] on button "10" at bounding box center [600, 511] width 29 height 29
type input "**********"
click at [1360, 72] on button "Done" at bounding box center [1351, 71] width 75 height 29
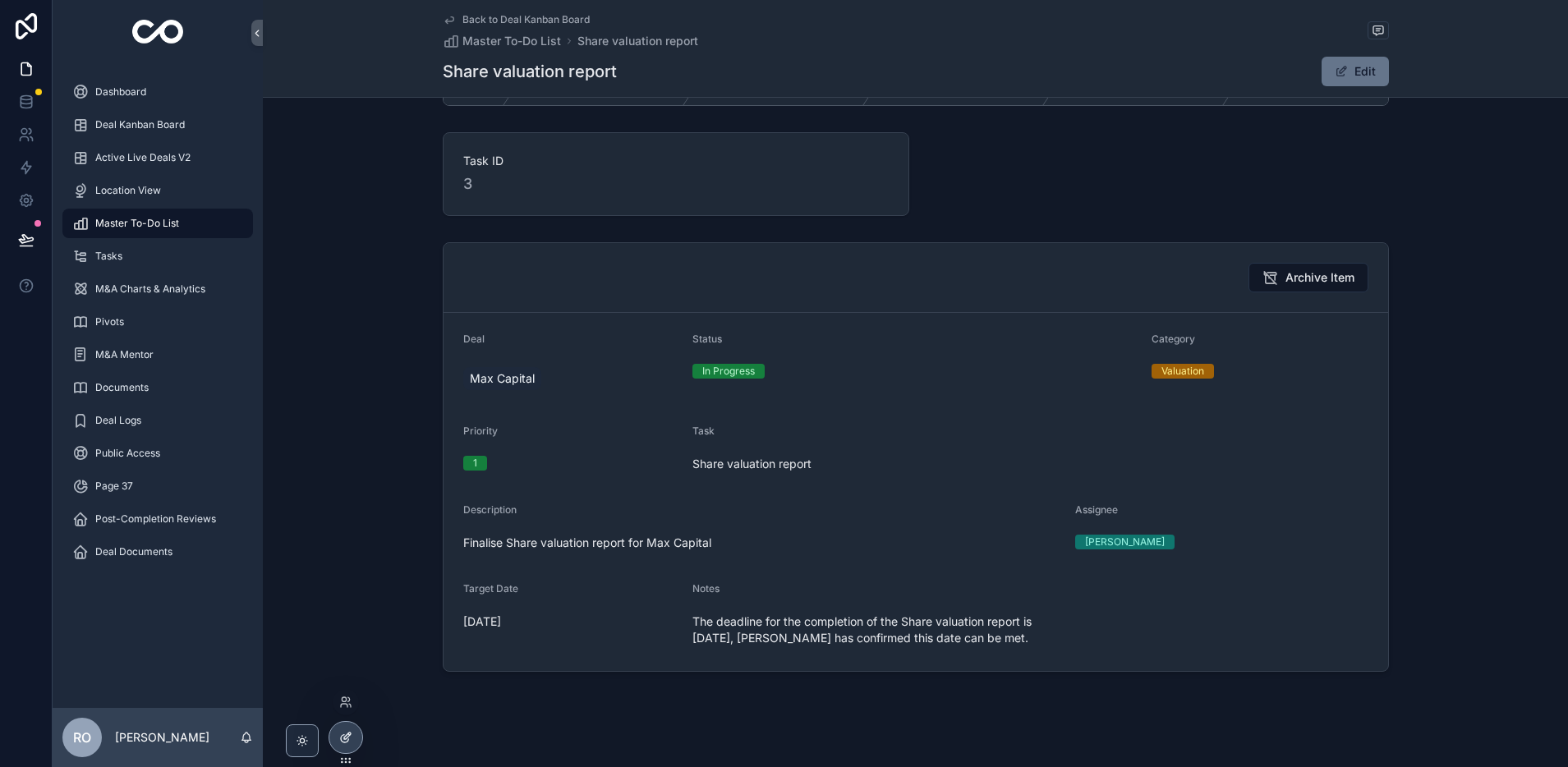
click at [341, 743] on icon at bounding box center [345, 737] width 13 height 13
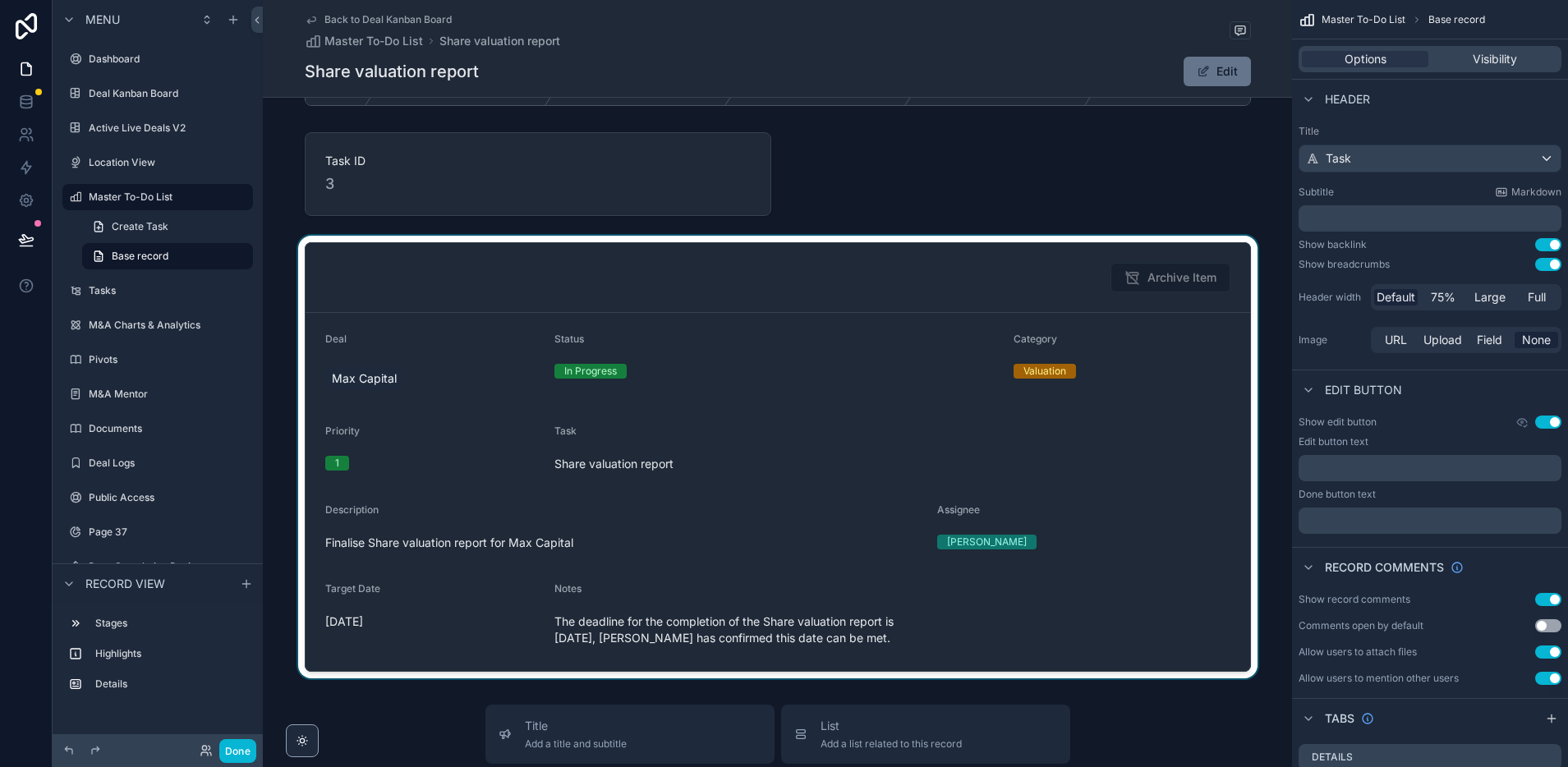
scroll to position [0, 0]
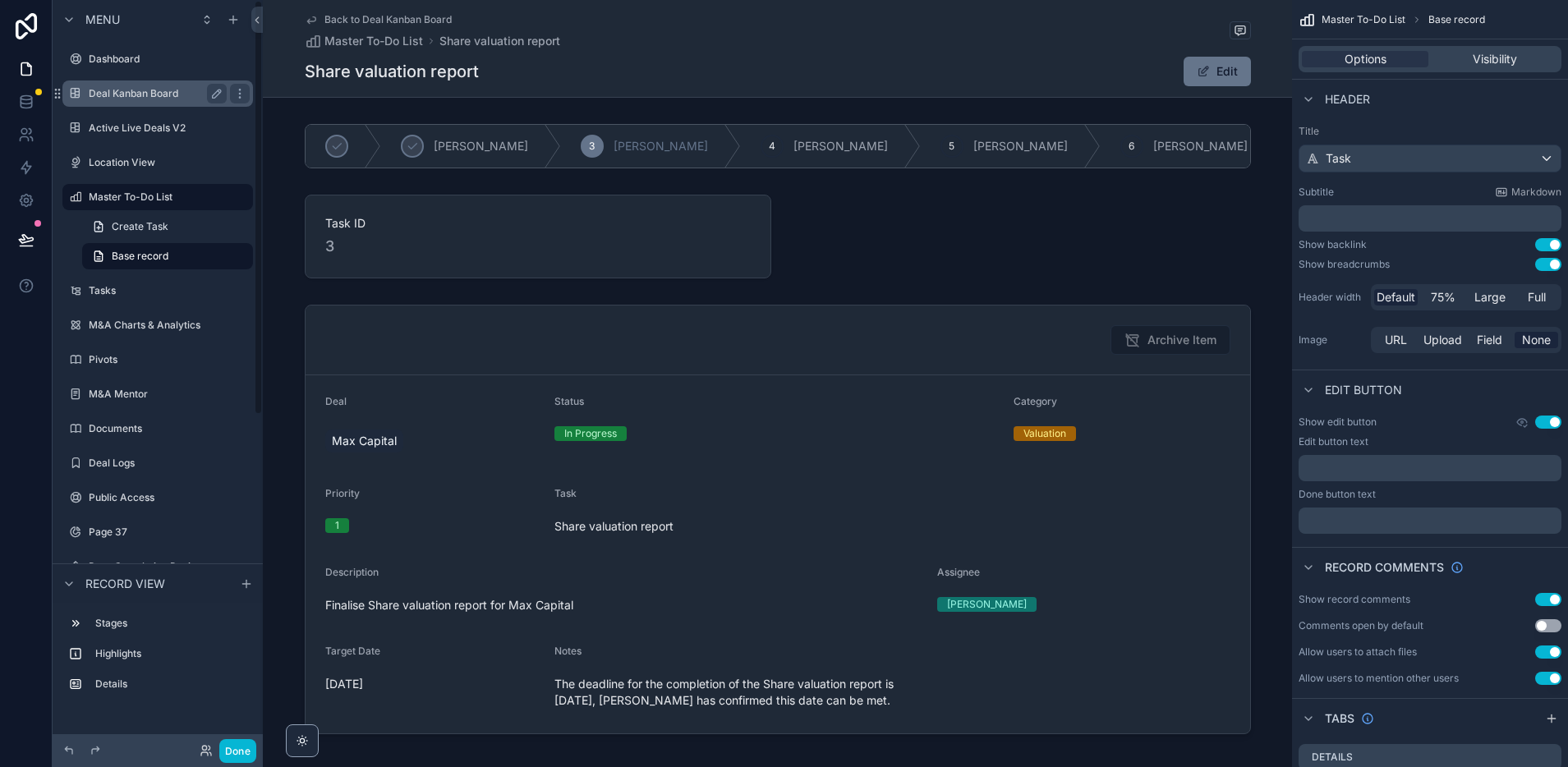
click at [127, 96] on label "Deal Kanban Board" at bounding box center [153, 93] width 131 height 13
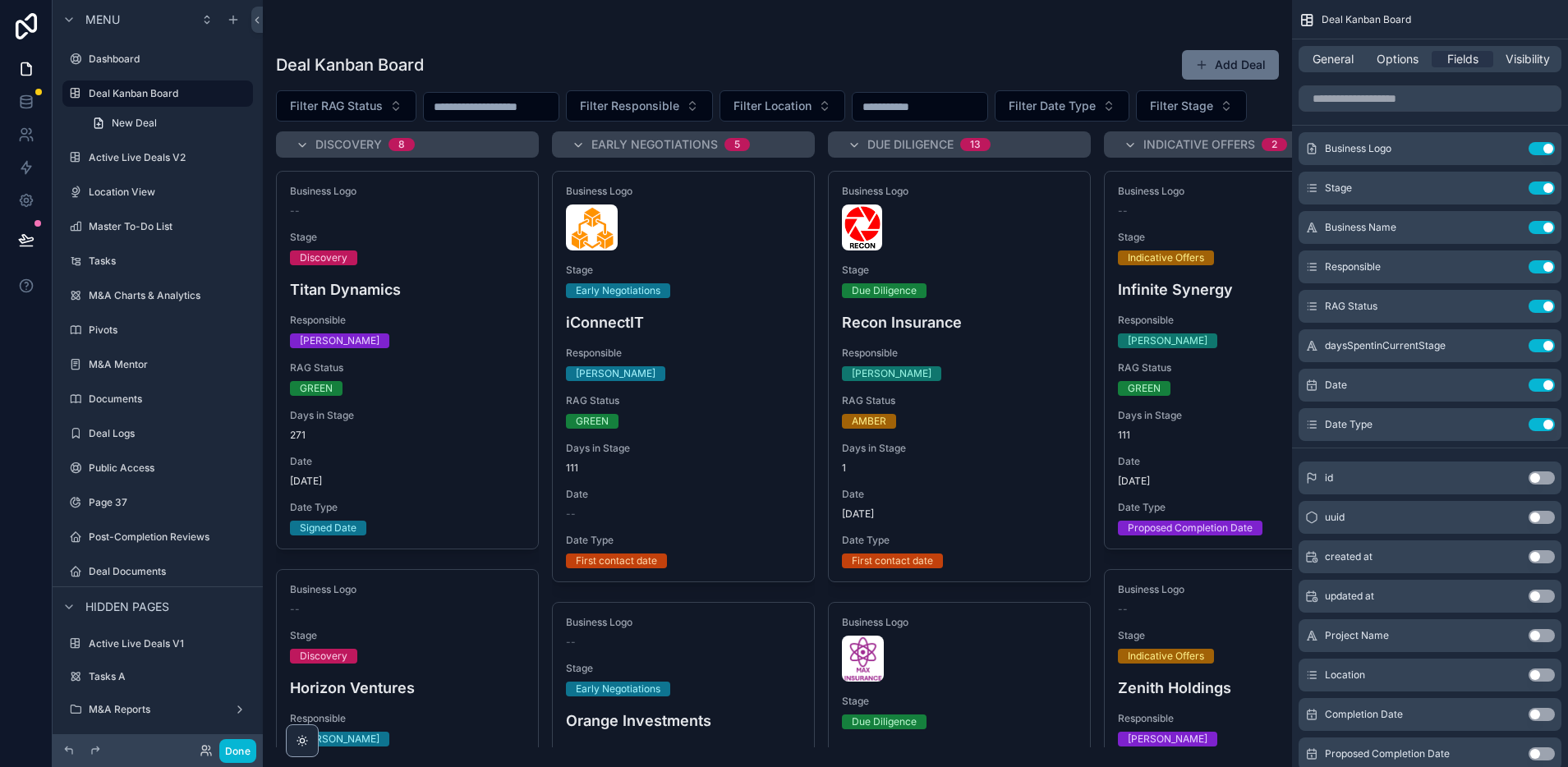
click at [1019, 686] on div "scrollable content" at bounding box center [778, 383] width 1029 height 767
click at [1001, 679] on div "scrollable content" at bounding box center [959, 659] width 235 height 46
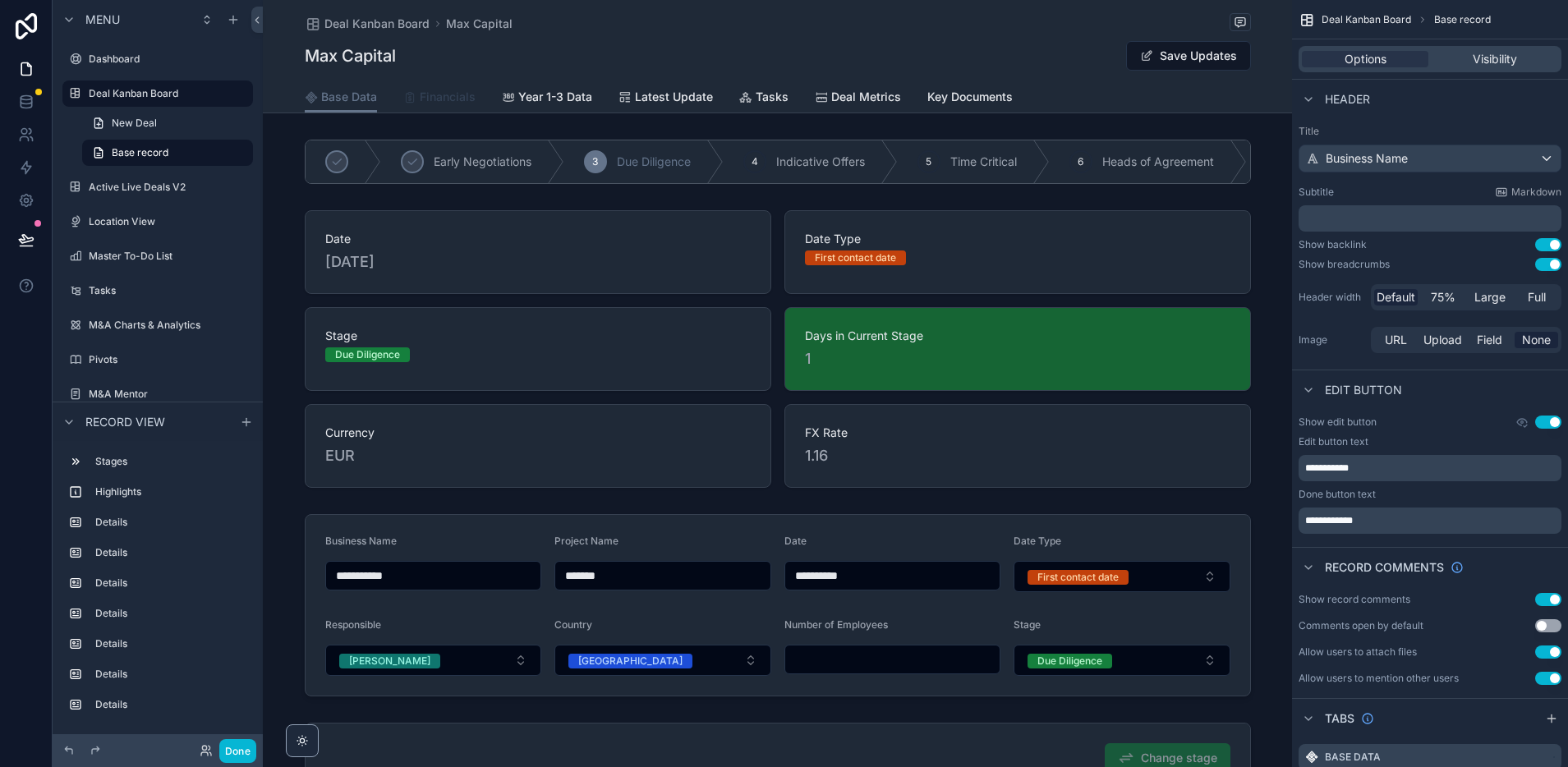
click at [431, 93] on span "Financials" at bounding box center [448, 96] width 56 height 16
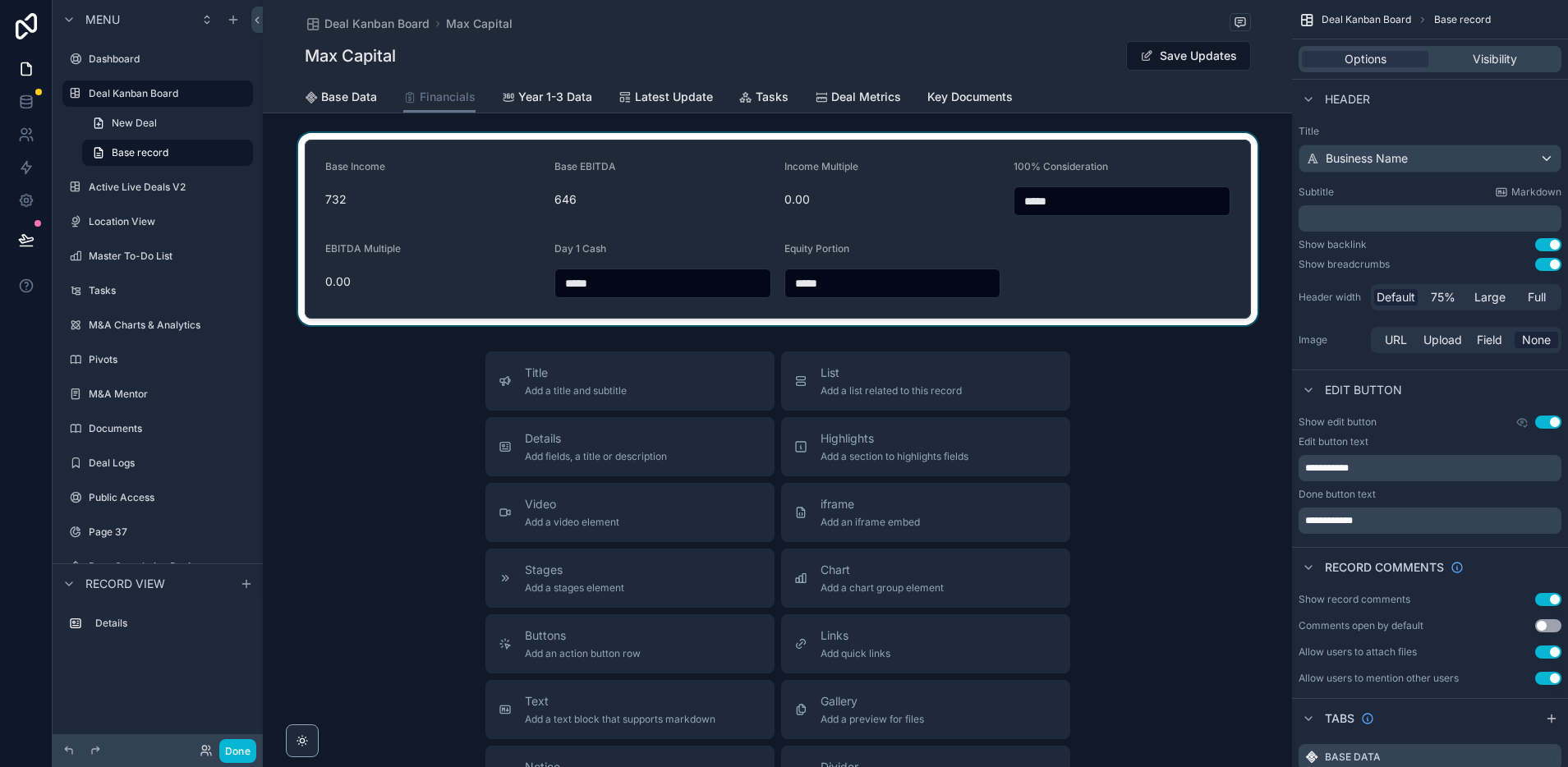
click at [445, 183] on div "scrollable content" at bounding box center [778, 229] width 1029 height 192
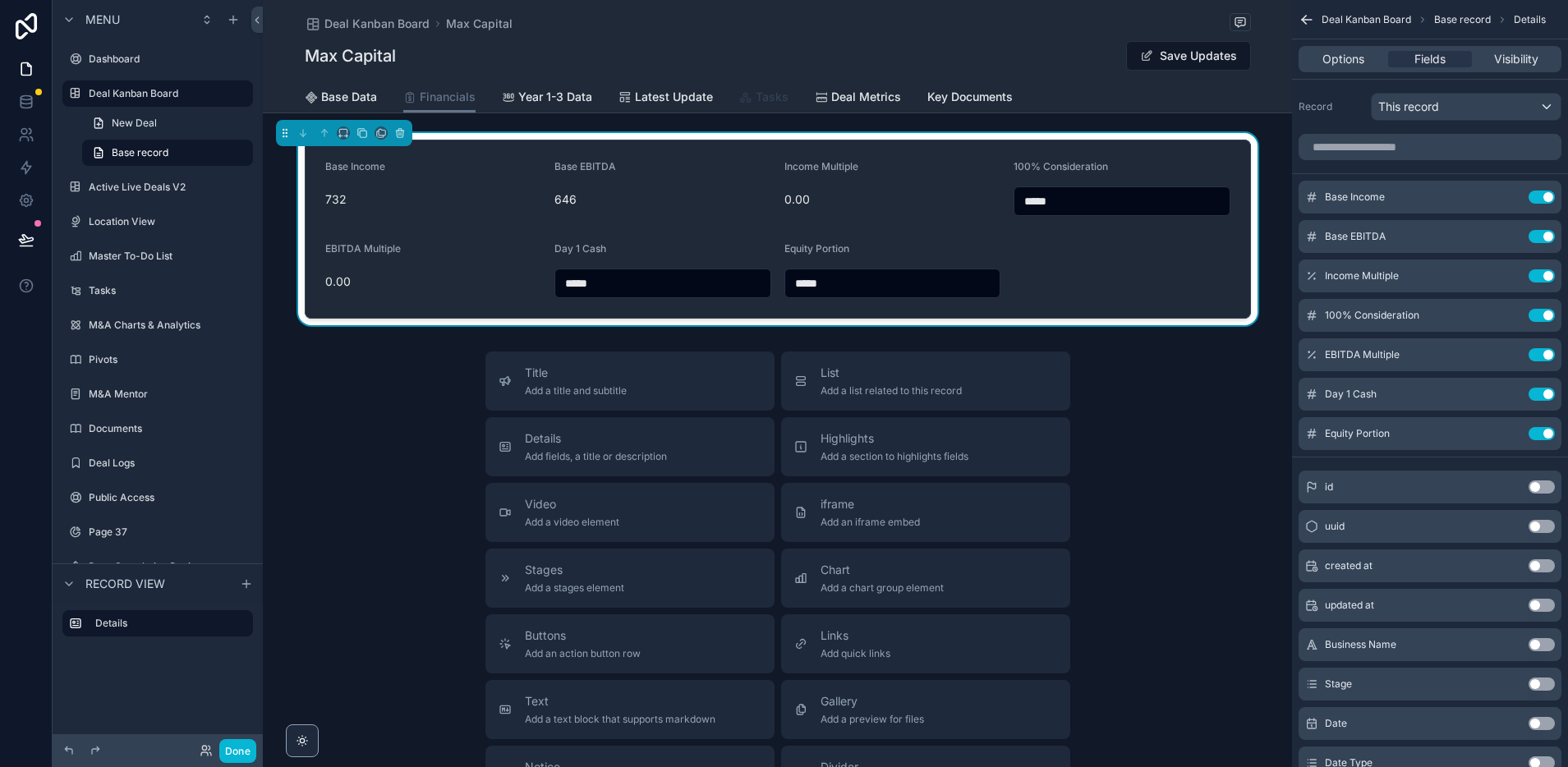
click at [755, 104] on span "Tasks" at bounding box center [772, 96] width 33 height 16
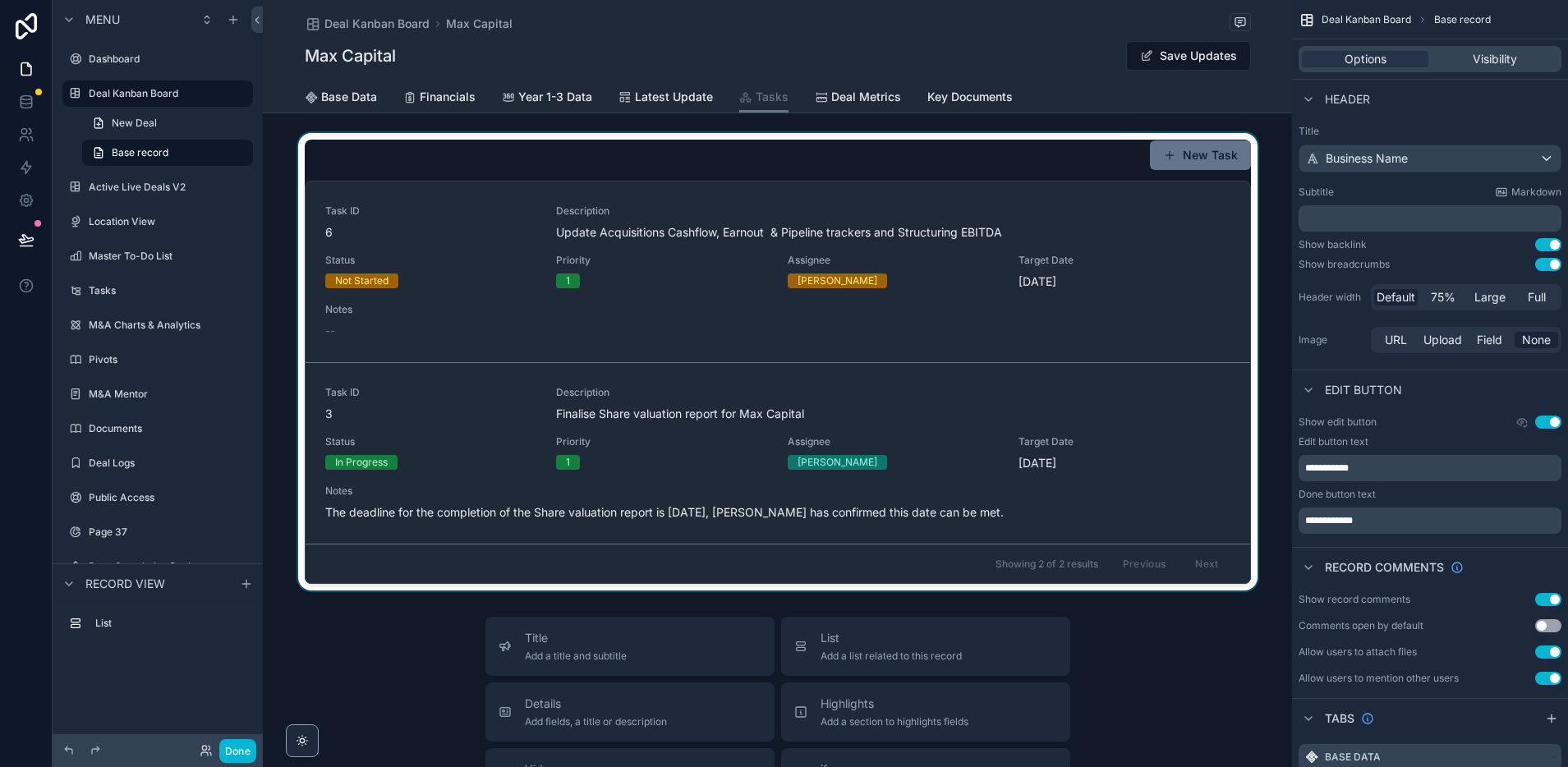
click at [426, 245] on div "scrollable content" at bounding box center [778, 362] width 1029 height 458
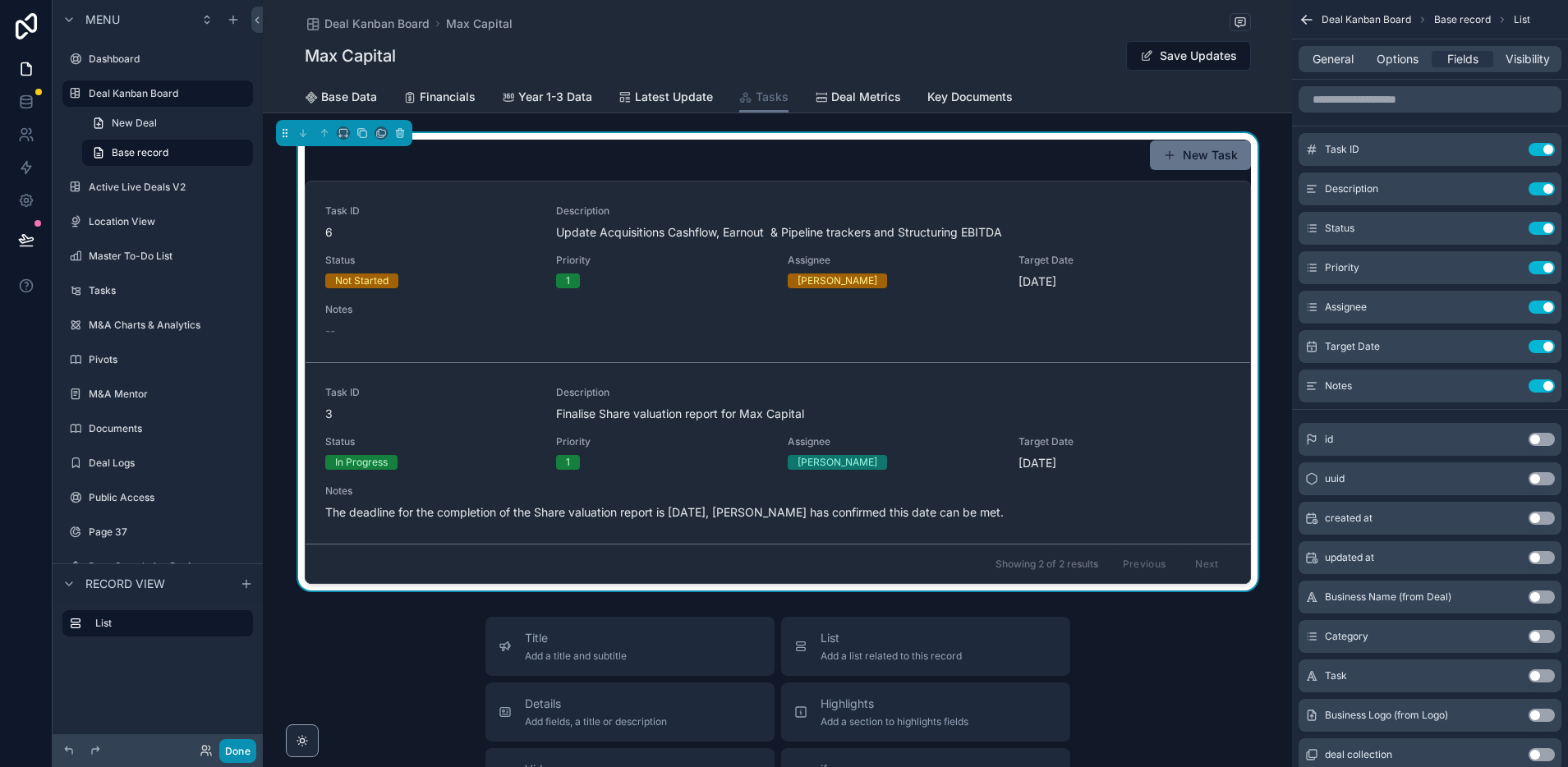
click at [249, 750] on button "Done" at bounding box center [237, 751] width 37 height 24
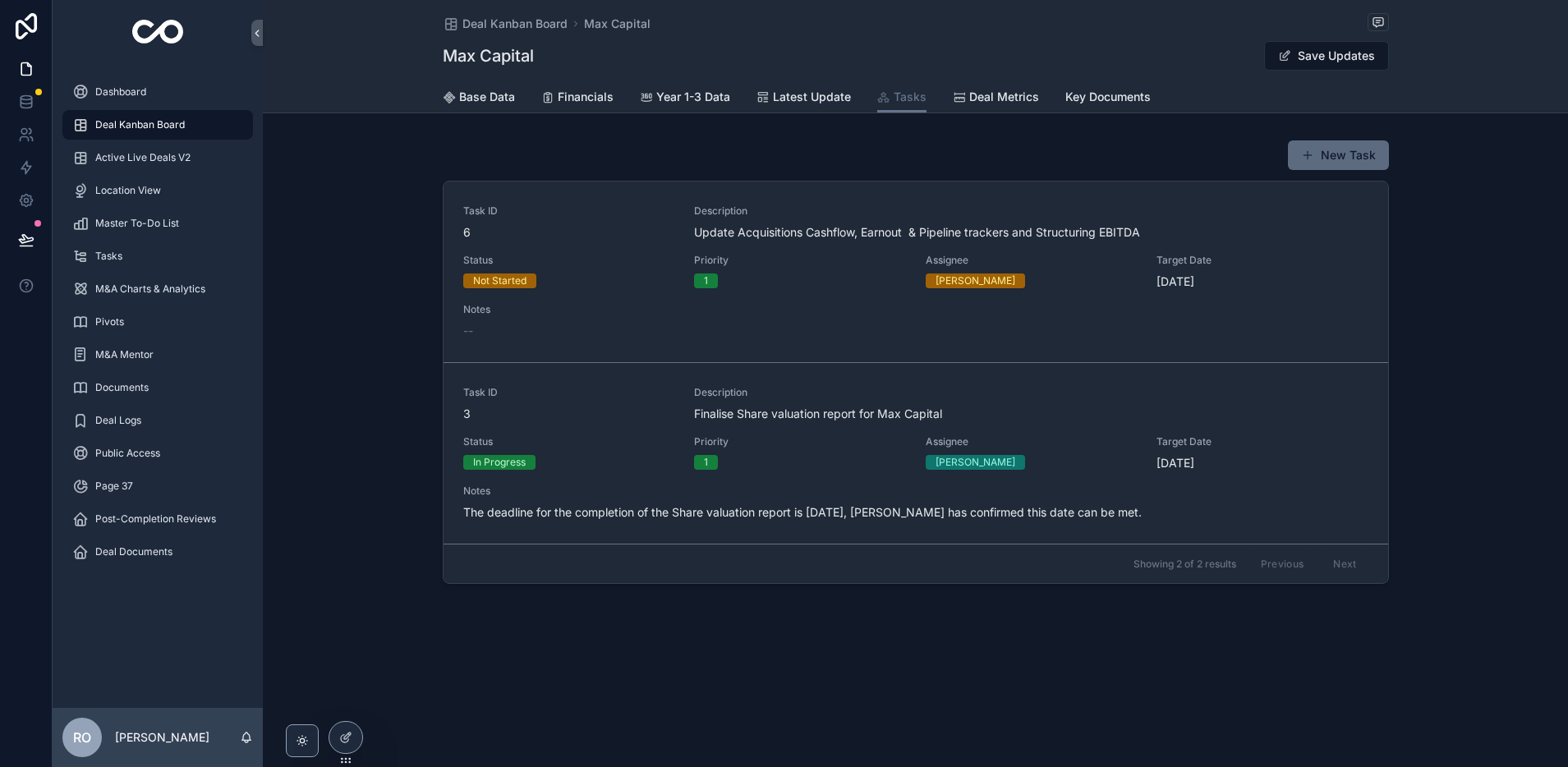
click at [1332, 161] on button "New Task" at bounding box center [1338, 155] width 101 height 29
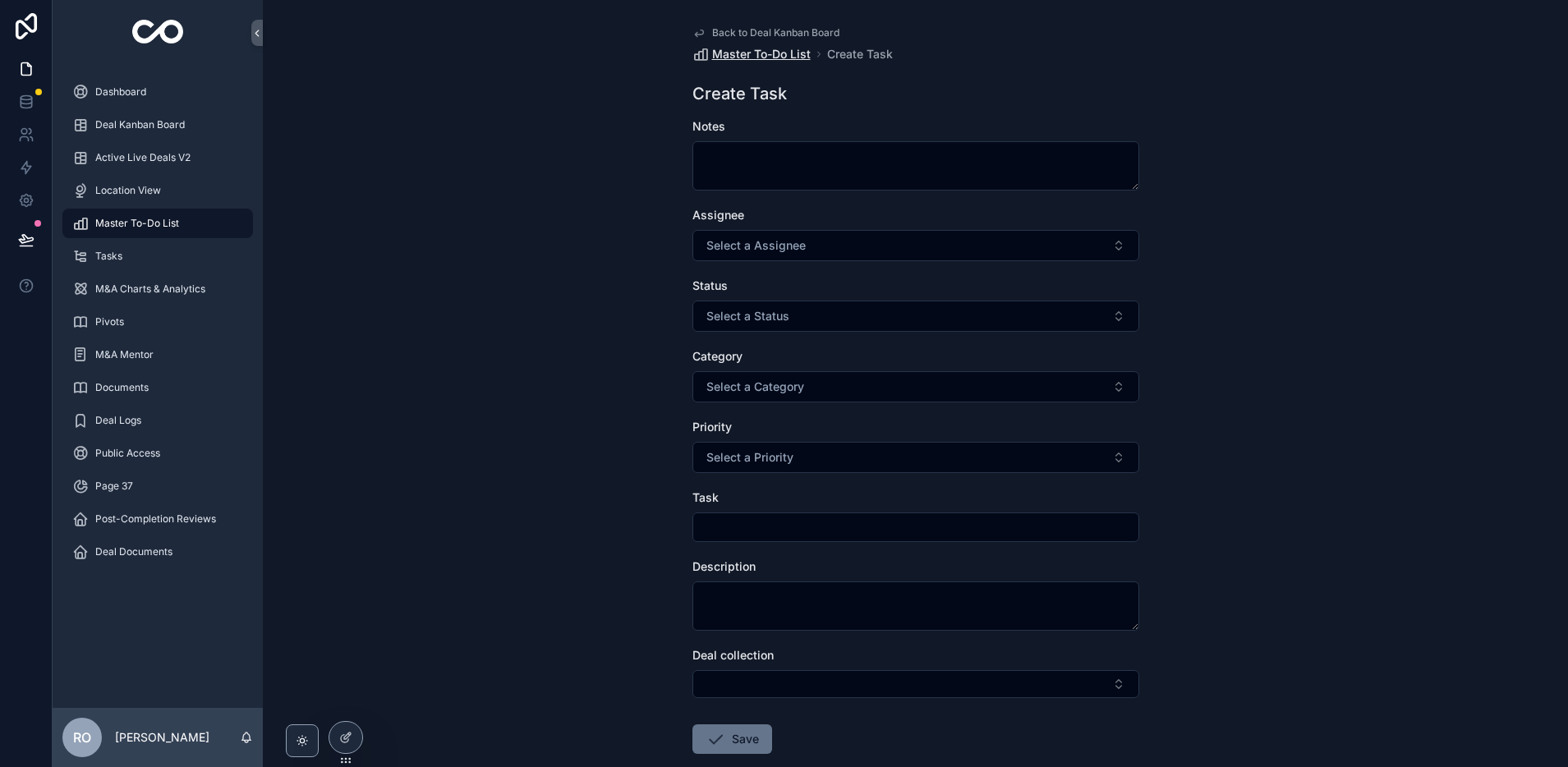
click at [749, 53] on span "Master To-Do List" at bounding box center [761, 54] width 99 height 16
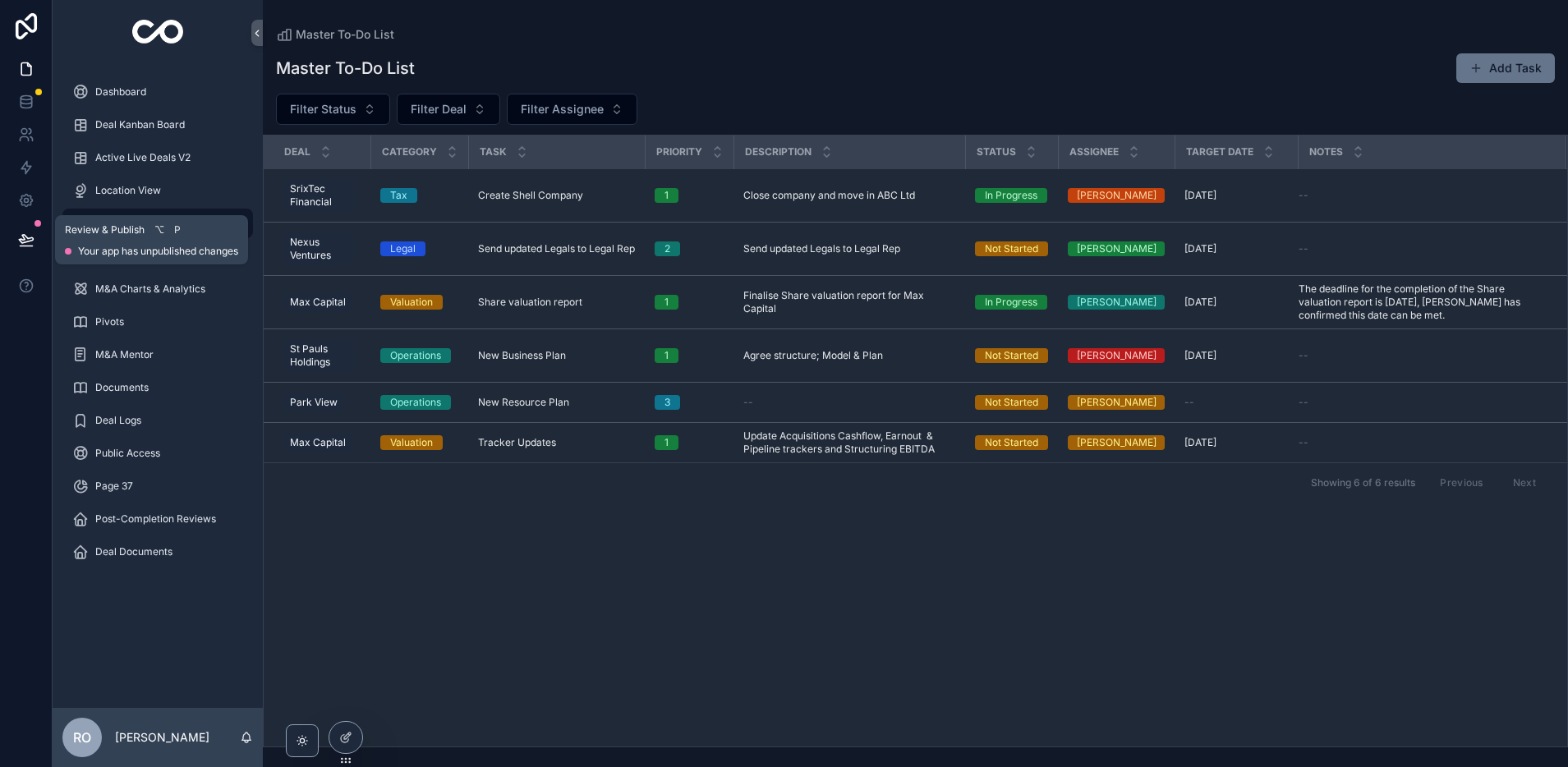
click at [34, 240] on button at bounding box center [27, 240] width 36 height 46
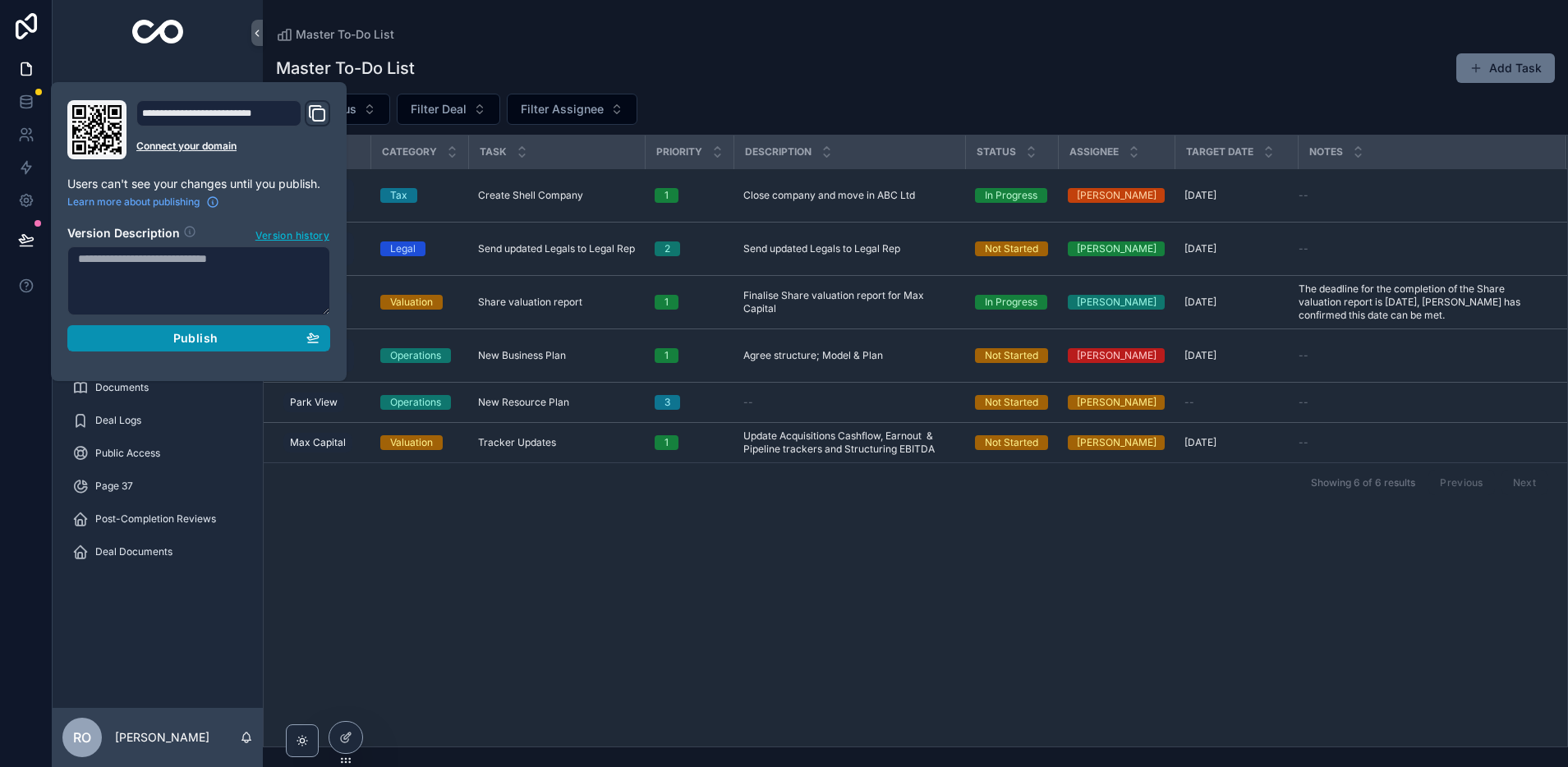
click at [200, 343] on span "Publish" at bounding box center [195, 338] width 45 height 15
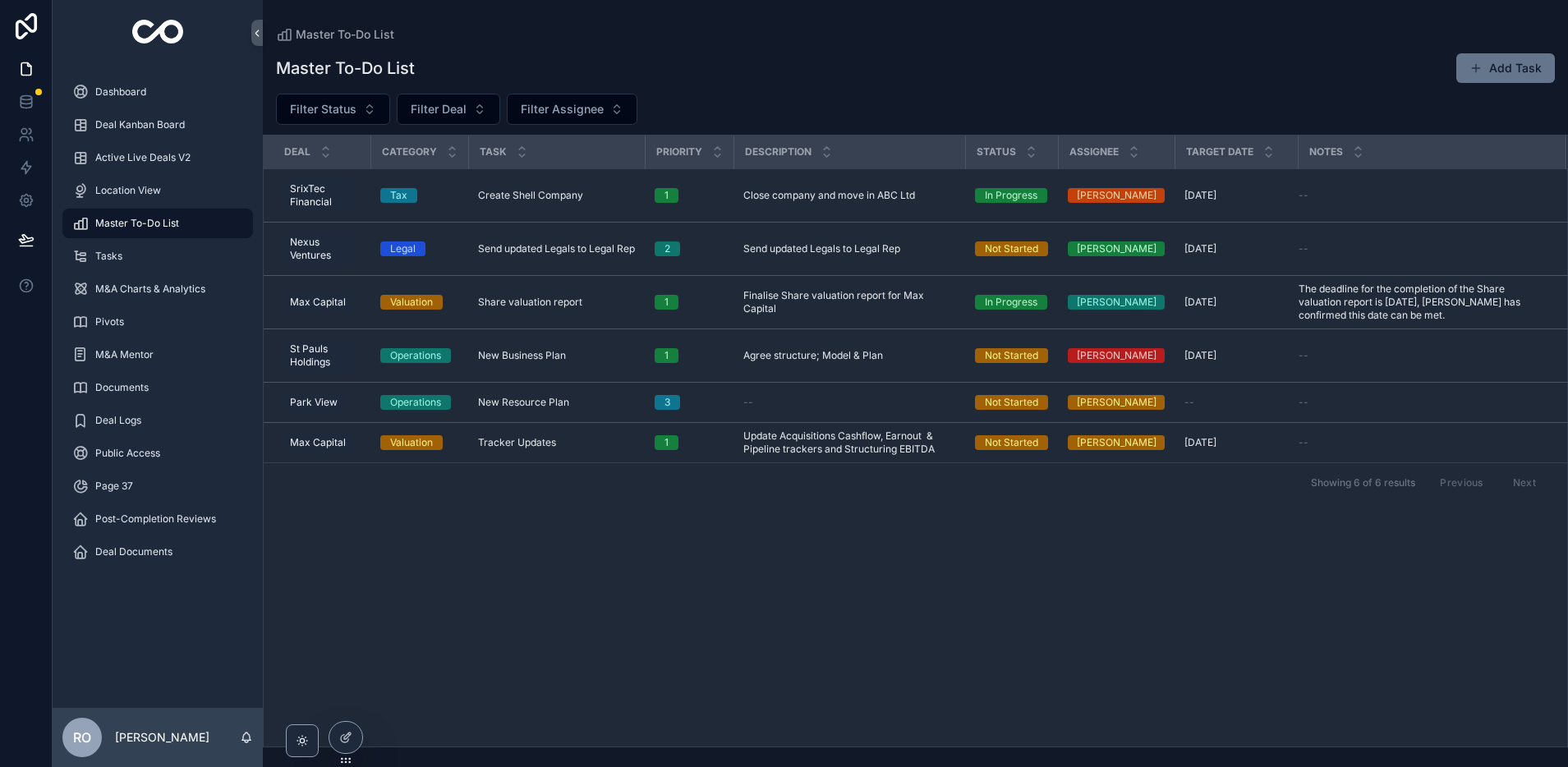
click at [708, 59] on div "Master To-Do List Add Task" at bounding box center [916, 68] width 1279 height 31
click at [1500, 66] on button "Add Task" at bounding box center [1505, 68] width 99 height 29
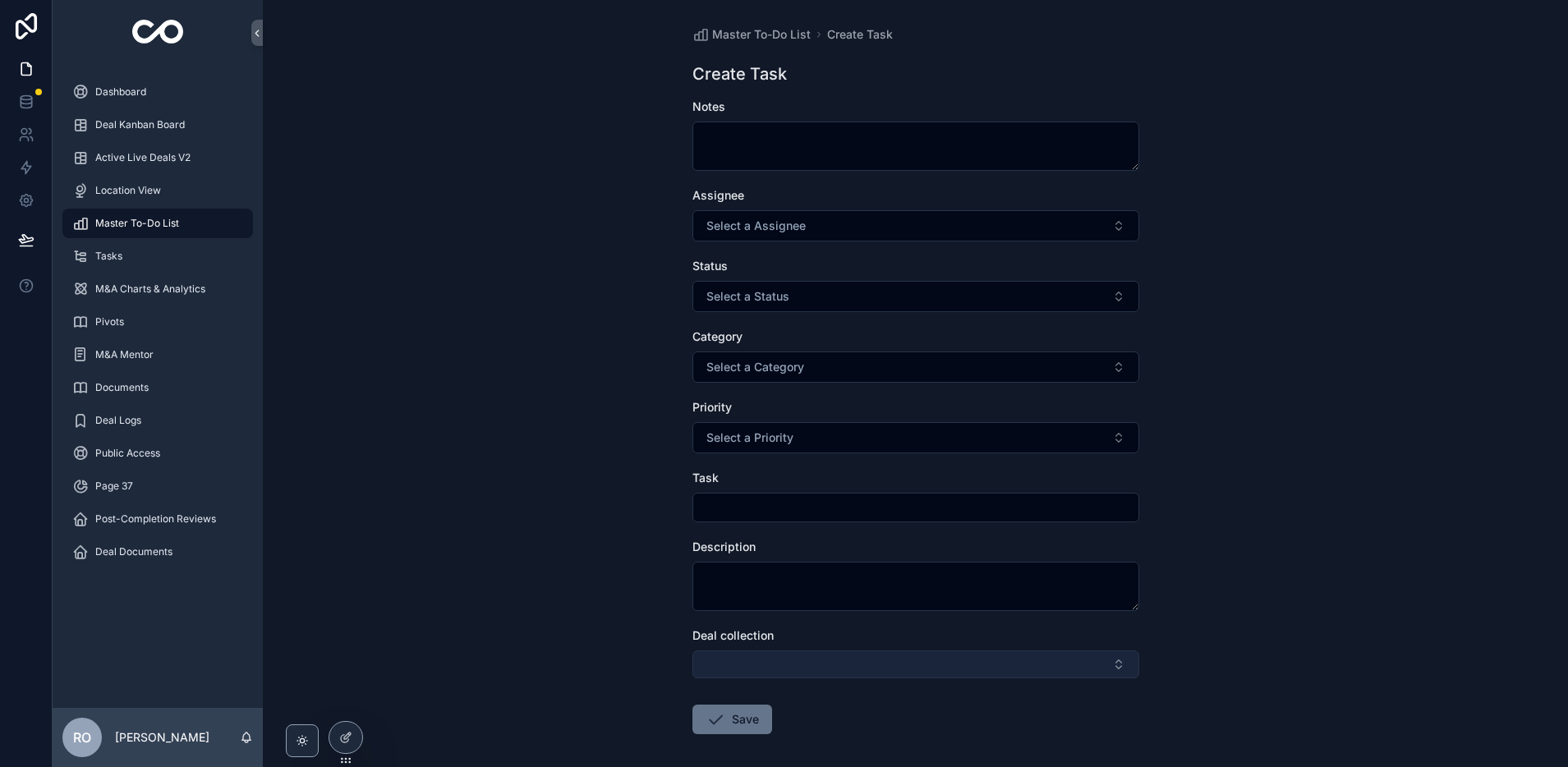
click at [880, 658] on button "Select Button" at bounding box center [916, 664] width 447 height 28
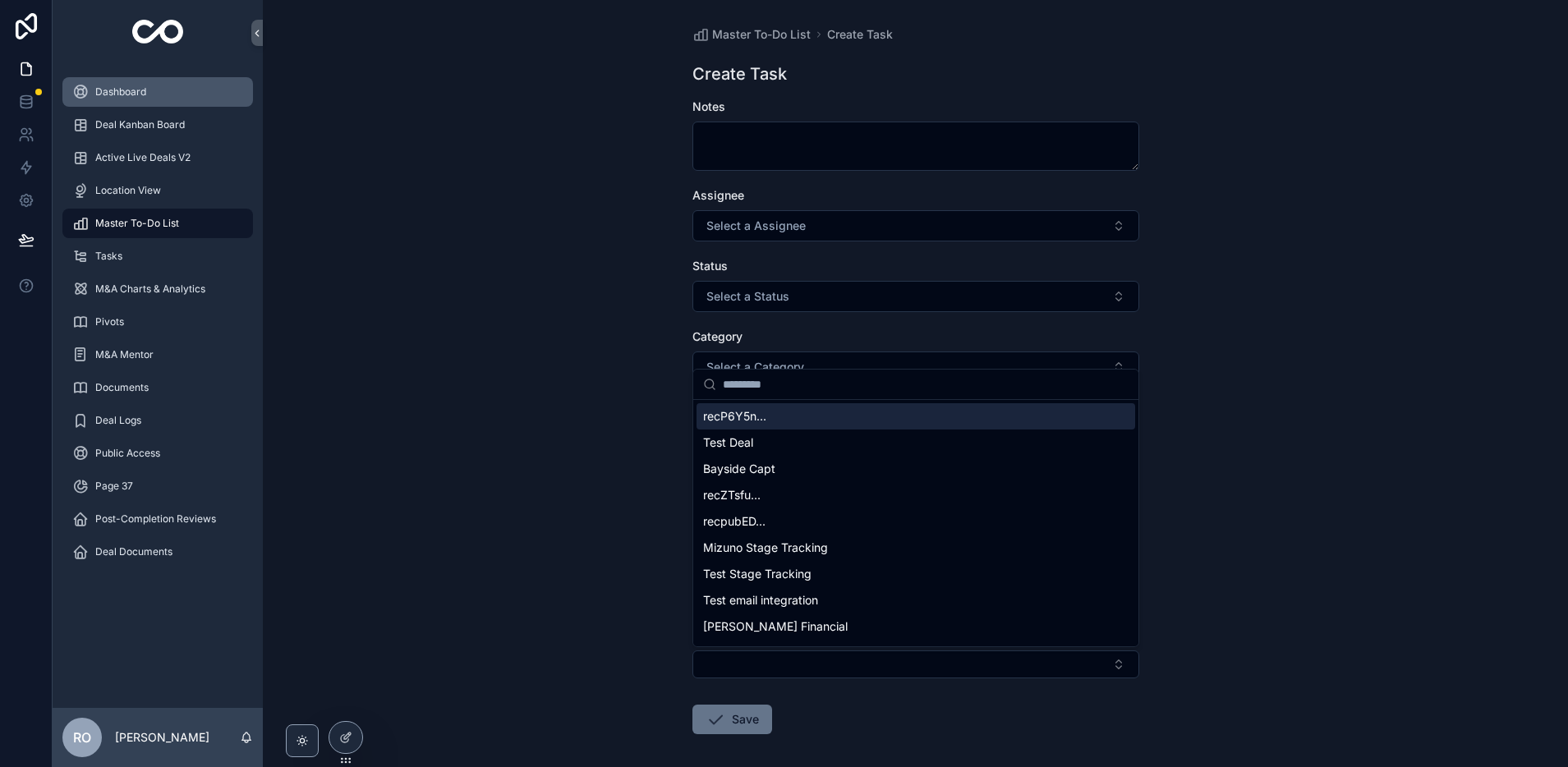
click at [95, 98] on span "Dashboard" at bounding box center [120, 92] width 51 height 13
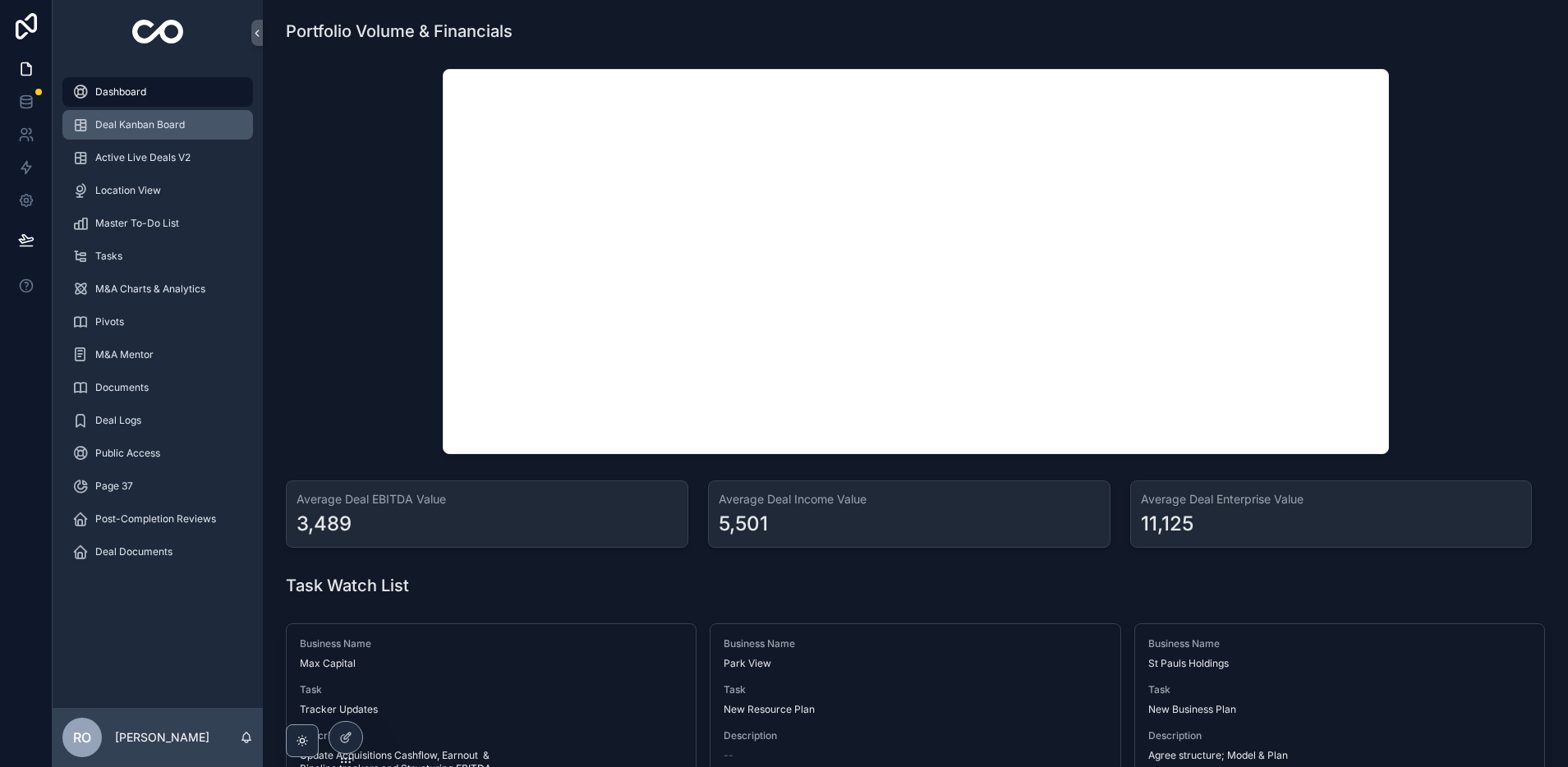
click at [135, 123] on span "Deal Kanban Board" at bounding box center [140, 124] width 89 height 13
